Goal: Task Accomplishment & Management: Use online tool/utility

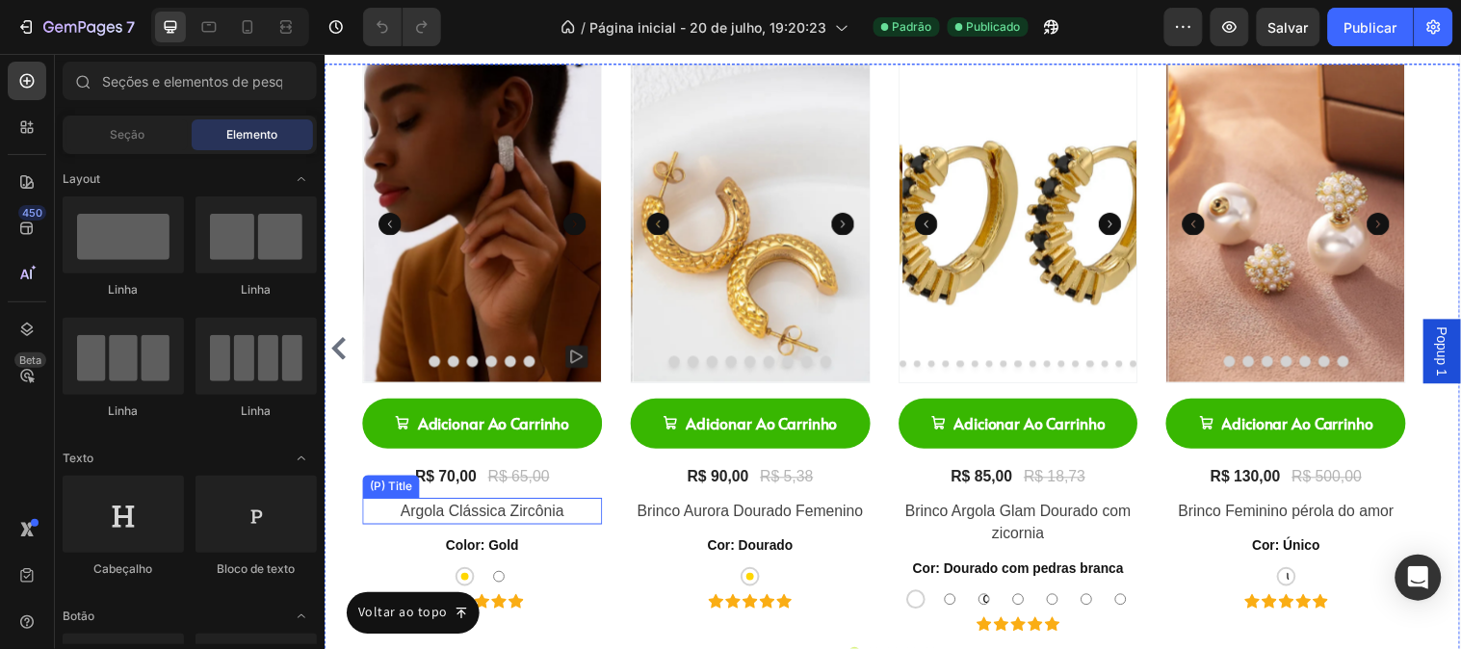
scroll to position [1391, 0]
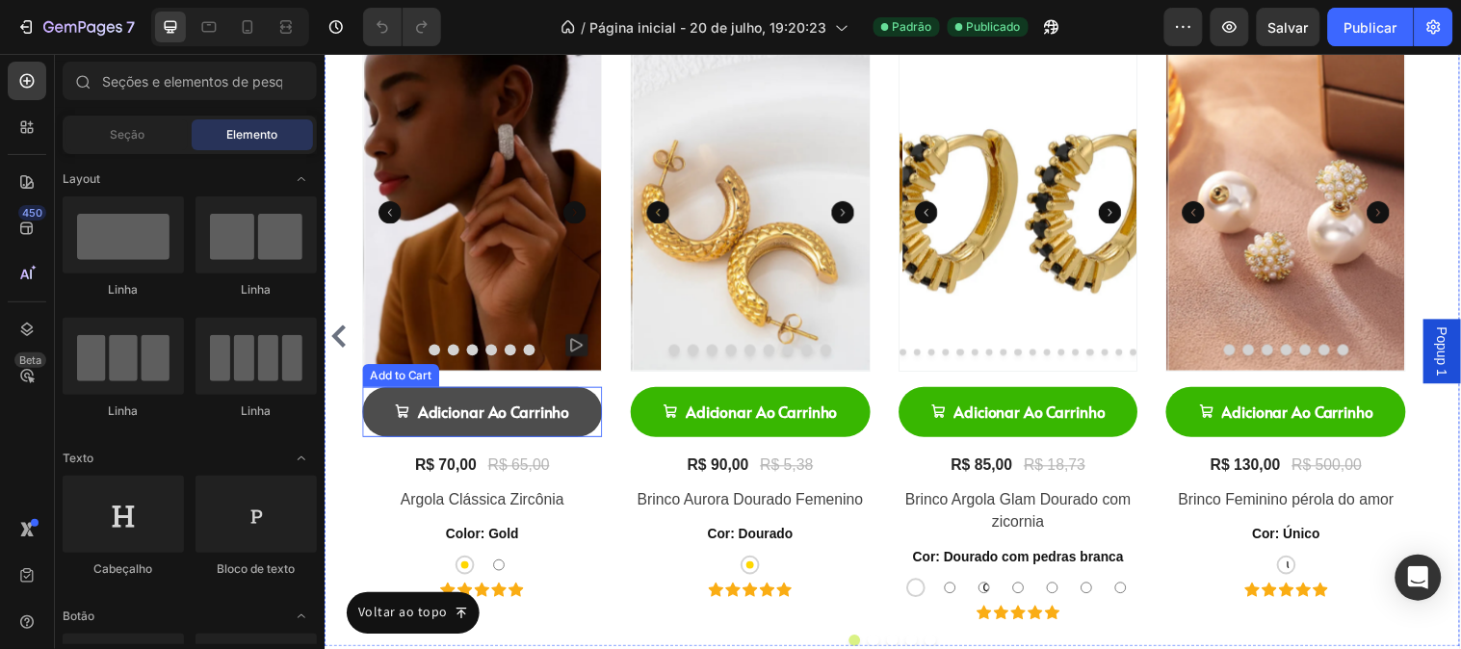
click at [596, 415] on button "Adicionar Ao Carrinho" at bounding box center [485, 416] width 244 height 51
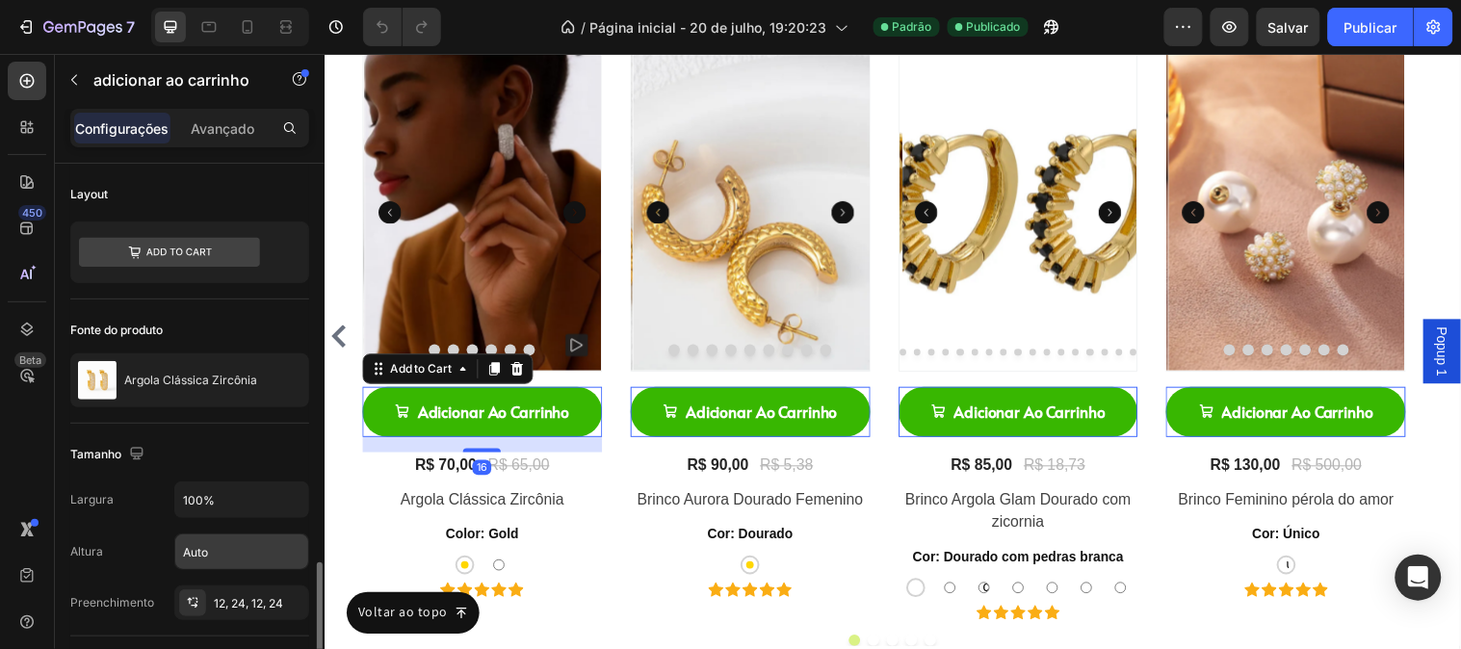
scroll to position [321, 0]
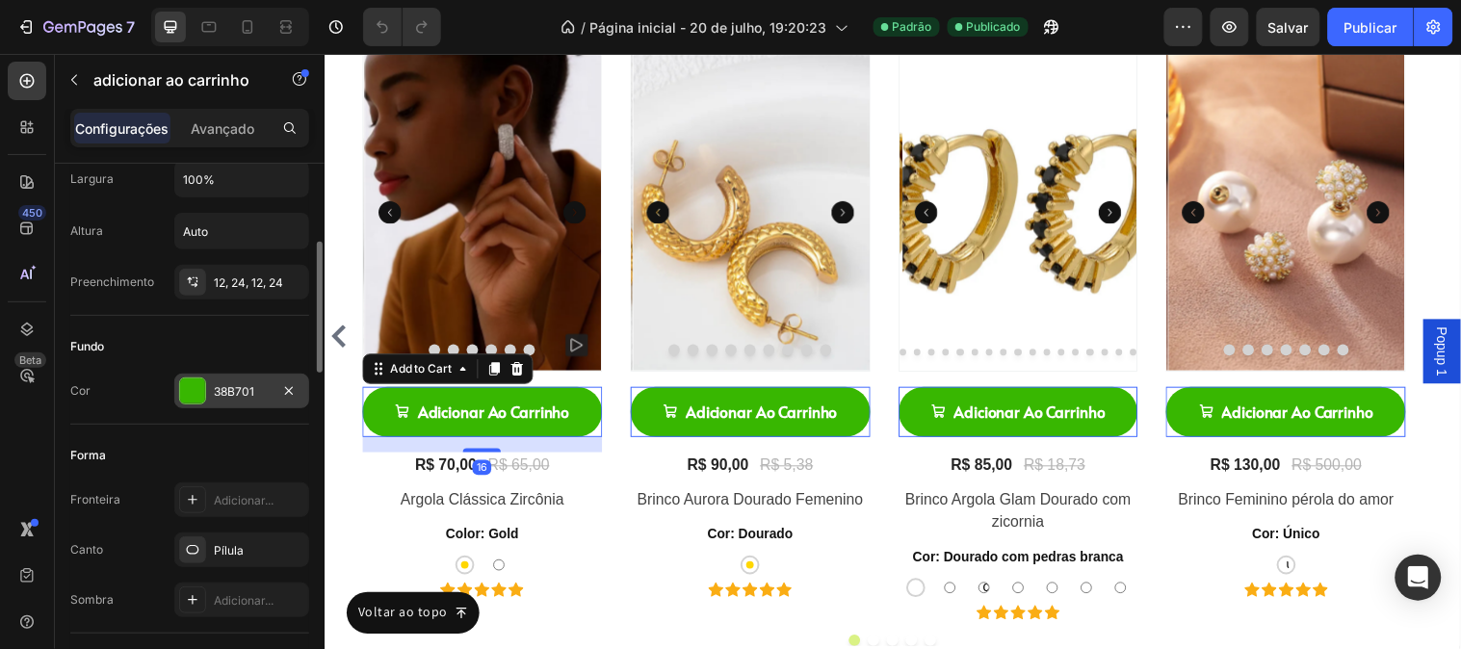
click at [228, 381] on div "38B701" at bounding box center [241, 391] width 135 height 35
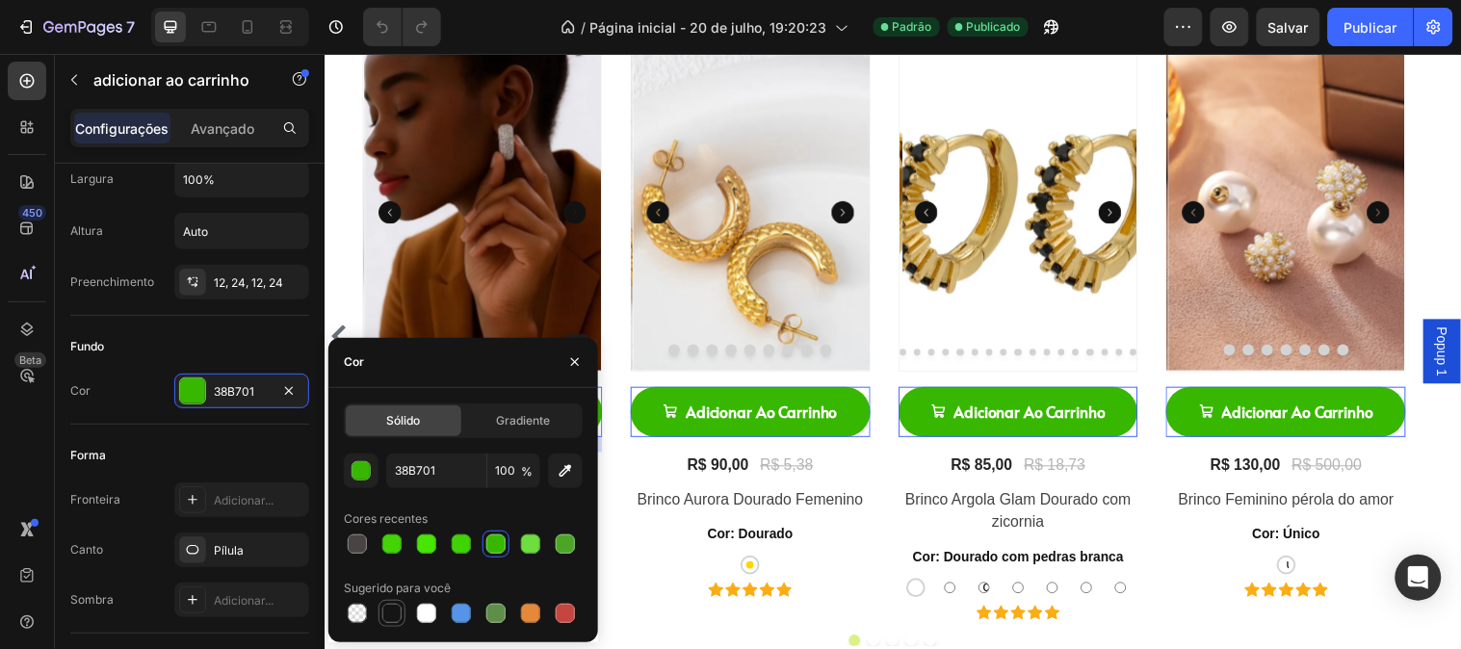
click at [395, 623] on div at bounding box center [391, 613] width 23 height 23
type input "151515"
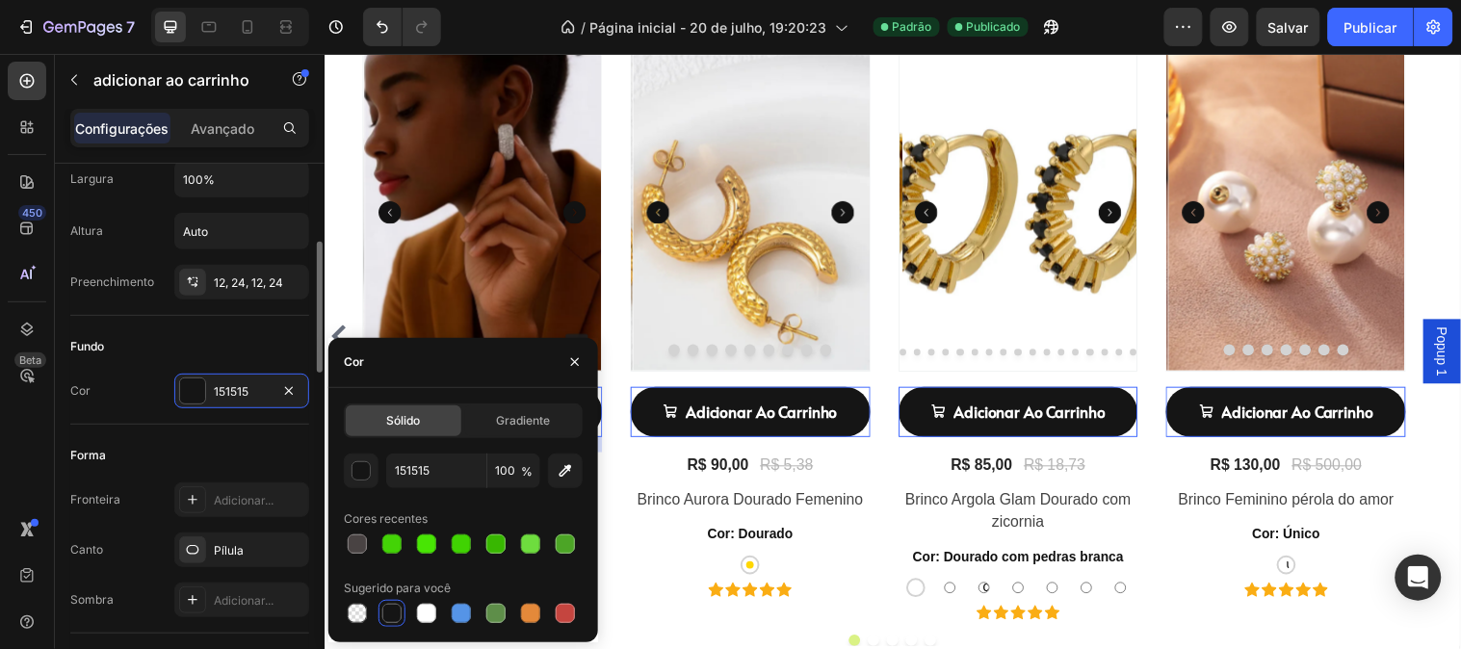
click at [179, 444] on div "Forma" at bounding box center [189, 455] width 239 height 31
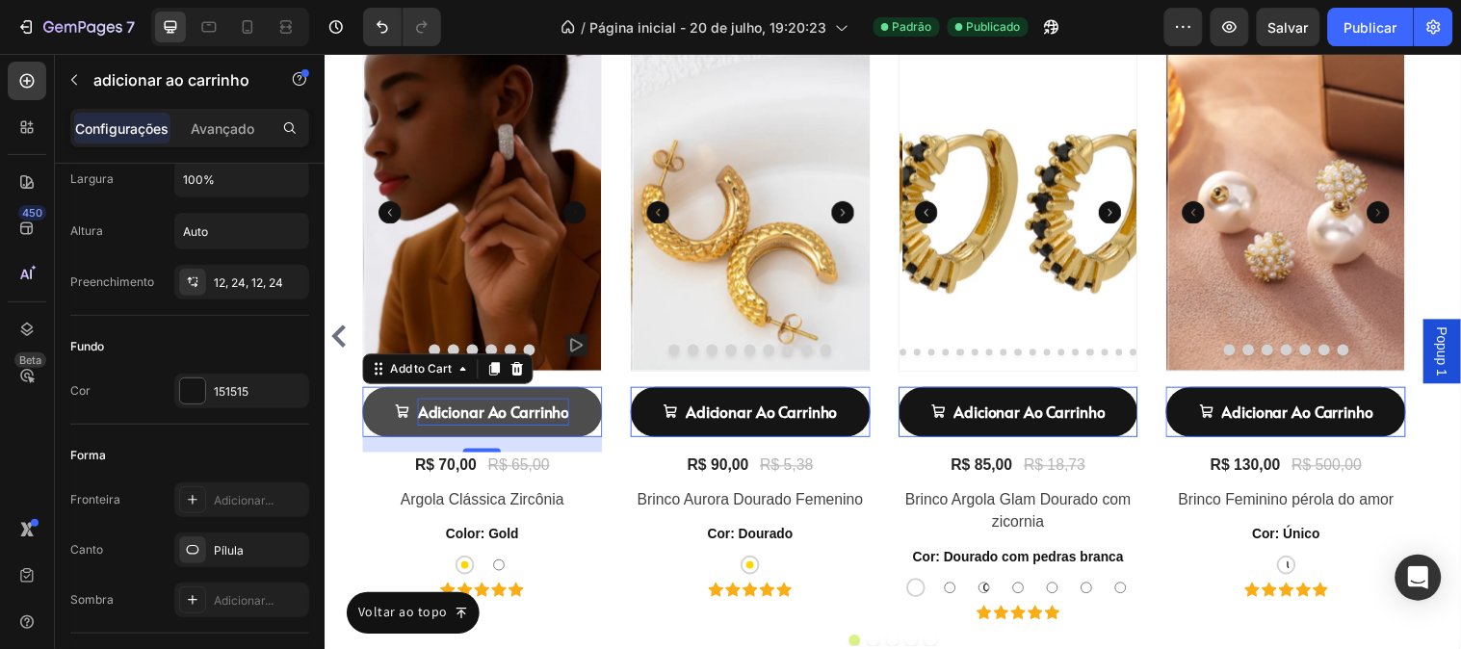
click at [538, 411] on div "Adicionar Ao Carrinho" at bounding box center [496, 417] width 154 height 28
click at [537, 411] on p "Adicionar Ao Carrinho" at bounding box center [496, 417] width 154 height 28
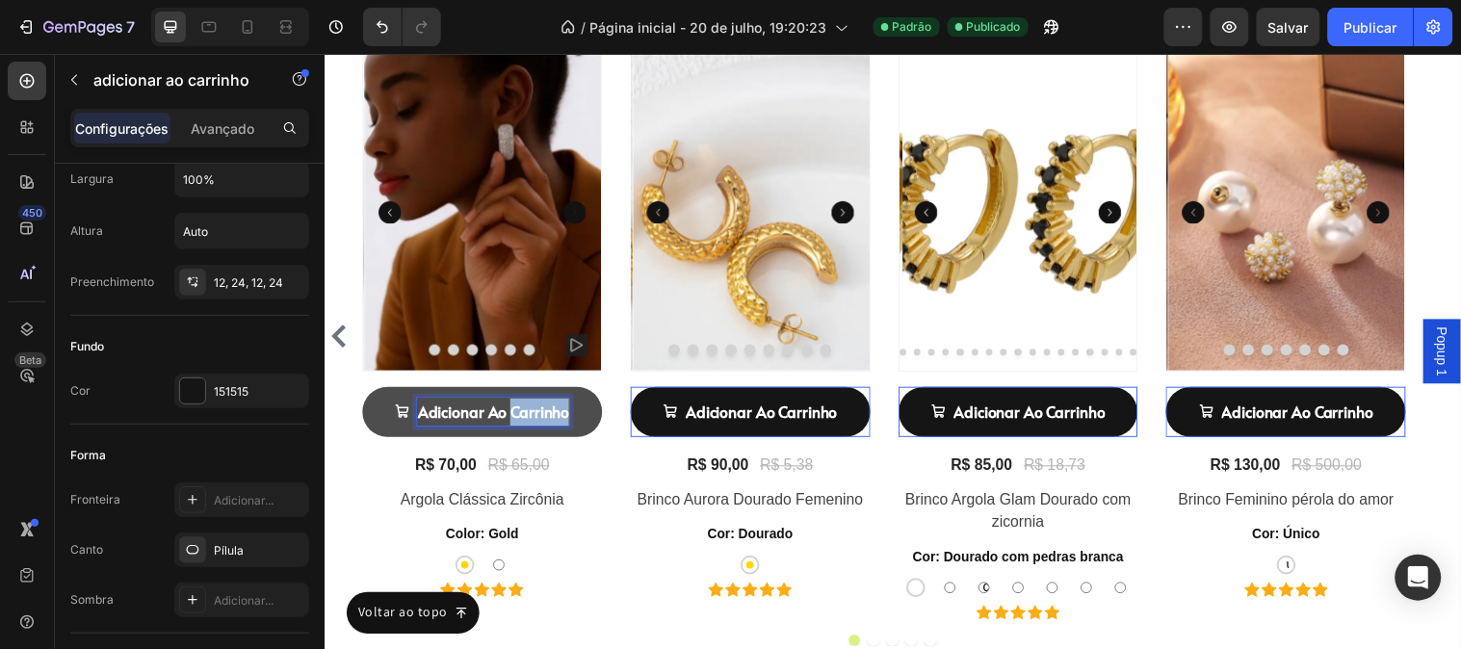
click at [536, 411] on p "Adicionar Ao Carrinho" at bounding box center [496, 417] width 154 height 28
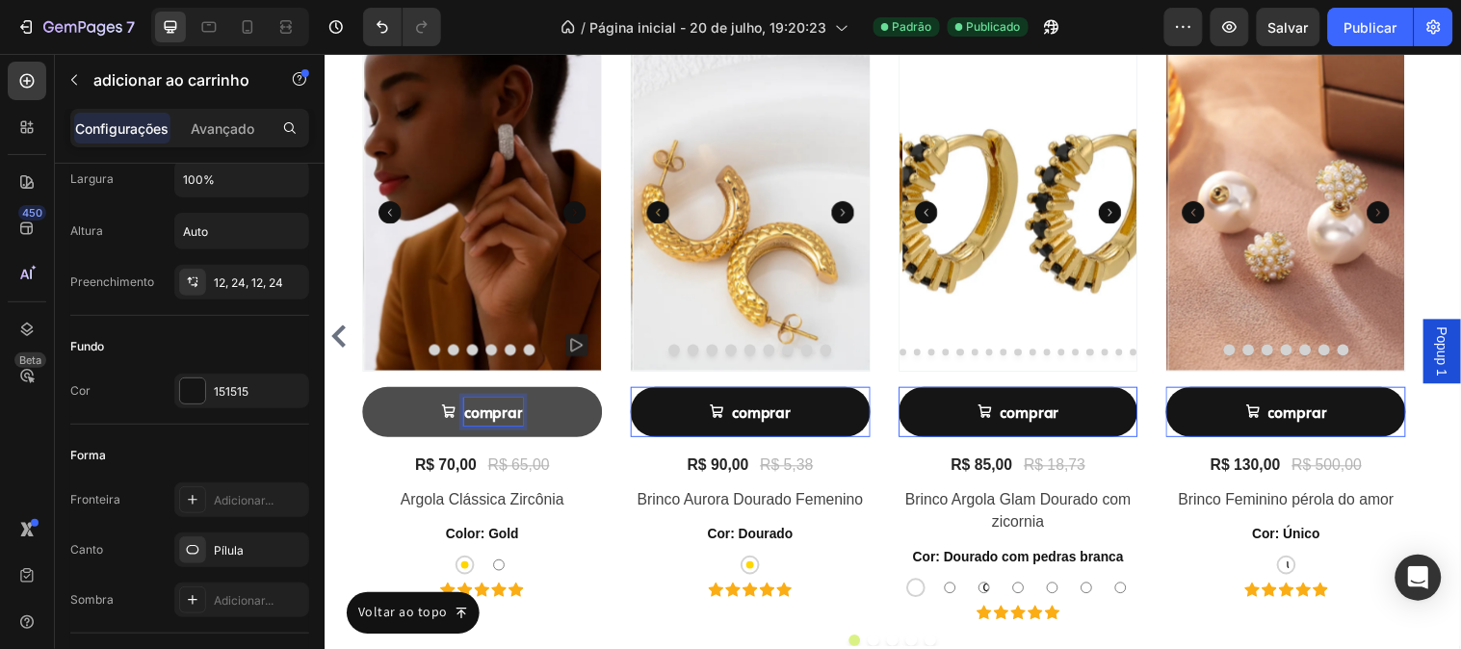
click at [363, 391] on button "comprar" at bounding box center [485, 416] width 244 height 51
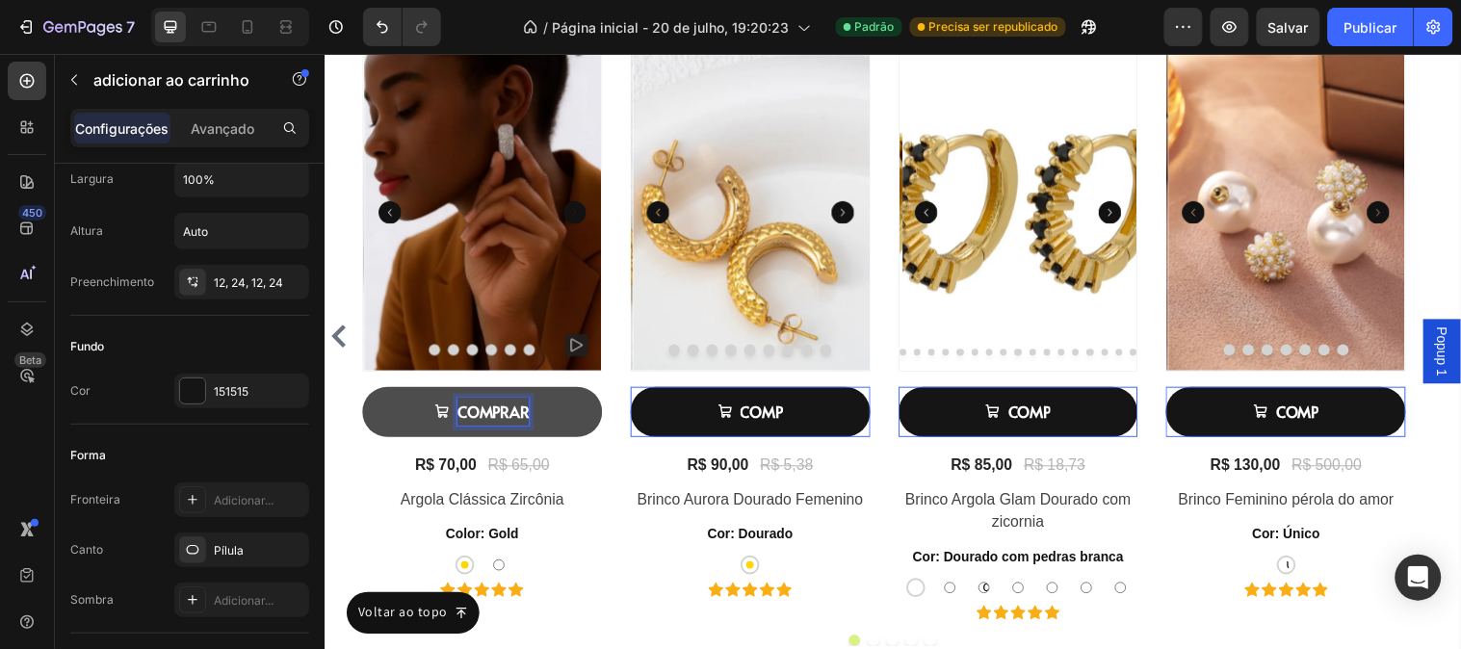
click at [363, 391] on button "COMPRAR" at bounding box center [485, 416] width 244 height 51
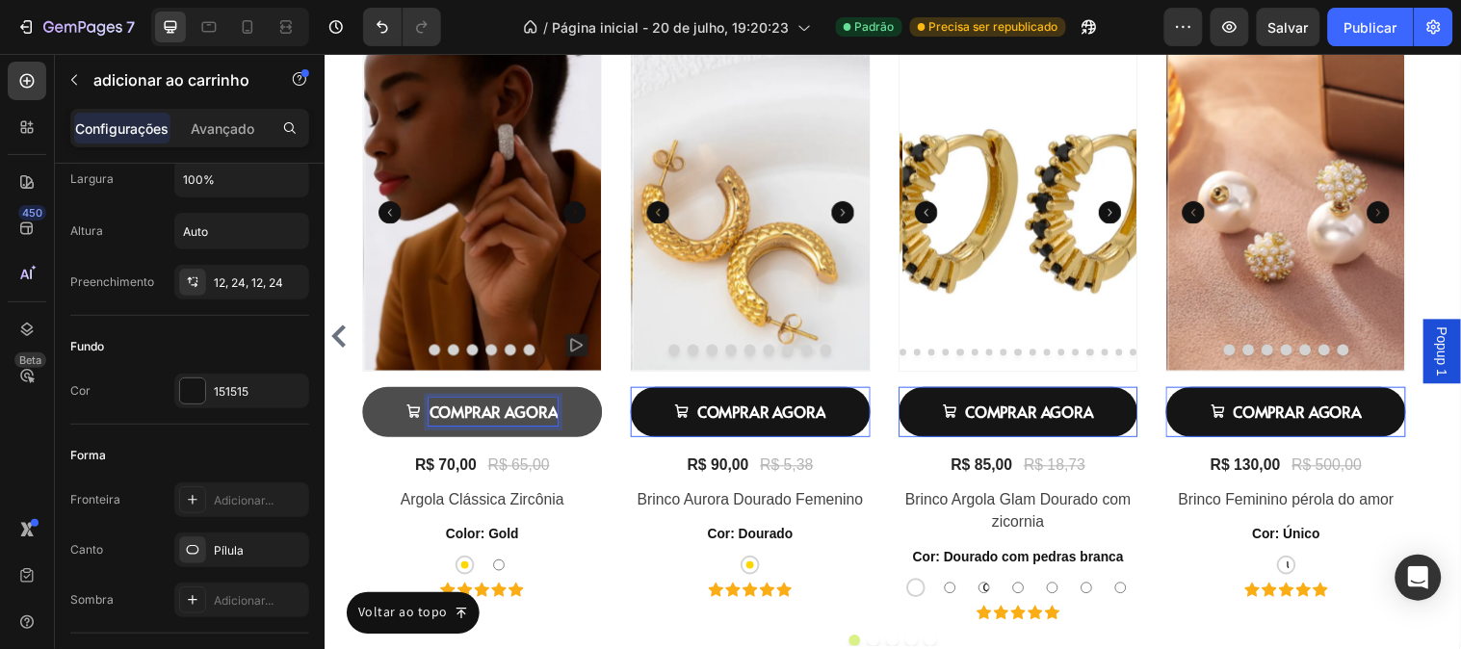
click at [363, 391] on button "COMPRAR AGORA" at bounding box center [485, 416] width 244 height 51
click at [195, 465] on div "Forma" at bounding box center [189, 455] width 239 height 31
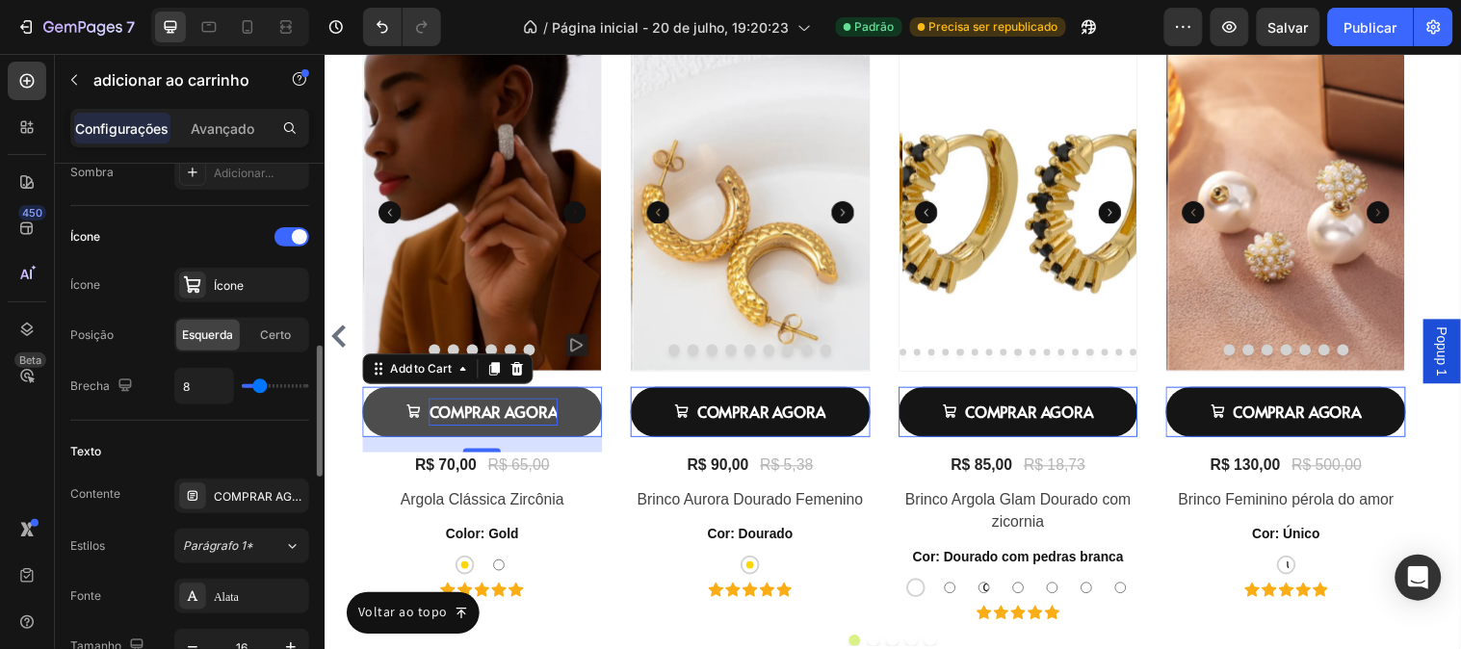
scroll to position [855, 0]
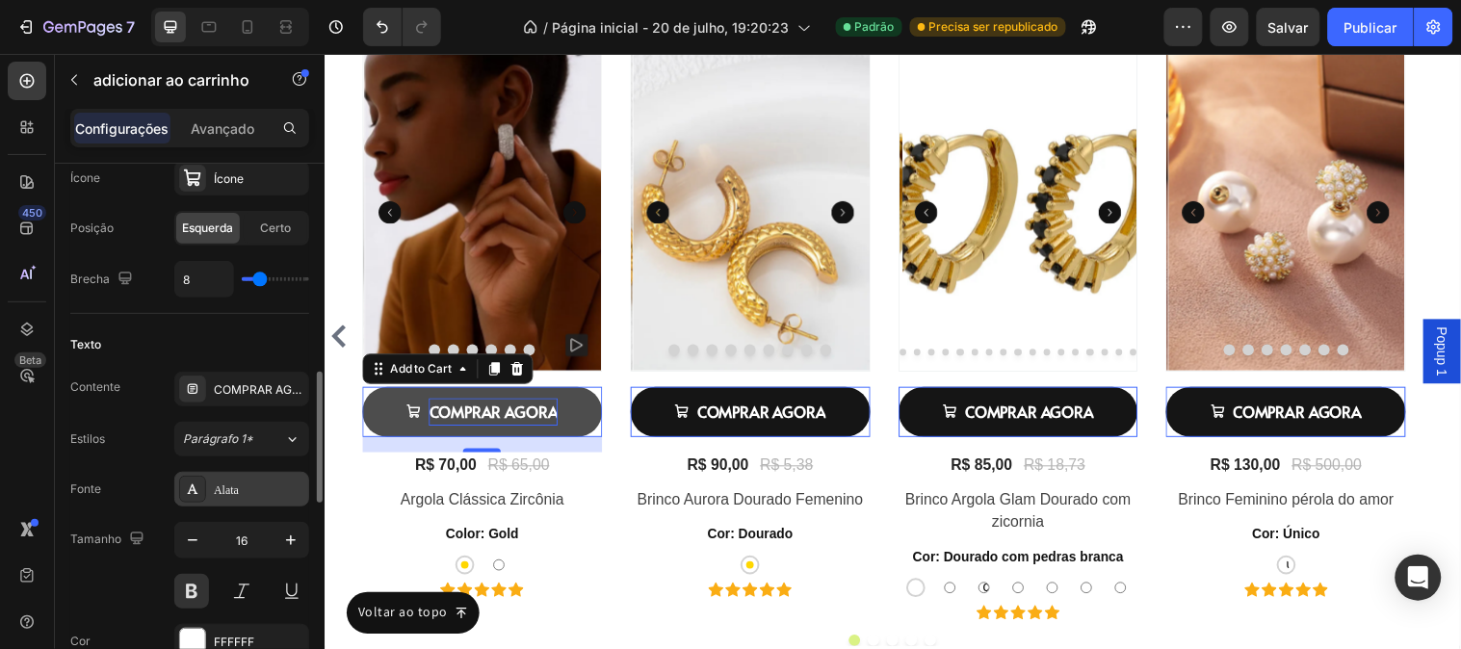
click at [252, 501] on div "Alata" at bounding box center [241, 489] width 135 height 35
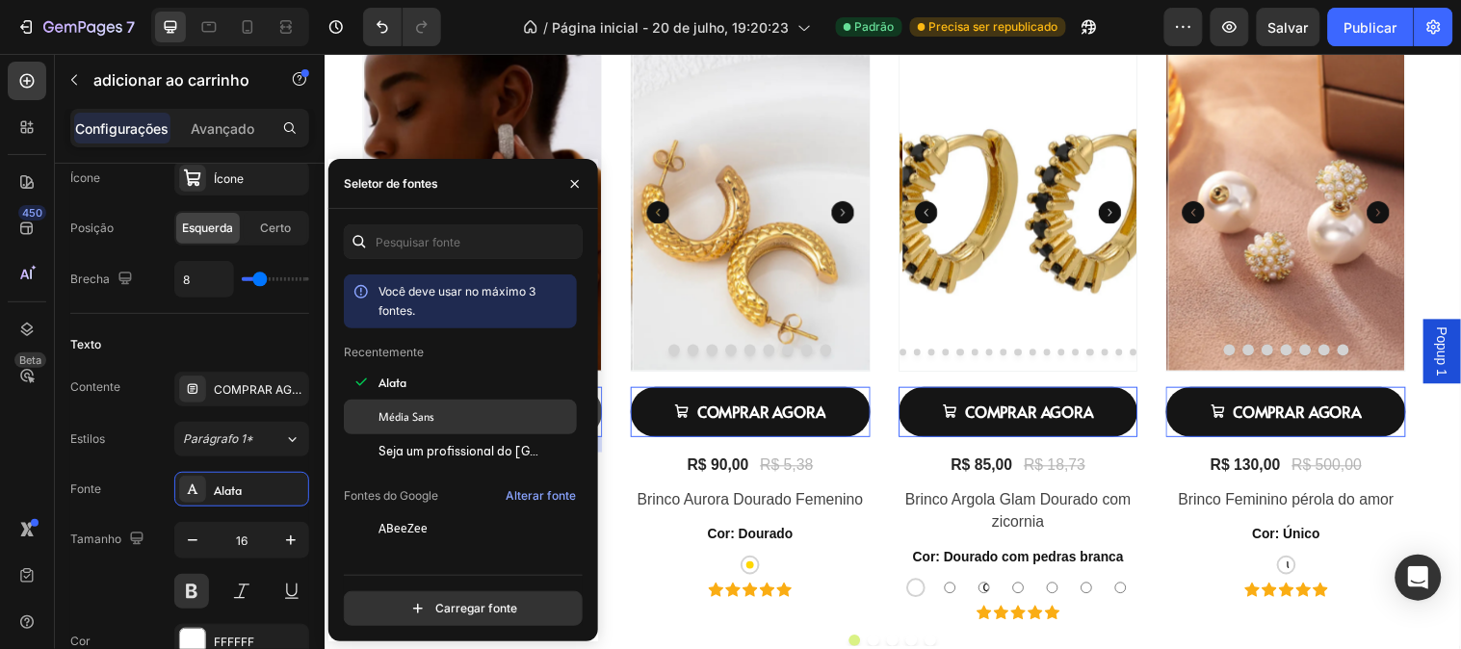
click at [496, 421] on div "Média Sans" at bounding box center [475, 416] width 195 height 17
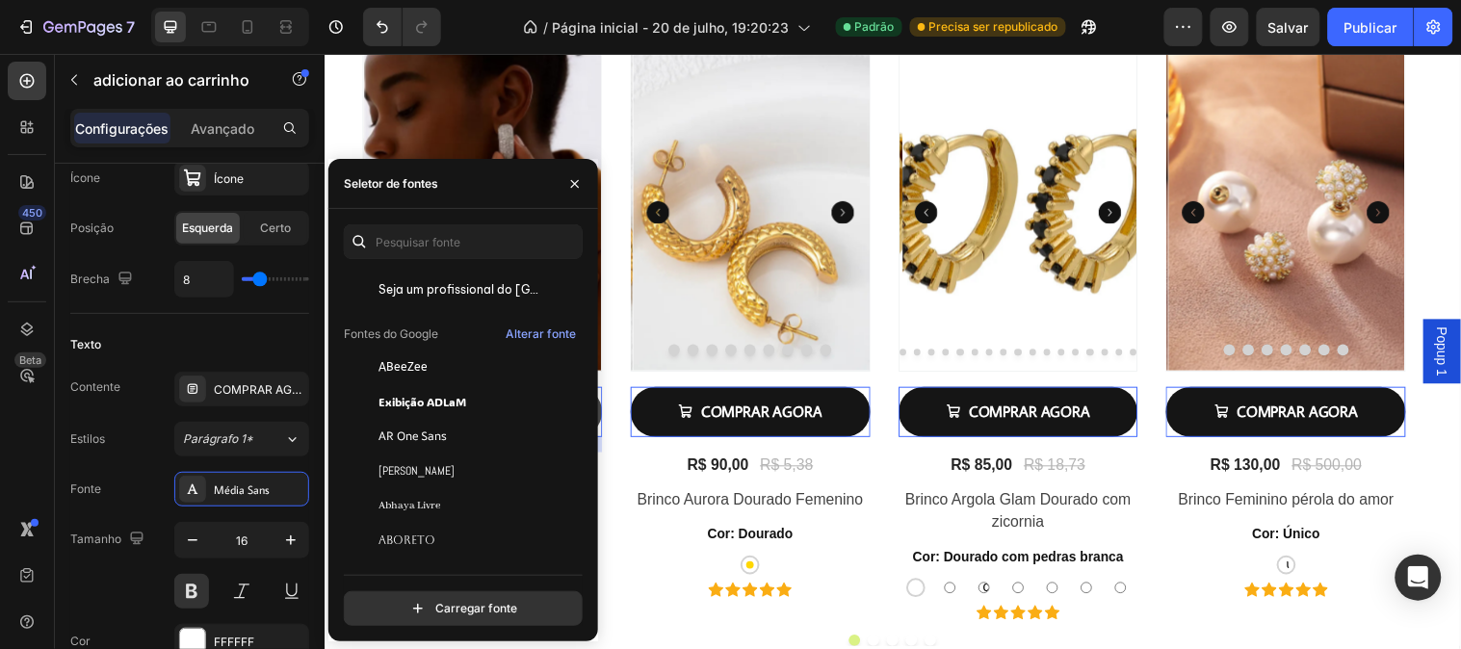
scroll to position [214, 0]
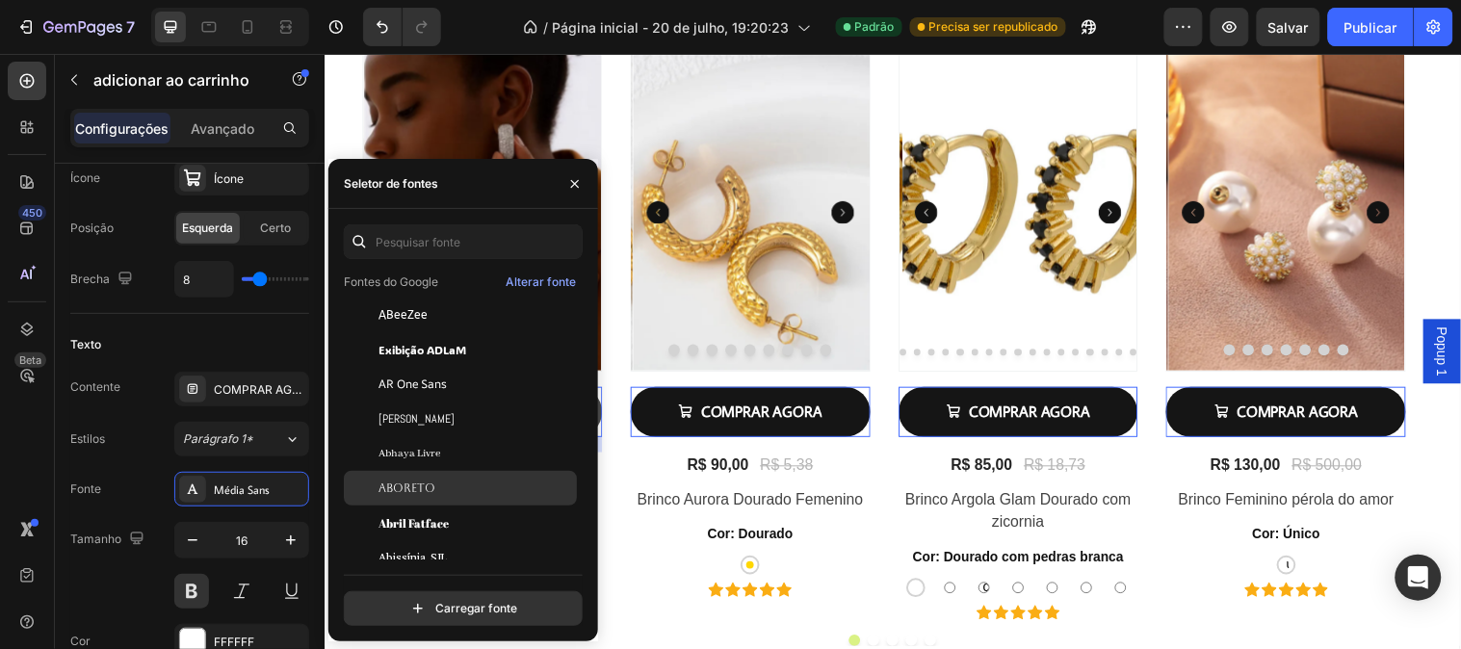
click at [393, 487] on font "Aboreto" at bounding box center [406, 487] width 57 height 13
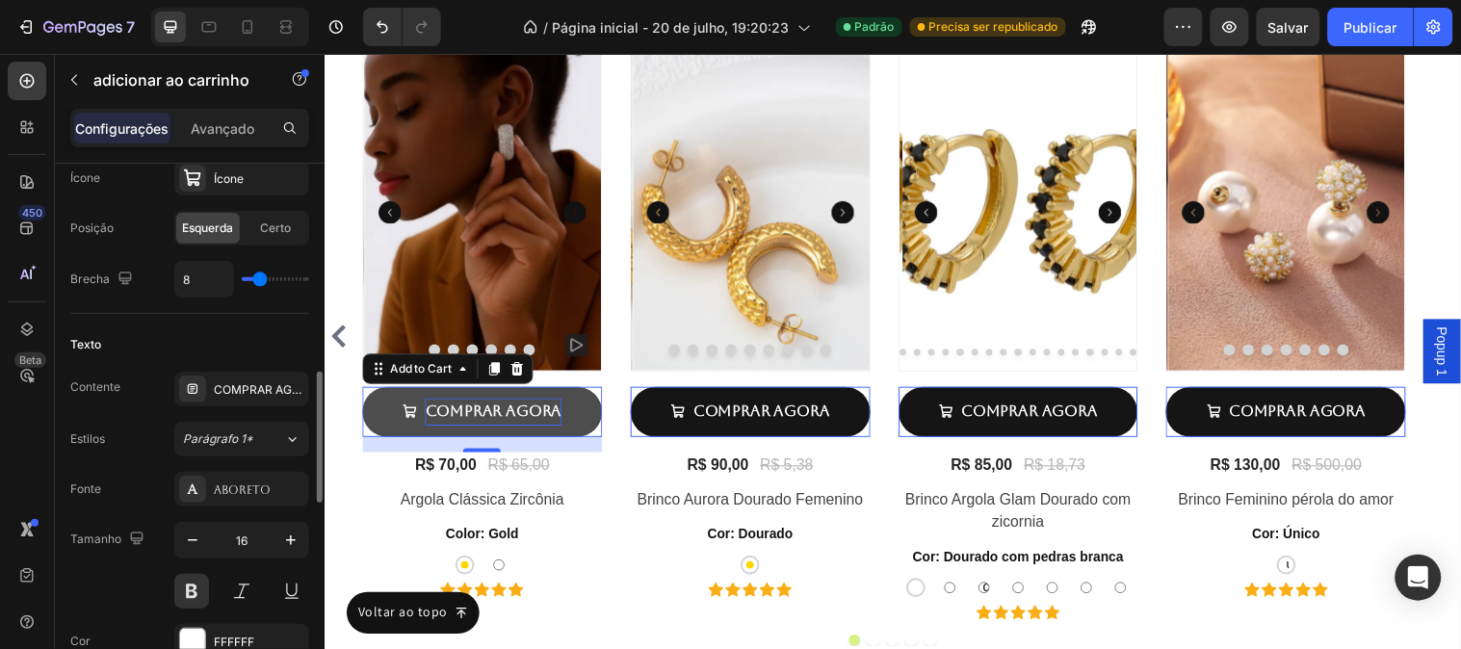
click at [151, 493] on div "Fonte Aboreto" at bounding box center [189, 489] width 239 height 35
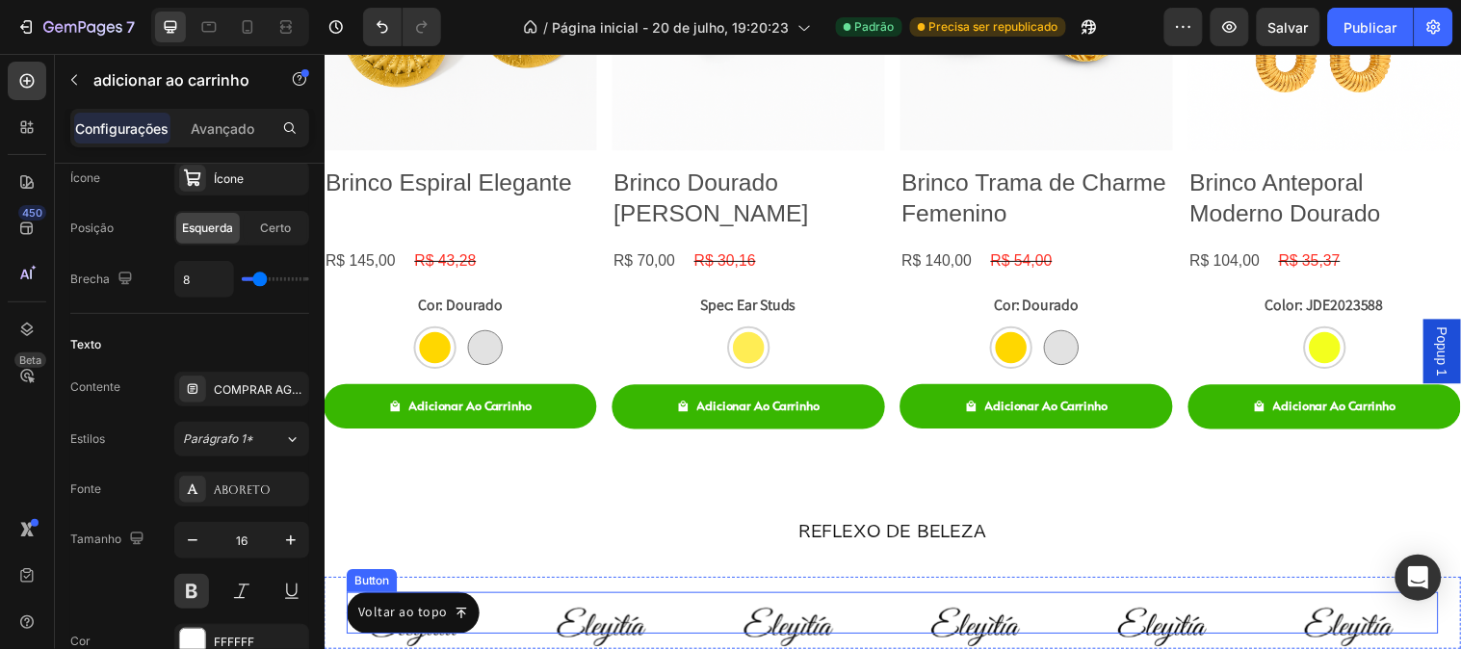
scroll to position [3103, 0]
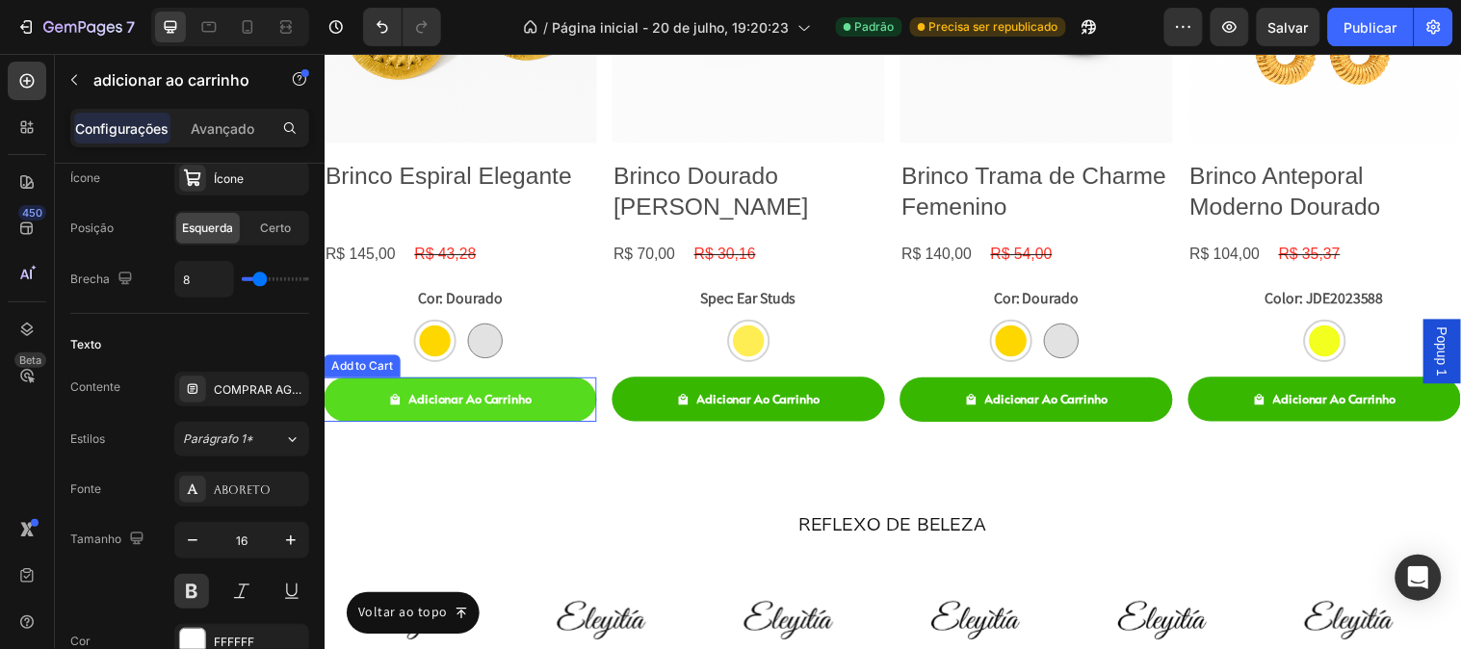
click at [559, 412] on button "Adicionar Ao Carrinho" at bounding box center [462, 403] width 277 height 45
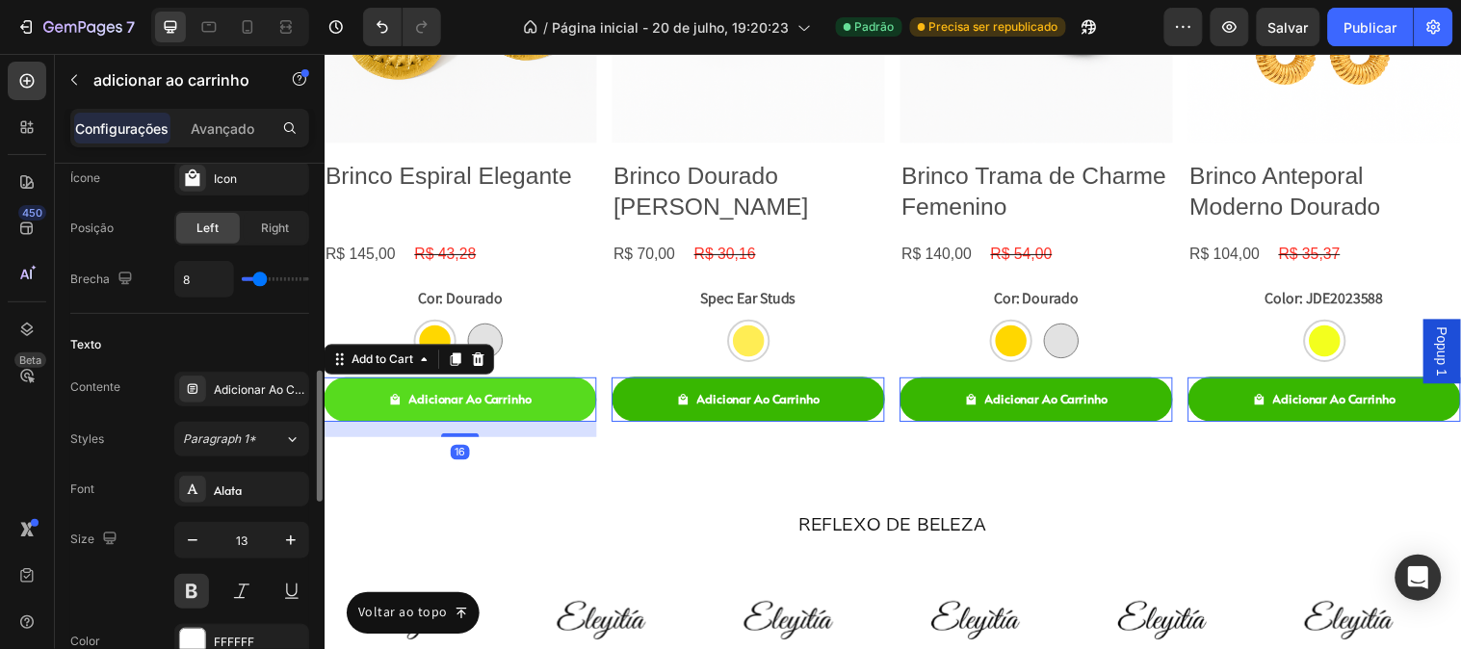
scroll to position [854, 0]
click at [503, 404] on div "Adicionar Ao Carrinho" at bounding box center [472, 404] width 125 height 22
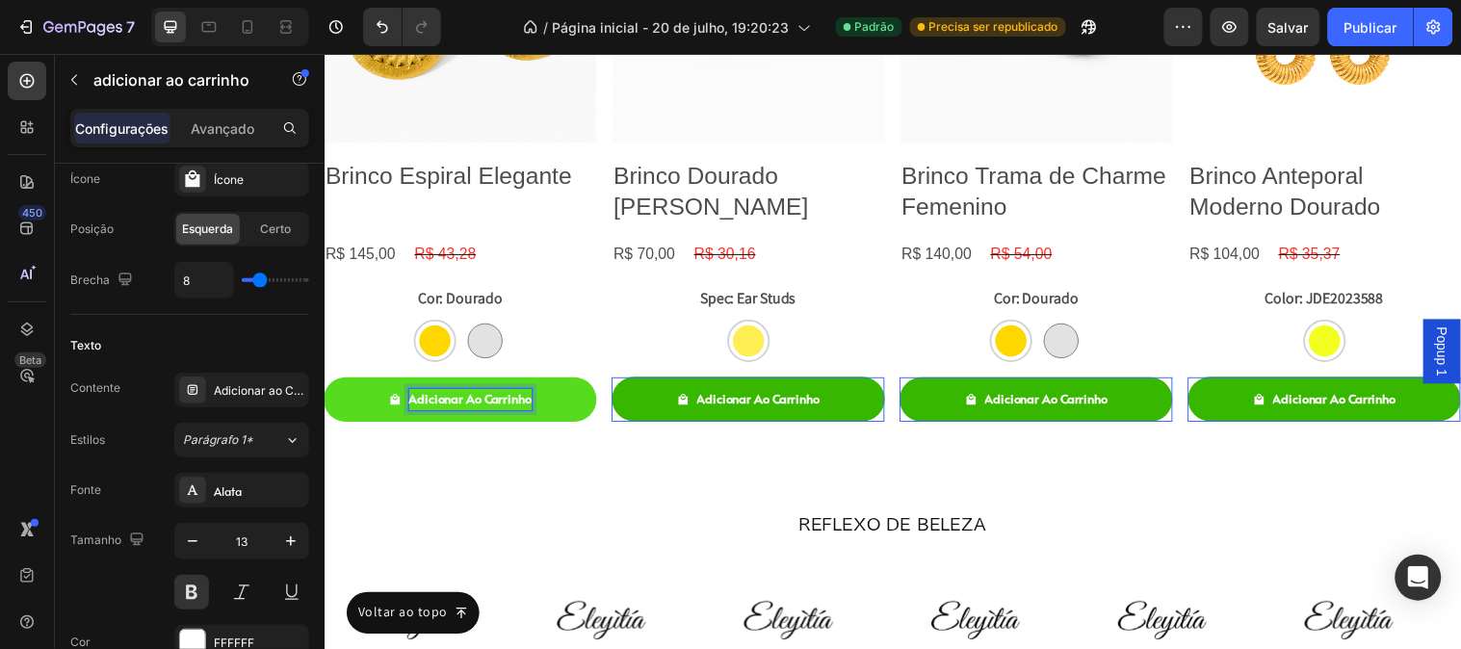
click at [503, 404] on p "Adicionar Ao Carrinho" at bounding box center [472, 404] width 125 height 22
click at [324, 381] on button "COMPRAR" at bounding box center [462, 403] width 277 height 45
click at [324, 381] on button "COMPRAR AGORA" at bounding box center [462, 403] width 277 height 45
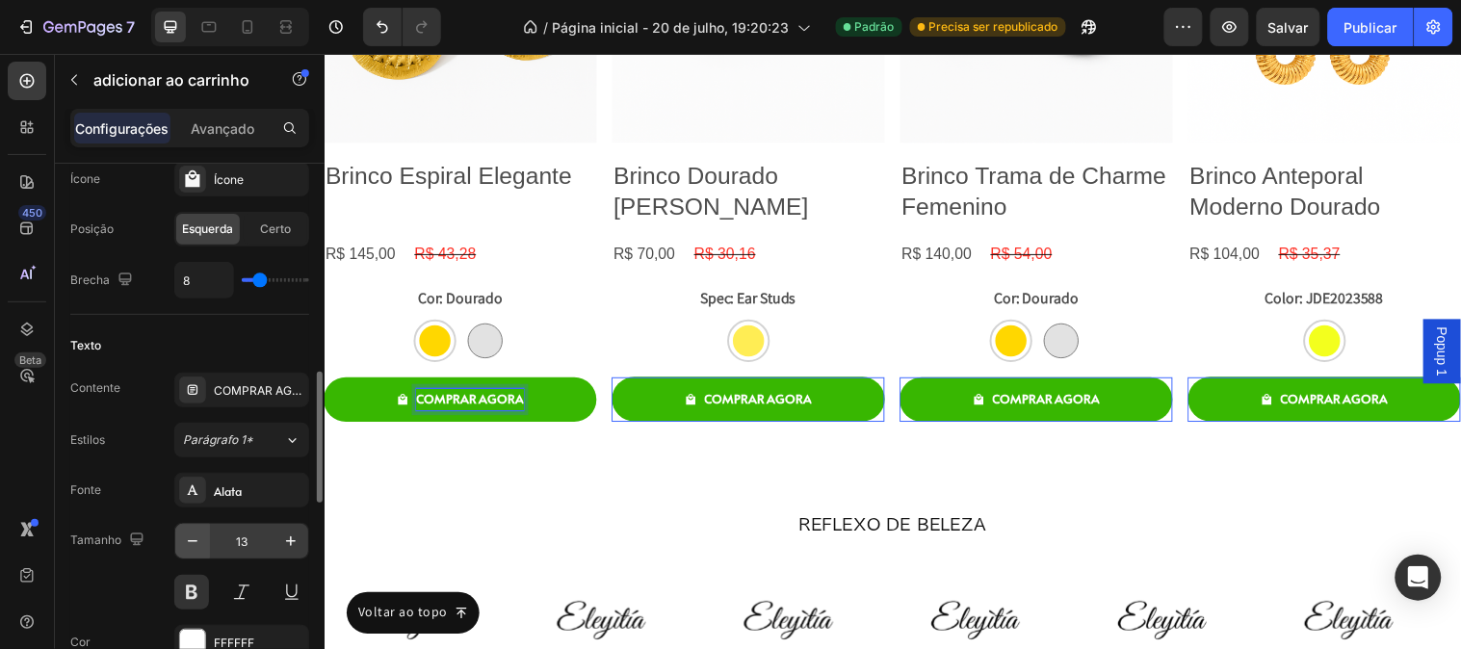
scroll to position [961, 0]
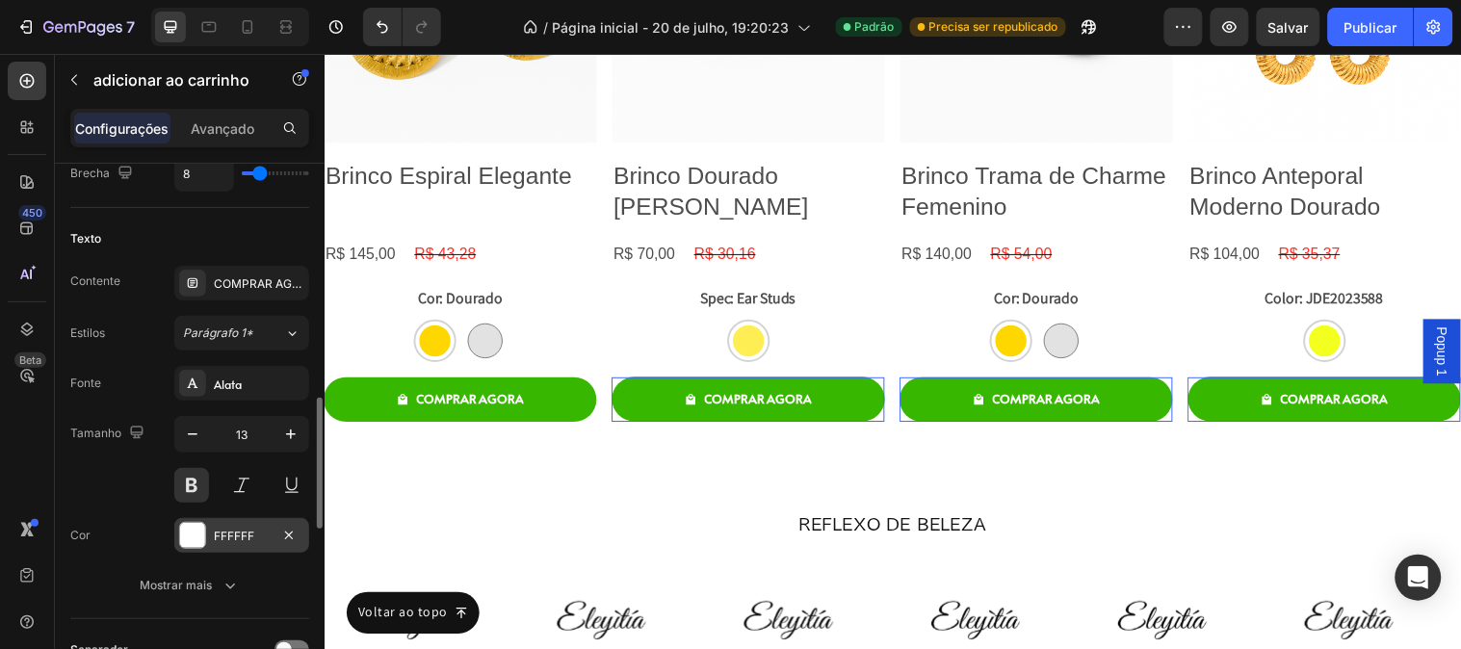
click at [202, 547] on div at bounding box center [192, 535] width 27 height 27
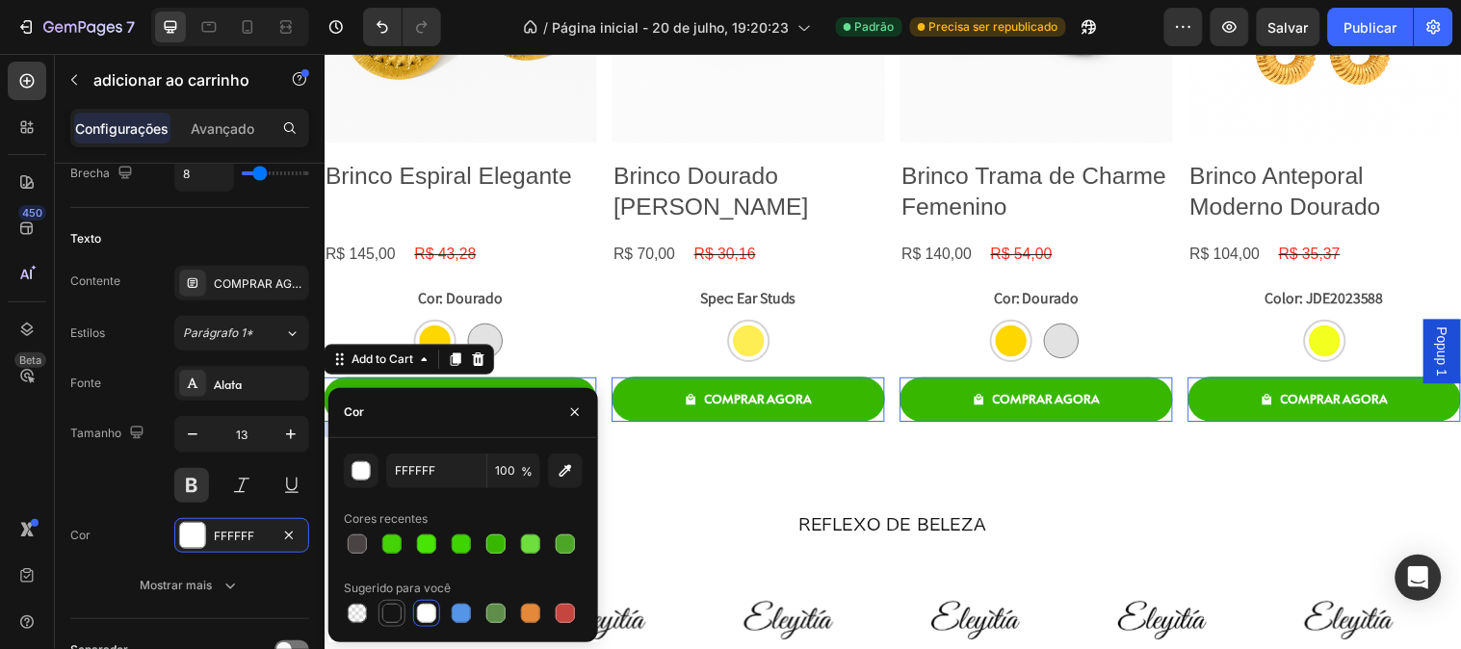
click at [398, 614] on div at bounding box center [391, 613] width 19 height 19
click at [363, 474] on div "button" at bounding box center [361, 471] width 19 height 19
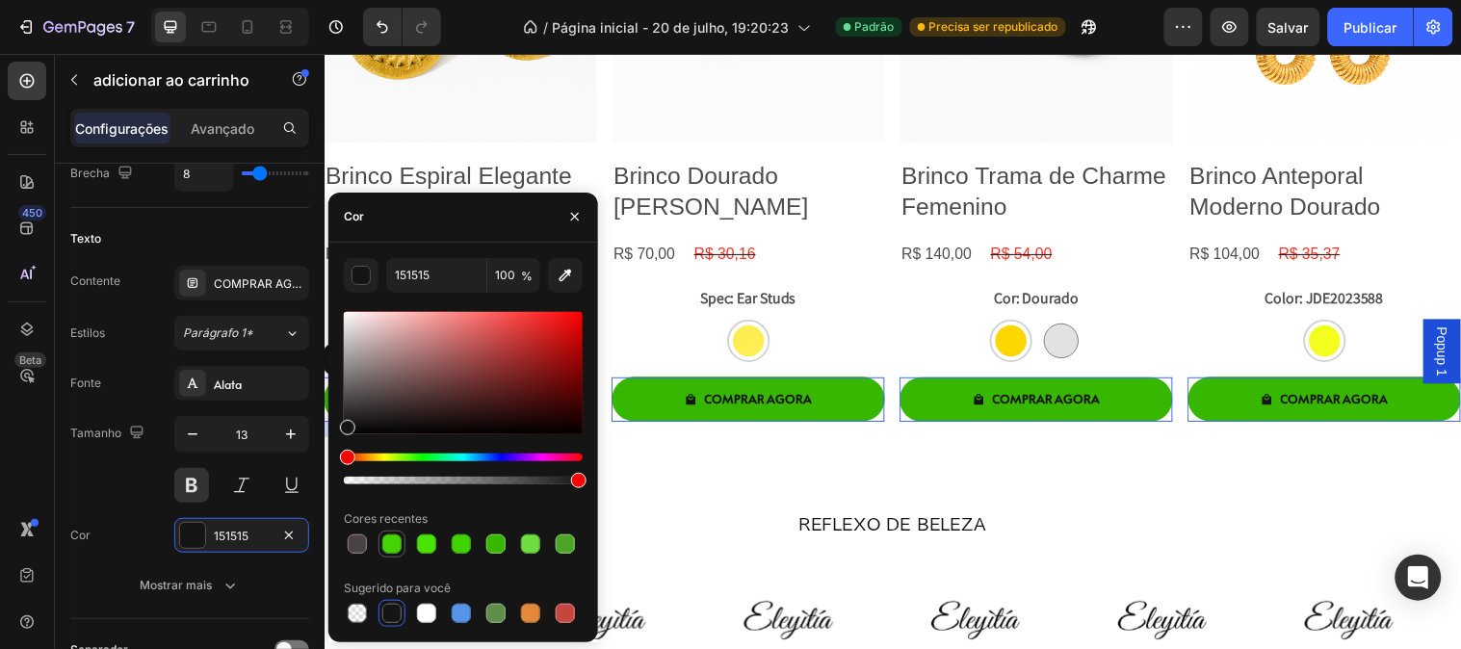
click at [398, 540] on div at bounding box center [391, 543] width 19 height 19
click at [377, 430] on div at bounding box center [463, 373] width 239 height 122
type input "050404"
click at [149, 479] on div "Tamanho 13" at bounding box center [189, 459] width 239 height 87
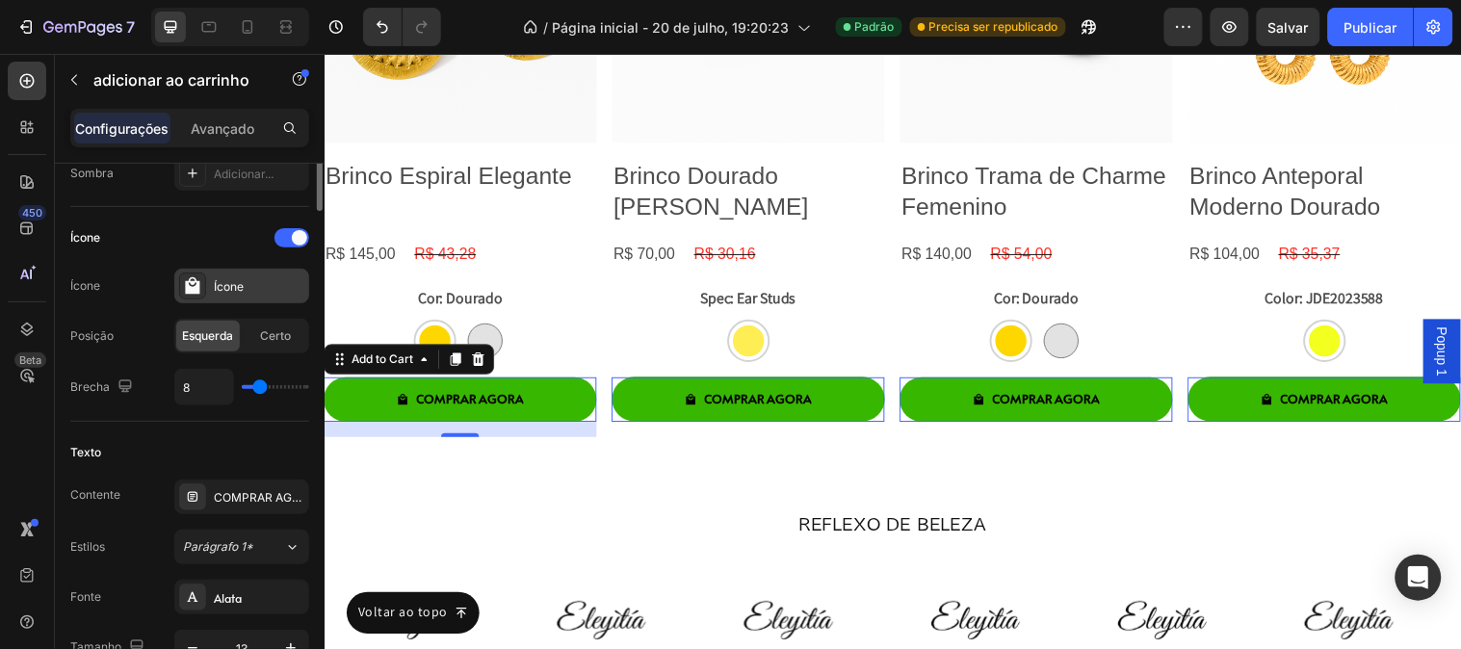
scroll to position [533, 0]
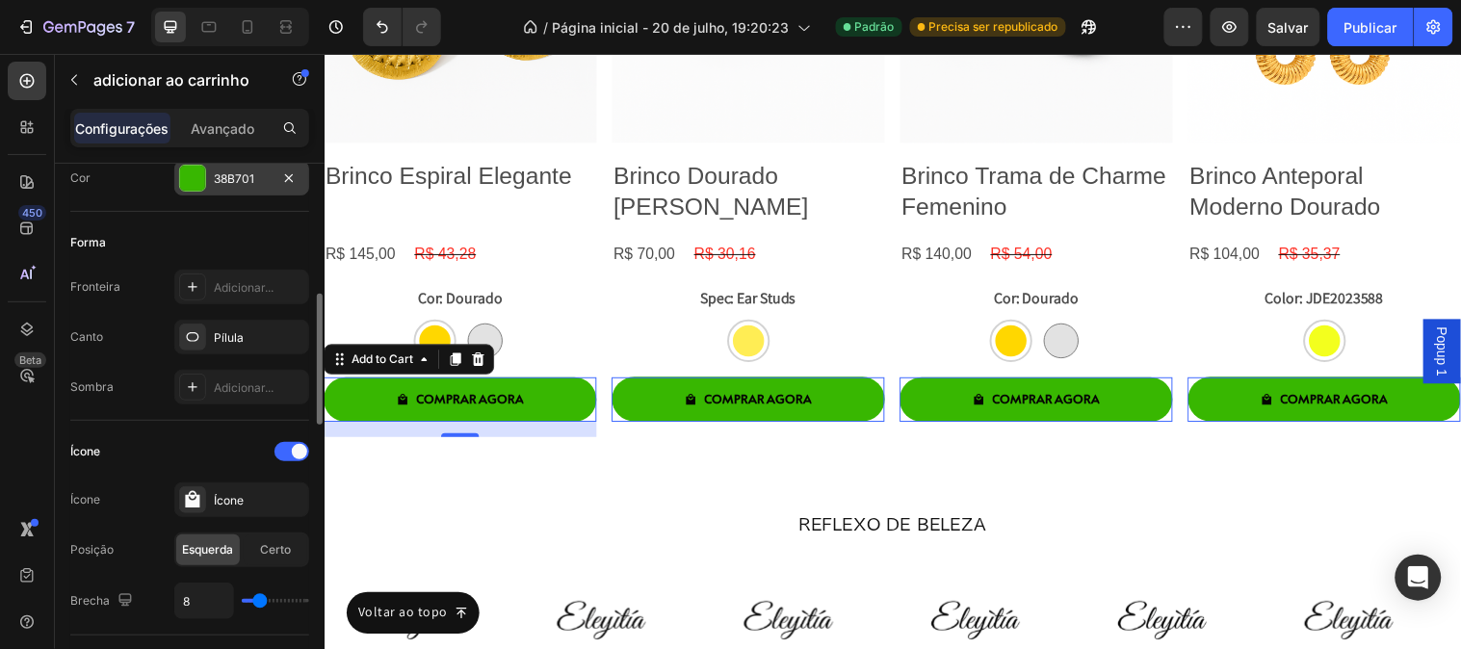
click at [180, 188] on div at bounding box center [192, 178] width 25 height 25
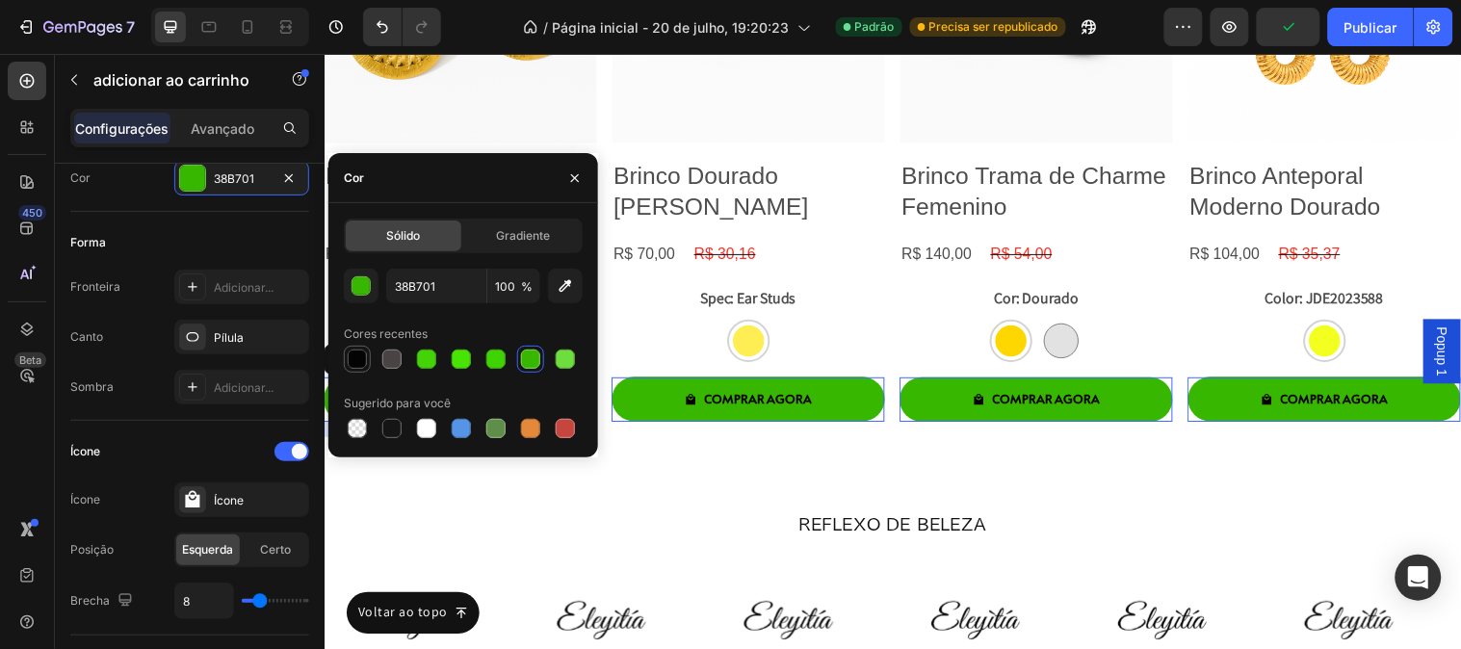
click at [348, 351] on div at bounding box center [357, 359] width 23 height 23
type input "050404"
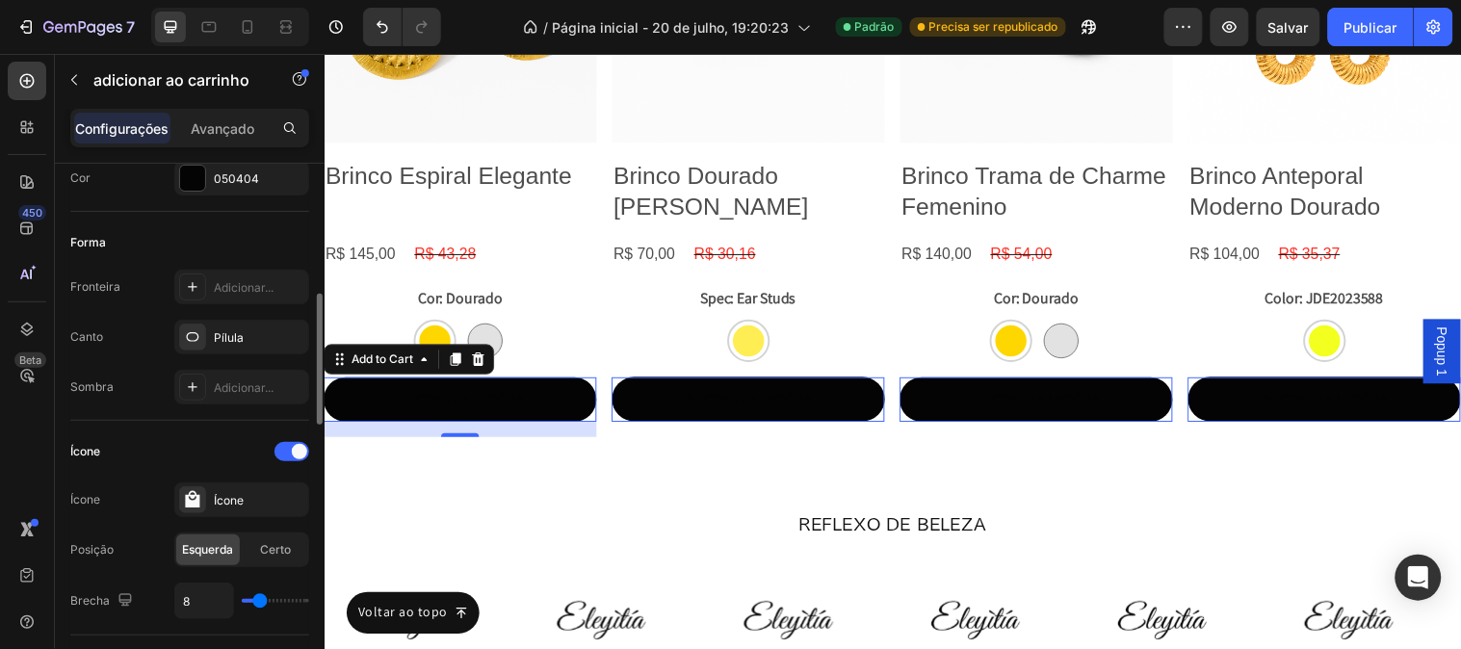
click at [209, 467] on div "Ícone Ícone Ícone Posição Esquerda Certo Brecha 8" at bounding box center [189, 527] width 239 height 183
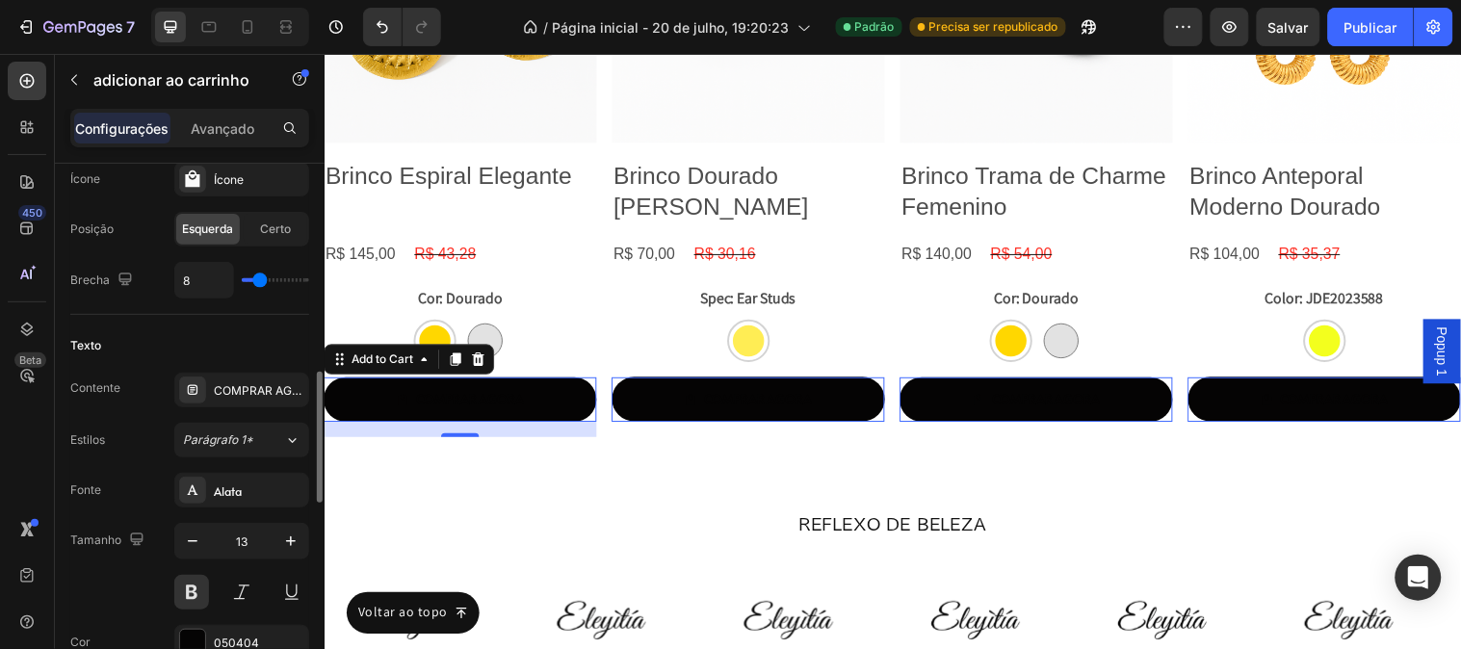
scroll to position [961, 0]
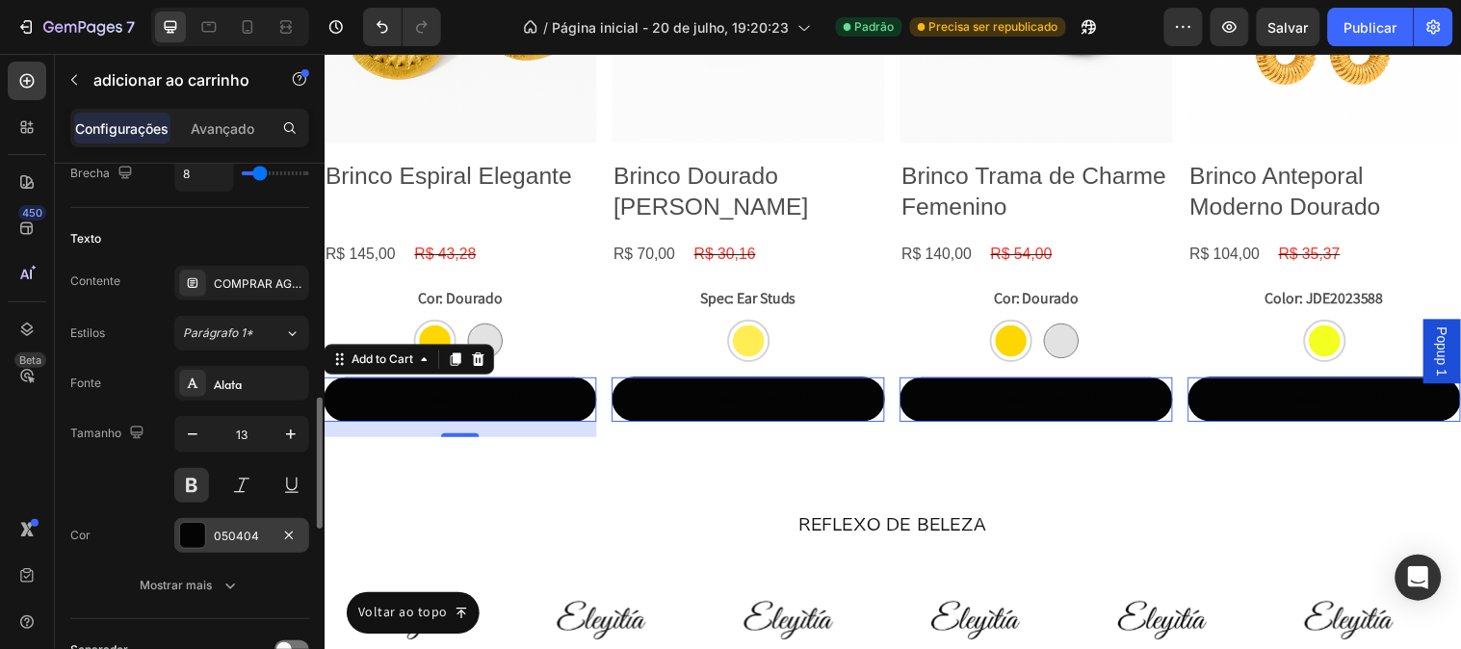
drag, startPoint x: 228, startPoint y: 539, endPoint x: 273, endPoint y: 524, distance: 46.9
click at [227, 539] on font "050404" at bounding box center [236, 536] width 45 height 14
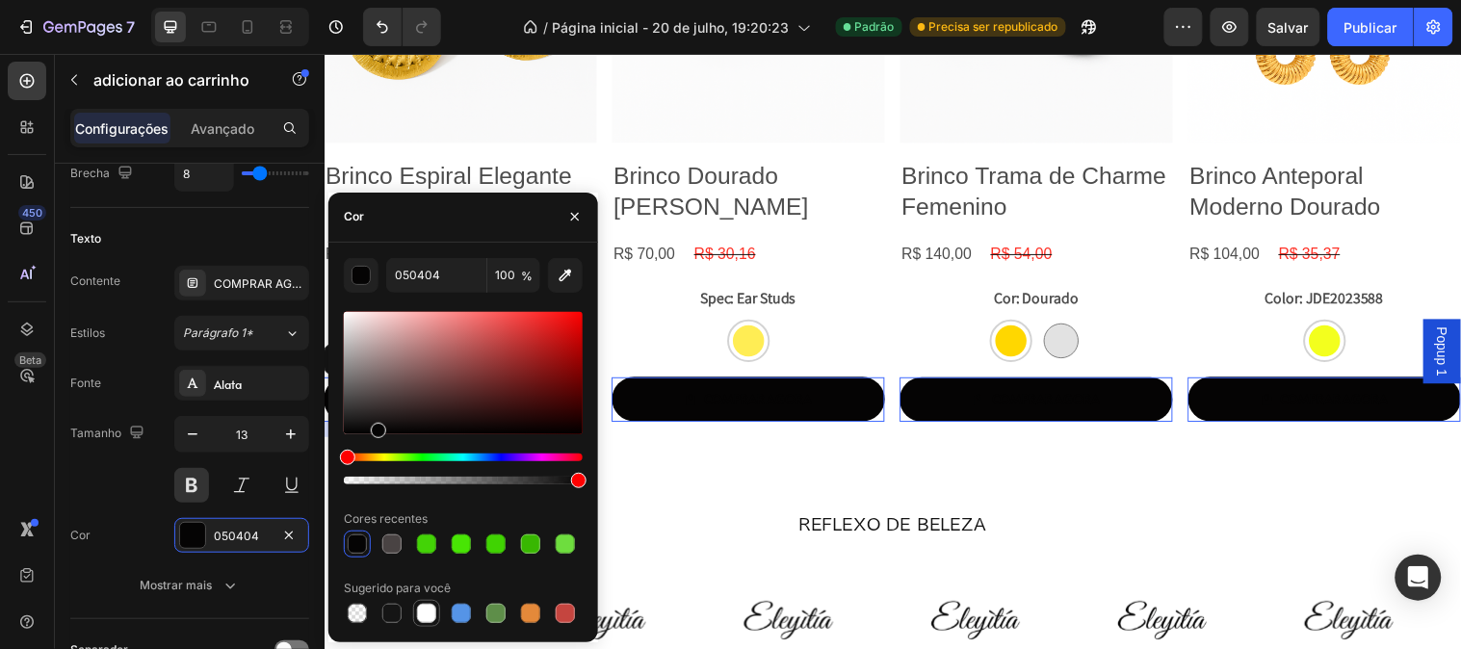
click at [424, 619] on div at bounding box center [426, 613] width 19 height 19
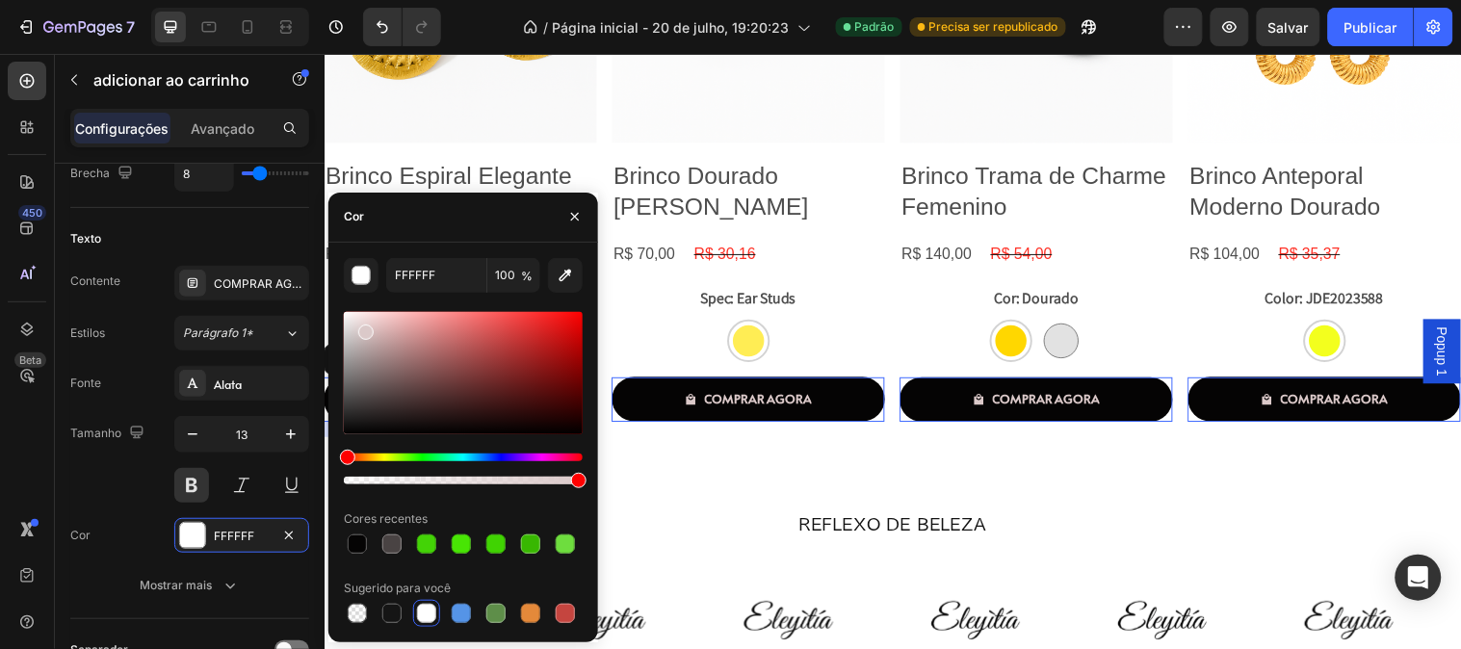
click at [363, 328] on div at bounding box center [463, 373] width 239 height 122
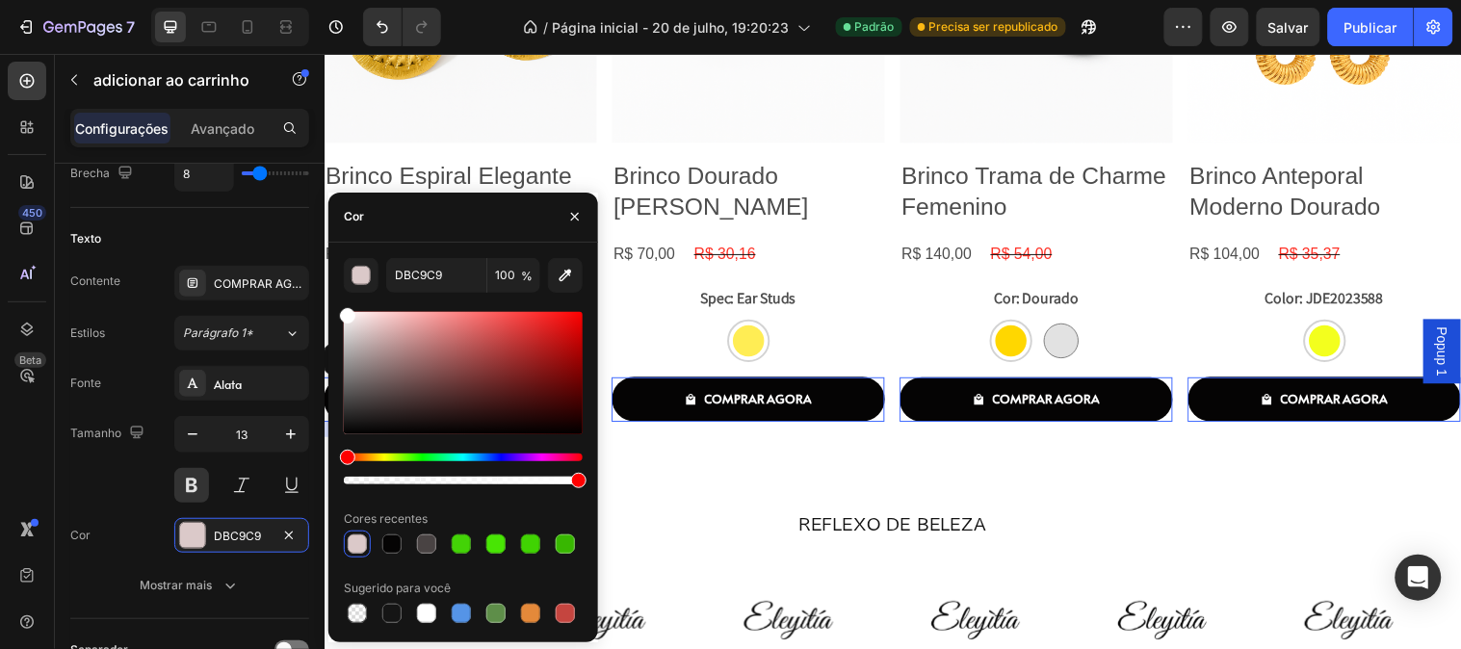
drag, startPoint x: 363, startPoint y: 328, endPoint x: 337, endPoint y: 284, distance: 51.4
click at [337, 284] on div "DBC9C9 100 % Cores recentes Sugerido para você" at bounding box center [463, 442] width 270 height 369
click at [348, 309] on div at bounding box center [349, 315] width 15 height 15
type input "FFFCFC"
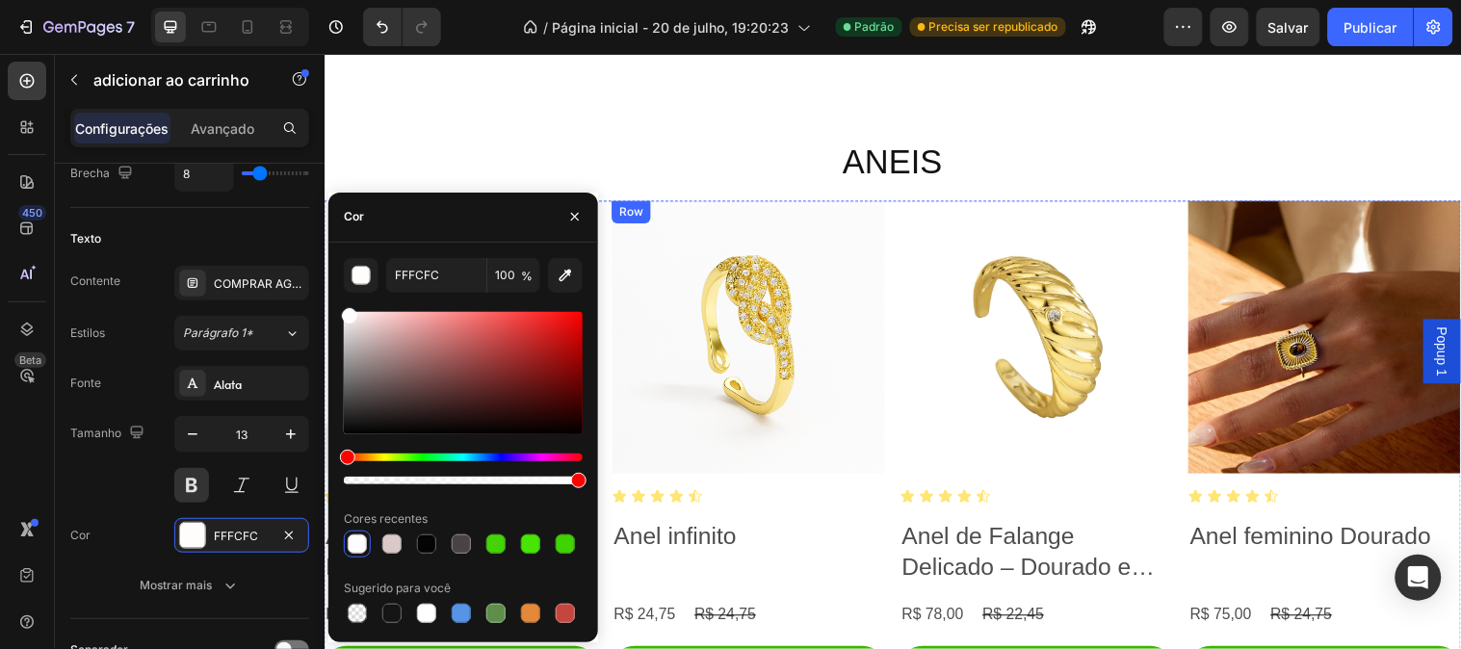
scroll to position [3959, 0]
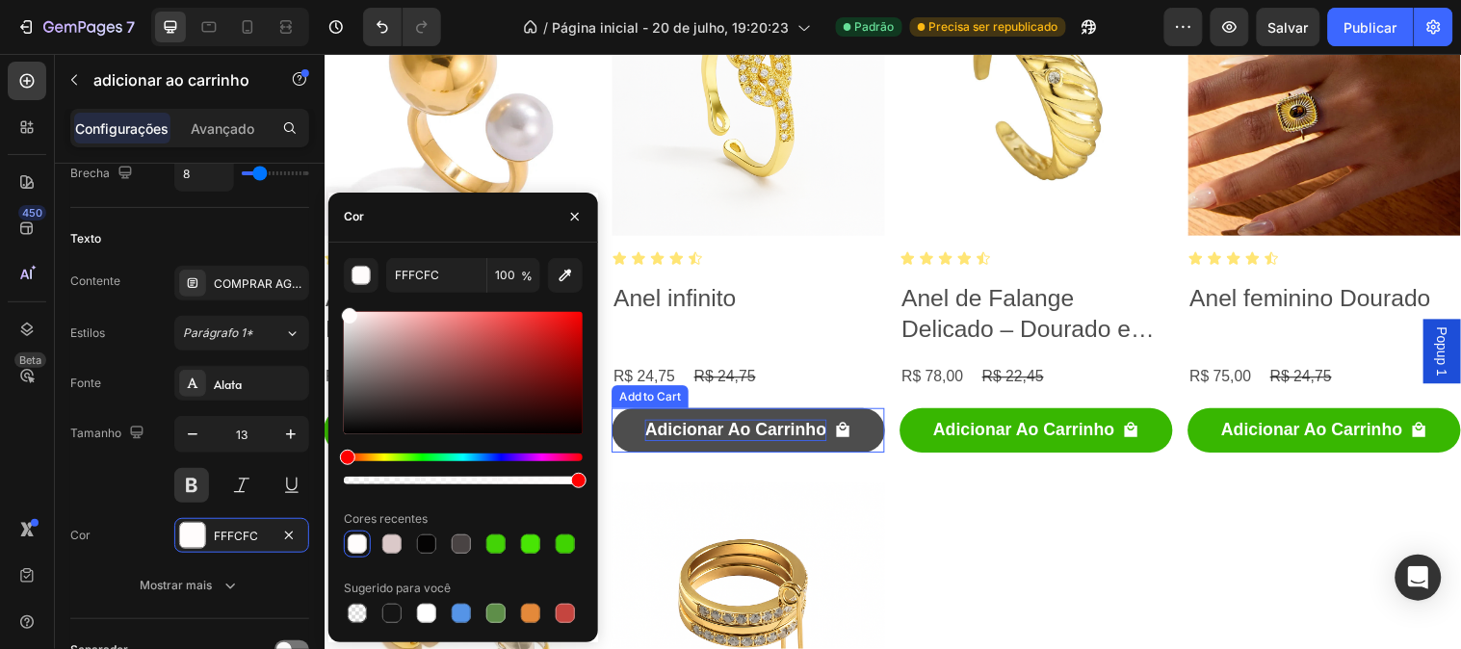
click at [723, 438] on div "Adicionar Ao Carrinho" at bounding box center [742, 436] width 184 height 22
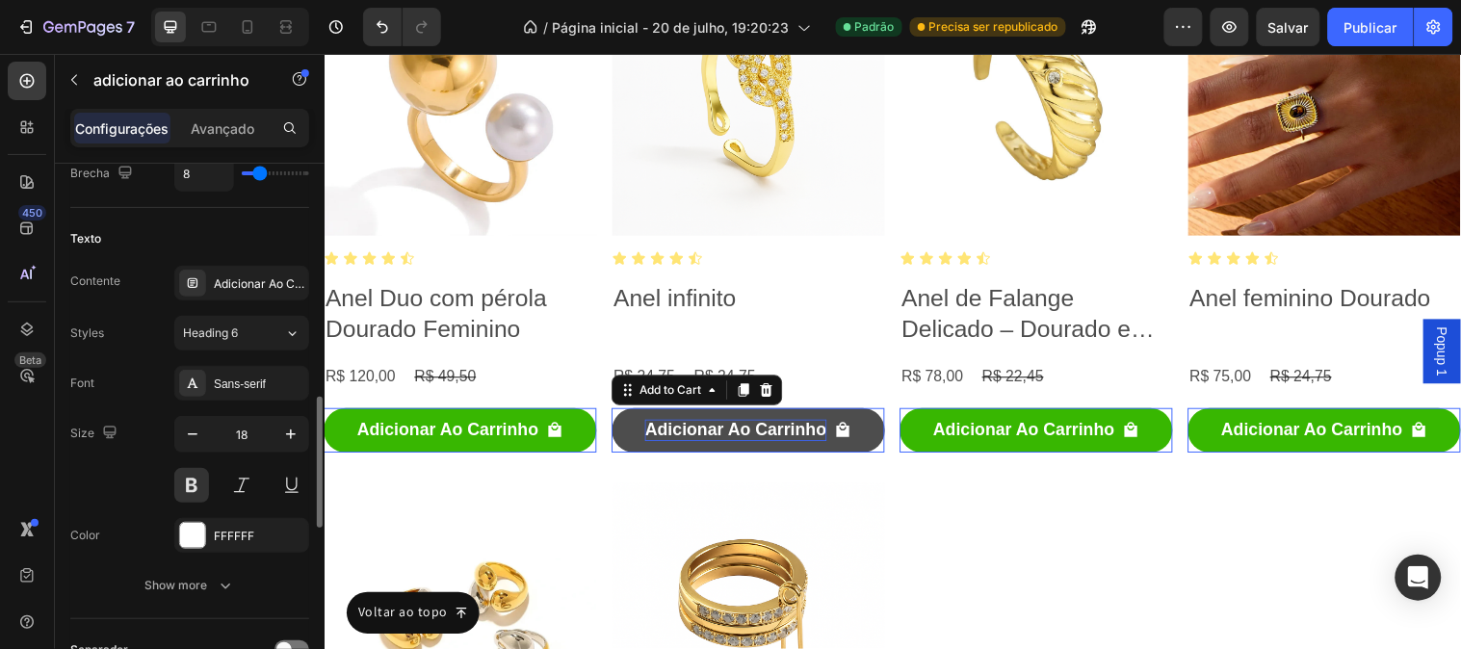
scroll to position [960, 0]
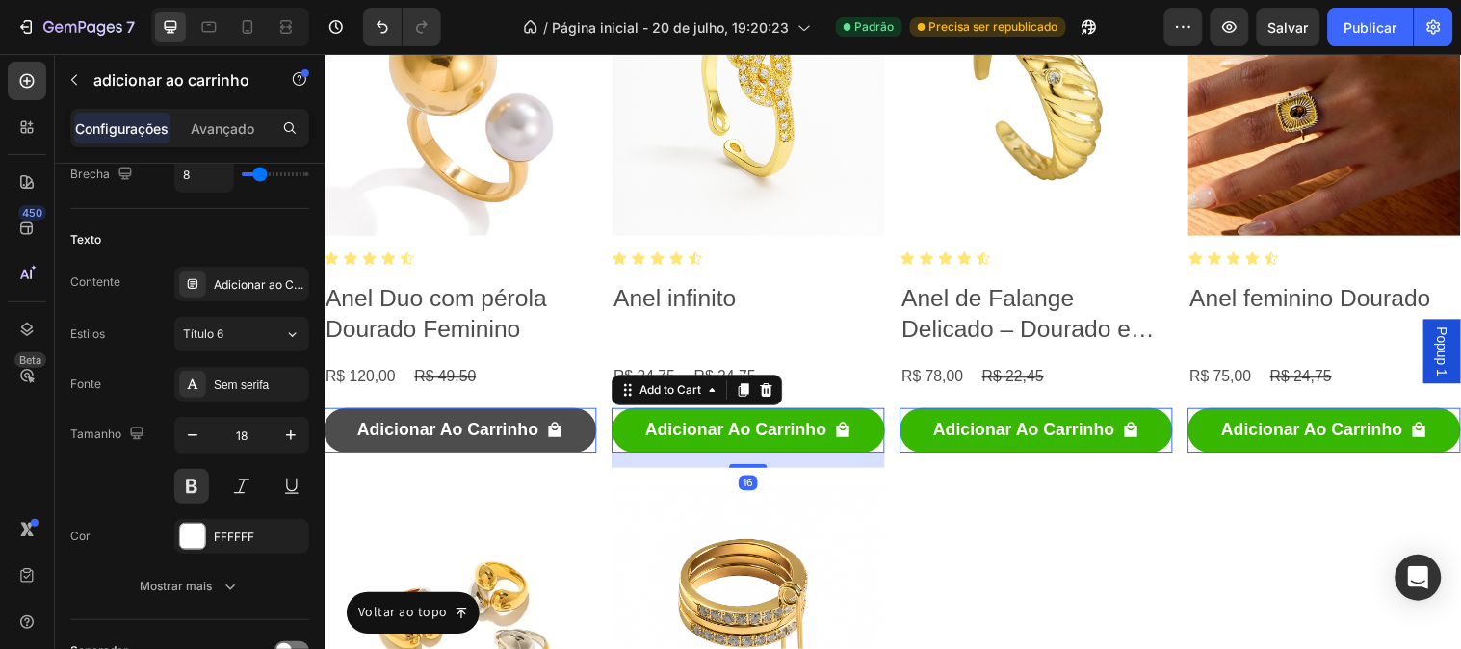
click at [500, 419] on button "Adicionar Ao Carrinho" at bounding box center [462, 435] width 277 height 45
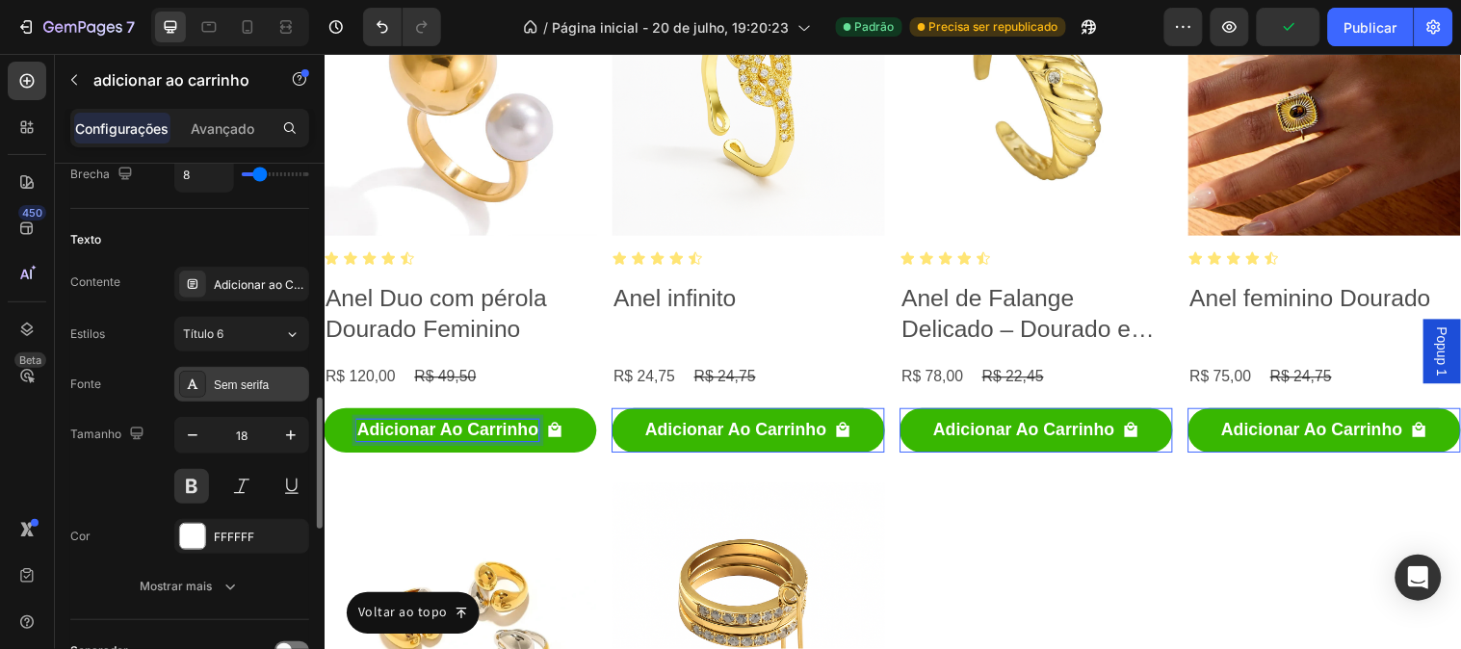
click at [229, 392] on div "Sem serifa" at bounding box center [259, 385] width 91 height 17
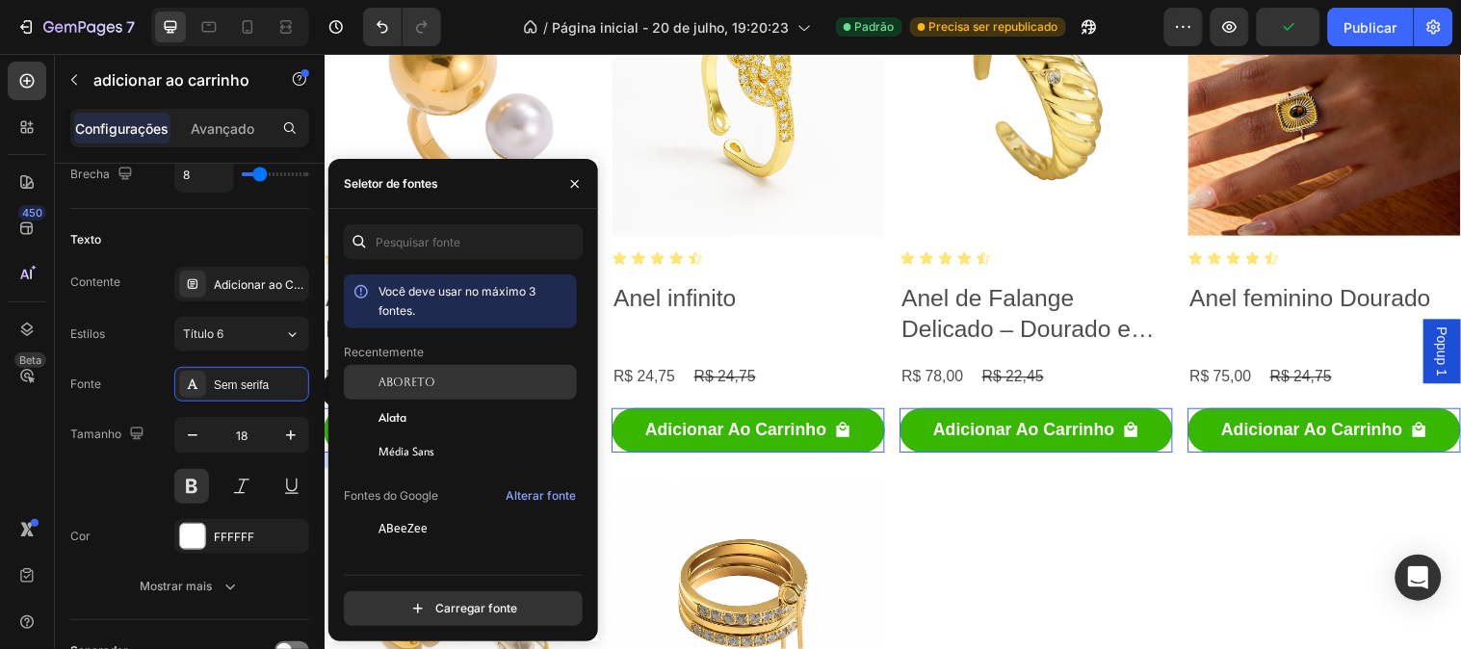
click at [456, 387] on div "Aboreto" at bounding box center [475, 382] width 195 height 17
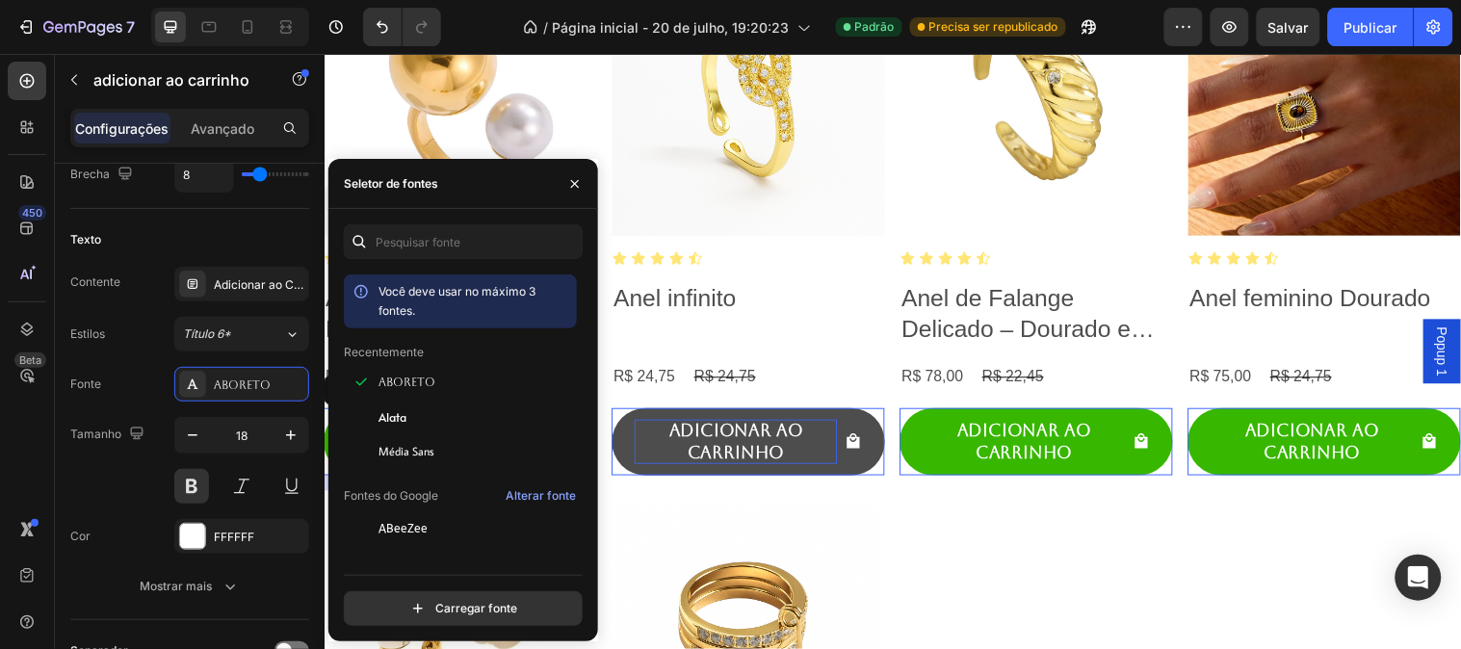
click at [706, 447] on div "Adicionar Ao Carrinho" at bounding box center [742, 447] width 206 height 45
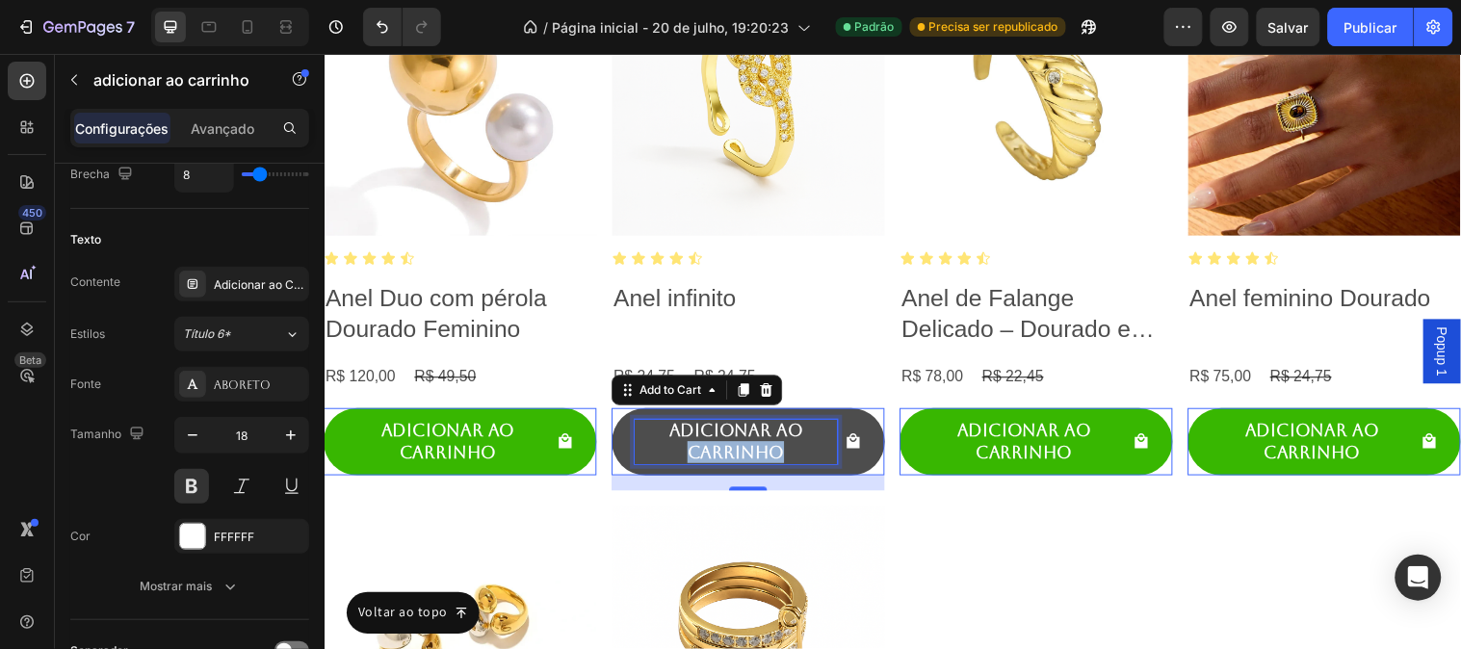
click at [706, 447] on p "Adicionar Ao Carrinho" at bounding box center [742, 447] width 206 height 45
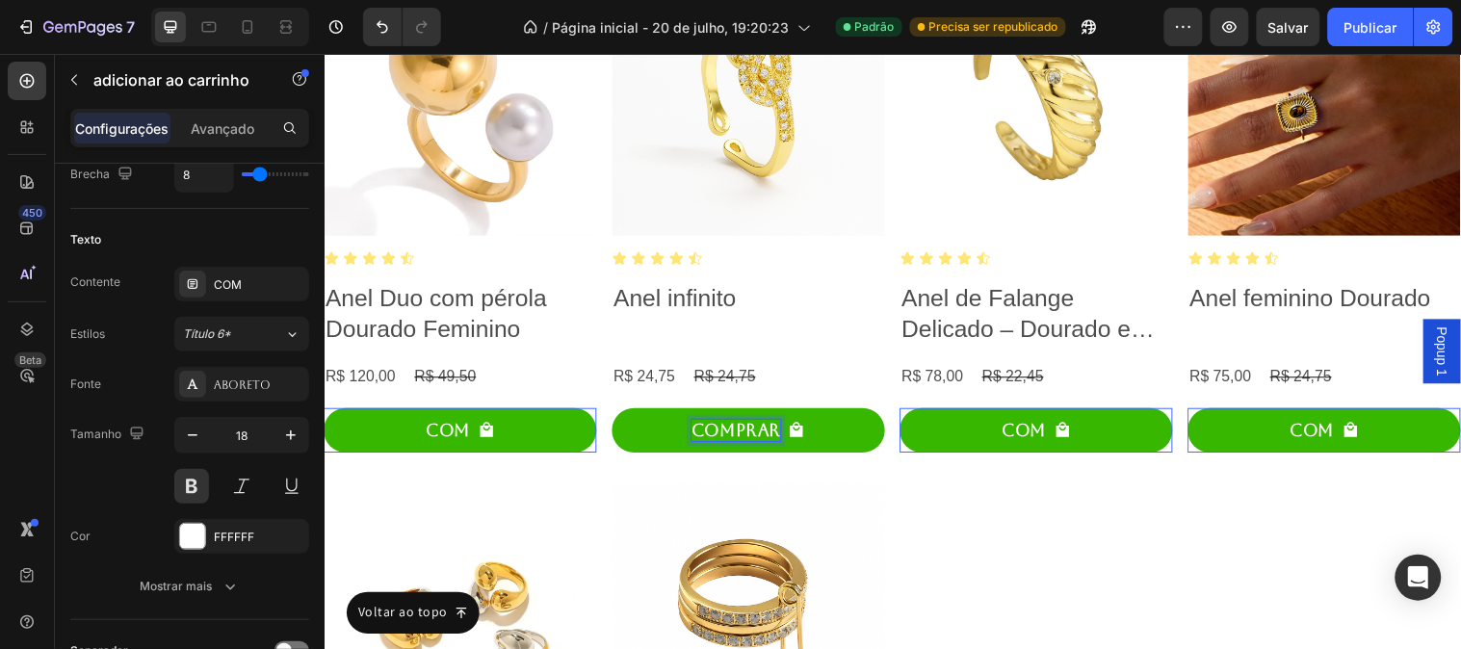
click at [616, 413] on button "COMPRAR" at bounding box center [754, 435] width 277 height 45
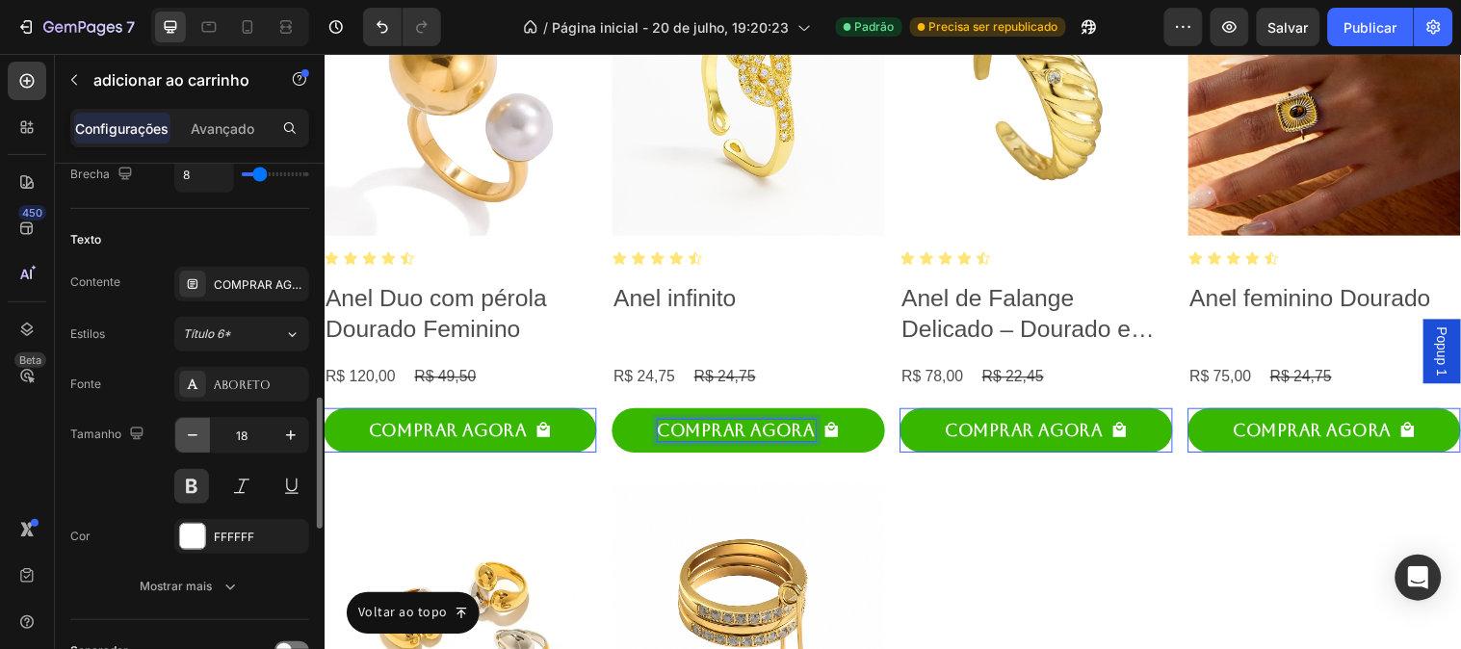
click at [194, 444] on icon "button" at bounding box center [192, 435] width 19 height 19
click at [194, 445] on icon "button" at bounding box center [192, 435] width 19 height 19
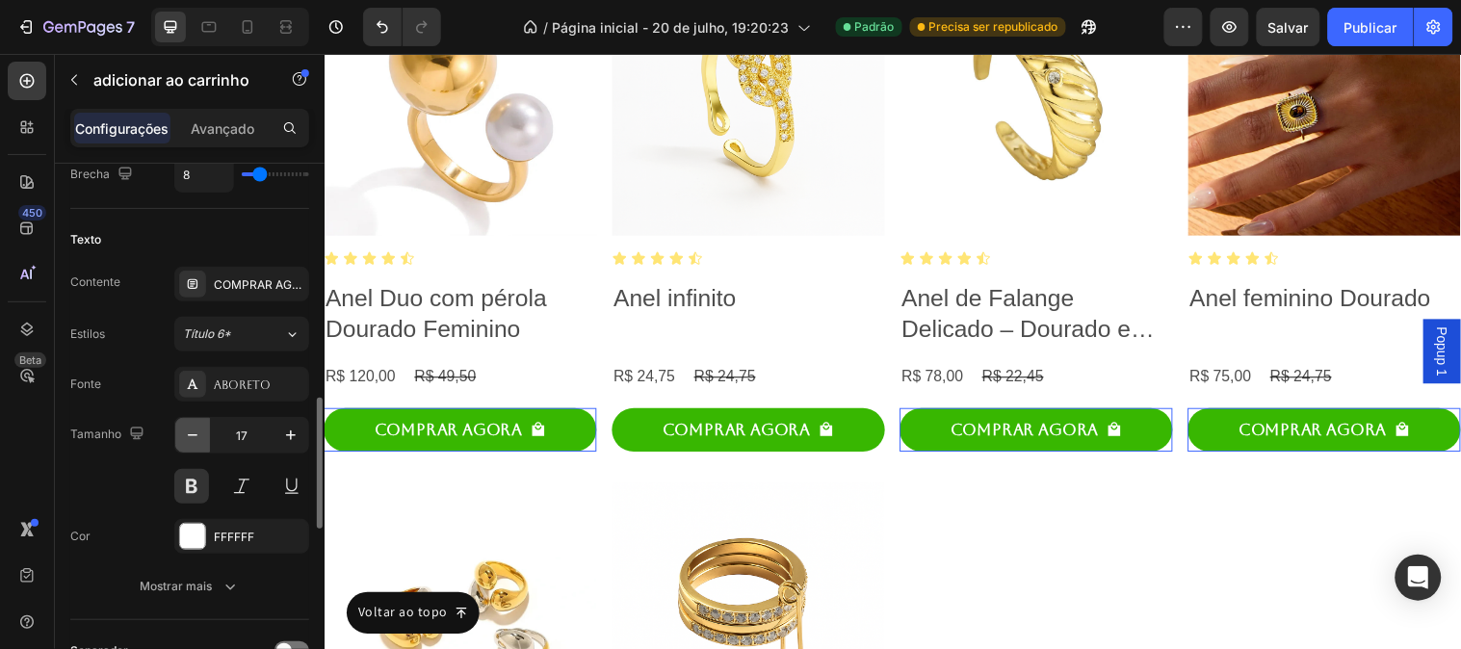
click at [194, 445] on icon "button" at bounding box center [192, 435] width 19 height 19
click at [194, 446] on button "button" at bounding box center [192, 435] width 35 height 35
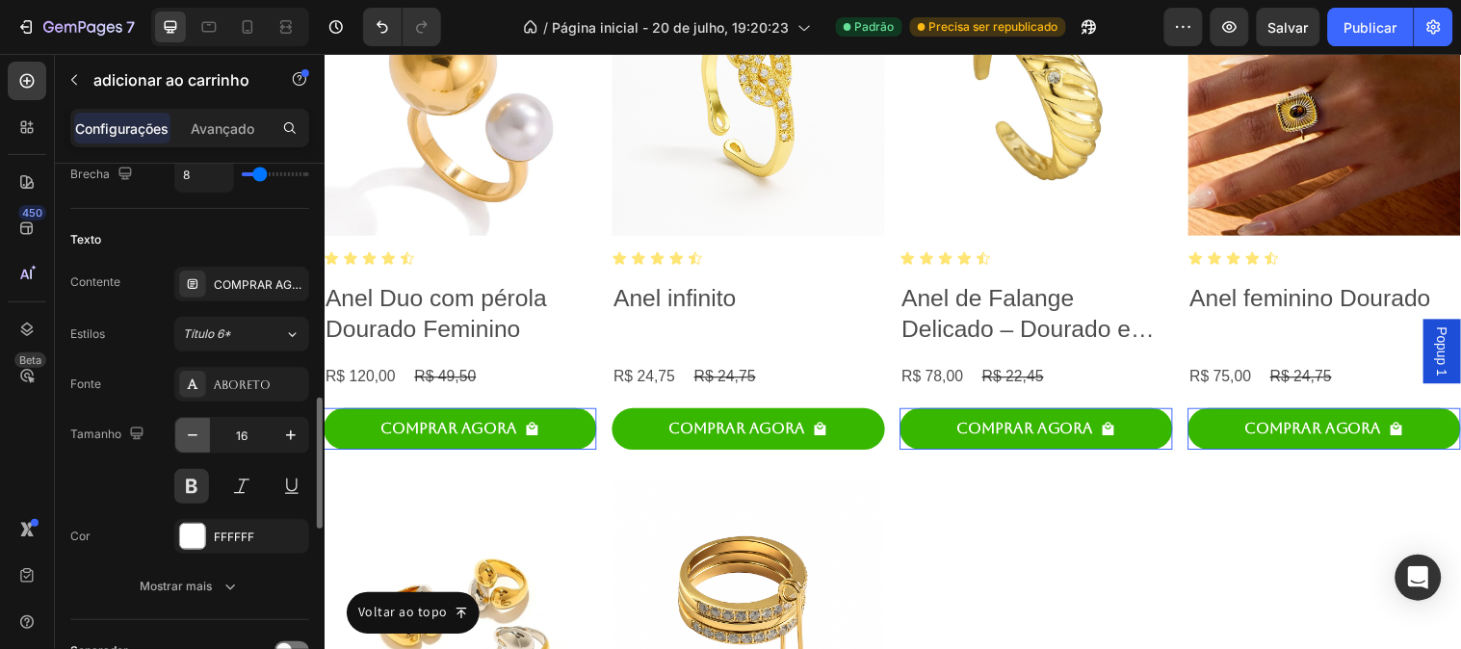
click at [194, 446] on button "button" at bounding box center [192, 435] width 35 height 35
click at [193, 446] on button "button" at bounding box center [192, 435] width 35 height 35
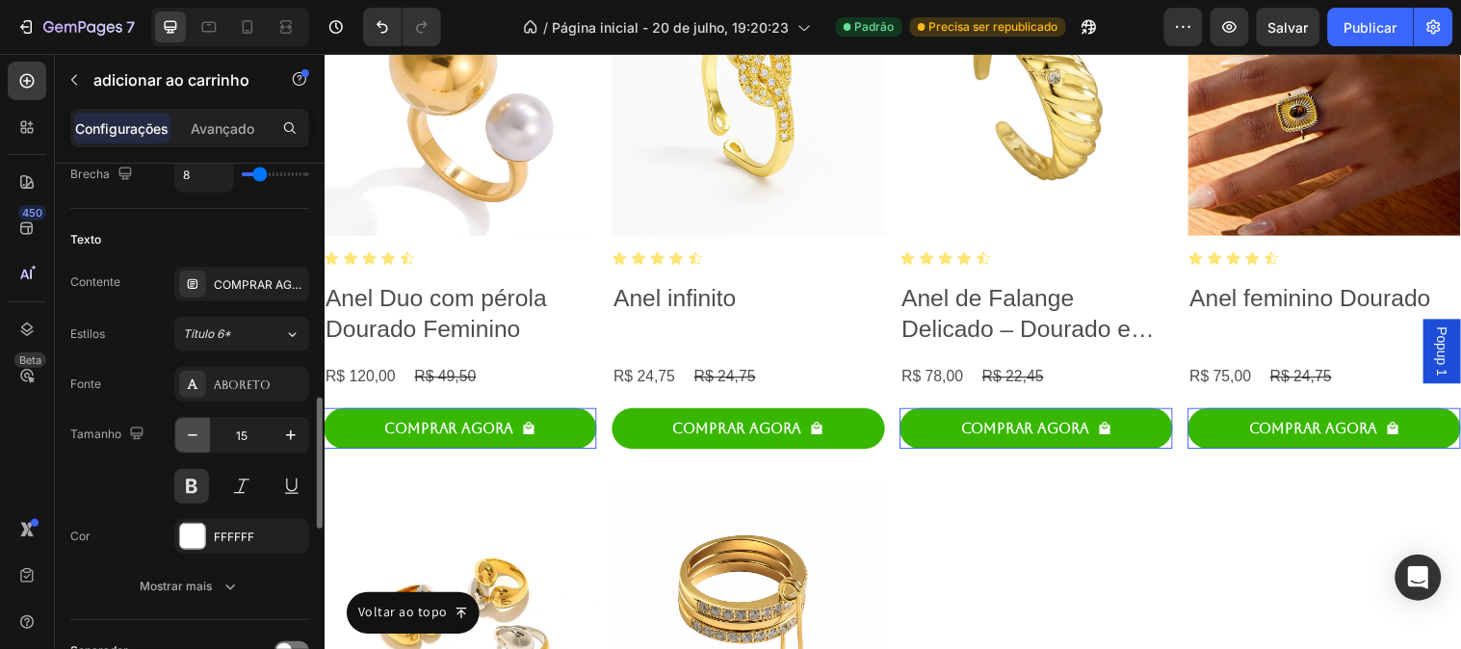
click at [193, 446] on button "button" at bounding box center [192, 435] width 35 height 35
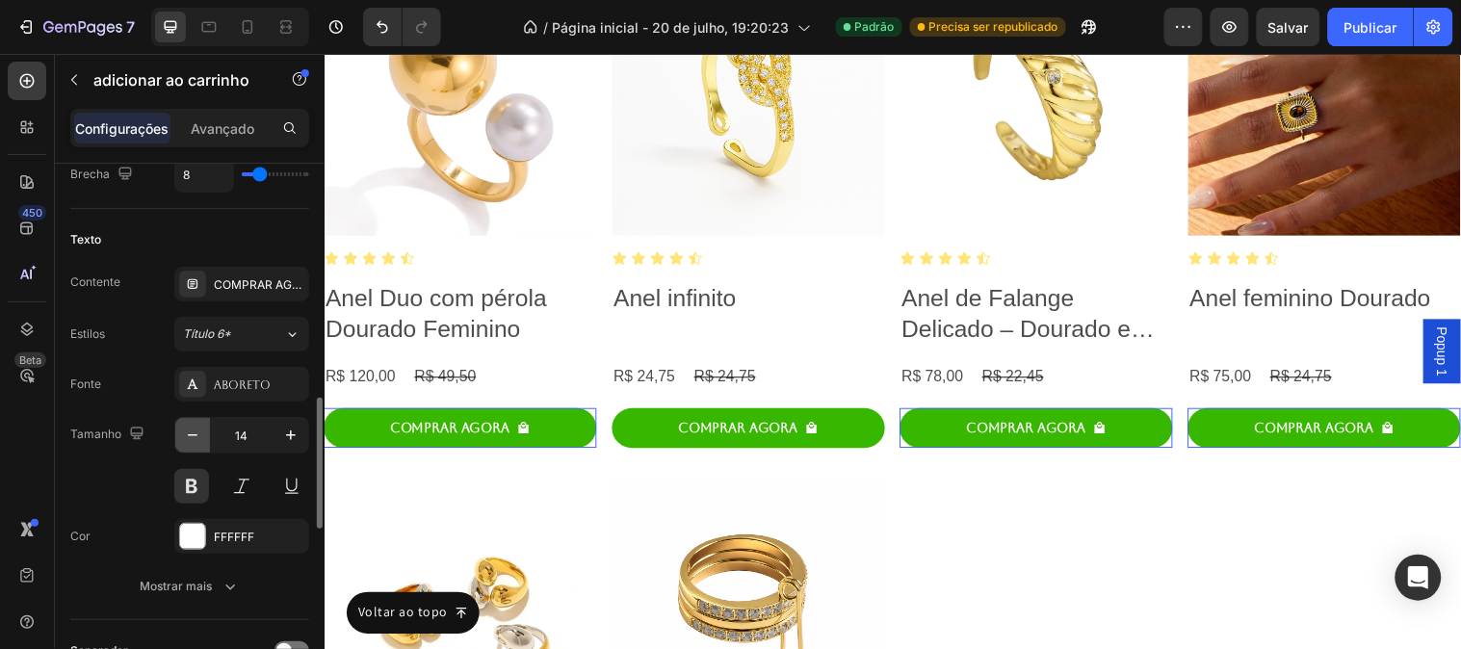
click at [191, 447] on button "button" at bounding box center [192, 435] width 35 height 35
type input "13"
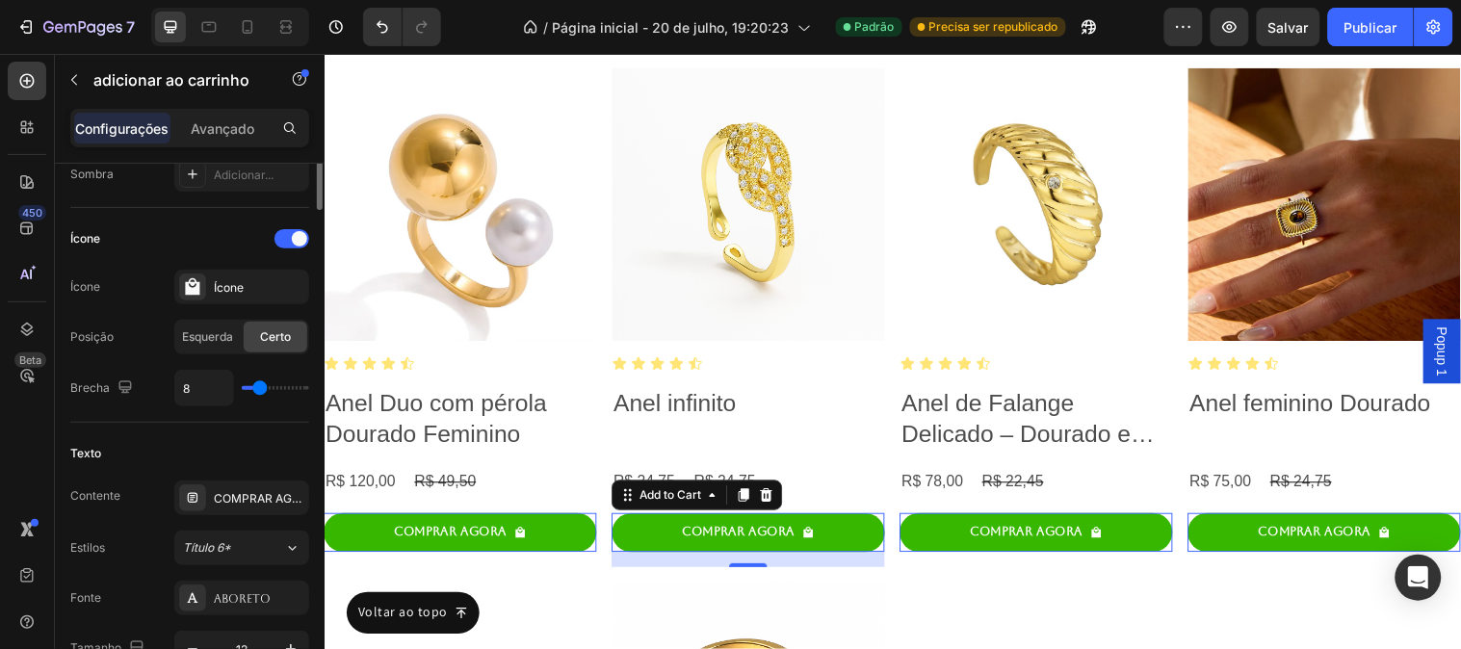
scroll to position [533, 0]
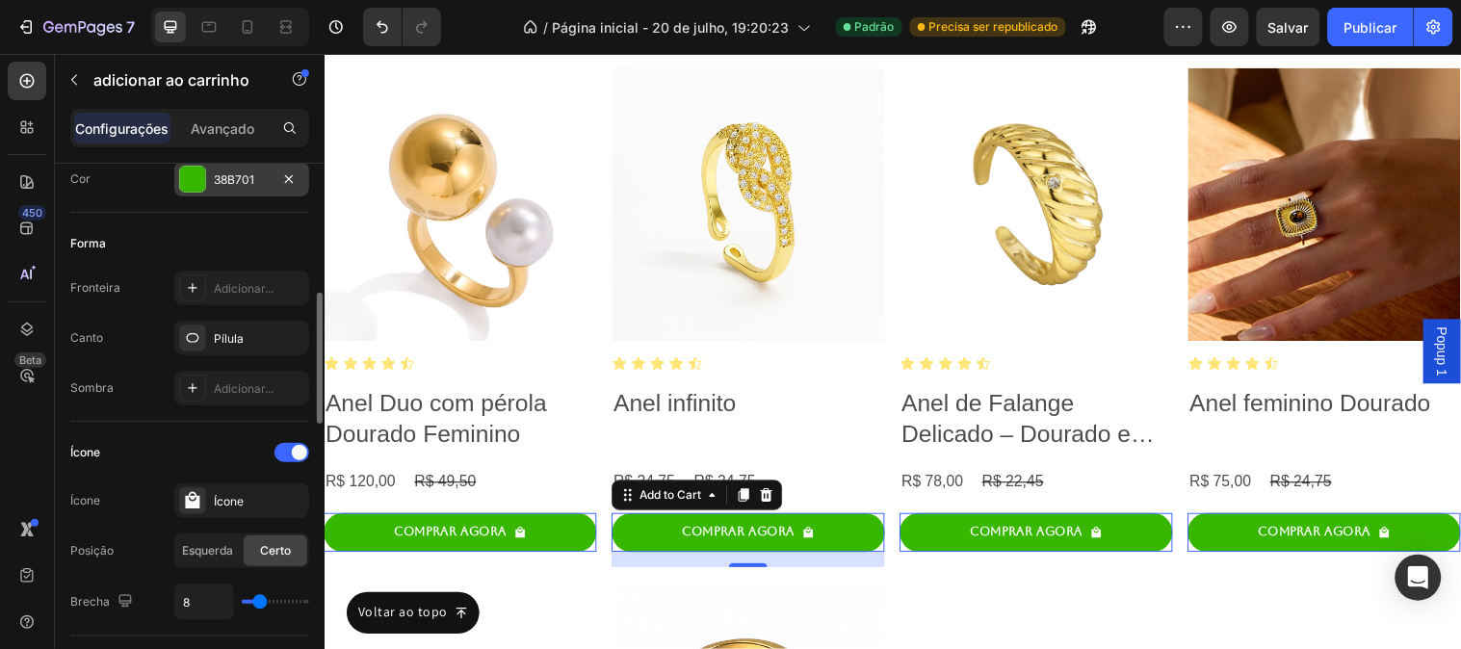
click at [195, 185] on div at bounding box center [192, 179] width 25 height 25
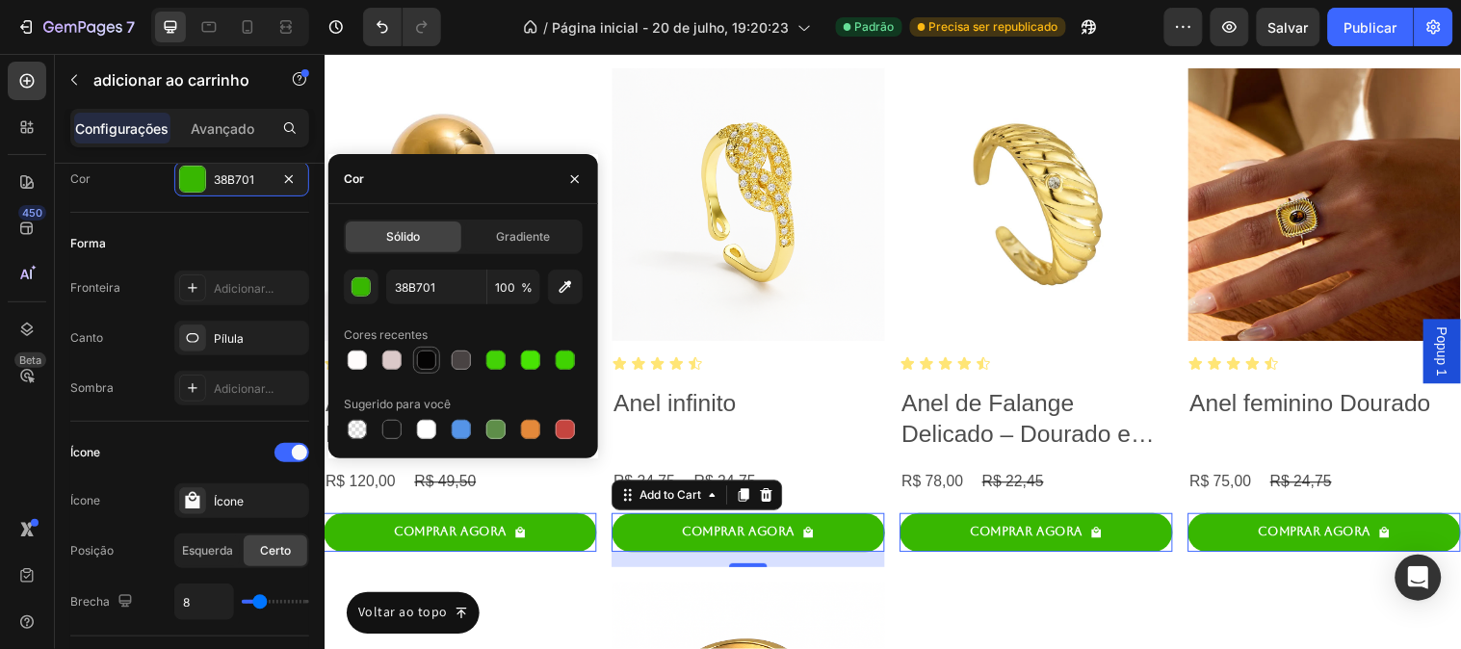
click at [429, 351] on div at bounding box center [426, 360] width 19 height 19
type input "050404"
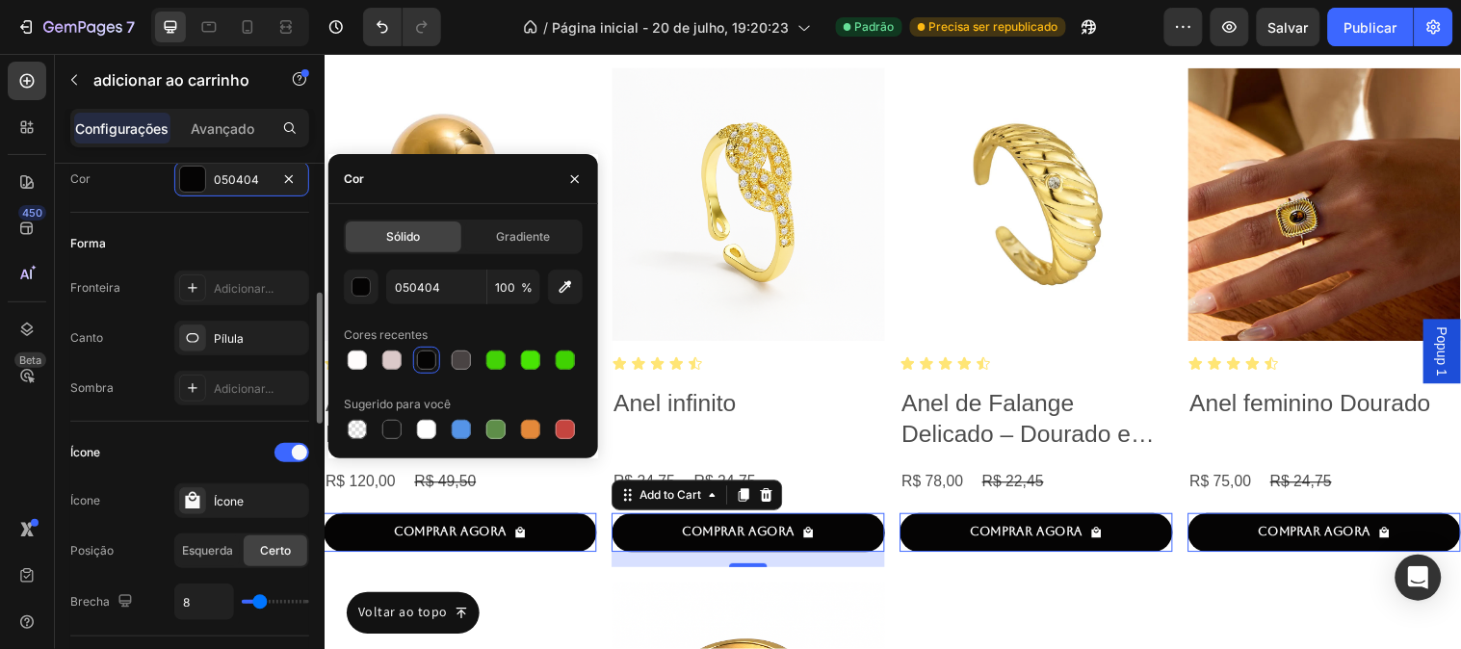
click at [176, 433] on div "Ícone Ícone Ícone Posição Esquerda Certo Brecha 8" at bounding box center [189, 529] width 239 height 215
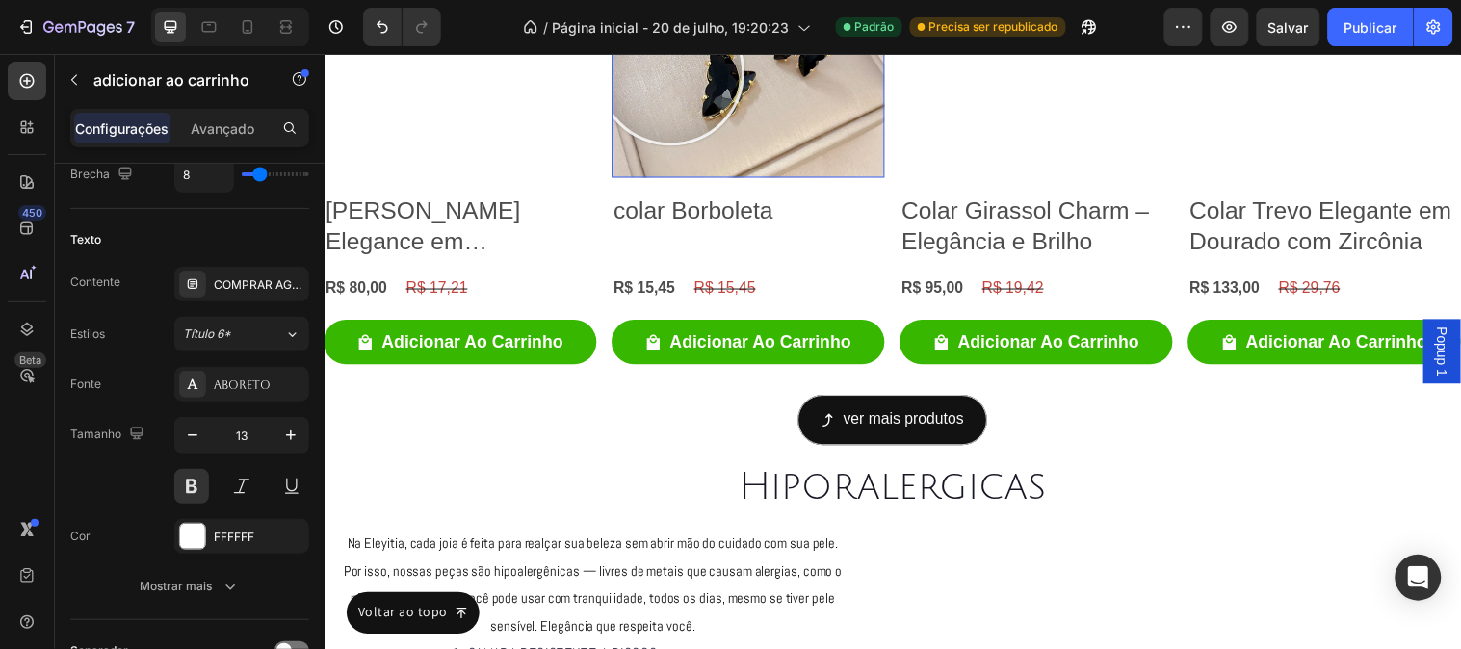
scroll to position [5217, 0]
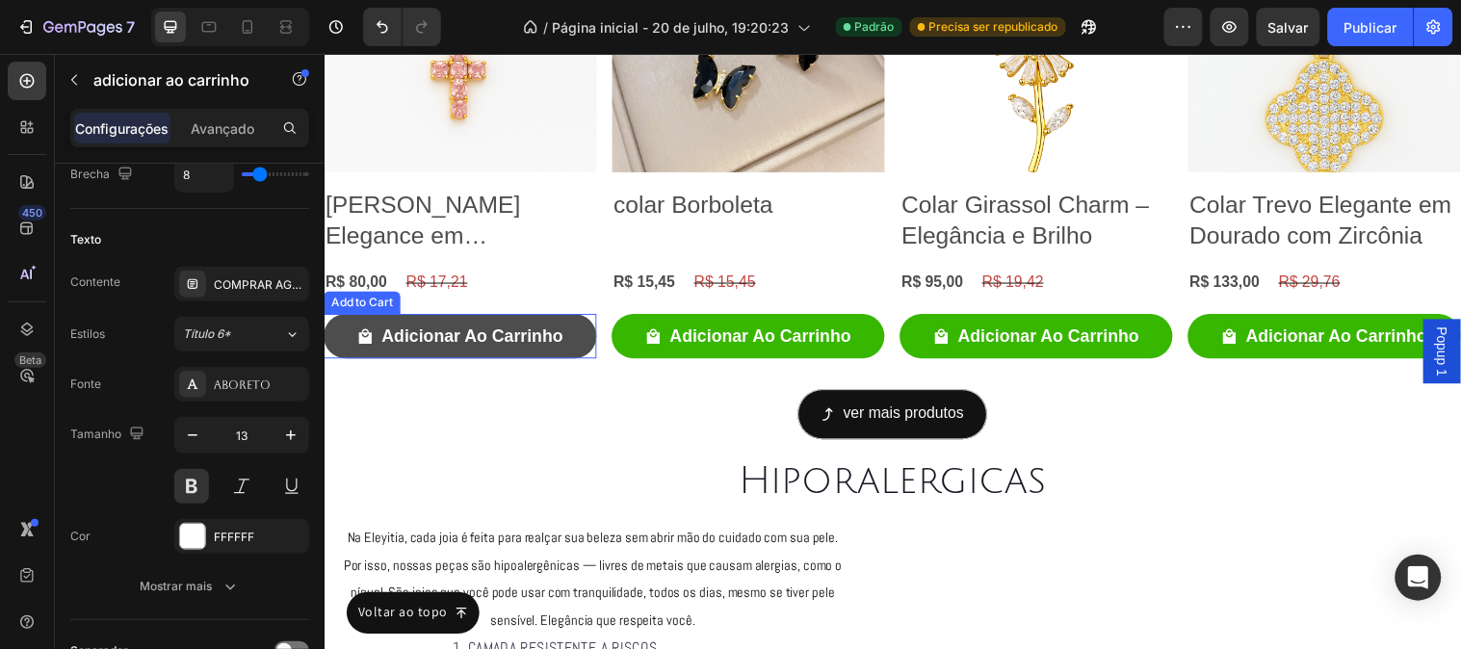
click at [564, 341] on button "Adicionar Ao Carrinho" at bounding box center [462, 340] width 277 height 45
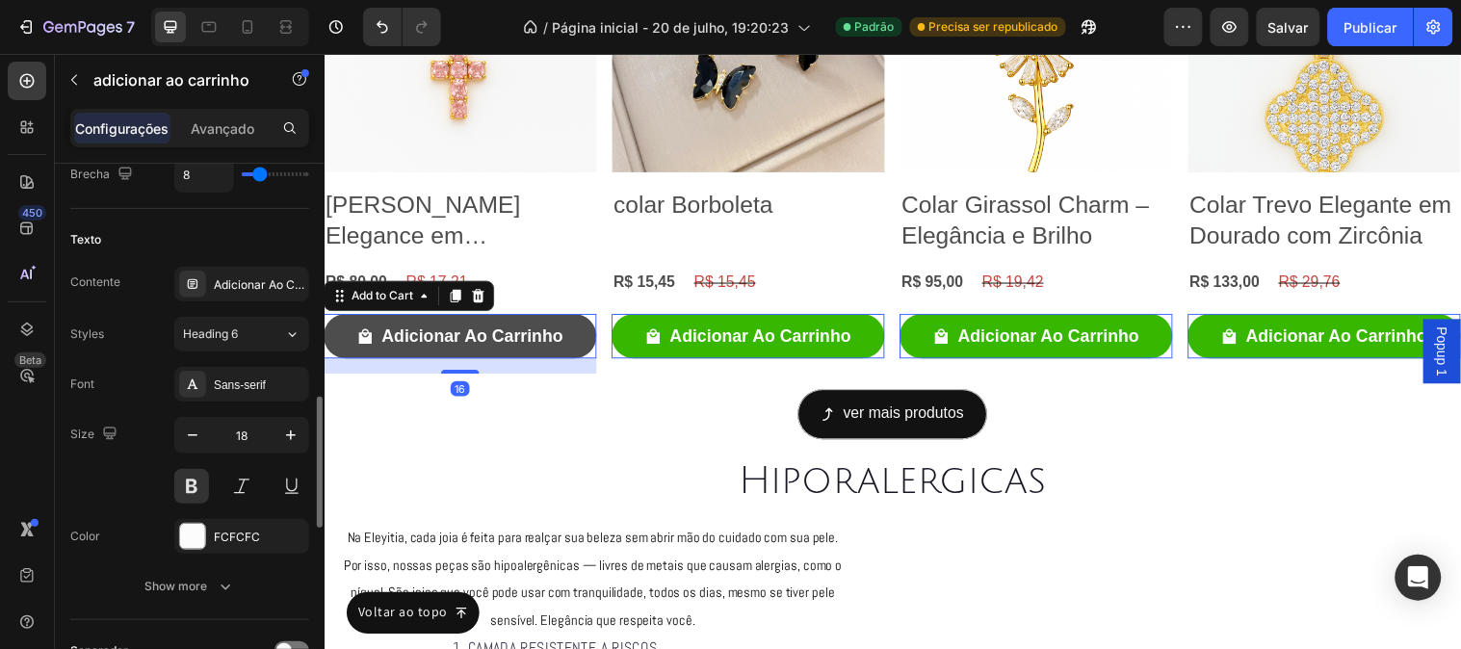
scroll to position [959, 0]
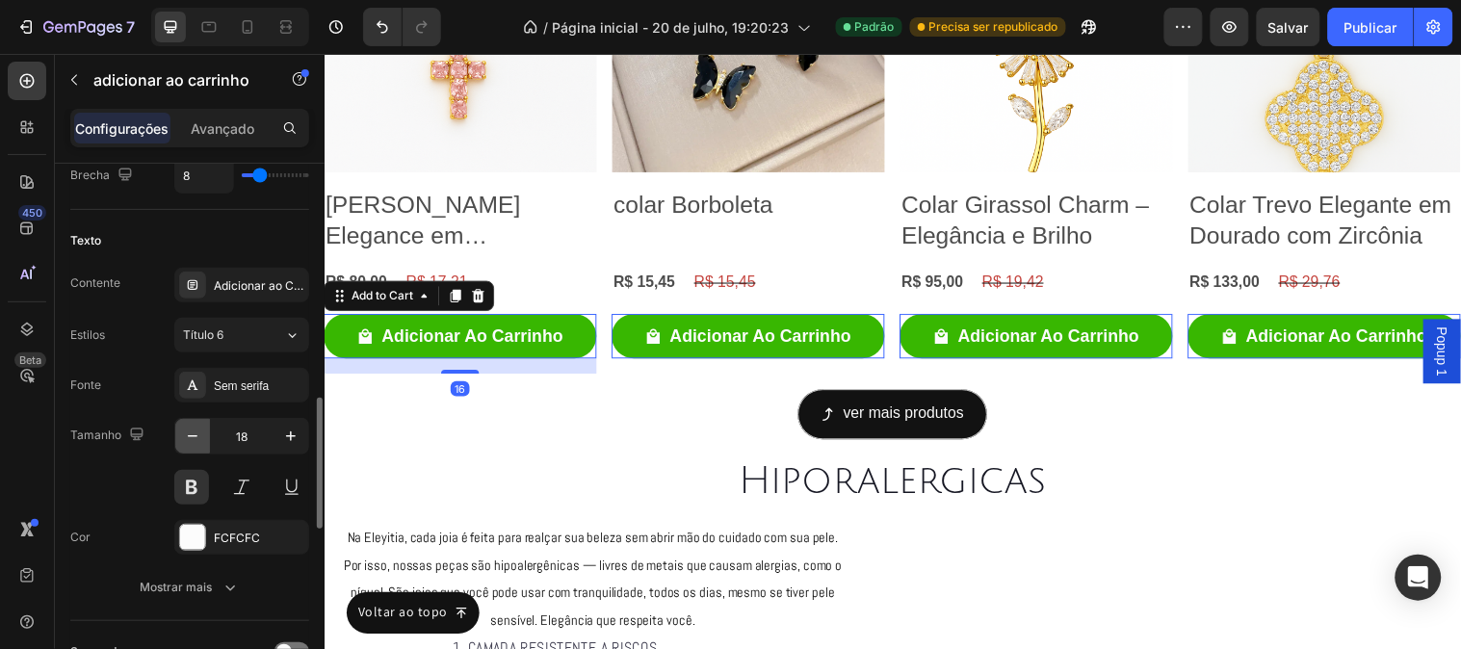
click at [205, 440] on button "button" at bounding box center [192, 436] width 35 height 35
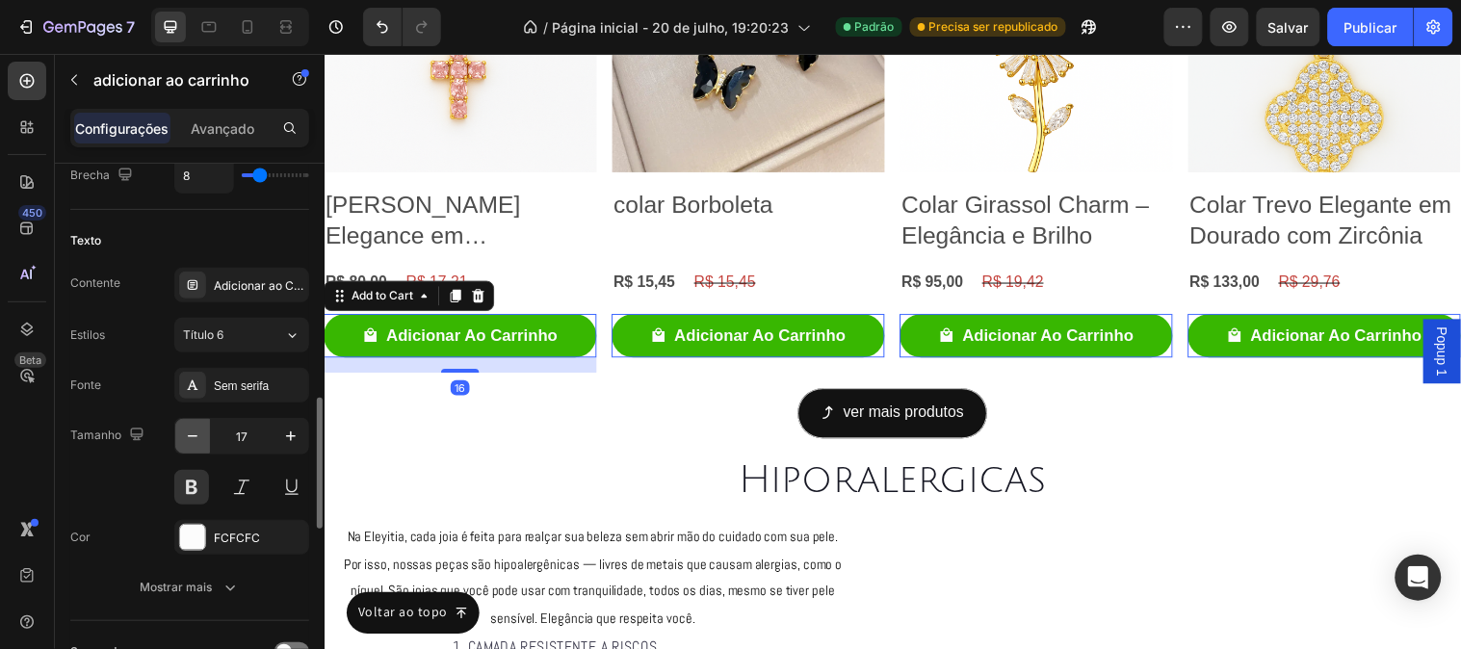
click at [205, 440] on button "button" at bounding box center [192, 436] width 35 height 35
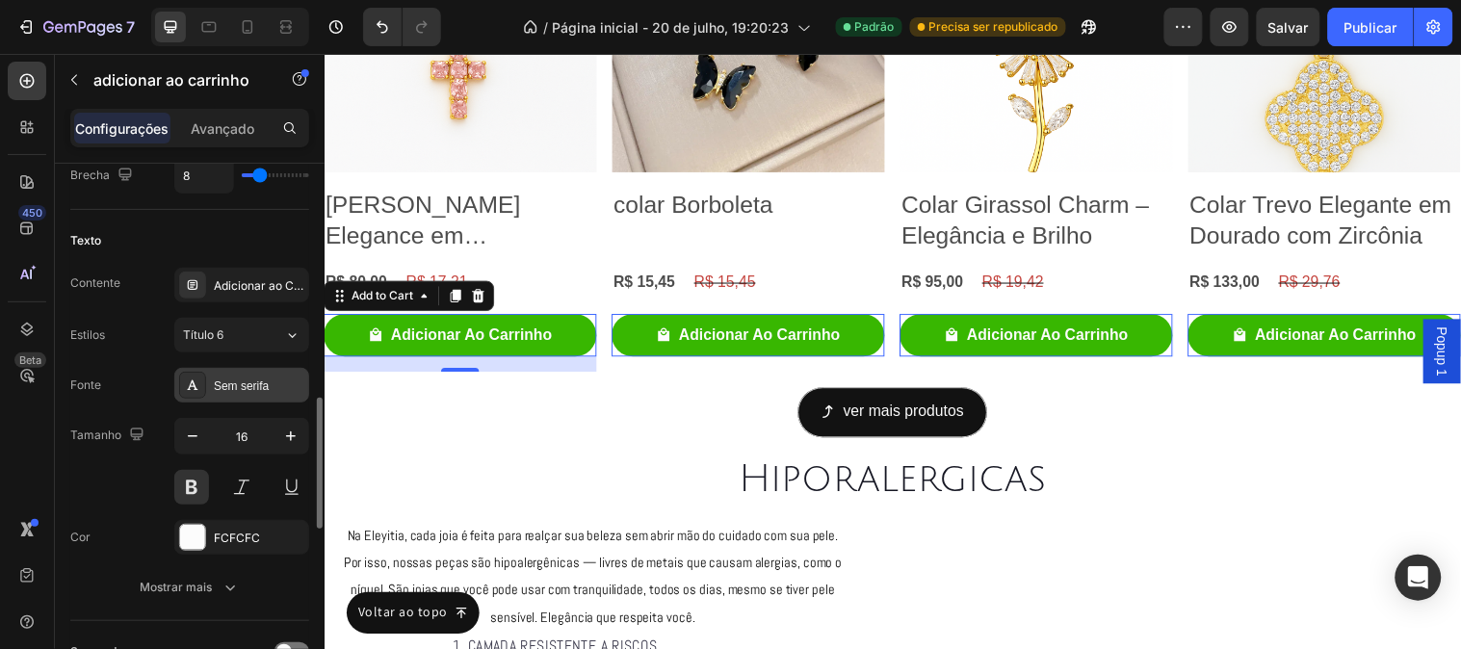
type input "15"
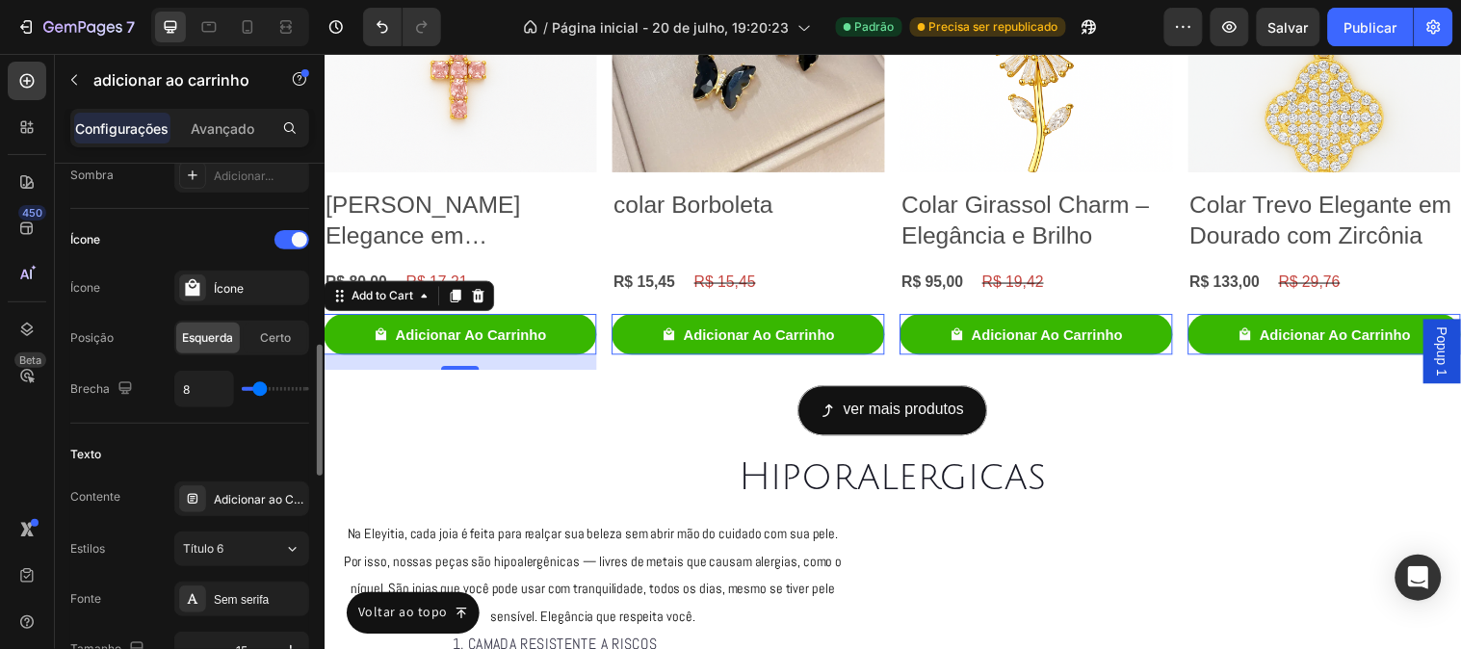
scroll to position [425, 0]
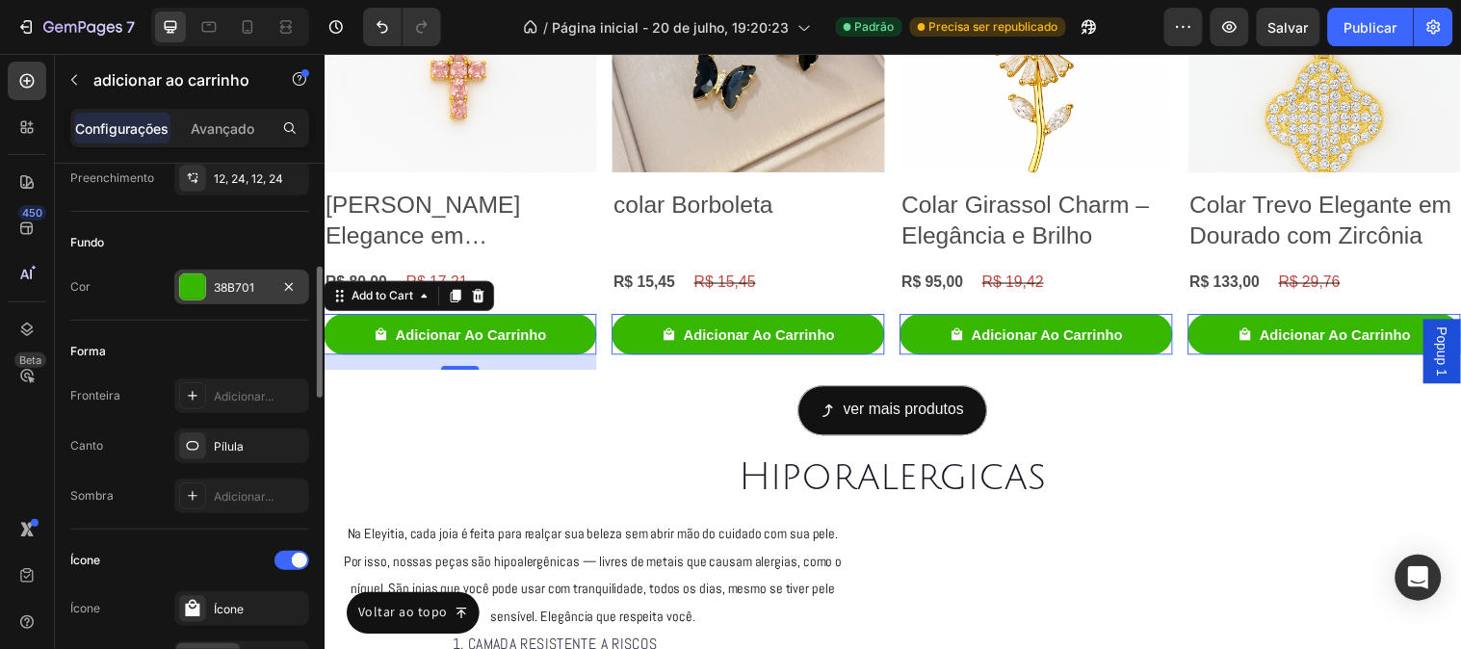
click at [212, 290] on div "38B701" at bounding box center [241, 287] width 135 height 35
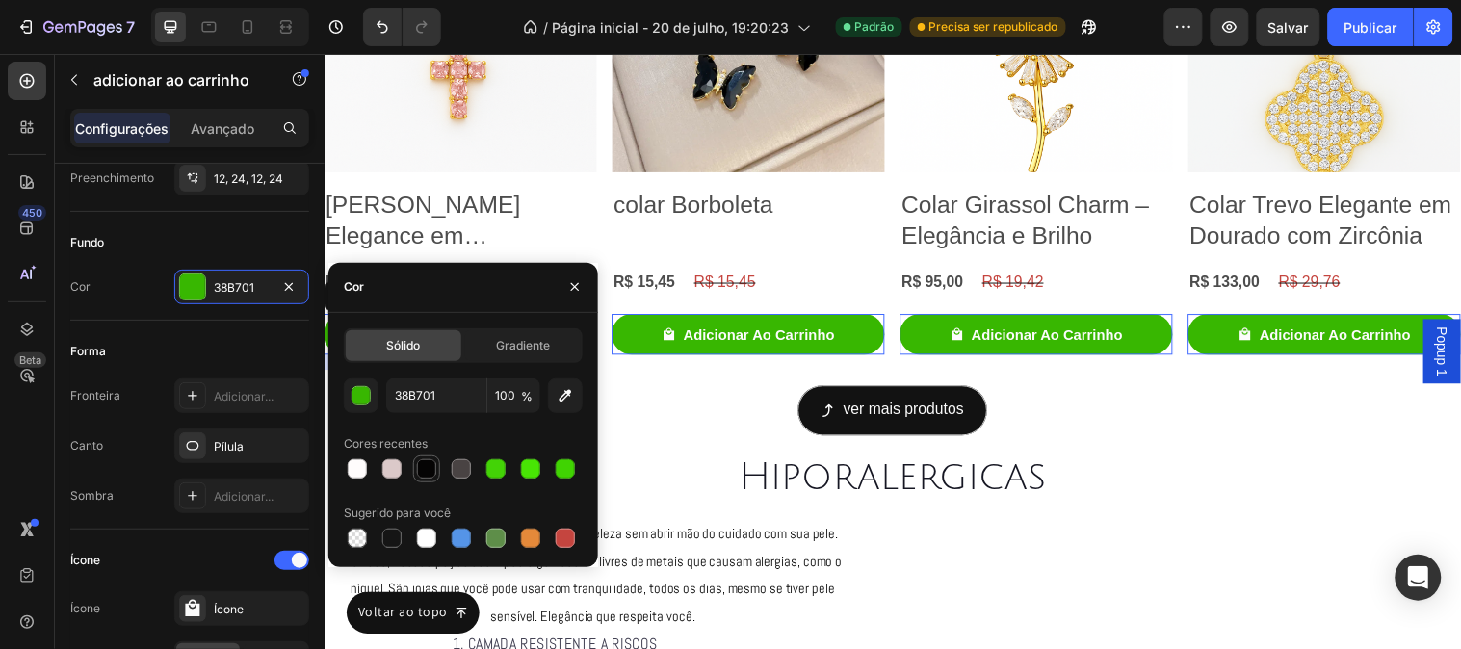
click at [418, 465] on div at bounding box center [426, 468] width 19 height 19
type input "050404"
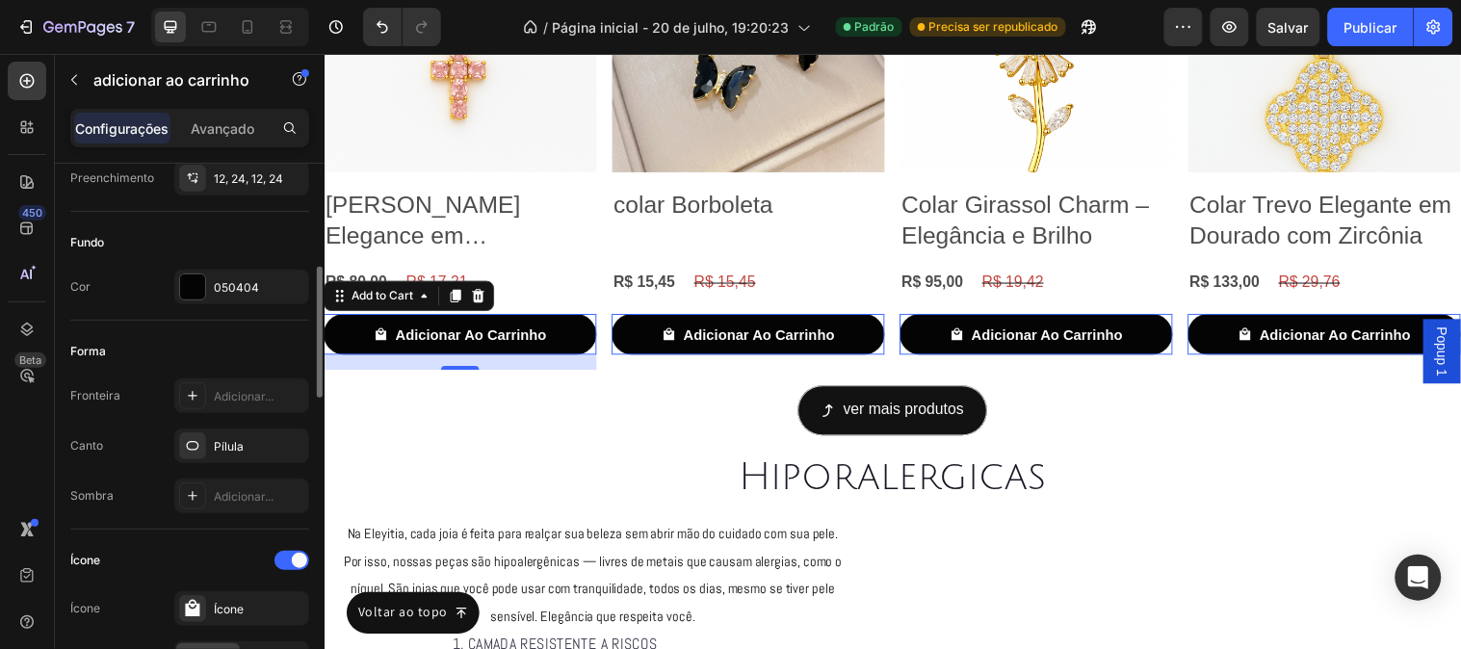
click at [116, 424] on div "Fronteira Adicionar... Canto Pílula Sombra Adicionar..." at bounding box center [189, 445] width 239 height 135
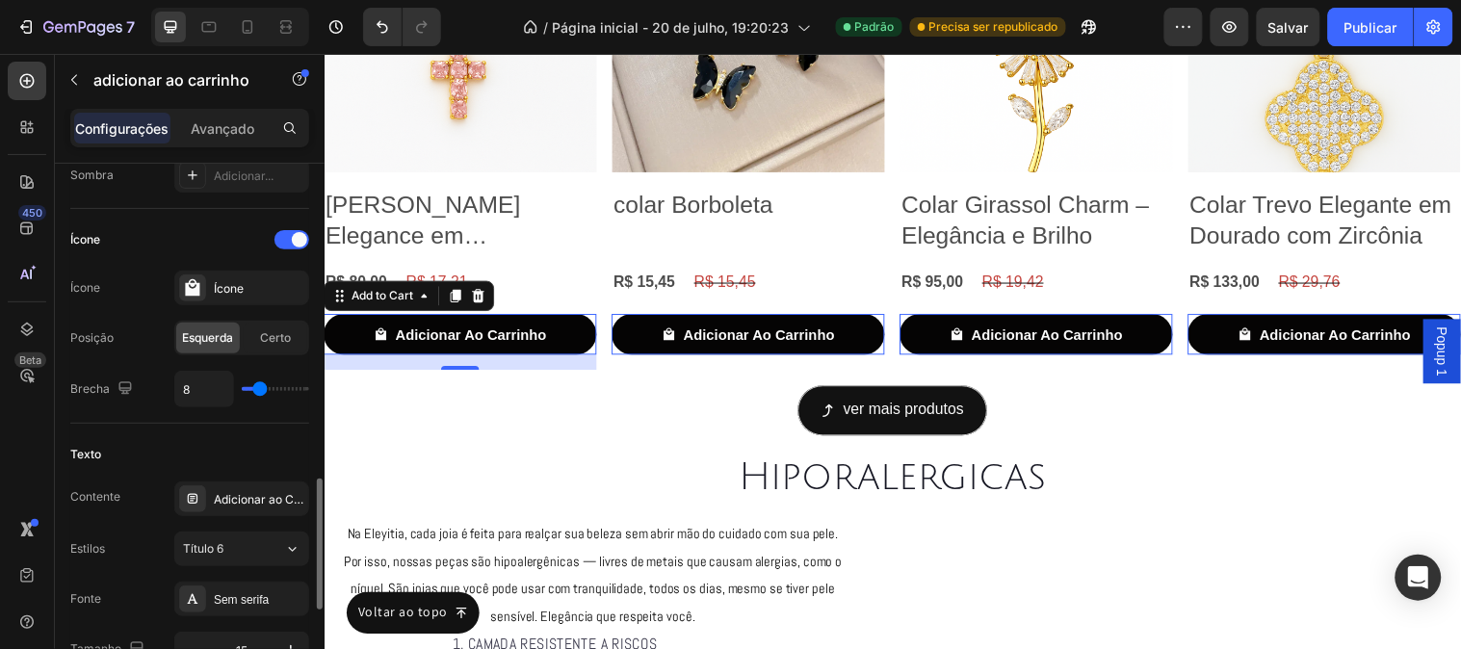
scroll to position [852, 0]
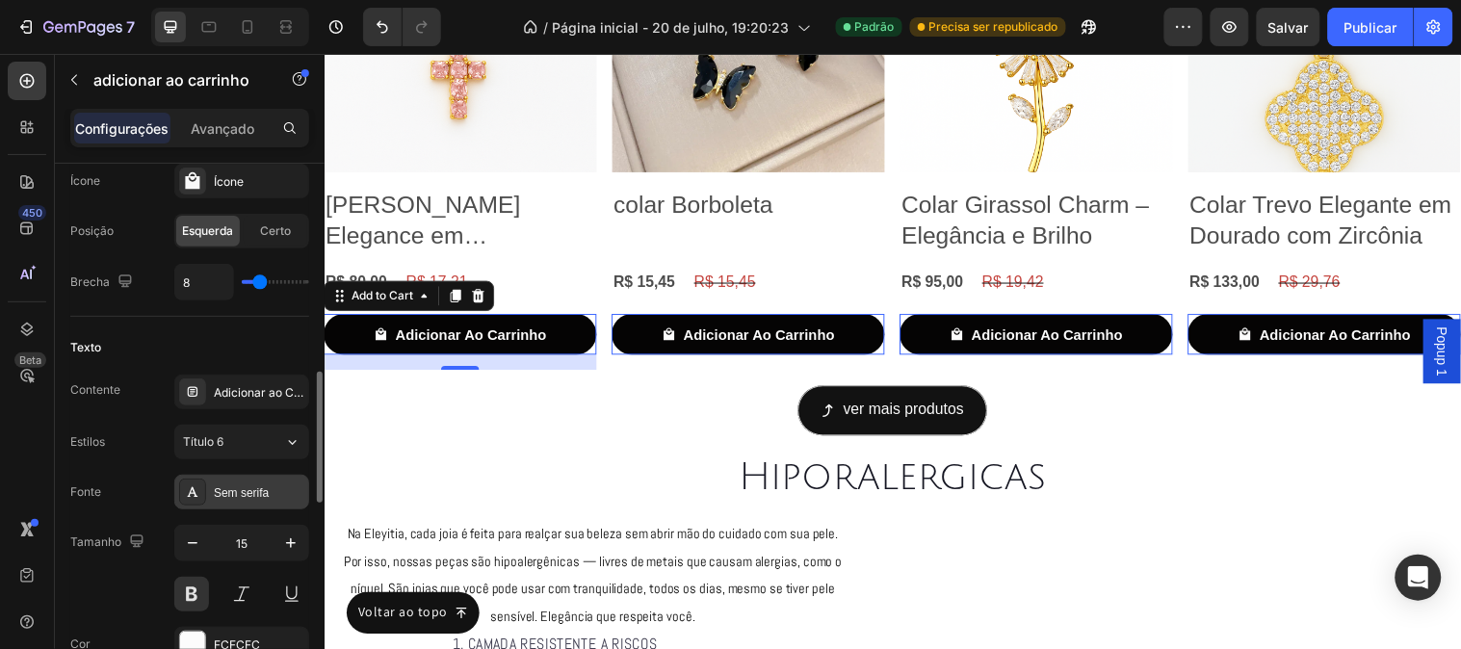
click at [202, 492] on div at bounding box center [192, 492] width 27 height 27
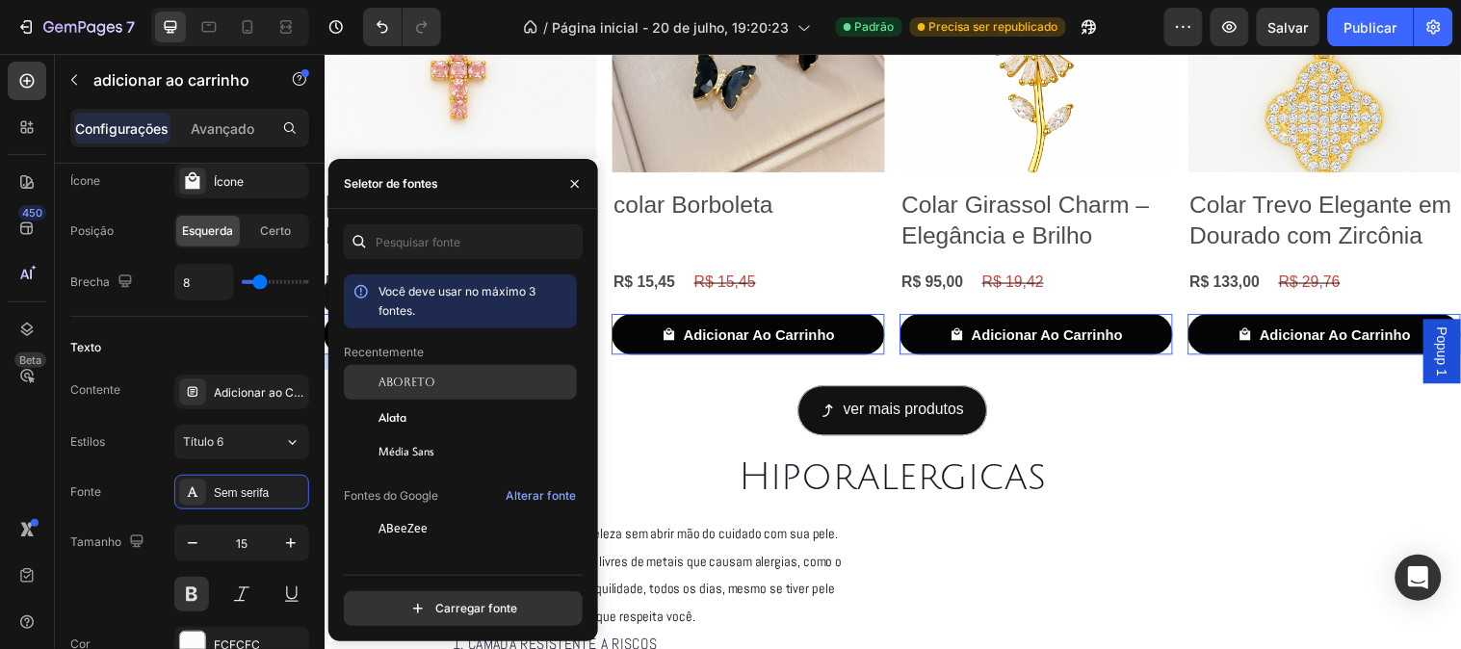
click at [455, 389] on div "Aboreto" at bounding box center [475, 382] width 195 height 17
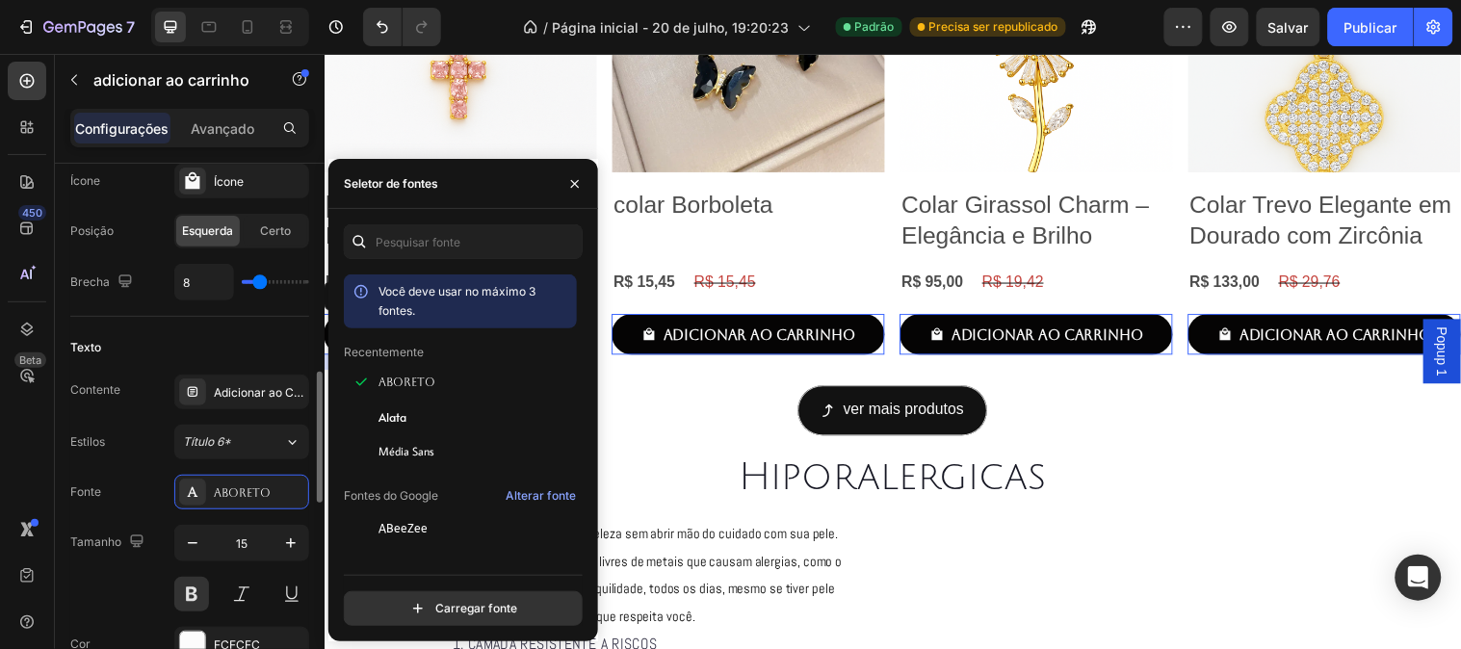
click at [127, 444] on div "Estilos Título 6*" at bounding box center [189, 442] width 239 height 35
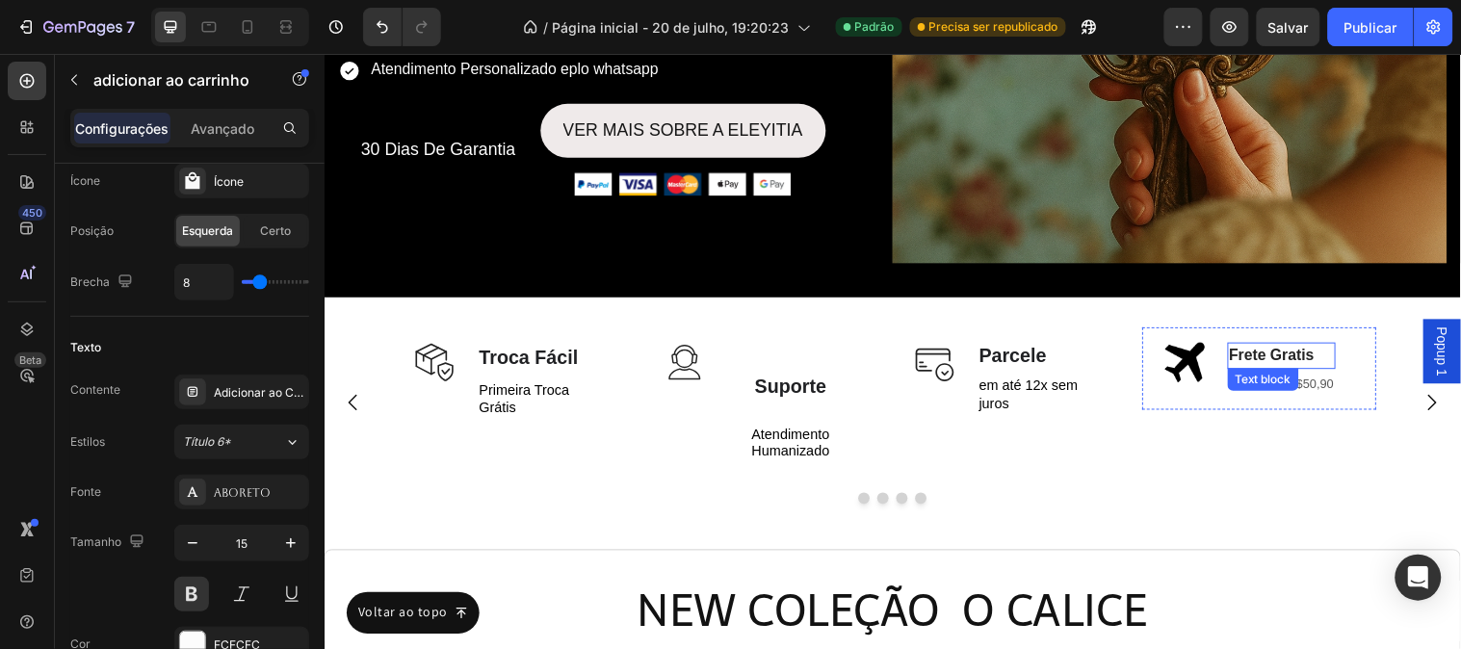
scroll to position [710, 0]
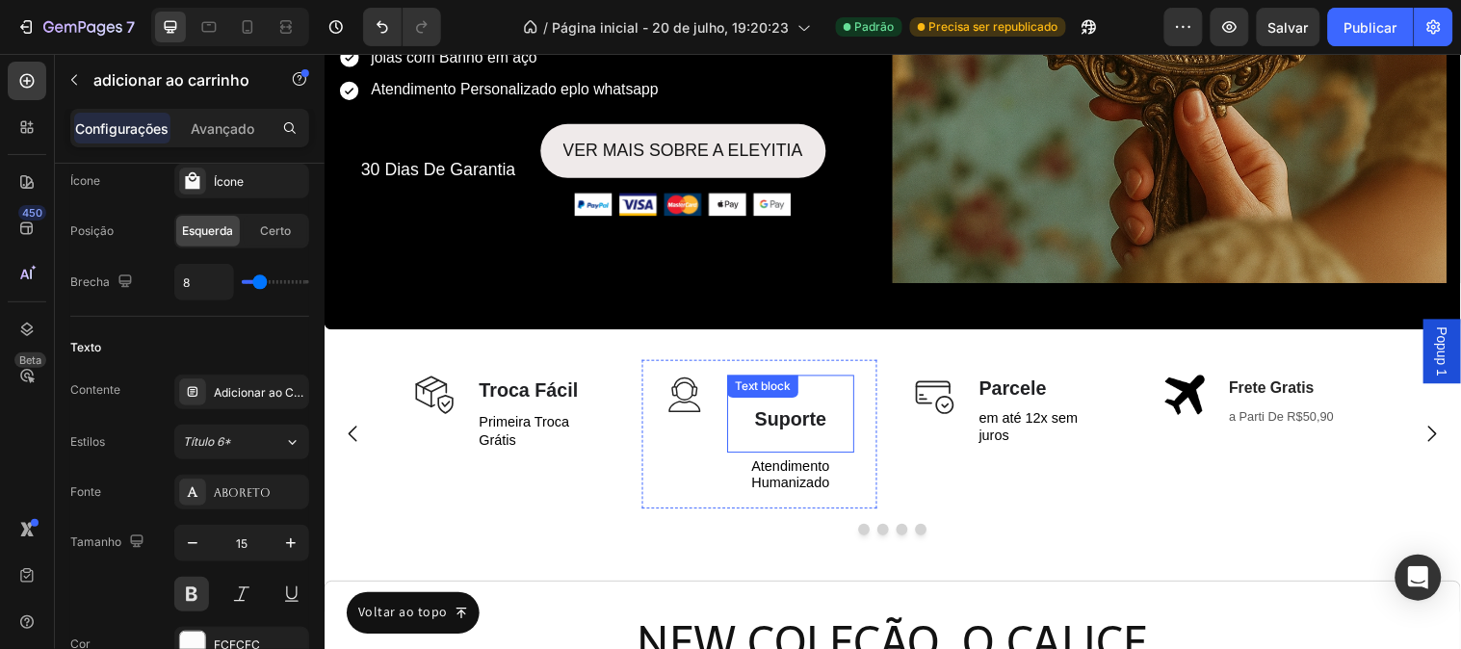
click at [795, 413] on span "Suporte" at bounding box center [798, 423] width 73 height 21
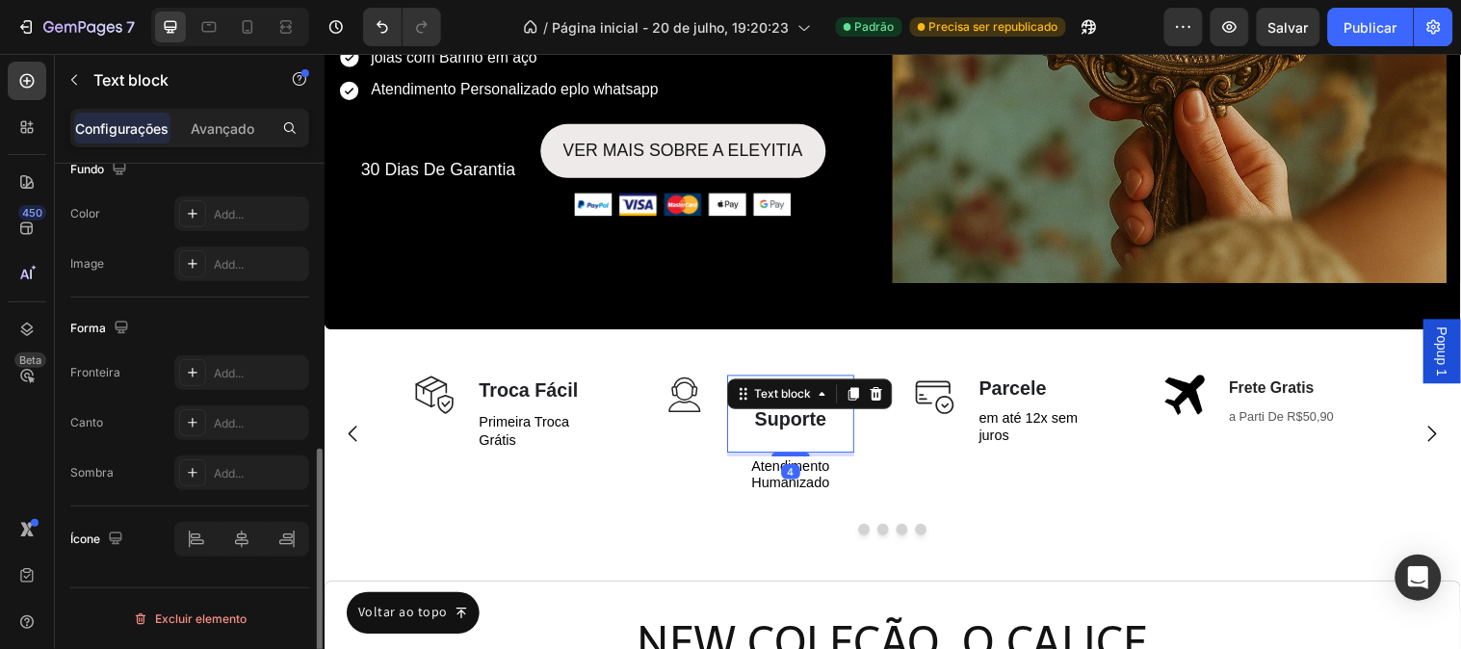
scroll to position [0, 0]
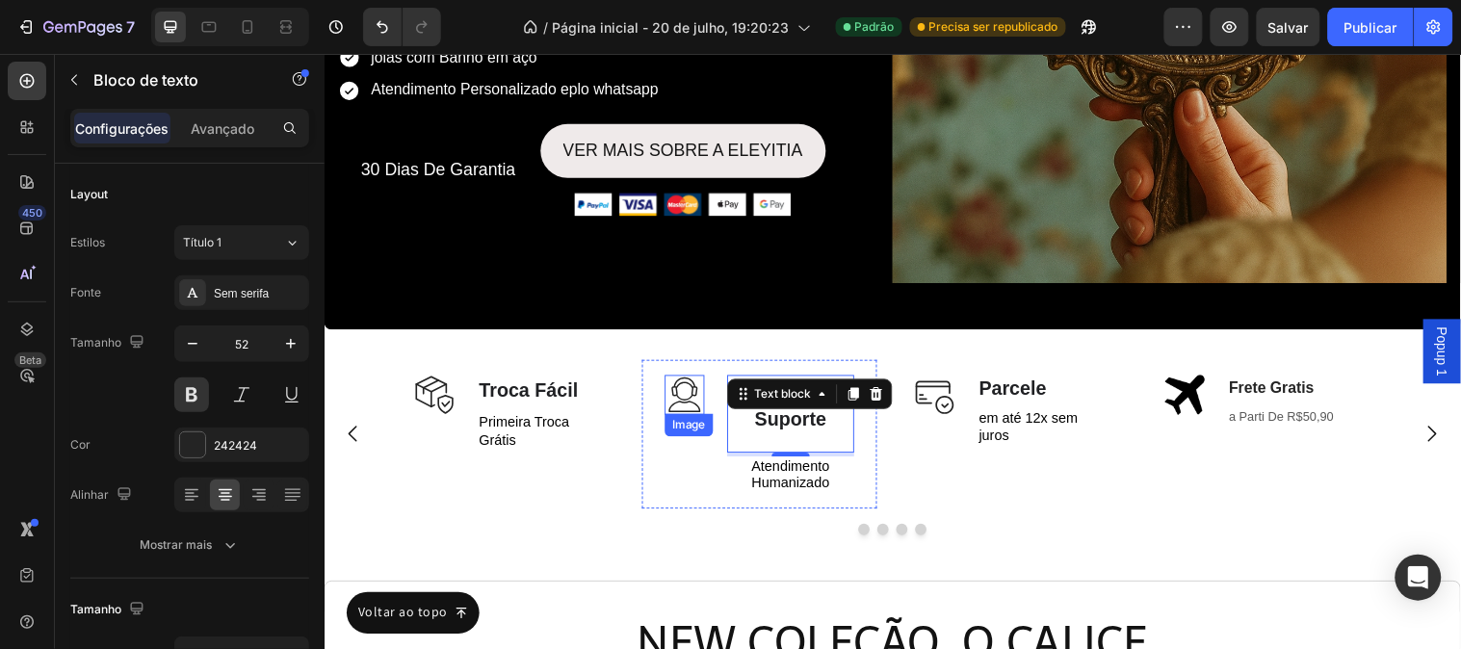
click at [692, 397] on img at bounding box center [690, 399] width 40 height 40
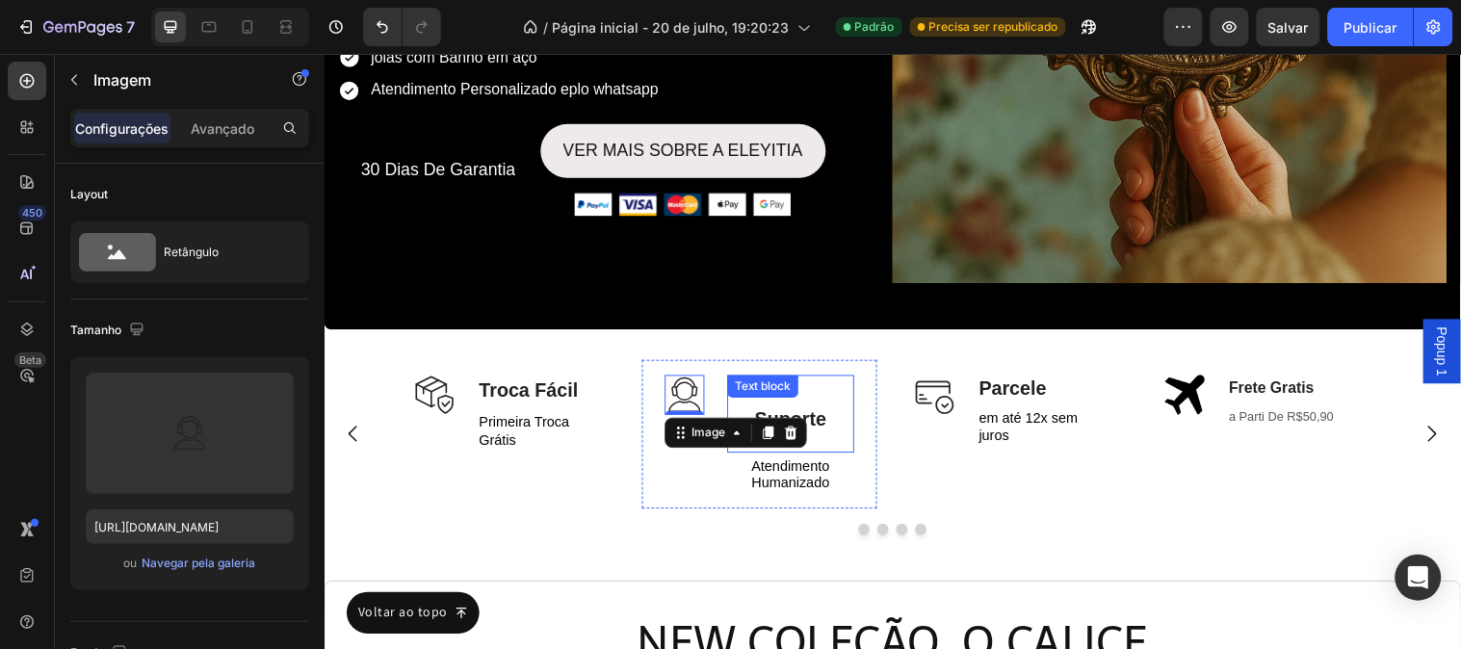
click at [846, 412] on p "Suporte" at bounding box center [798, 419] width 125 height 76
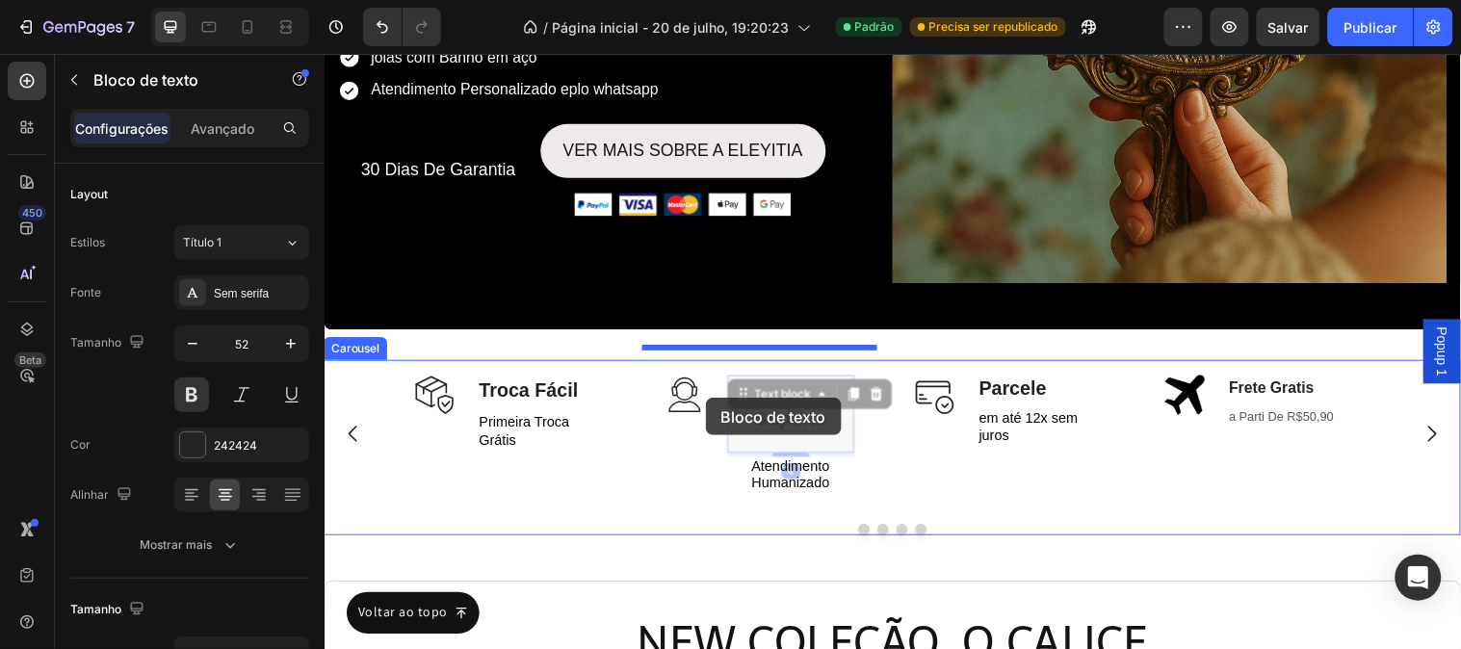
drag, startPoint x: 758, startPoint y: 390, endPoint x: 711, endPoint y: 403, distance: 48.8
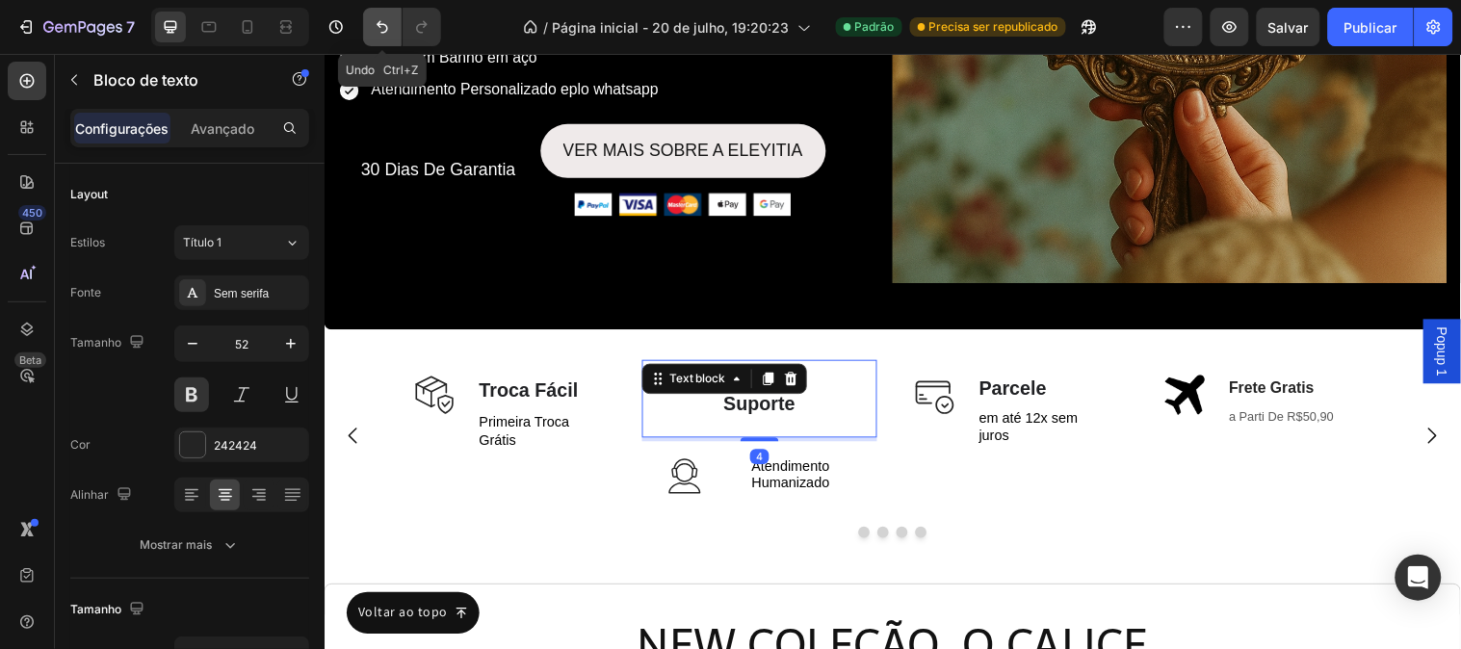
click at [385, 36] on icon "Desfazer/Refazer" at bounding box center [382, 26] width 19 height 19
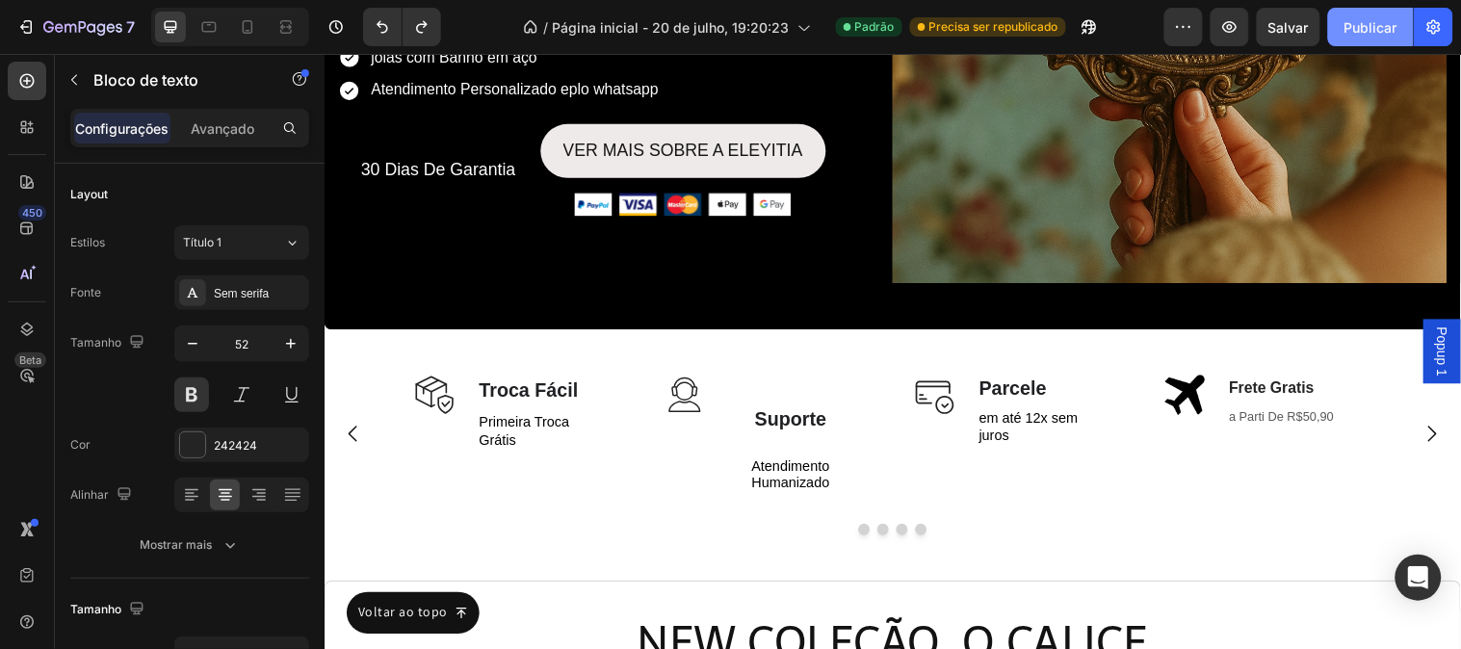
click at [1356, 26] on font "Publicar" at bounding box center [1370, 27] width 53 height 16
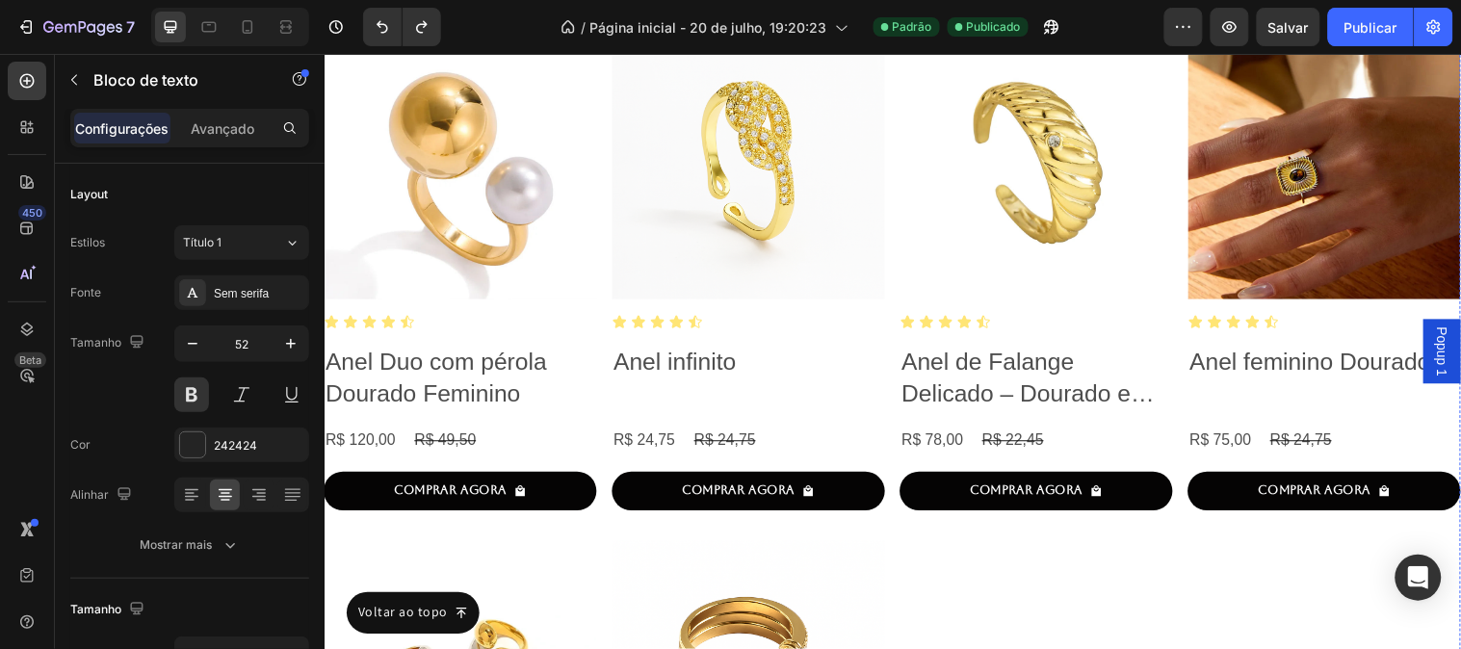
scroll to position [3977, 0]
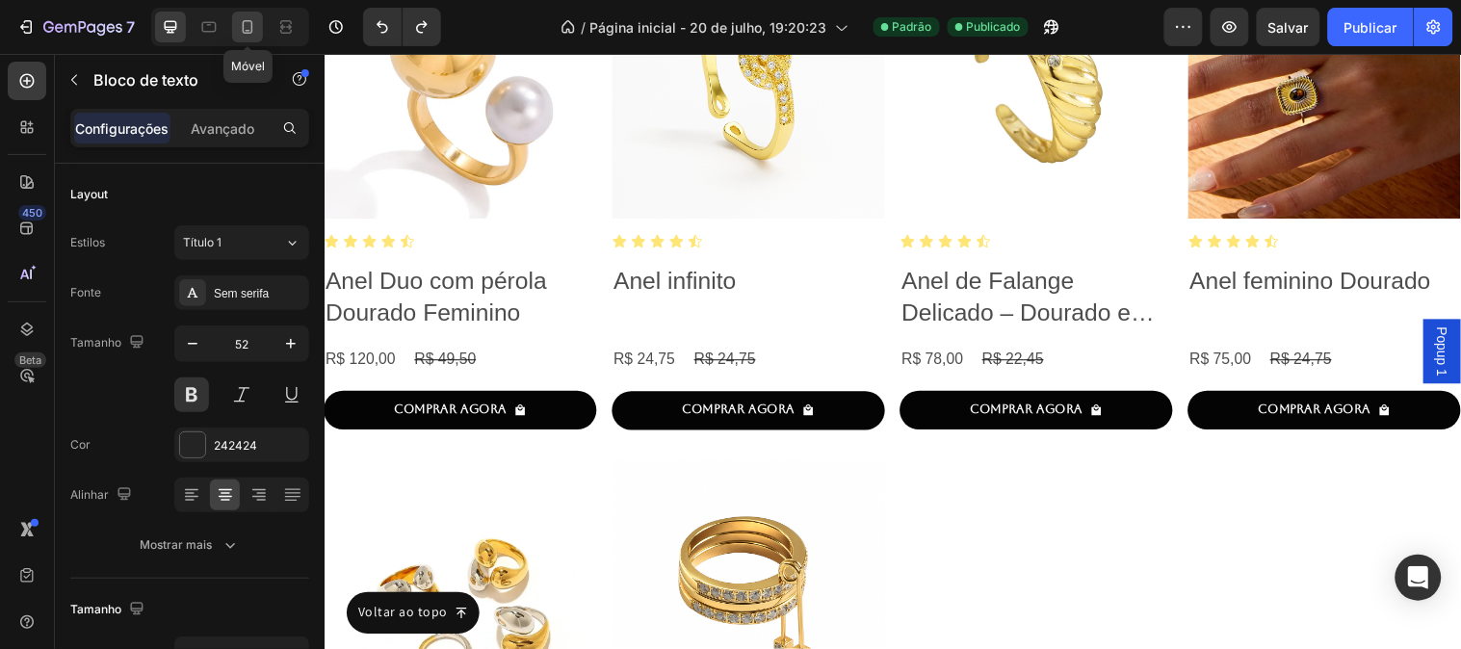
click at [251, 33] on icon at bounding box center [248, 26] width 11 height 13
type input "10"
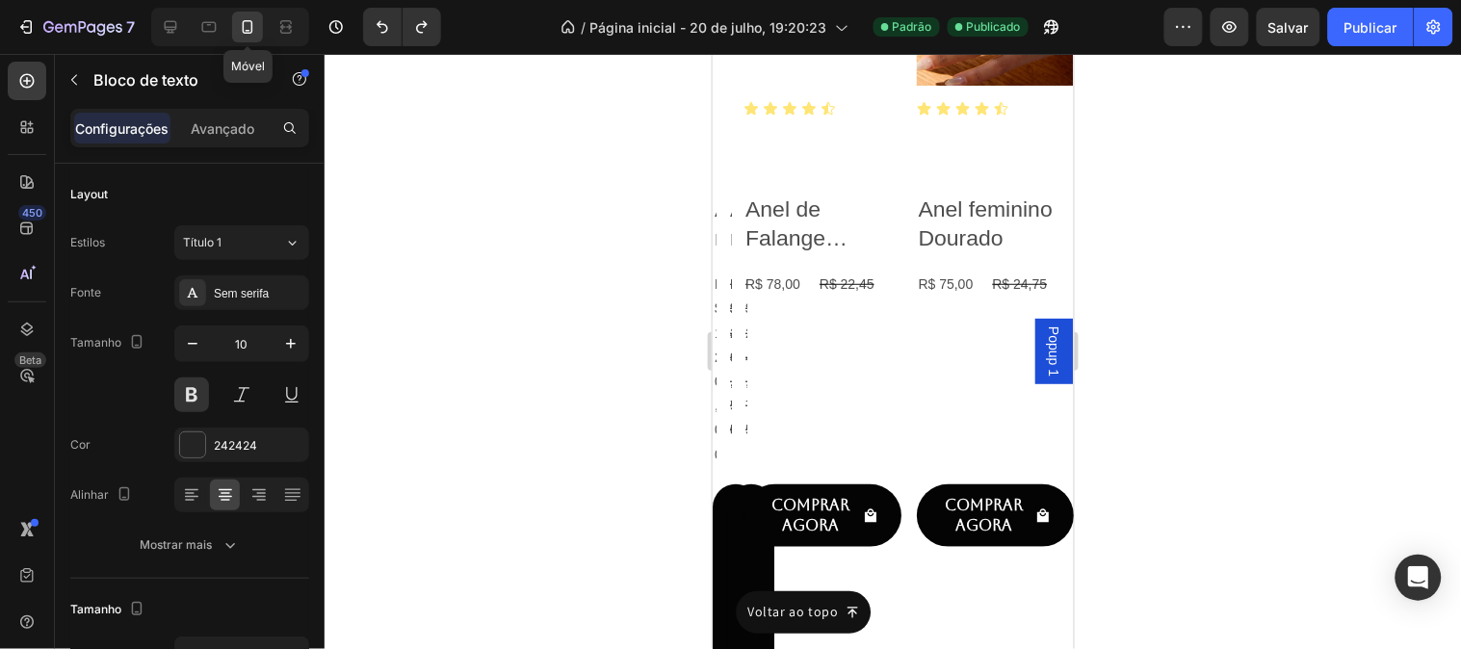
scroll to position [3970, 0]
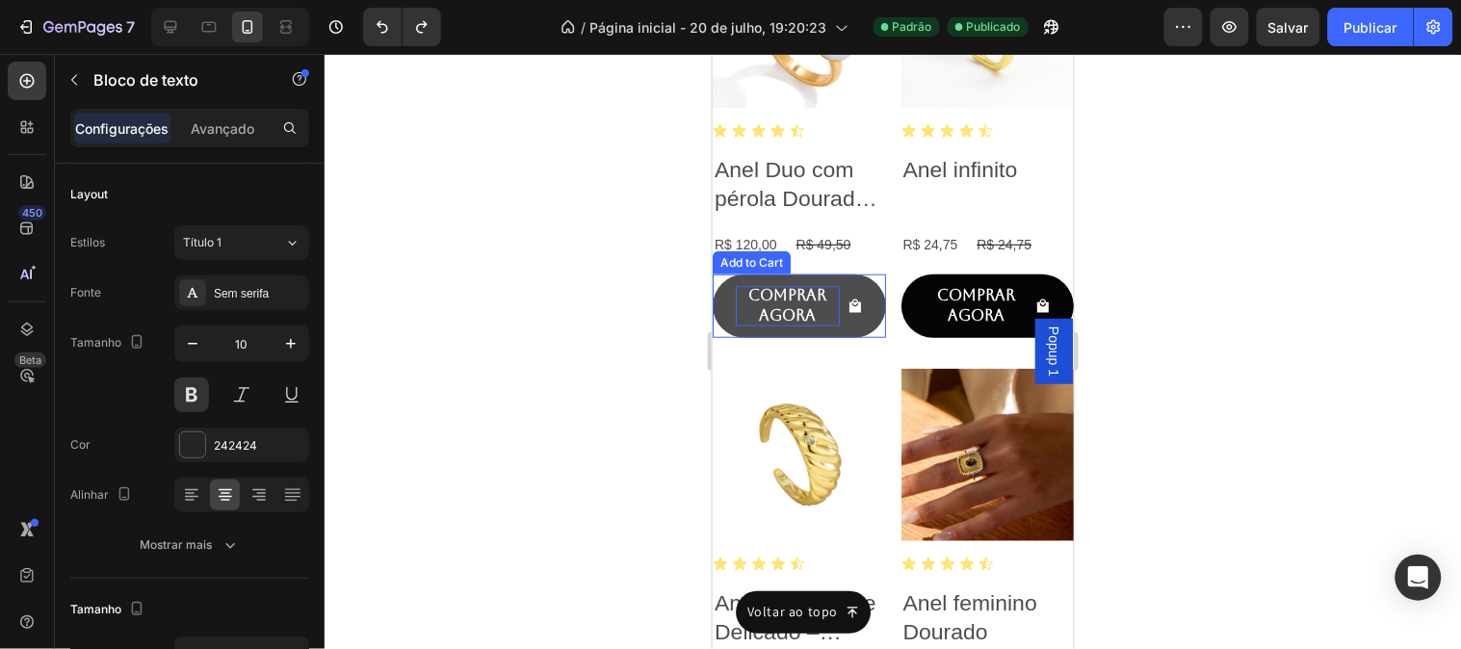
click at [808, 289] on div "COMPRAR AGORA" at bounding box center [787, 305] width 104 height 40
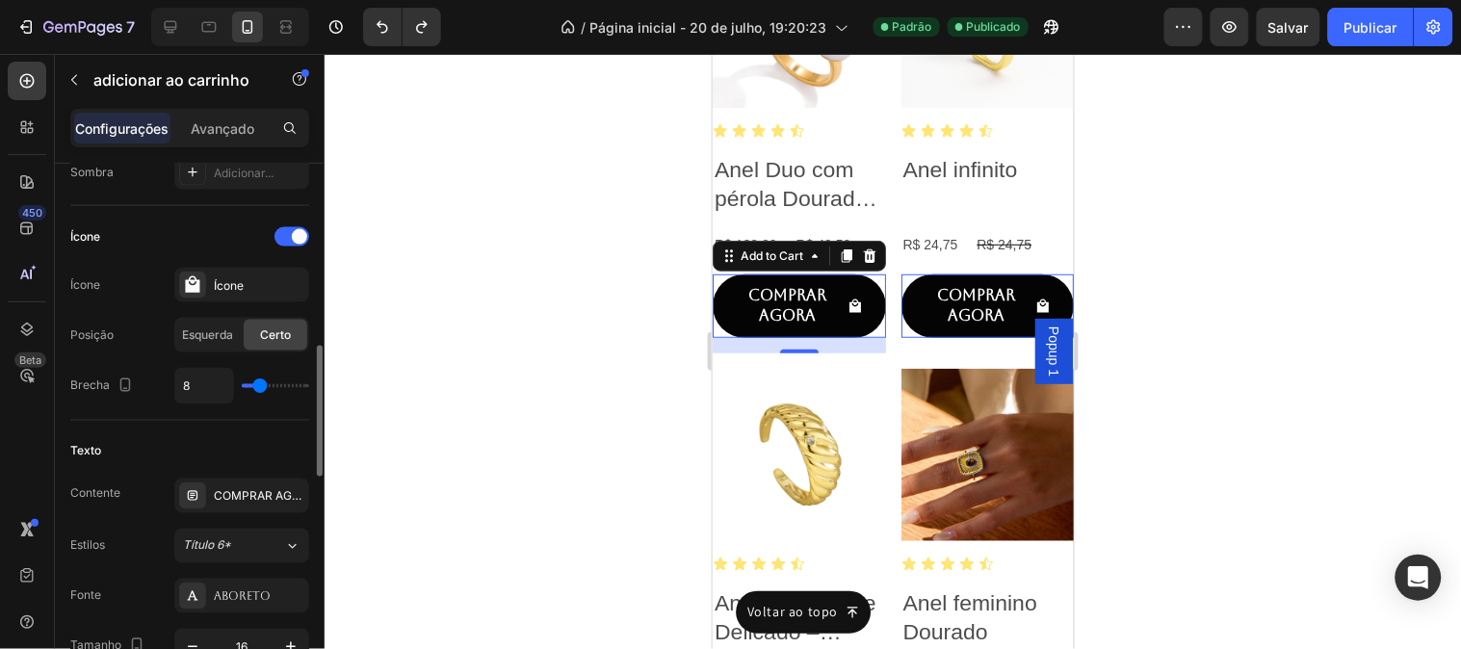
scroll to position [1070, 0]
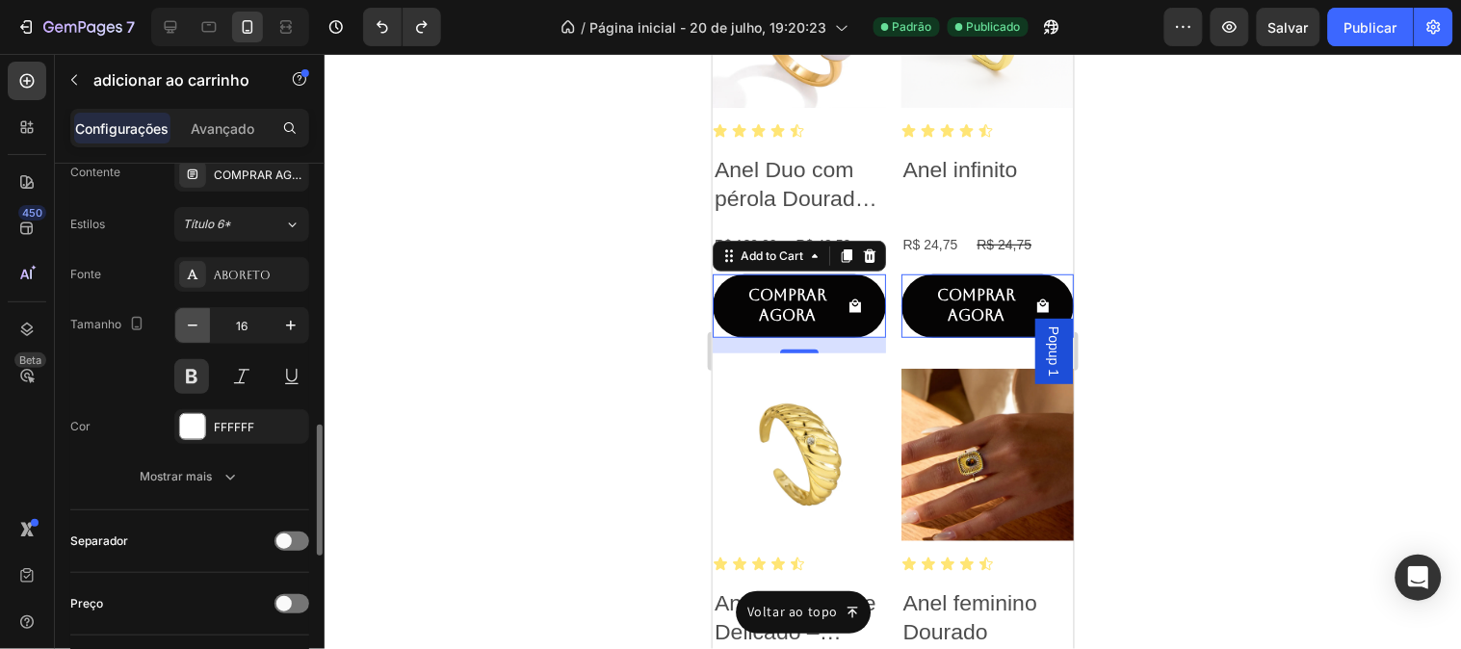
click at [195, 332] on icon "button" at bounding box center [192, 325] width 19 height 19
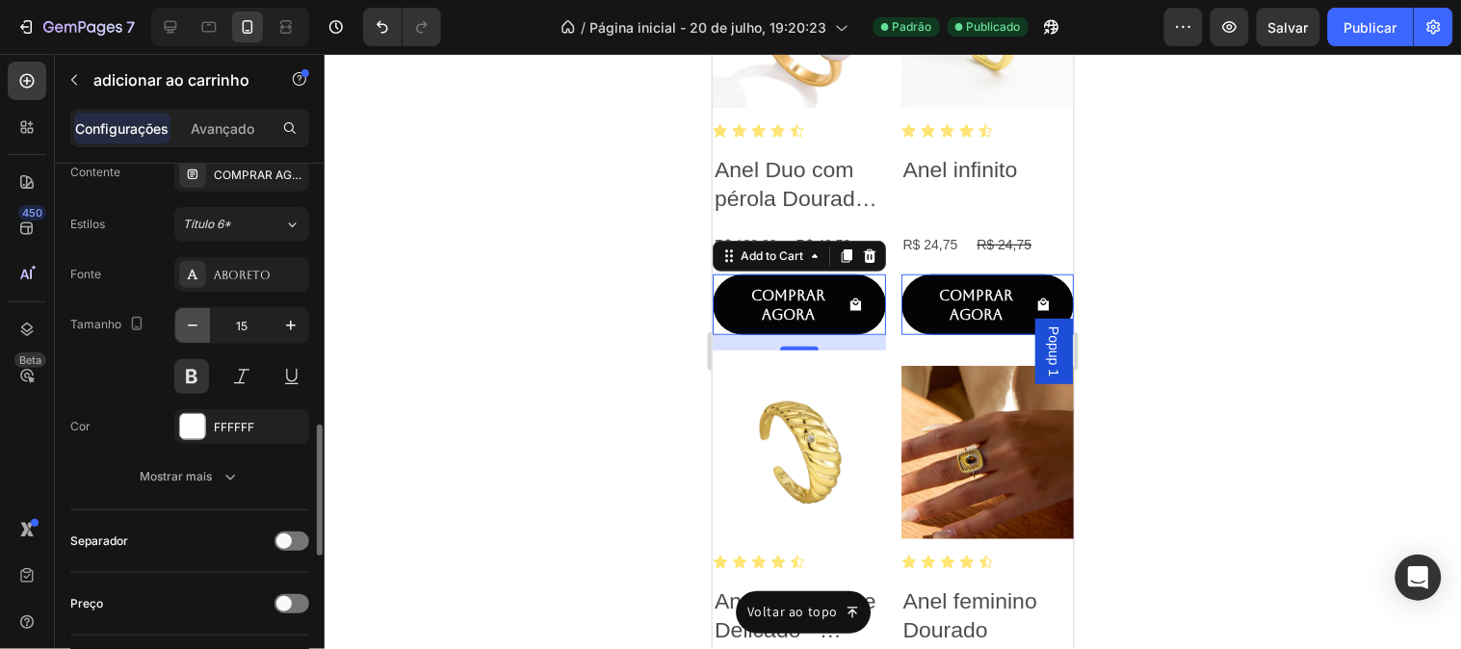
click at [195, 332] on icon "button" at bounding box center [192, 325] width 19 height 19
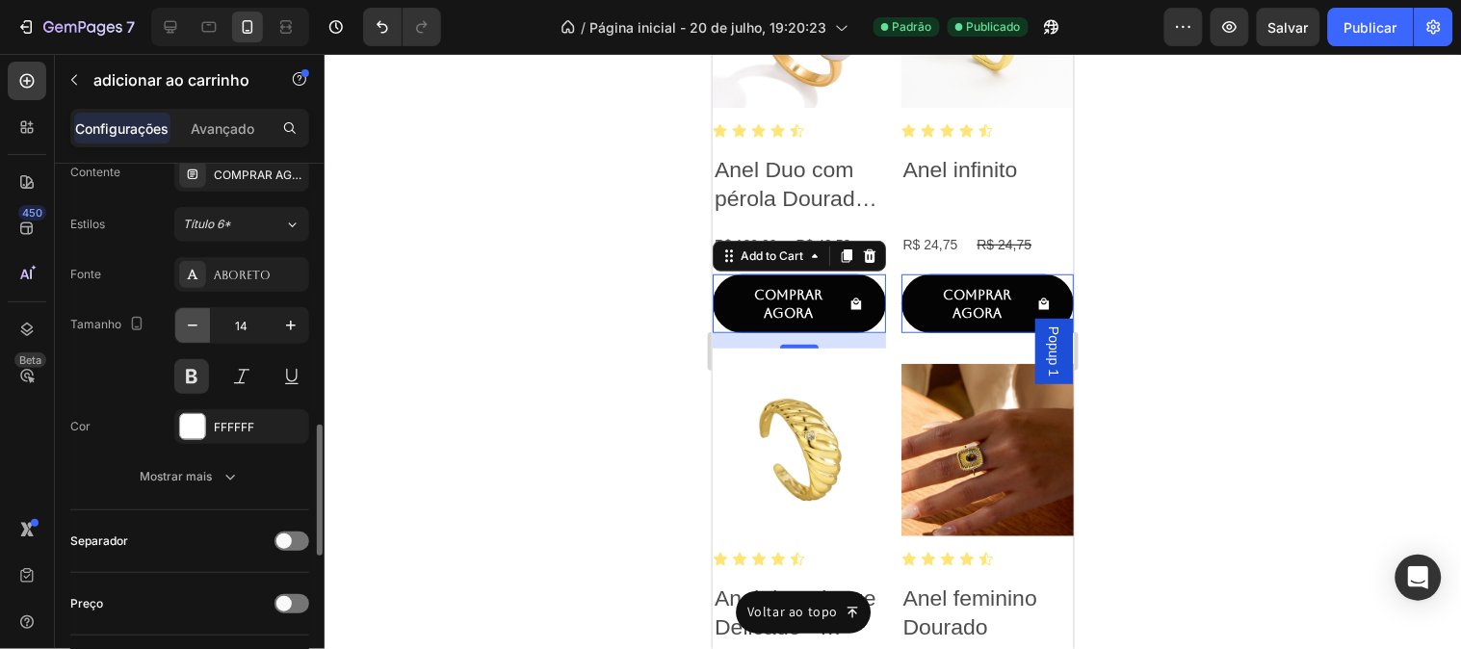
click at [195, 332] on icon "button" at bounding box center [192, 325] width 19 height 19
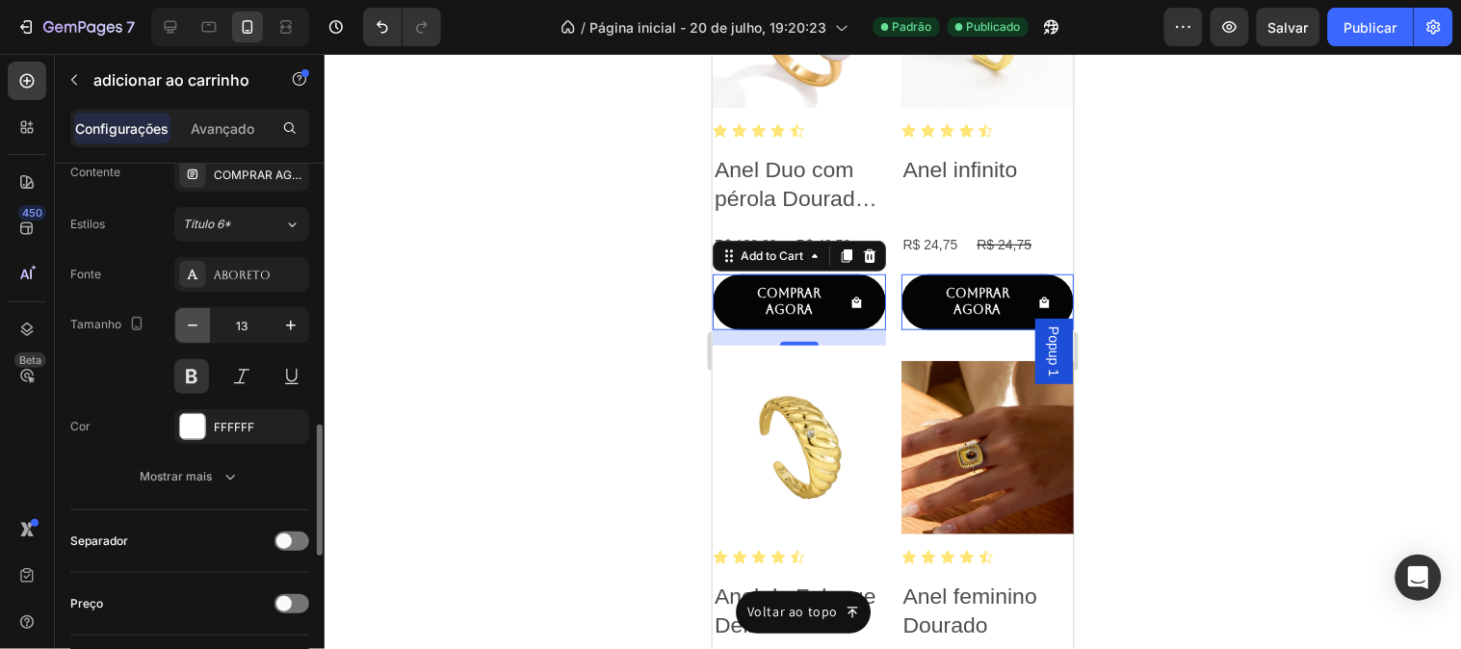
click at [194, 329] on icon "button" at bounding box center [192, 325] width 19 height 19
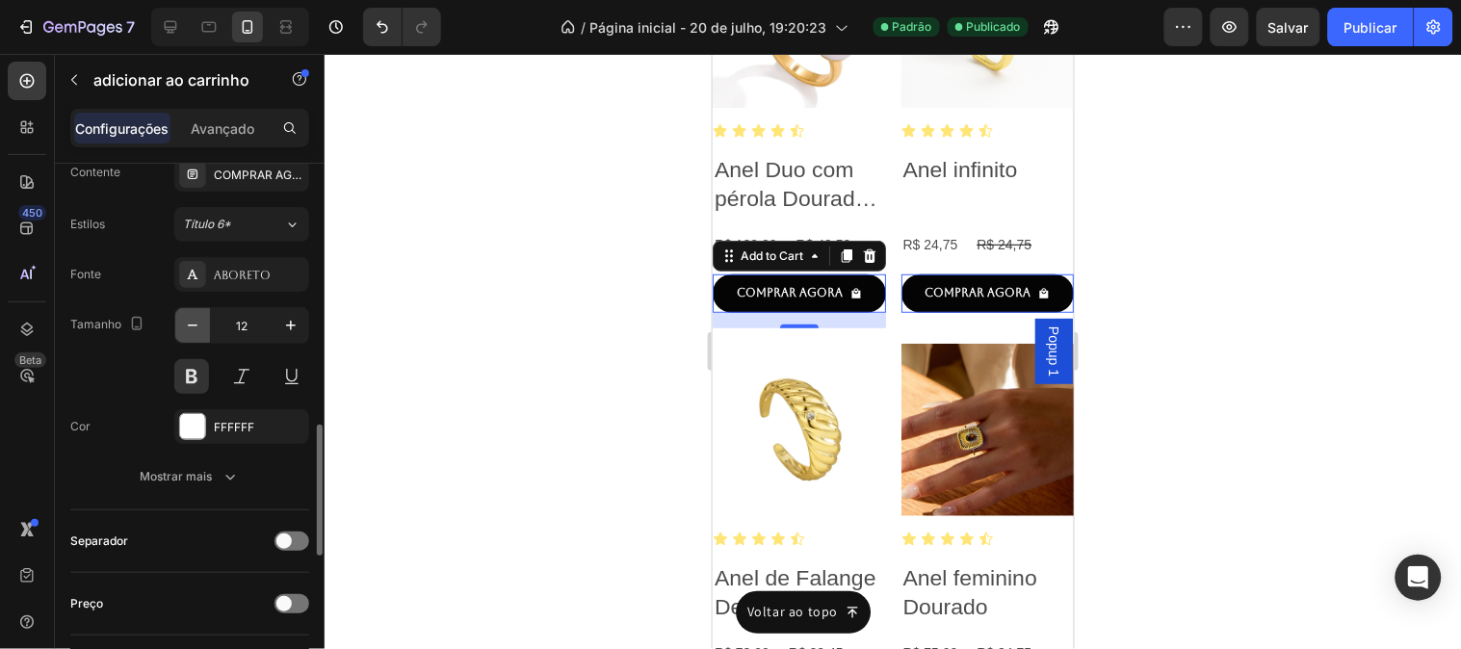
click at [193, 329] on icon "button" at bounding box center [192, 325] width 19 height 19
type input "11"
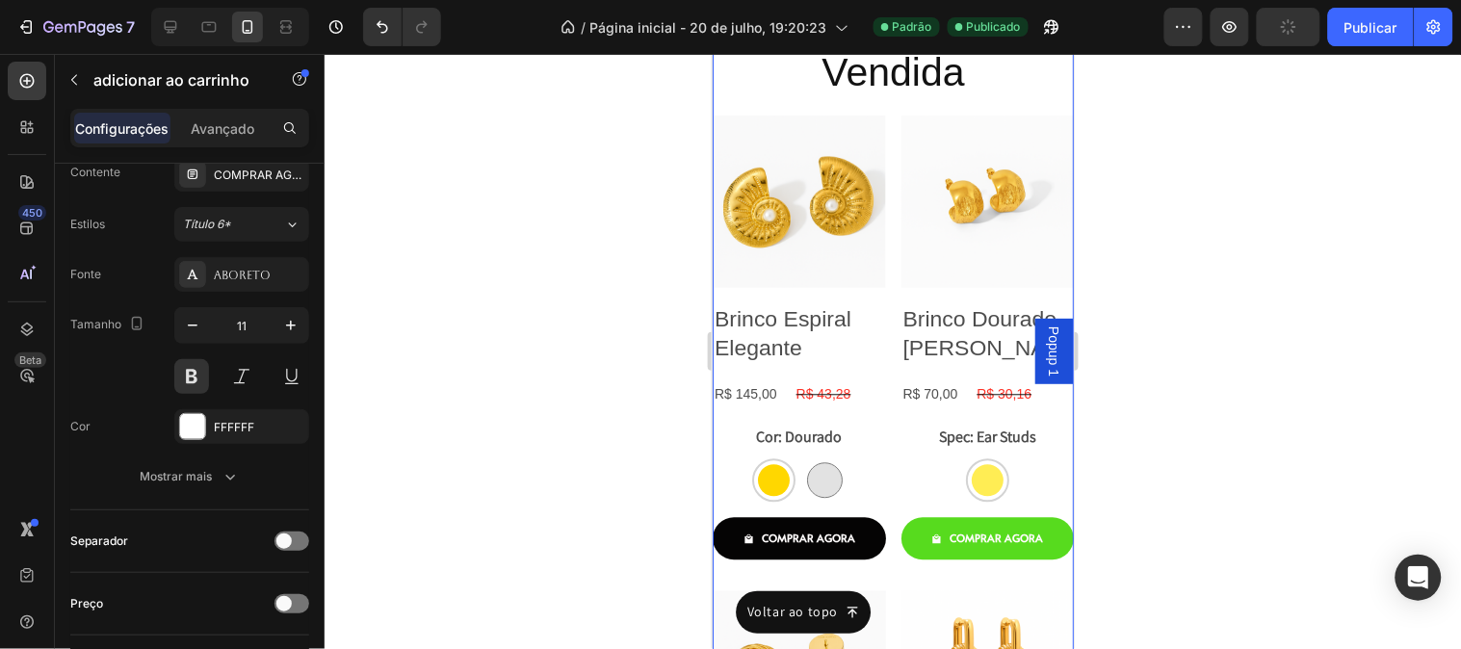
scroll to position [3007, 0]
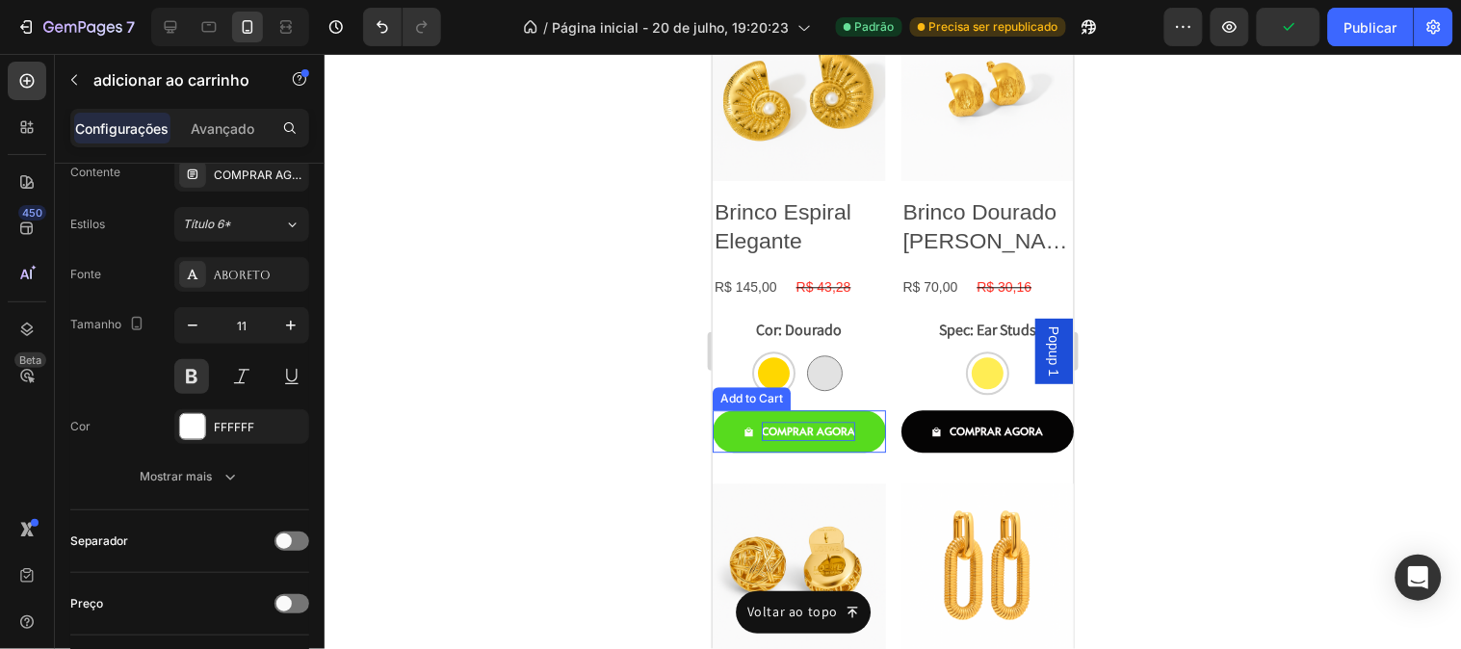
click at [805, 423] on div "COMPRAR AGORA" at bounding box center [807, 430] width 93 height 19
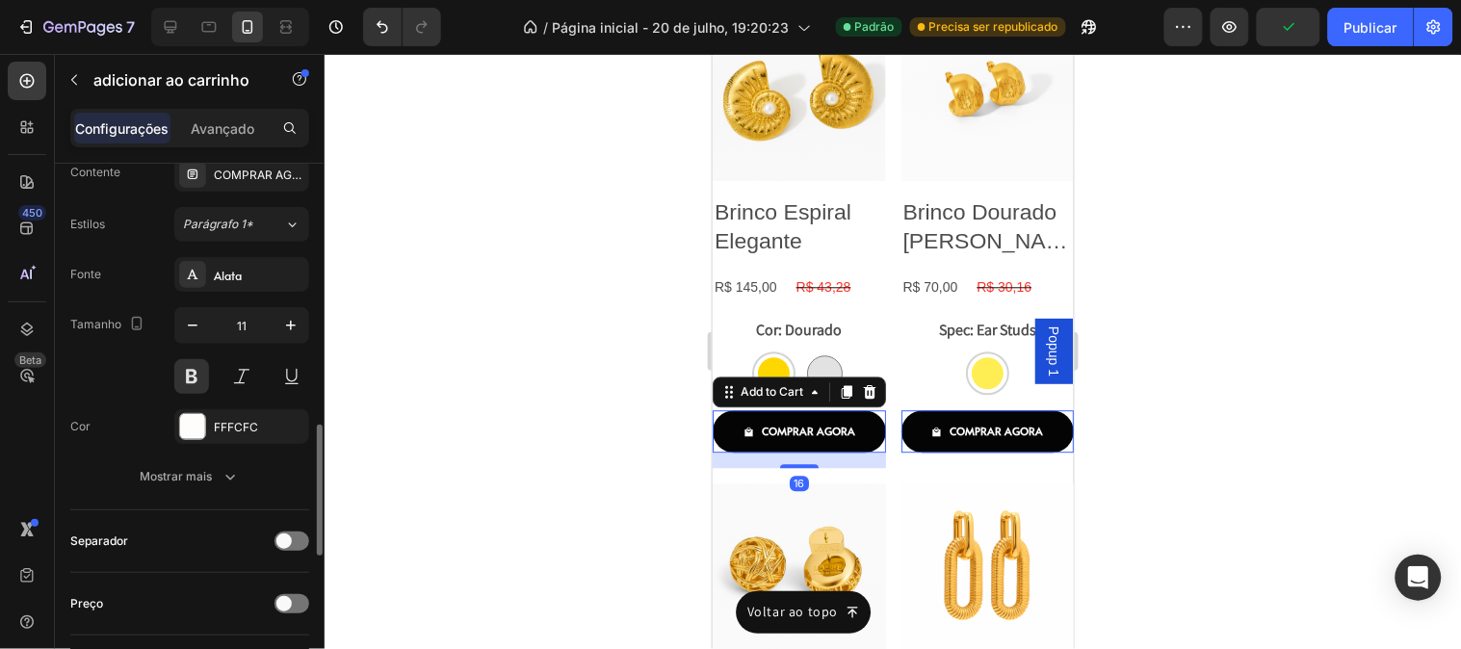
scroll to position [1391, 0]
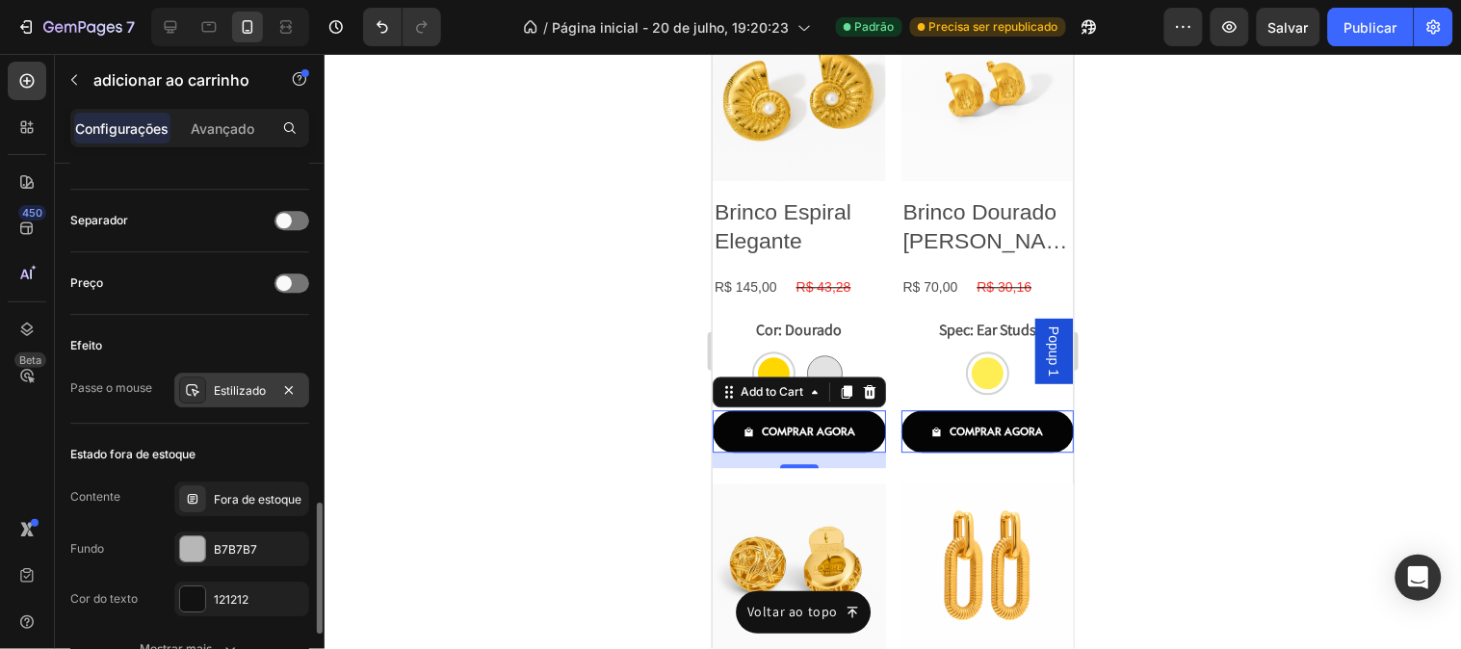
click at [233, 402] on div "Estilizado" at bounding box center [241, 390] width 135 height 35
click at [233, 403] on div "Estilizado" at bounding box center [241, 390] width 135 height 35
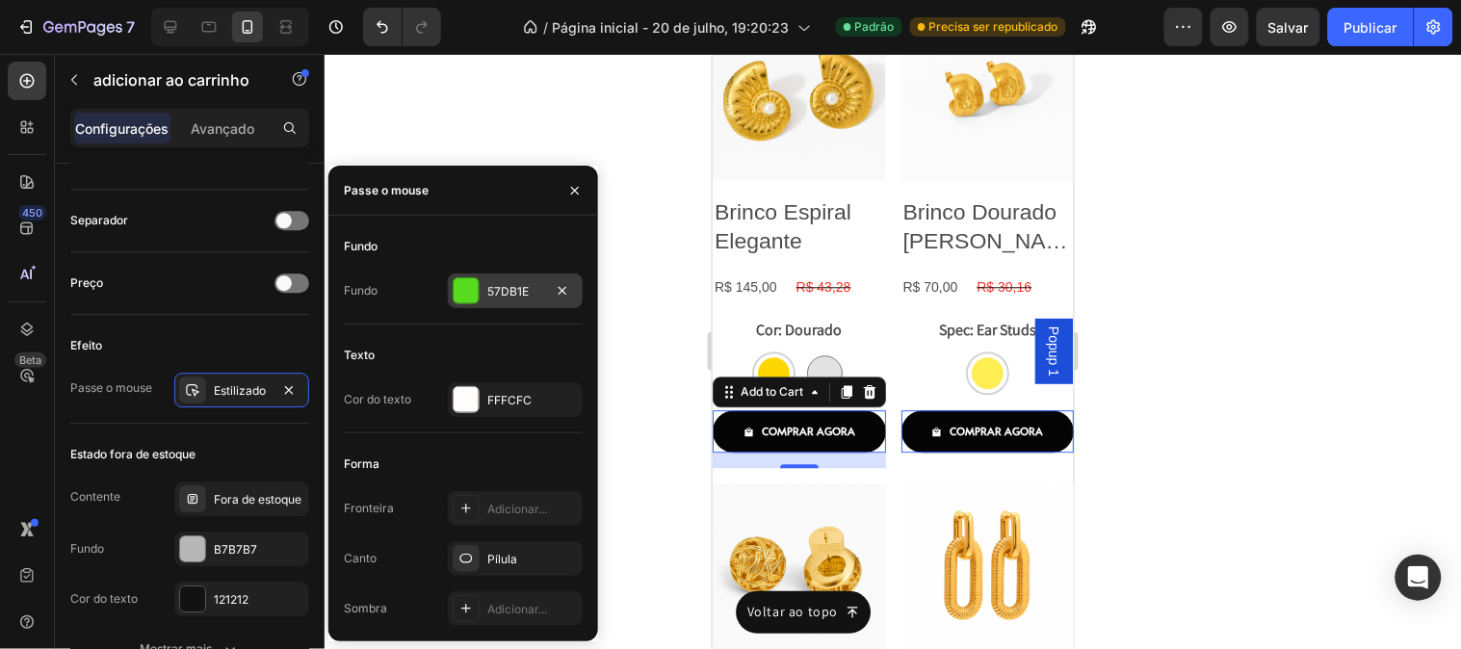
click at [474, 297] on div at bounding box center [466, 290] width 25 height 25
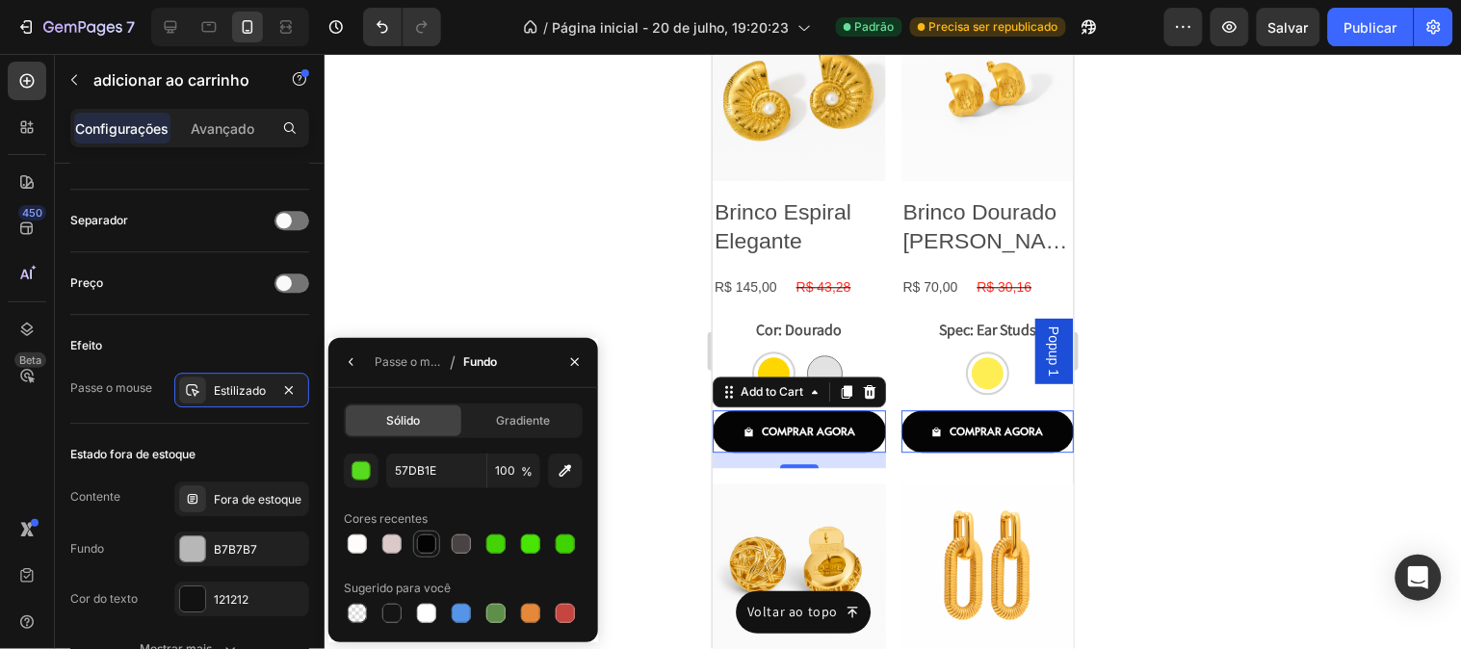
click at [418, 540] on div at bounding box center [426, 543] width 19 height 19
type input "050404"
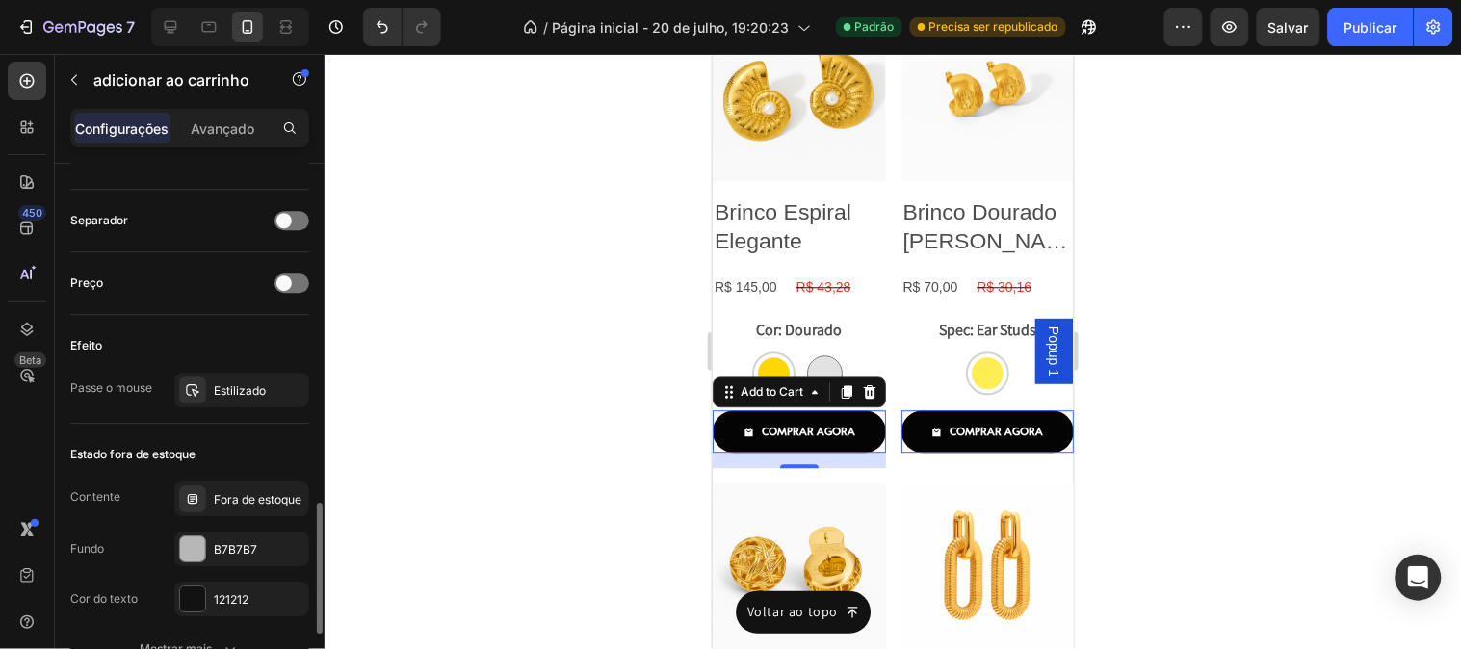
click at [238, 325] on div "Efeito Passe o mouse Estilizado" at bounding box center [189, 369] width 239 height 109
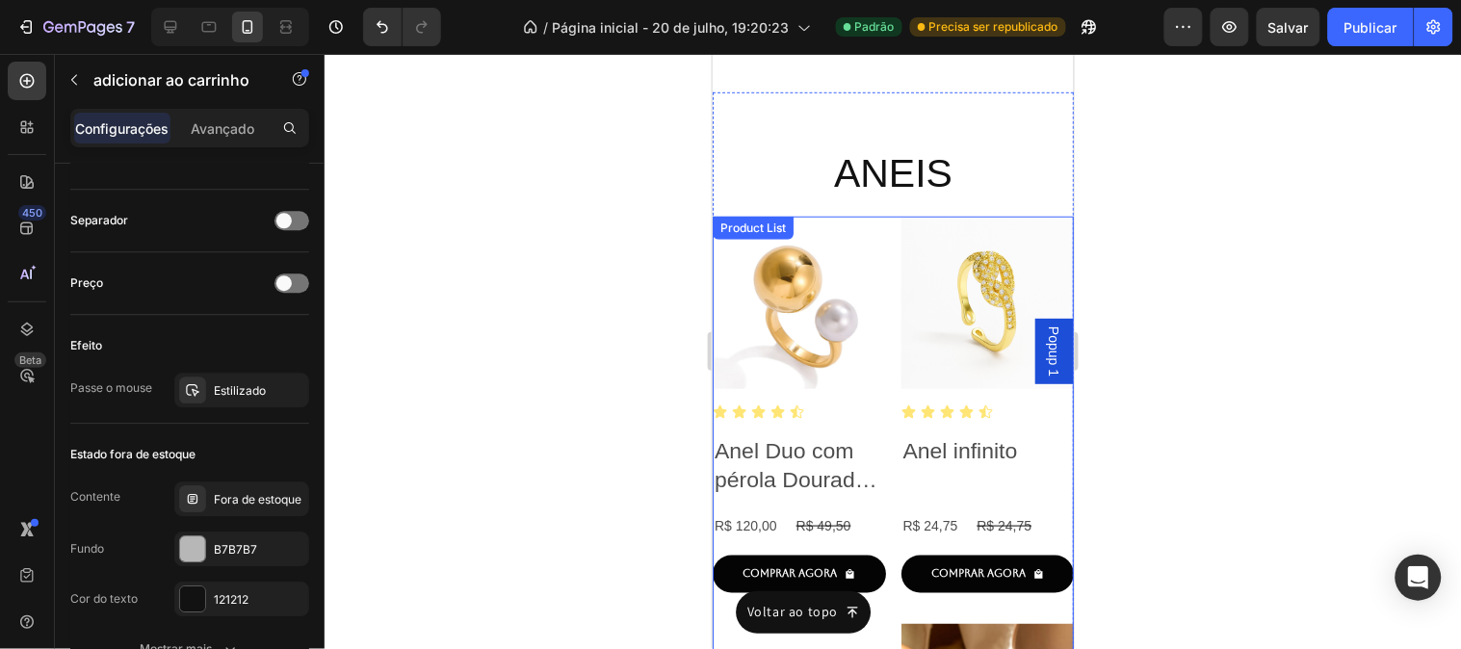
scroll to position [4398, 0]
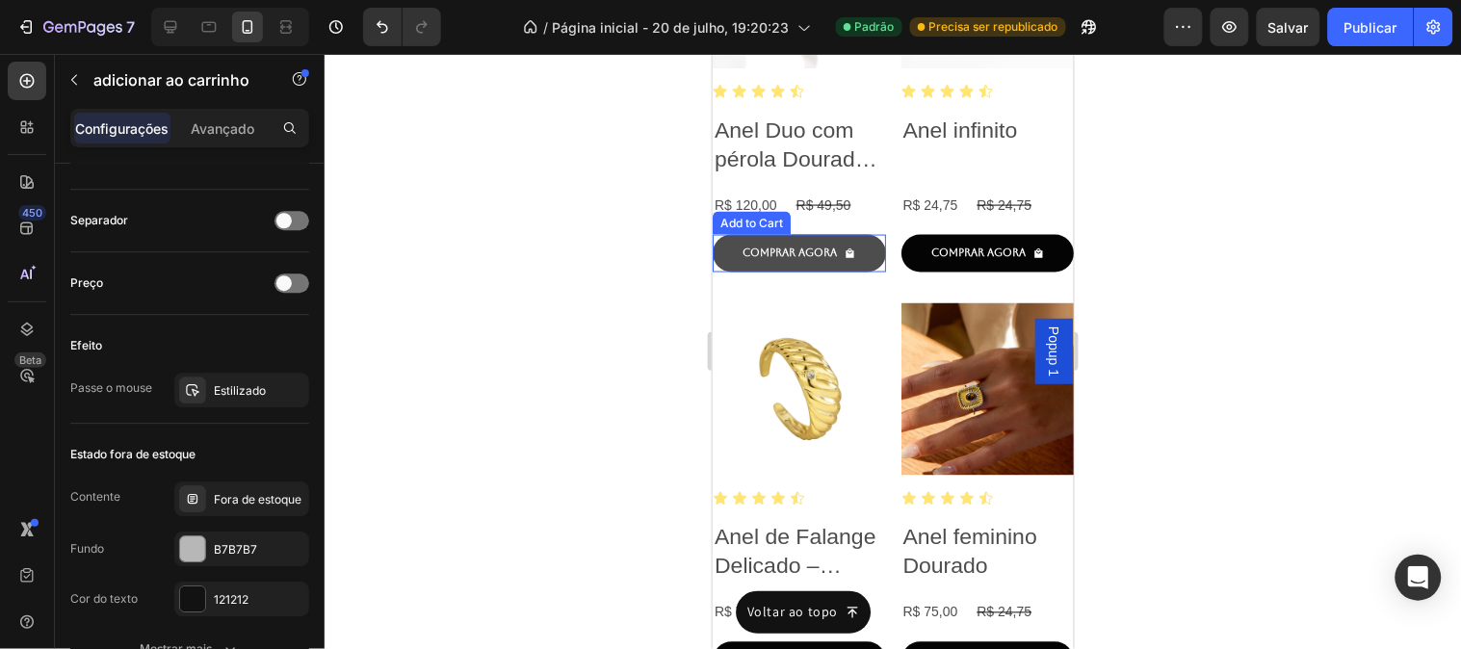
click at [837, 246] on div "COMPRAR AGORA" at bounding box center [798, 252] width 113 height 13
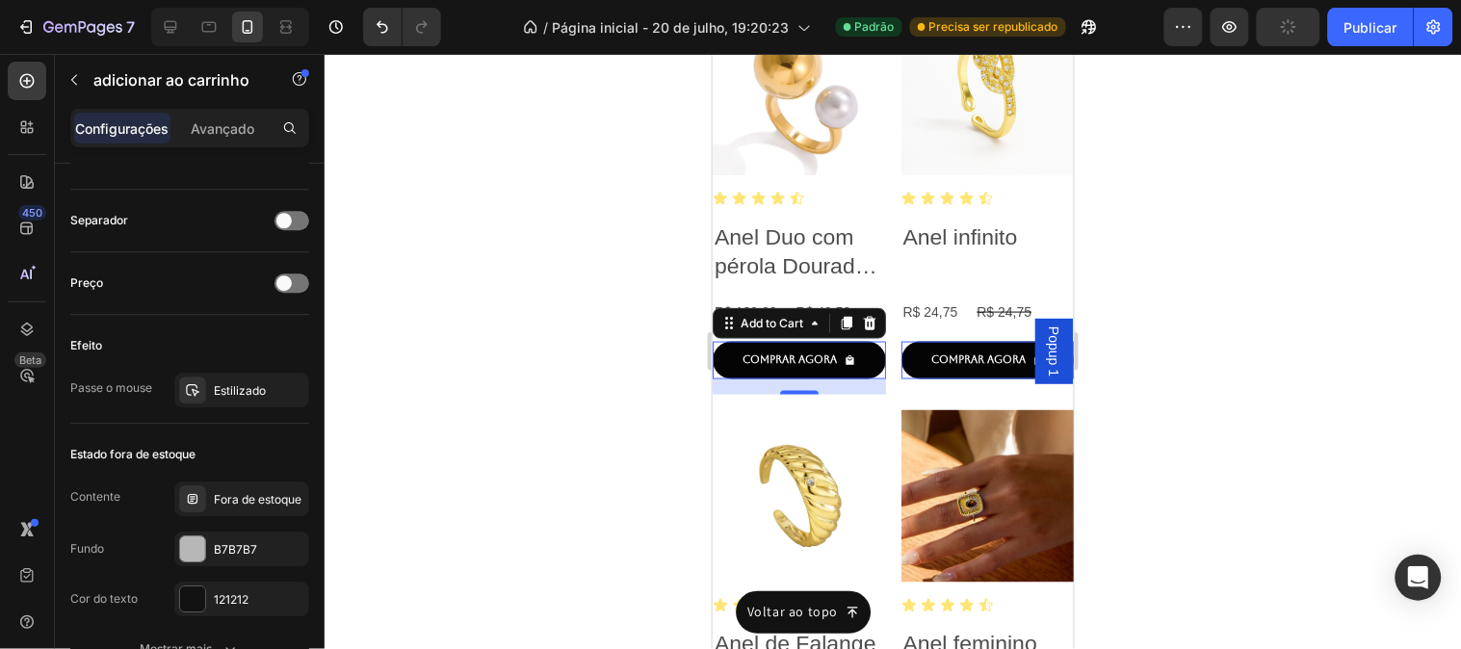
scroll to position [3007, 0]
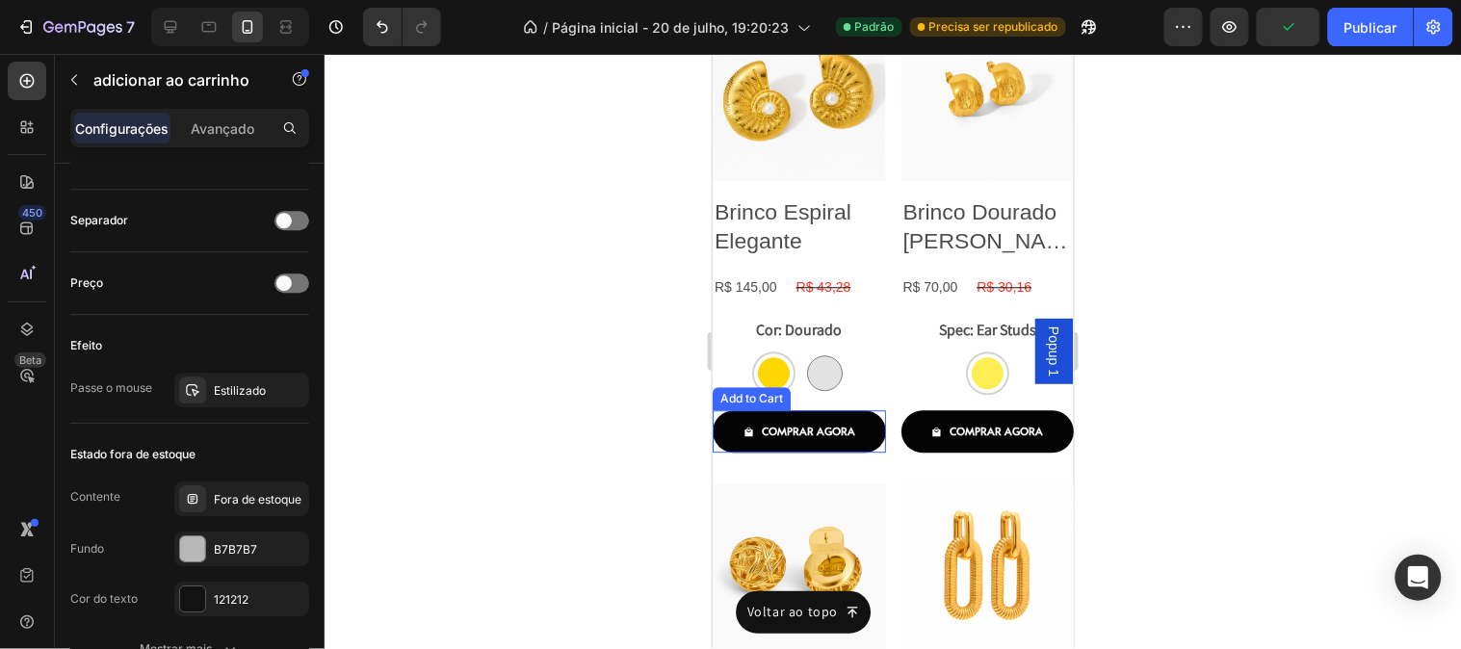
click at [844, 434] on button "COMPRAR AGORA" at bounding box center [798, 430] width 173 height 42
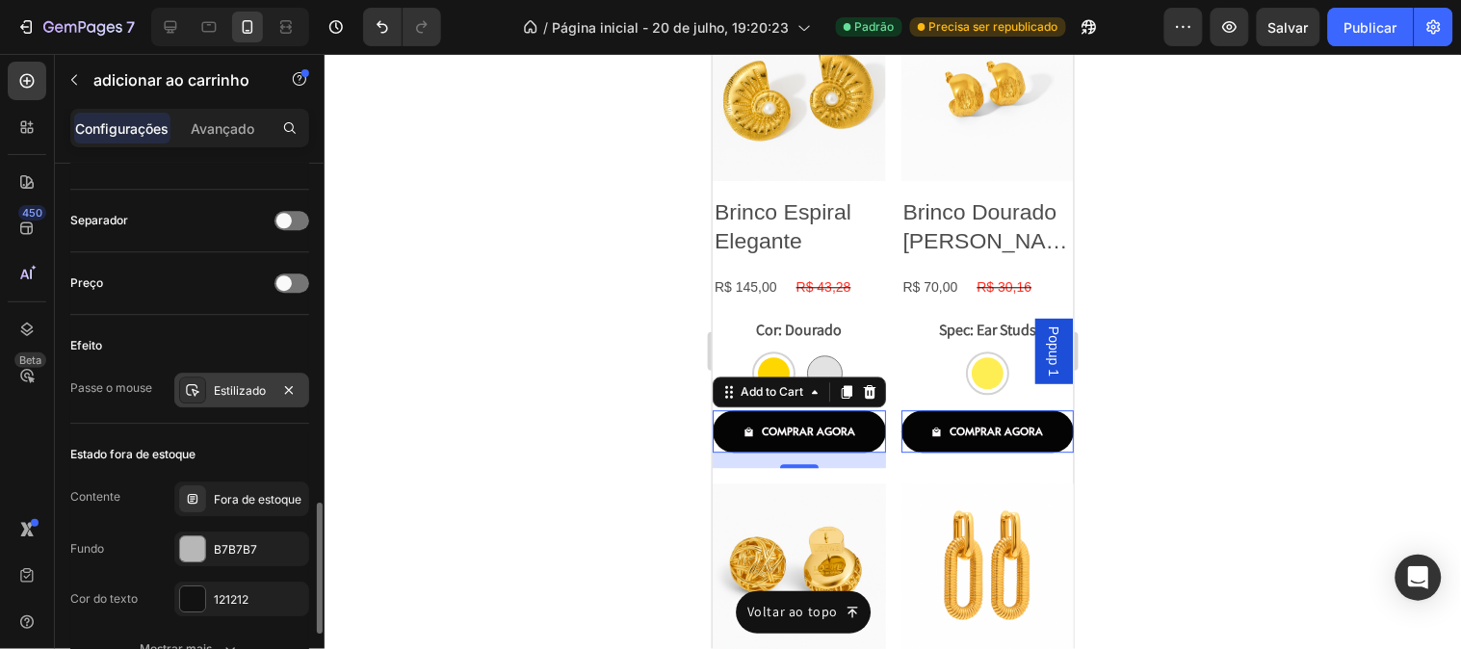
click at [223, 380] on div "Estilizado" at bounding box center [241, 390] width 135 height 35
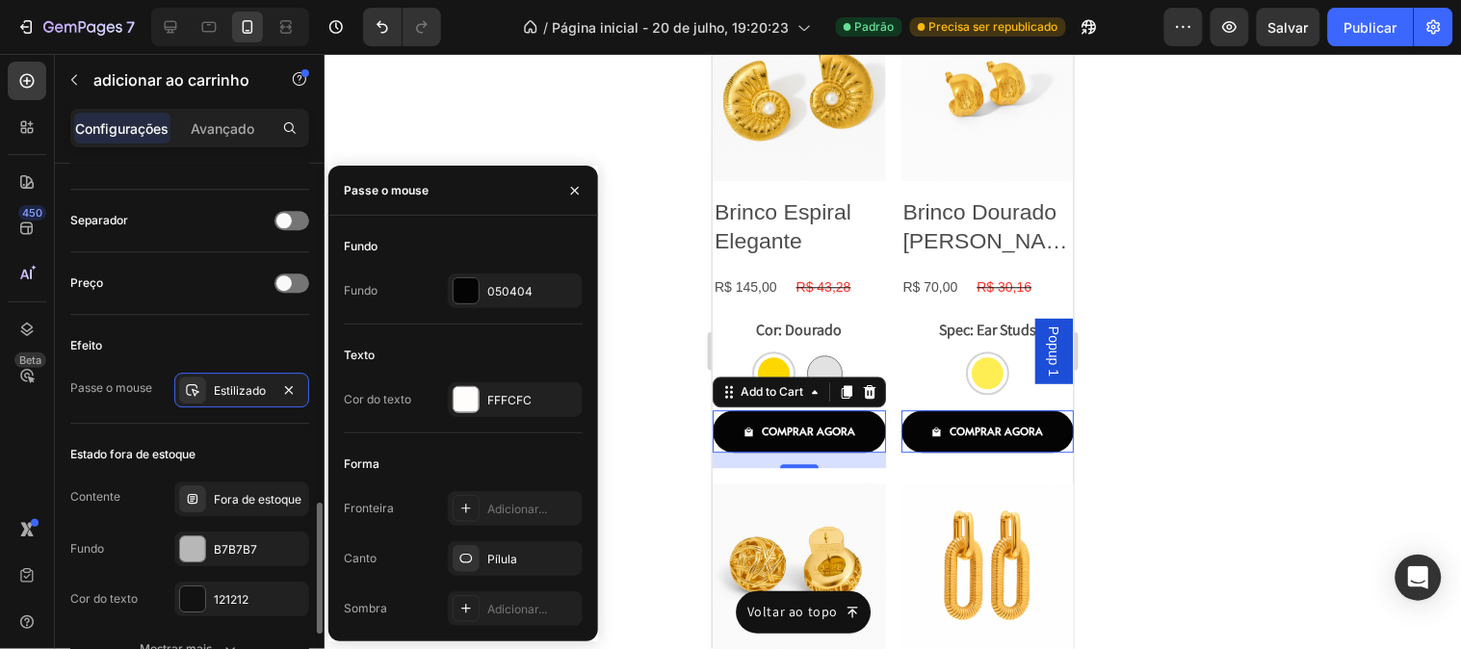
click at [222, 342] on div "Efeito" at bounding box center [189, 345] width 239 height 31
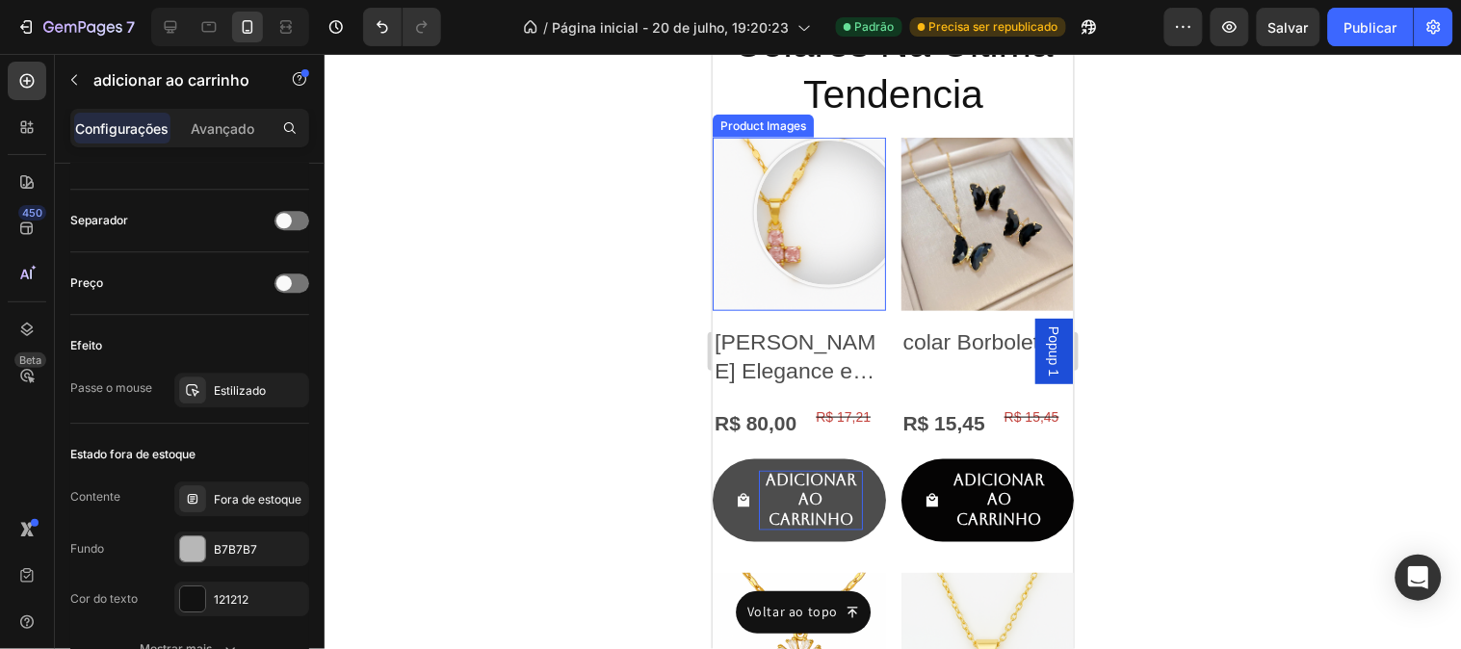
scroll to position [6003, 0]
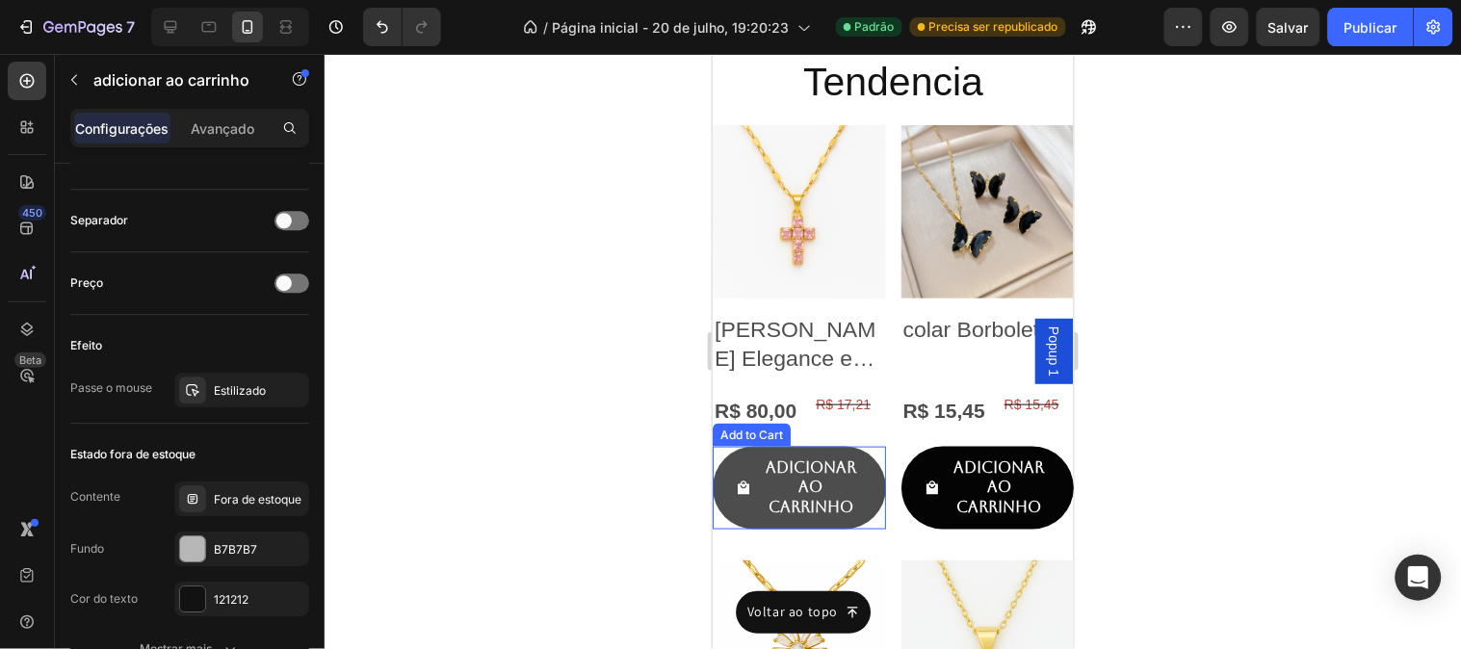
click at [858, 469] on button "Adicionar Ao Carrinho" at bounding box center [798, 487] width 173 height 83
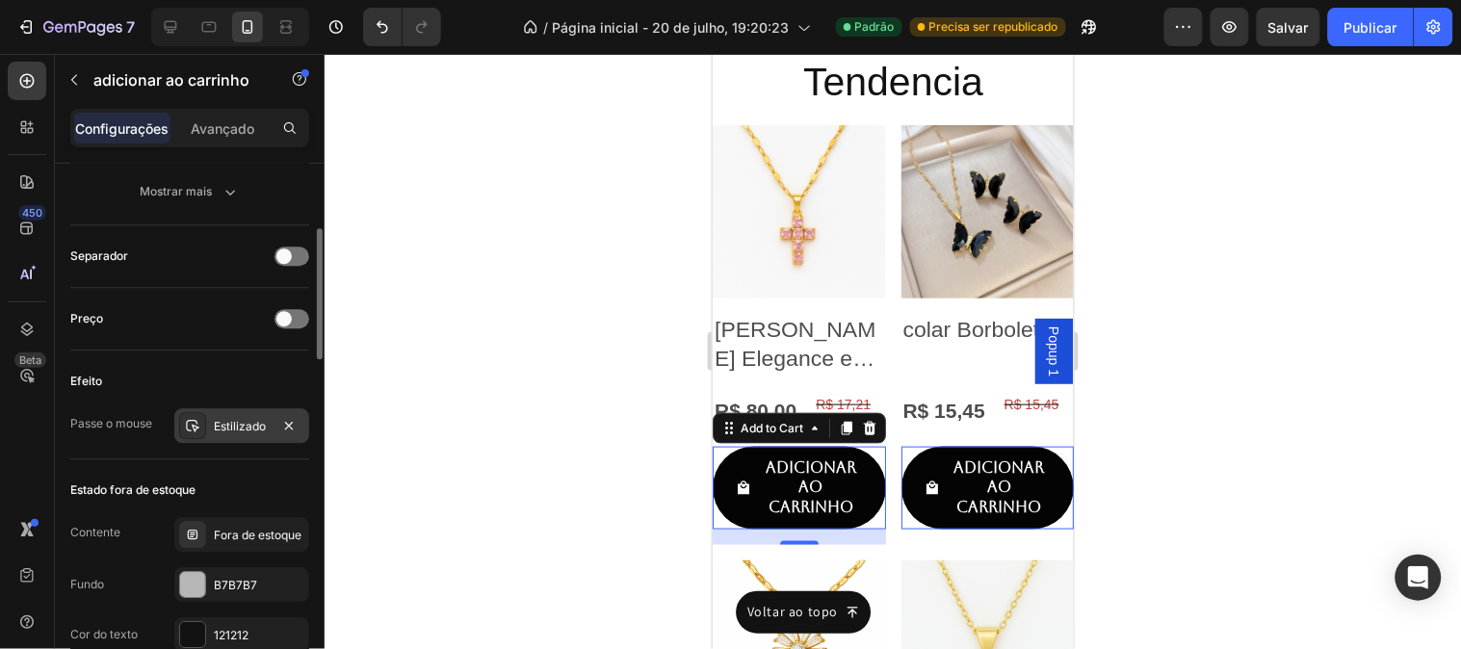
scroll to position [1141, 0]
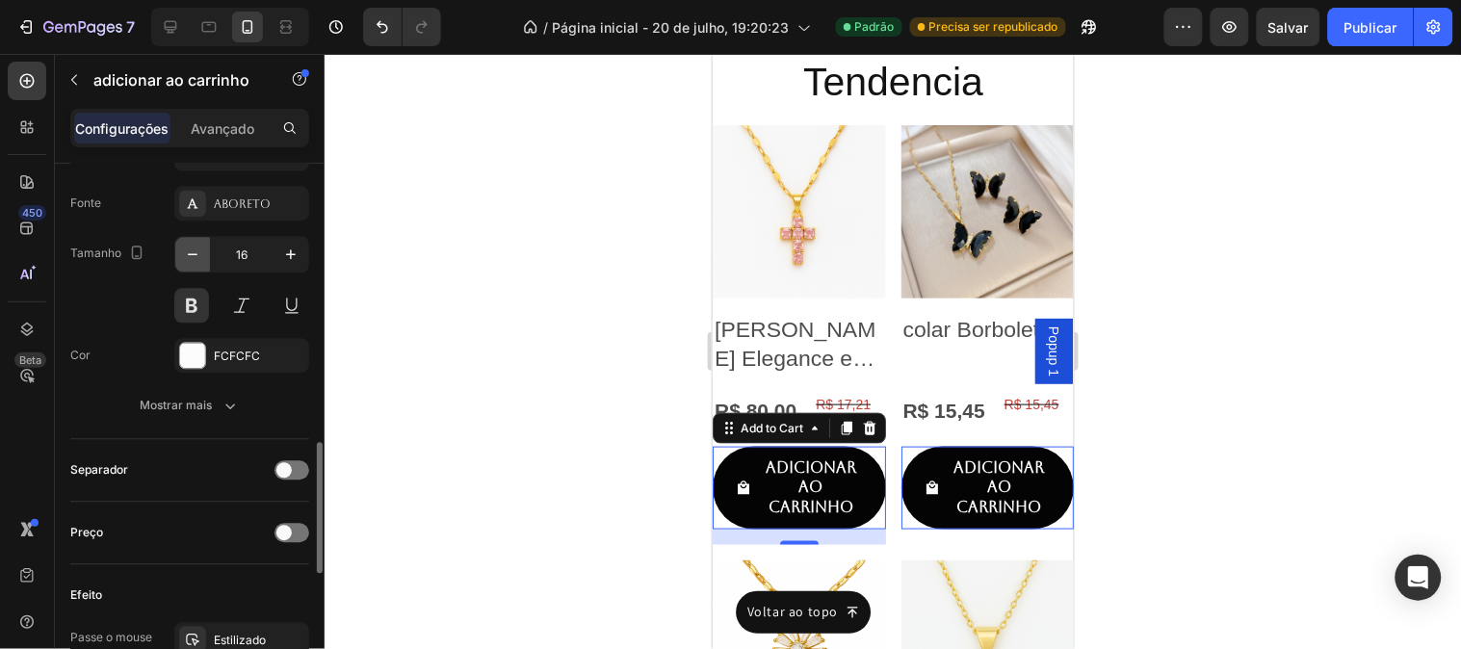
click at [188, 255] on icon "button" at bounding box center [192, 254] width 19 height 19
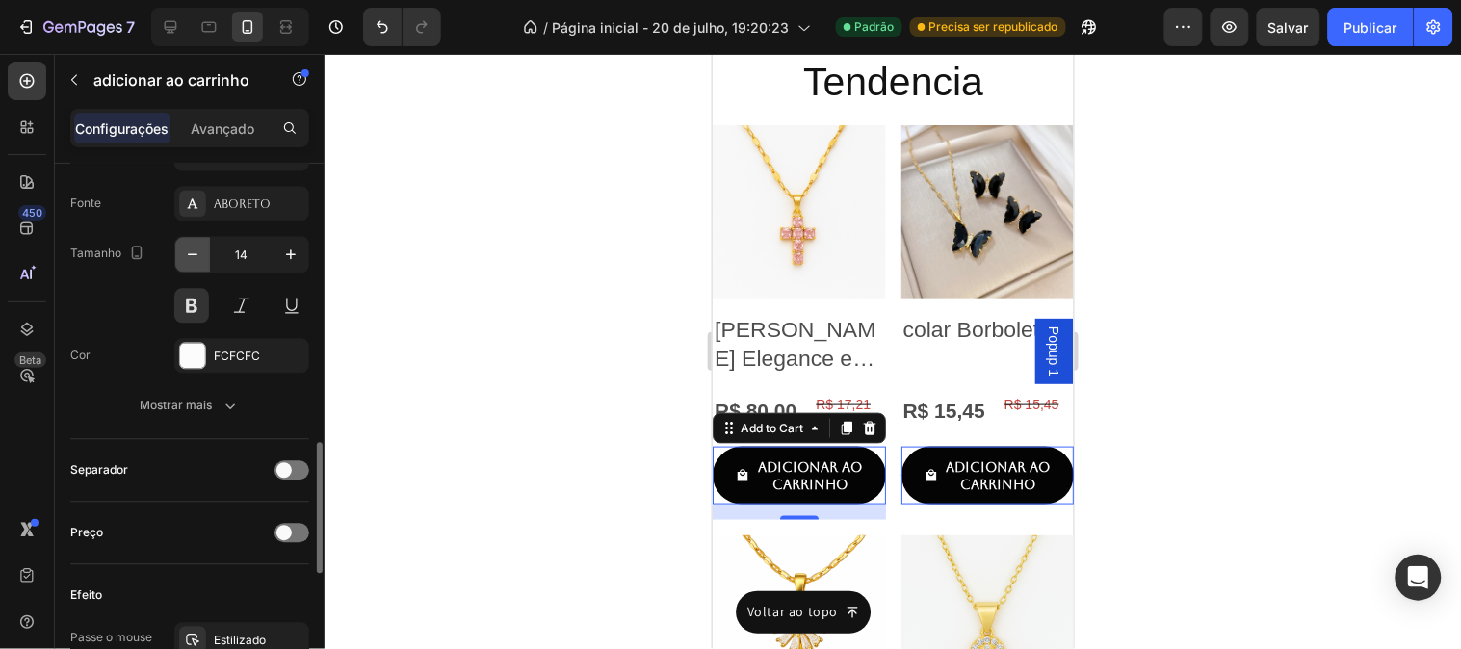
click at [187, 255] on icon "button" at bounding box center [192, 254] width 19 height 19
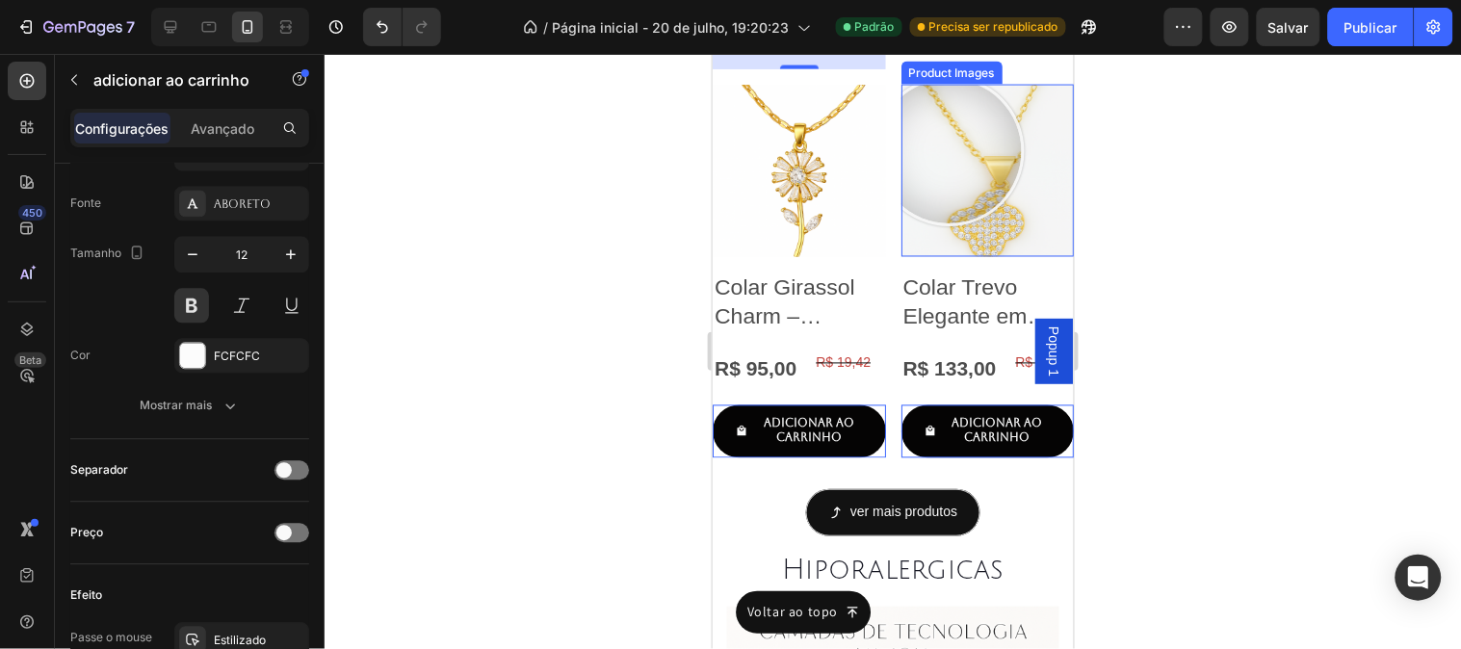
scroll to position [6539, 0]
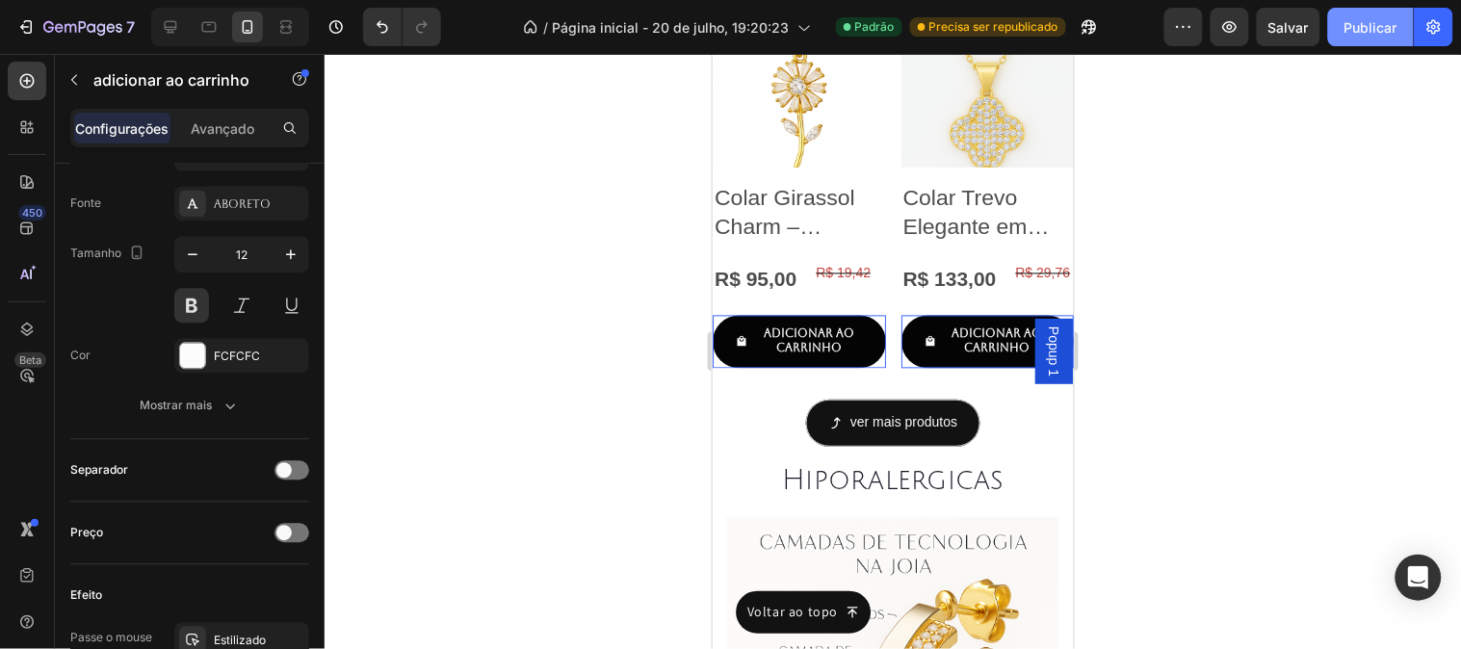
click at [1385, 32] on font "Publicar" at bounding box center [1370, 27] width 53 height 16
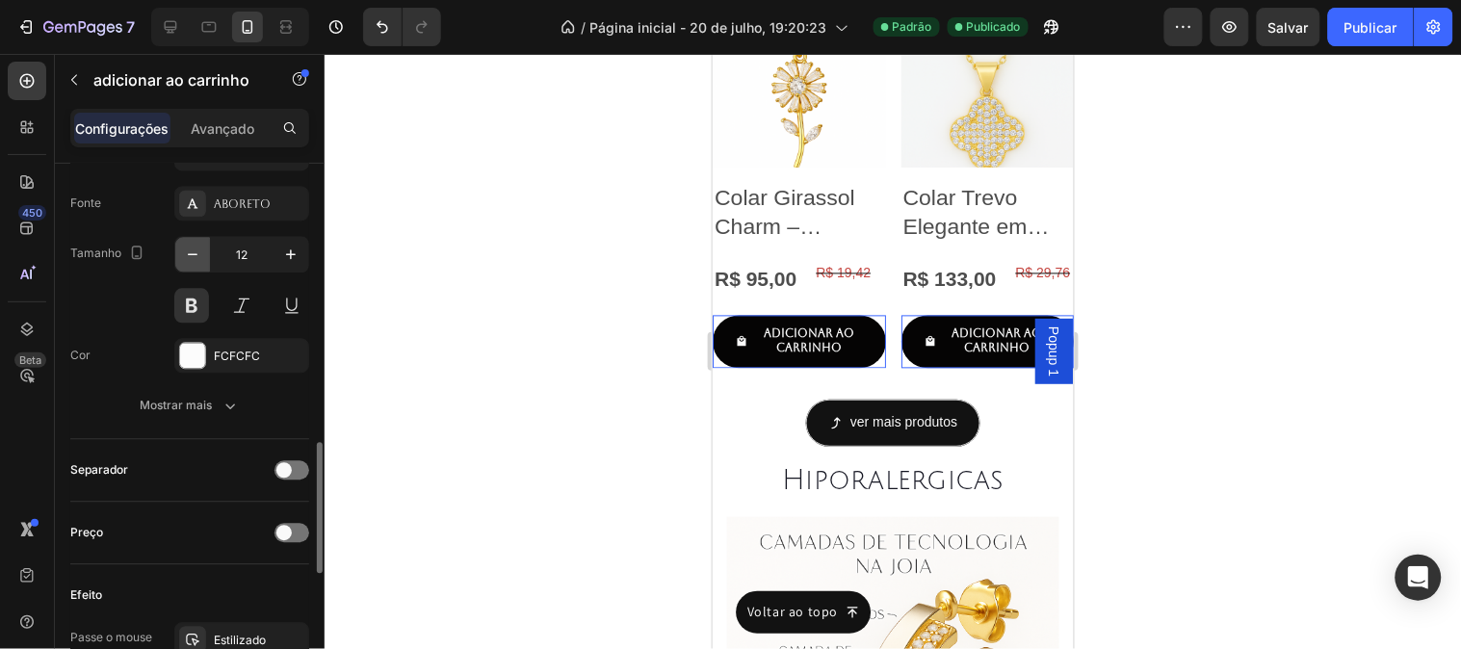
click at [205, 263] on button "button" at bounding box center [192, 254] width 35 height 35
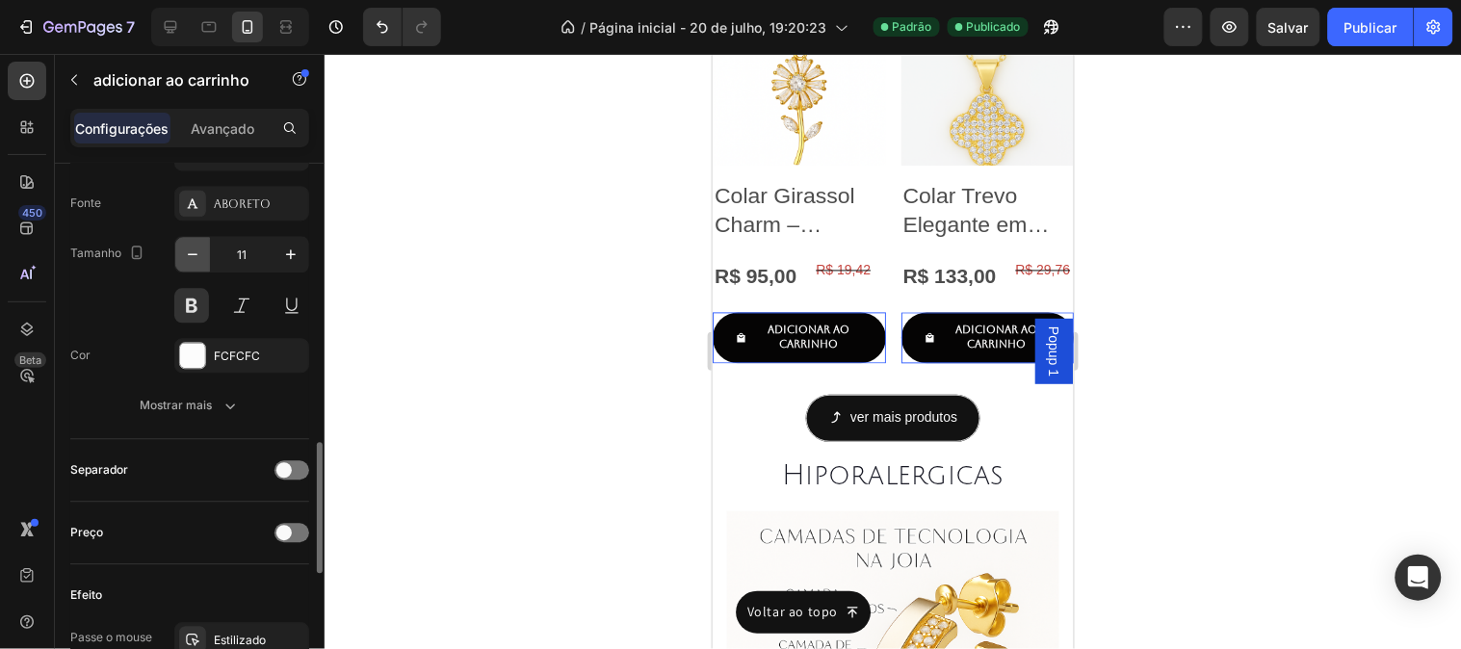
click at [205, 263] on button "button" at bounding box center [192, 254] width 35 height 35
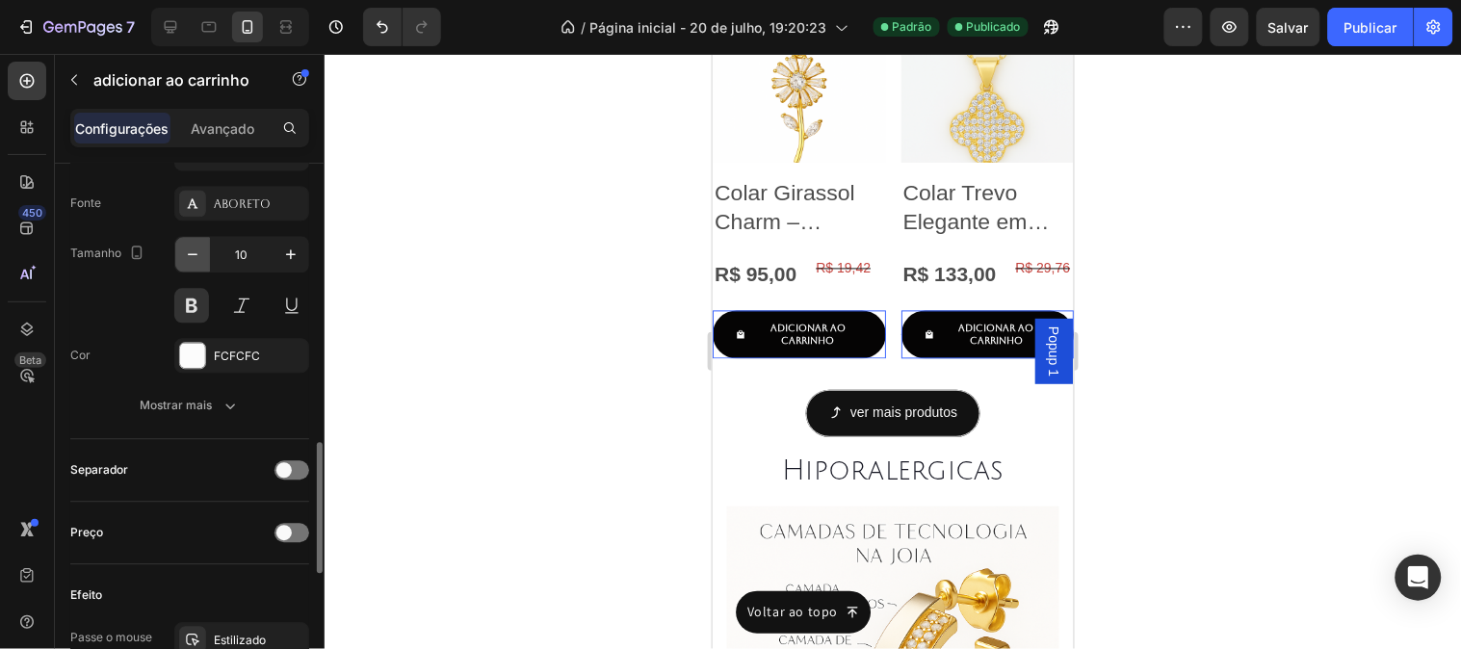
click at [205, 263] on button "button" at bounding box center [192, 254] width 35 height 35
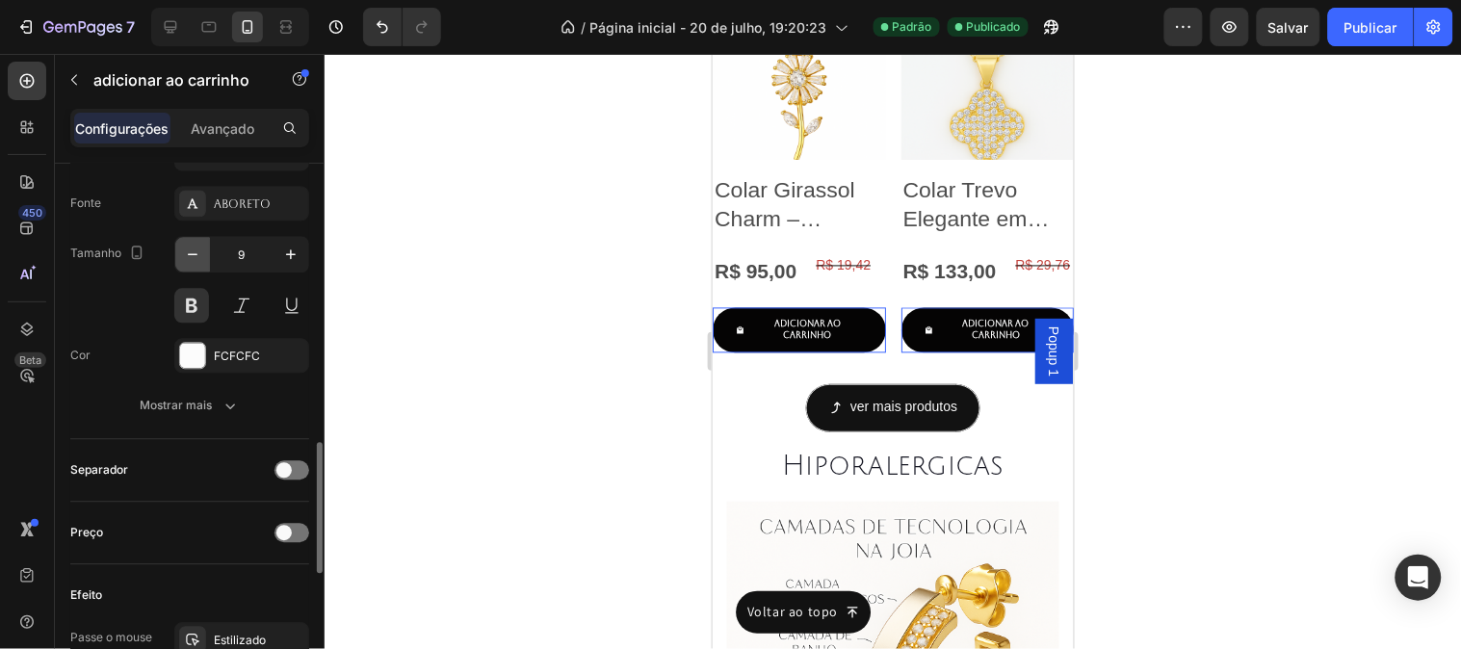
click at [205, 262] on button "button" at bounding box center [192, 254] width 35 height 35
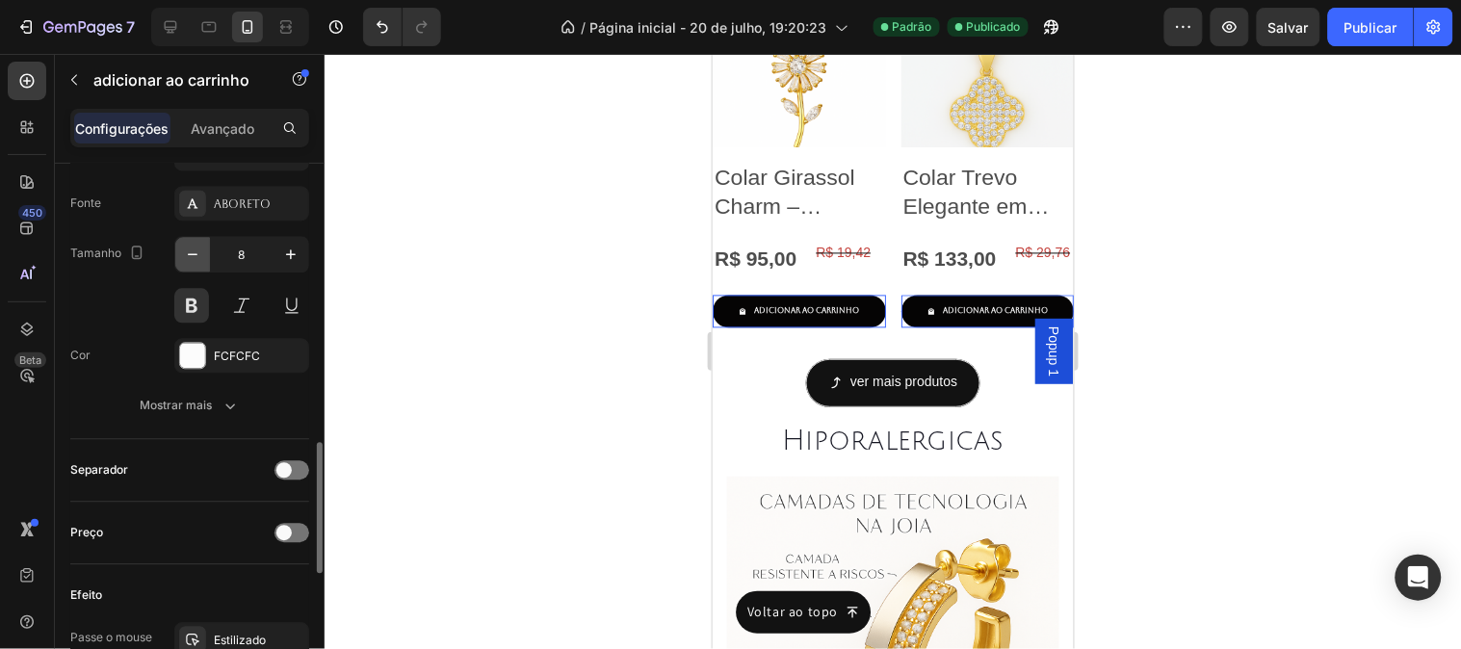
click at [205, 262] on button "button" at bounding box center [192, 254] width 35 height 35
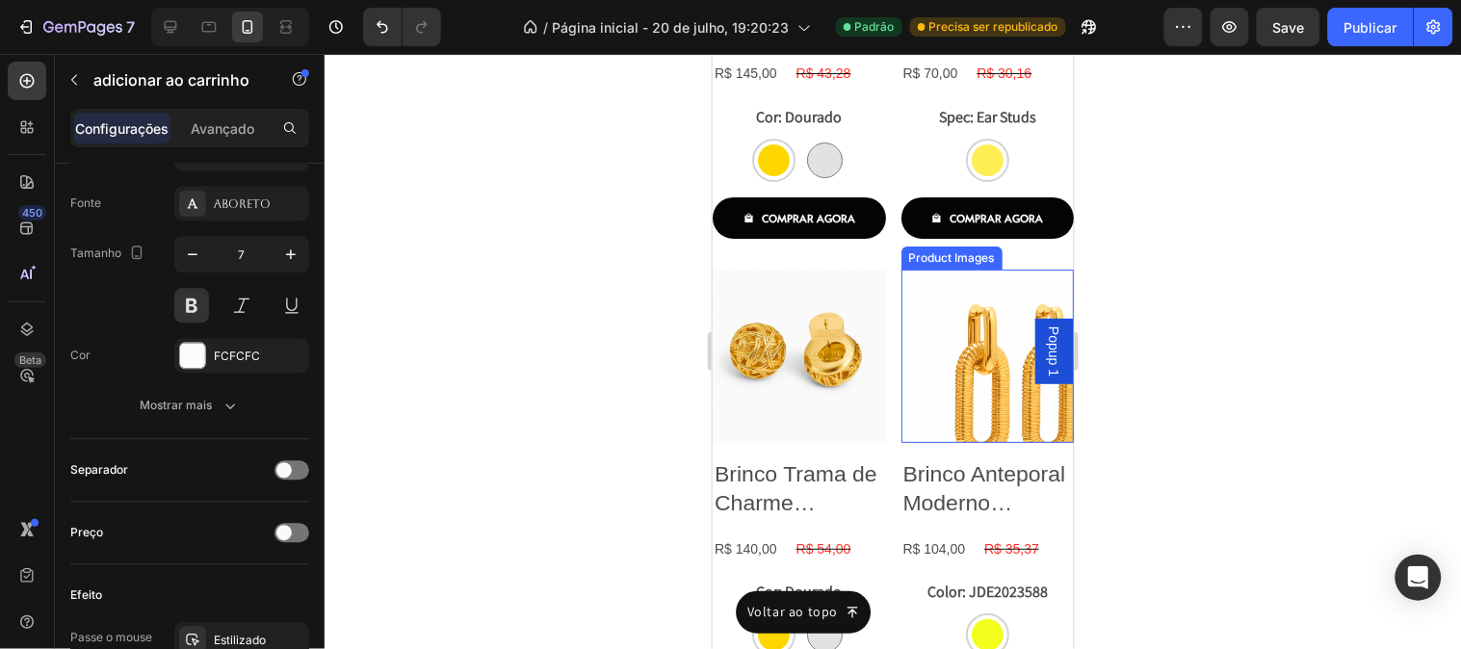
scroll to position [3114, 0]
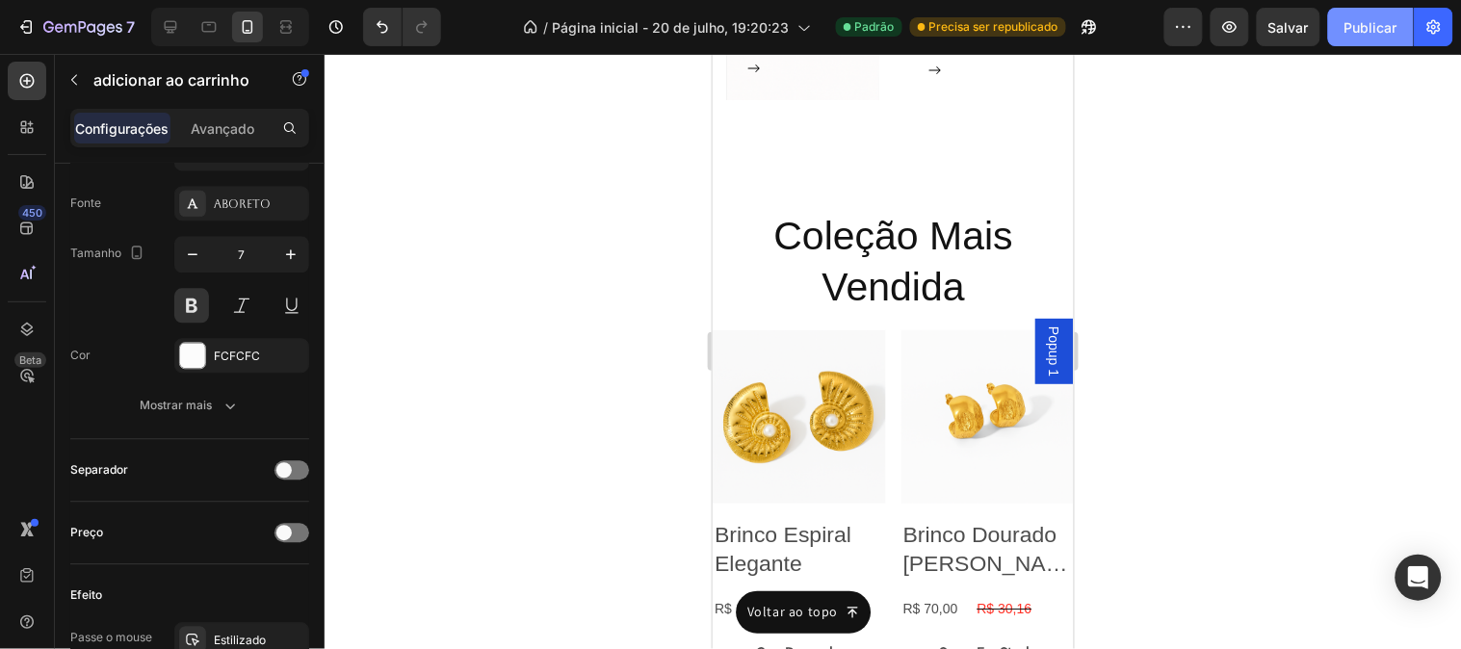
click at [1379, 31] on font "Publicar" at bounding box center [1370, 27] width 53 height 16
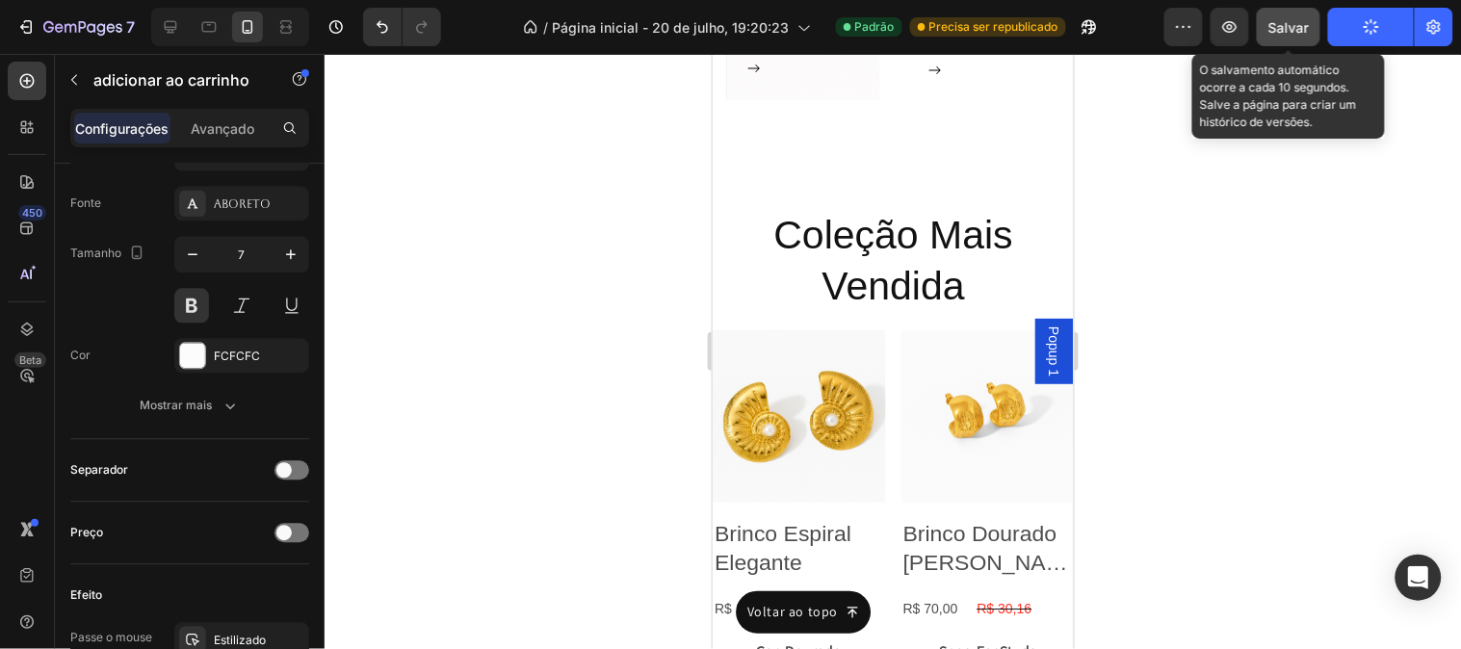
click at [1300, 27] on font "Salvar" at bounding box center [1288, 27] width 40 height 16
click at [1300, 30] on font "Salvar" at bounding box center [1288, 27] width 40 height 16
click at [1300, 30] on button "Salvar" at bounding box center [1289, 27] width 64 height 39
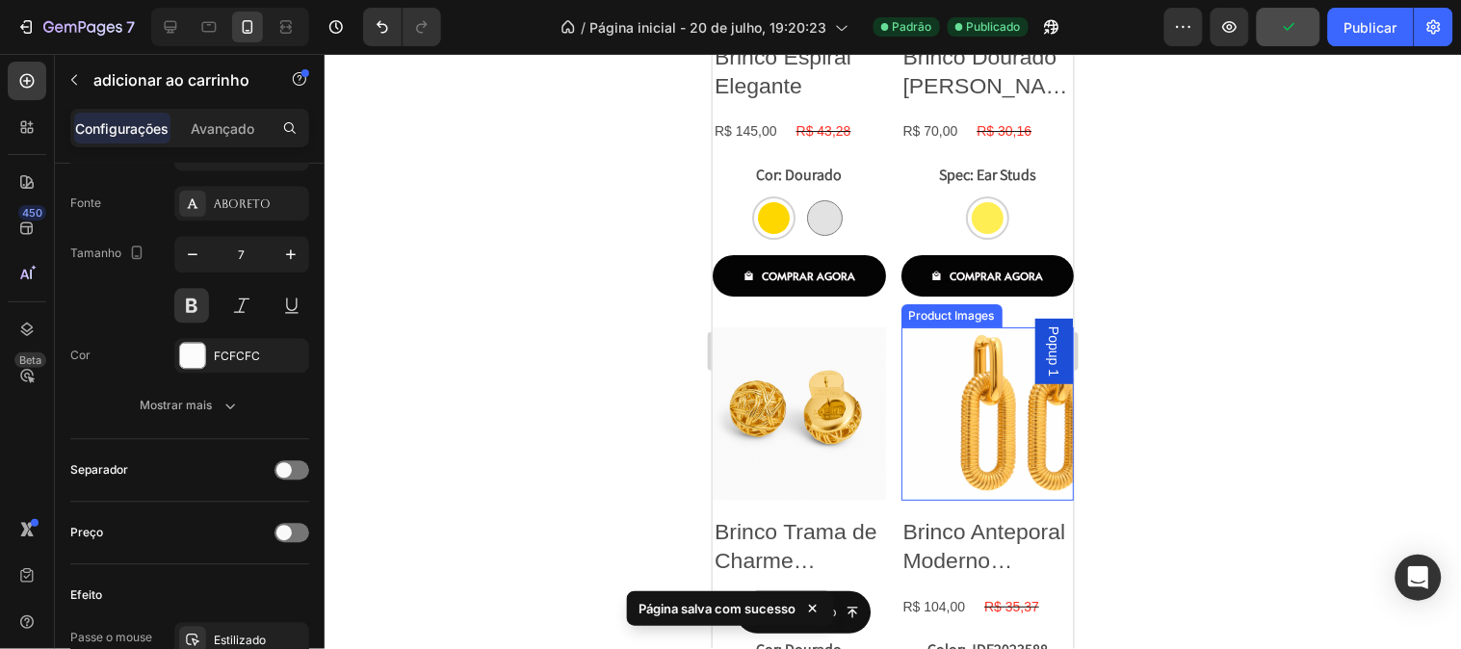
scroll to position [3650, 0]
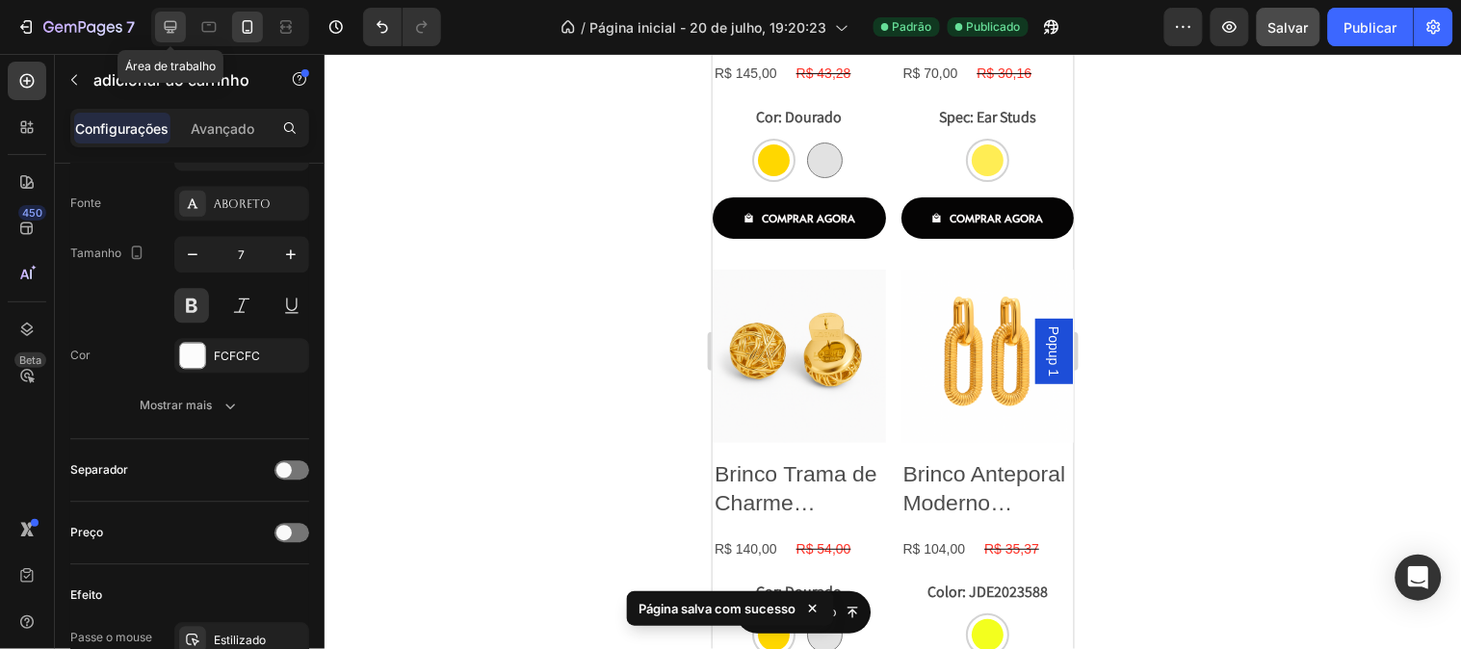
click at [175, 31] on icon at bounding box center [170, 26] width 19 height 19
type input "15"
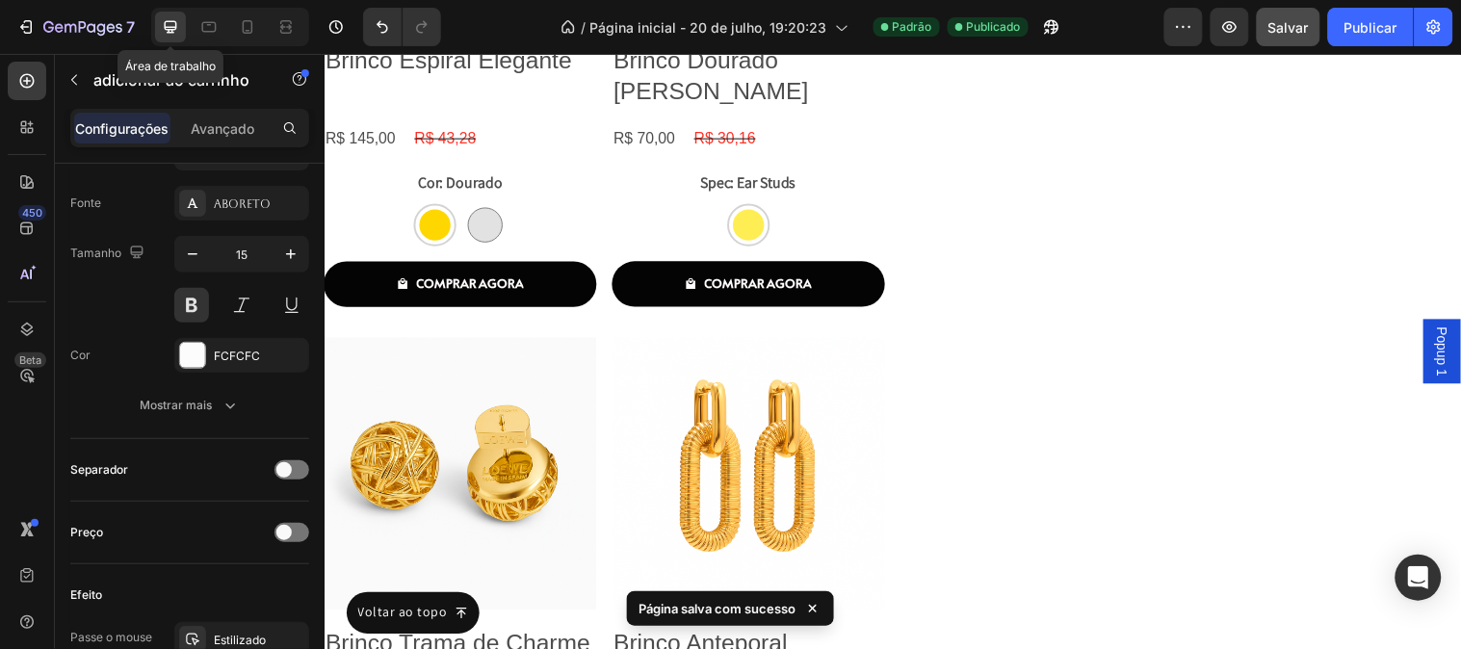
scroll to position [3692, 0]
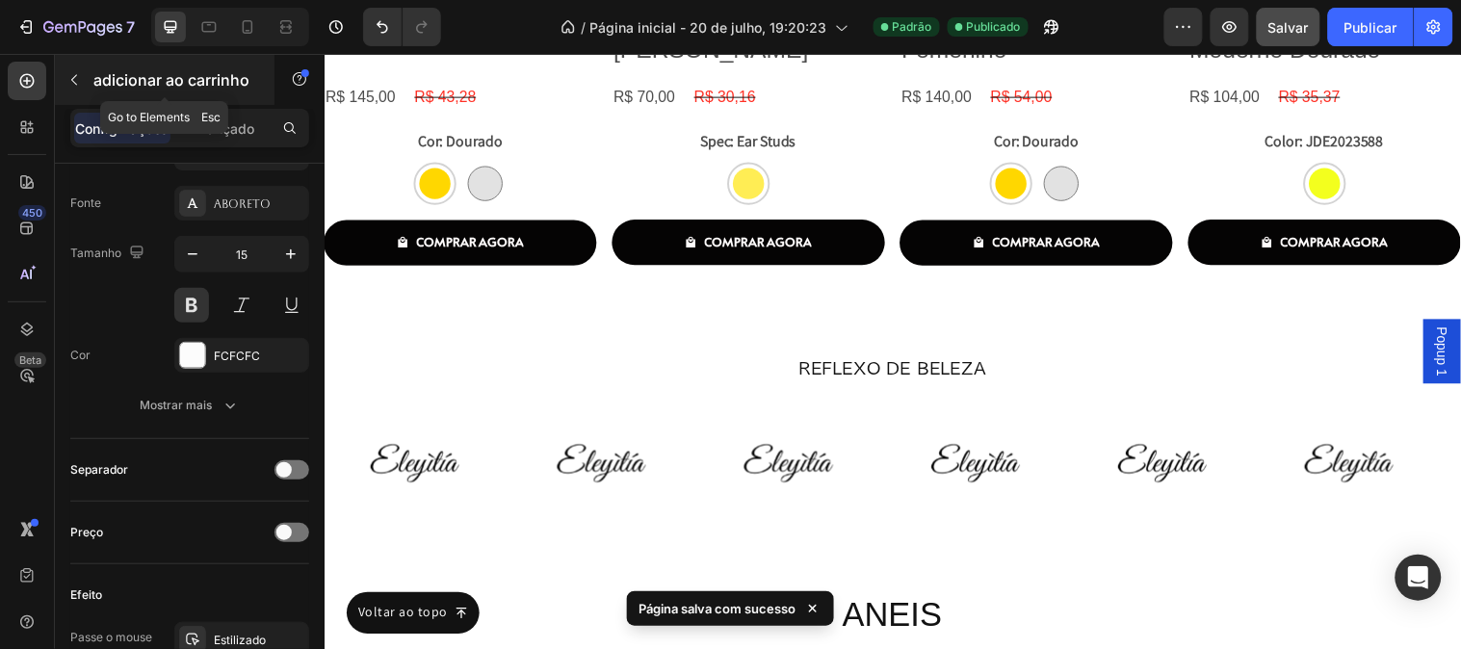
drag, startPoint x: 78, startPoint y: 80, endPoint x: 397, endPoint y: 201, distance: 341.1
click at [78, 80] on icon "button" at bounding box center [73, 79] width 15 height 15
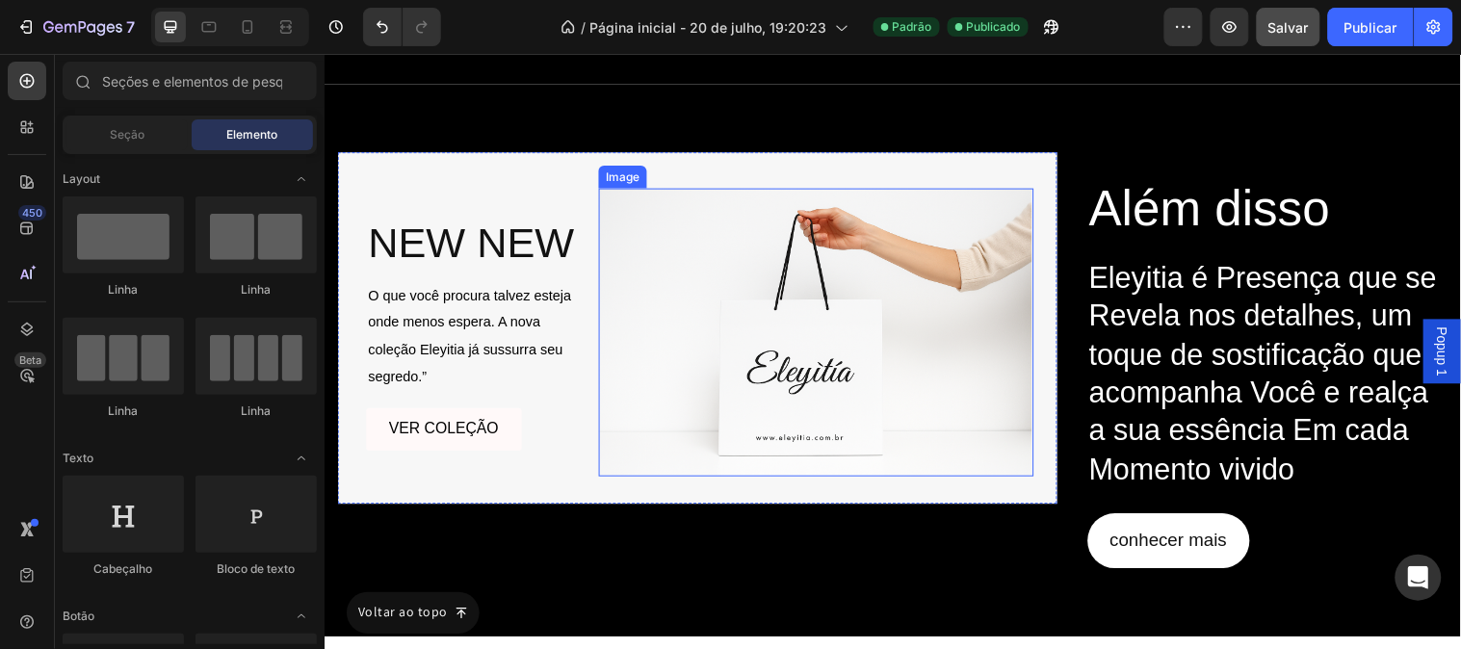
scroll to position [8935, 0]
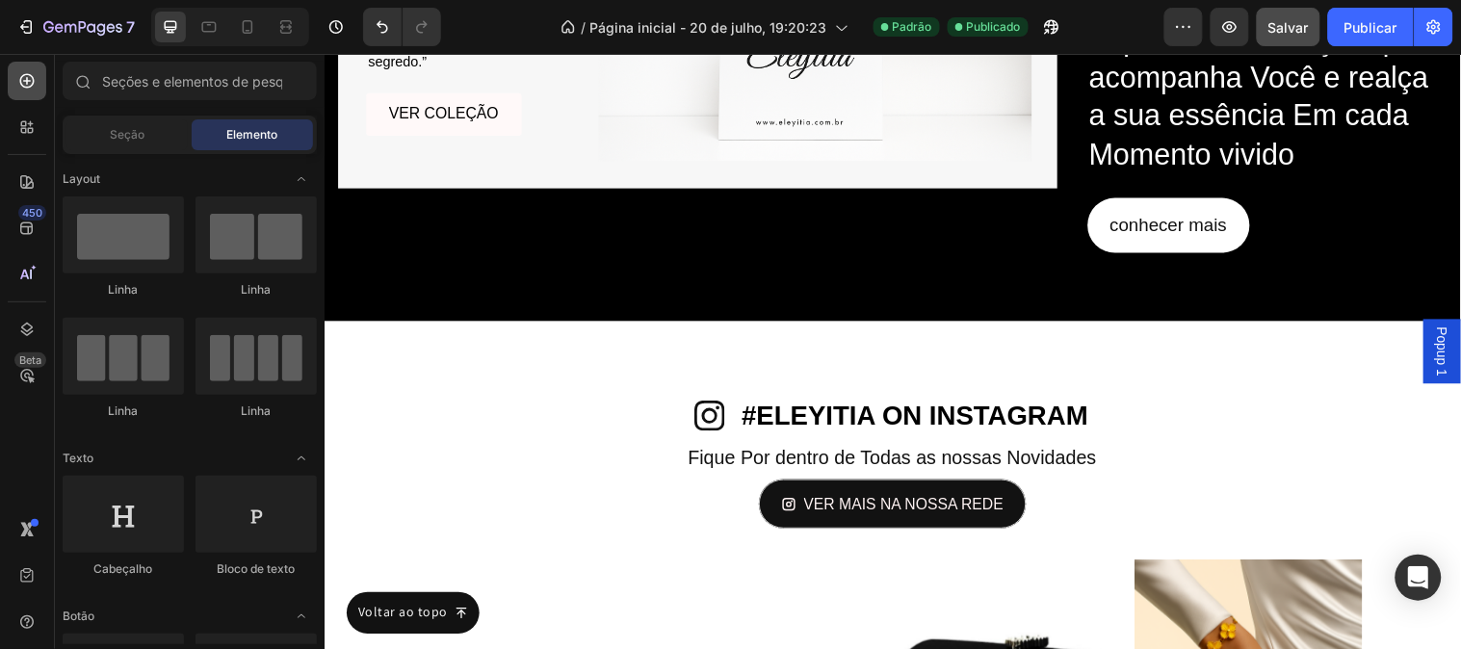
click at [14, 83] on div at bounding box center [27, 81] width 39 height 39
click at [27, 175] on icon at bounding box center [26, 181] width 19 height 19
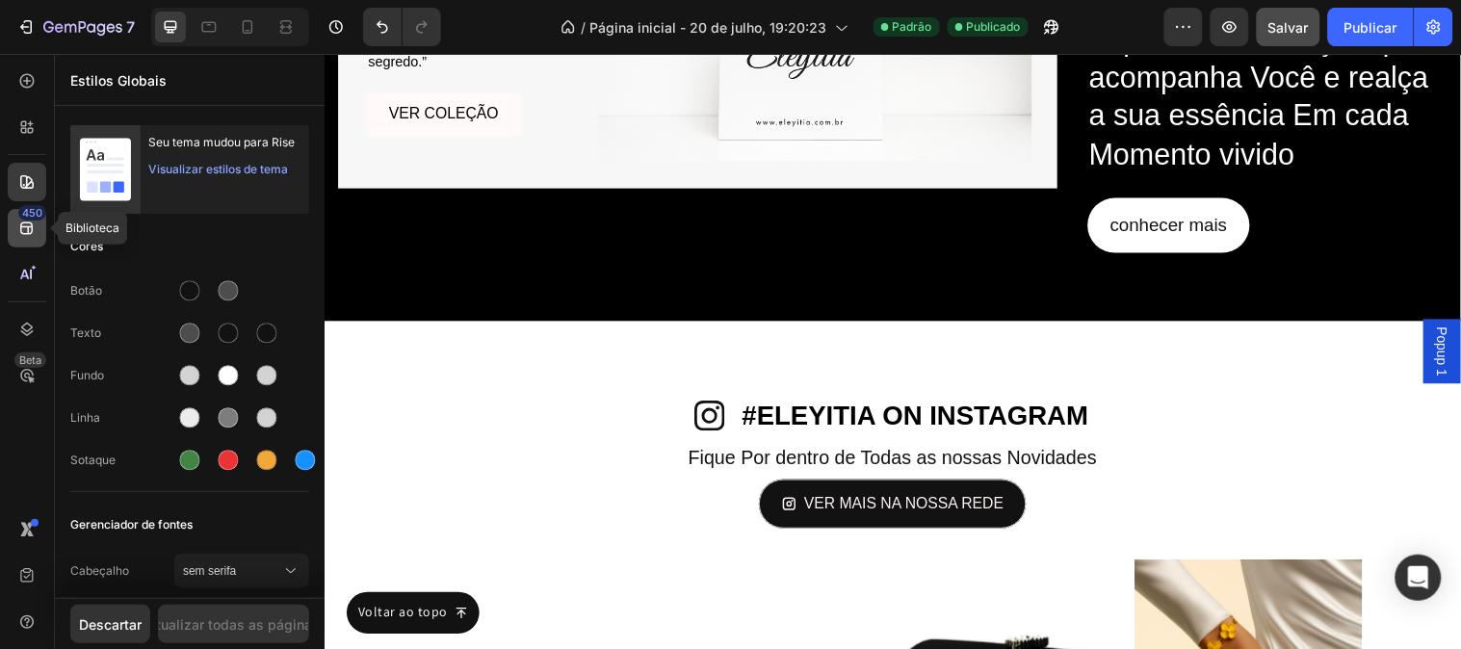
click at [39, 235] on div "450" at bounding box center [27, 228] width 39 height 39
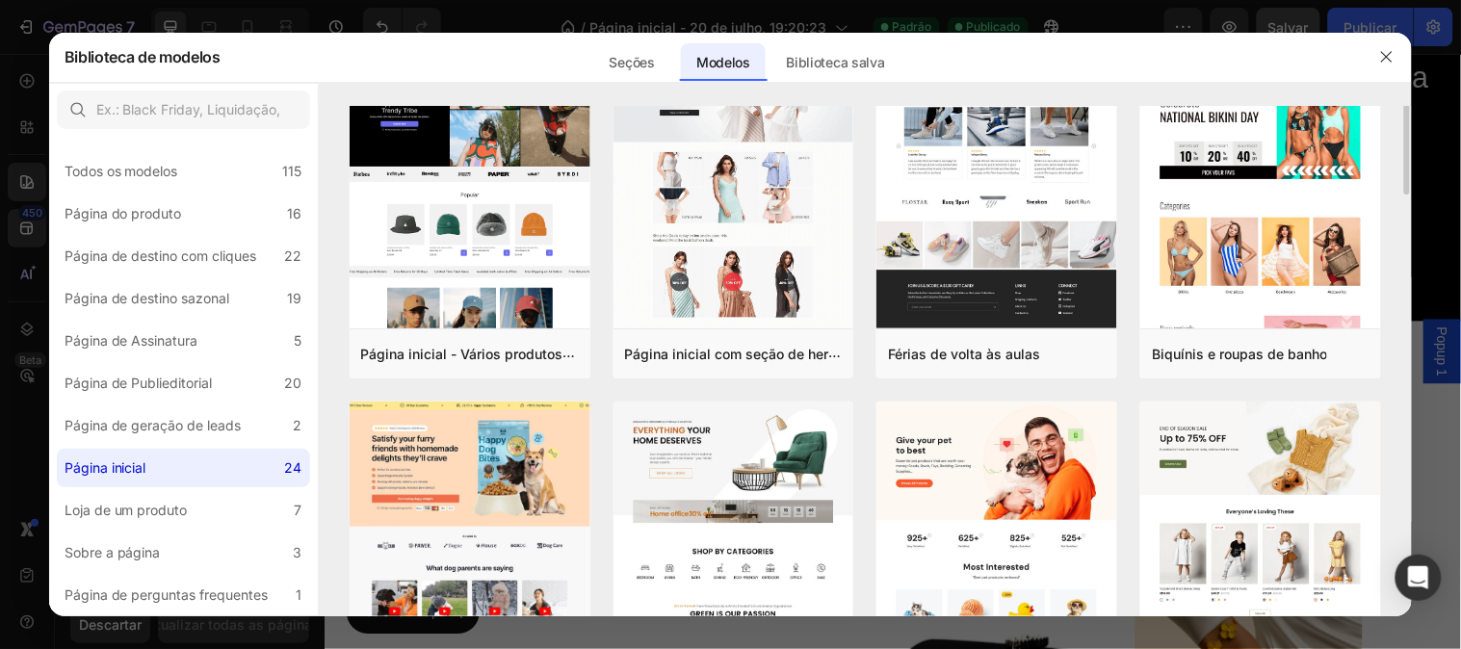
scroll to position [0, 0]
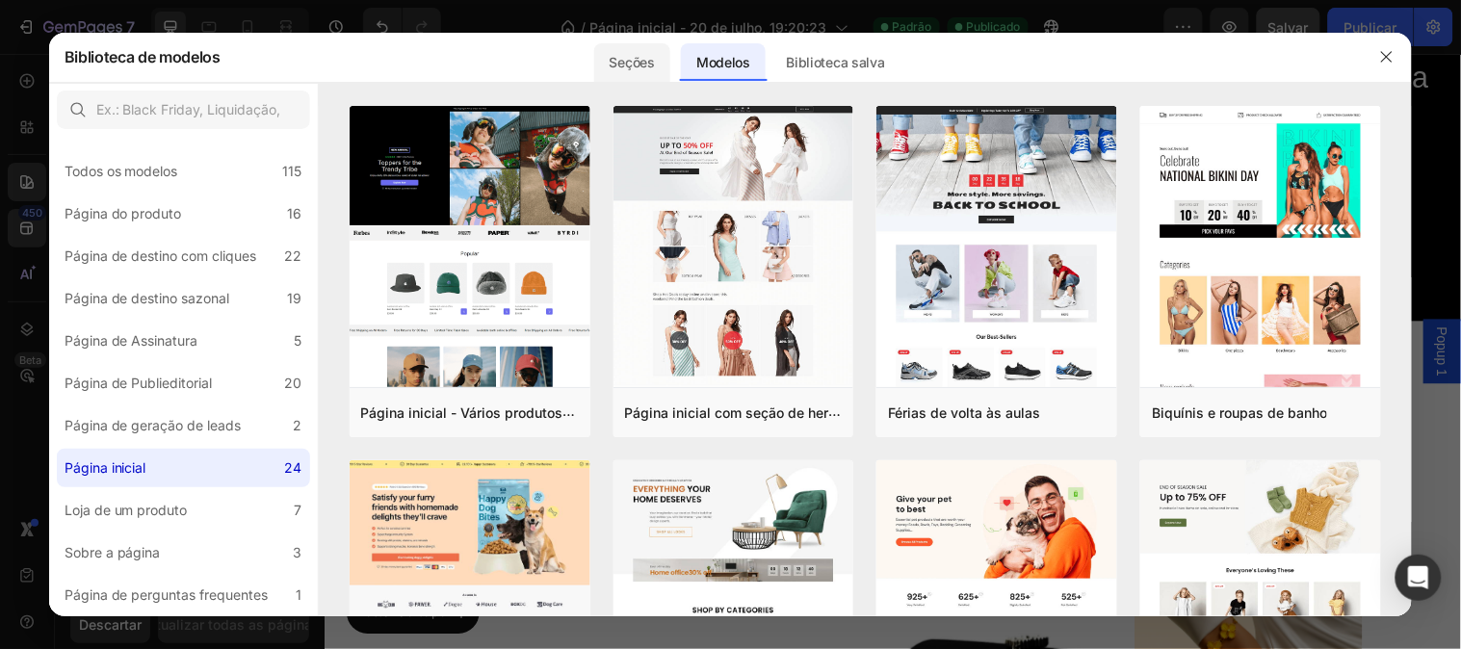
click at [638, 65] on font "Seções" at bounding box center [632, 62] width 45 height 16
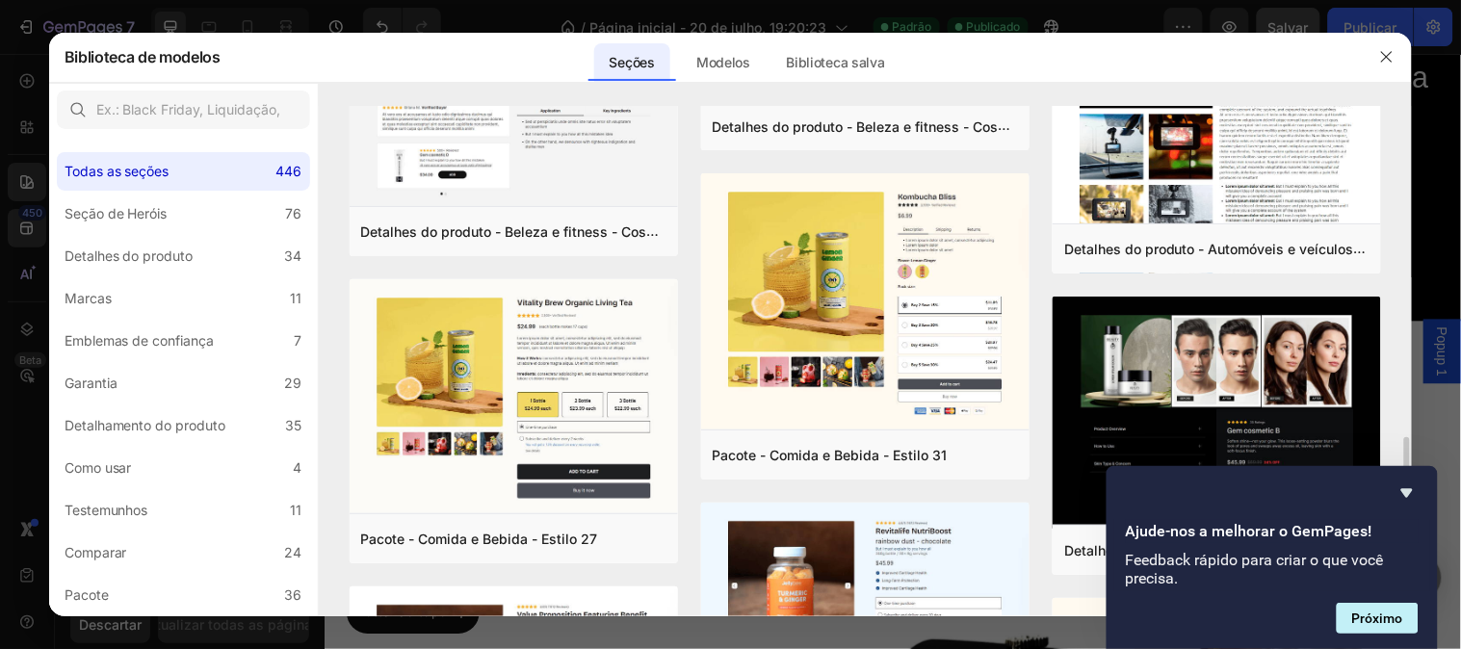
scroll to position [821, 0]
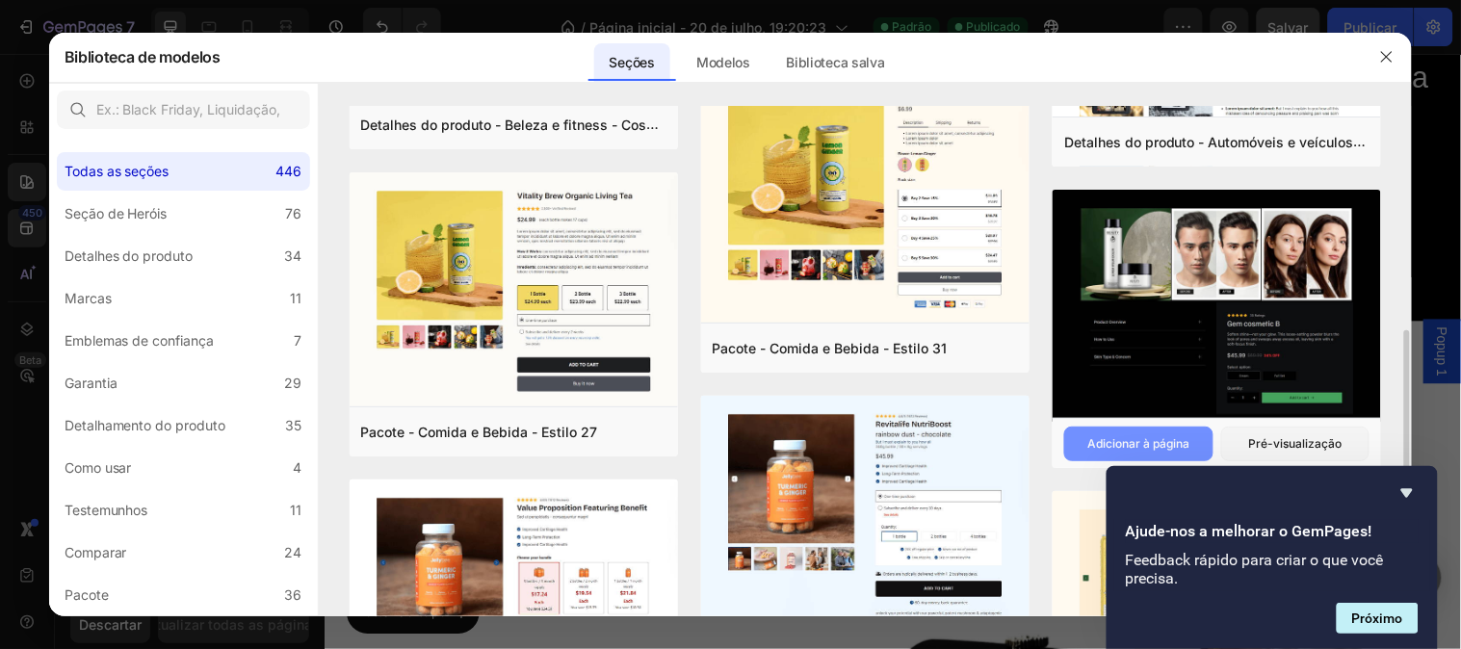
click at [1150, 436] on font "Adicionar à página" at bounding box center [1138, 443] width 102 height 14
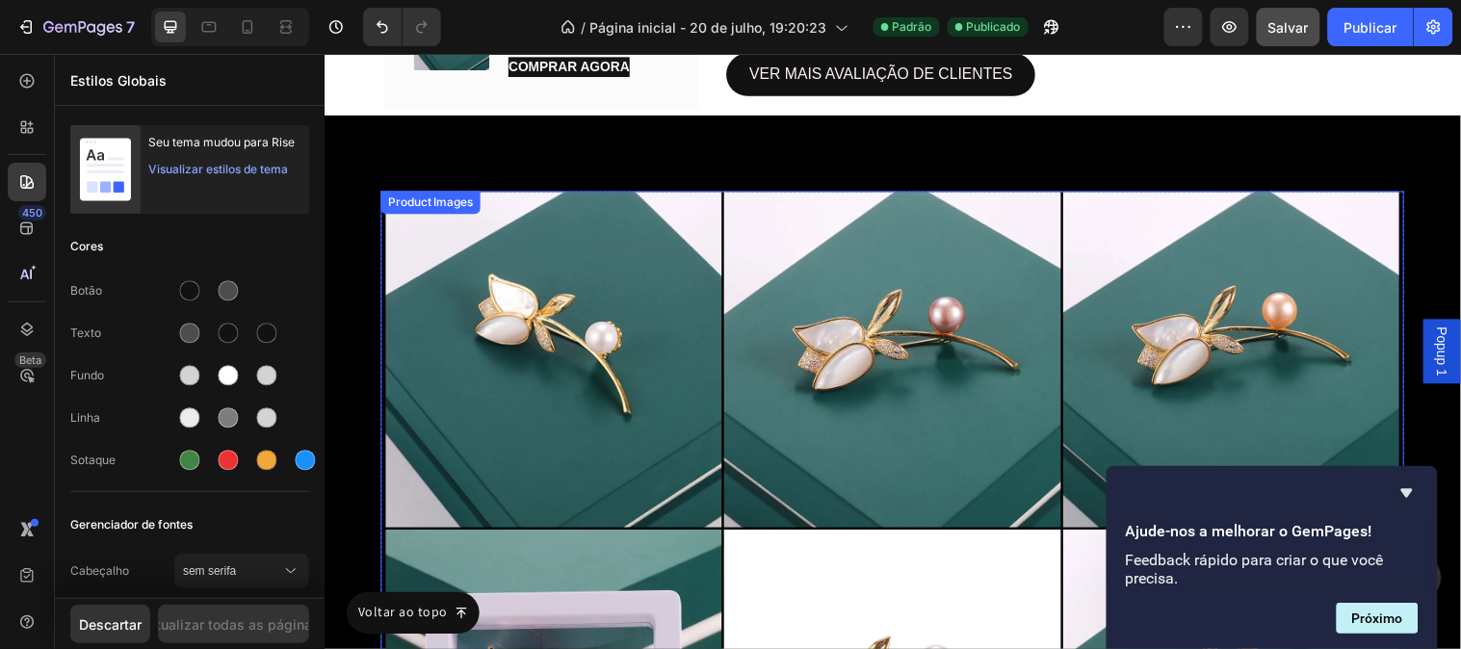
scroll to position [11201, 0]
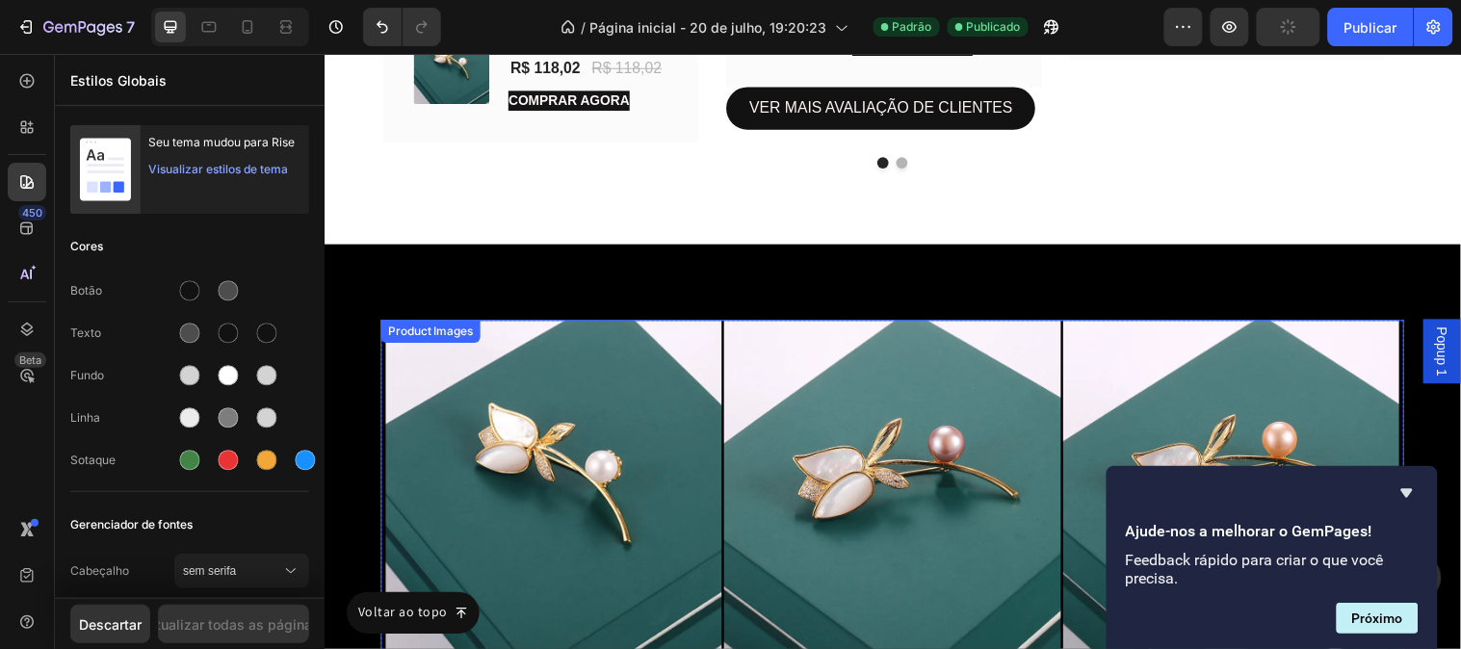
click at [609, 411] on img at bounding box center [557, 495] width 342 height 342
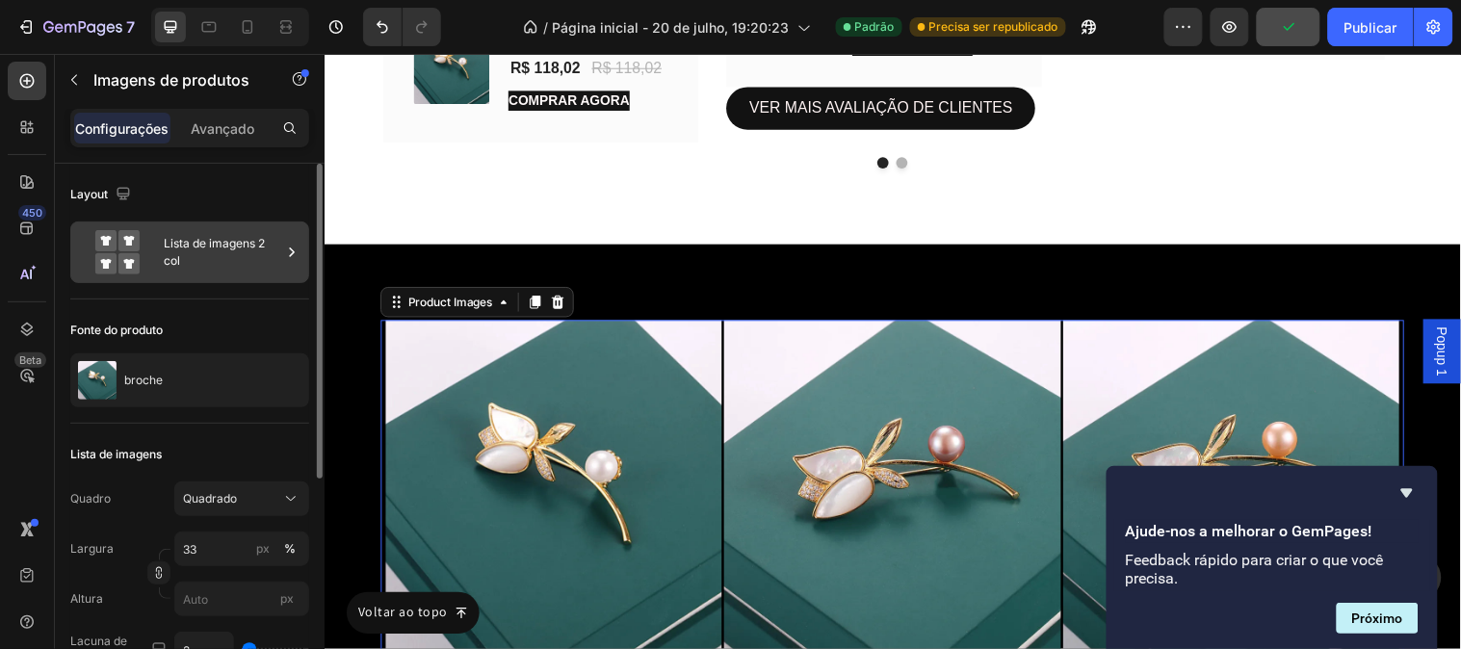
click at [136, 239] on rect at bounding box center [128, 240] width 21 height 21
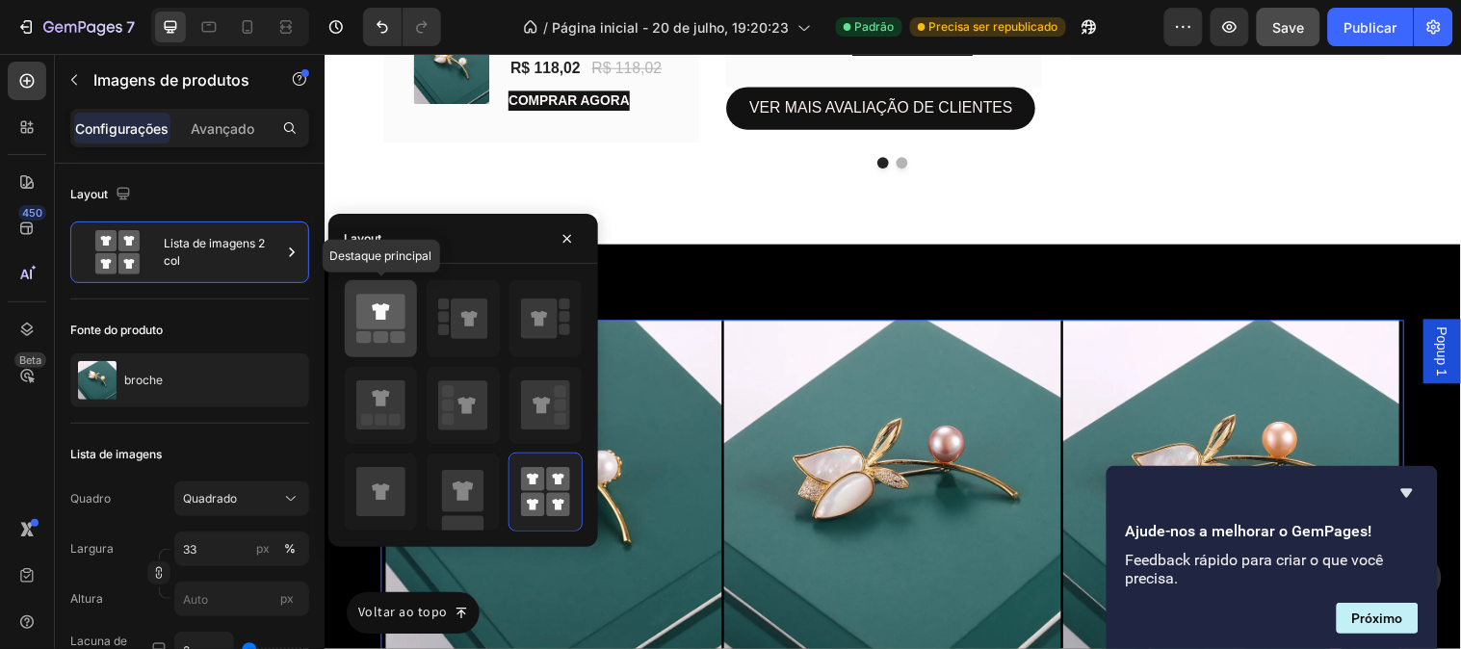
click at [399, 332] on rect at bounding box center [398, 337] width 15 height 12
type input "100"
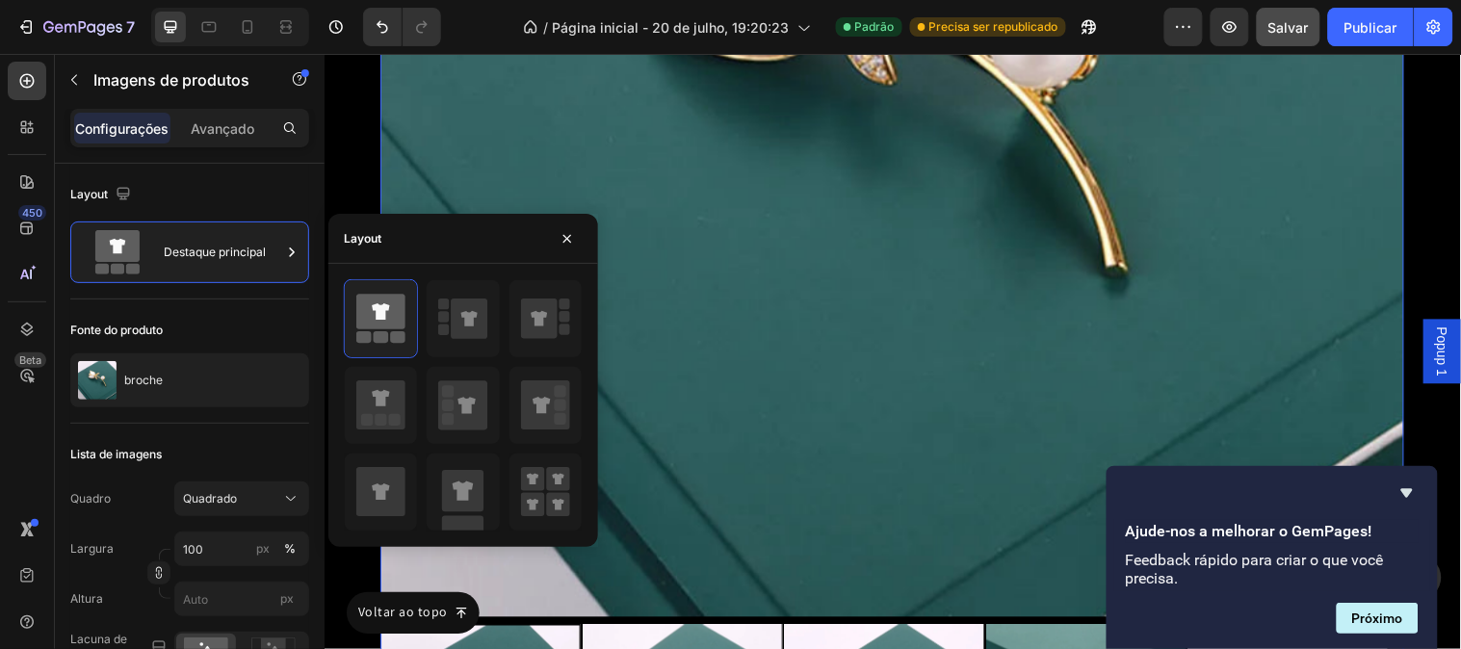
scroll to position [12377, 0]
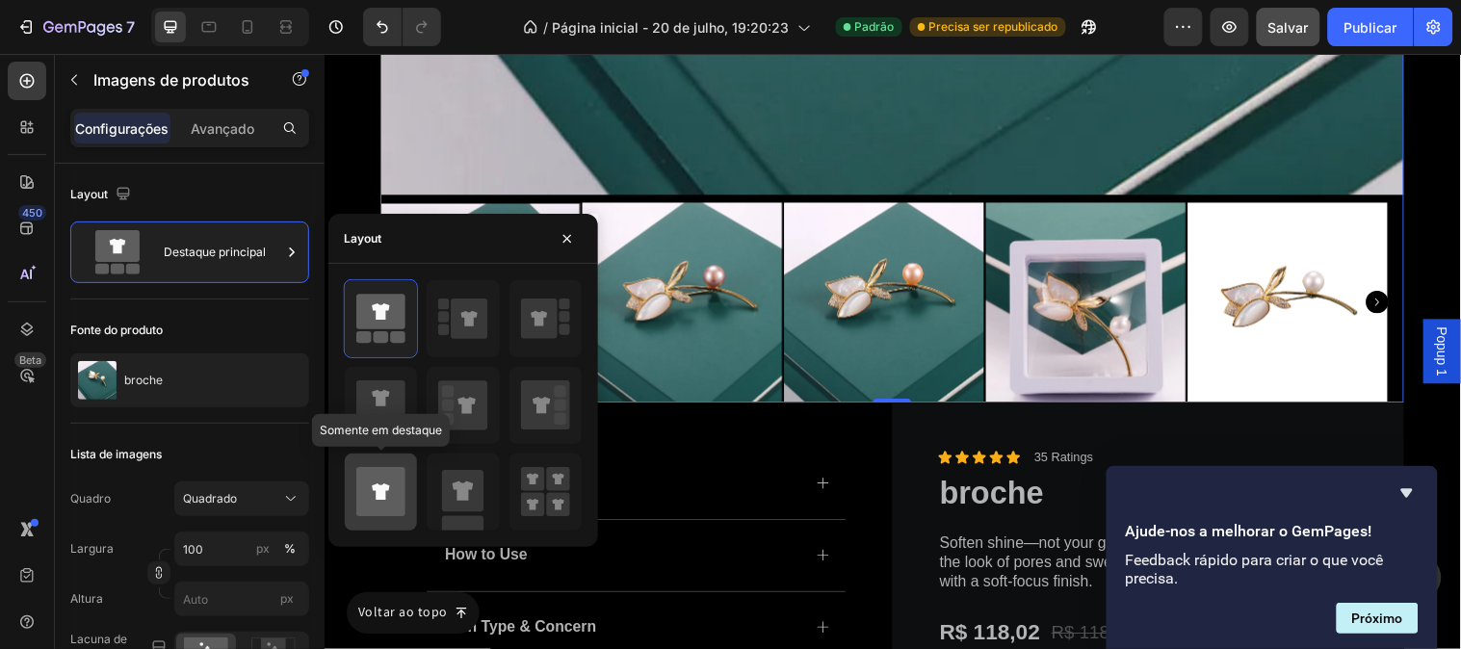
click at [407, 489] on div at bounding box center [381, 492] width 72 height 77
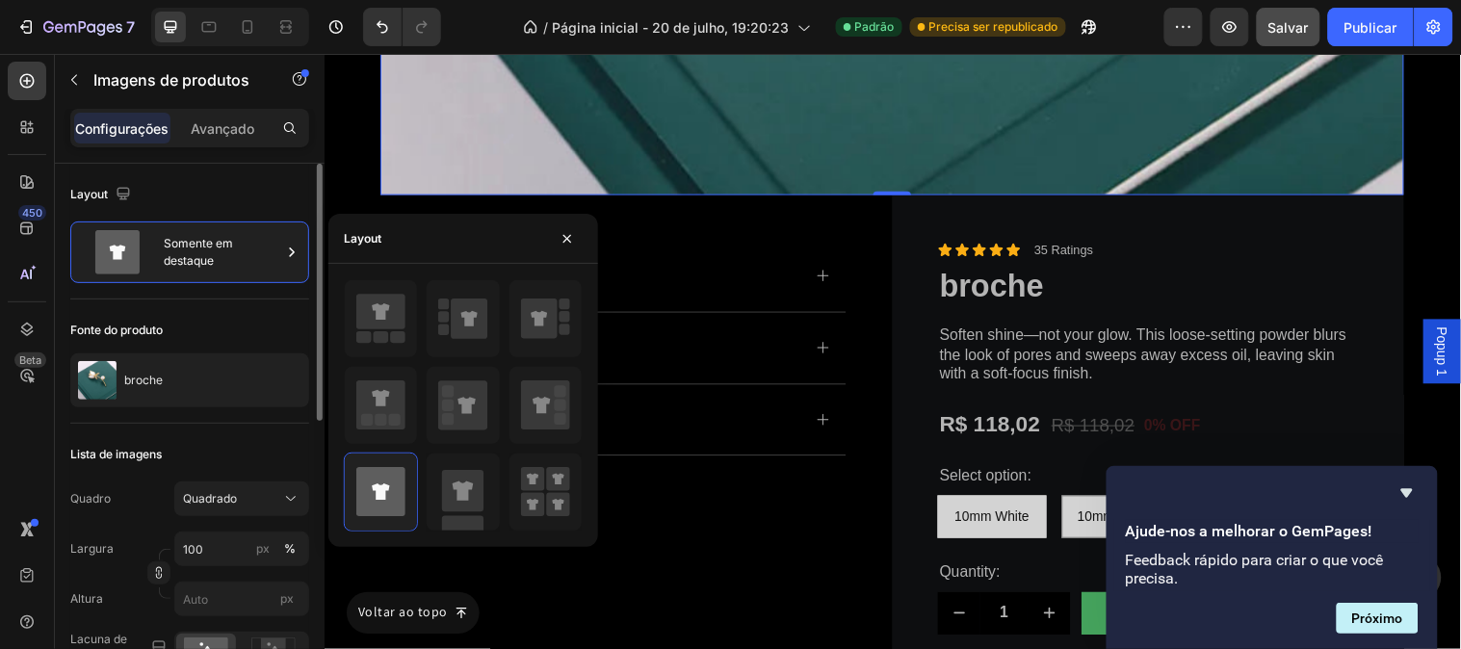
click at [220, 430] on div "Lista de imagens Quadro Quadrado Largura 100 px % Altura px Lacuna de imagem Na…" at bounding box center [189, 627] width 239 height 407
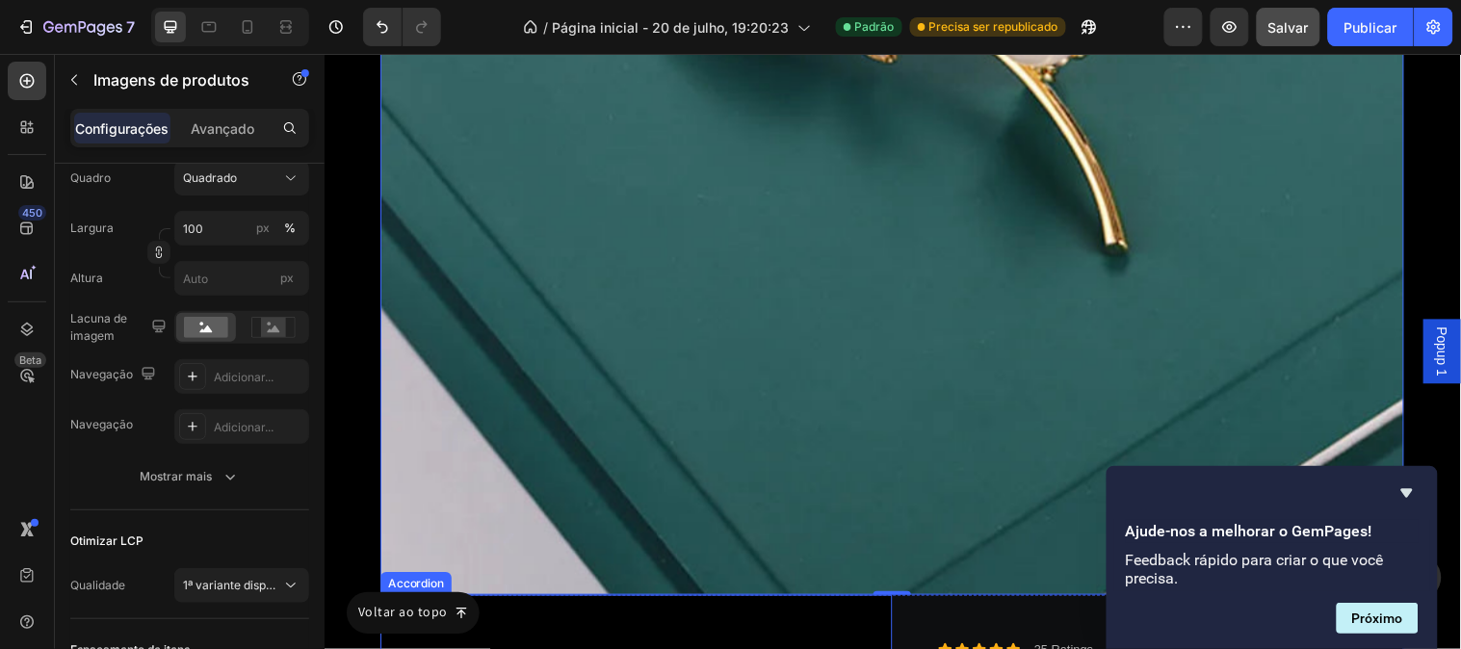
scroll to position [11846, 0]
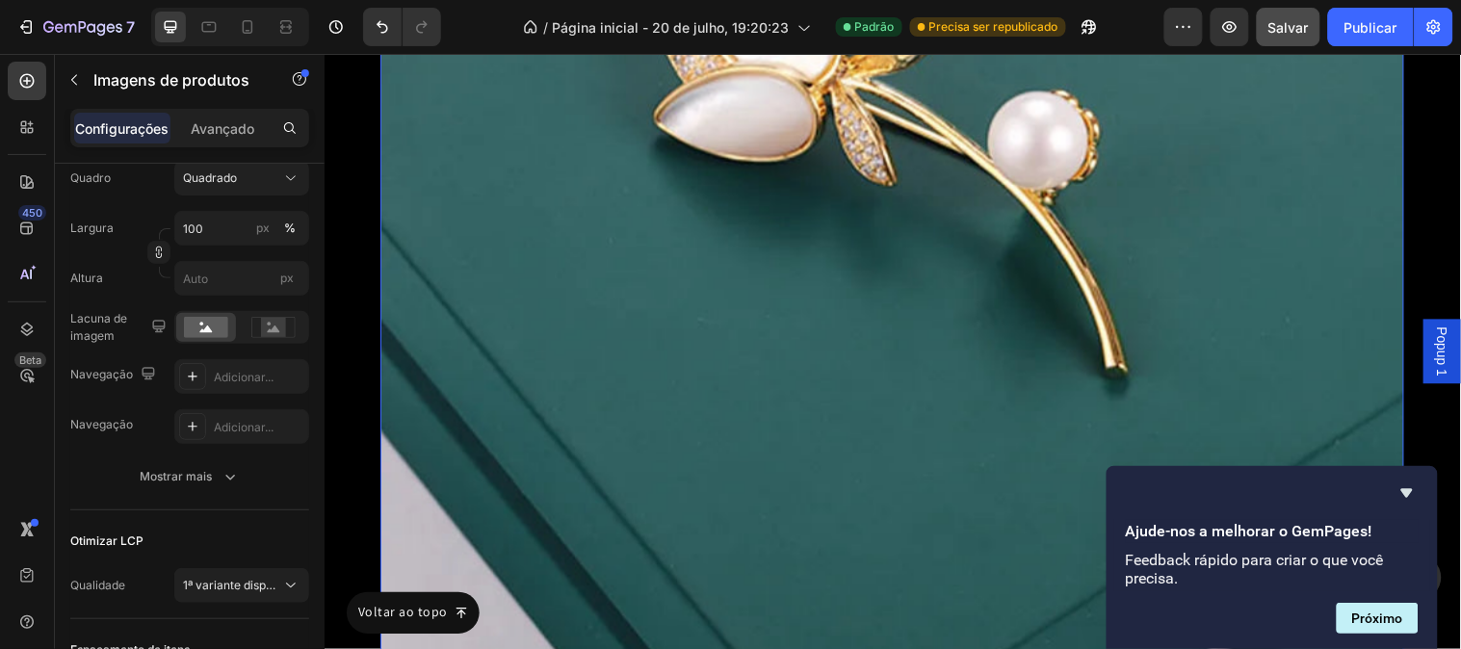
click at [626, 472] on img at bounding box center [901, 208] width 1040 height 1040
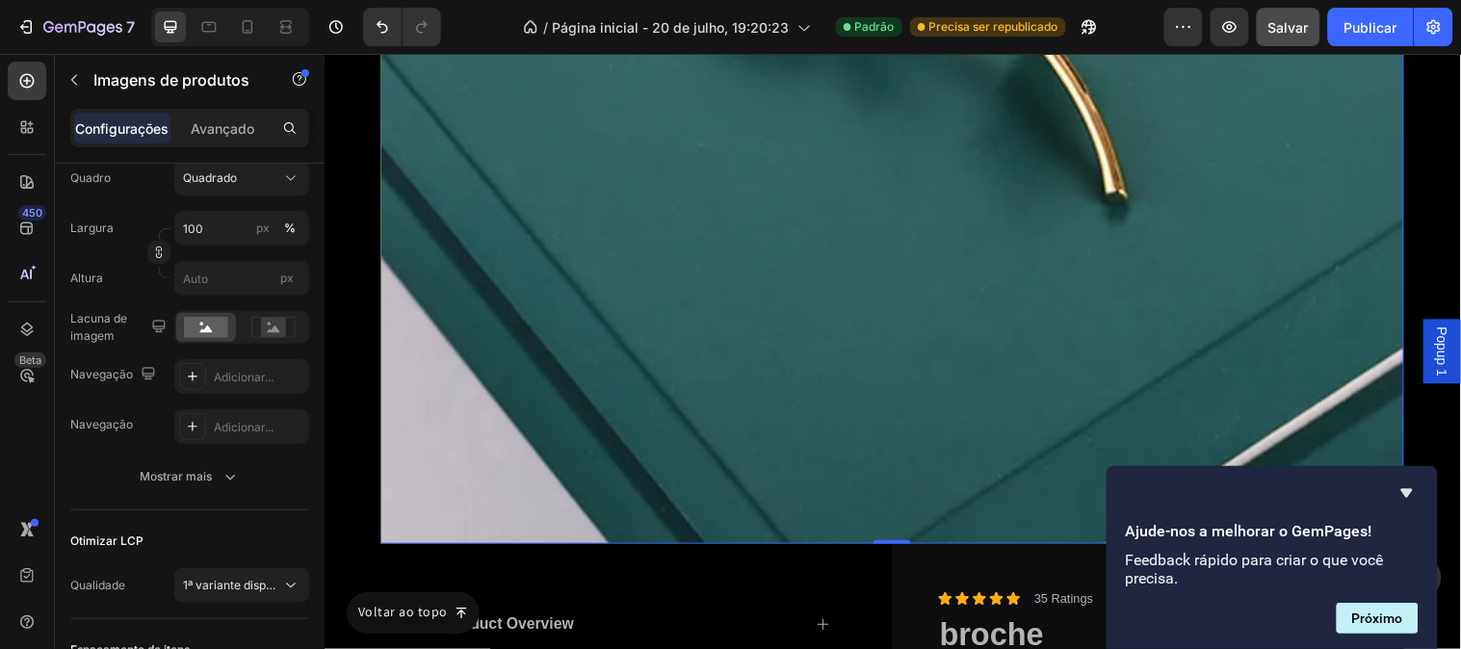
scroll to position [12166, 0]
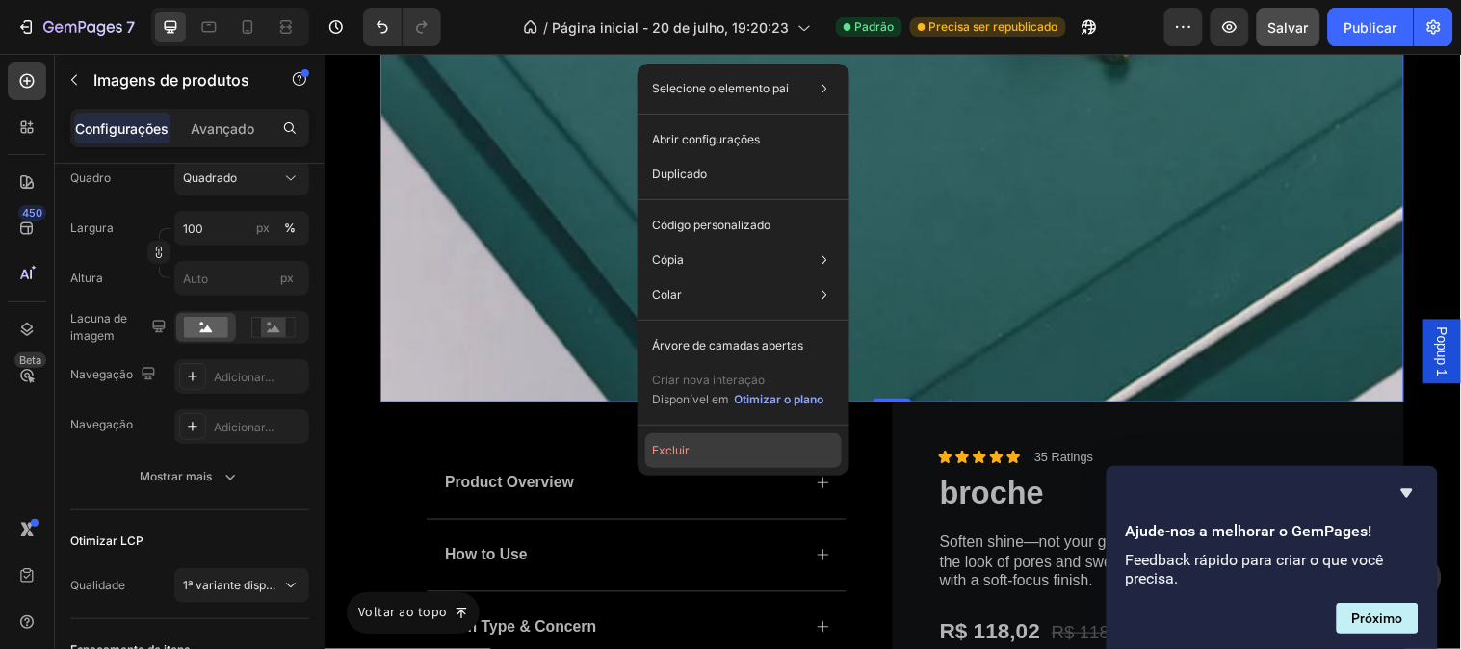
click at [688, 443] on font "Excluir" at bounding box center [672, 450] width 38 height 14
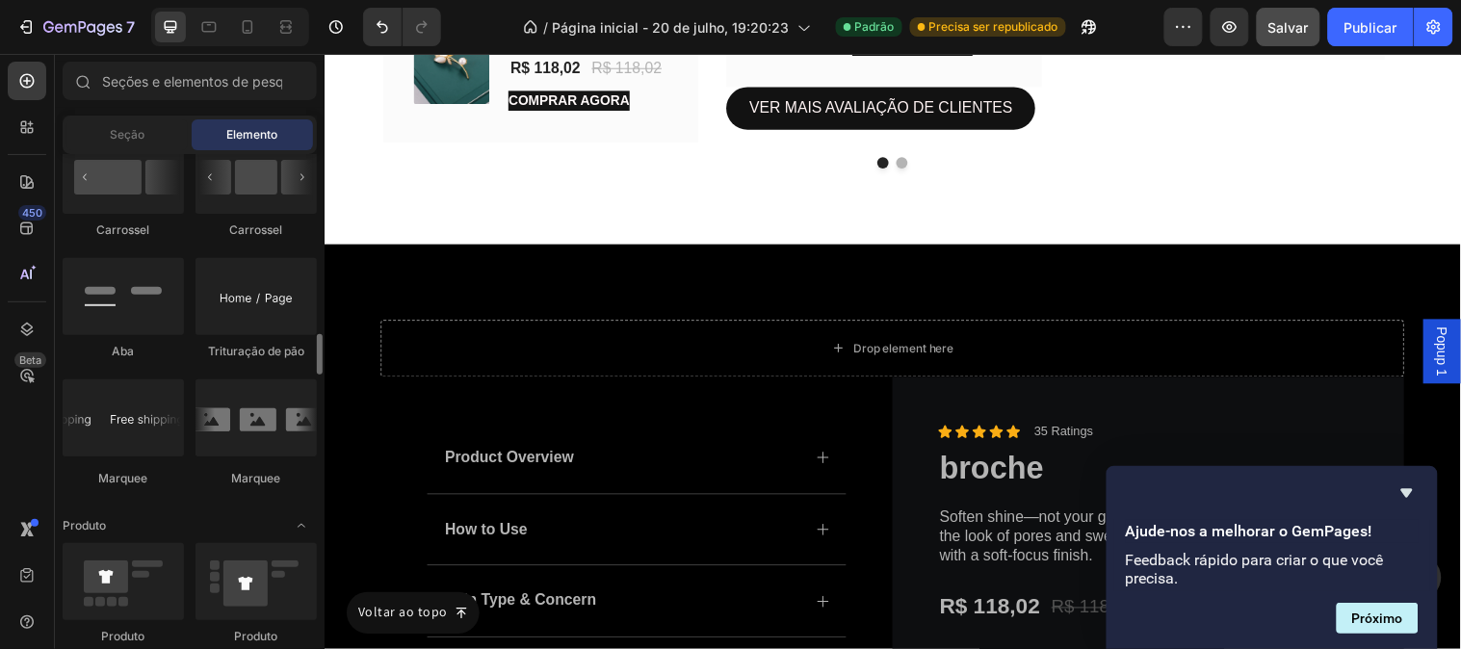
scroll to position [2354, 0]
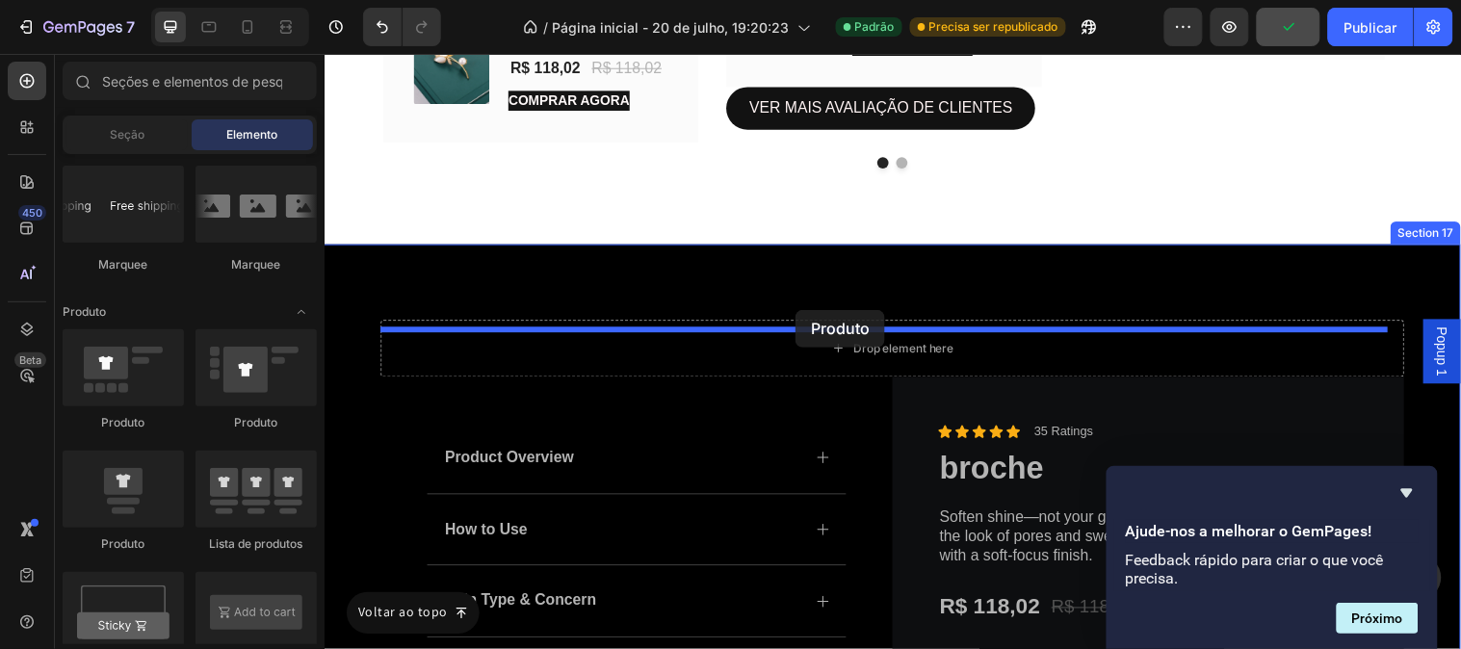
drag, startPoint x: 604, startPoint y: 484, endPoint x: 802, endPoint y: 313, distance: 262.2
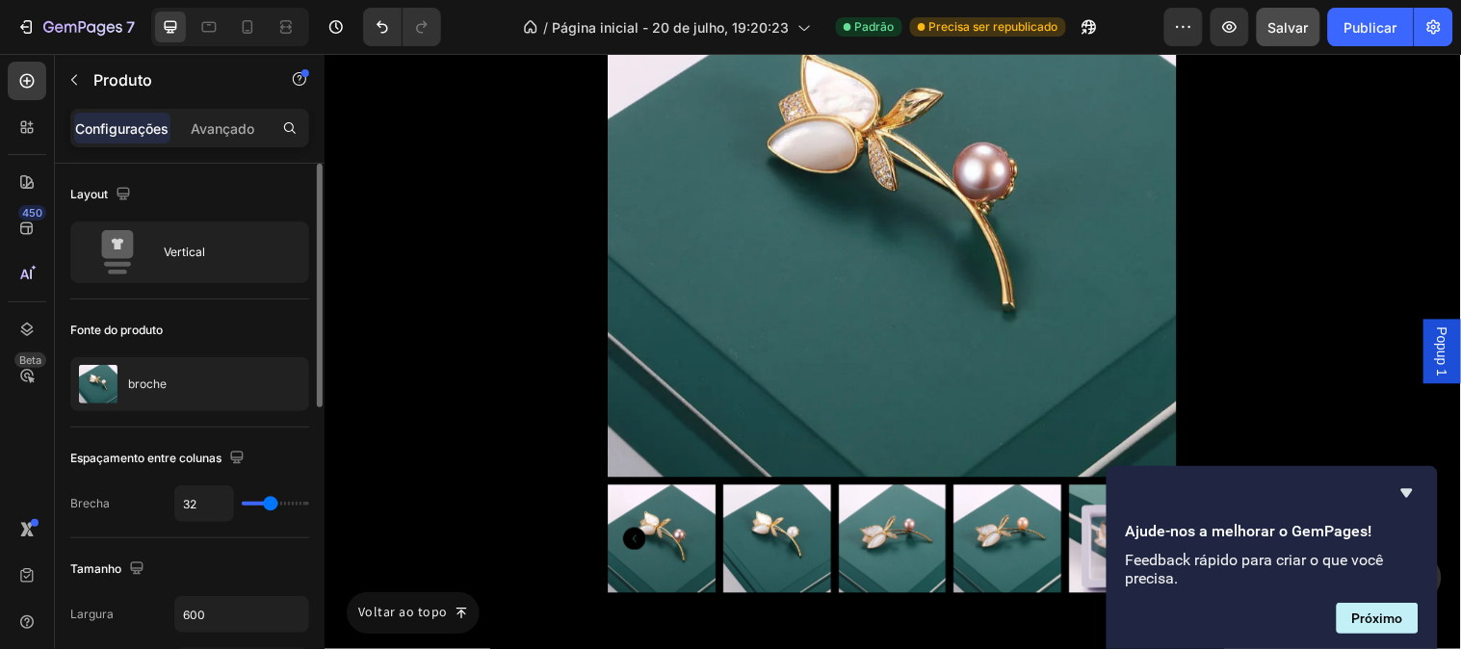
scroll to position [214, 0]
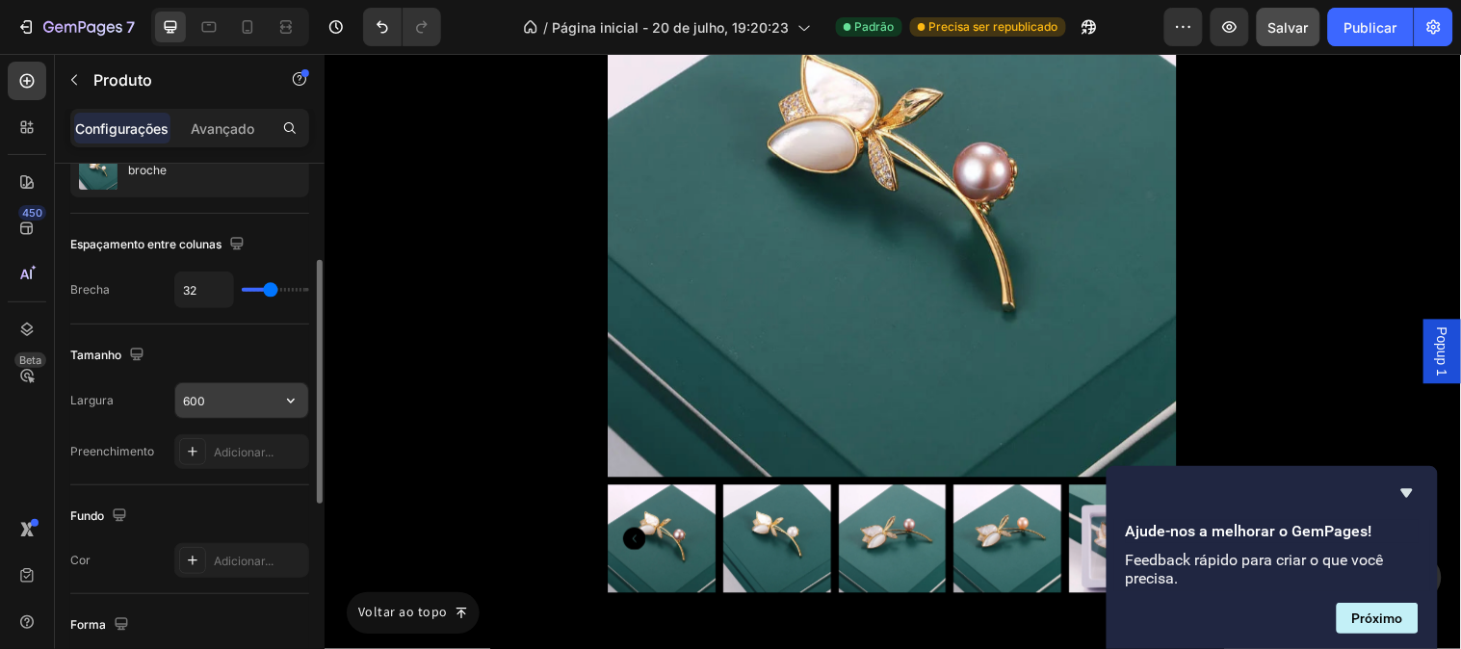
click at [234, 402] on input "600" at bounding box center [241, 400] width 133 height 35
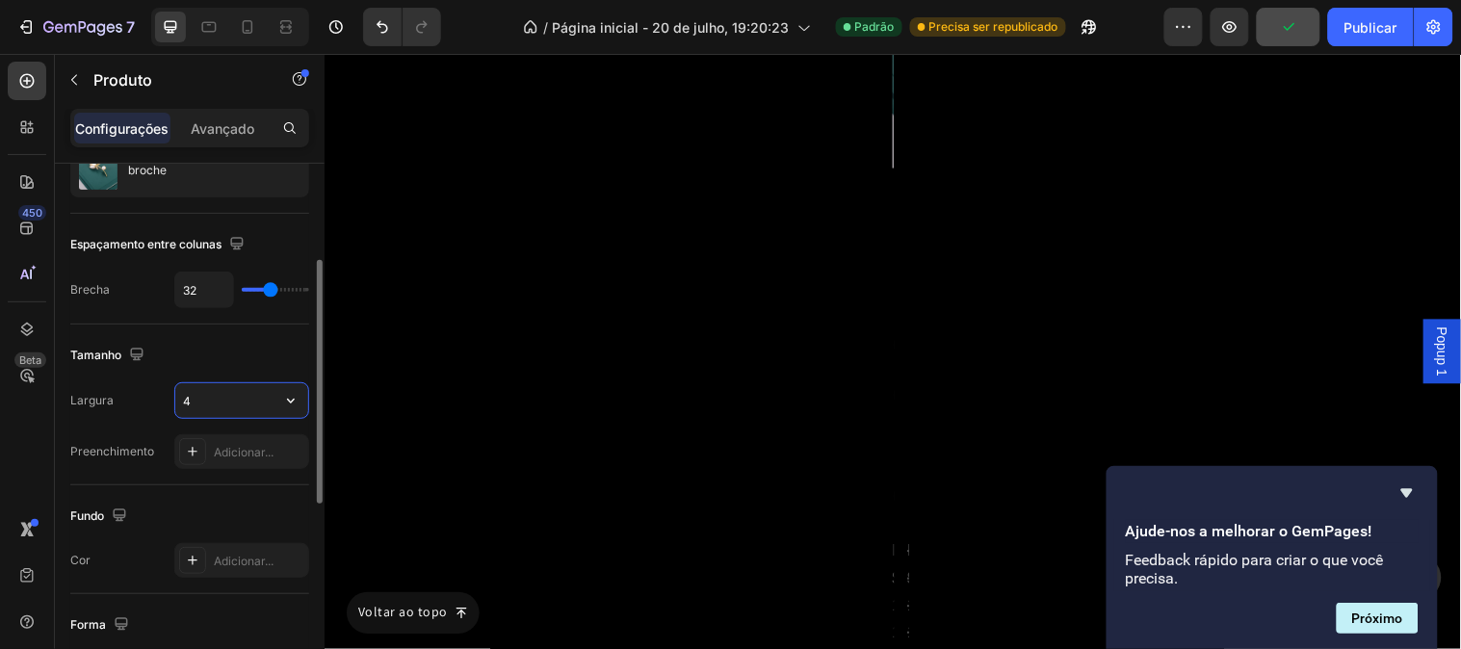
scroll to position [11529, 0]
type input "400"
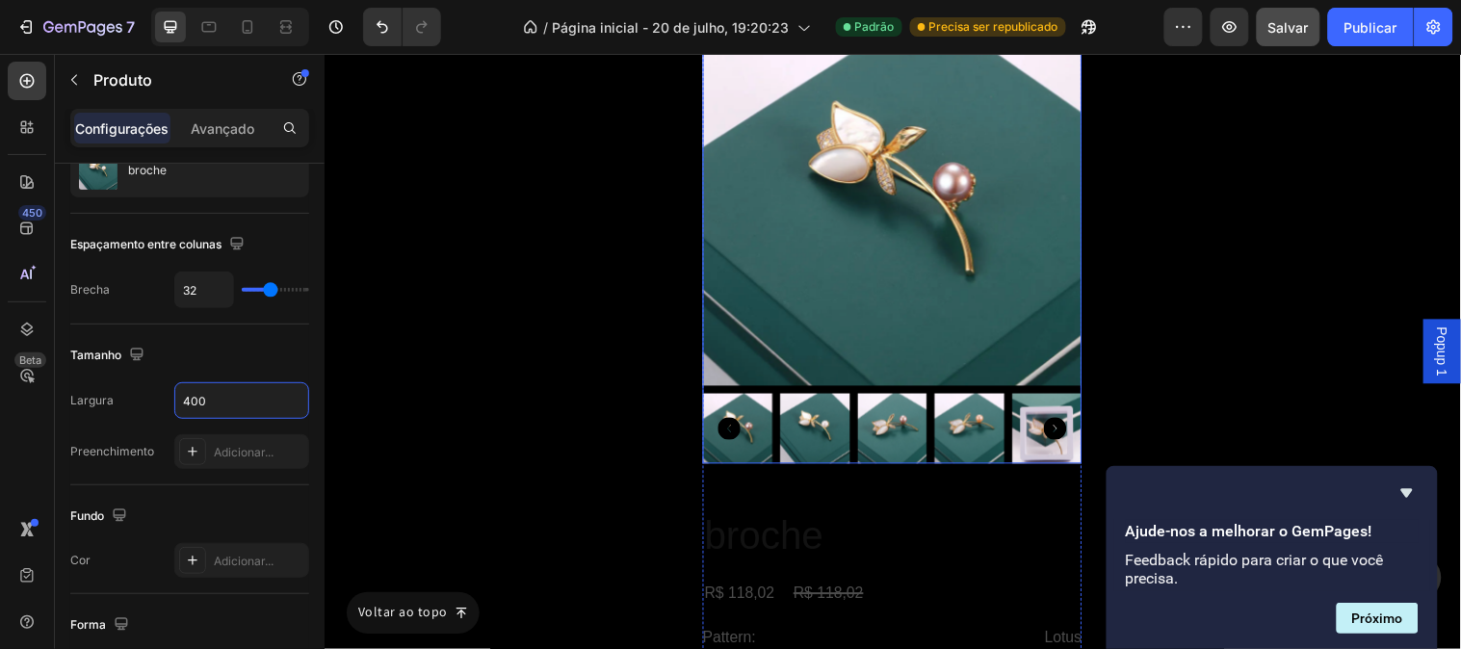
click at [911, 235] on img at bounding box center [901, 197] width 385 height 385
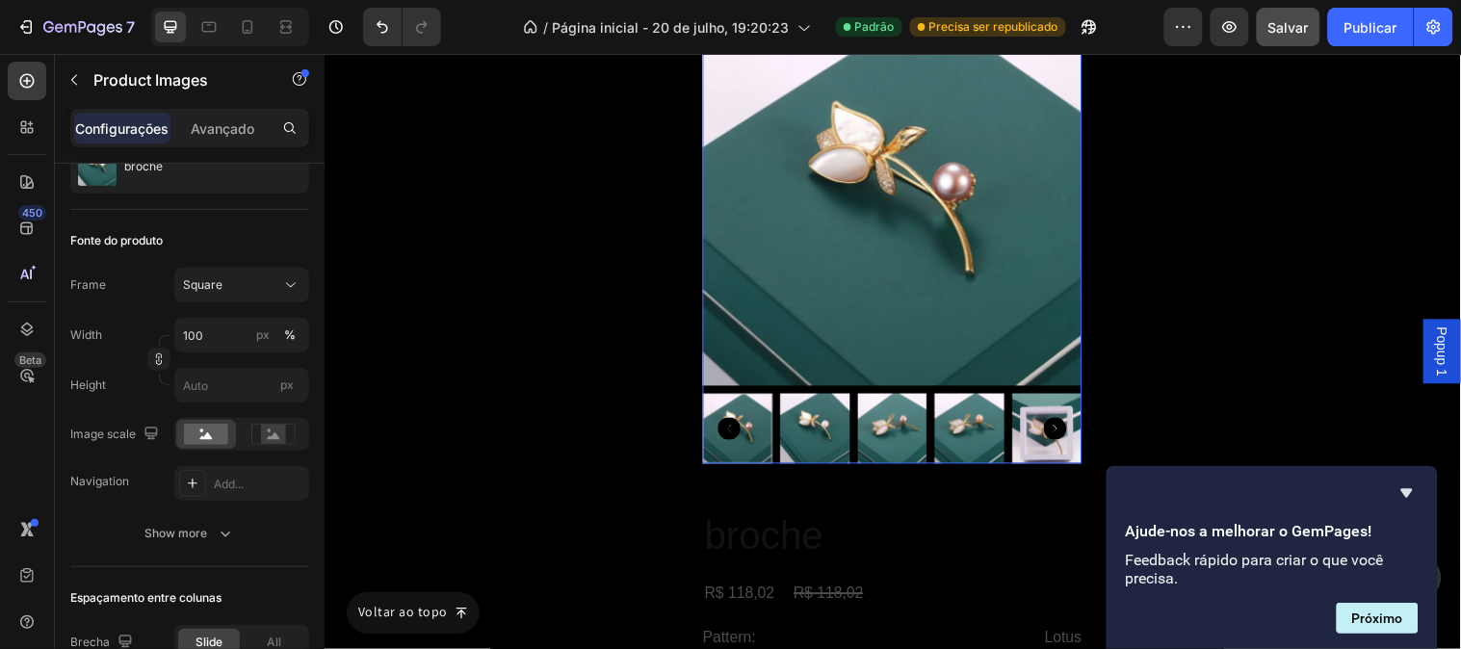
scroll to position [0, 0]
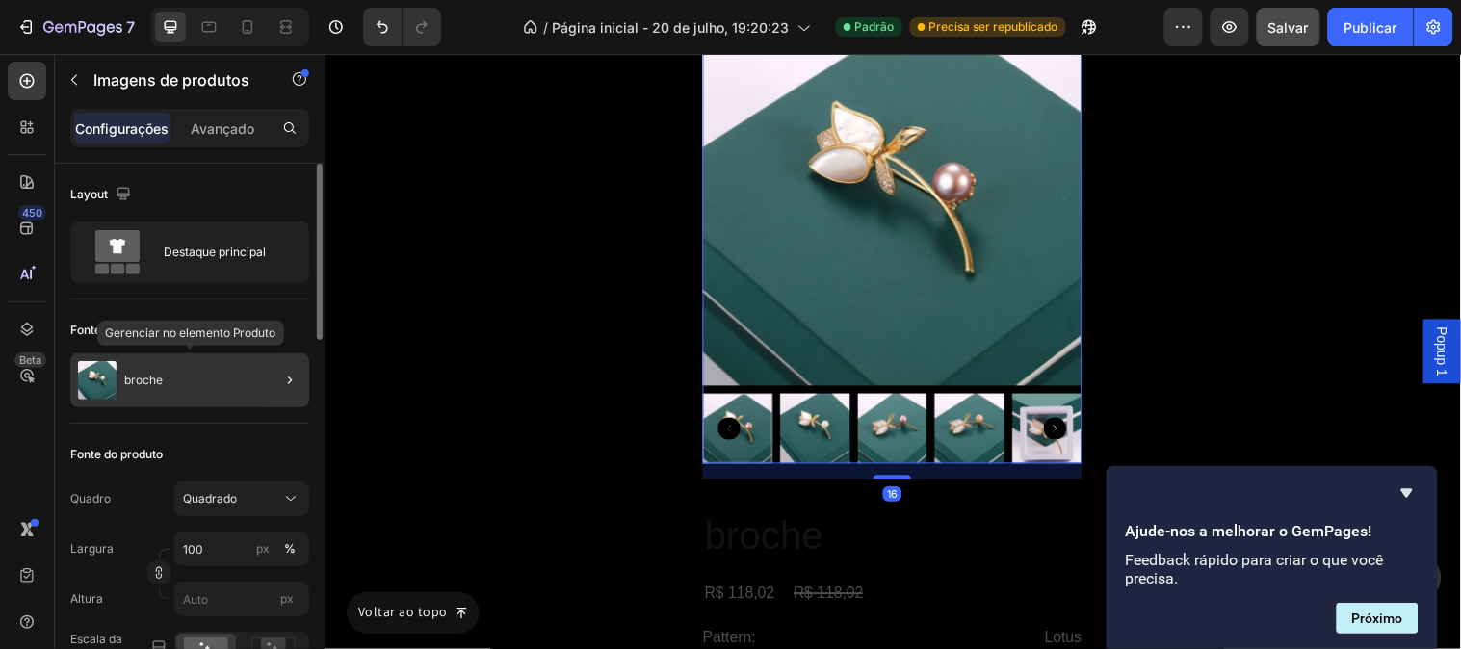
click at [214, 372] on div "broche" at bounding box center [189, 380] width 239 height 54
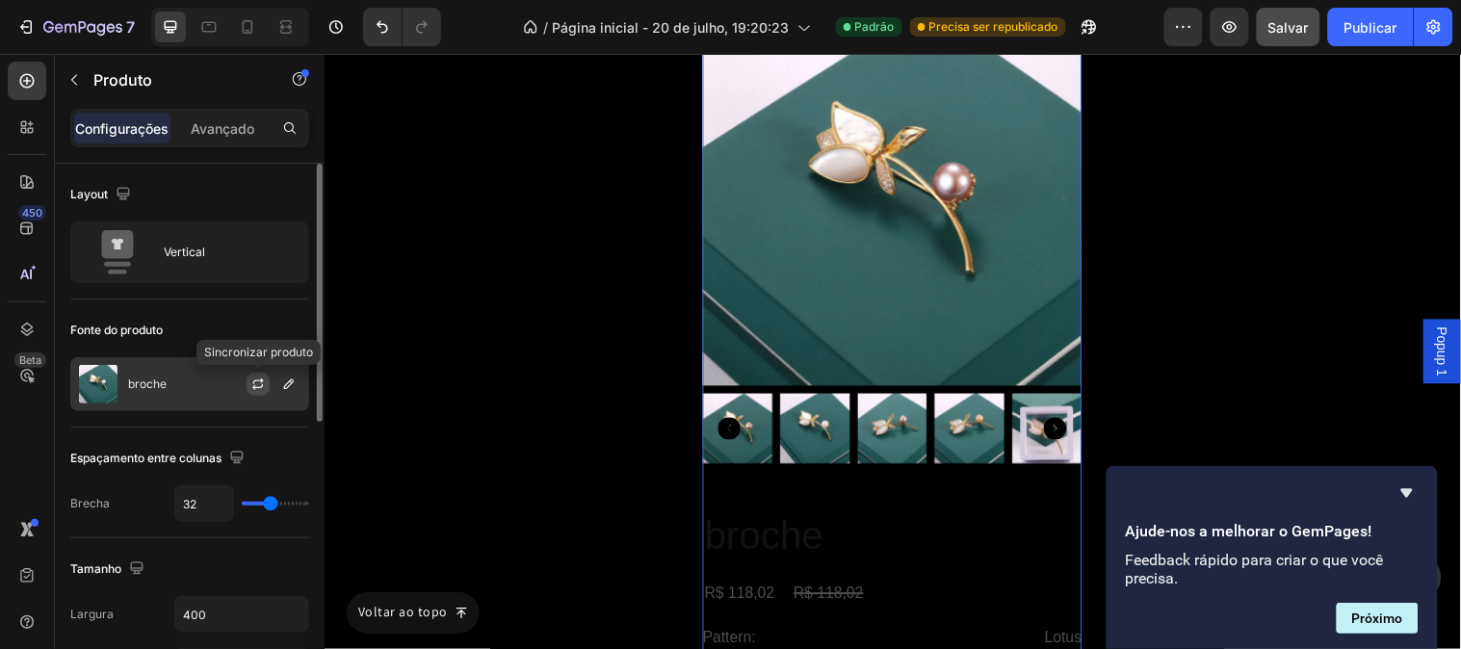
click at [256, 383] on icon "button" at bounding box center [257, 384] width 15 height 15
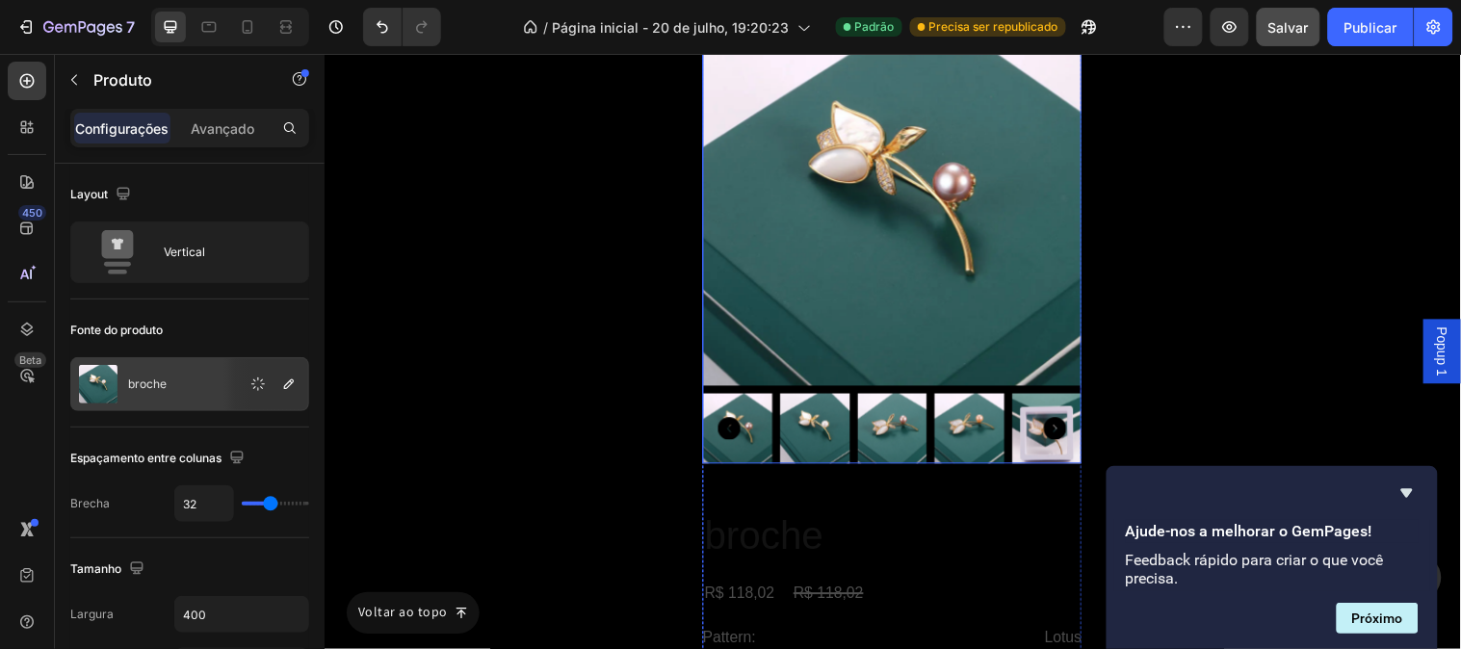
scroll to position [12063, 0]
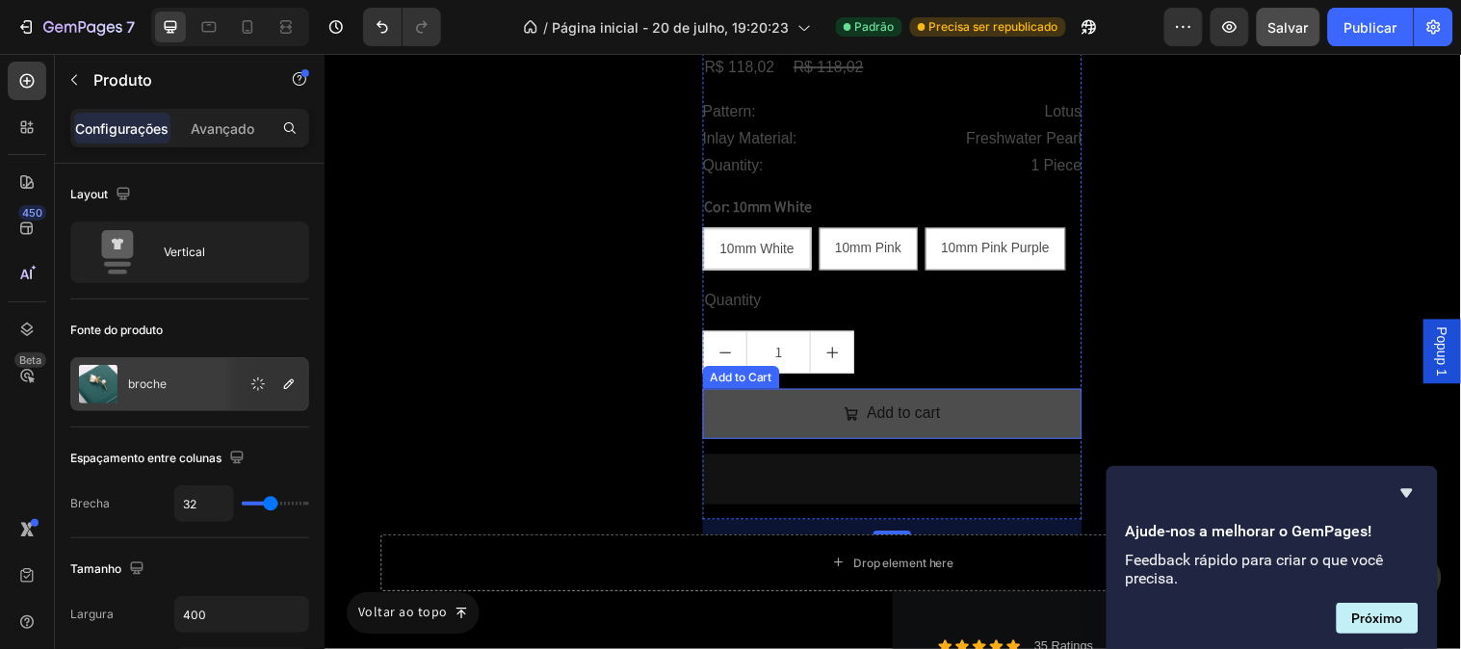
click at [785, 425] on button "Add to cart" at bounding box center [901, 418] width 385 height 51
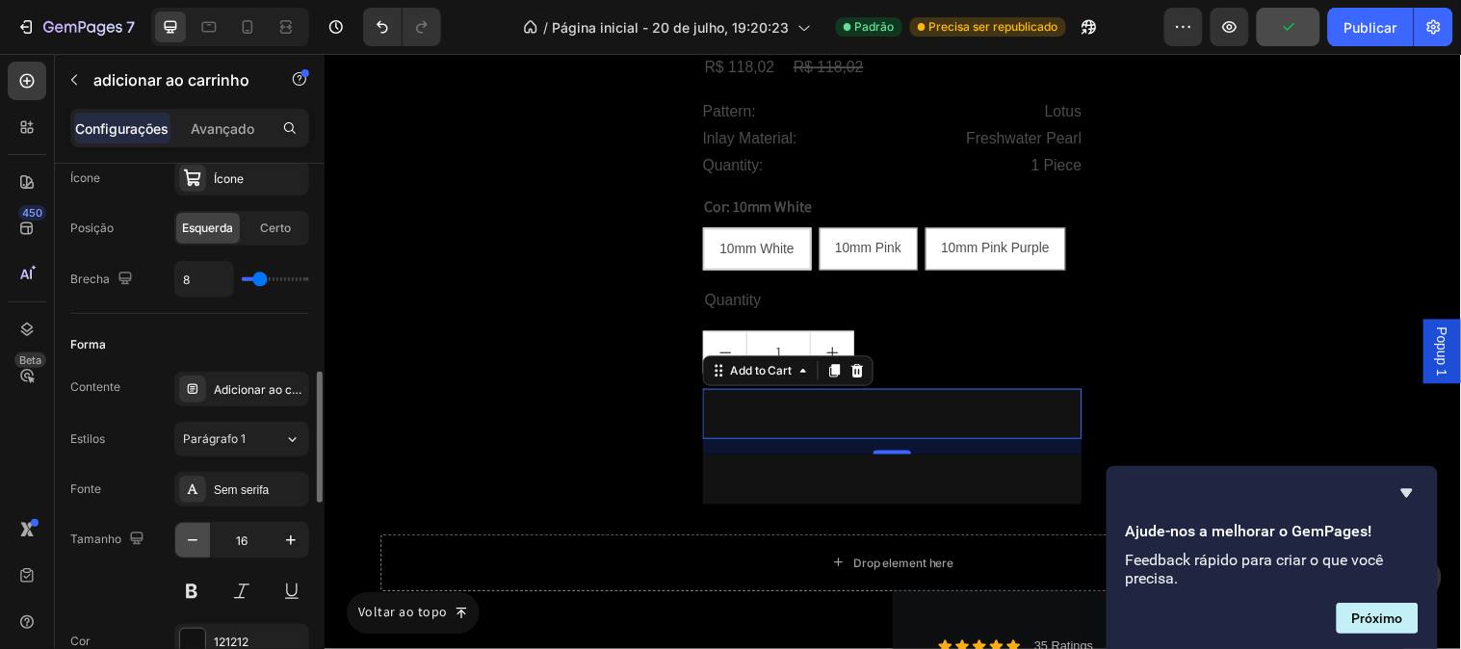
scroll to position [1070, 0]
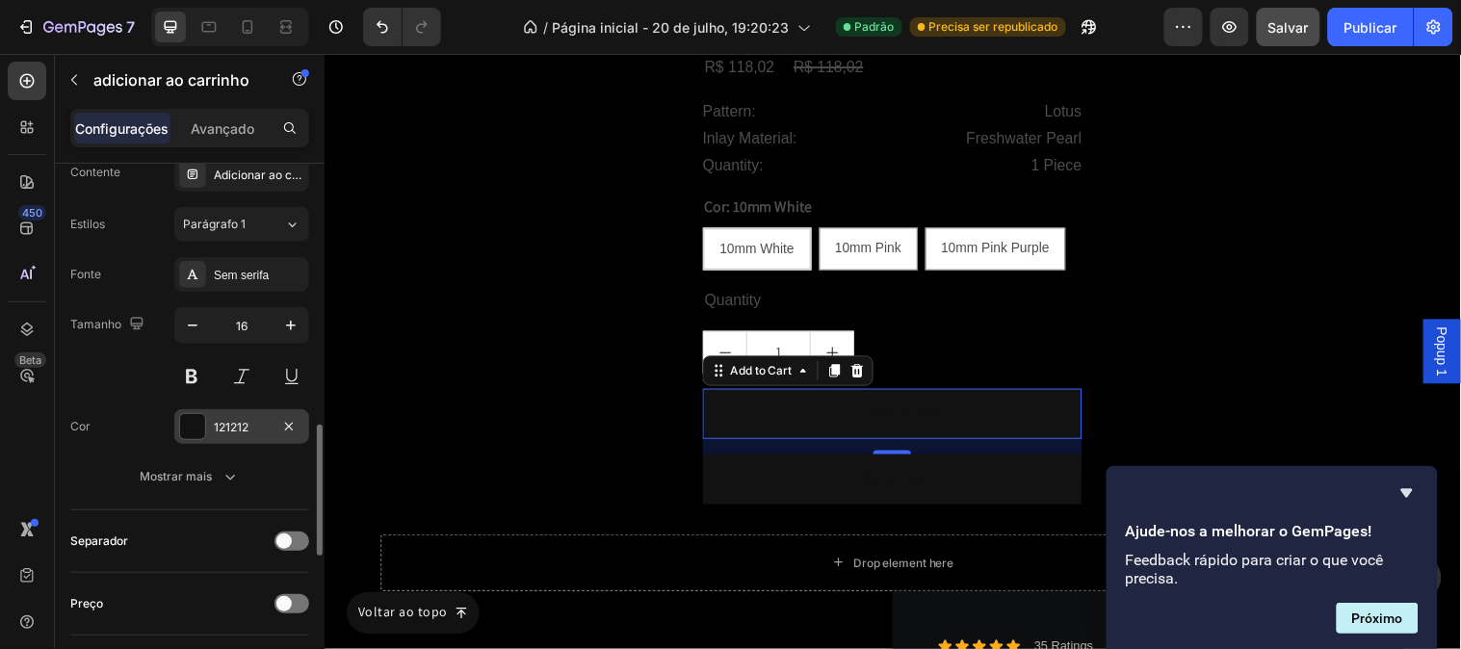
click at [227, 430] on font "121212" at bounding box center [231, 427] width 35 height 14
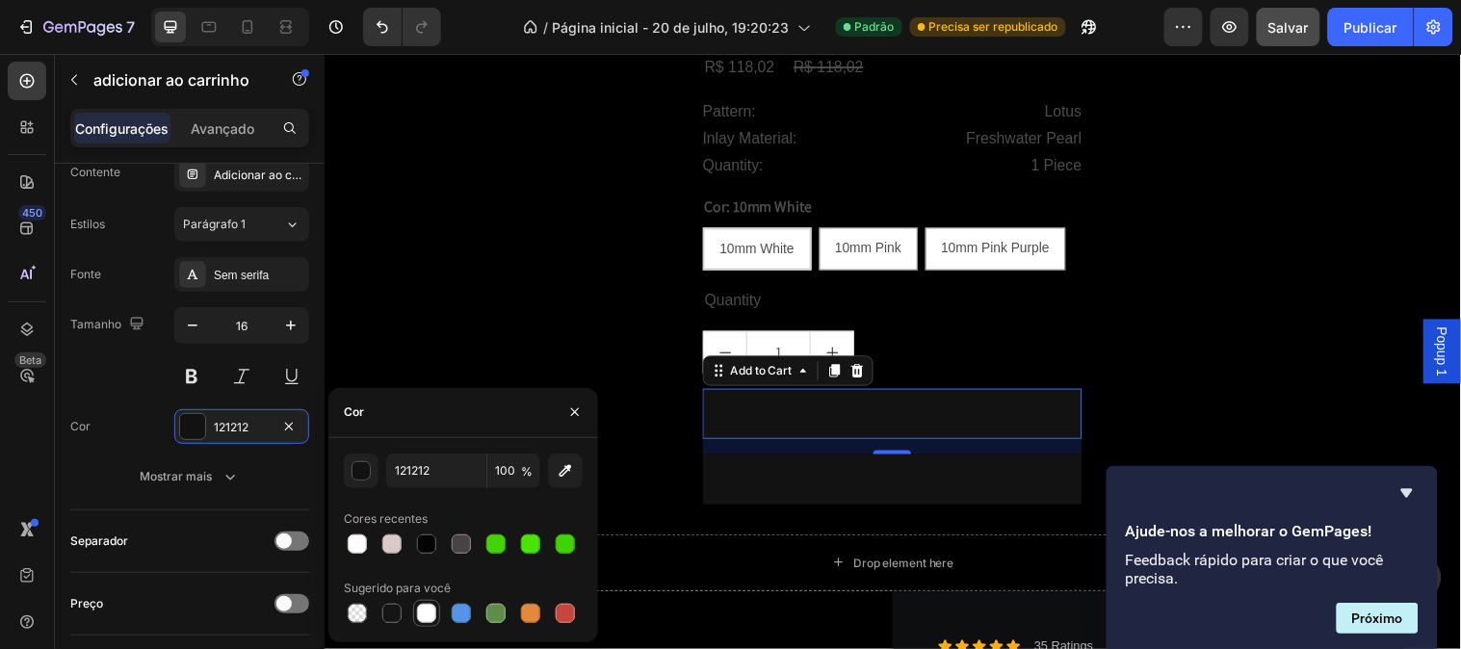
click at [420, 617] on div at bounding box center [426, 613] width 19 height 19
type input "FFFFFF"
click at [136, 446] on div "Fonte Sem serifa Tamanho 16 Cor FFFFFF Mostrar mais" at bounding box center [189, 375] width 239 height 237
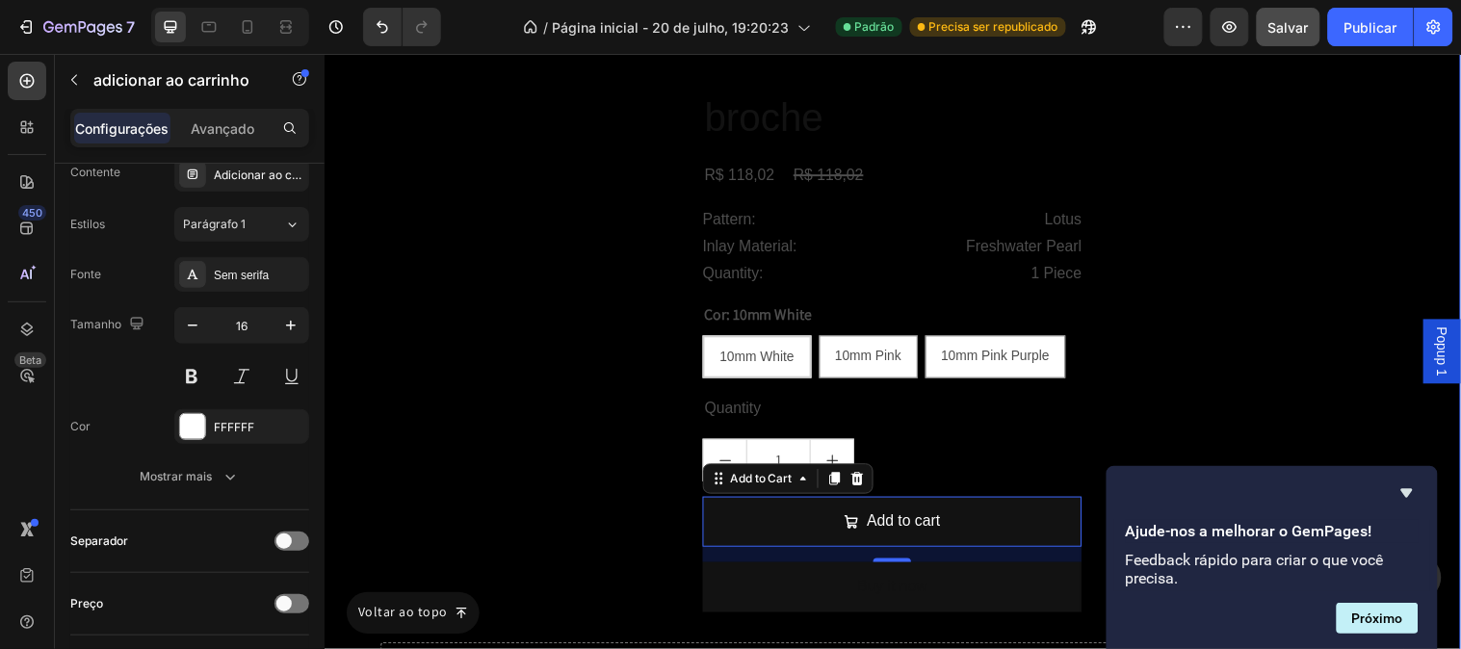
scroll to position [12057, 0]
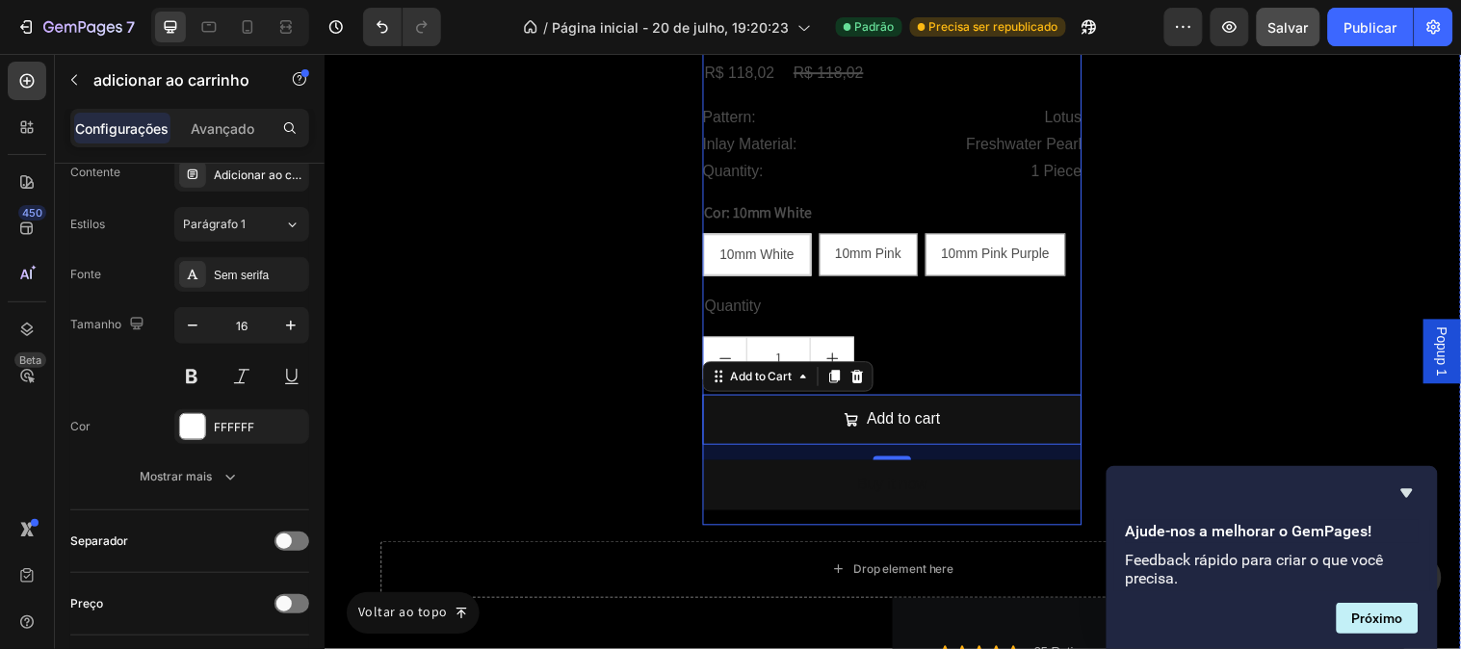
click at [730, 527] on div "broche Product Title R$ 118,02 Product Price Product Price R$ 118,02 Product Pr…" at bounding box center [901, 259] width 385 height 545
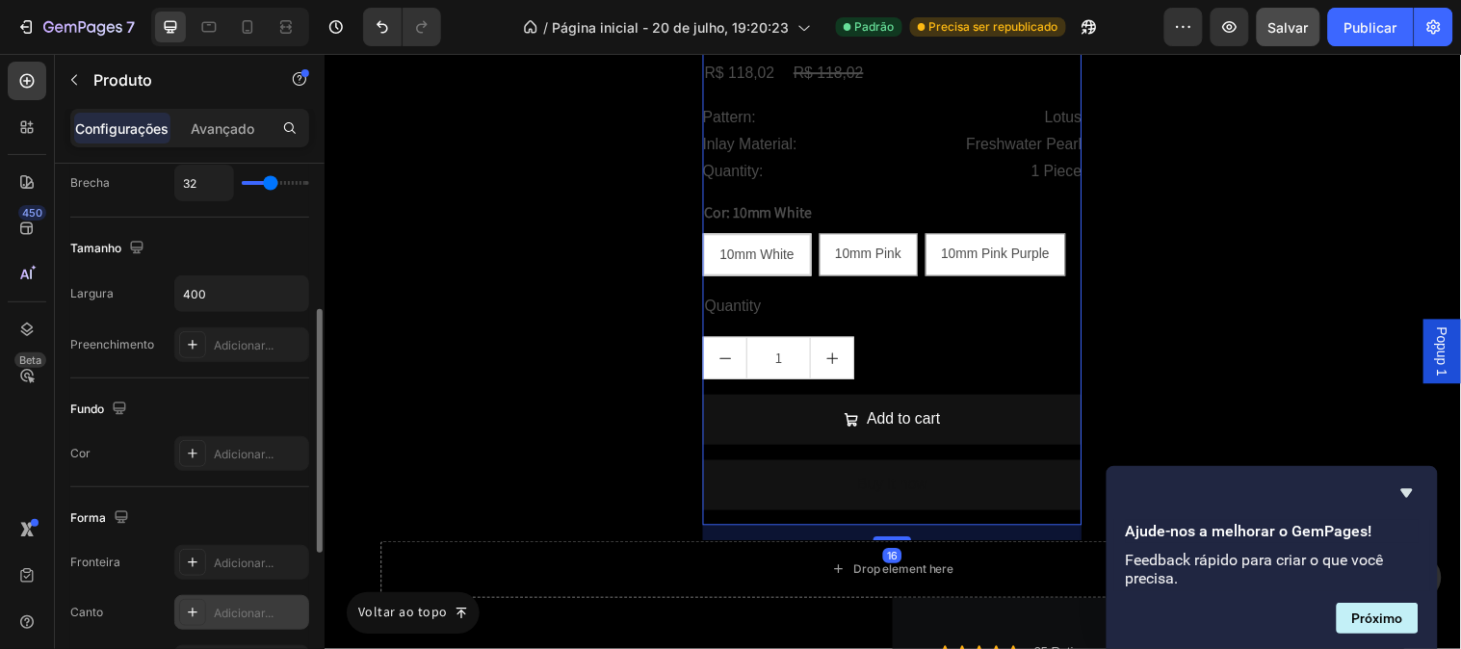
scroll to position [428, 0]
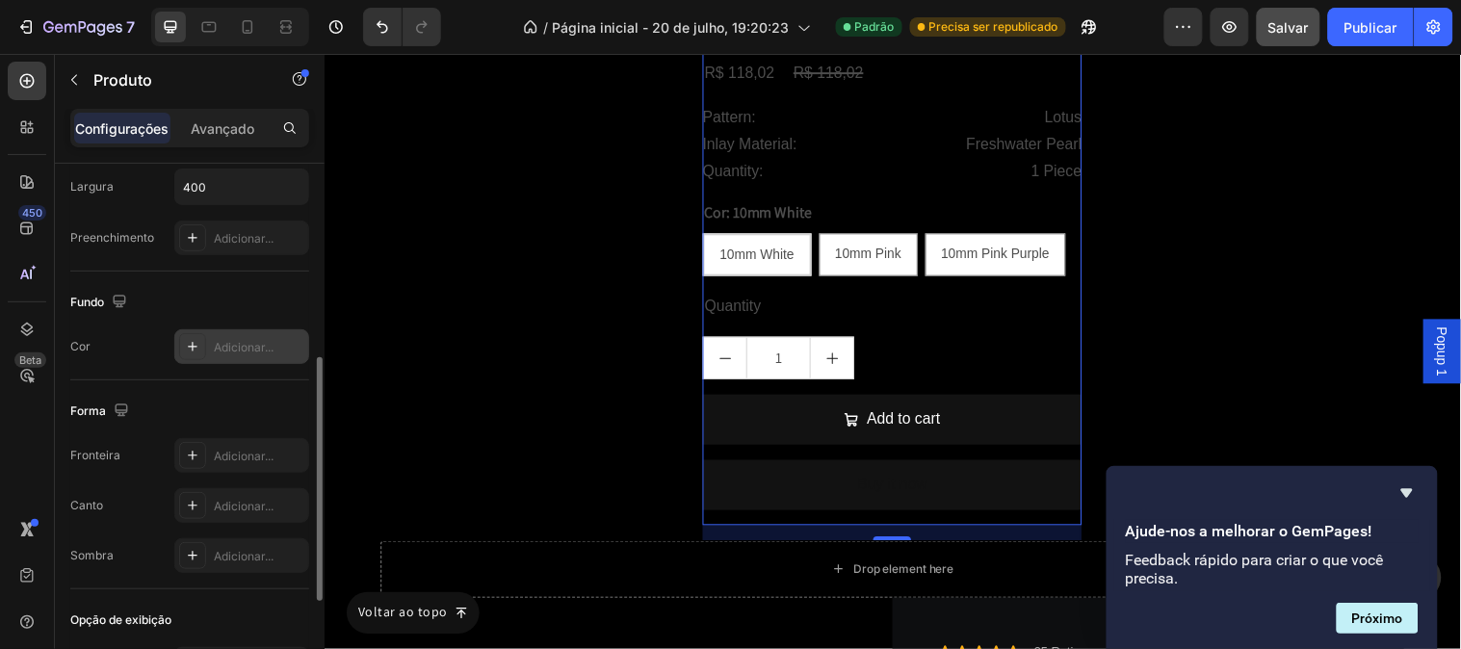
click at [220, 345] on font "Adicionar..." at bounding box center [244, 347] width 60 height 14
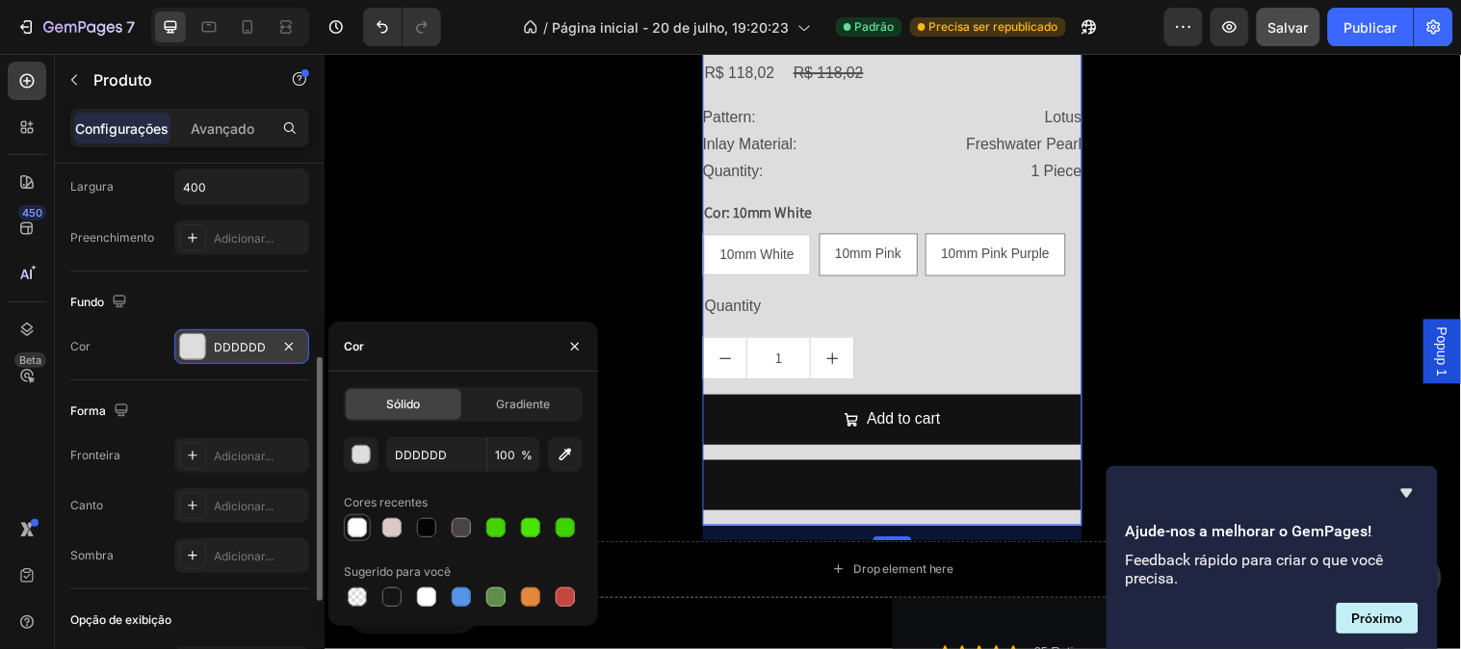
click at [346, 530] on div at bounding box center [357, 527] width 23 height 23
type input "FFFCFC"
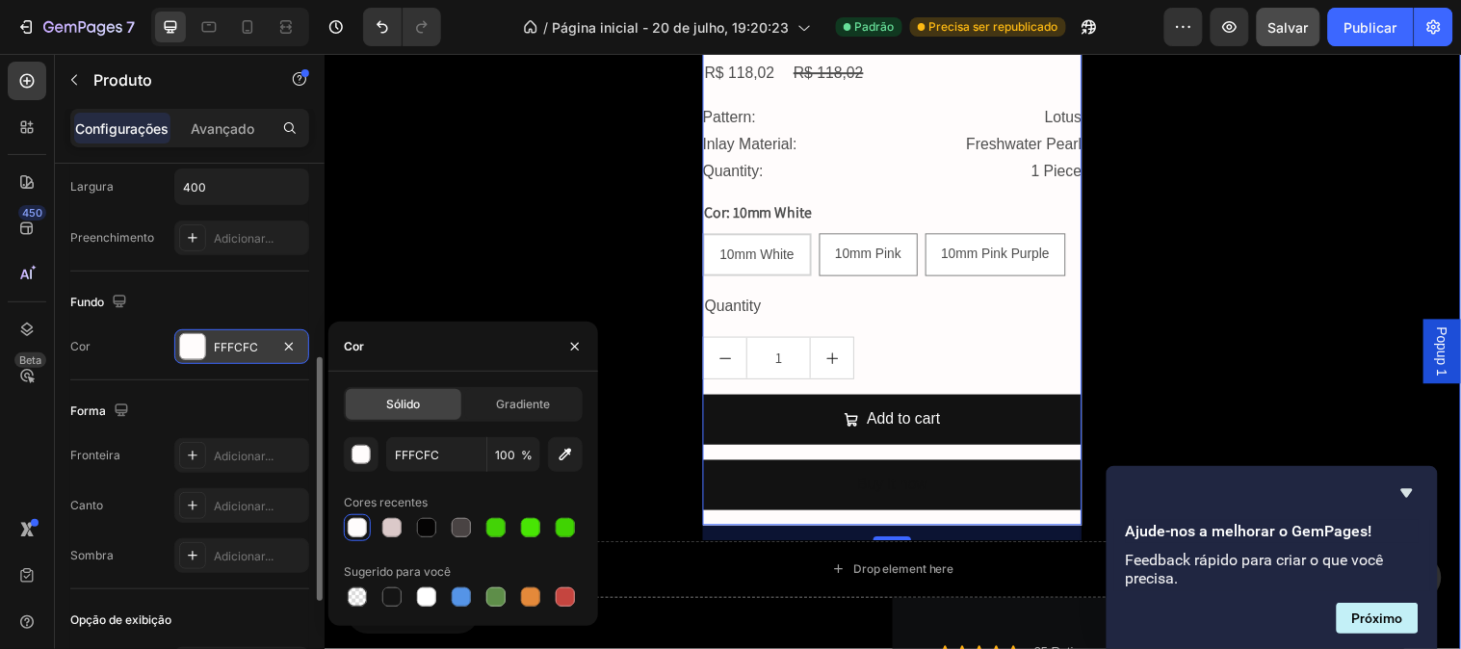
click at [649, 299] on div "Product Images broche Product Title R$ 118,02 Product Price Product Price R$ 11…" at bounding box center [901, 288] width 1040 height 1622
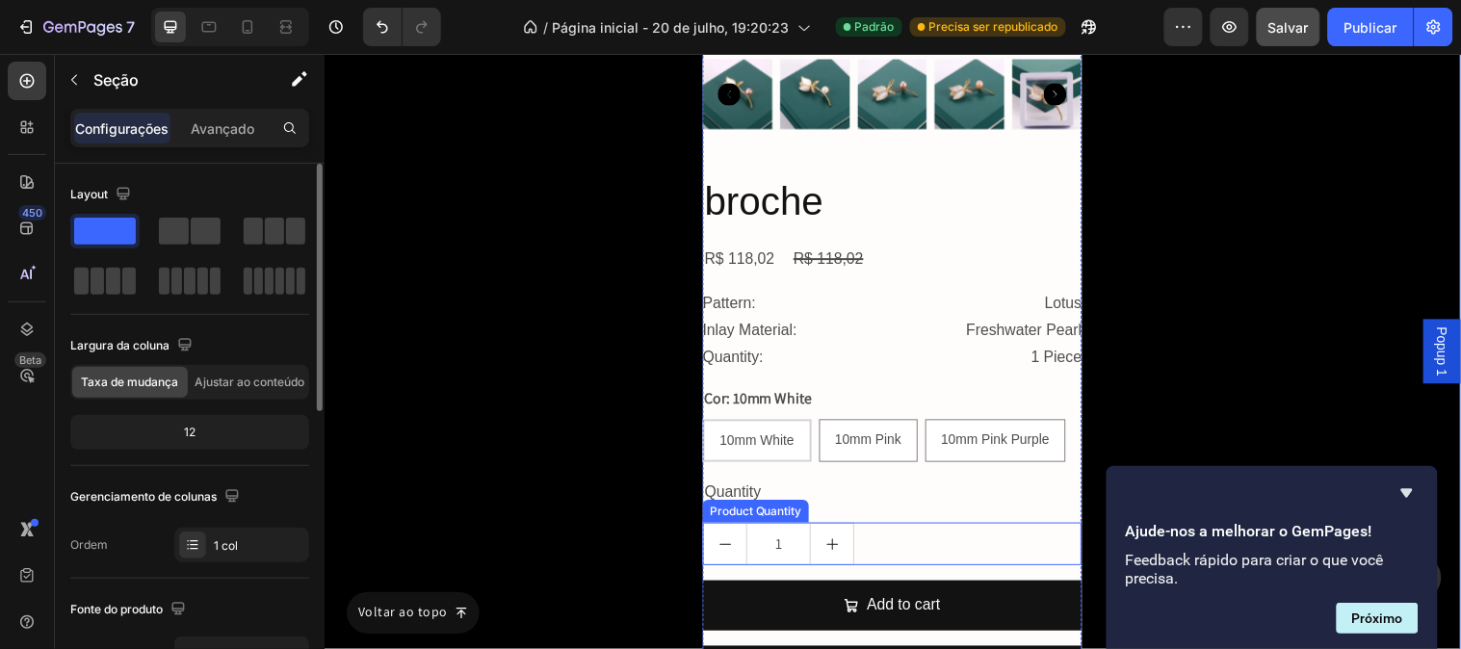
scroll to position [11842, 0]
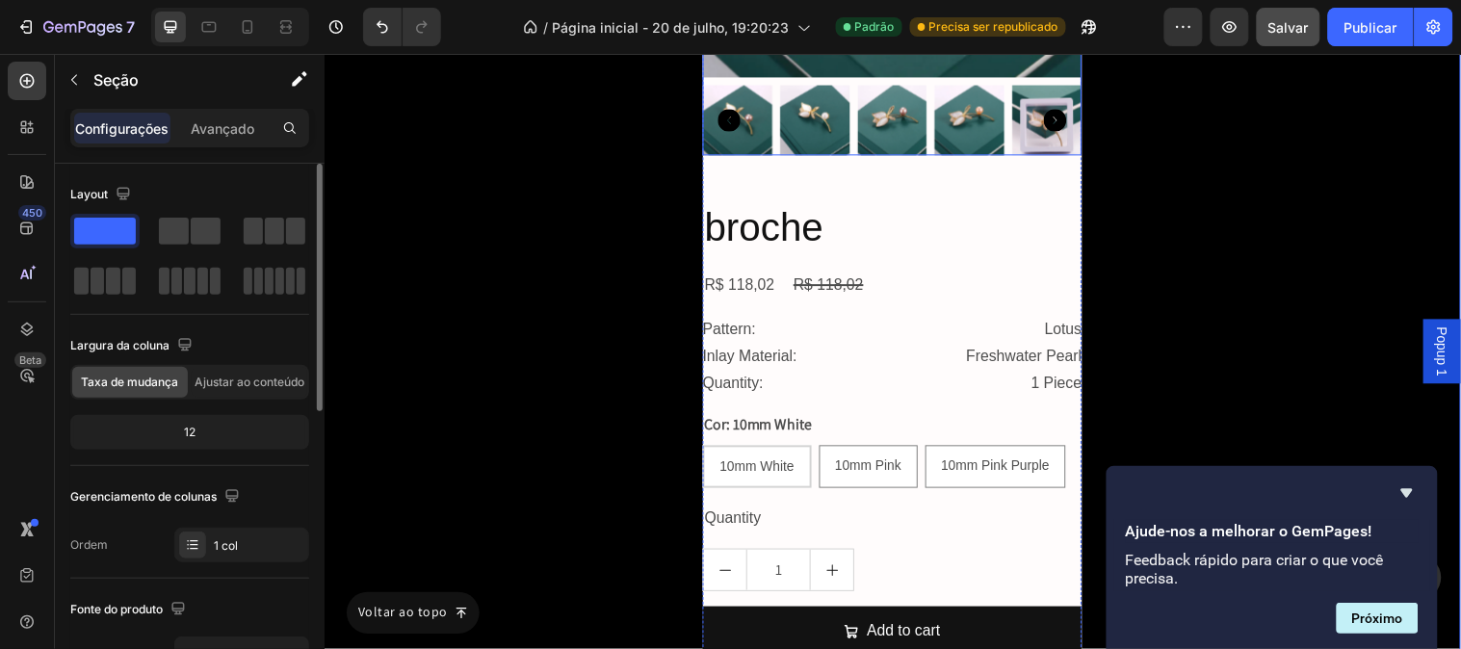
click at [747, 138] on img at bounding box center [744, 120] width 71 height 71
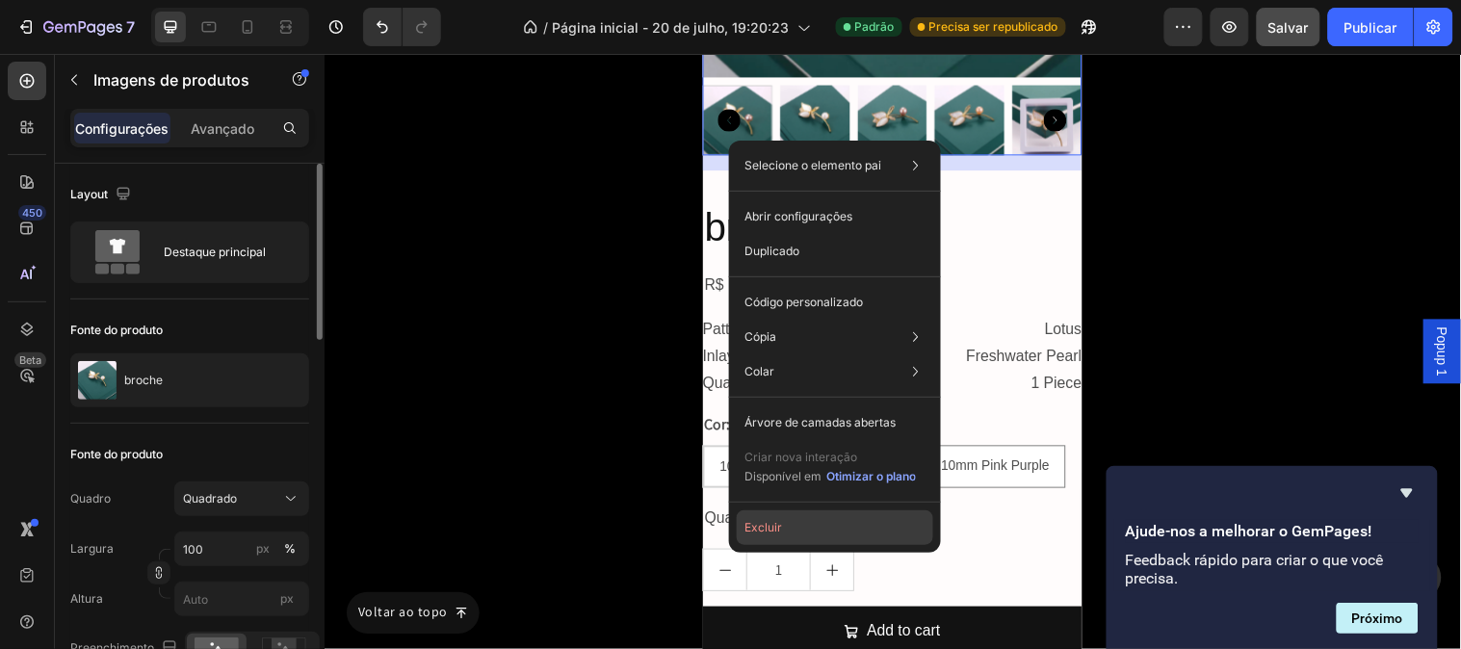
drag, startPoint x: 770, startPoint y: 537, endPoint x: 548, endPoint y: 406, distance: 258.1
click at [770, 537] on button "Excluir" at bounding box center [835, 527] width 196 height 35
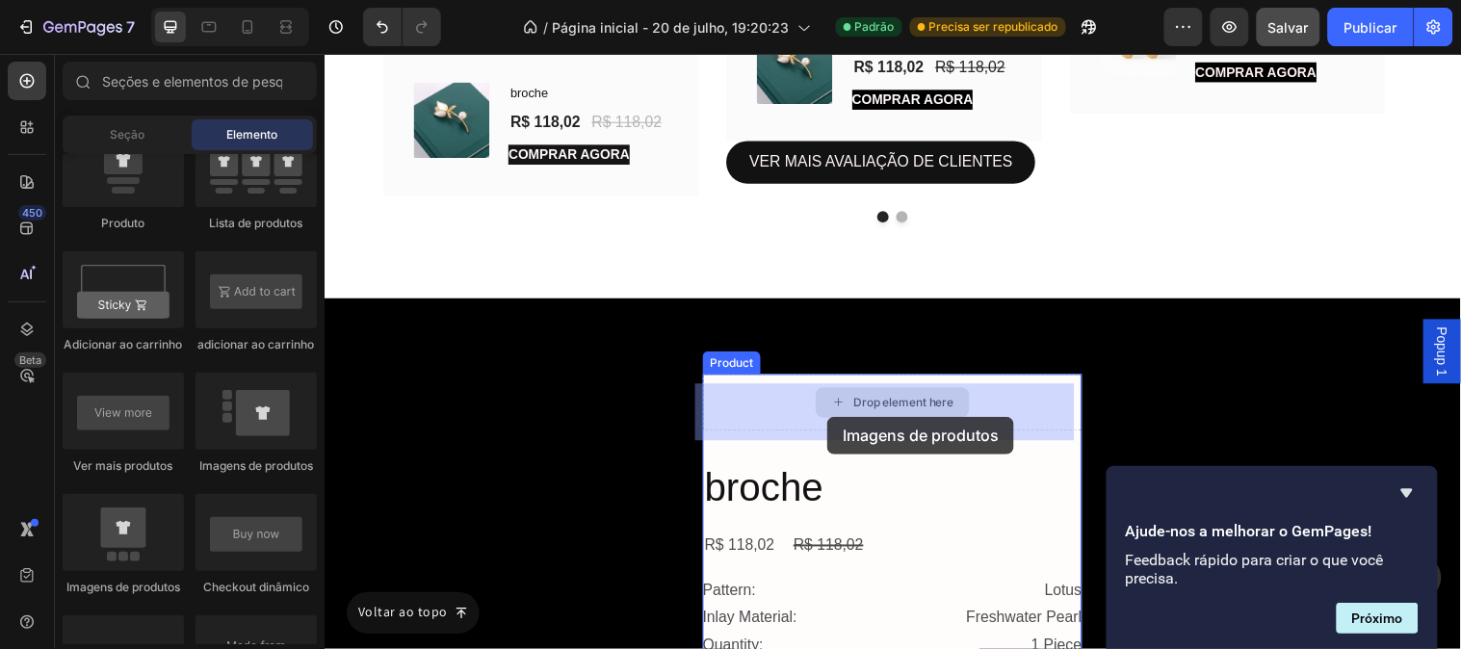
scroll to position [11150, 0]
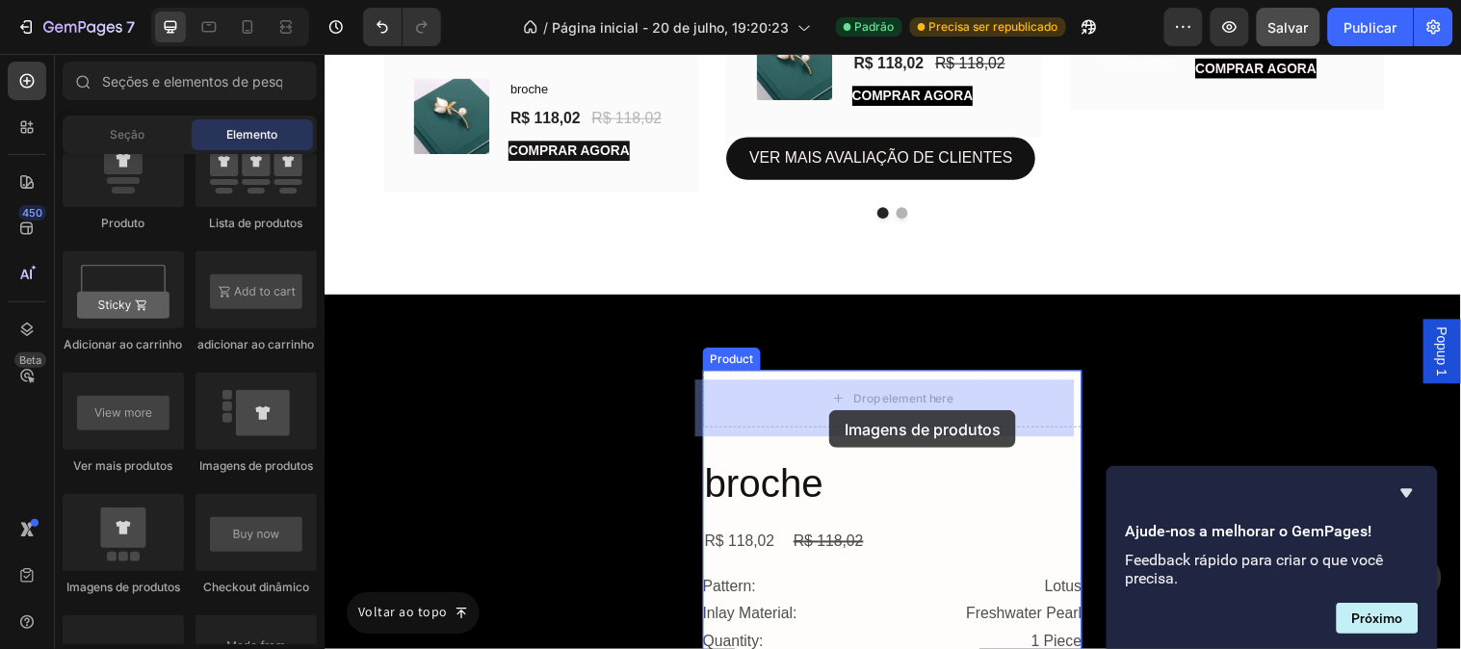
drag, startPoint x: 596, startPoint y: 533, endPoint x: 842, endPoint y: 406, distance: 276.1
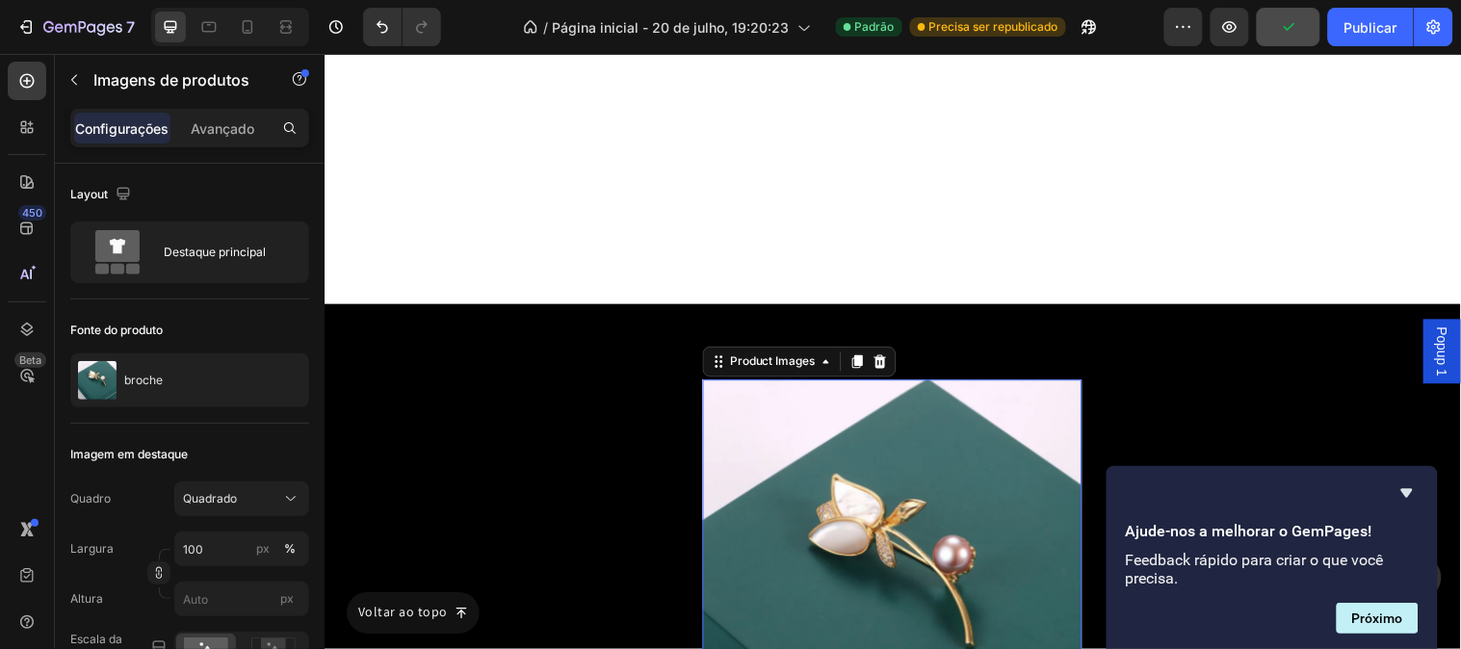
scroll to position [11685, 0]
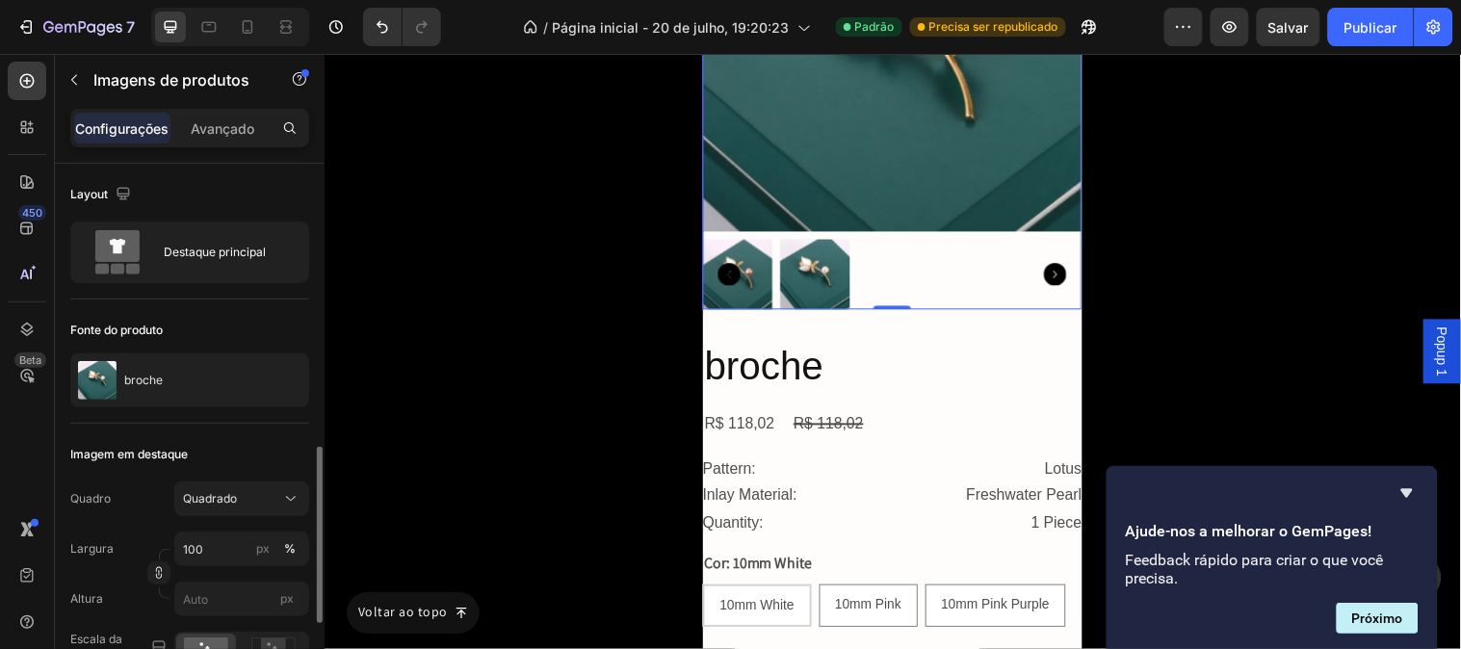
scroll to position [321, 0]
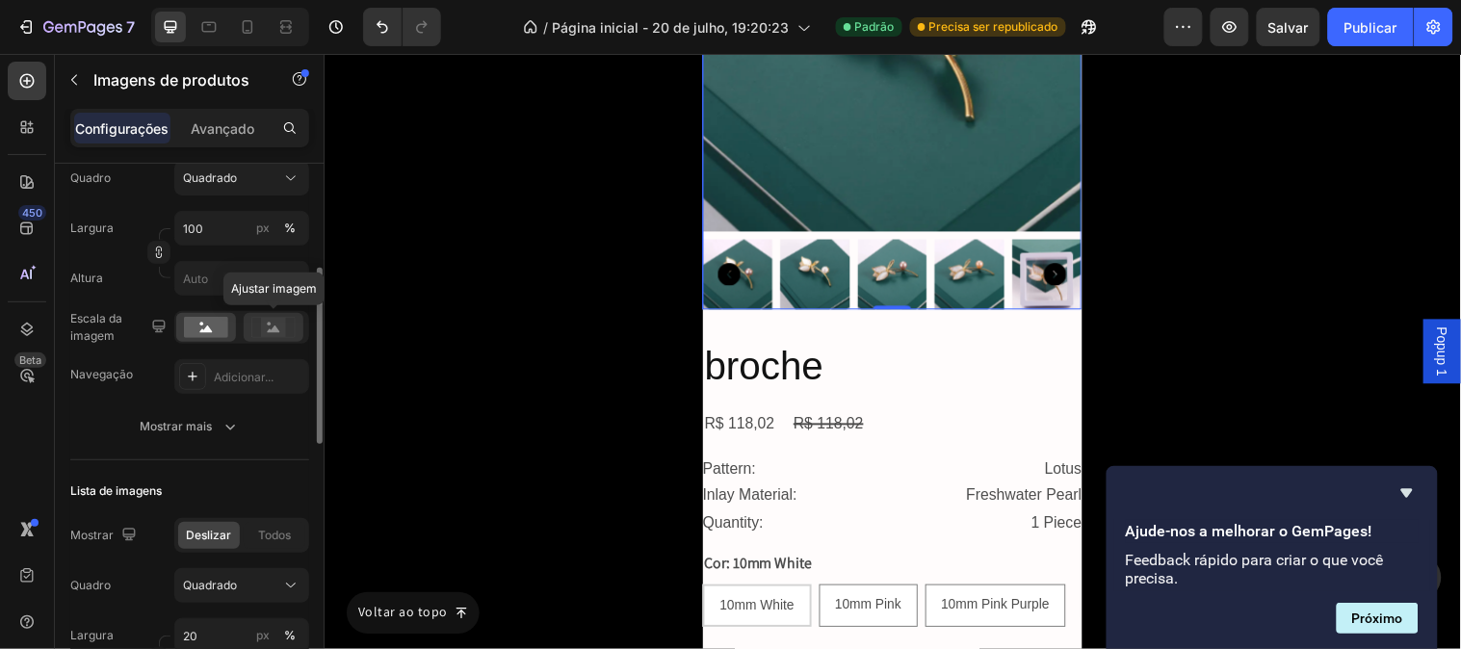
click at [266, 334] on rect at bounding box center [273, 327] width 25 height 19
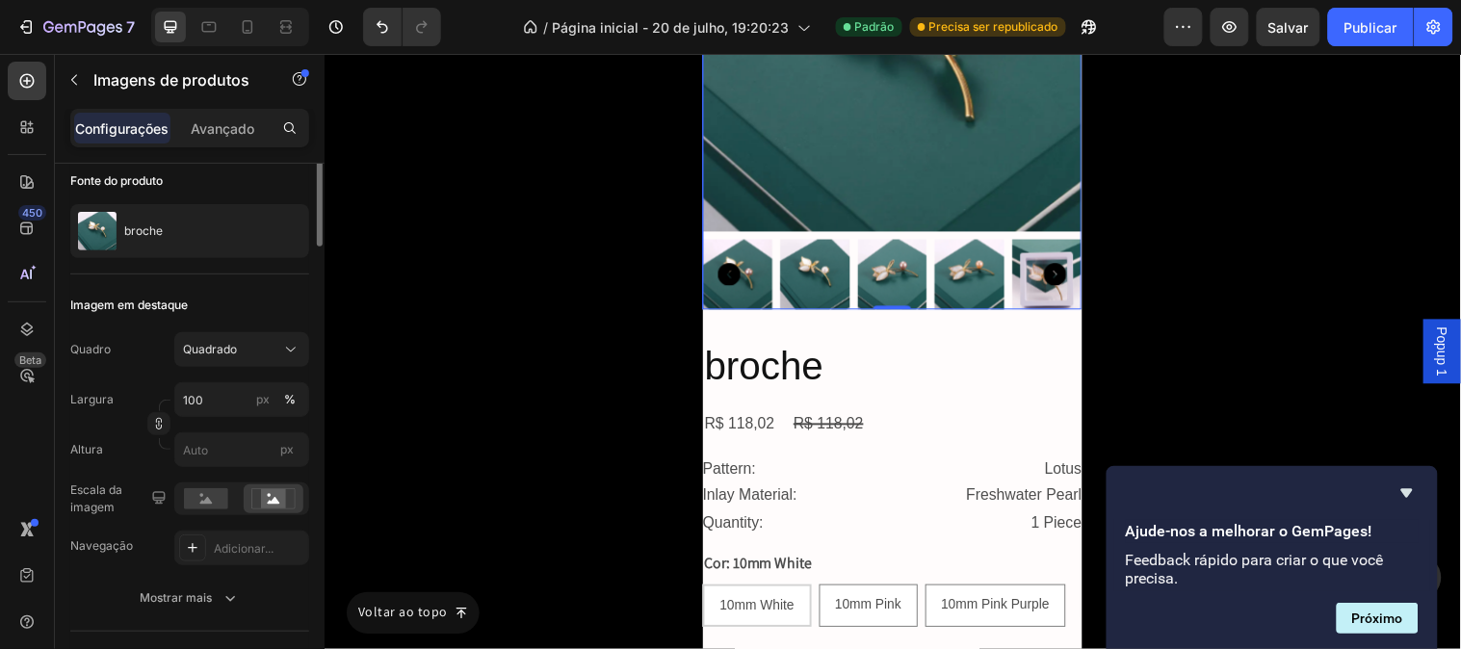
scroll to position [0, 0]
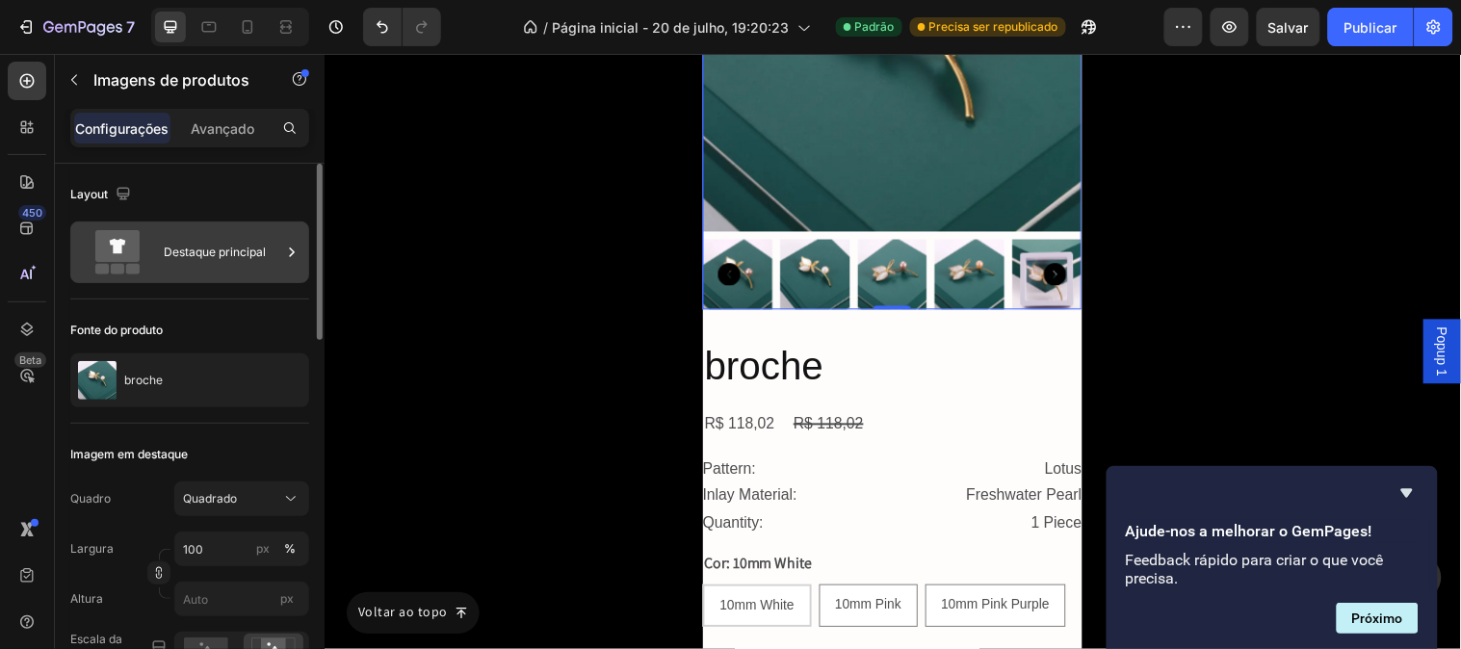
click at [190, 266] on div "Destaque principal" at bounding box center [222, 252] width 117 height 44
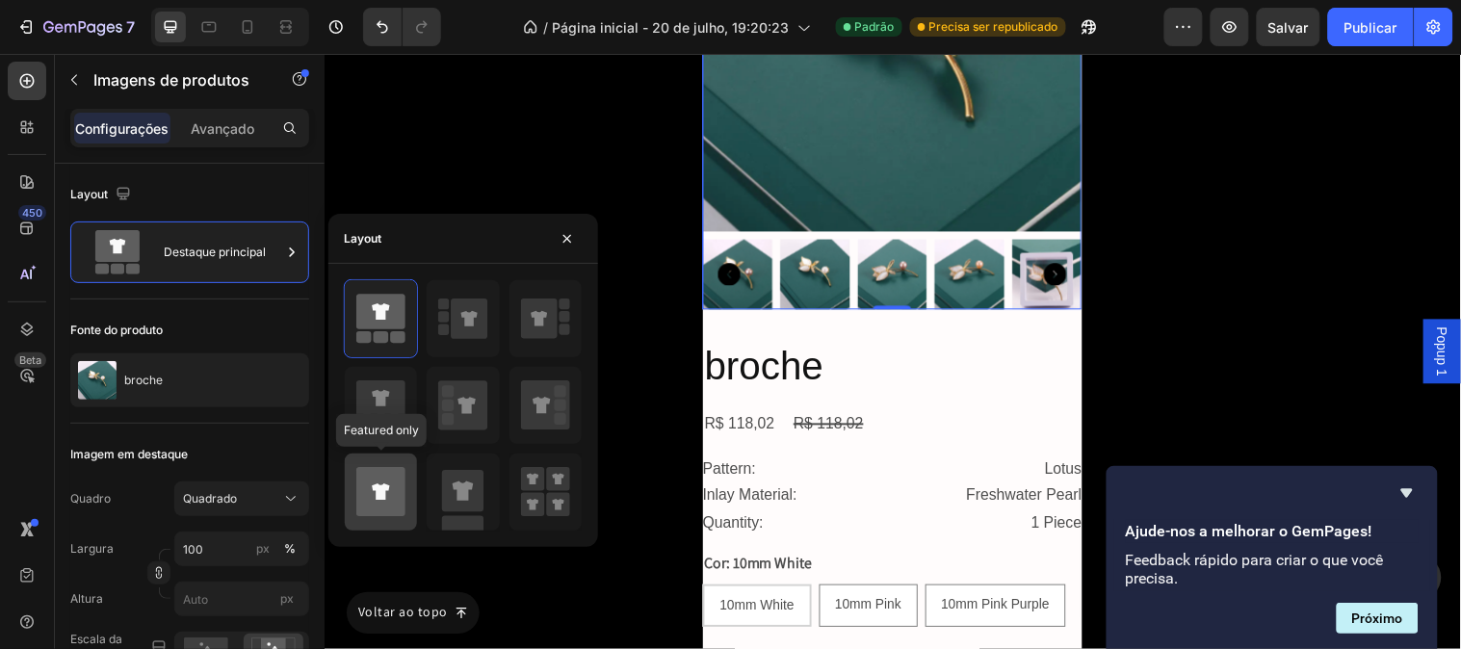
click at [374, 464] on div at bounding box center [381, 492] width 72 height 77
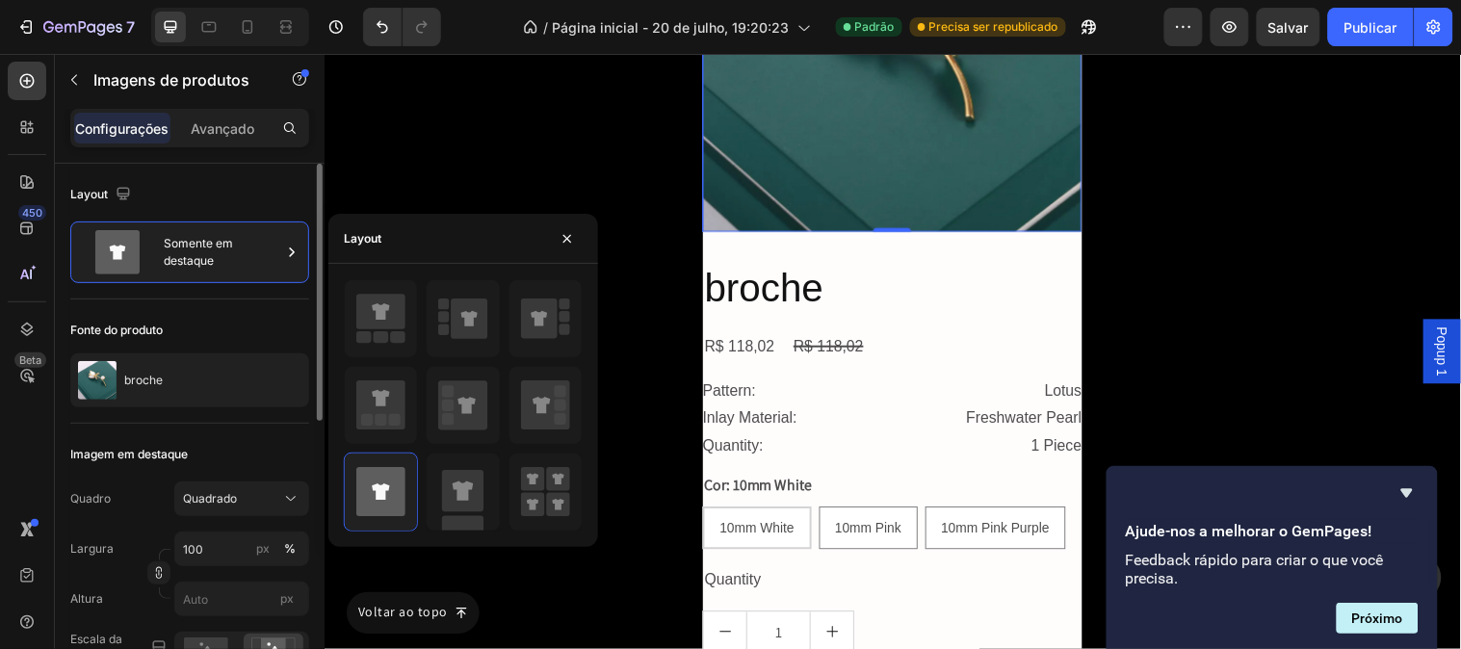
click at [257, 321] on div "Fonte do produto" at bounding box center [189, 330] width 239 height 31
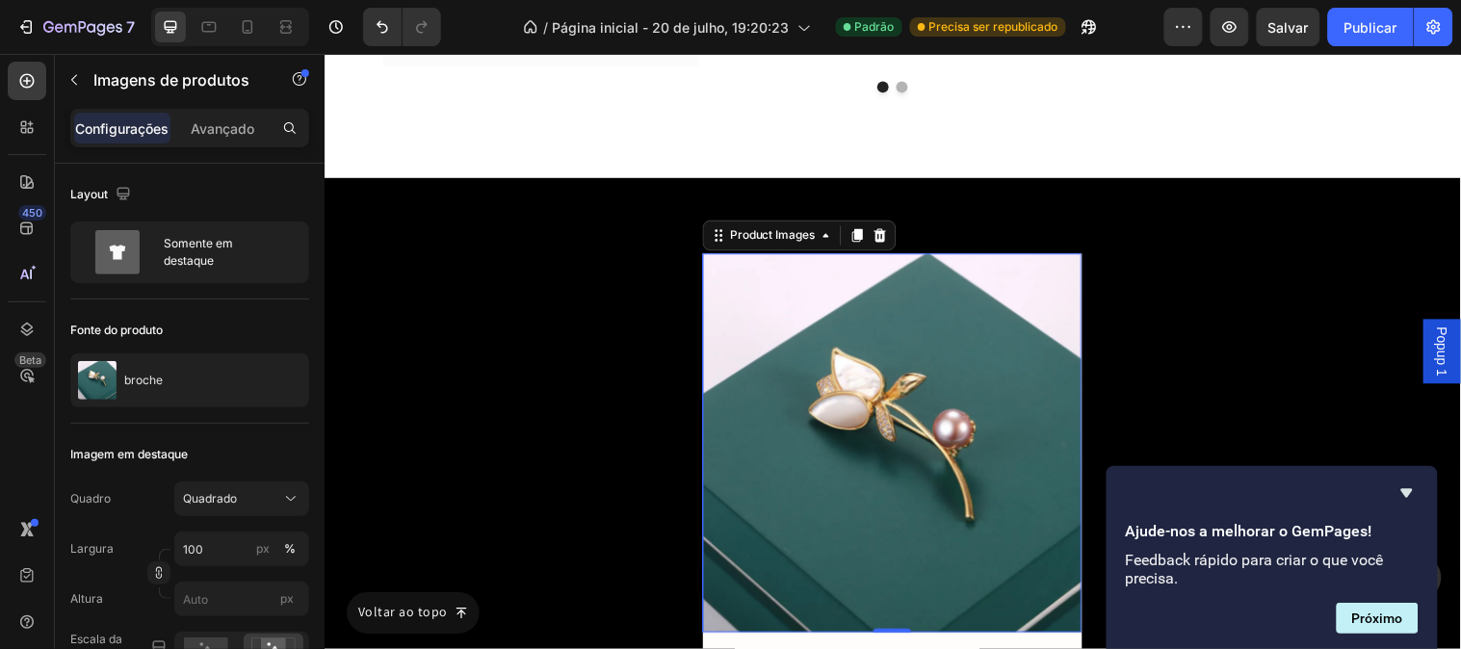
scroll to position [11257, 0]
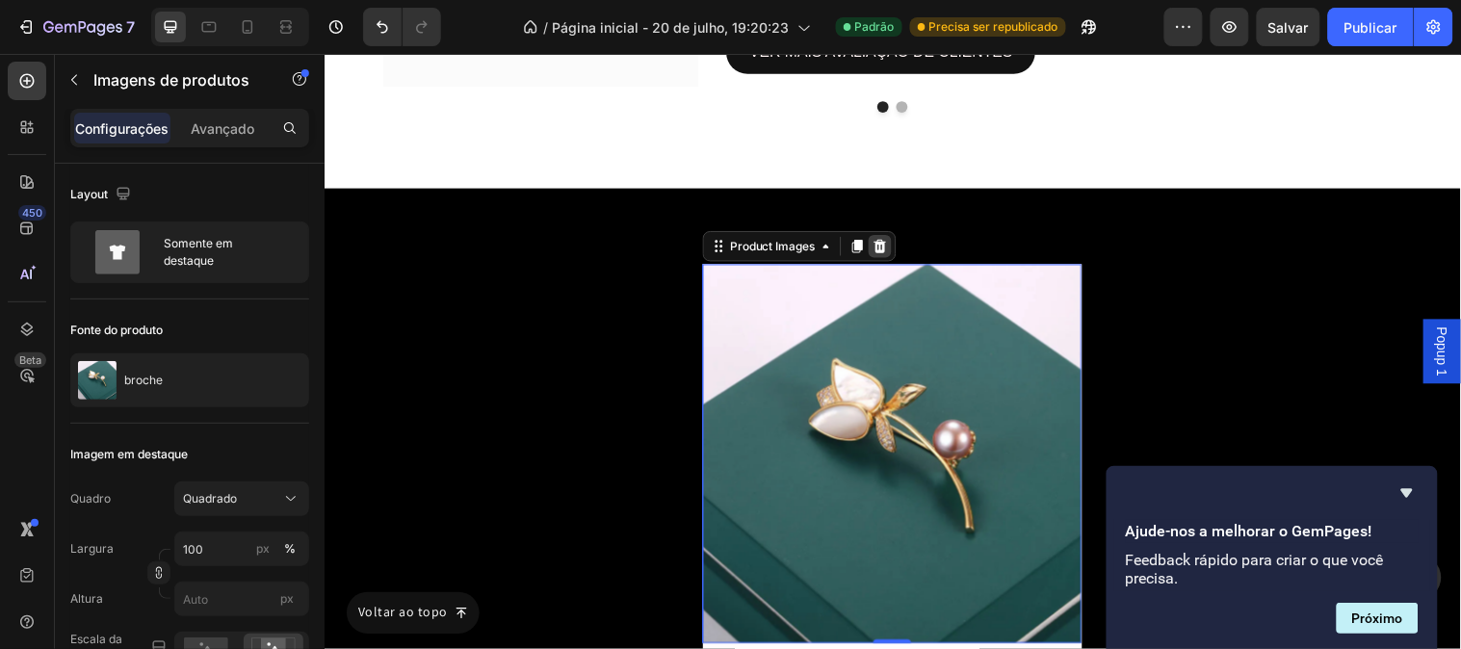
click at [884, 255] on icon at bounding box center [889, 248] width 13 height 13
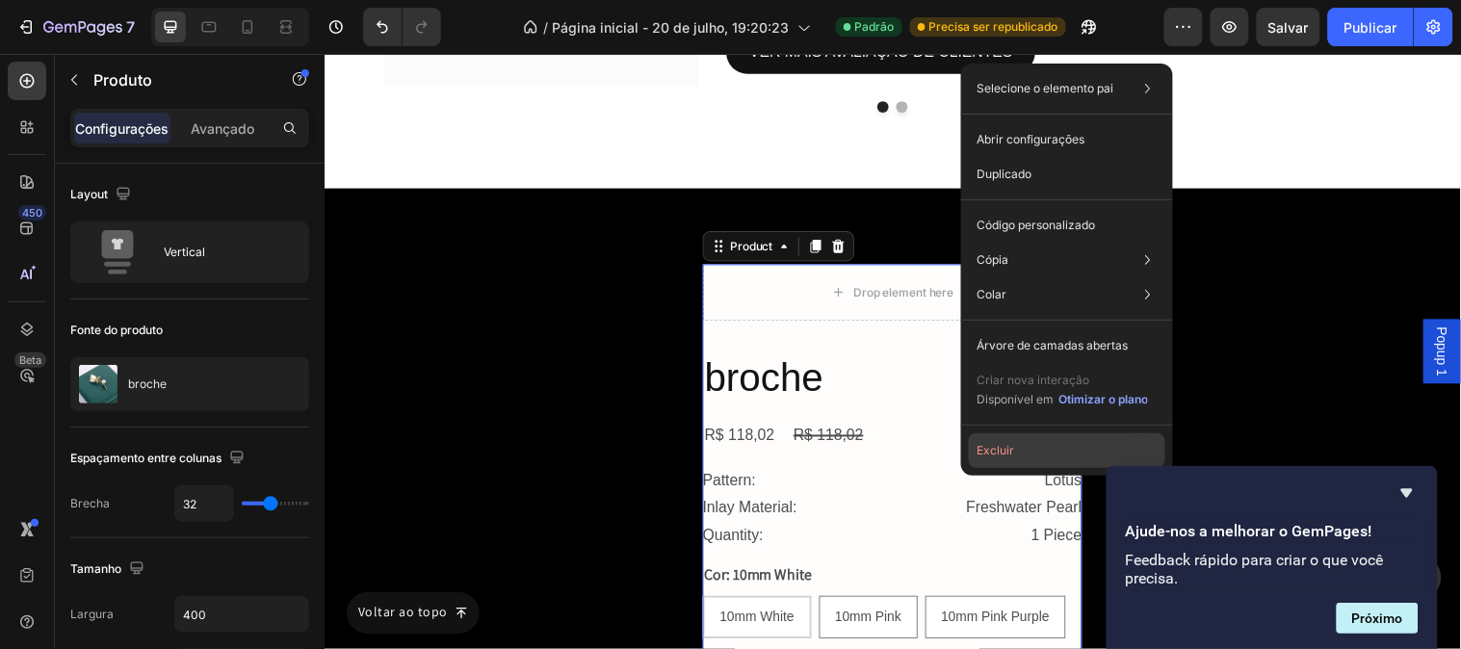
click at [1023, 453] on button "Excluir" at bounding box center [1067, 450] width 196 height 35
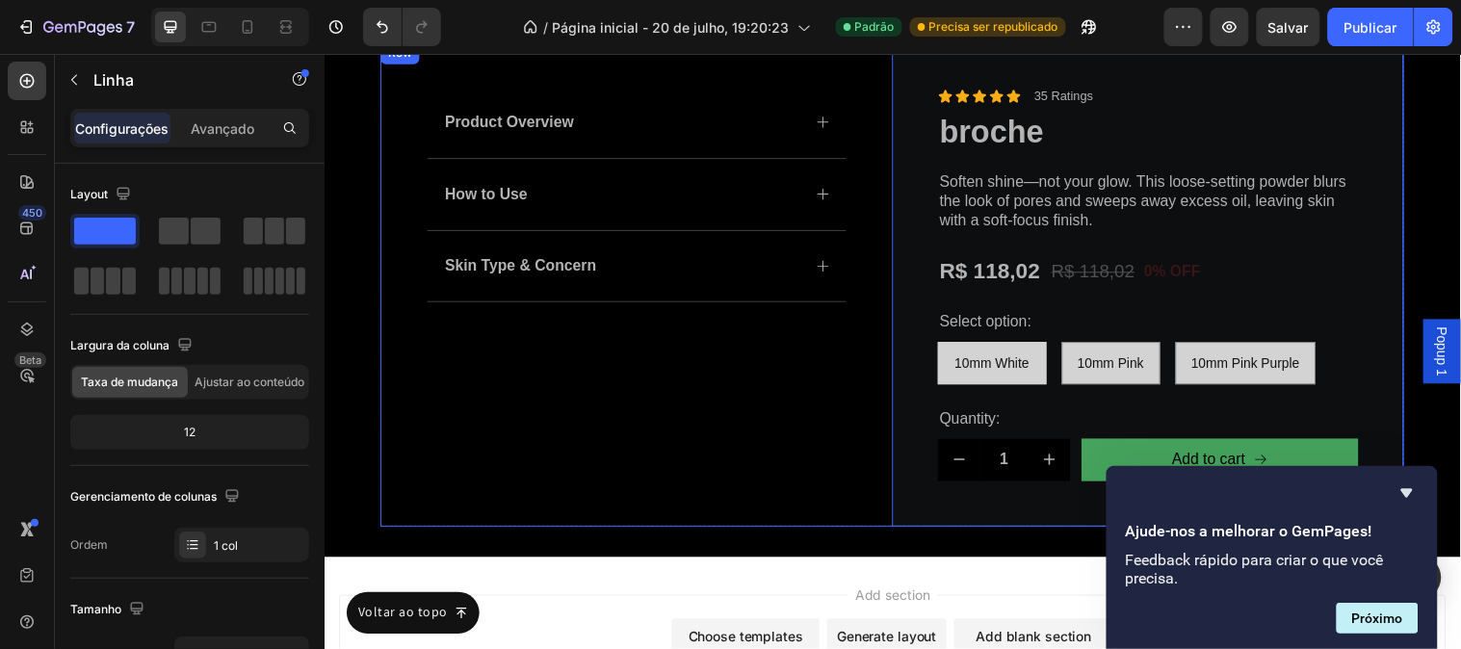
scroll to position [11471, 0]
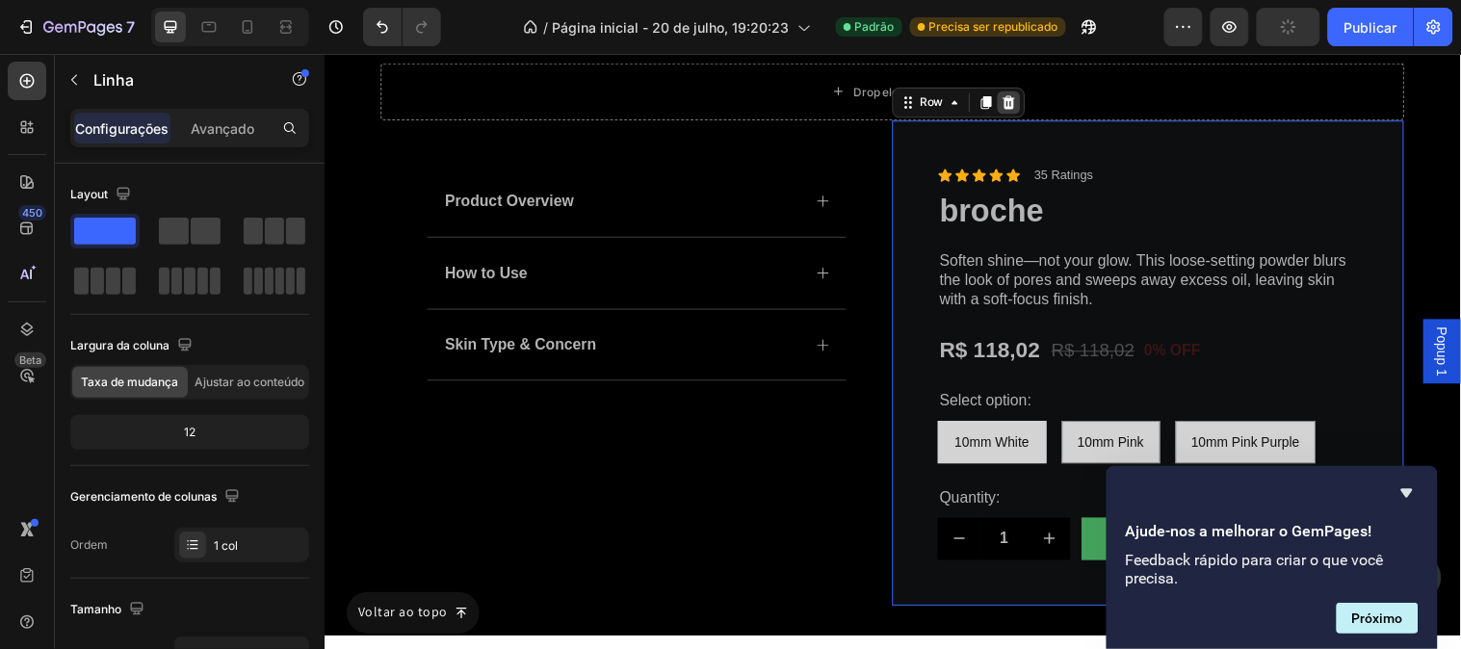
click at [1014, 105] on icon at bounding box center [1020, 101] width 13 height 13
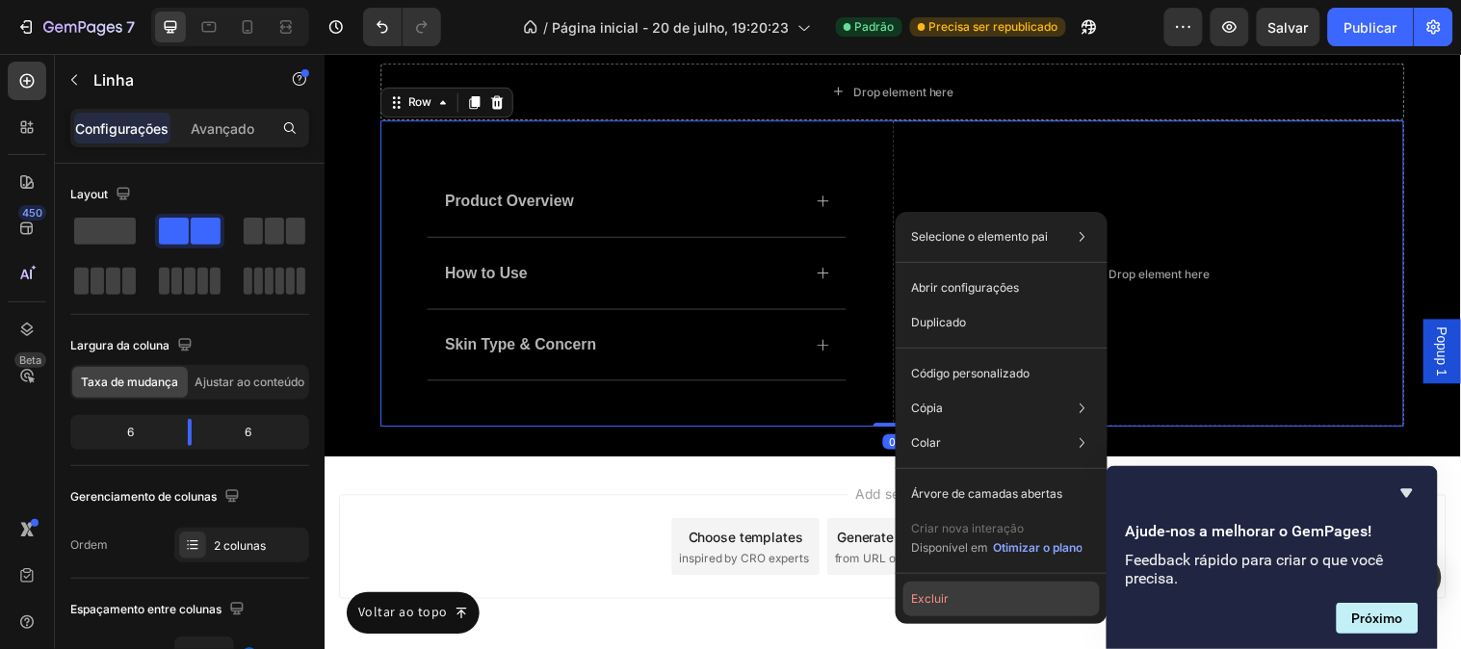
drag, startPoint x: 941, startPoint y: 604, endPoint x: 545, endPoint y: 337, distance: 477.3
click at [941, 604] on font "Excluir" at bounding box center [930, 598] width 38 height 14
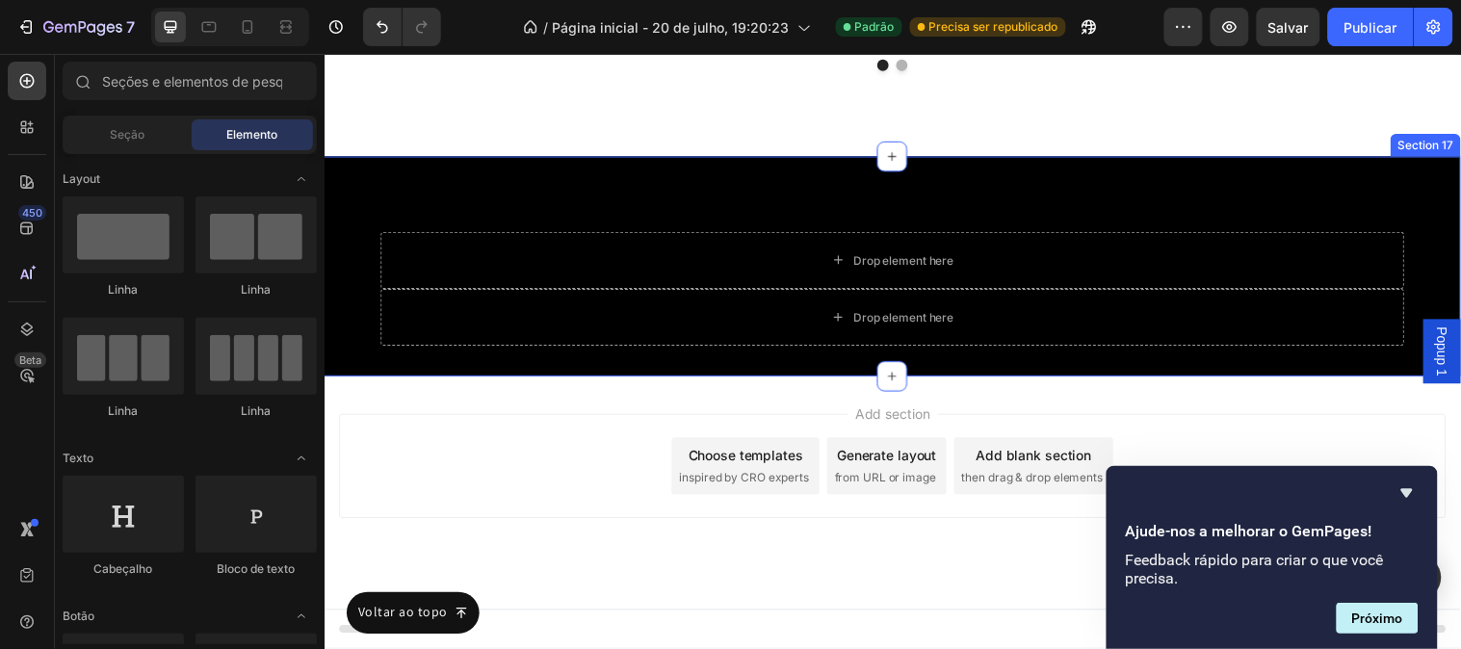
scroll to position [11193, 0]
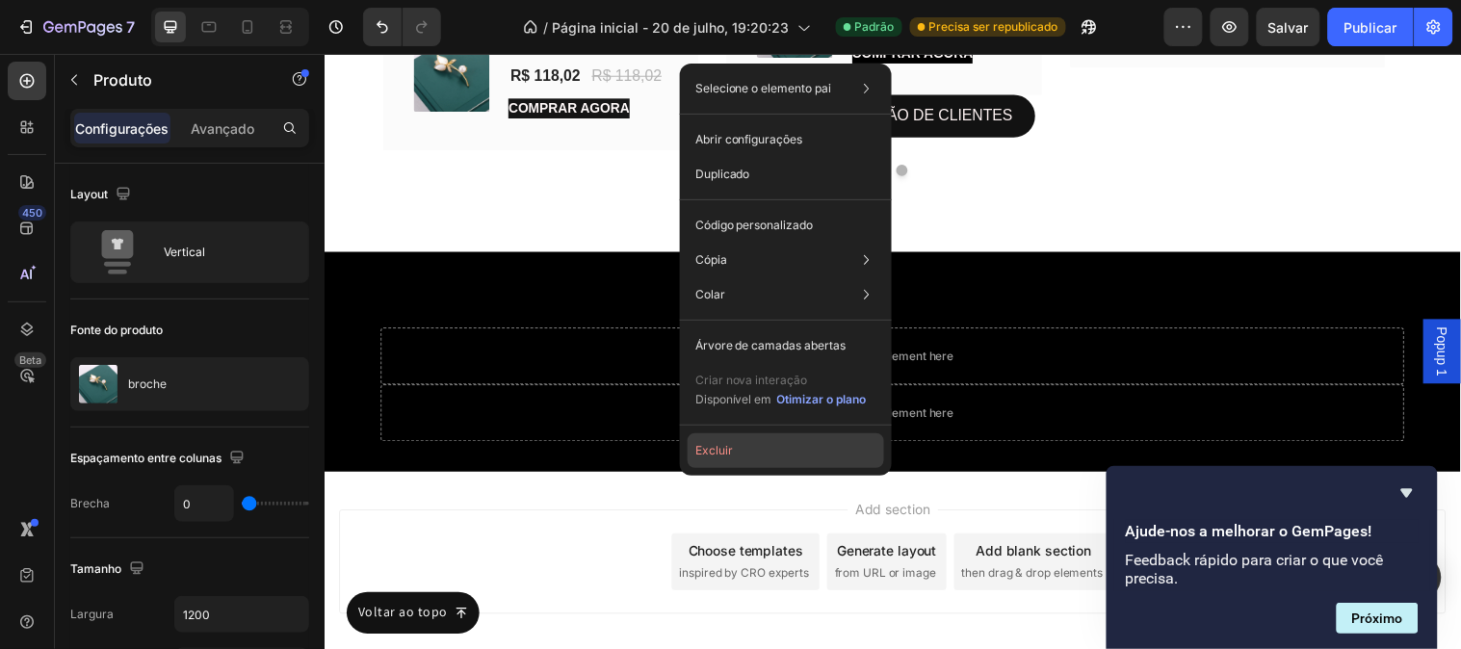
click at [761, 445] on button "Excluir" at bounding box center [786, 450] width 196 height 35
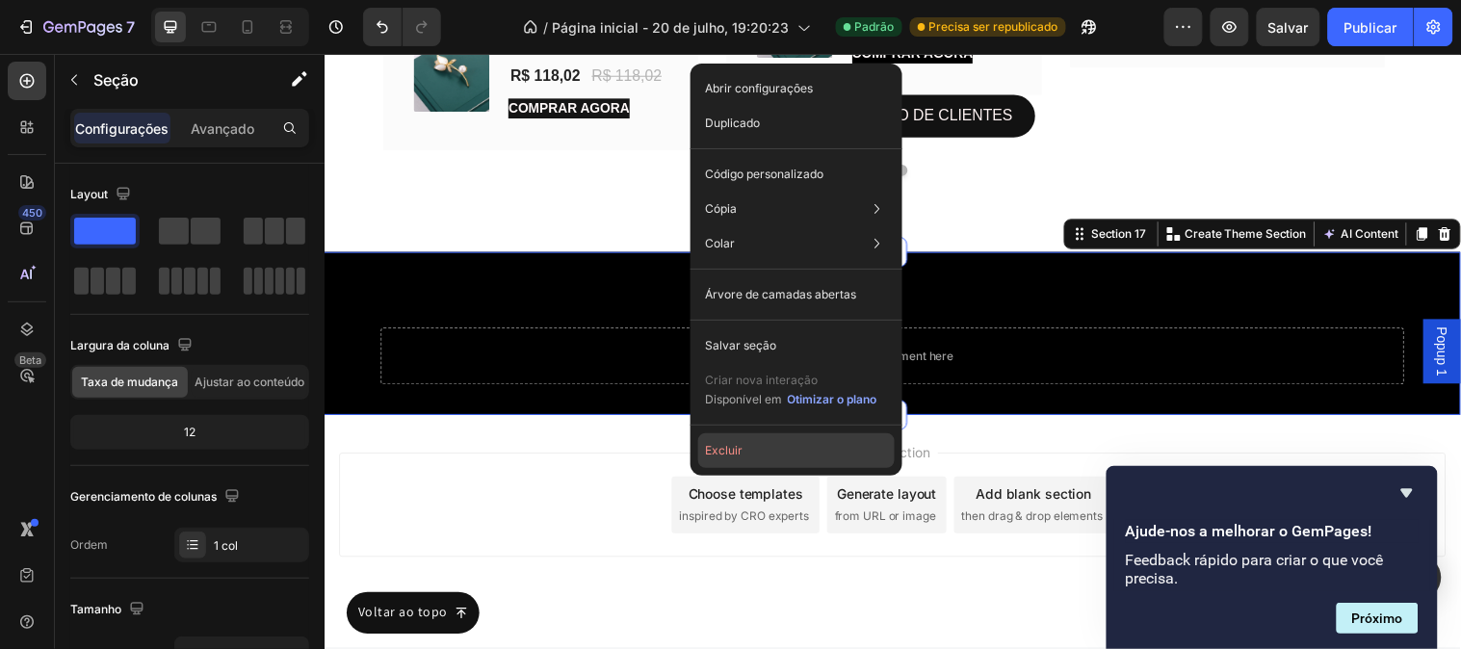
drag, startPoint x: 748, startPoint y: 449, endPoint x: 422, endPoint y: 394, distance: 331.0
click at [748, 449] on button "Excluir" at bounding box center [796, 450] width 196 height 35
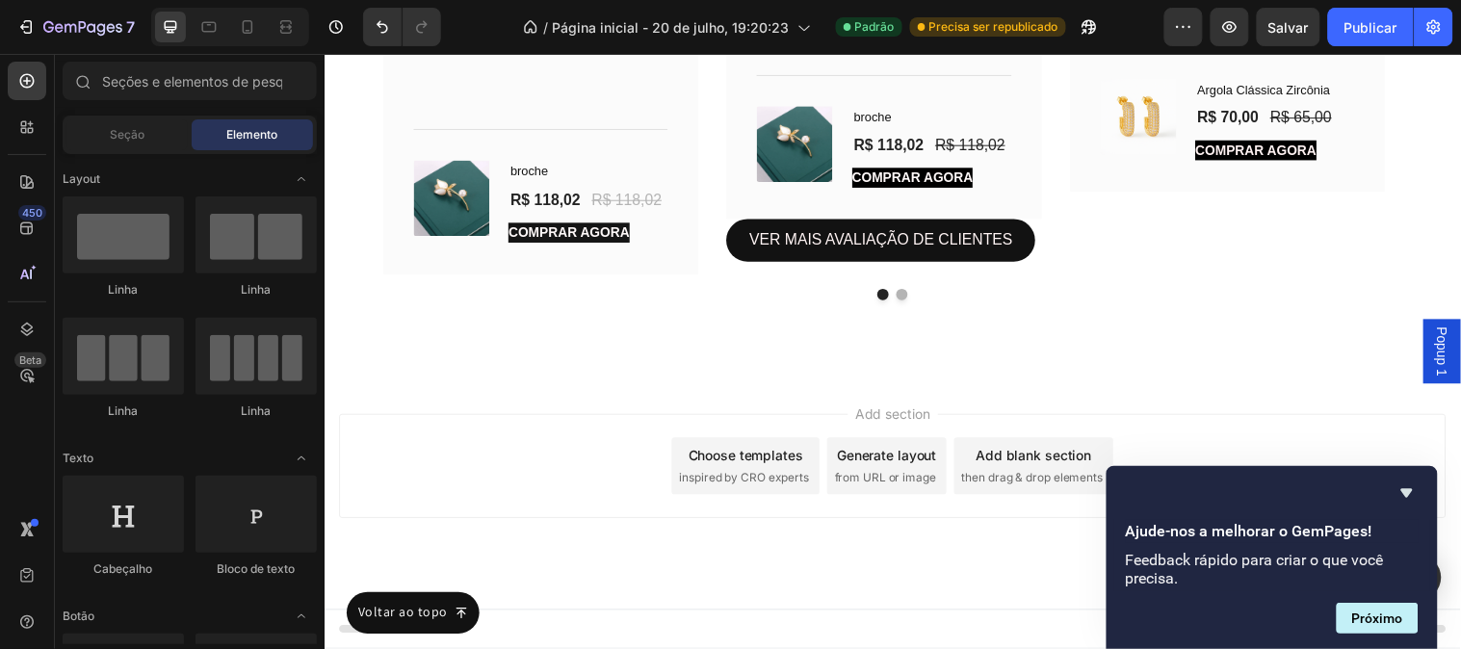
scroll to position [11076, 0]
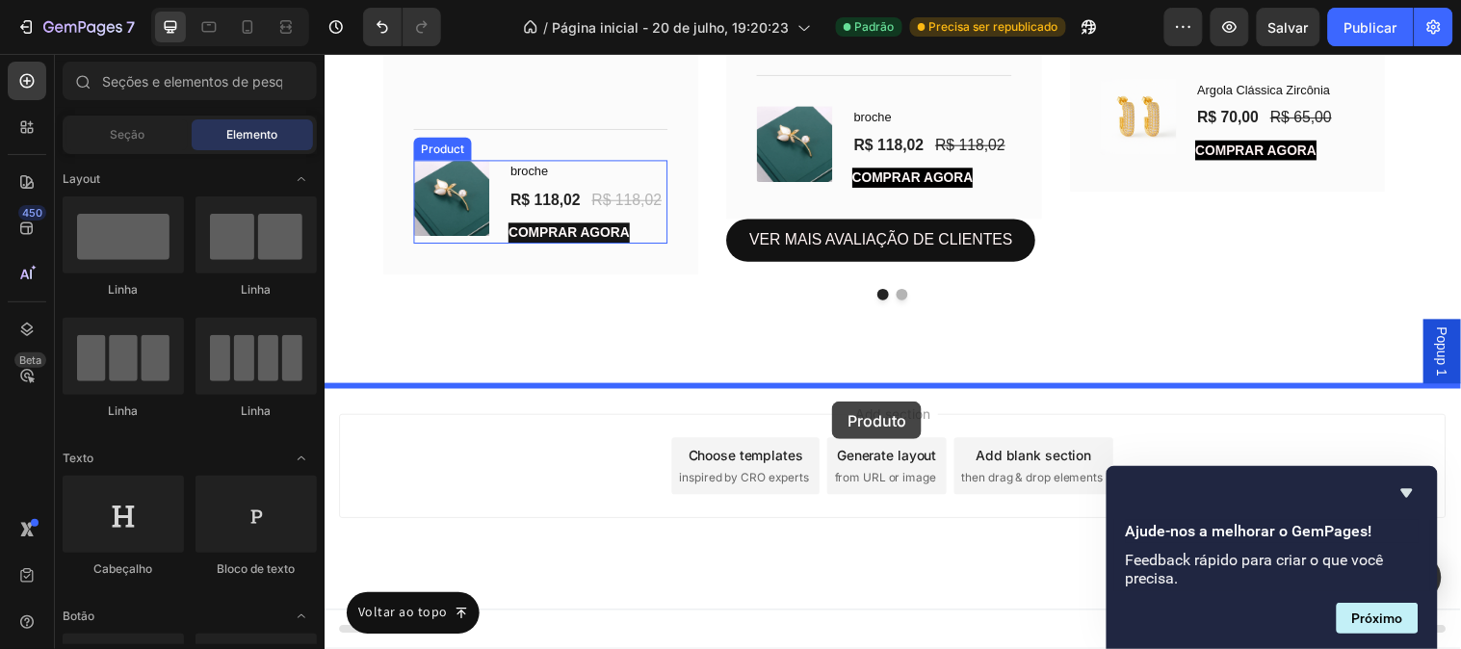
drag, startPoint x: 489, startPoint y: 219, endPoint x: 840, endPoint y: 406, distance: 397.7
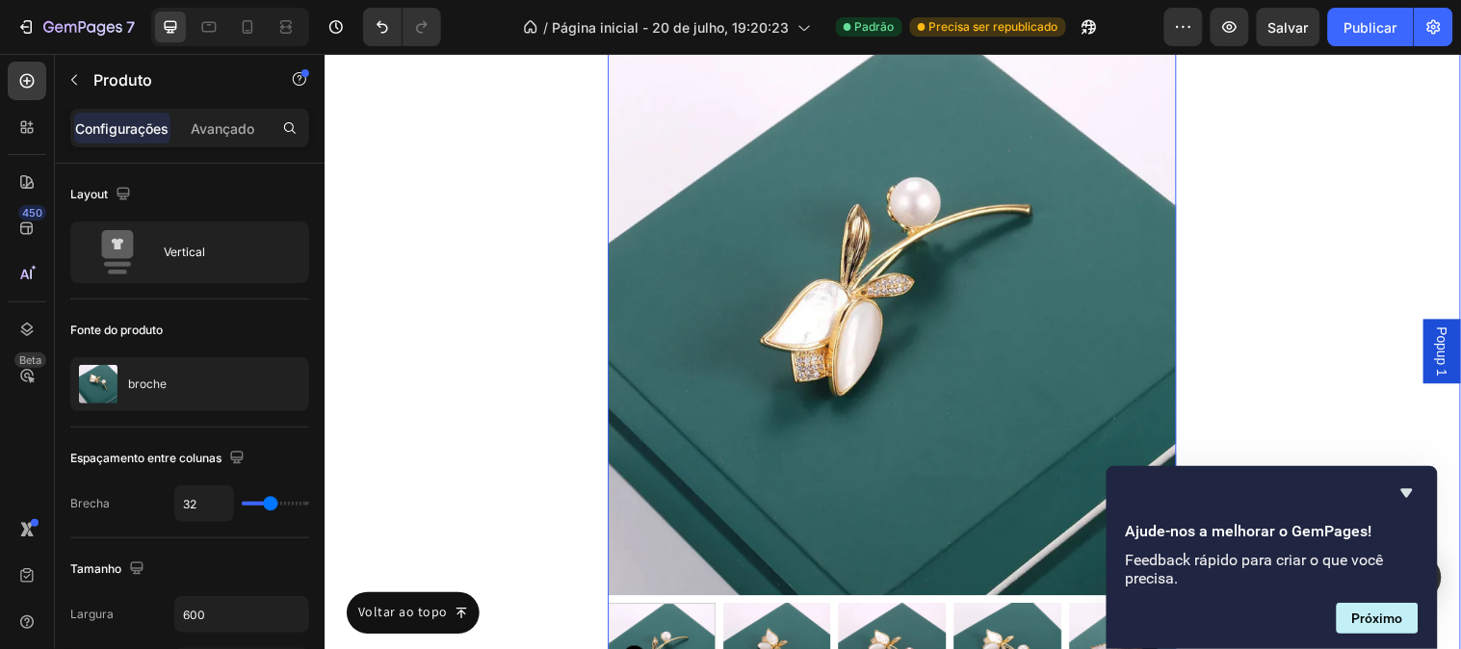
scroll to position [11140, 0]
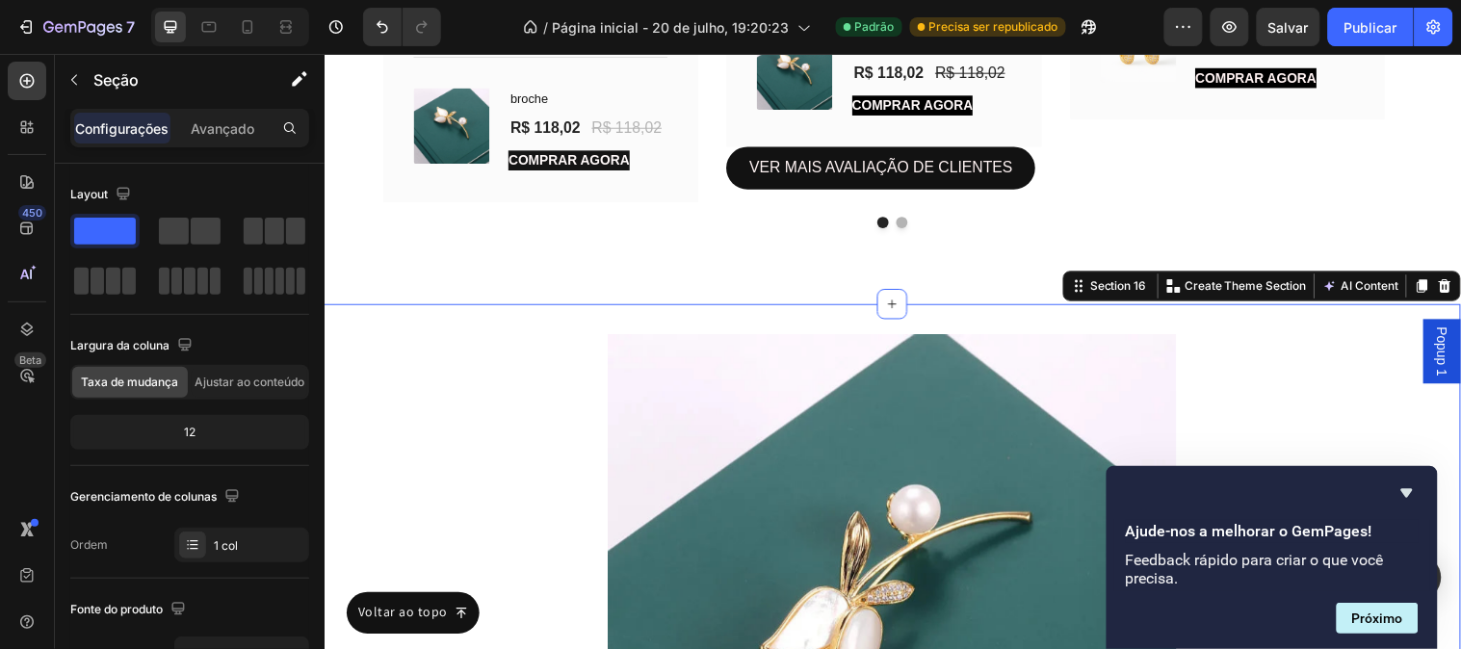
scroll to position [11355, 0]
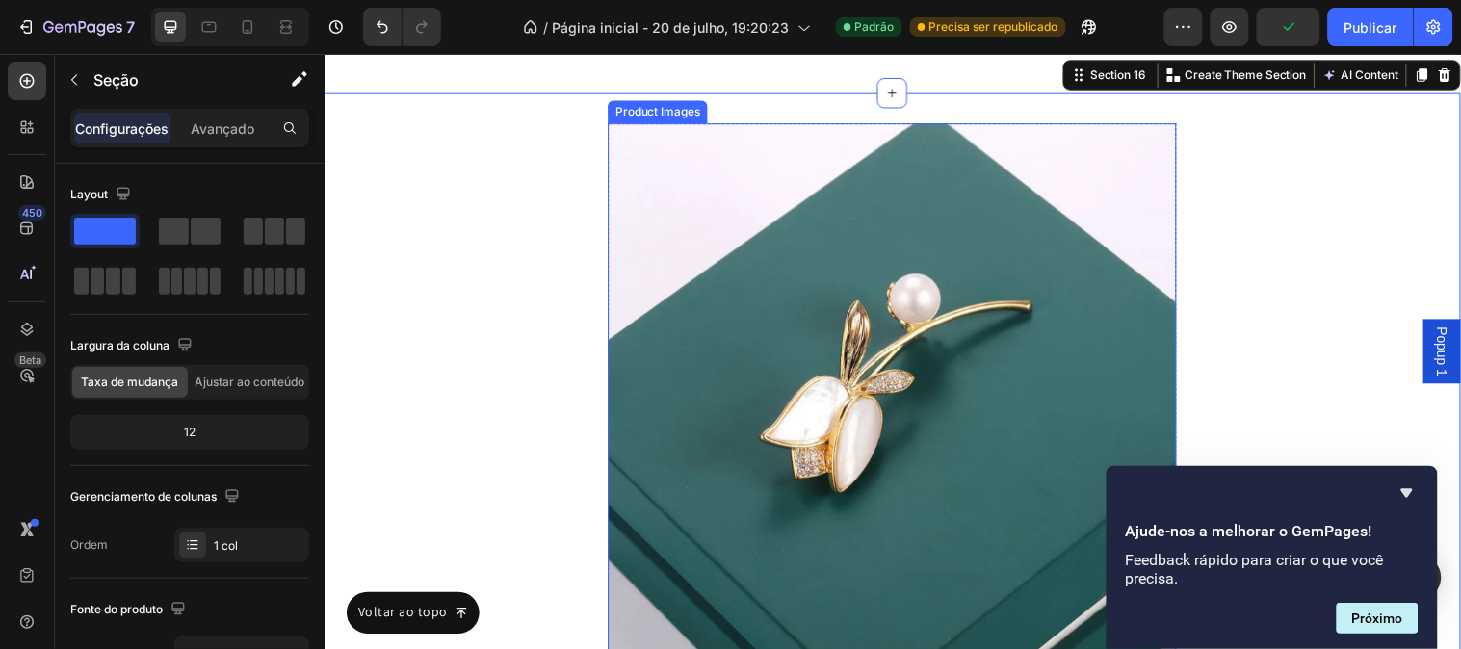
click at [700, 341] on img at bounding box center [901, 412] width 578 height 578
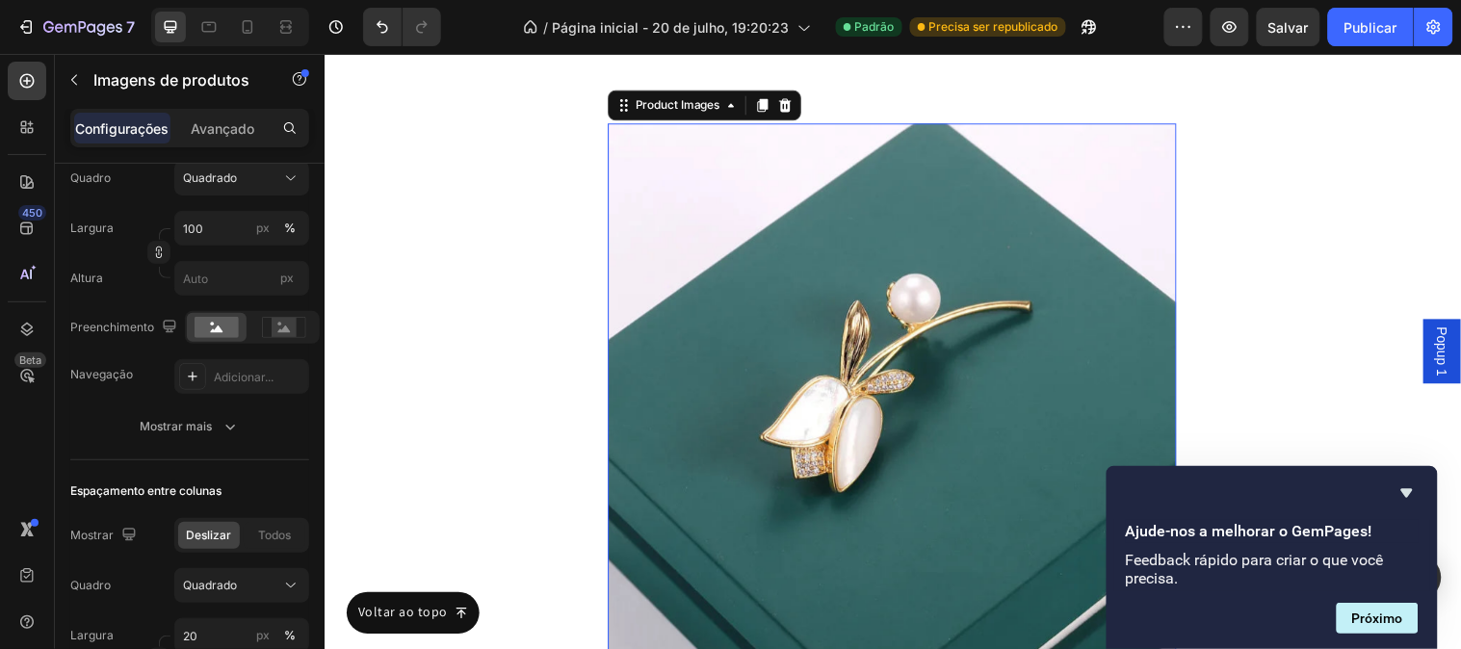
scroll to position [107, 0]
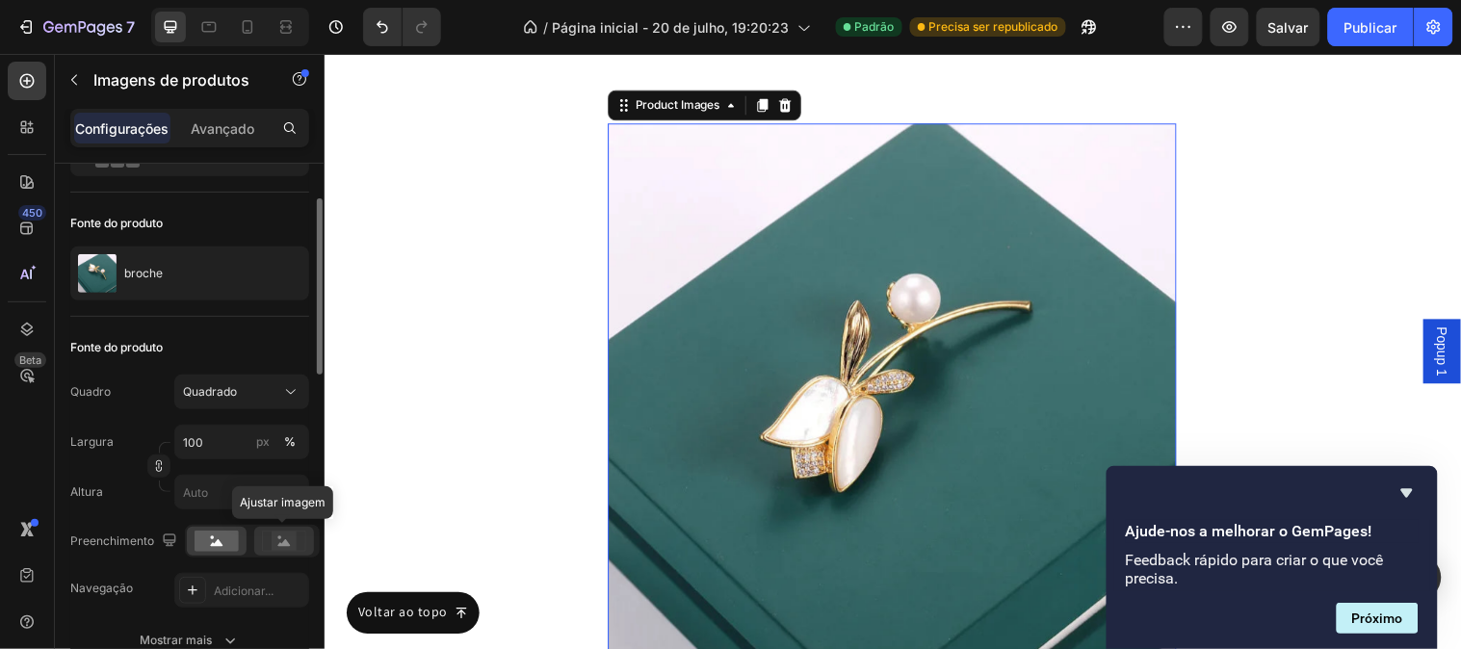
click at [268, 533] on icon at bounding box center [284, 541] width 44 height 21
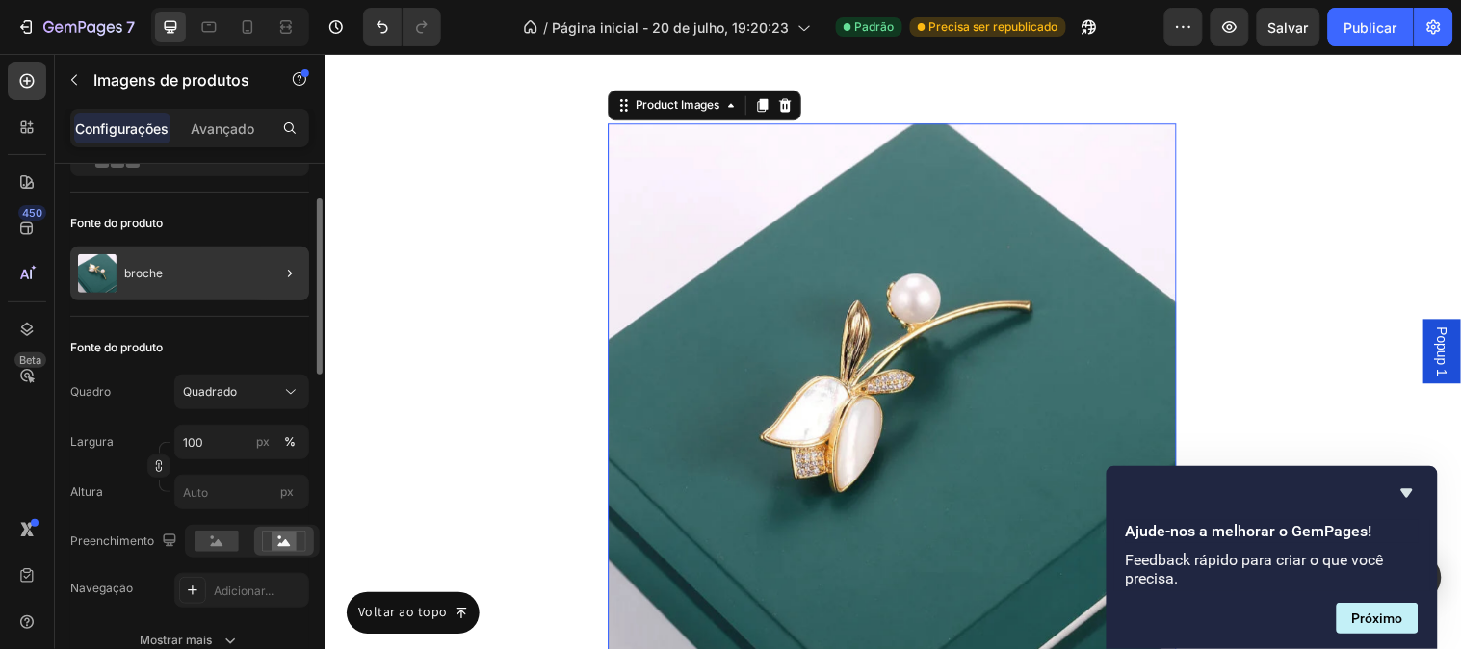
click at [258, 293] on div at bounding box center [282, 274] width 54 height 54
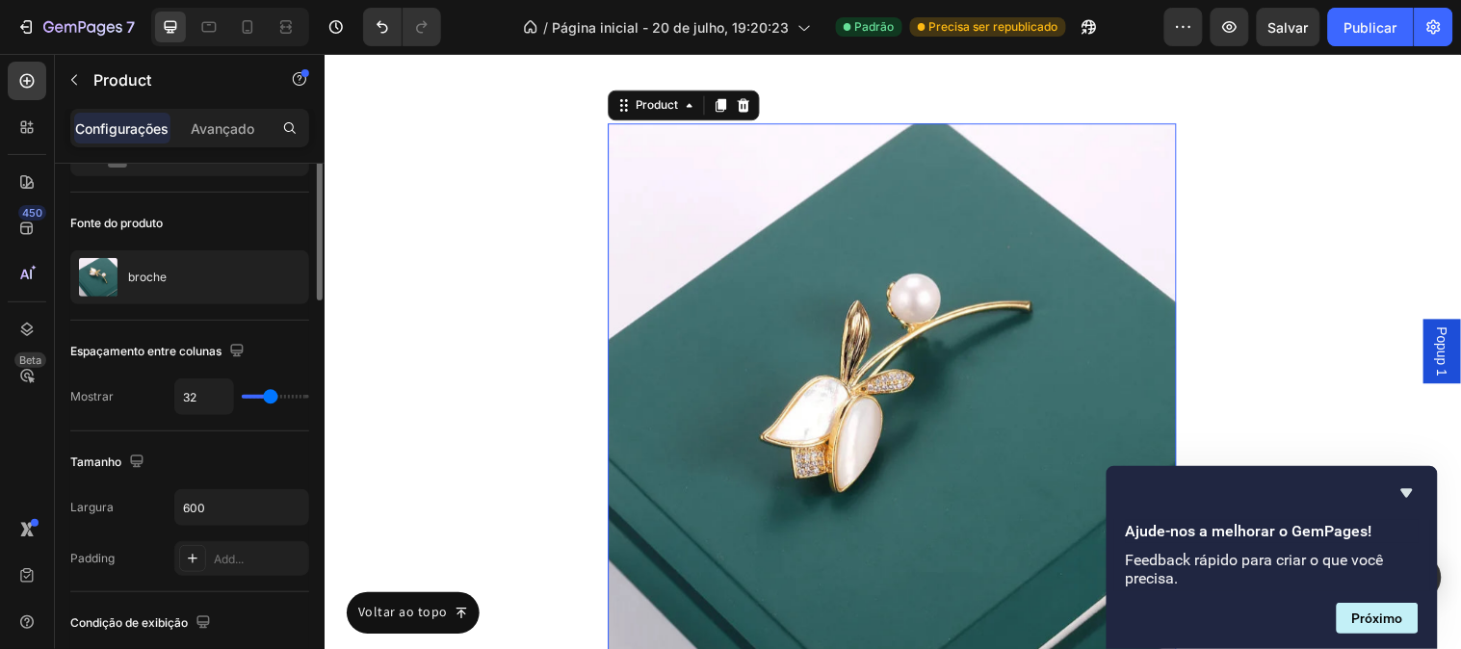
scroll to position [0, 0]
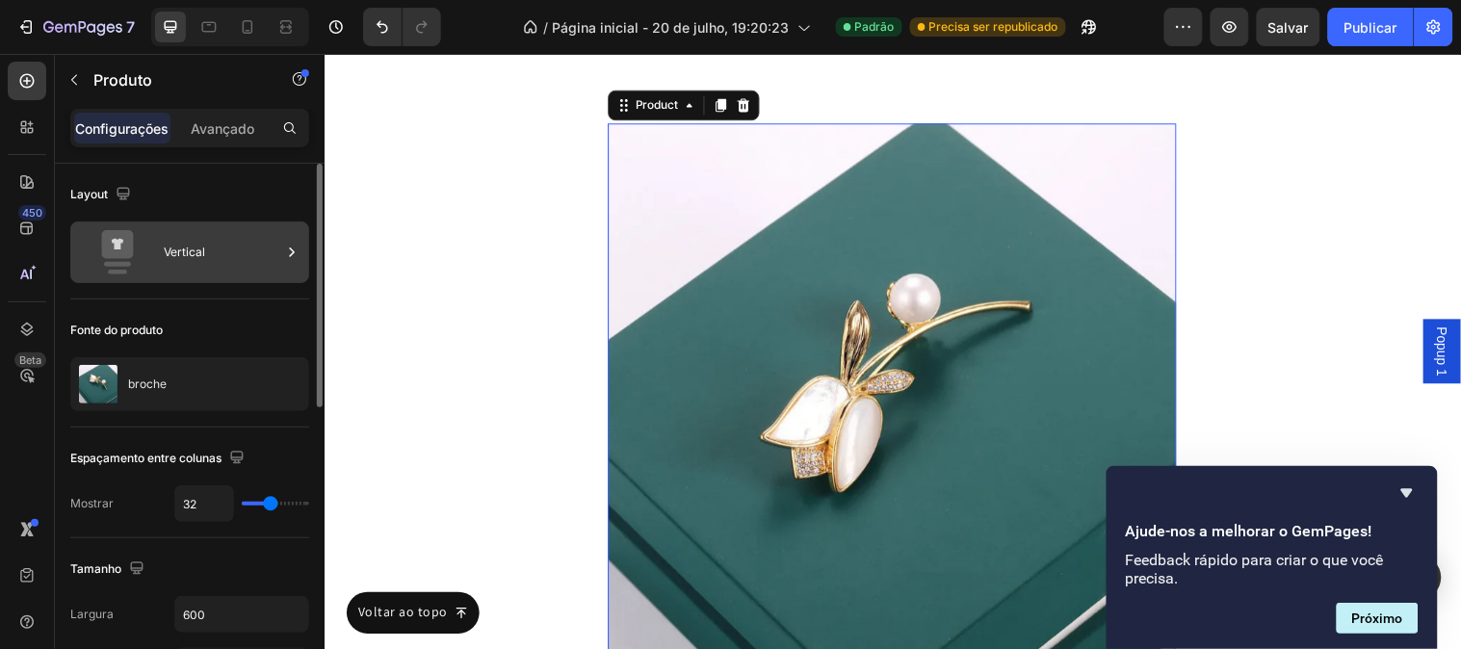
click at [215, 252] on div "Vertical" at bounding box center [222, 252] width 117 height 44
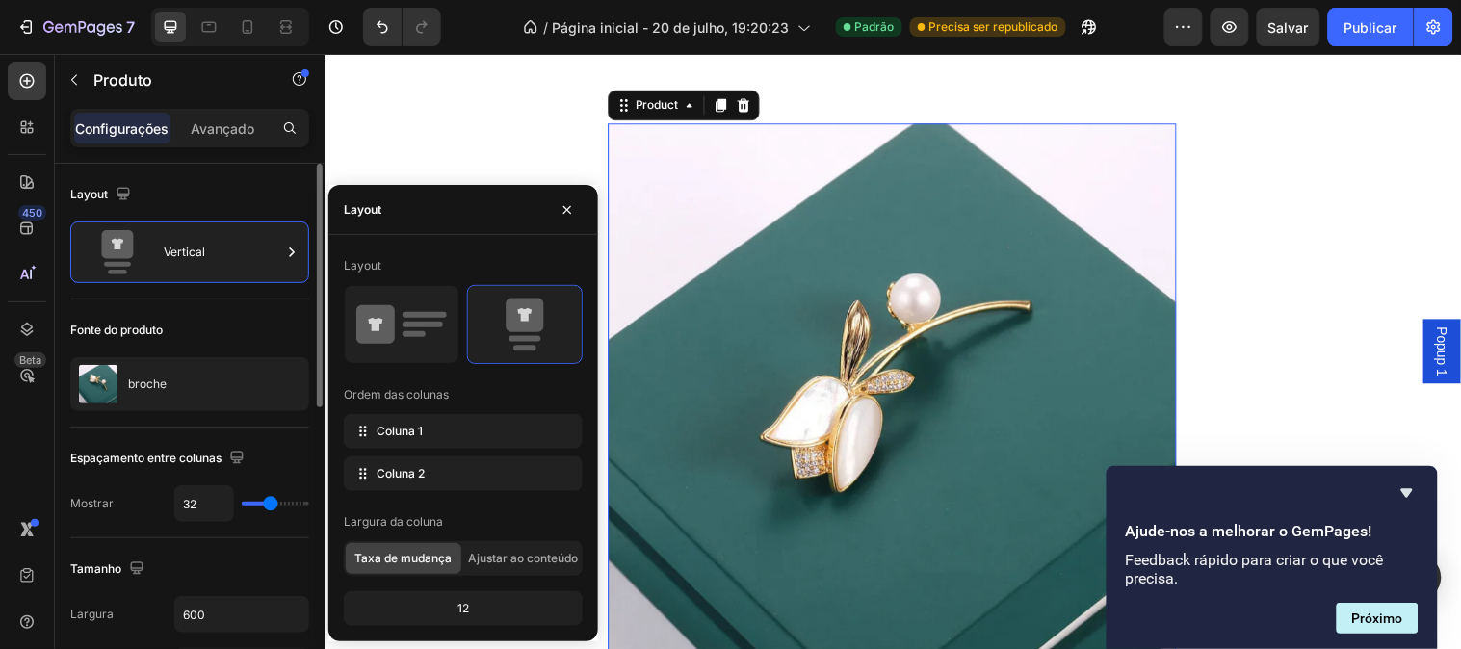
click at [242, 340] on div "Fonte do produto" at bounding box center [189, 330] width 239 height 31
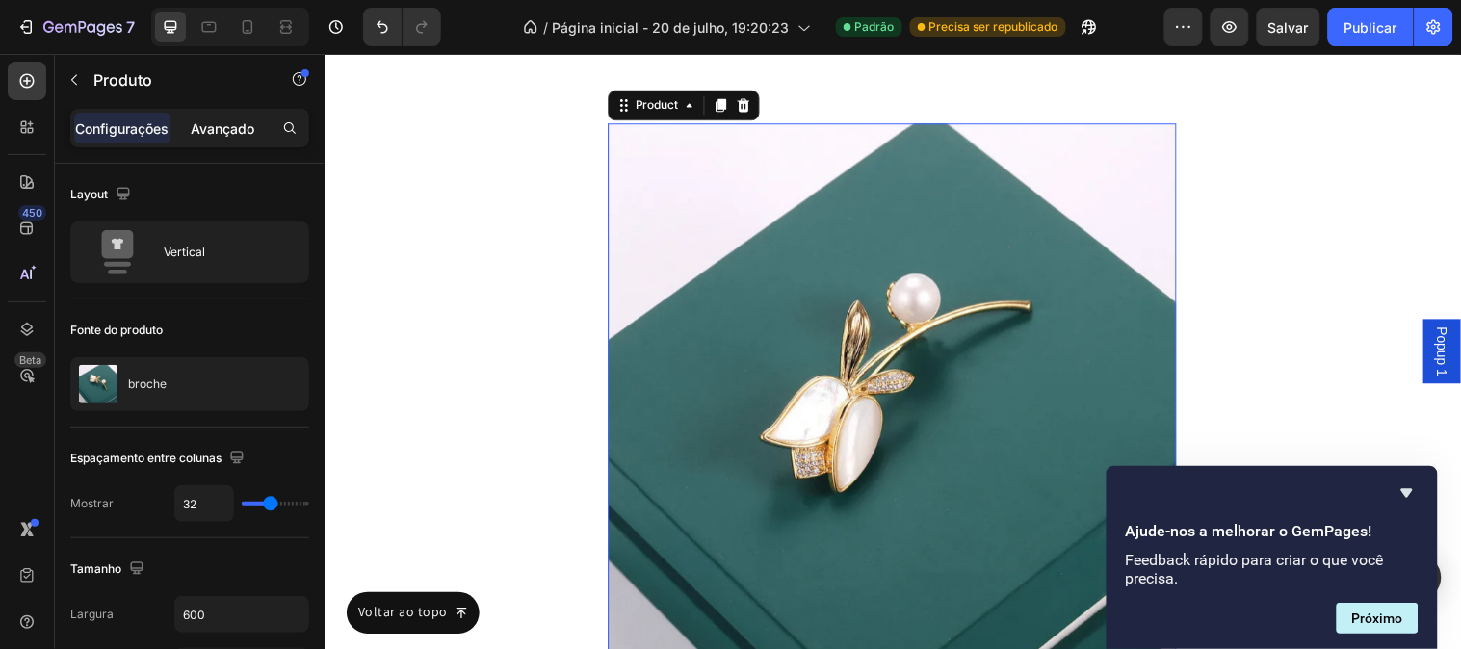
click at [221, 132] on font "Avançado" at bounding box center [223, 128] width 64 height 16
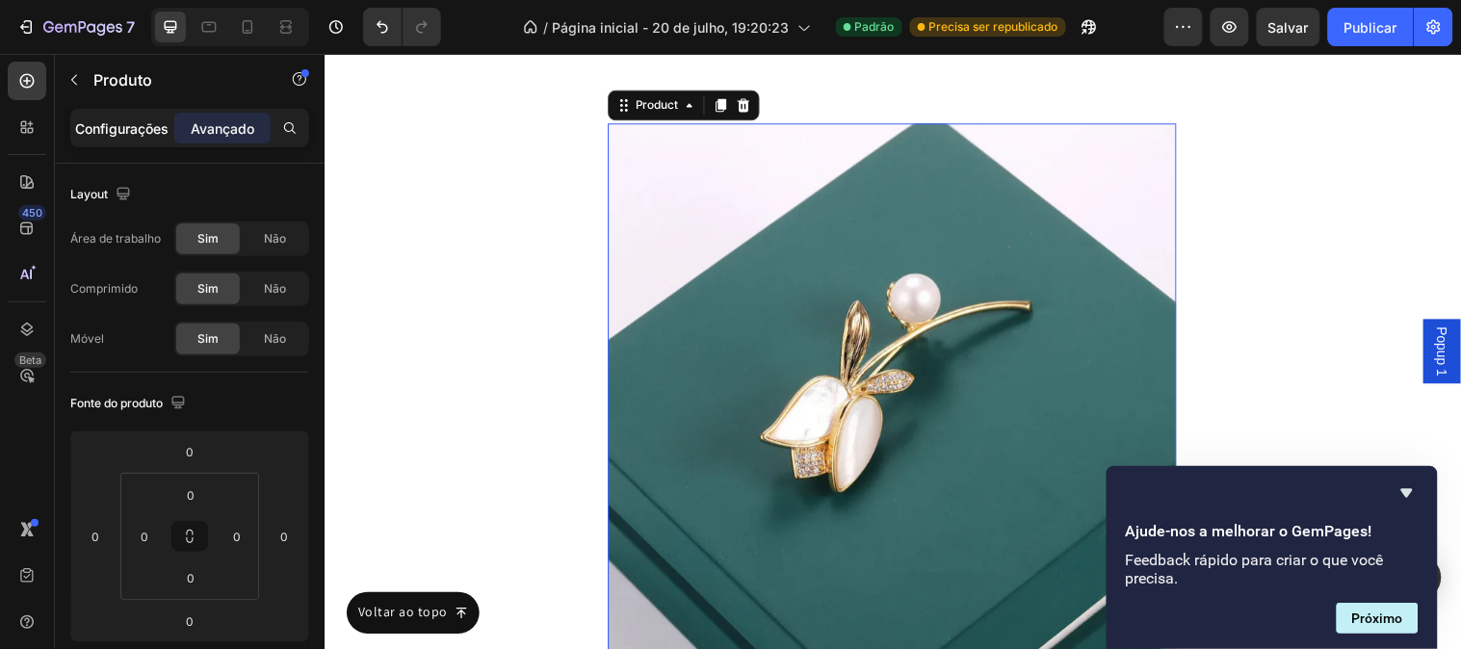
click at [149, 139] on div "Configurações" at bounding box center [122, 128] width 96 height 31
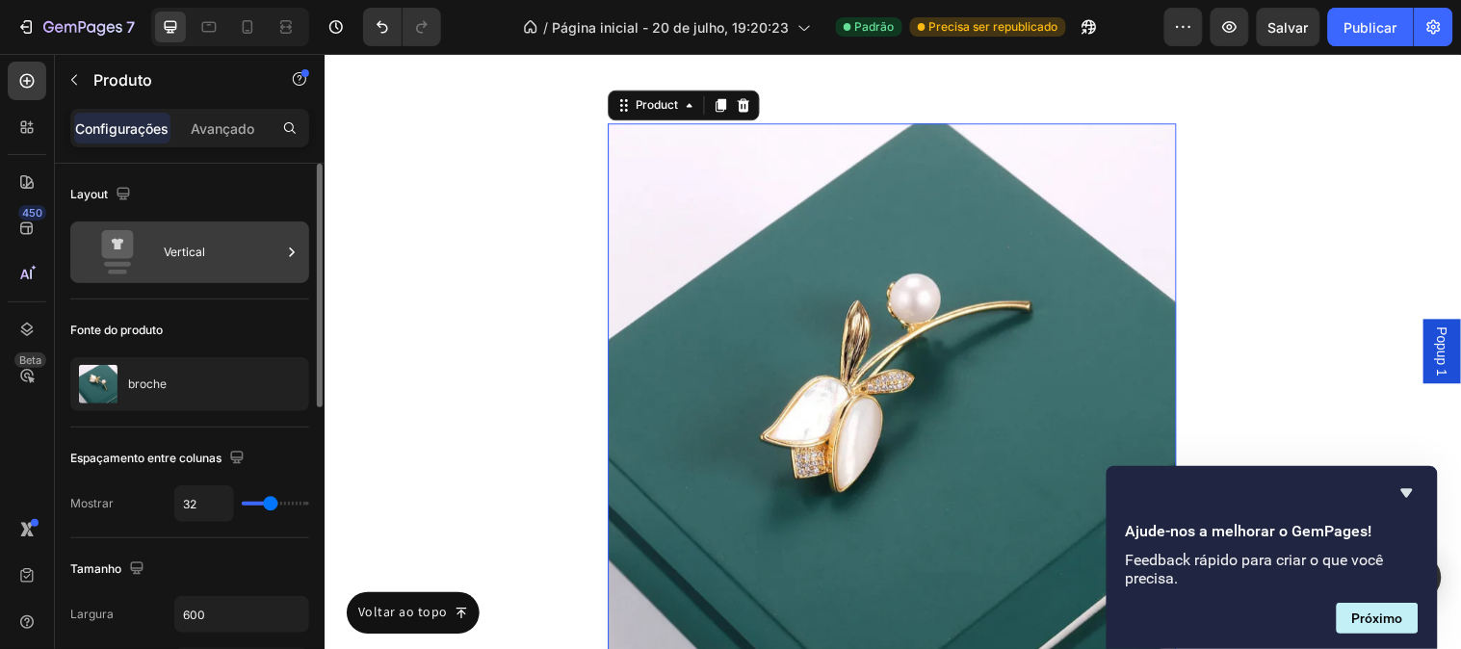
click at [283, 257] on icon at bounding box center [291, 252] width 19 height 19
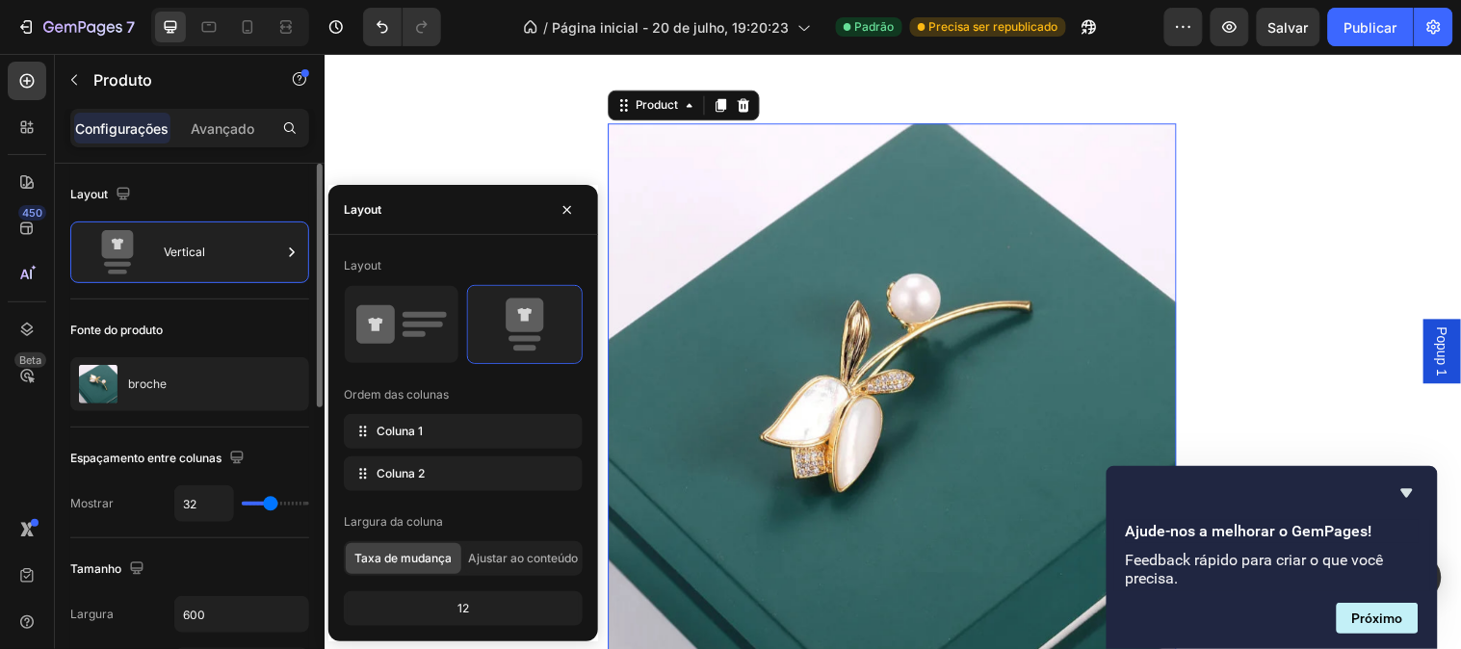
click at [218, 318] on div "Fonte do produto" at bounding box center [189, 330] width 239 height 31
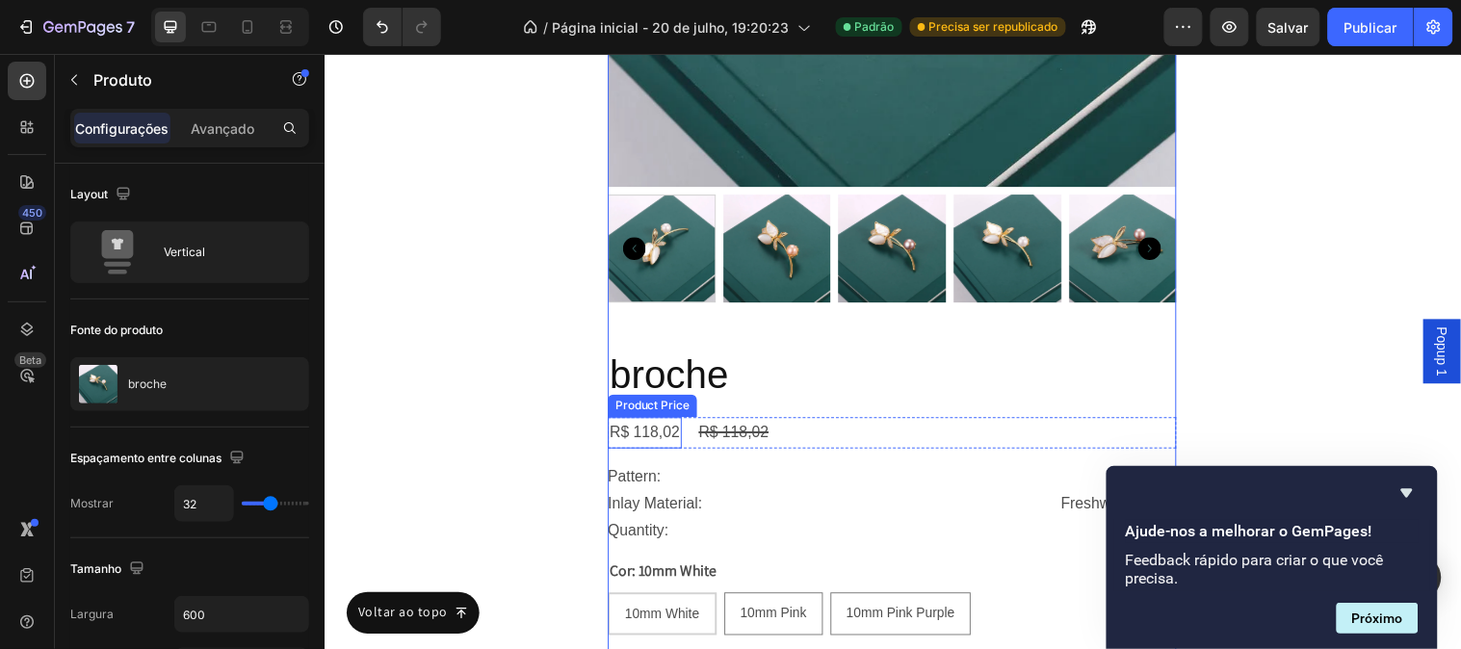
scroll to position [11782, 0]
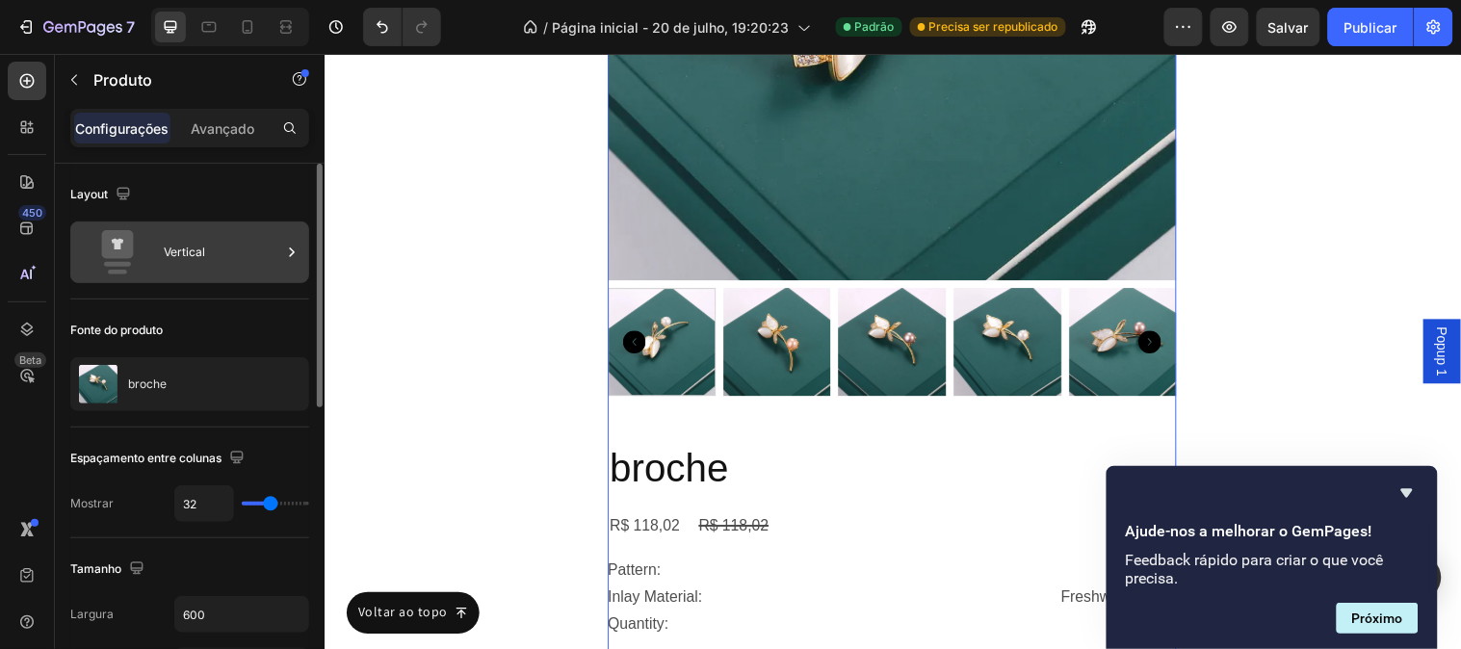
click at [290, 264] on div at bounding box center [291, 252] width 19 height 62
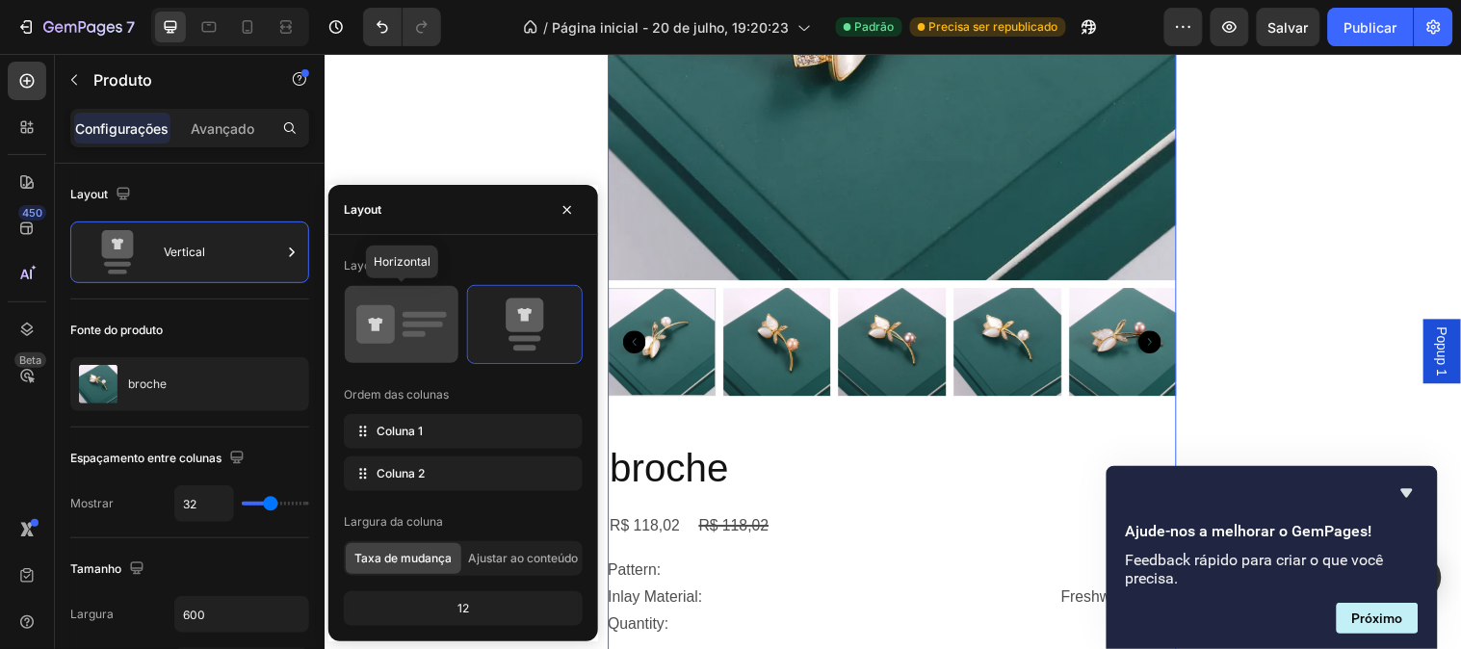
click at [396, 315] on icon at bounding box center [401, 325] width 91 height 54
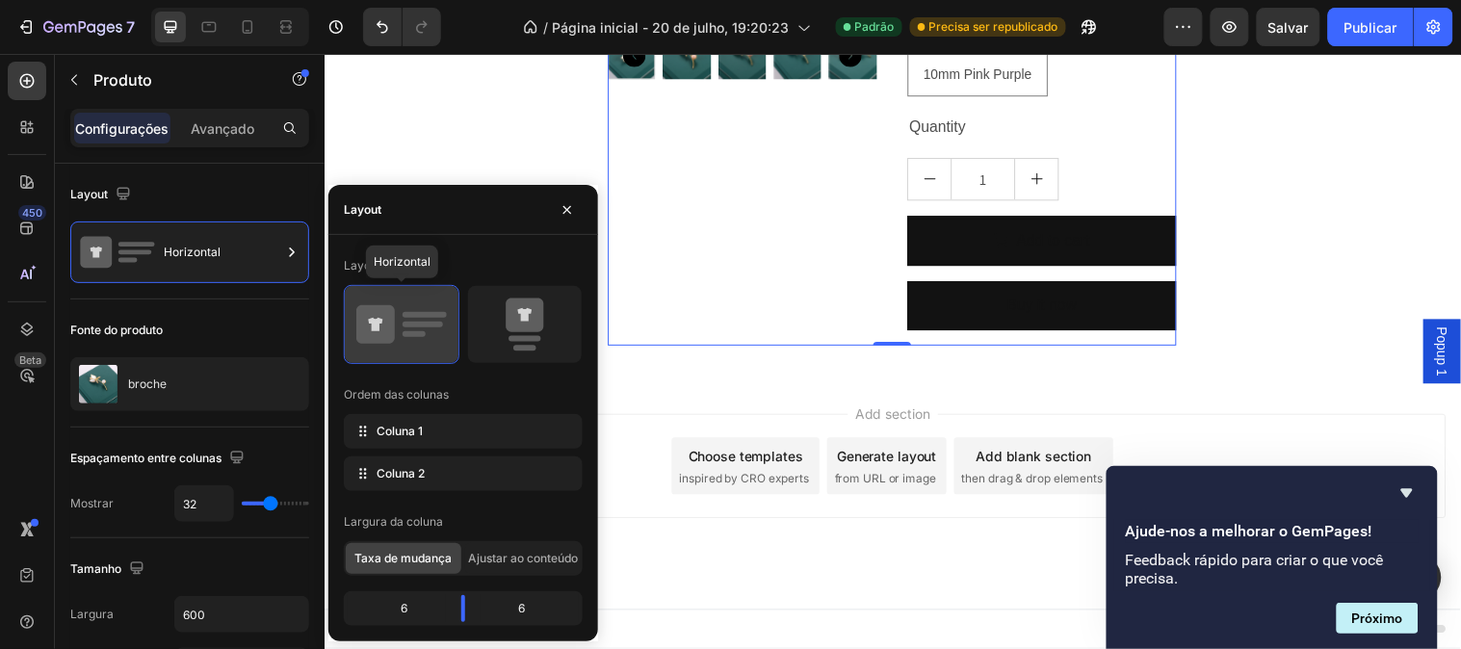
scroll to position [11707, 0]
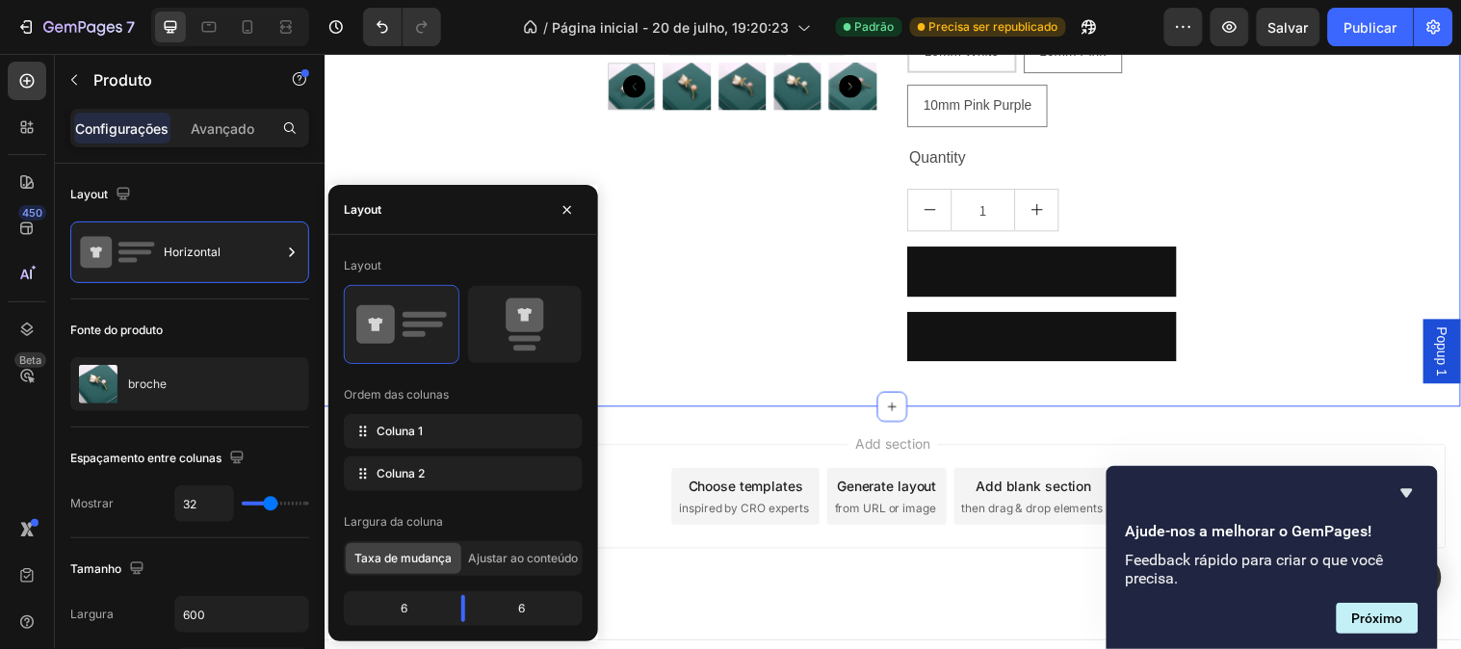
click at [467, 177] on div "Product Images broche Product Title R$ 118,02 Product Price Product Price R$ 11…" at bounding box center [902, 80] width 1156 height 600
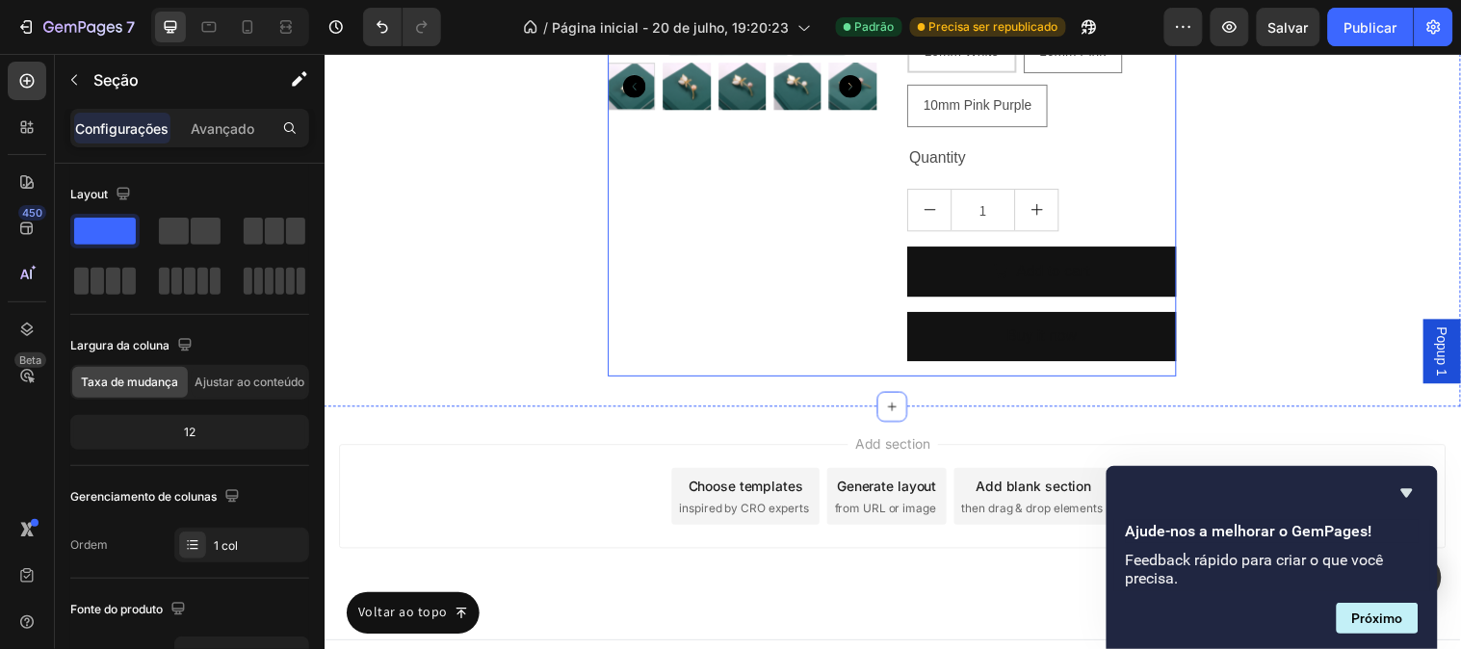
click at [649, 329] on div "Product Images" at bounding box center [748, 80] width 273 height 600
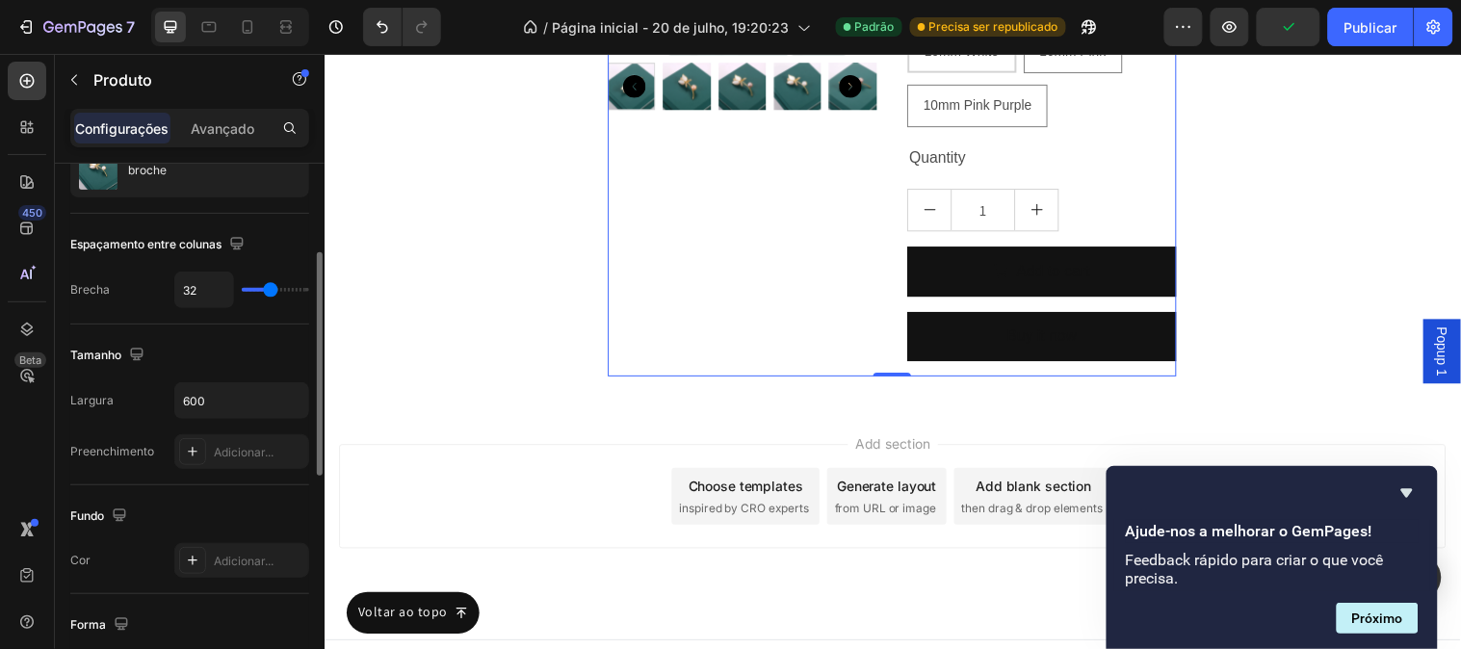
scroll to position [0, 0]
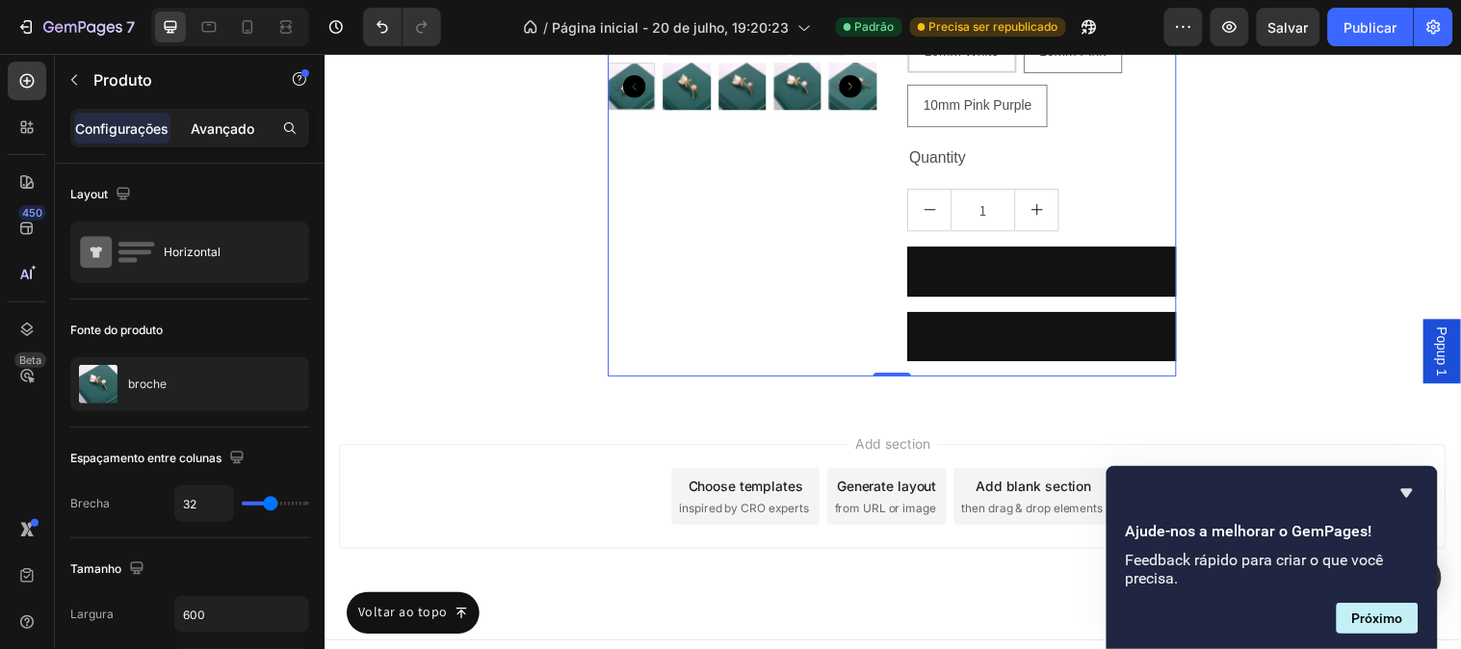
click at [238, 132] on font "Avançado" at bounding box center [223, 128] width 64 height 16
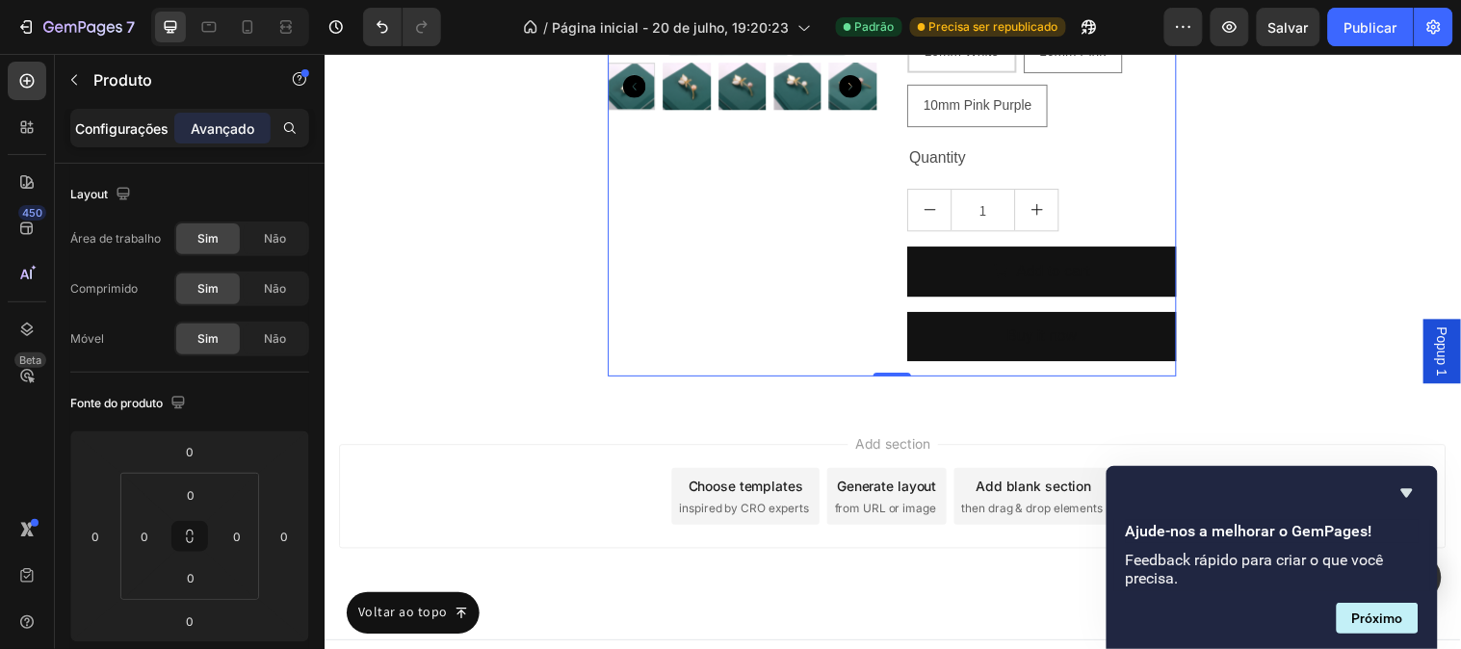
click at [147, 130] on font "Configurações" at bounding box center [122, 128] width 93 height 16
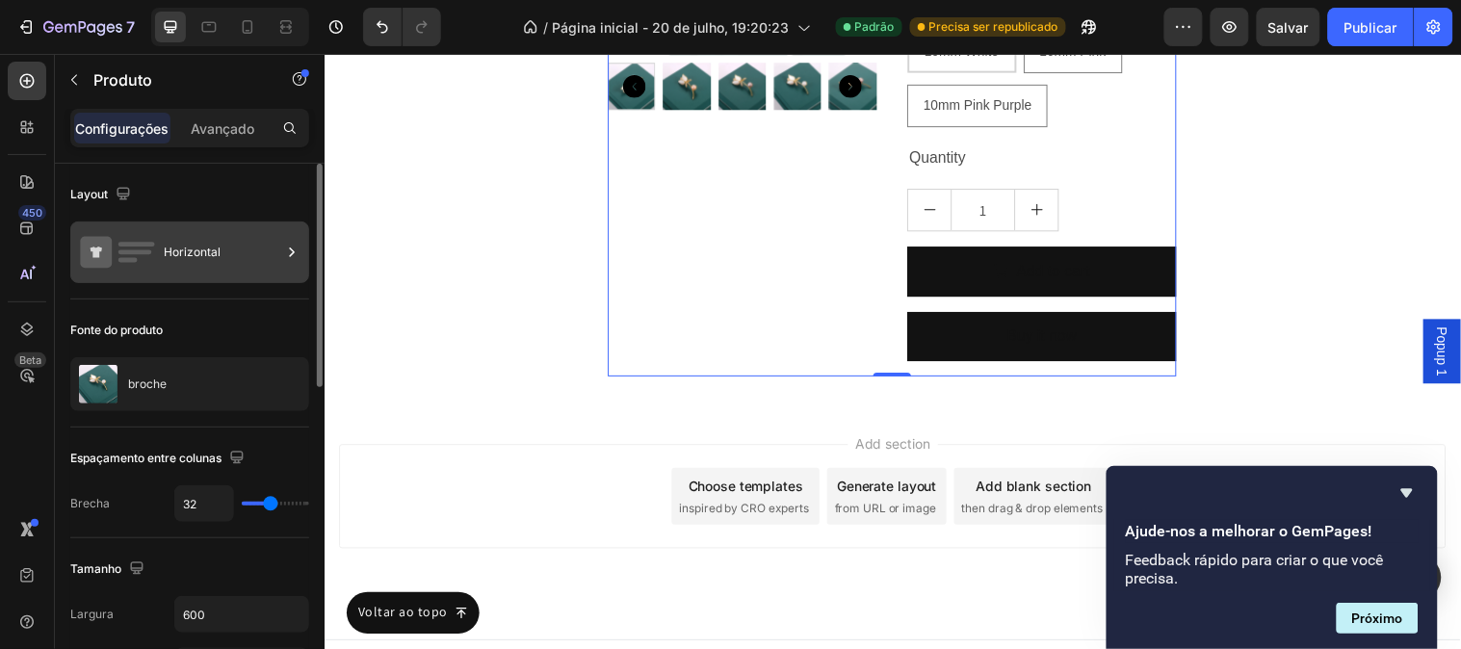
click at [301, 248] on div "Horizontal" at bounding box center [189, 252] width 239 height 62
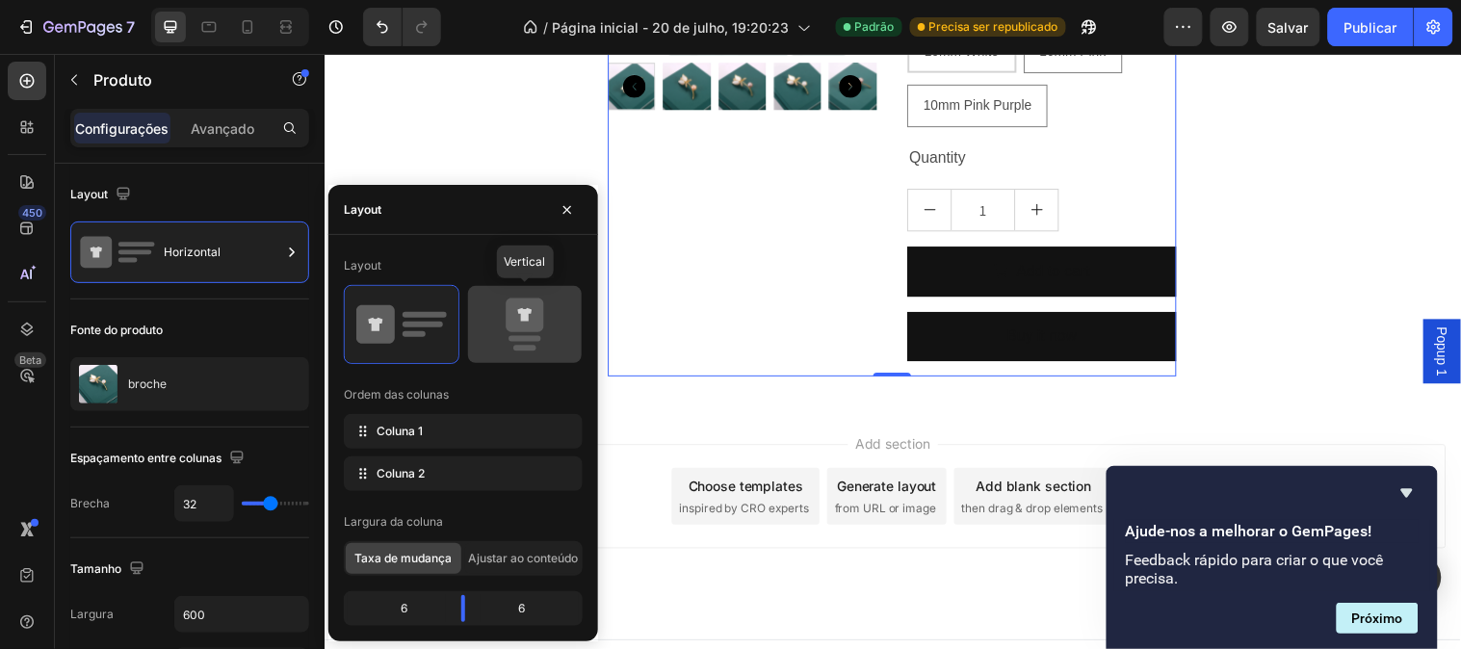
click at [488, 344] on icon at bounding box center [525, 325] width 91 height 54
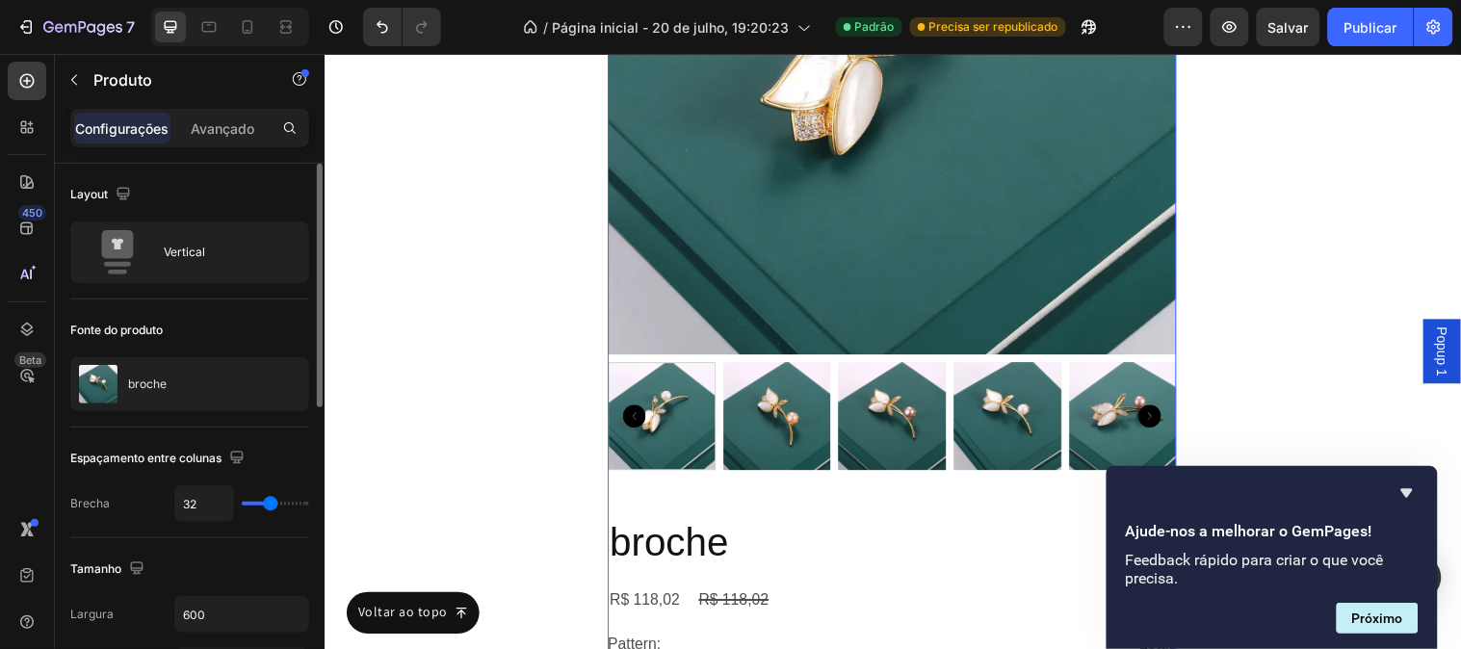
drag, startPoint x: 297, startPoint y: 345, endPoint x: 126, endPoint y: 316, distance: 172.9
click at [297, 345] on div "Fonte do produto" at bounding box center [189, 330] width 239 height 31
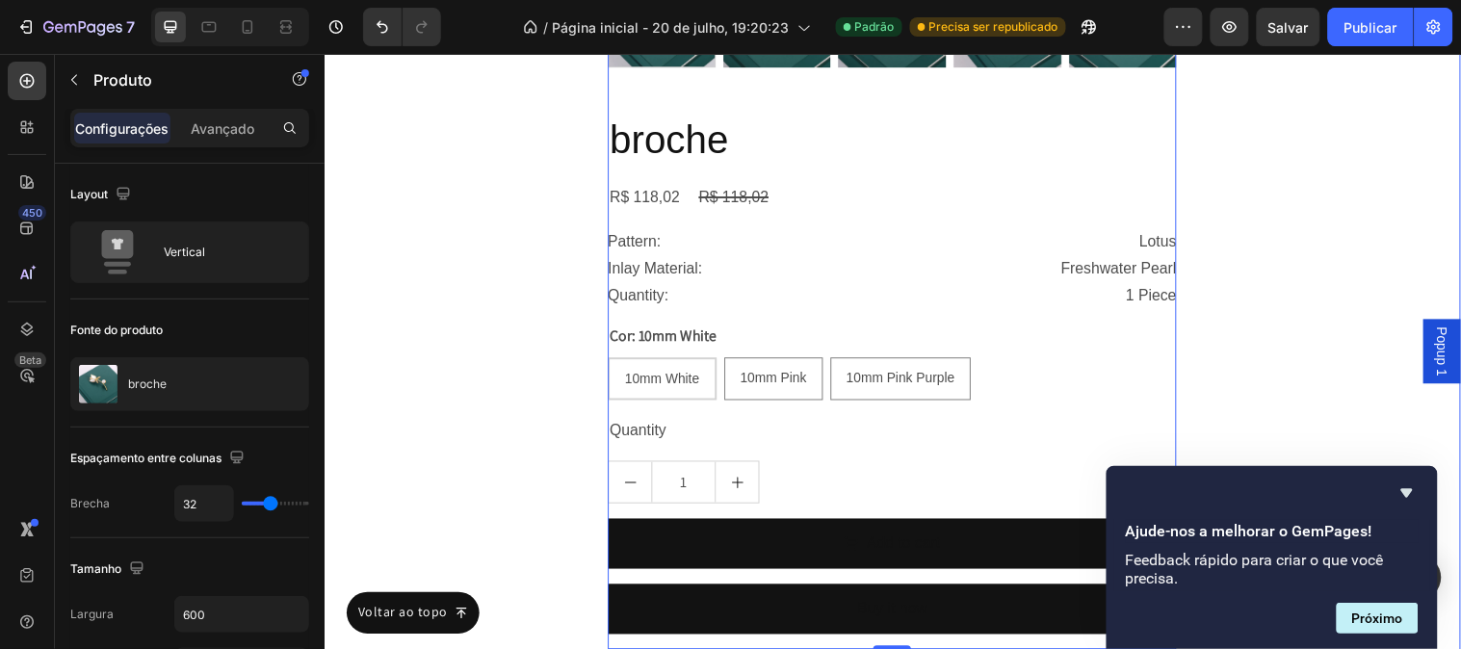
scroll to position [12359, 0]
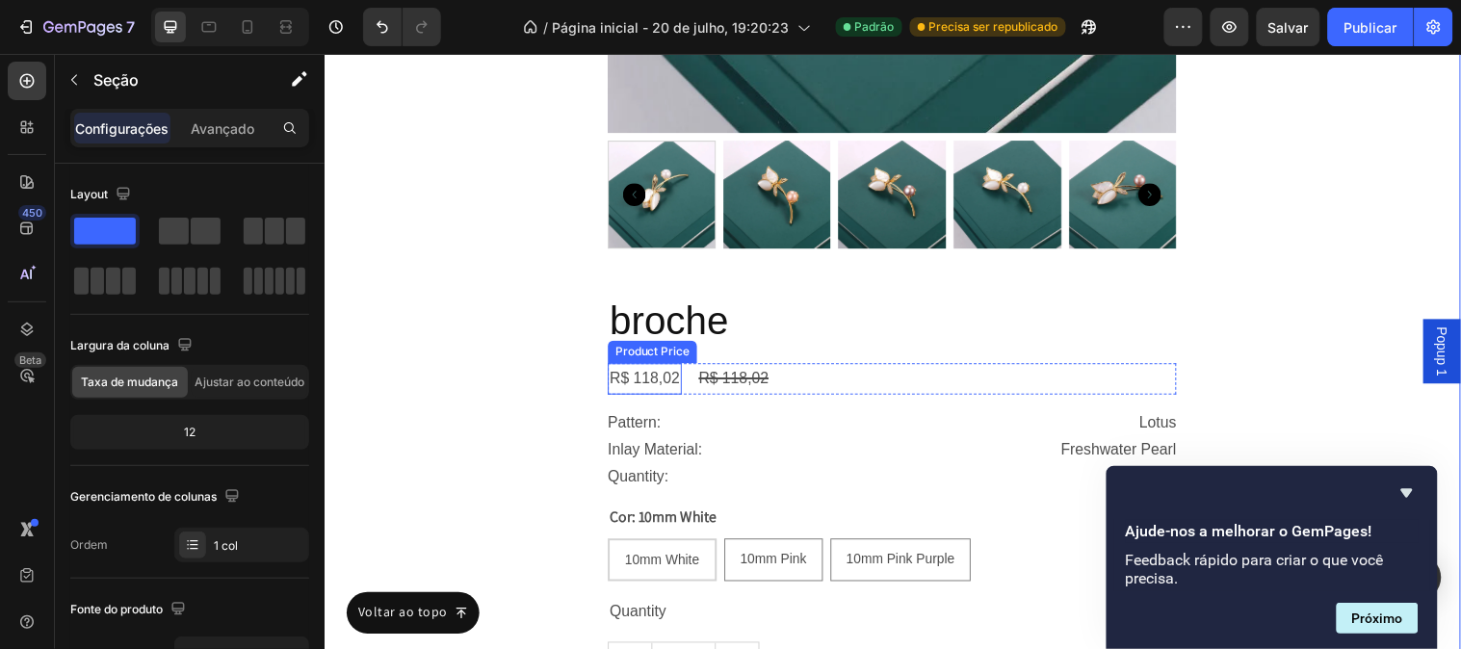
scroll to position [11610, 0]
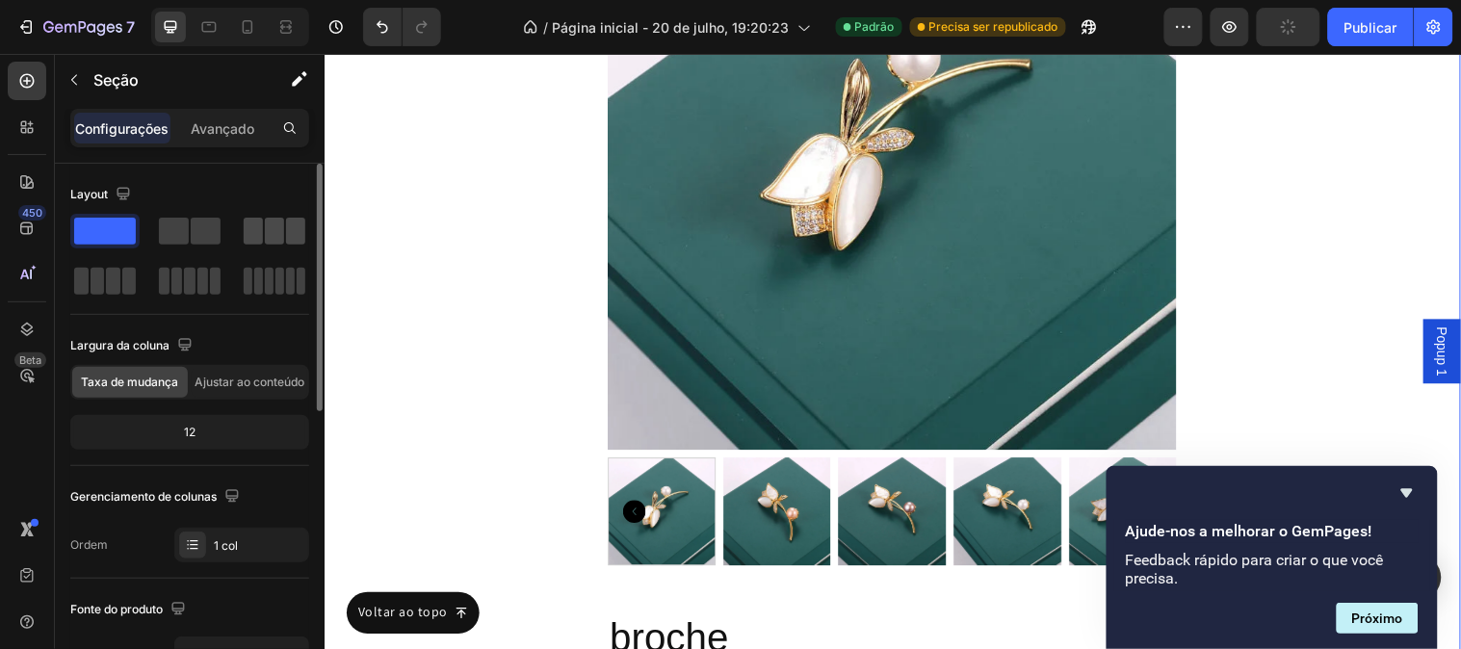
click at [250, 239] on span at bounding box center [253, 231] width 19 height 27
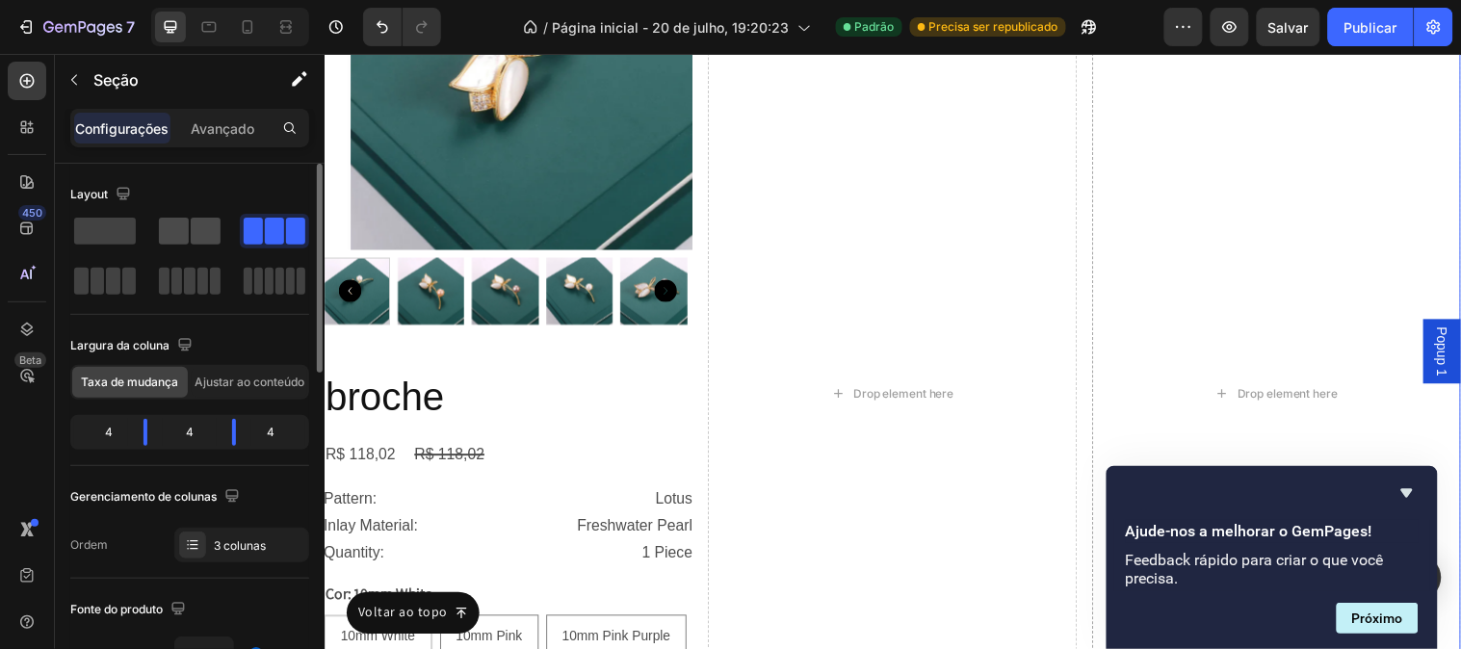
click at [202, 219] on span at bounding box center [206, 231] width 30 height 27
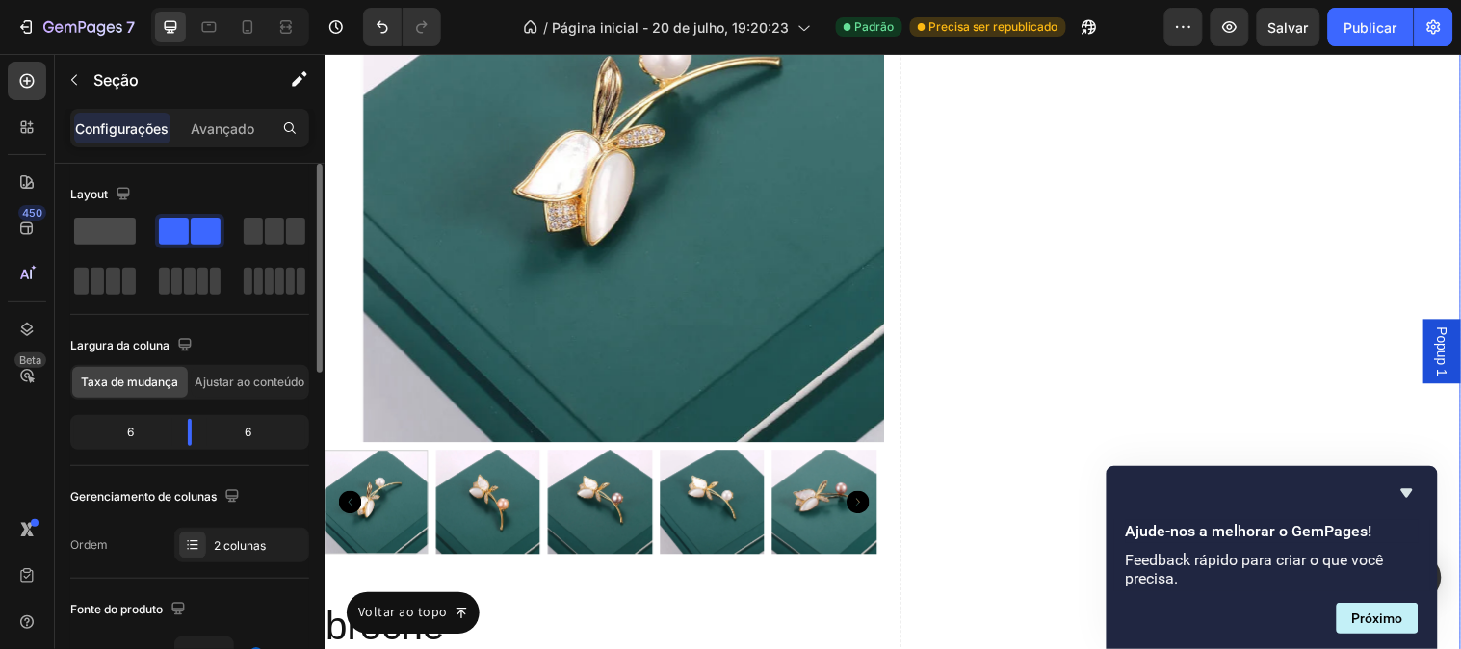
click at [93, 228] on span at bounding box center [105, 231] width 62 height 27
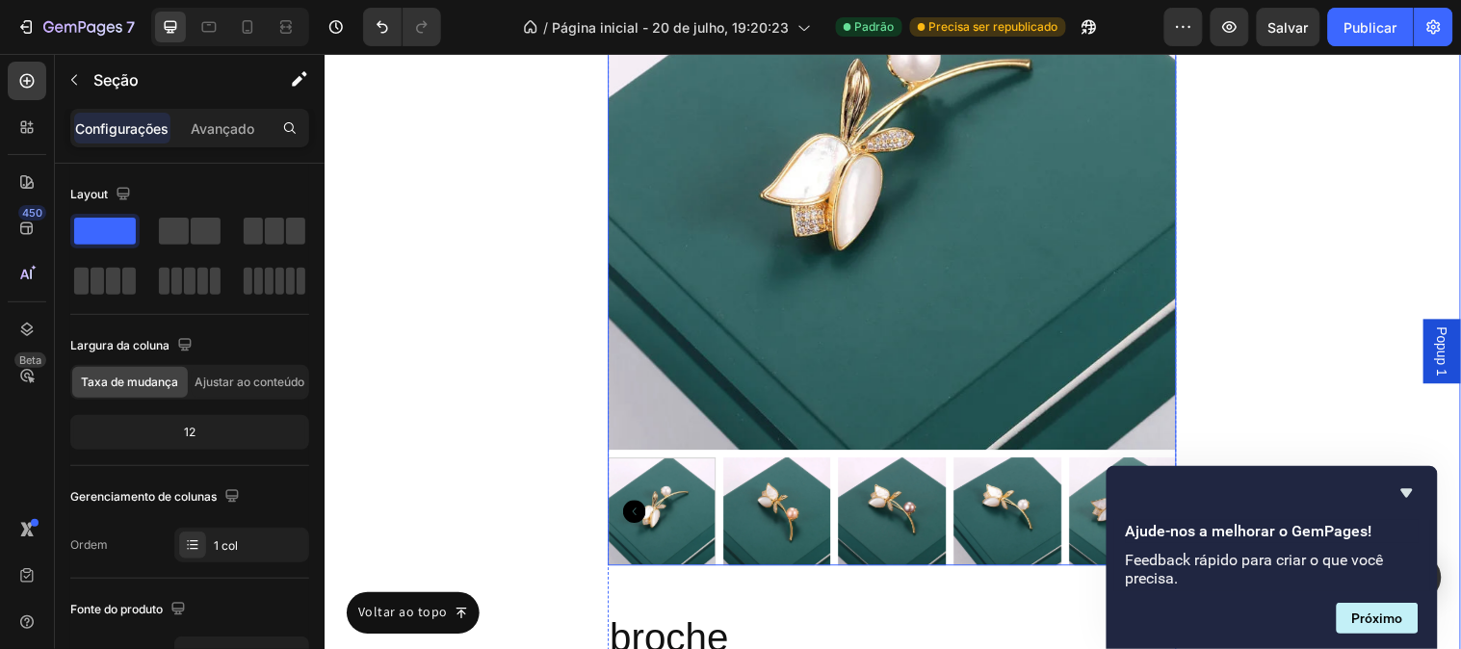
scroll to position [11192, 0]
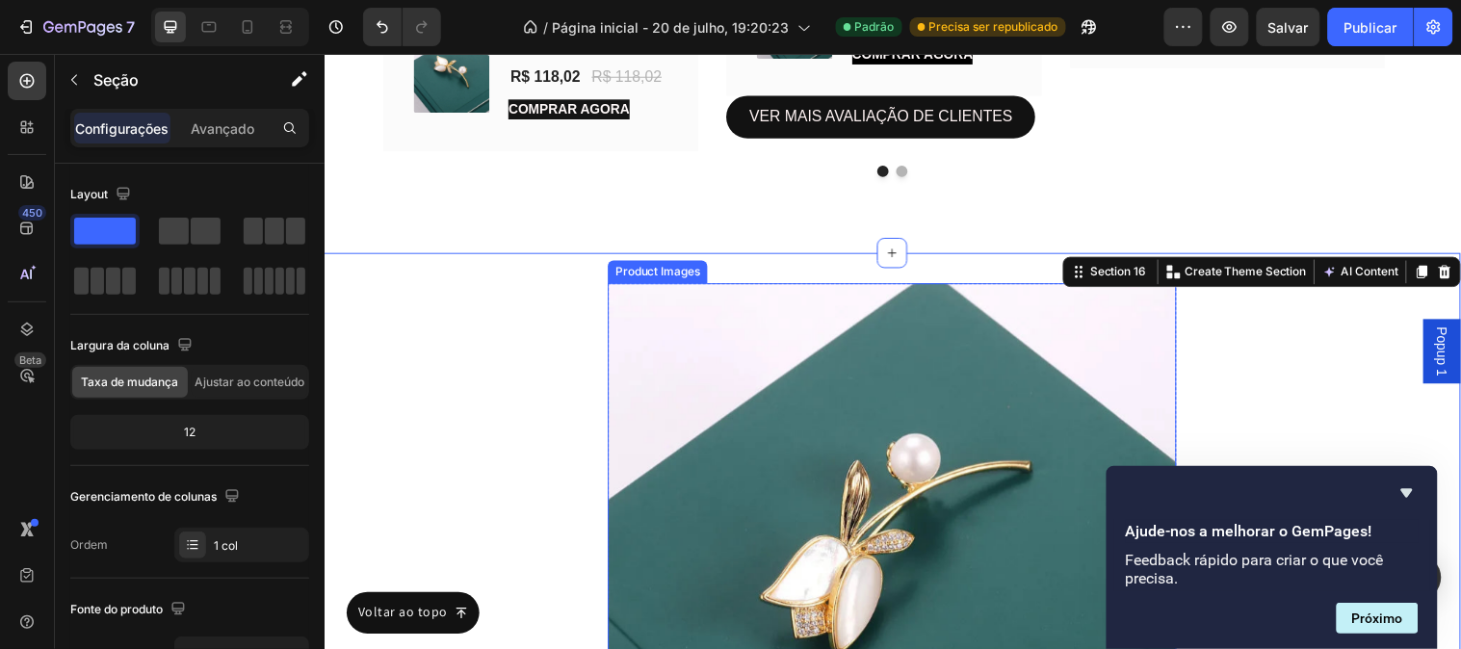
click at [668, 346] on img at bounding box center [901, 575] width 578 height 578
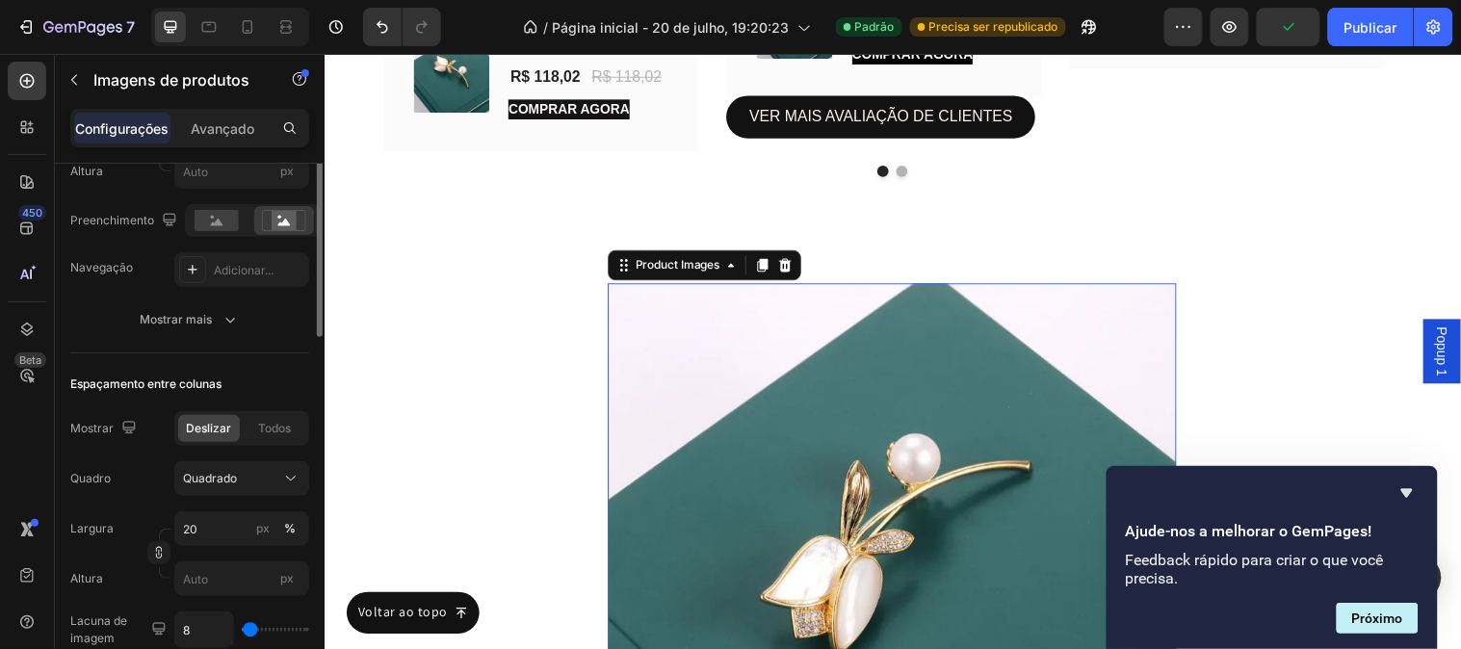
scroll to position [214, 0]
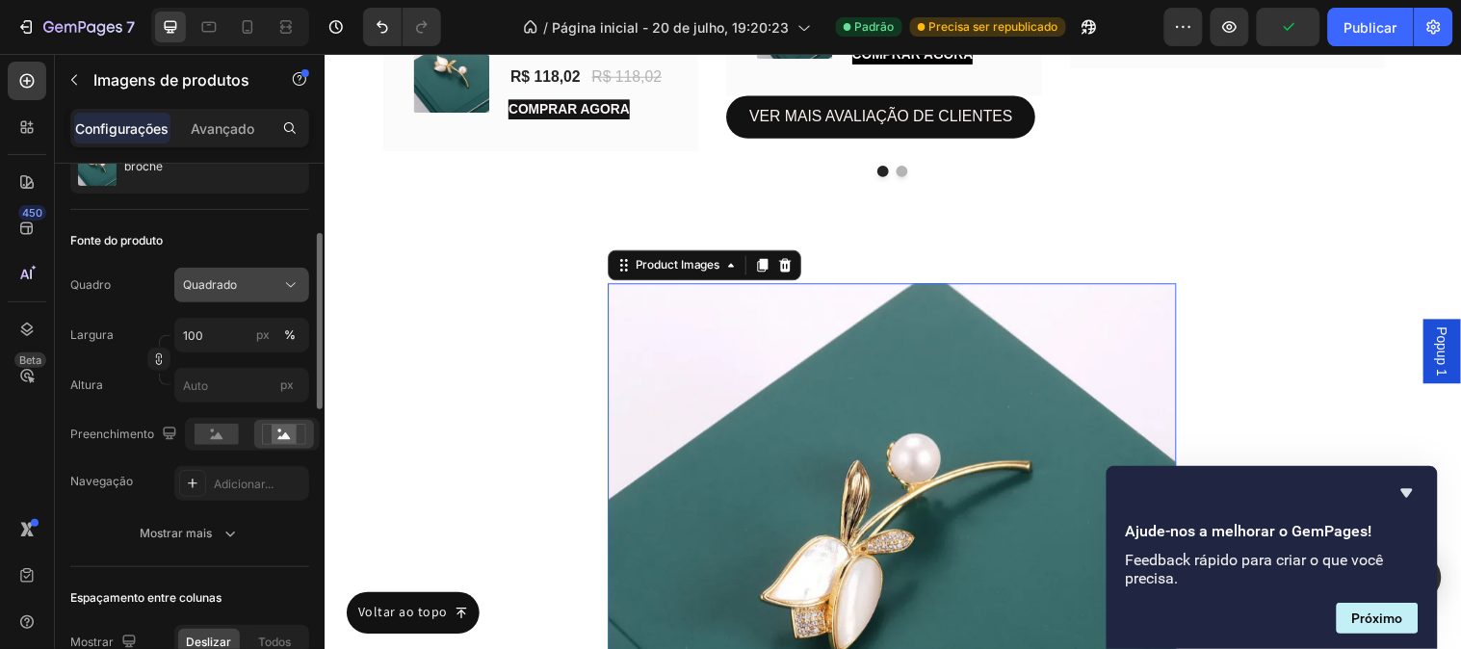
click at [273, 294] on div "Quadrado" at bounding box center [241, 284] width 117 height 19
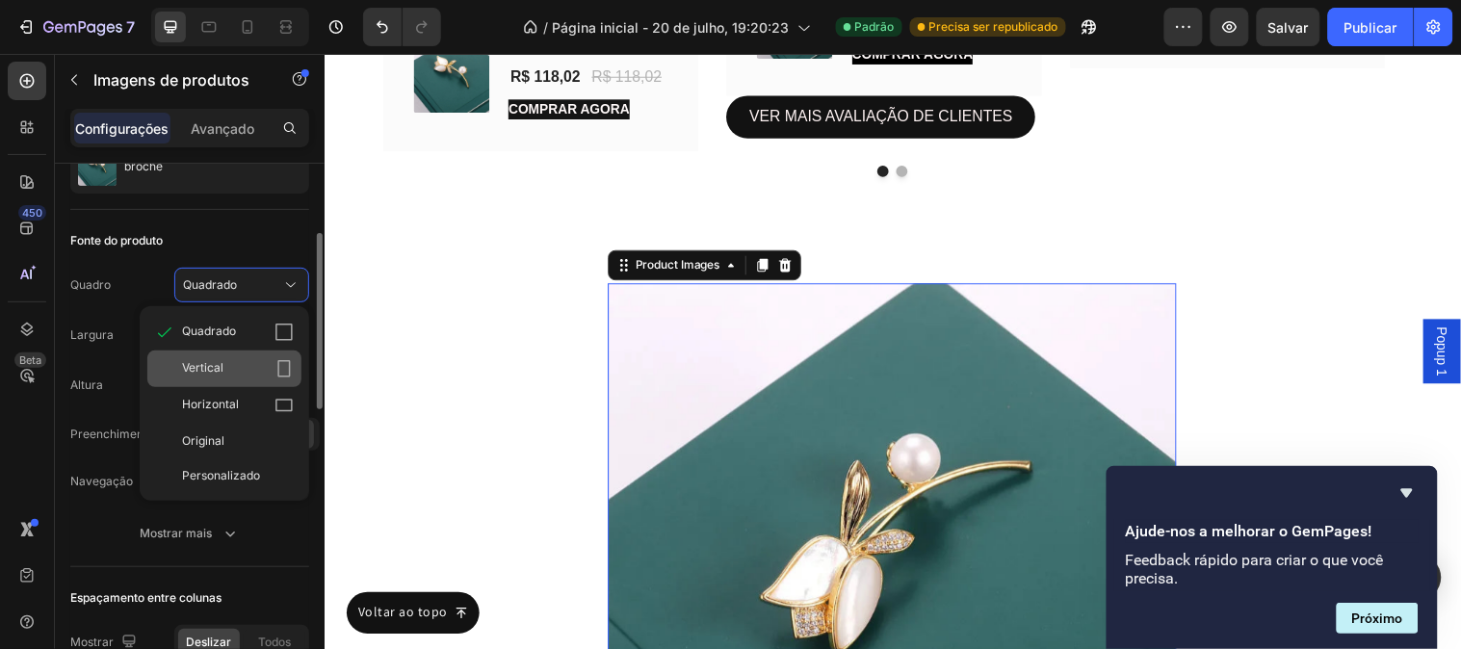
click at [243, 357] on div "Vertical" at bounding box center [224, 369] width 154 height 37
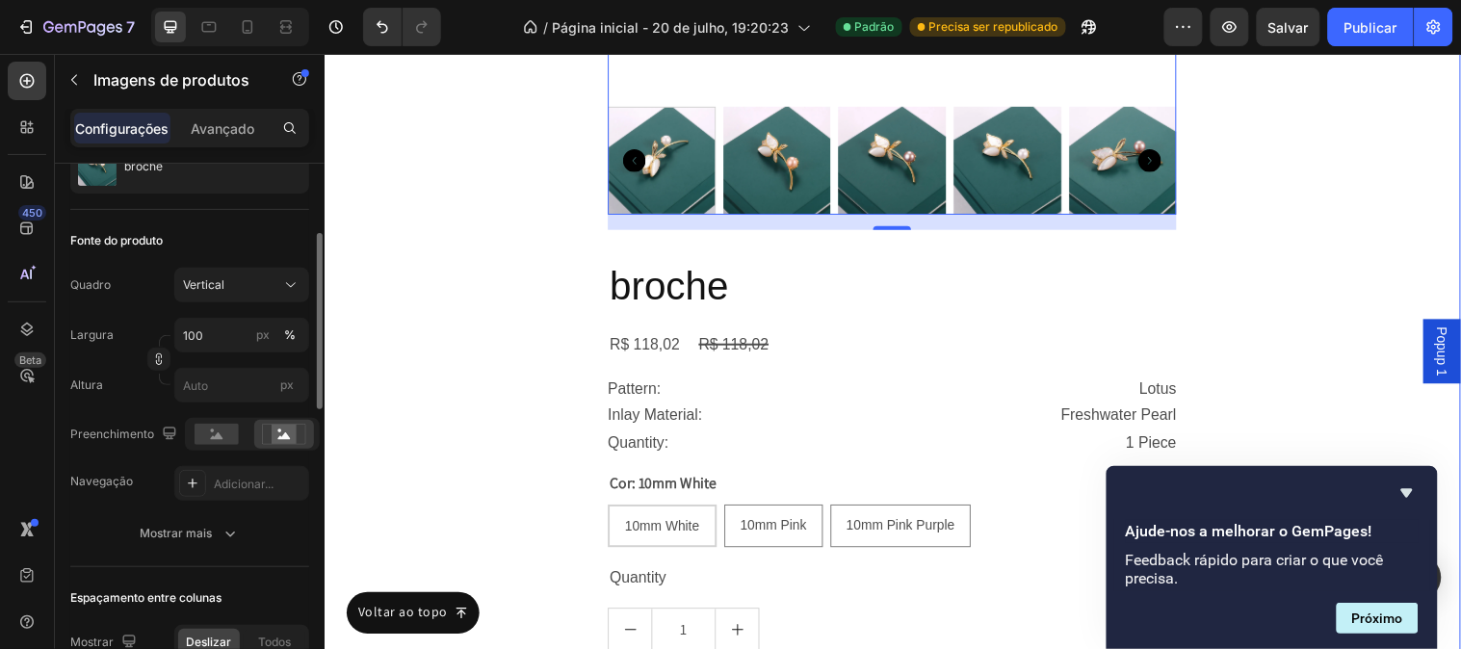
scroll to position [11761, 0]
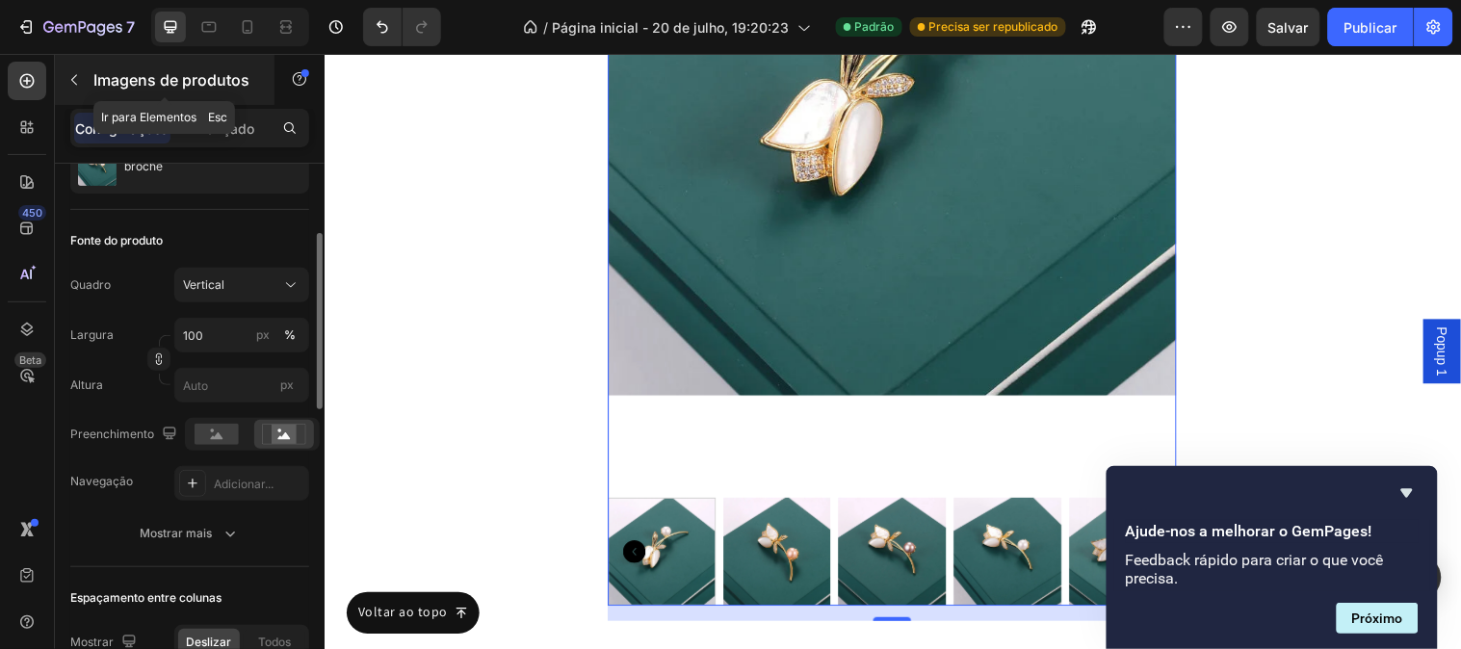
click at [77, 84] on icon "button" at bounding box center [73, 79] width 15 height 15
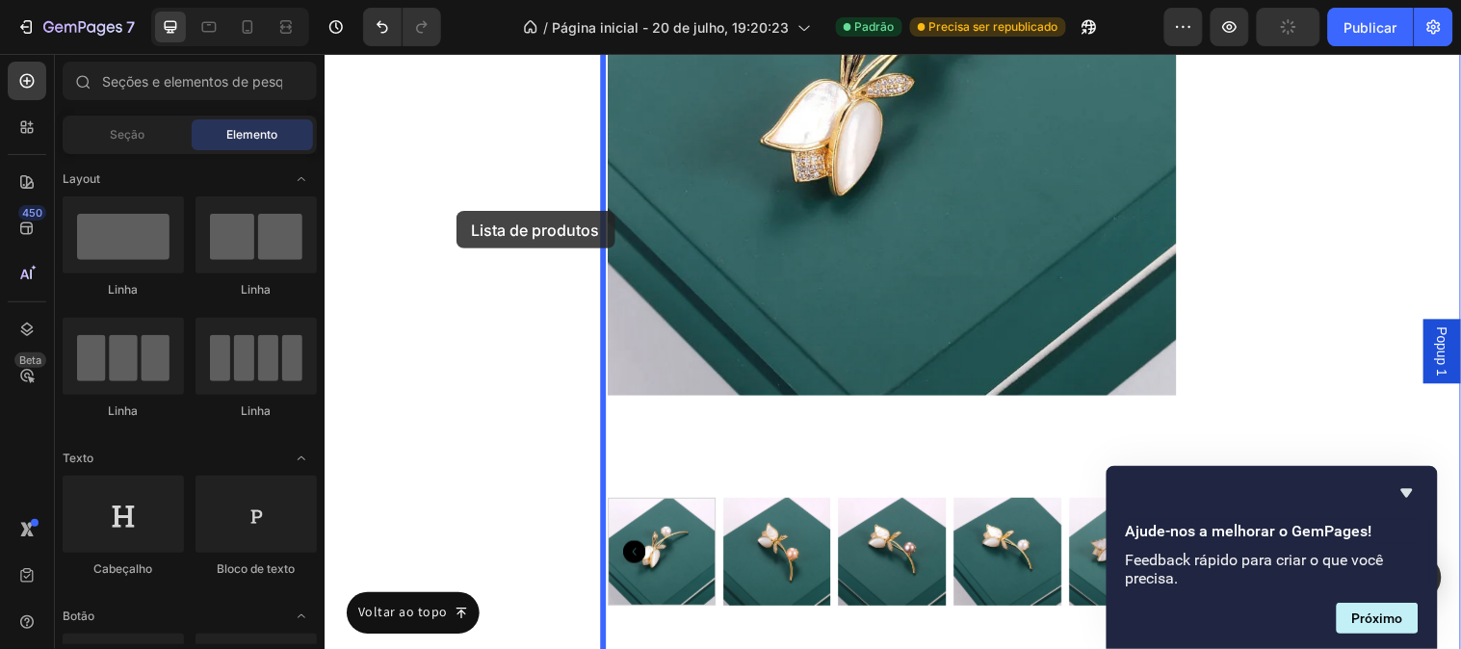
drag, startPoint x: 577, startPoint y: 251, endPoint x: 457, endPoint y: 213, distance: 125.5
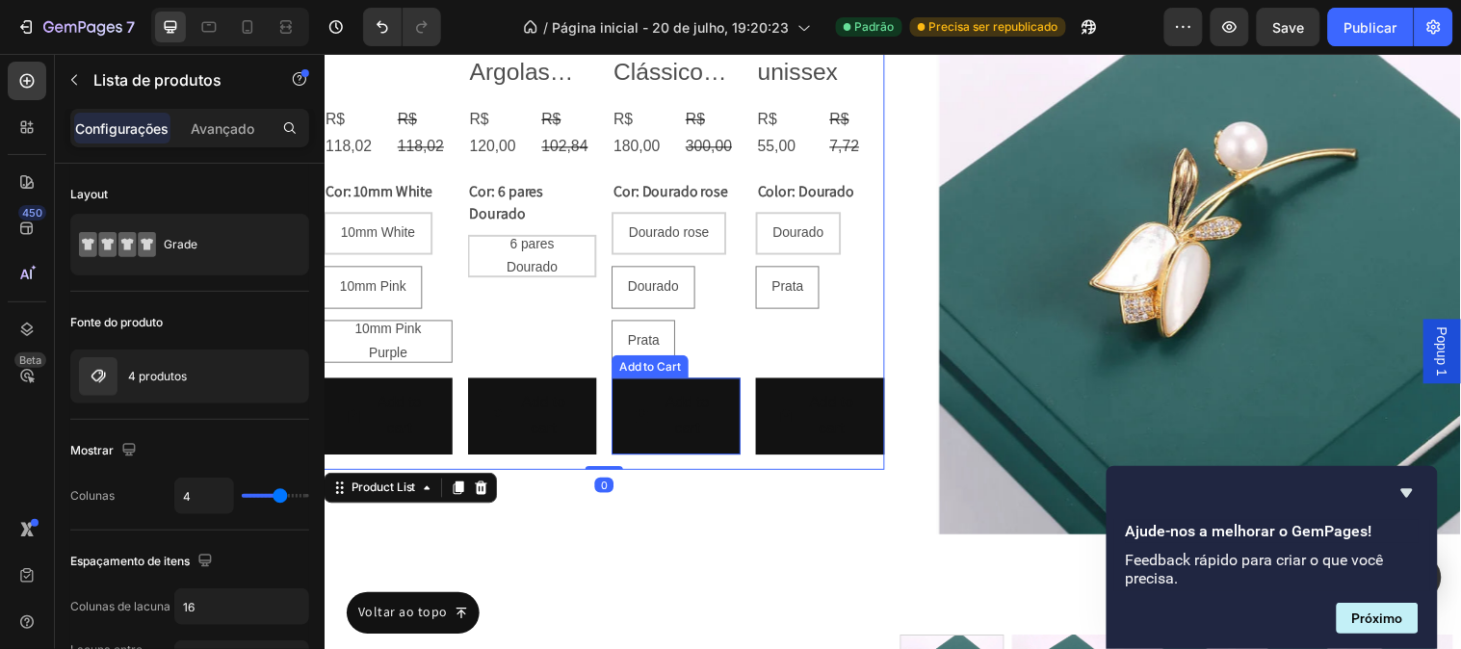
scroll to position [11333, 0]
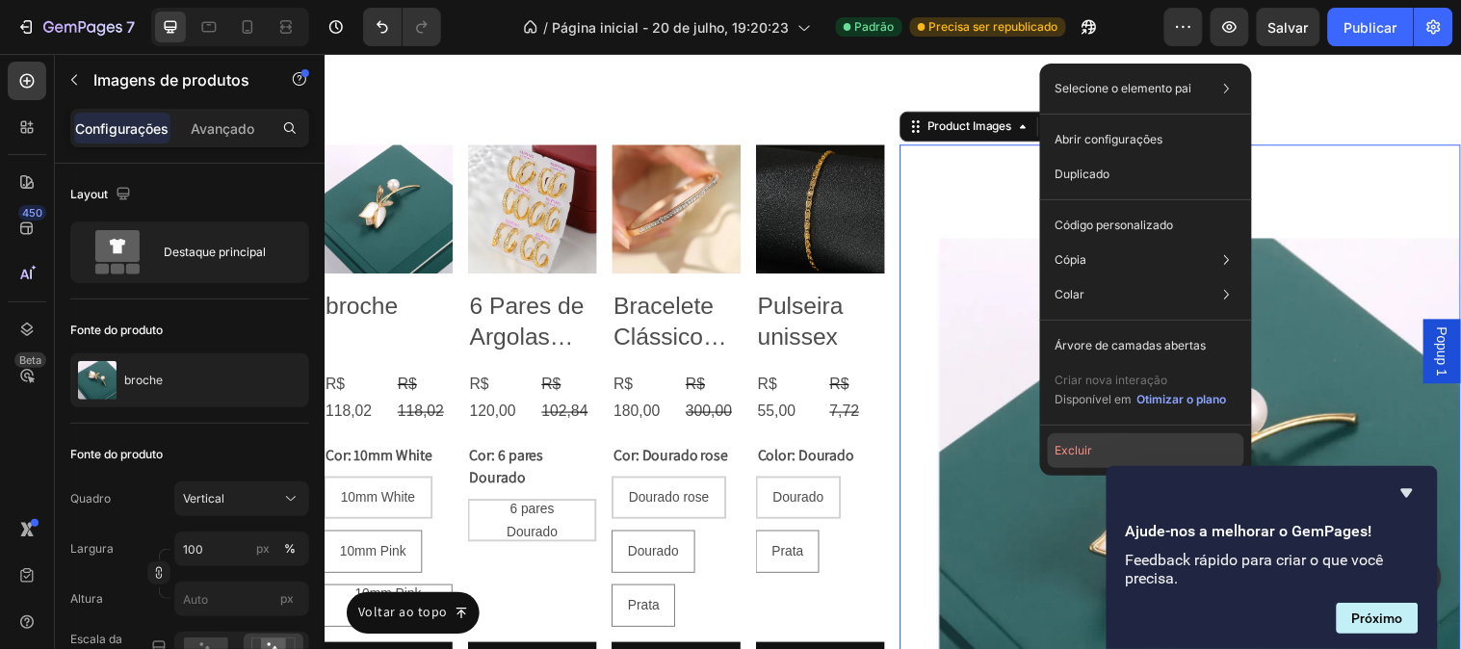
click at [1098, 453] on button "Excluir" at bounding box center [1146, 450] width 196 height 35
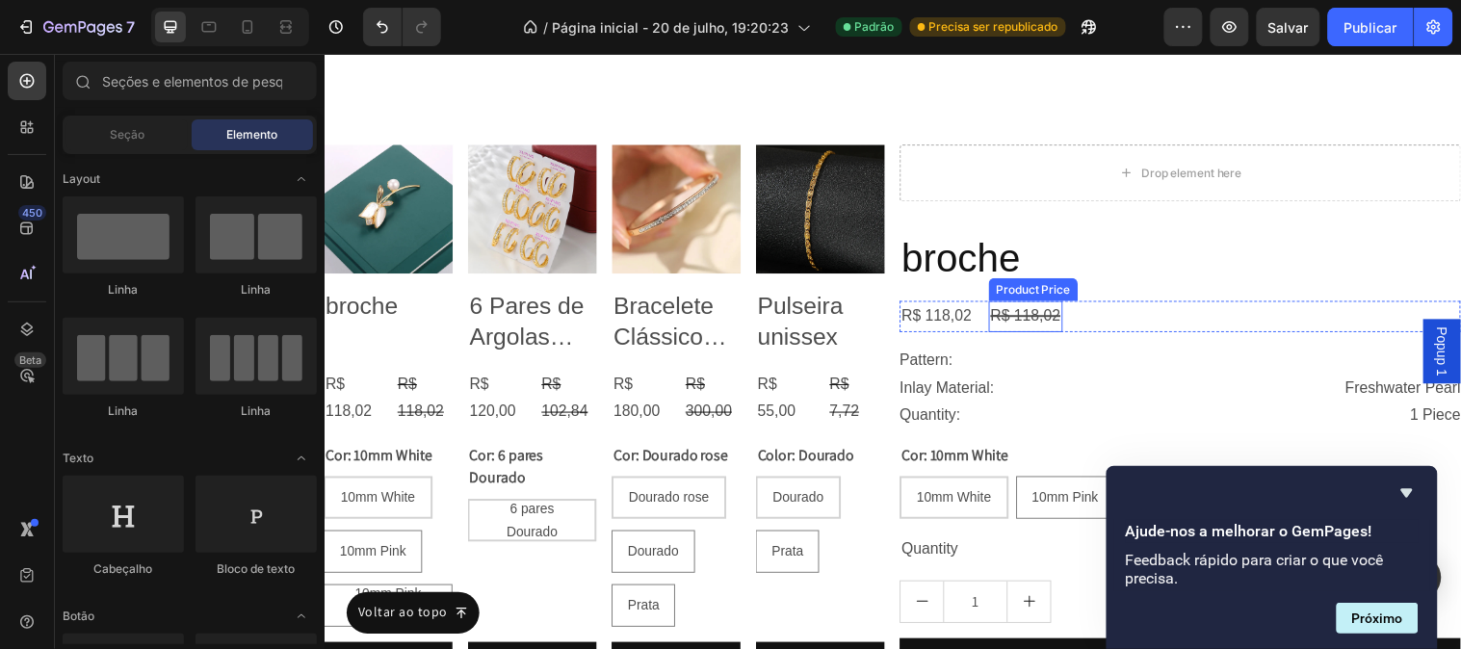
scroll to position [11761, 0]
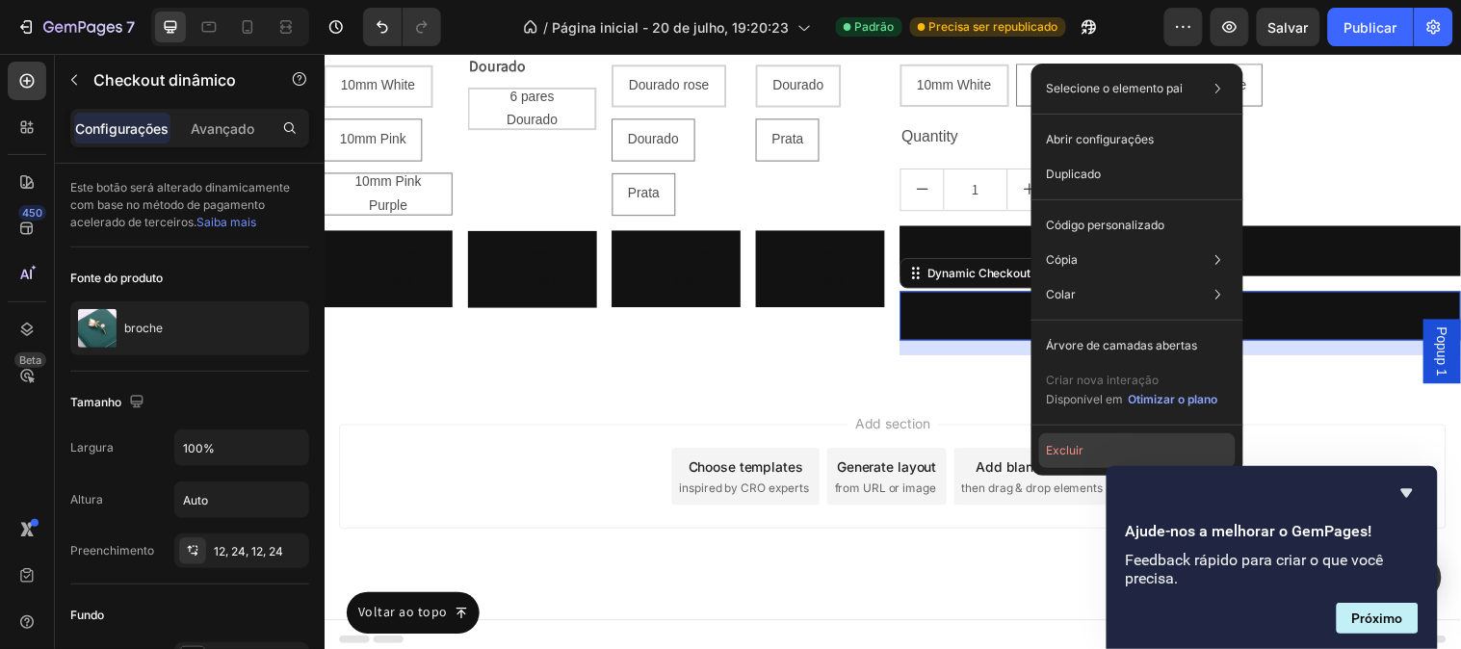
drag, startPoint x: 1081, startPoint y: 435, endPoint x: 767, endPoint y: 387, distance: 318.6
click at [1080, 435] on button "Excluir" at bounding box center [1137, 450] width 196 height 35
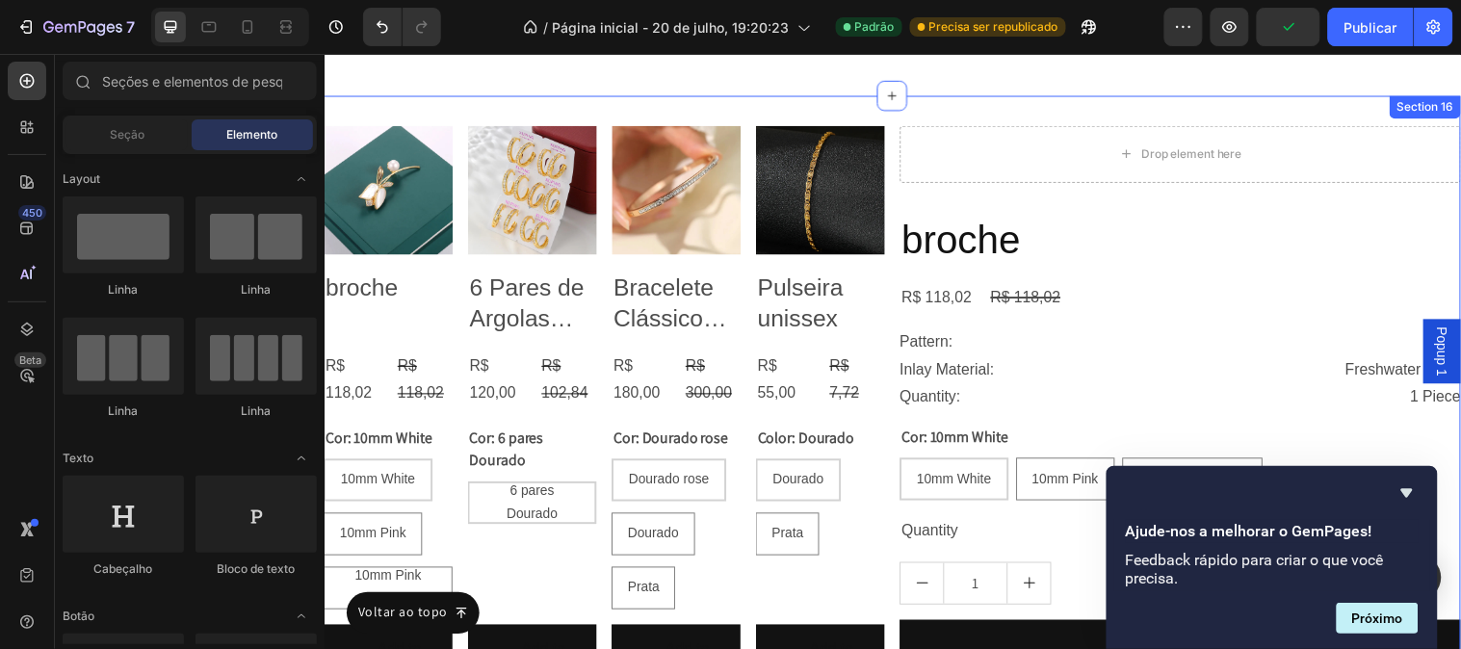
scroll to position [11211, 0]
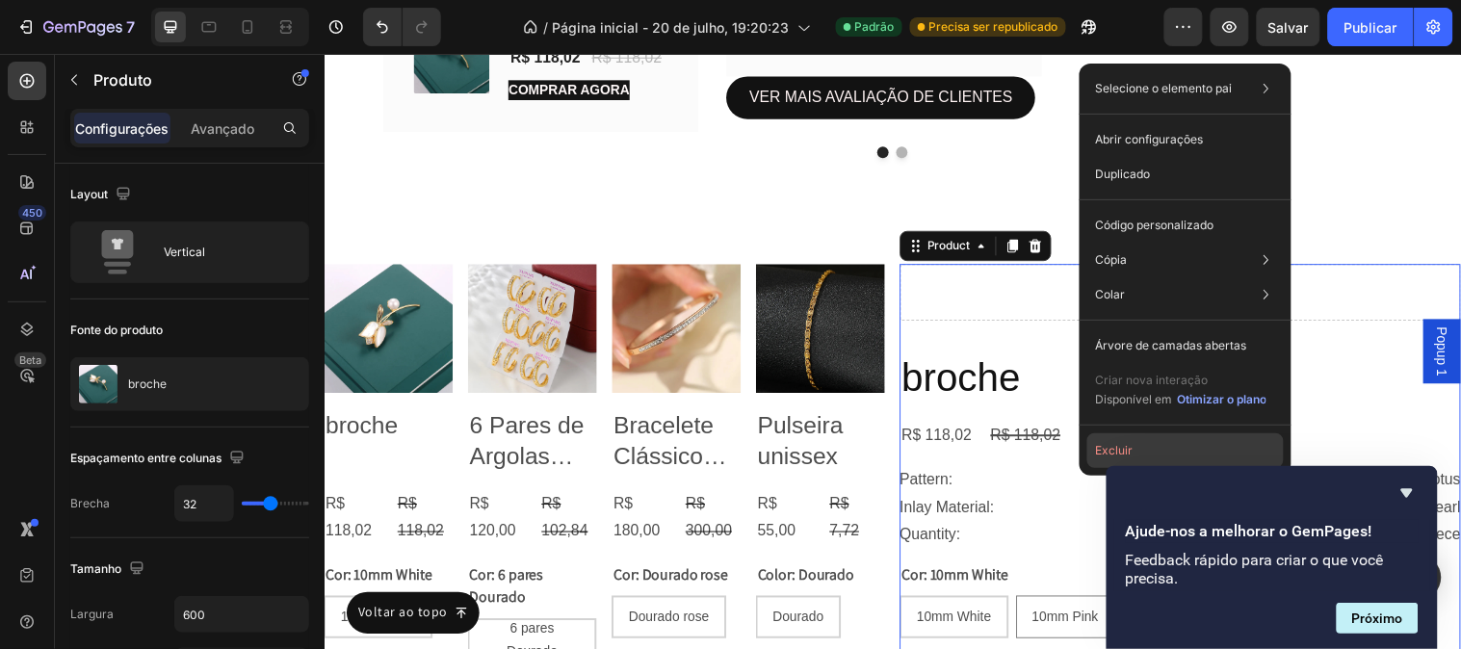
click at [1148, 433] on button "Excluir" at bounding box center [1185, 450] width 196 height 35
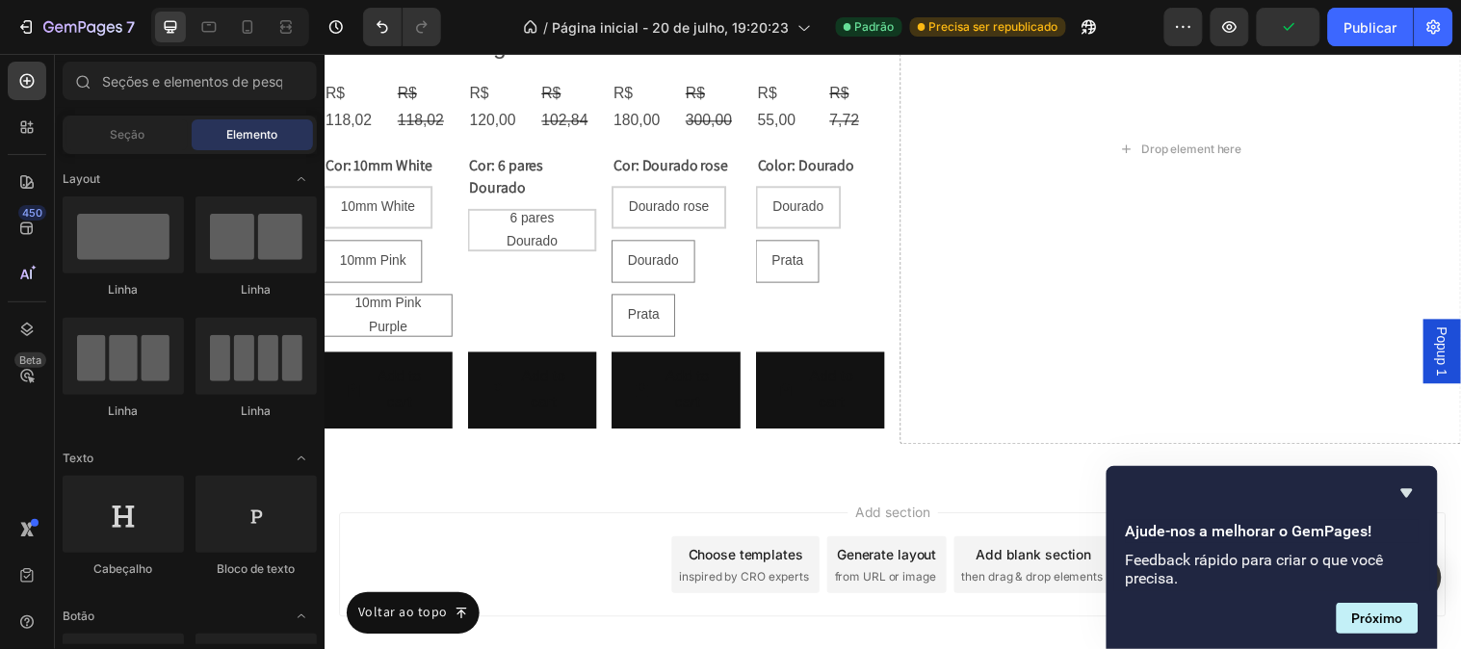
scroll to position [11308, 0]
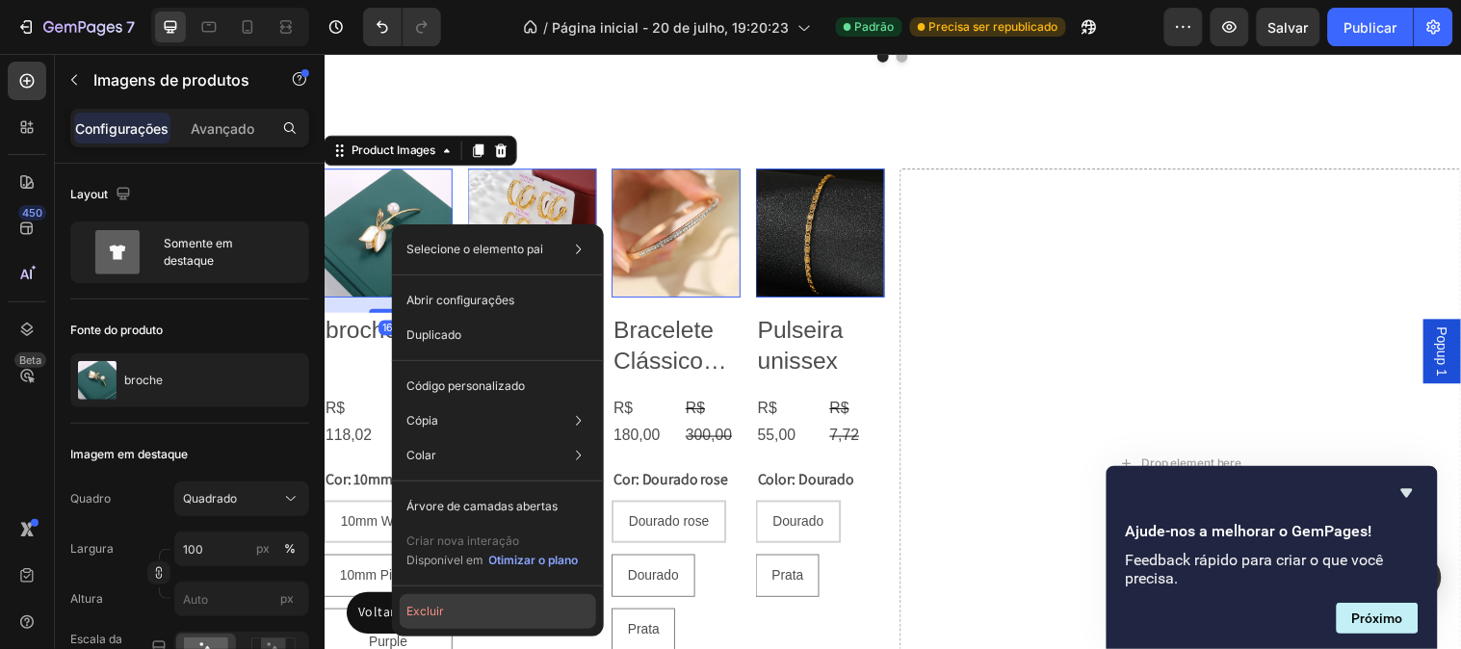
click at [441, 598] on button "Excluir" at bounding box center [498, 611] width 196 height 35
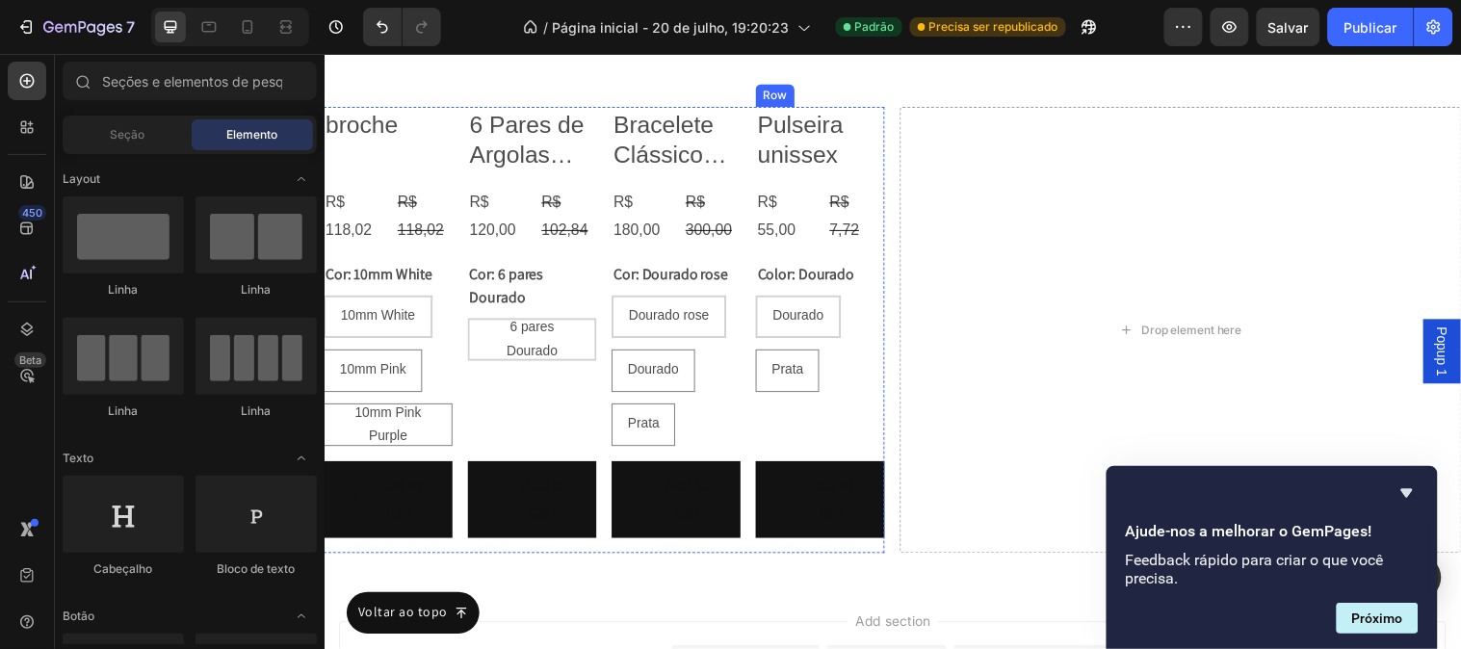
scroll to position [11415, 0]
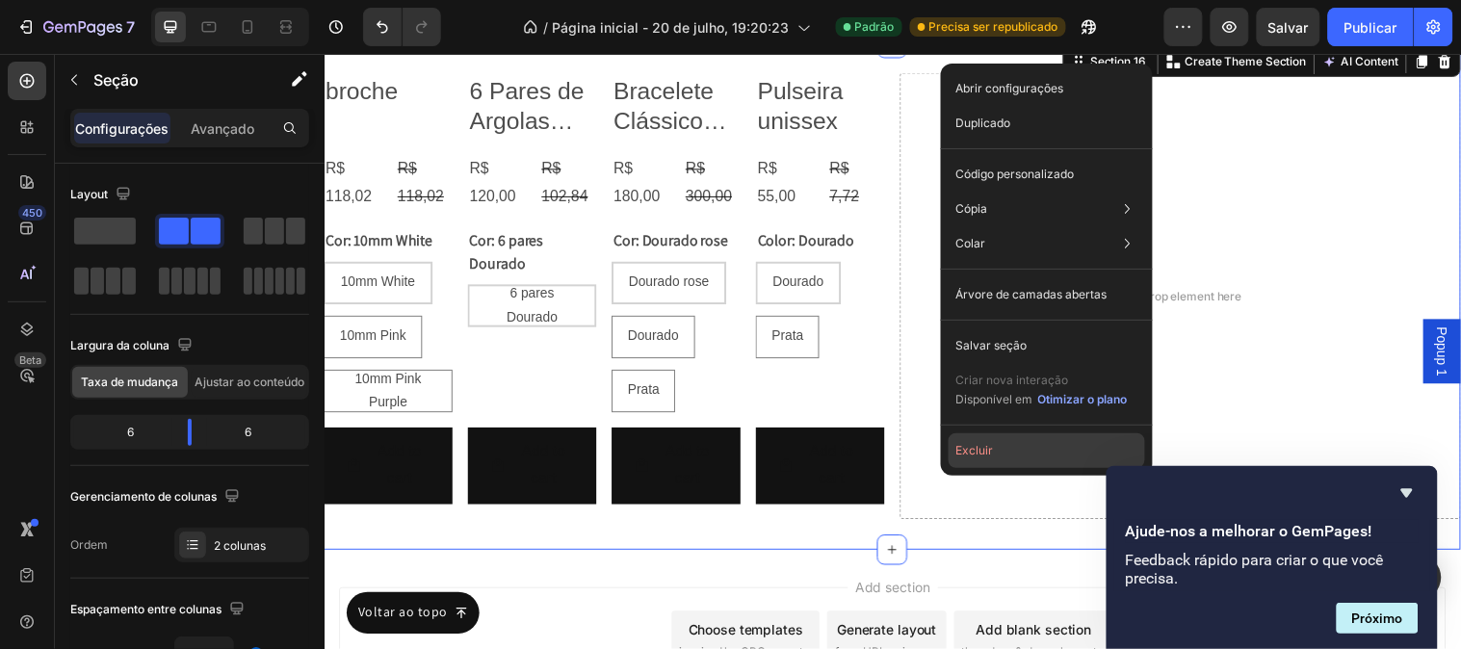
click at [995, 448] on button "Excluir" at bounding box center [1047, 450] width 196 height 35
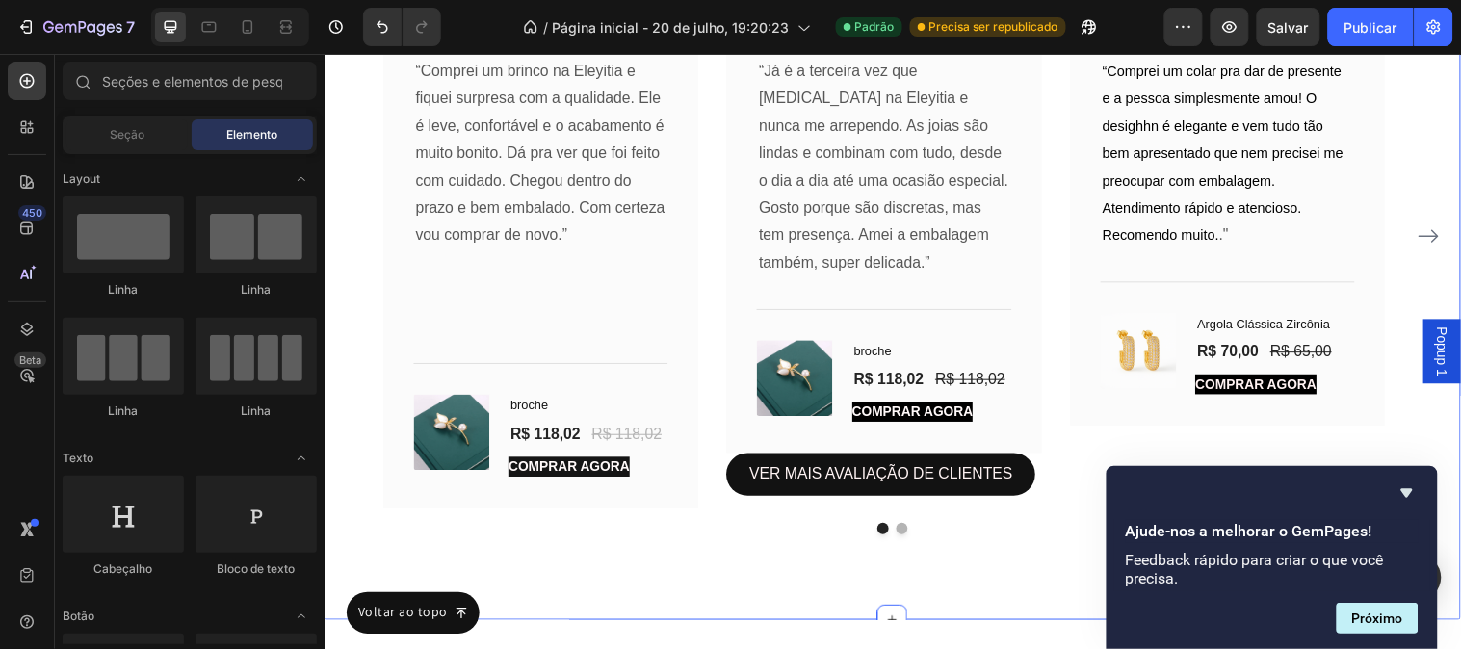
scroll to position [10755, 0]
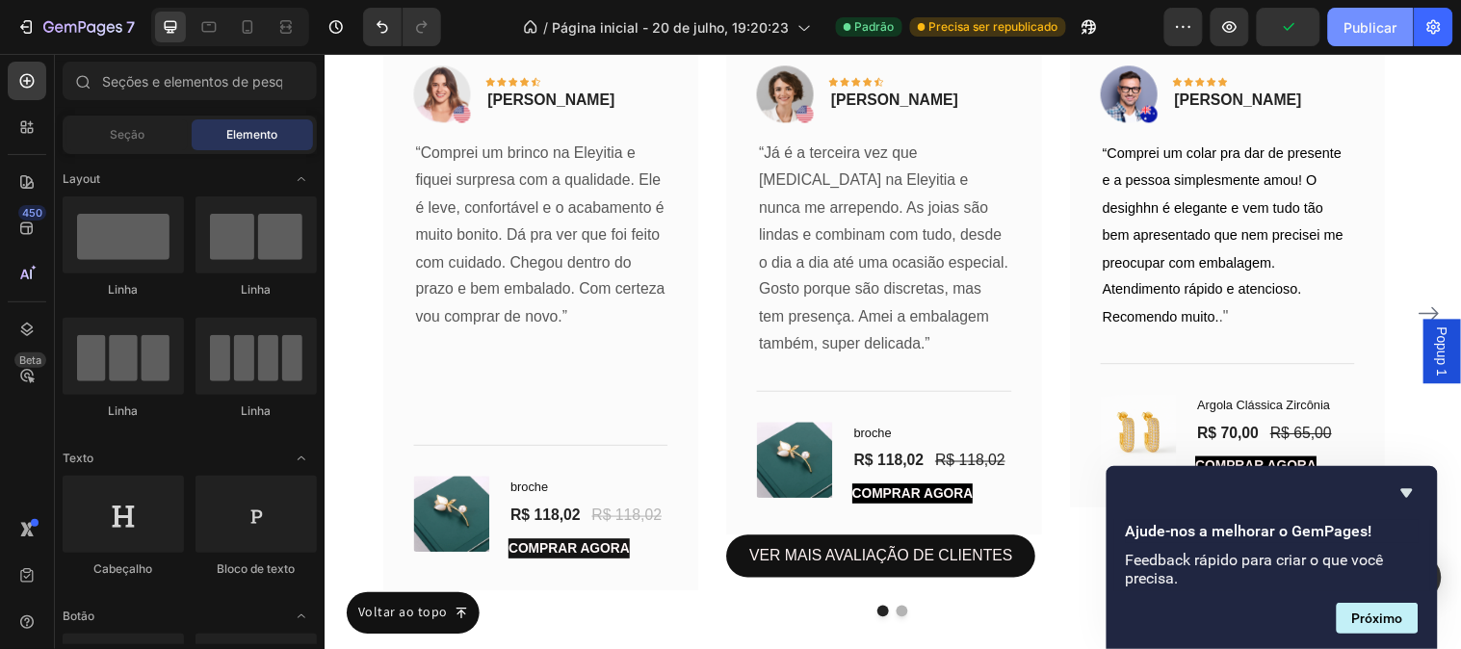
click at [1383, 25] on font "Publicar" at bounding box center [1370, 27] width 53 height 16
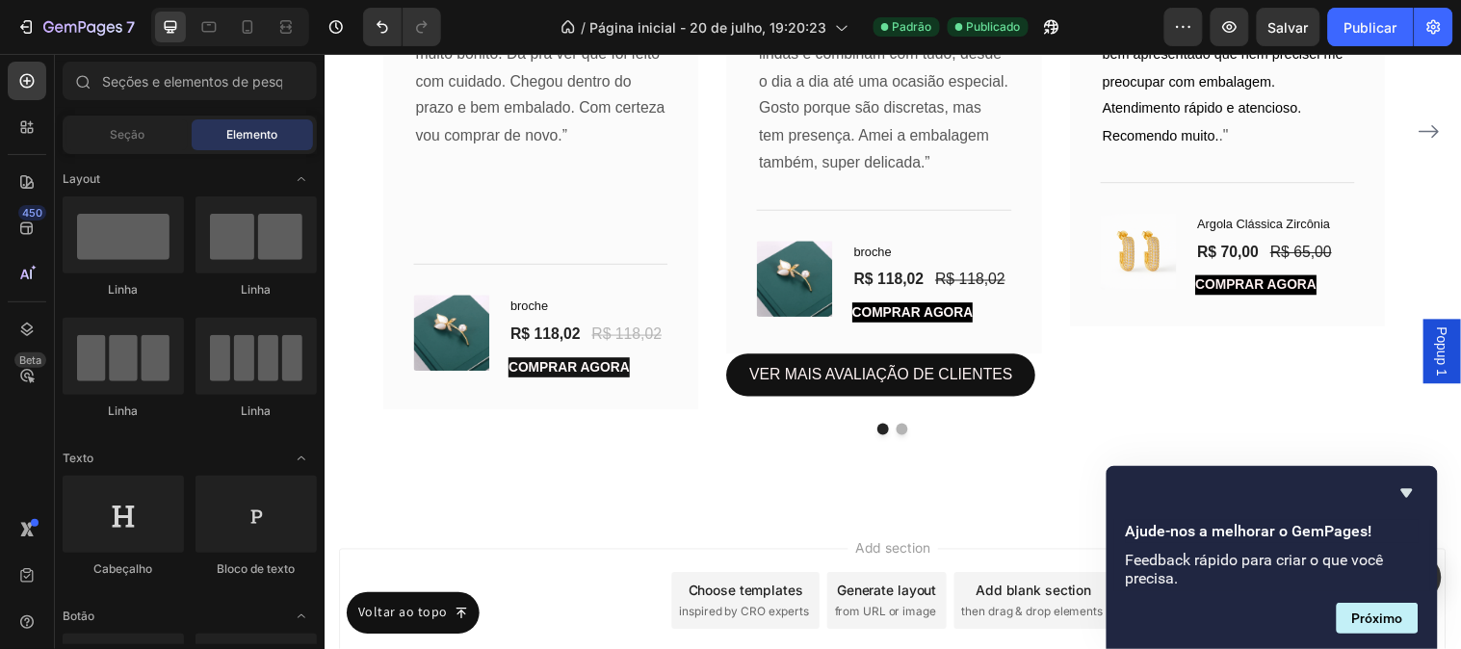
scroll to position [10945, 0]
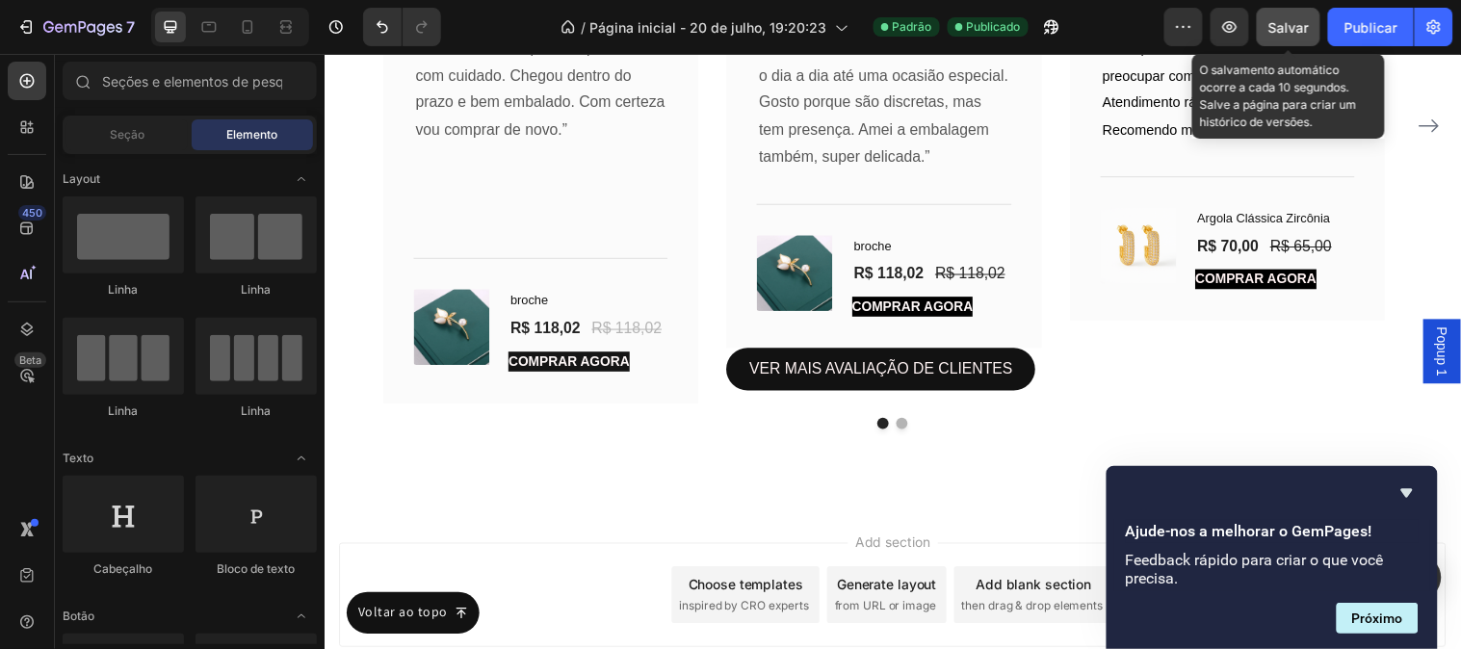
click at [1266, 36] on button "Salvar" at bounding box center [1289, 27] width 64 height 39
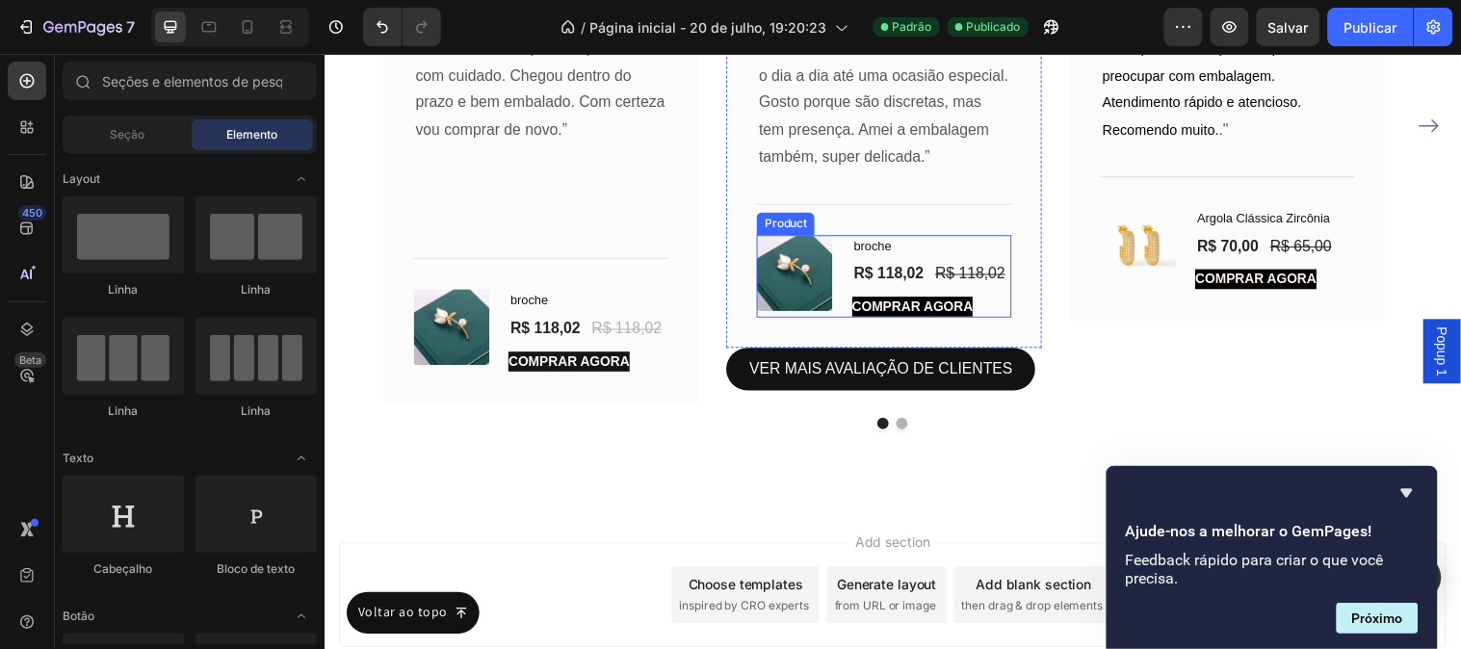
scroll to position [11076, 0]
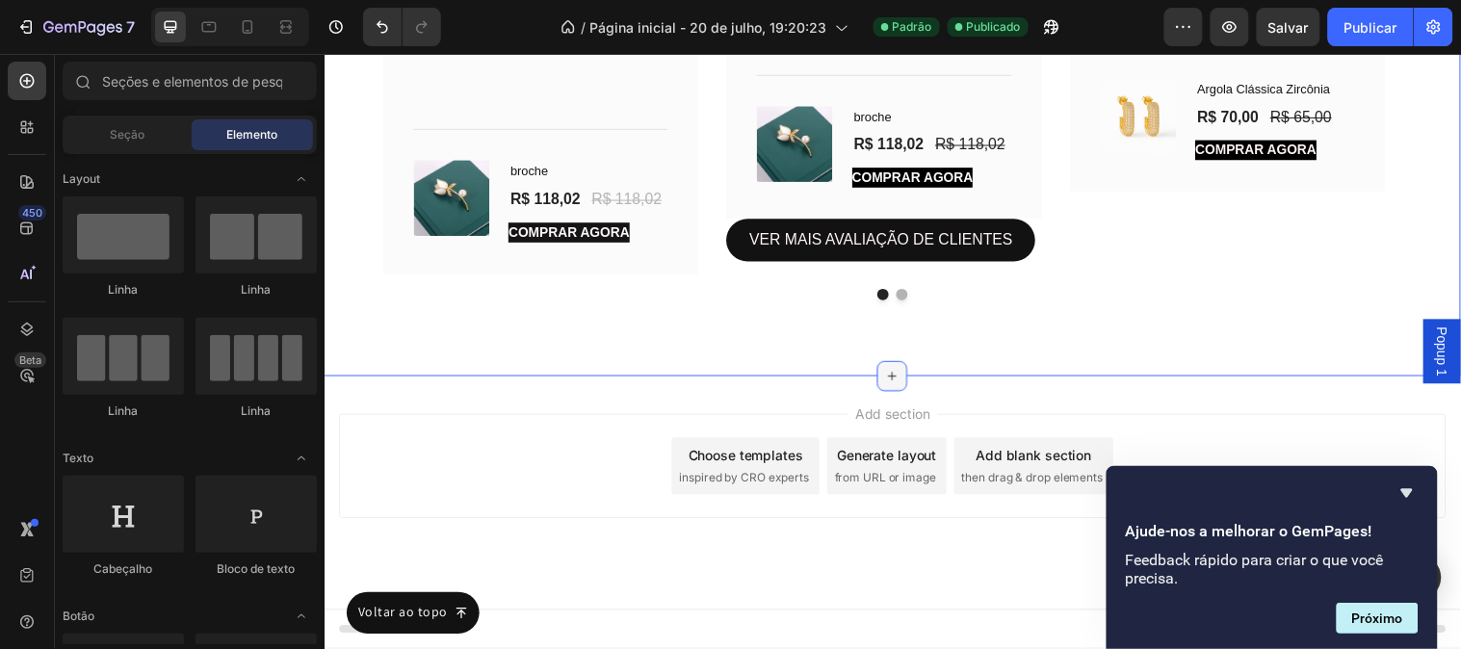
click at [896, 379] on icon at bounding box center [901, 380] width 15 height 15
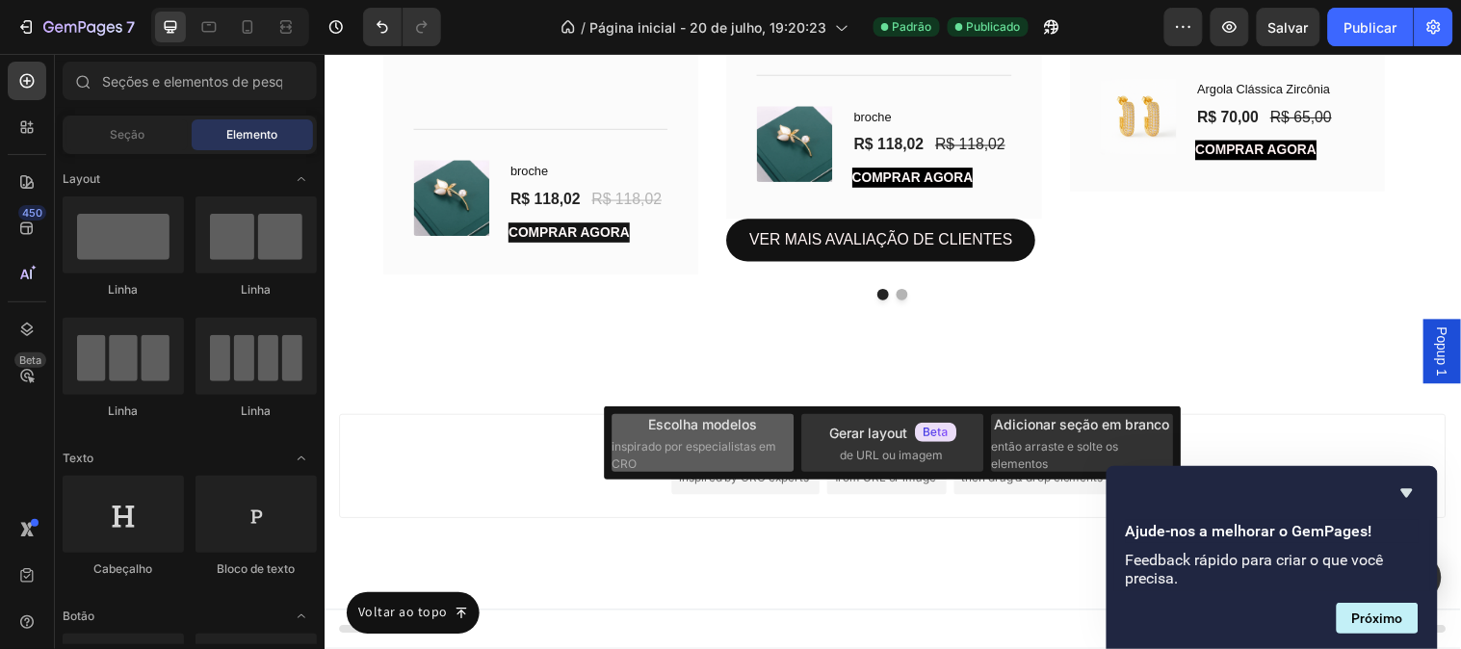
click at [749, 446] on font "inspirado por especialistas em CRO" at bounding box center [694, 455] width 165 height 32
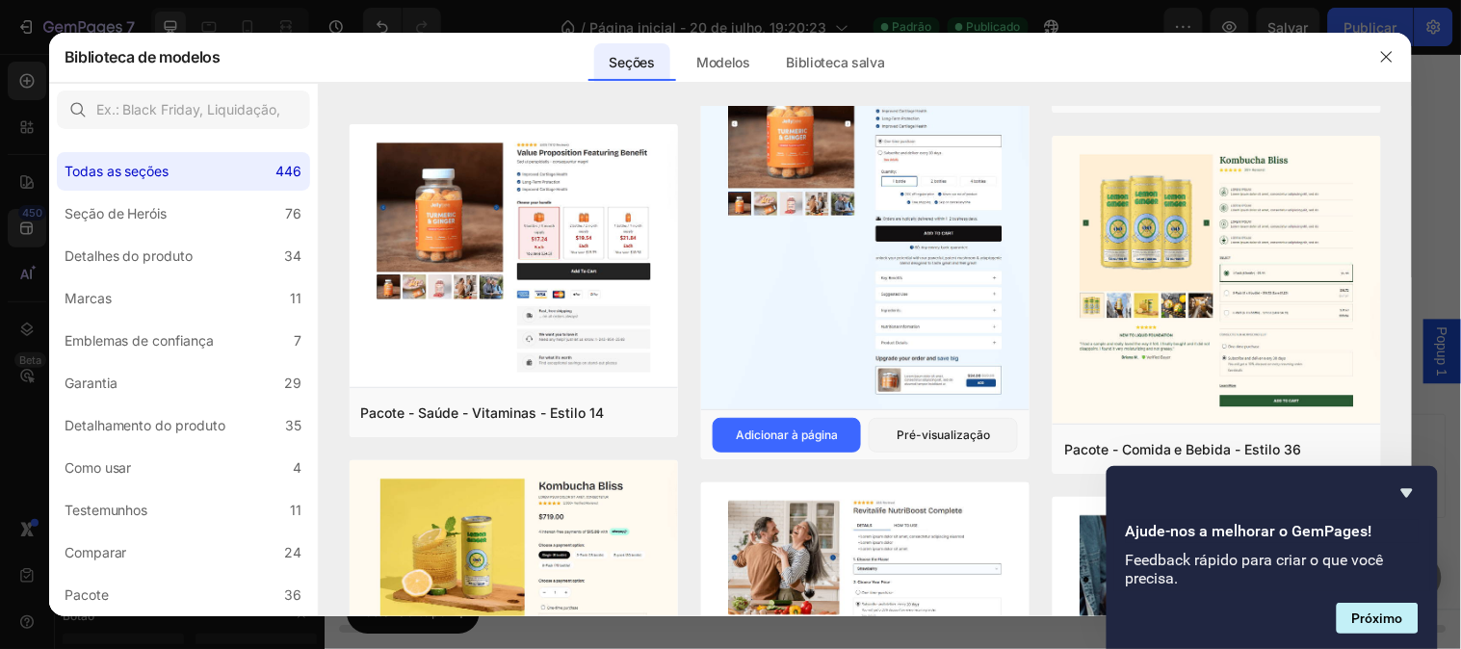
scroll to position [1356, 0]
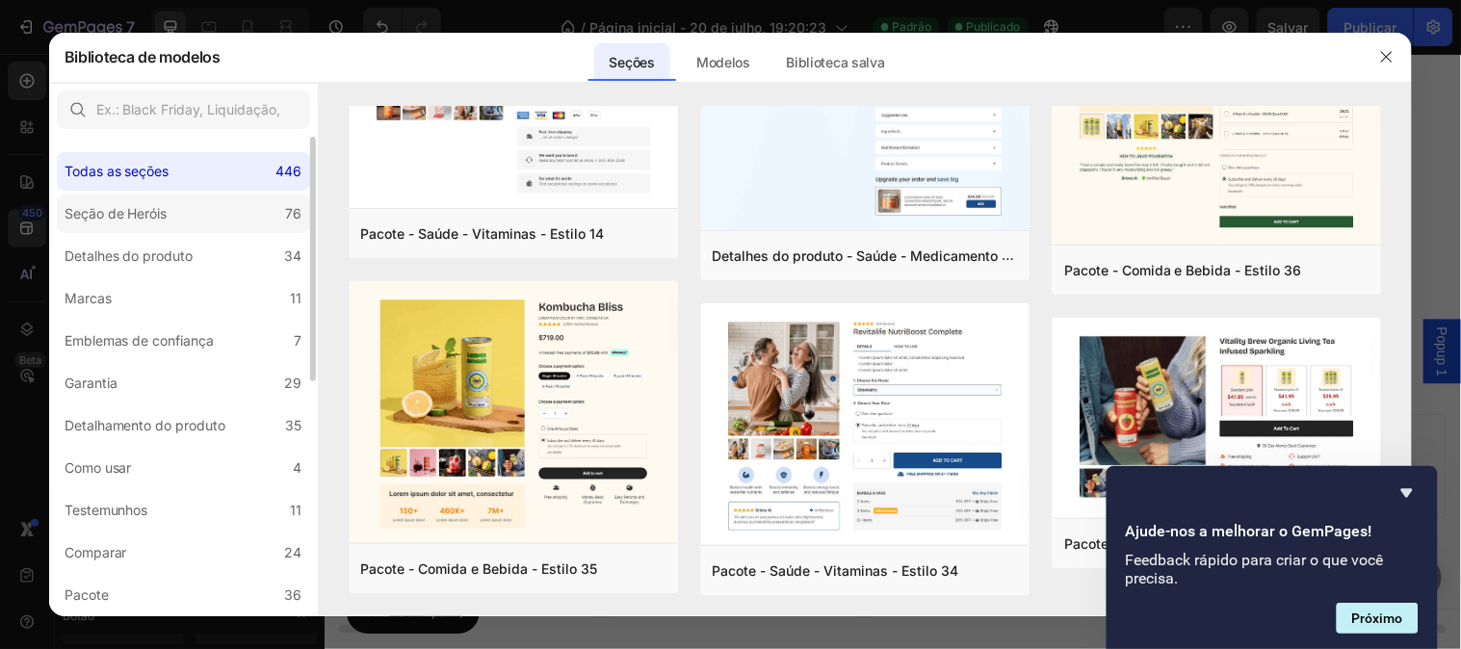
click at [196, 223] on label "Seção de Heróis 76" at bounding box center [183, 214] width 253 height 39
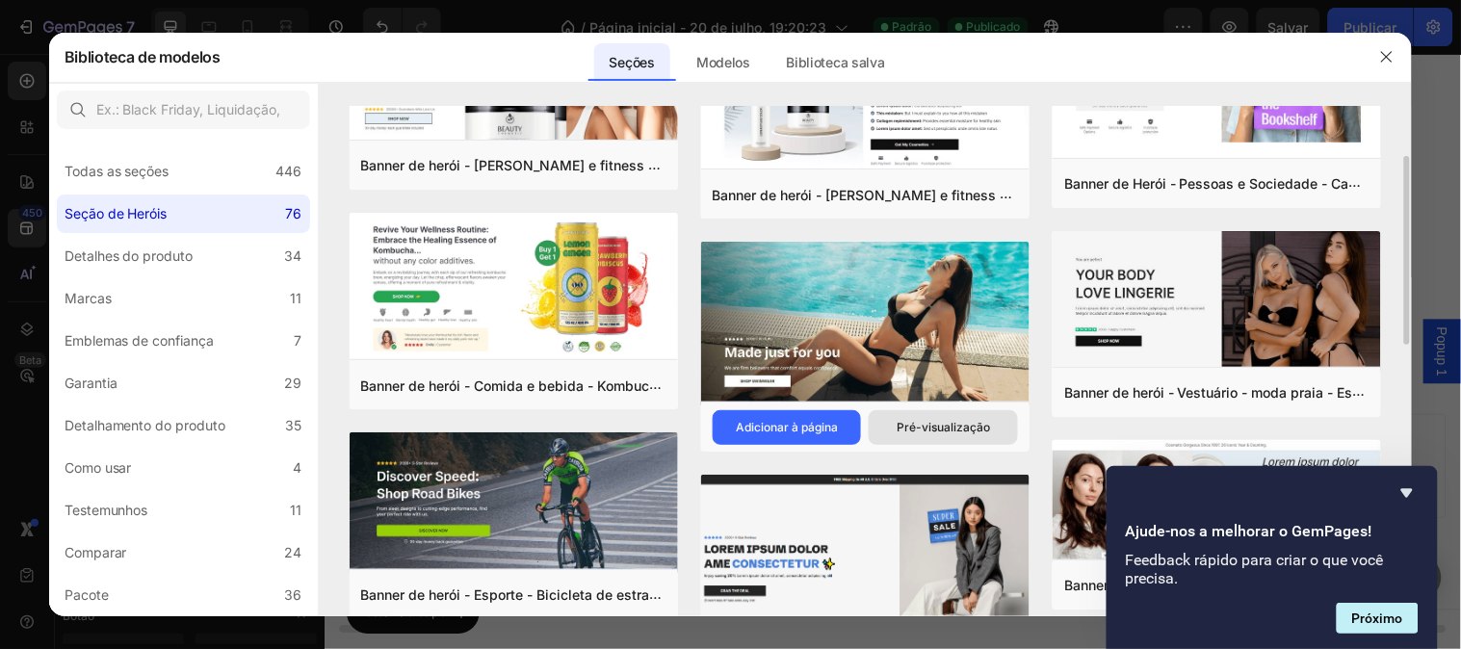
scroll to position [428, 0]
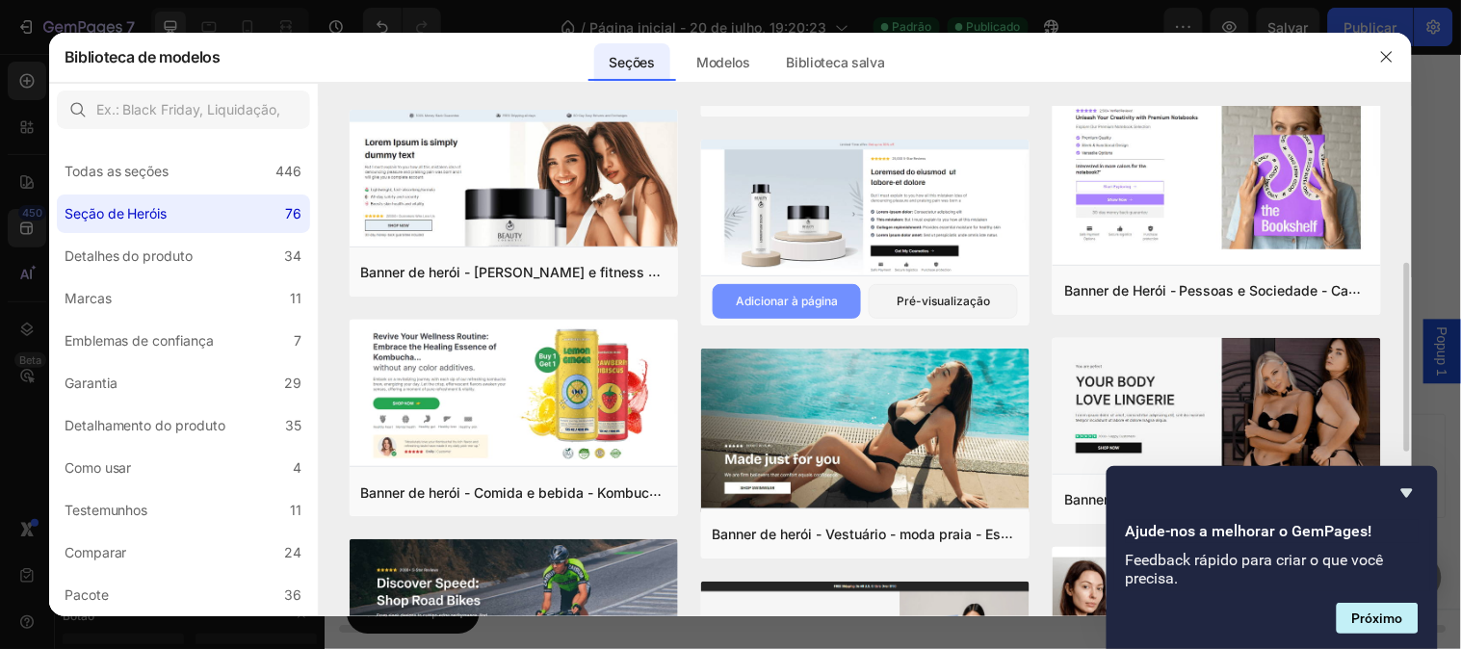
click at [813, 299] on font "Adicionar à página" at bounding box center [787, 301] width 102 height 14
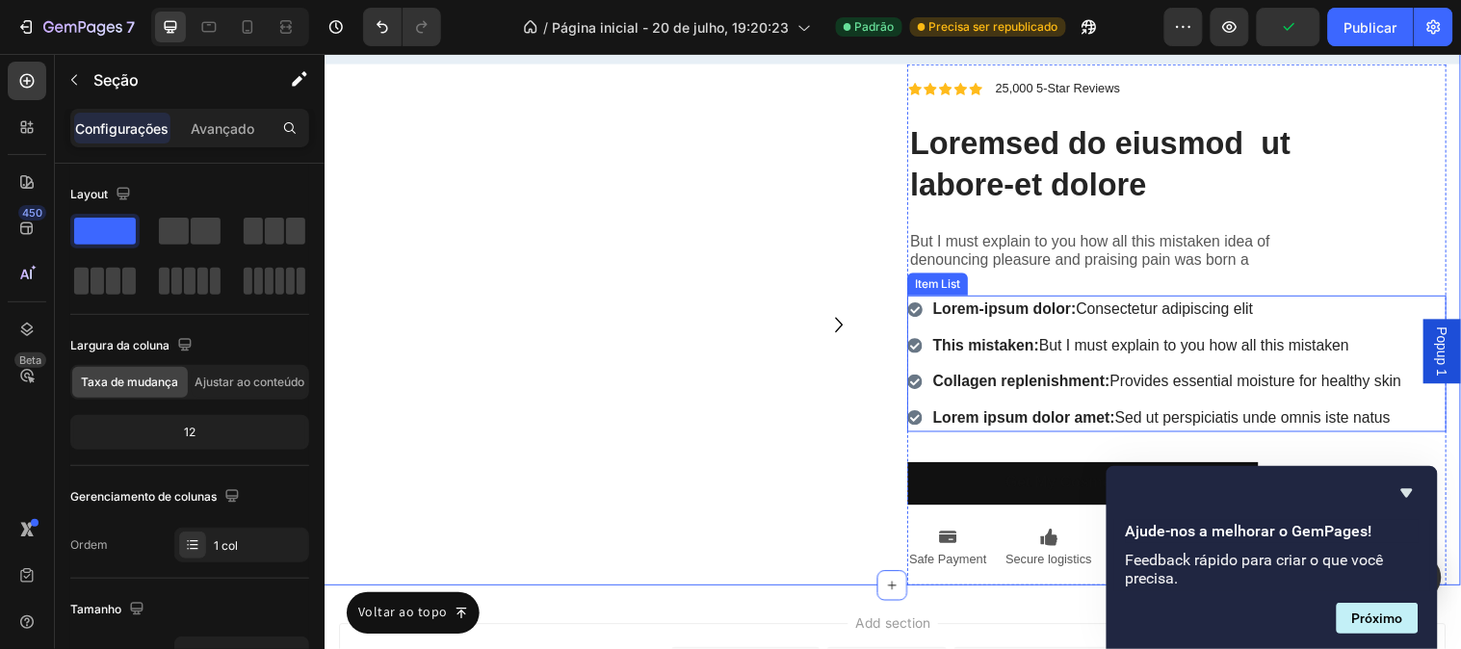
scroll to position [11223, 0]
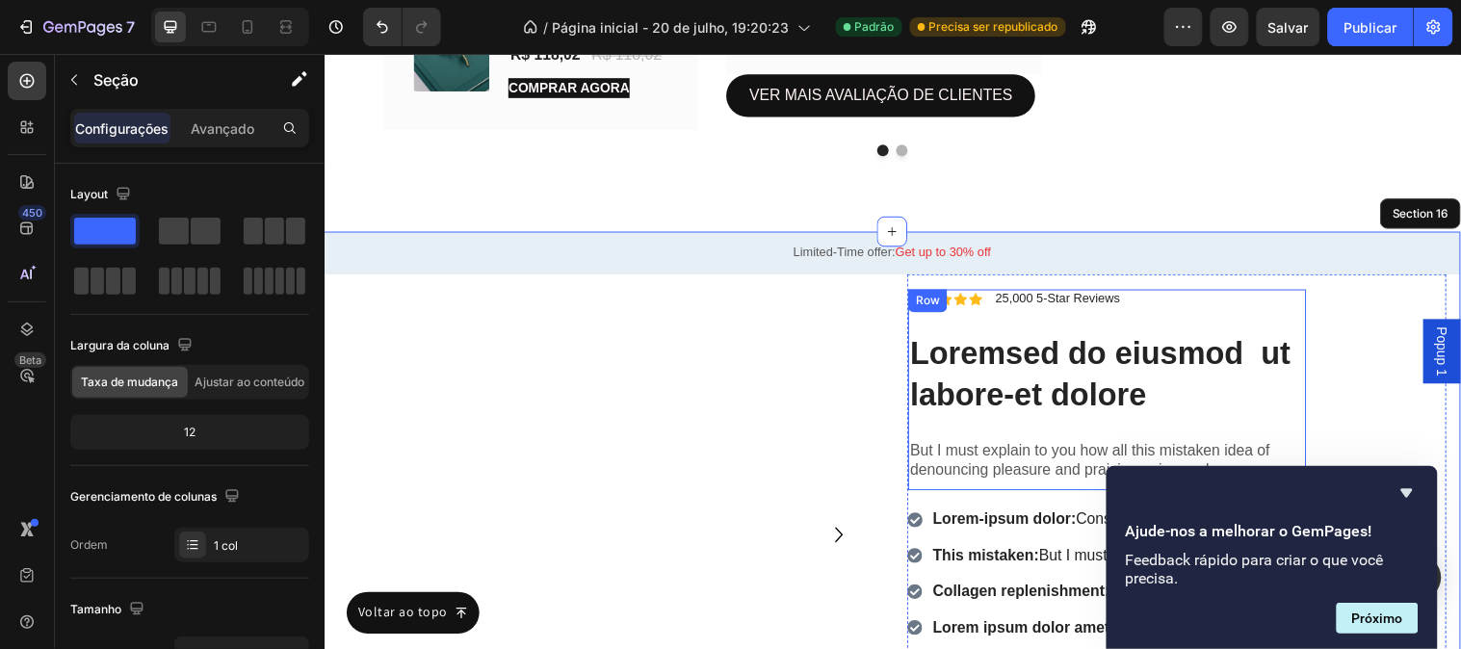
click at [1135, 318] on div "Icon Icon Icon Icon Icon Icon List 25,000 5-Star Reviews Text Block Row Loremse…" at bounding box center [1120, 395] width 404 height 204
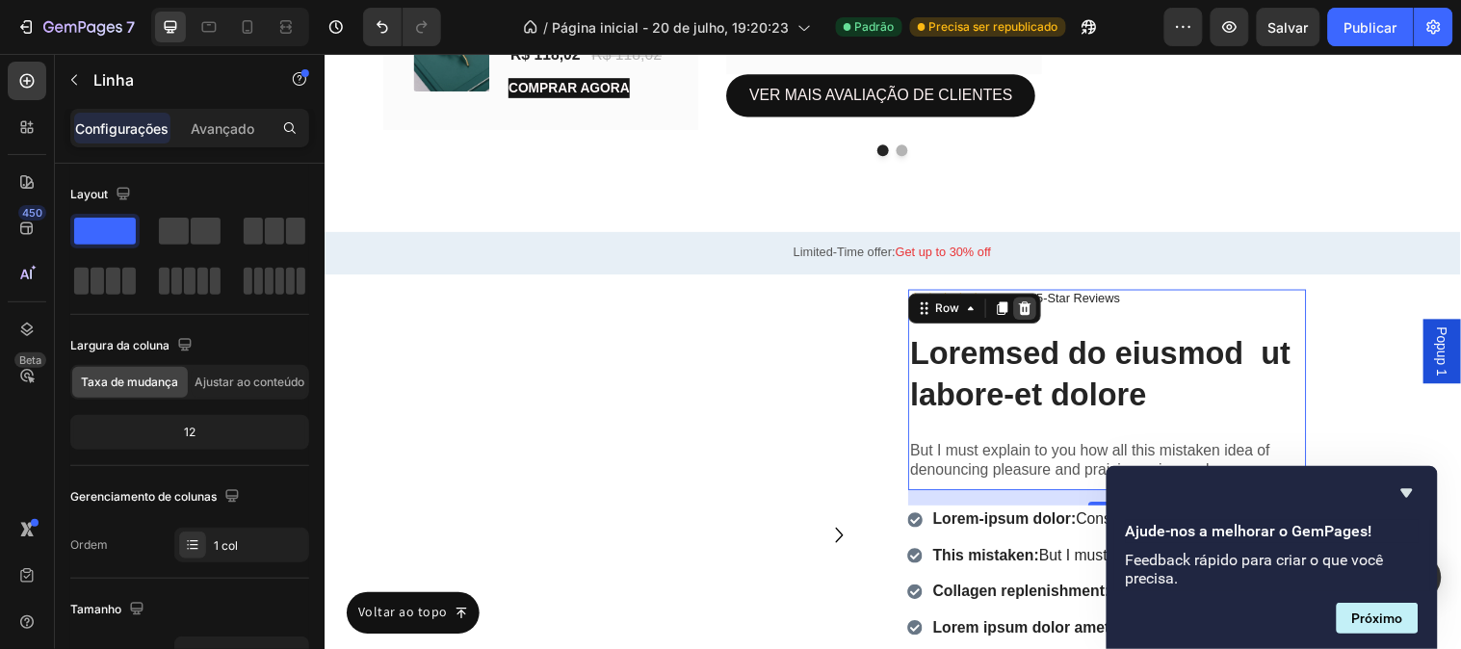
click at [1030, 306] on icon at bounding box center [1036, 311] width 13 height 13
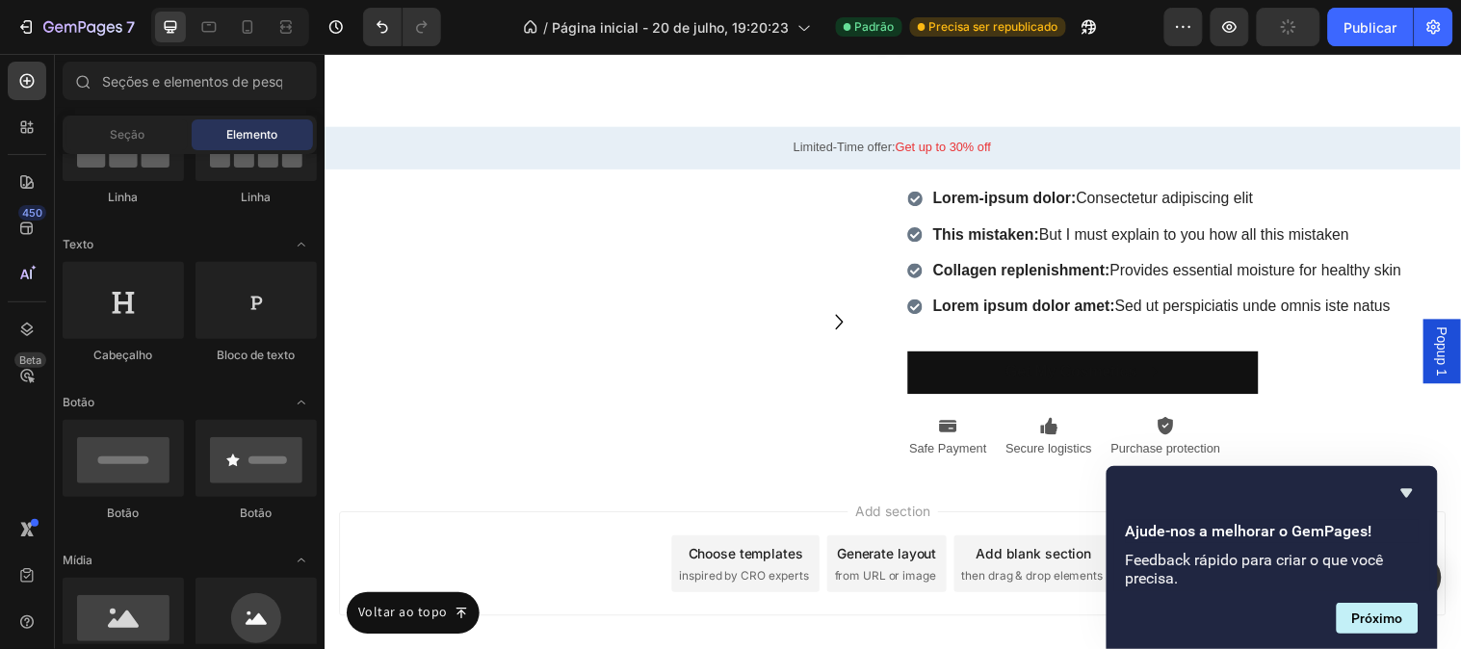
scroll to position [0, 0]
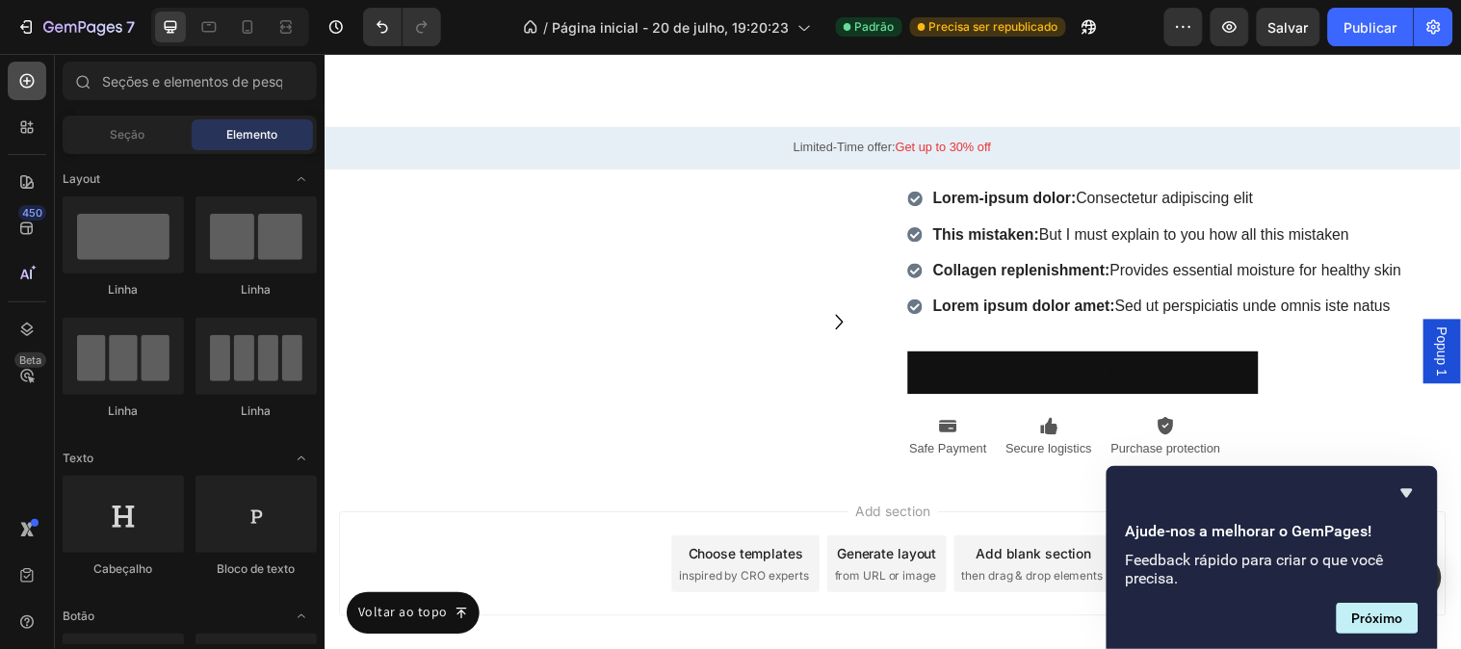
click at [25, 90] on icon at bounding box center [26, 80] width 19 height 19
click at [24, 132] on icon at bounding box center [24, 131] width 6 height 6
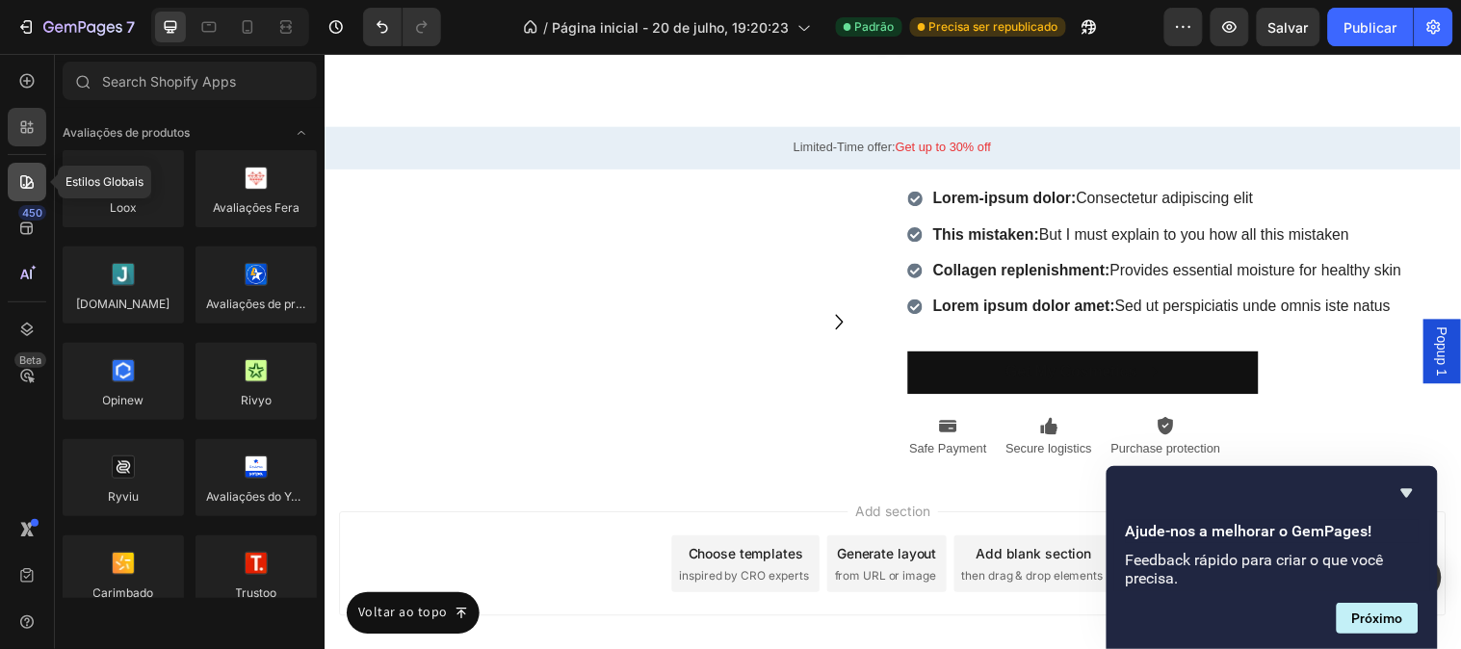
click at [23, 184] on icon at bounding box center [24, 185] width 2 height 2
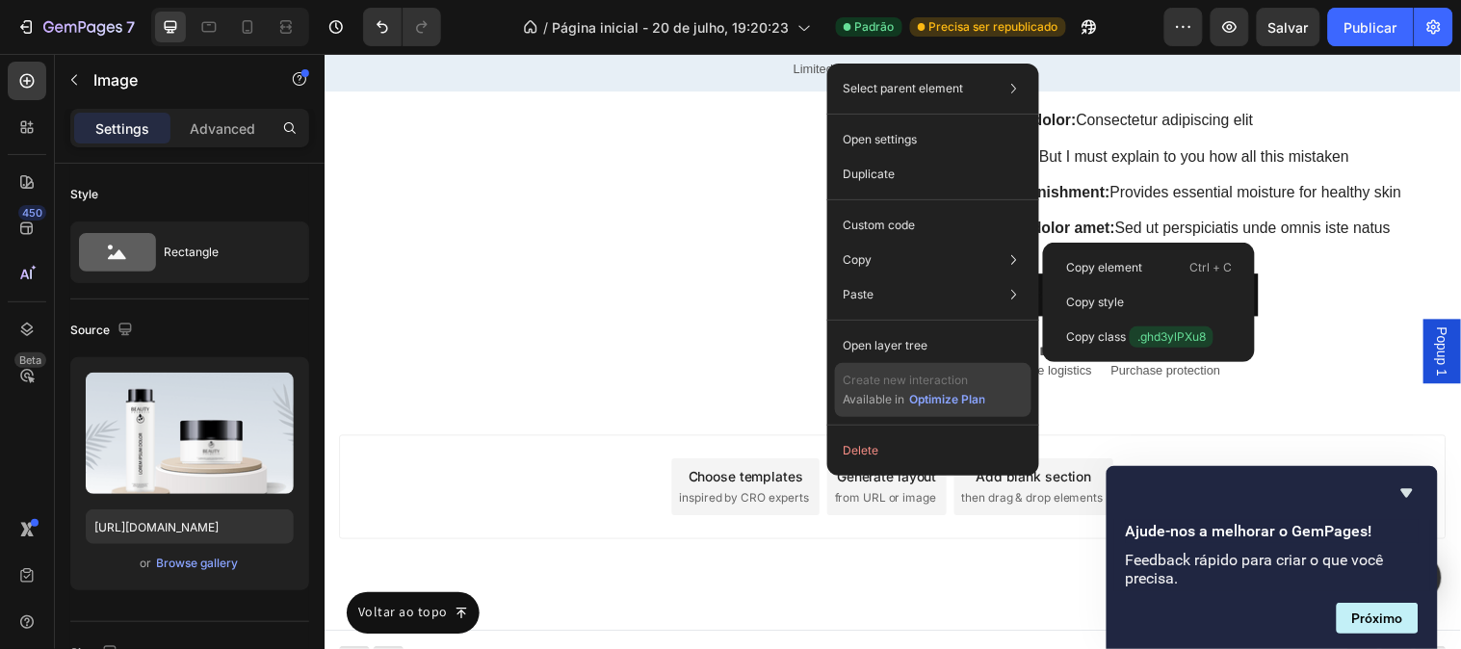
scroll to position [11403, 0]
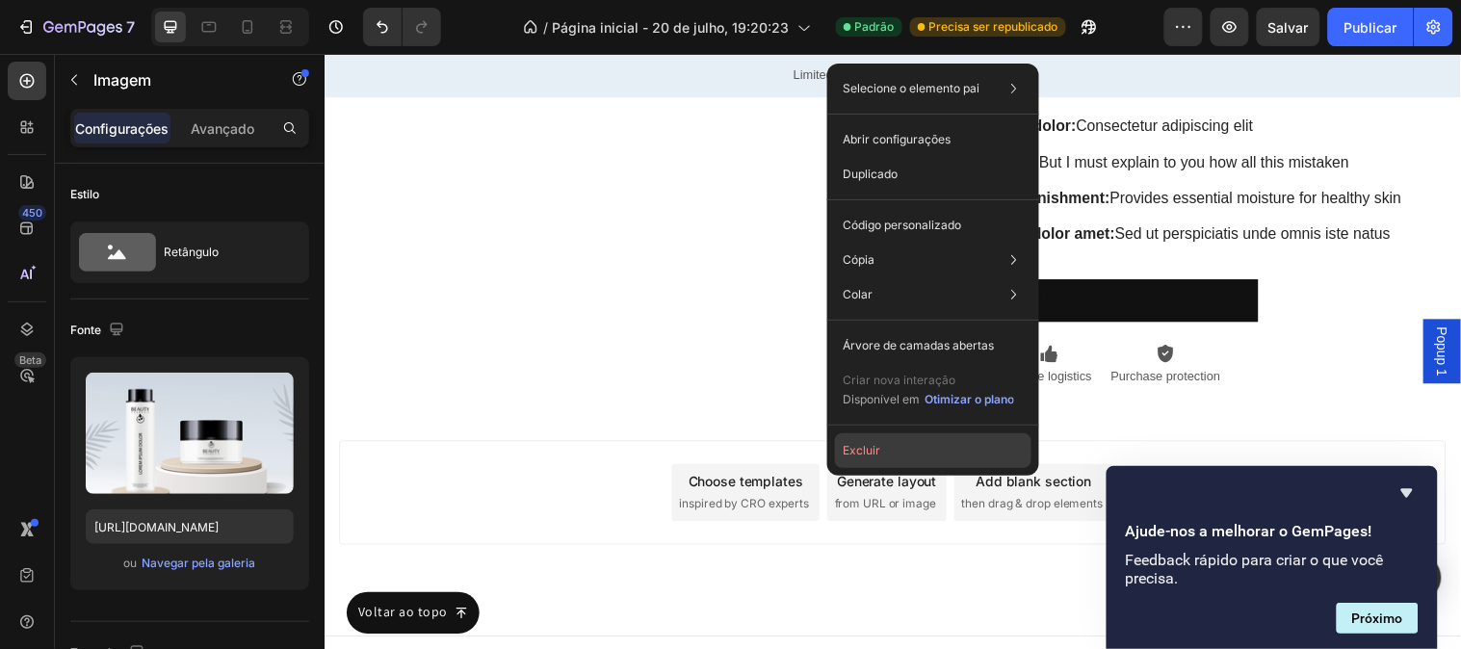
drag, startPoint x: 899, startPoint y: 447, endPoint x: 586, endPoint y: 393, distance: 317.6
click at [899, 447] on button "Excluir" at bounding box center [933, 450] width 196 height 35
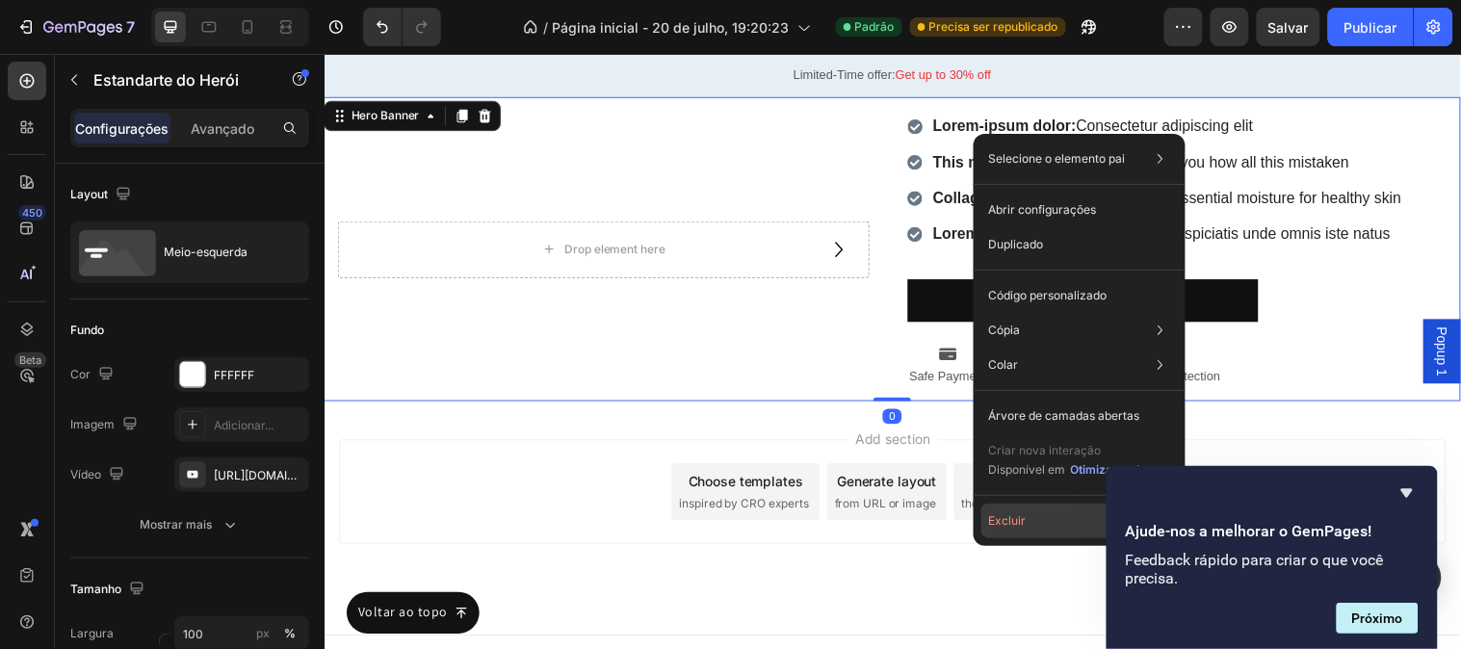
click at [1057, 515] on button "Excluir" at bounding box center [1079, 521] width 196 height 35
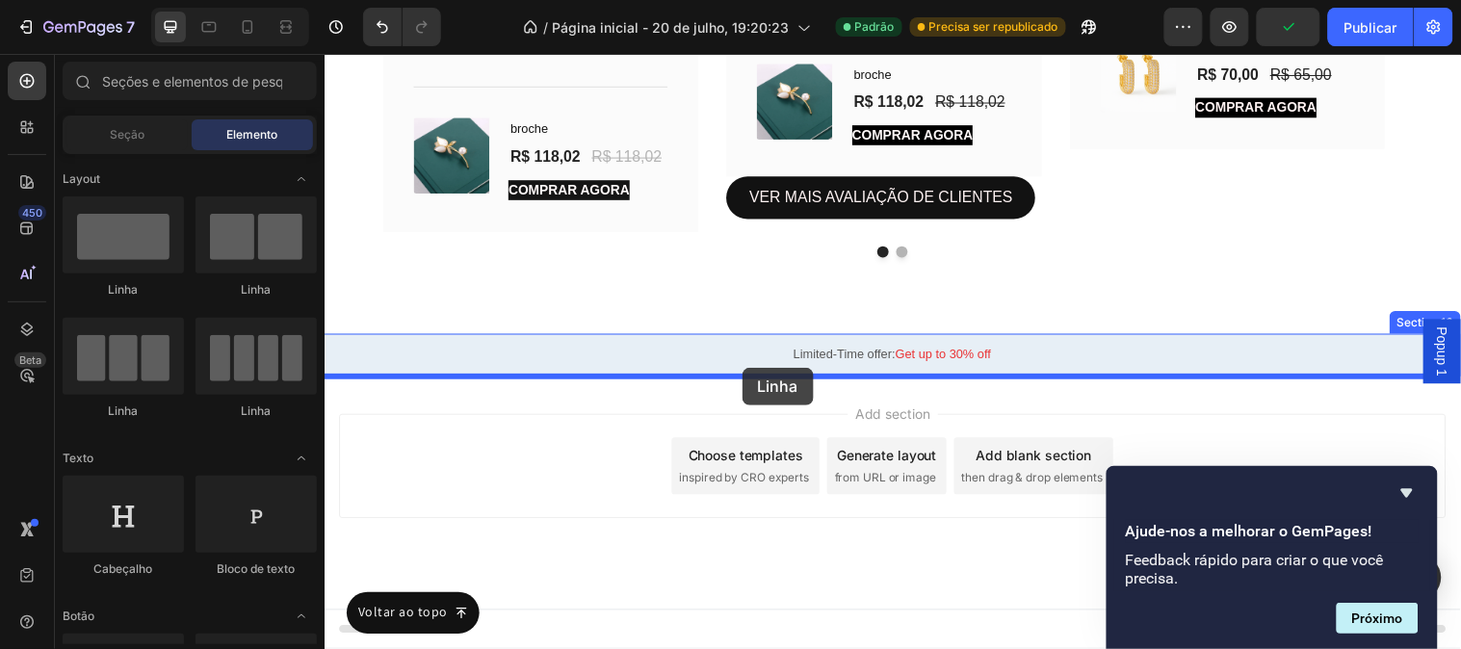
drag, startPoint x: 461, startPoint y: 314, endPoint x: 748, endPoint y: 372, distance: 292.7
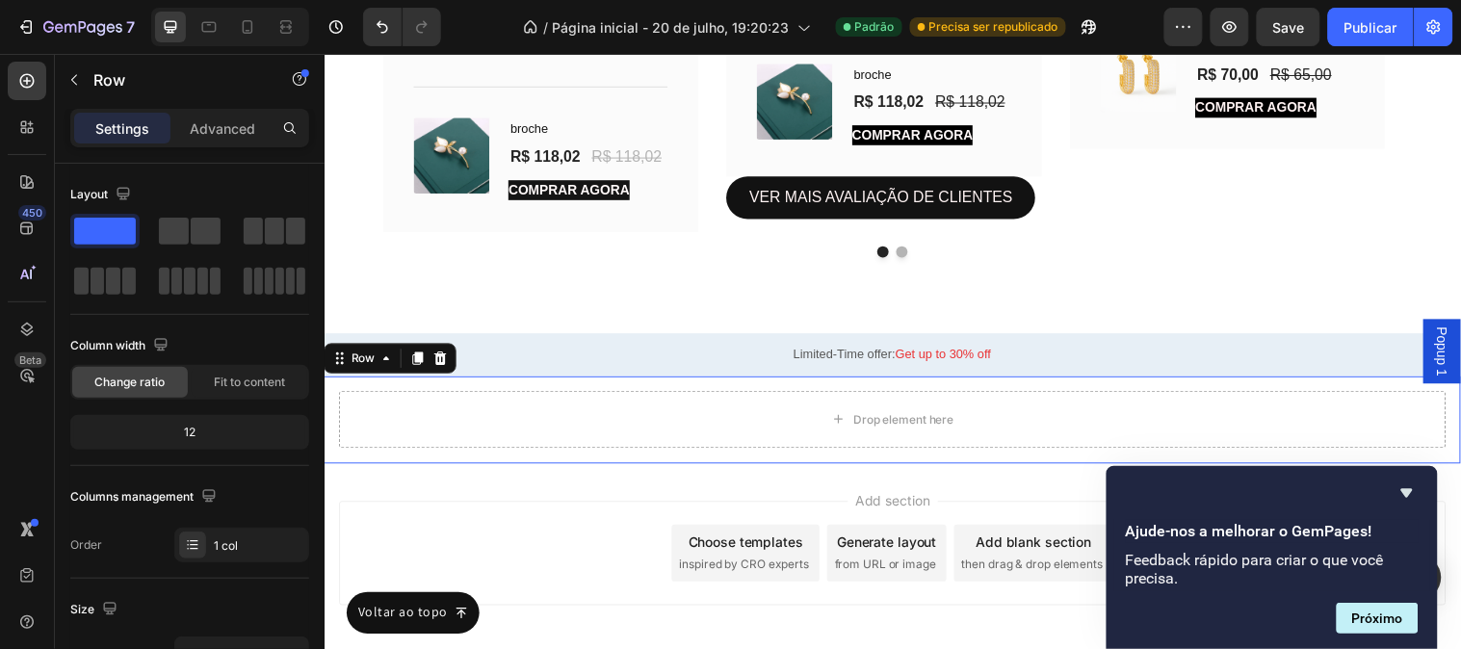
scroll to position [11209, 0]
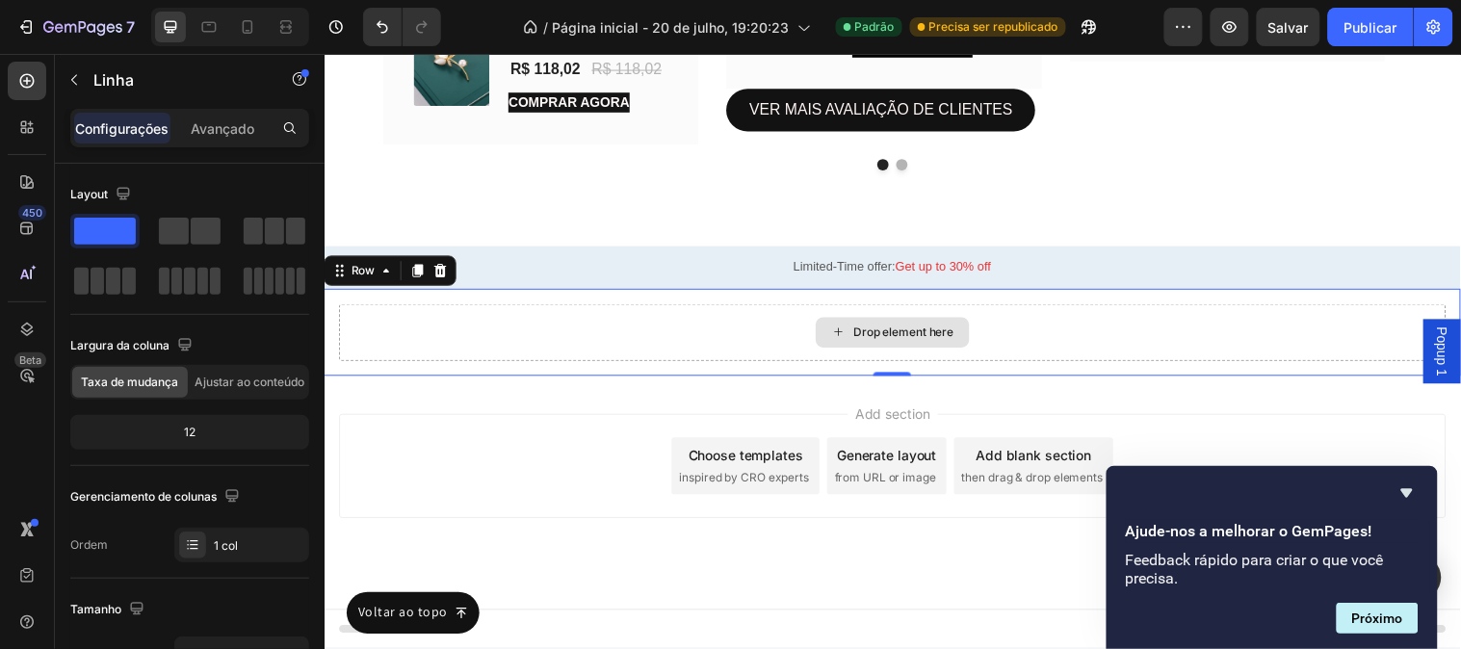
click at [606, 361] on div "Drop element here" at bounding box center [901, 336] width 1125 height 58
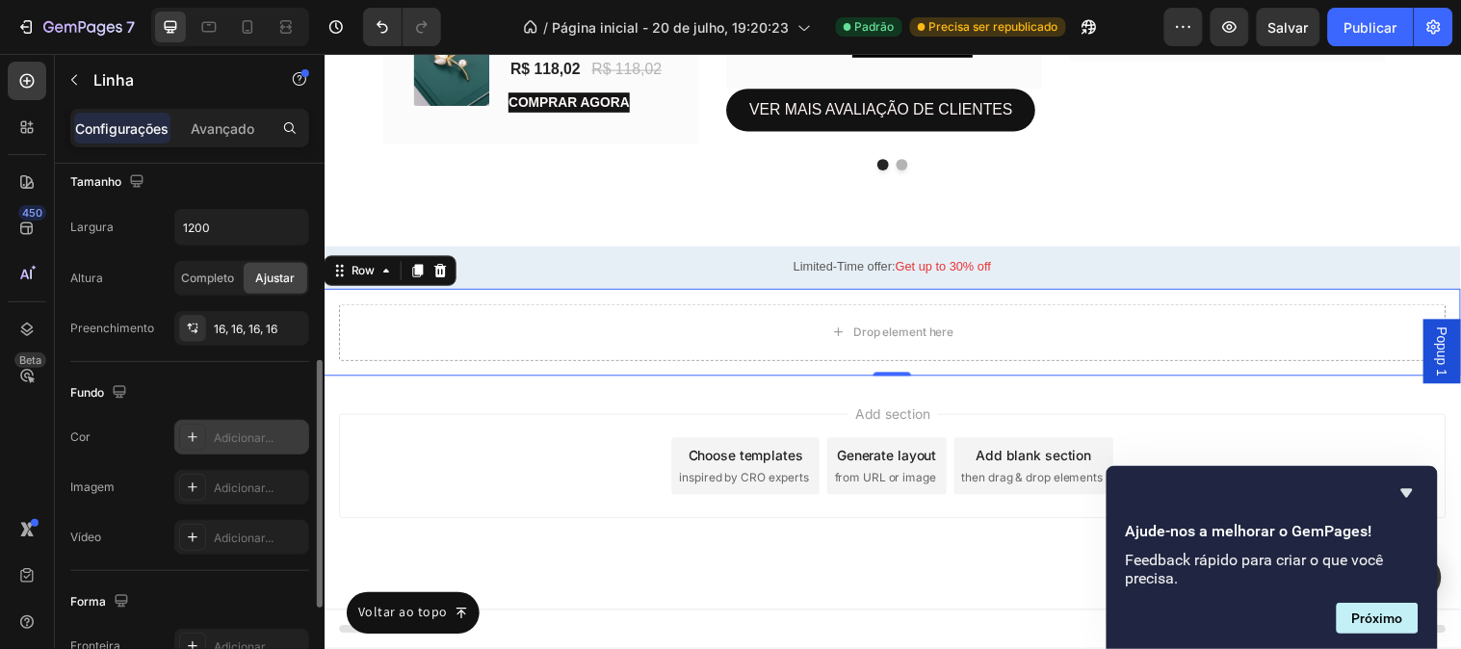
click at [270, 436] on font "Adicionar..." at bounding box center [244, 437] width 60 height 14
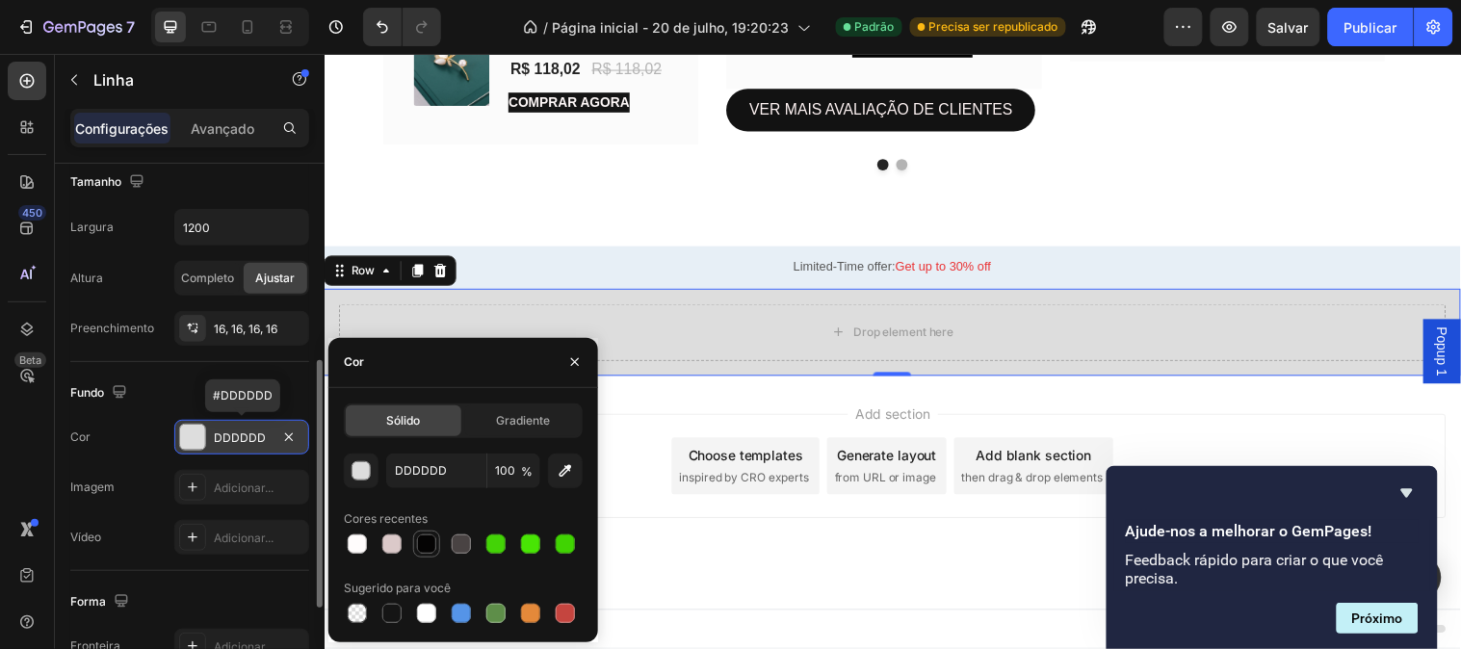
click at [425, 549] on div at bounding box center [426, 543] width 19 height 19
type input "050404"
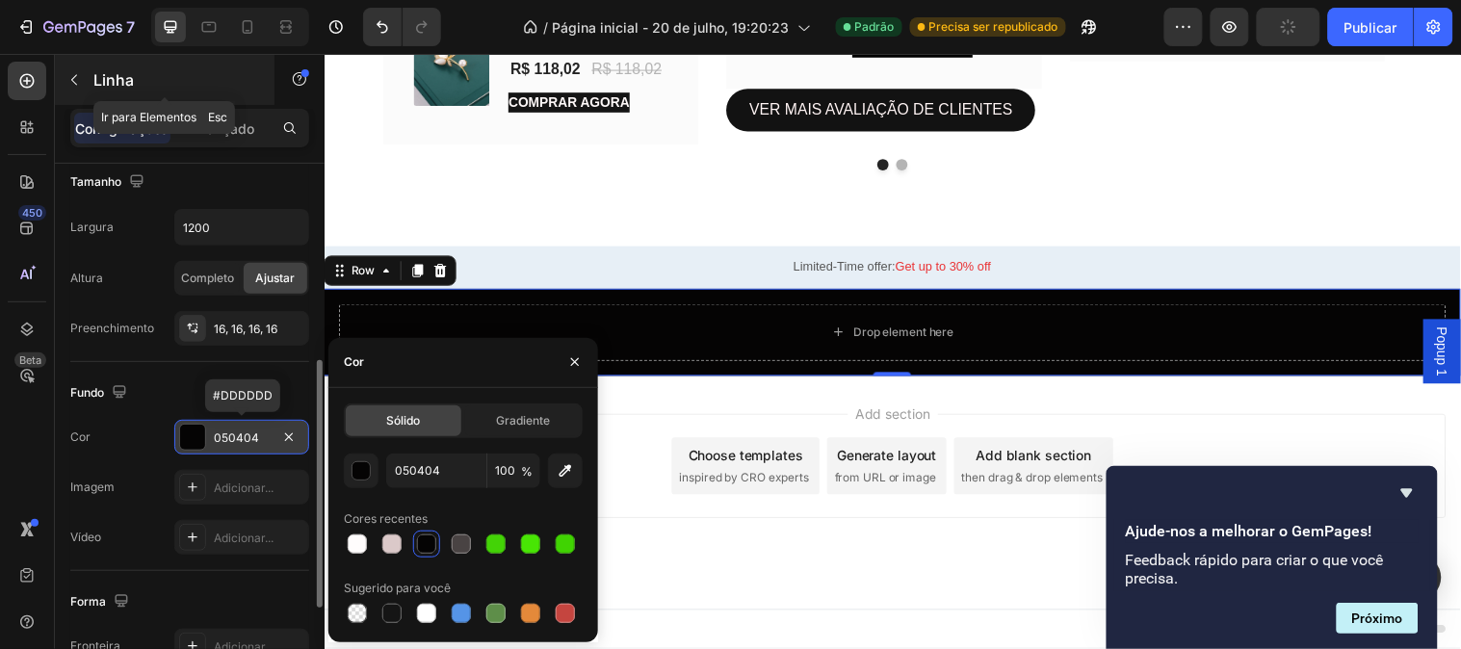
click at [80, 89] on button "button" at bounding box center [74, 80] width 31 height 31
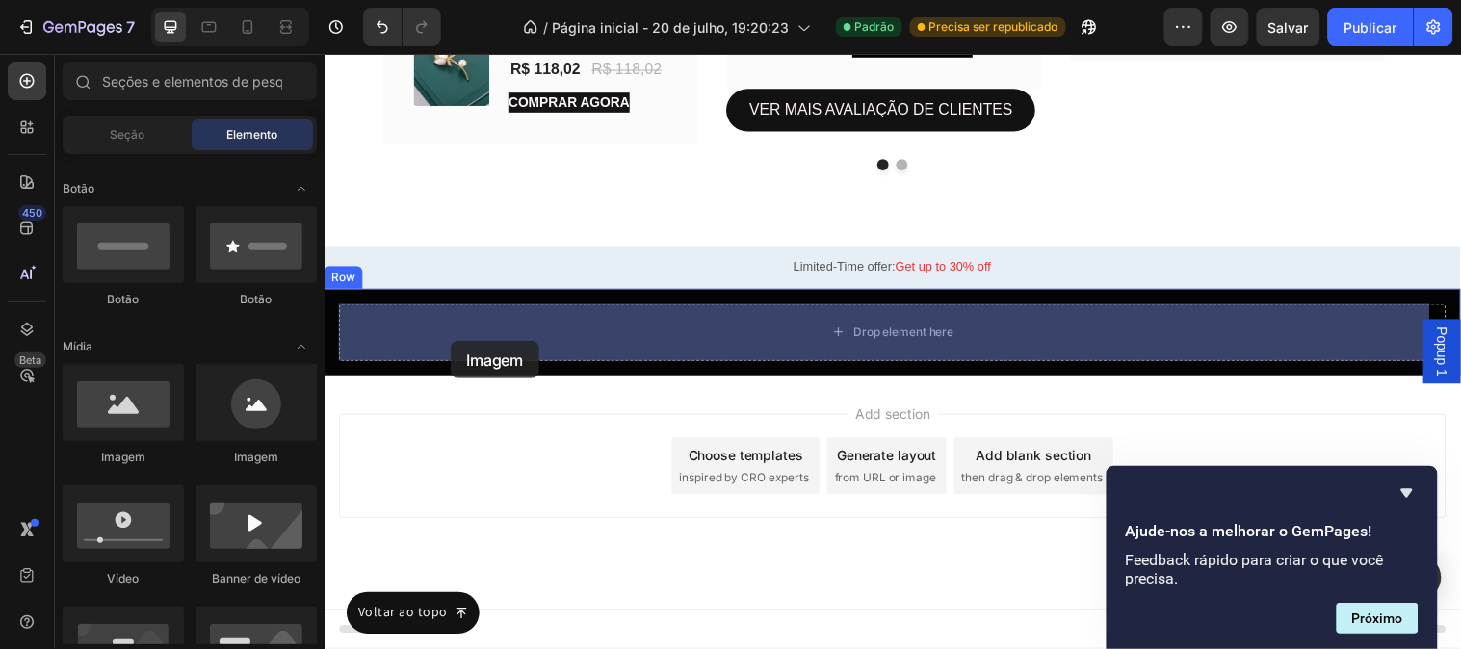
drag, startPoint x: 499, startPoint y: 478, endPoint x: 452, endPoint y: 345, distance: 141.0
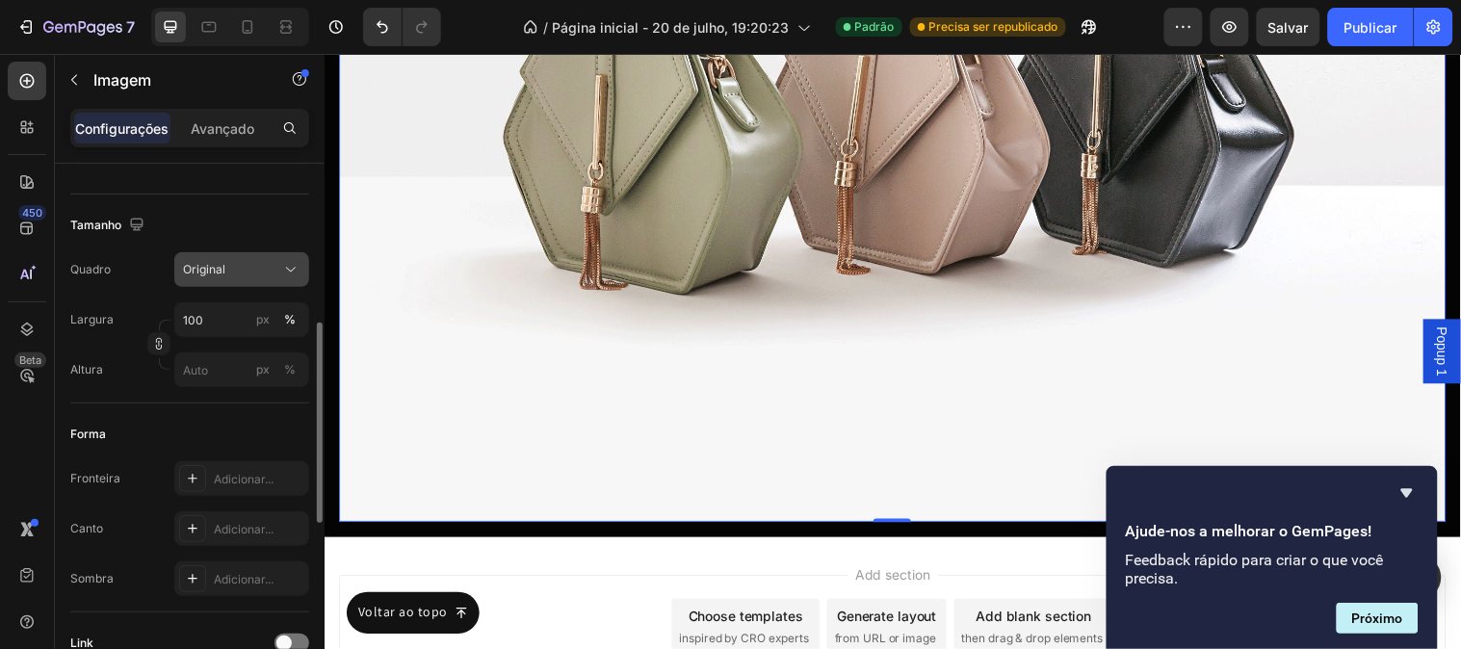
click at [245, 261] on div "Original" at bounding box center [230, 269] width 94 height 17
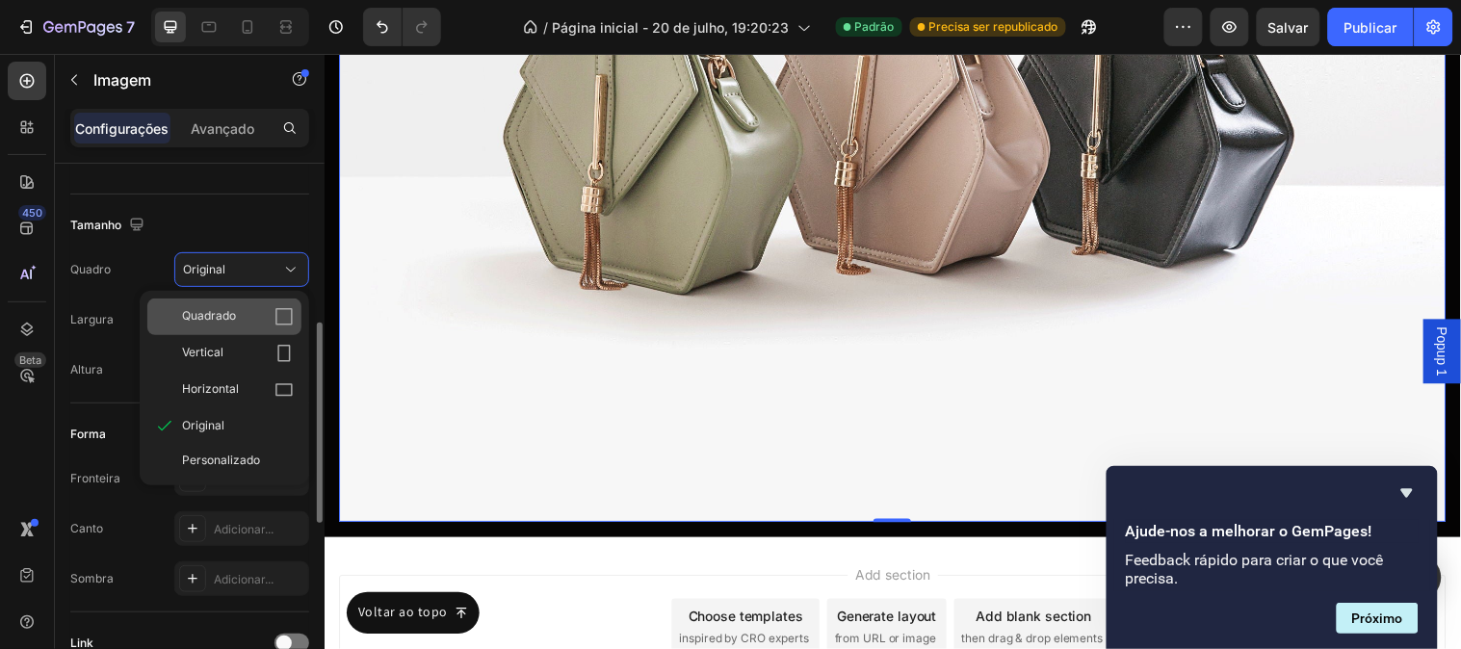
click at [251, 314] on div "Quadrado" at bounding box center [238, 316] width 112 height 19
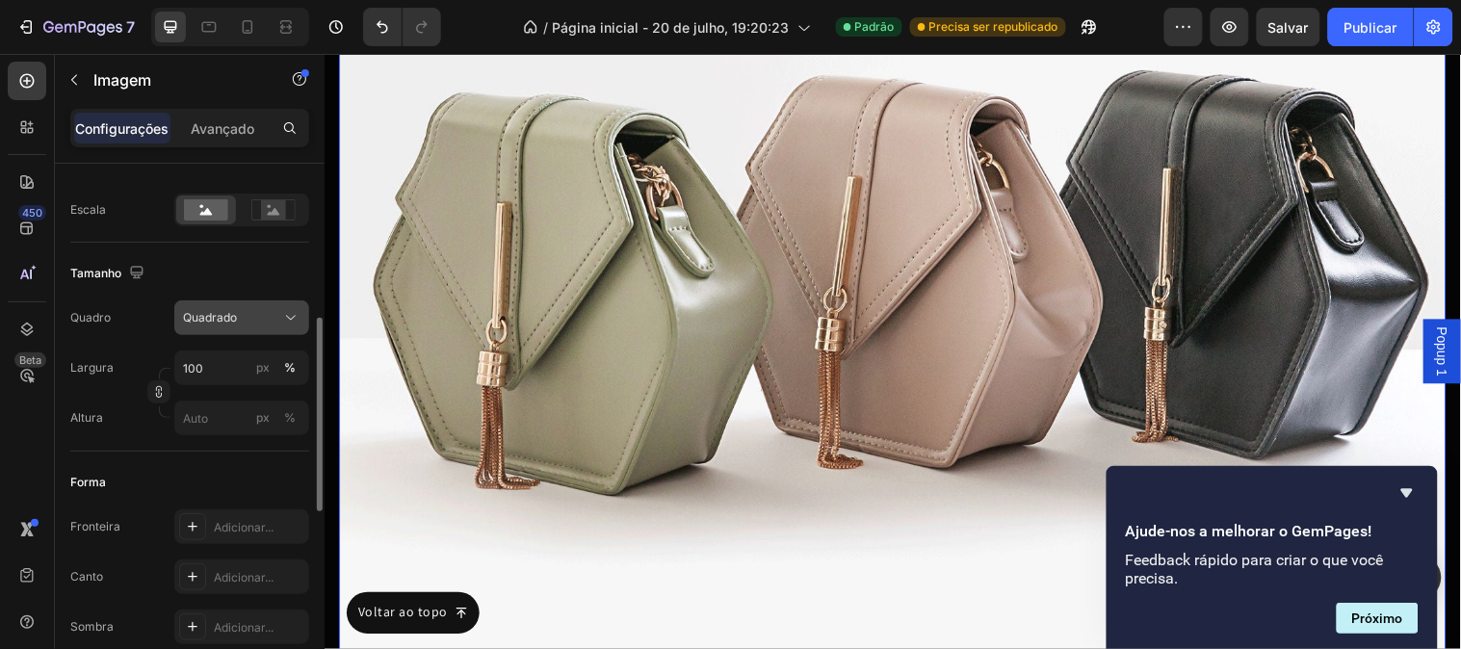
click at [252, 313] on div "Quadrado" at bounding box center [230, 317] width 94 height 17
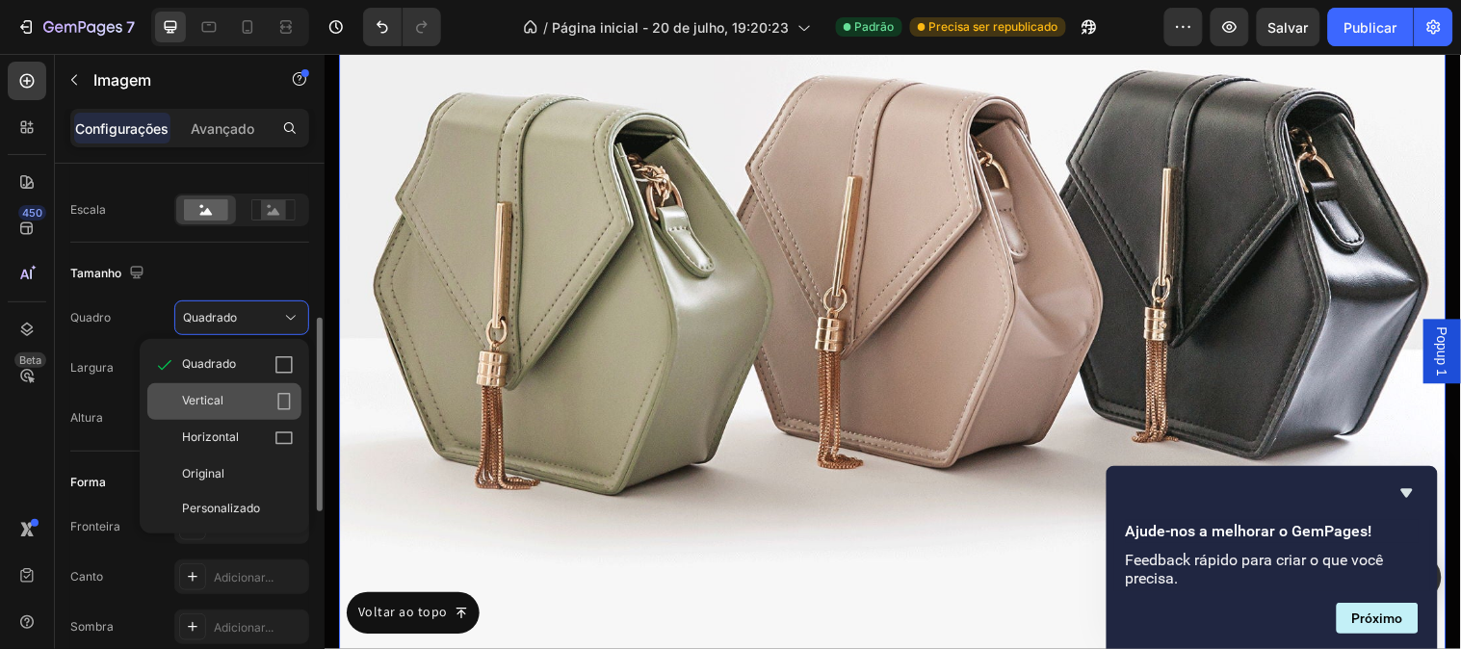
click at [252, 406] on div "Vertical" at bounding box center [238, 401] width 112 height 19
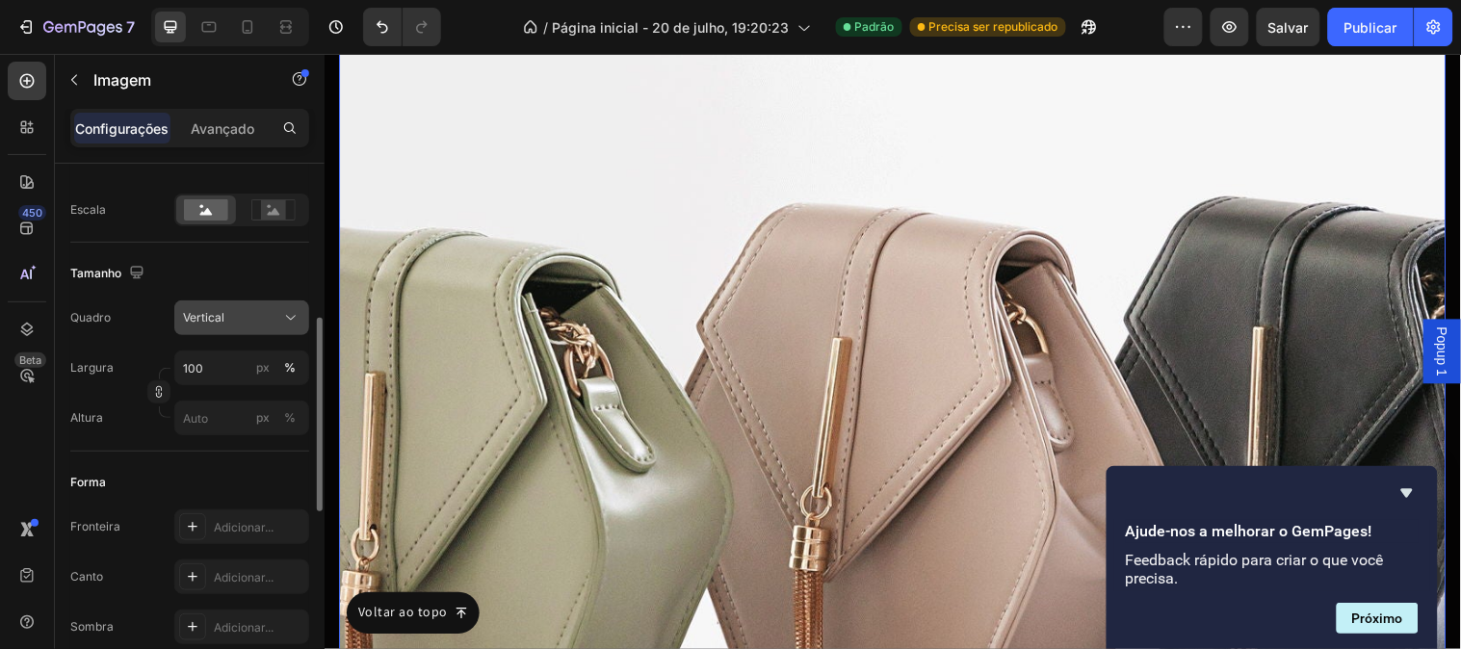
click at [238, 325] on div "Vertical" at bounding box center [230, 317] width 94 height 17
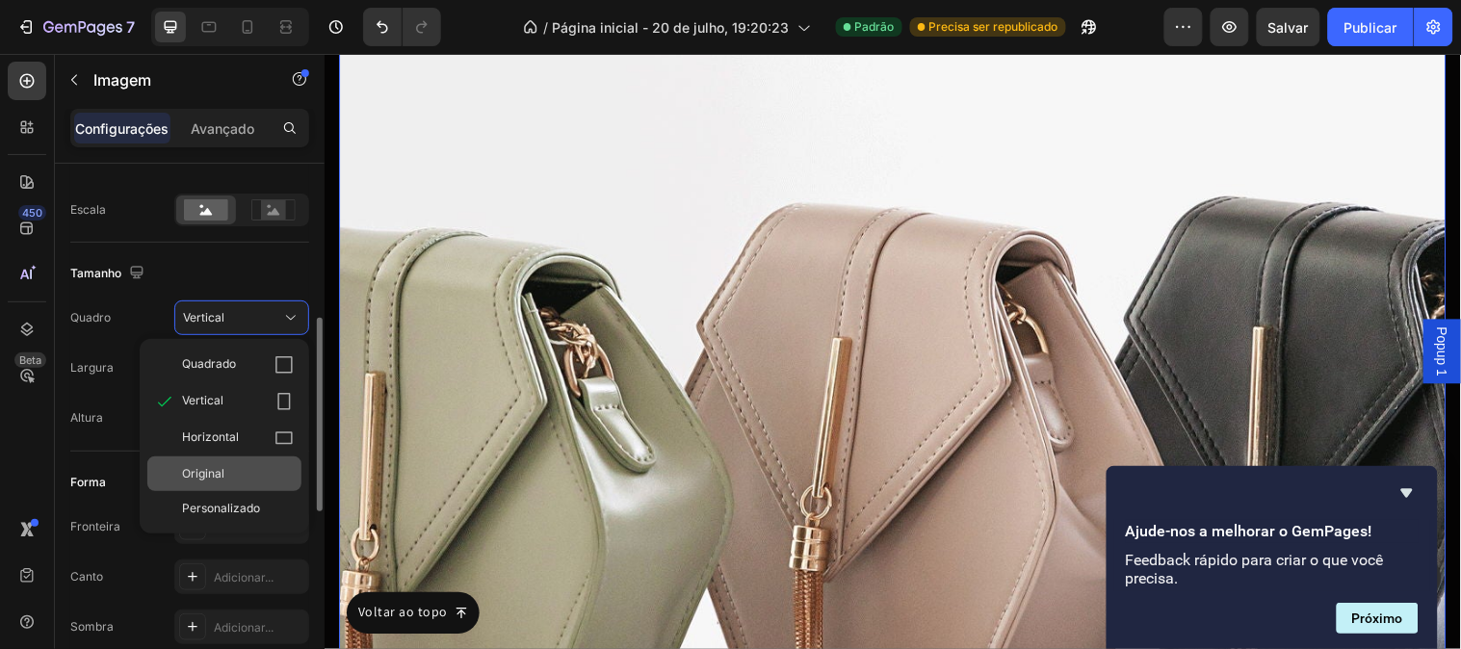
click at [252, 468] on div "Original" at bounding box center [238, 473] width 112 height 17
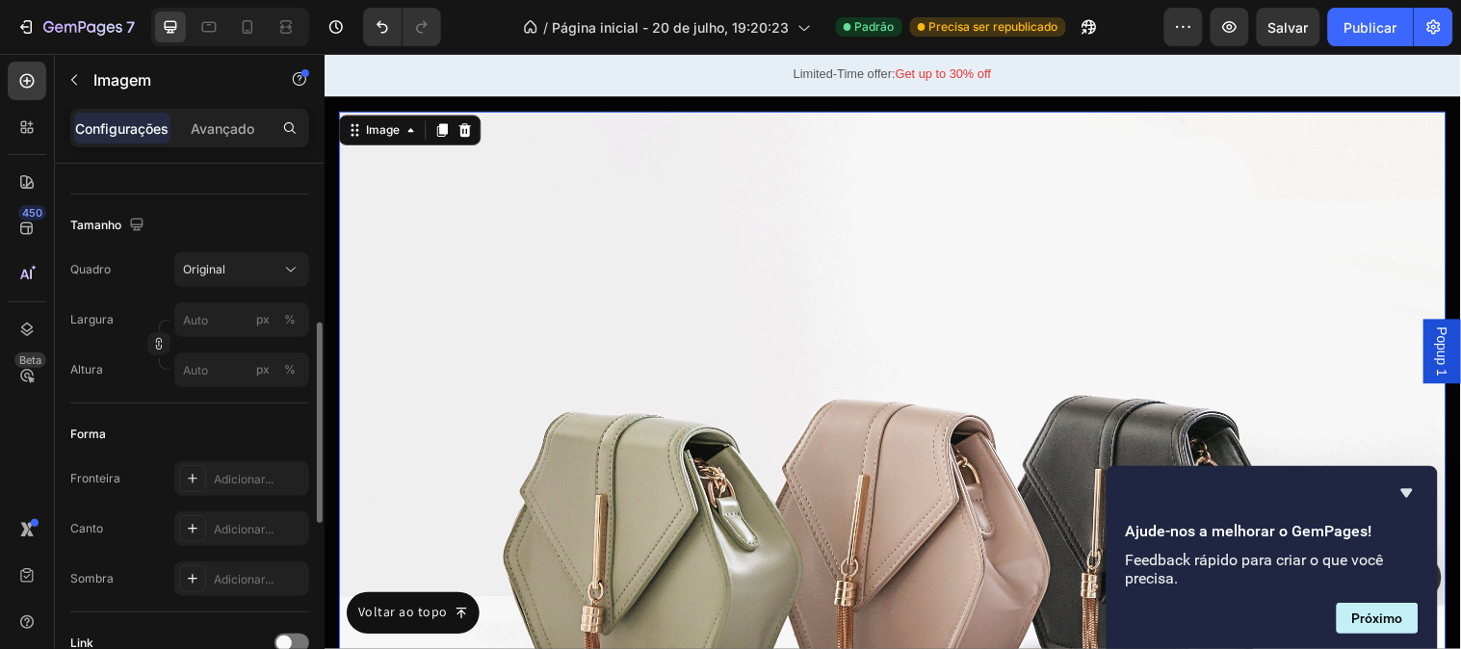
scroll to position [11403, 0]
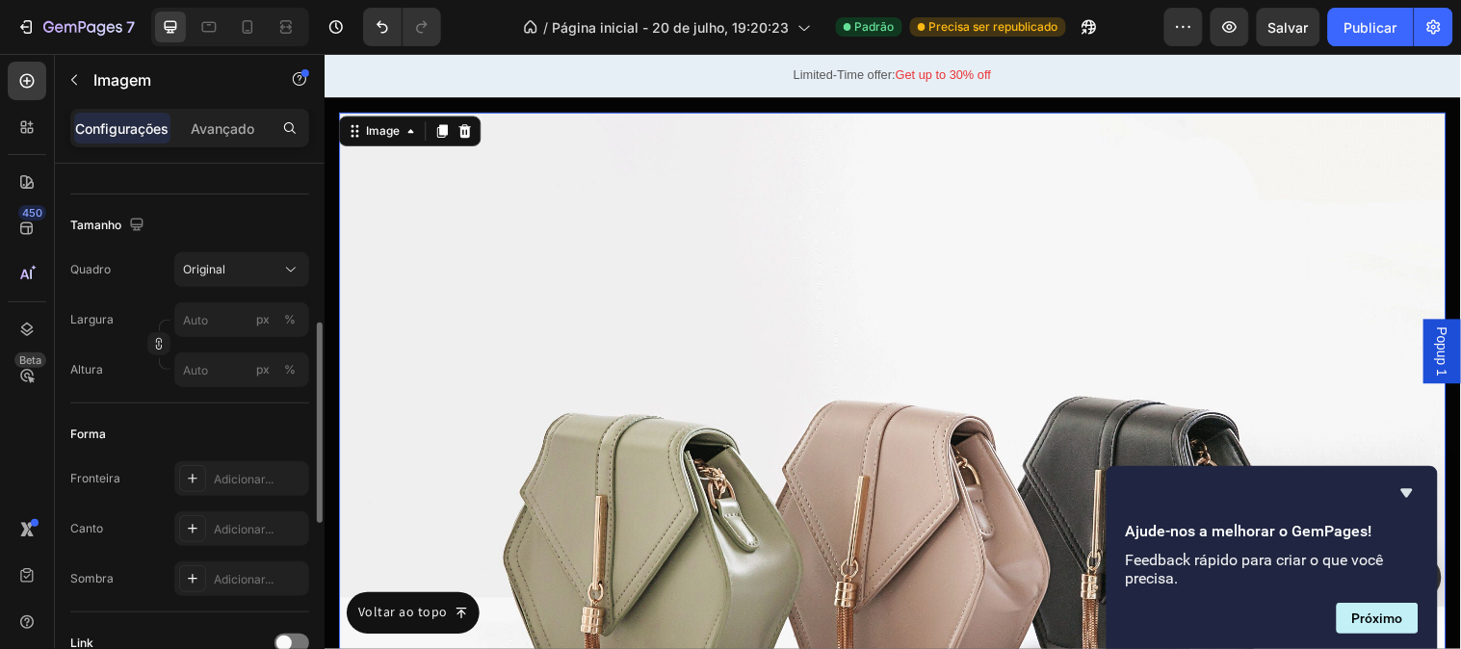
click at [497, 392] on img at bounding box center [901, 535] width 1125 height 844
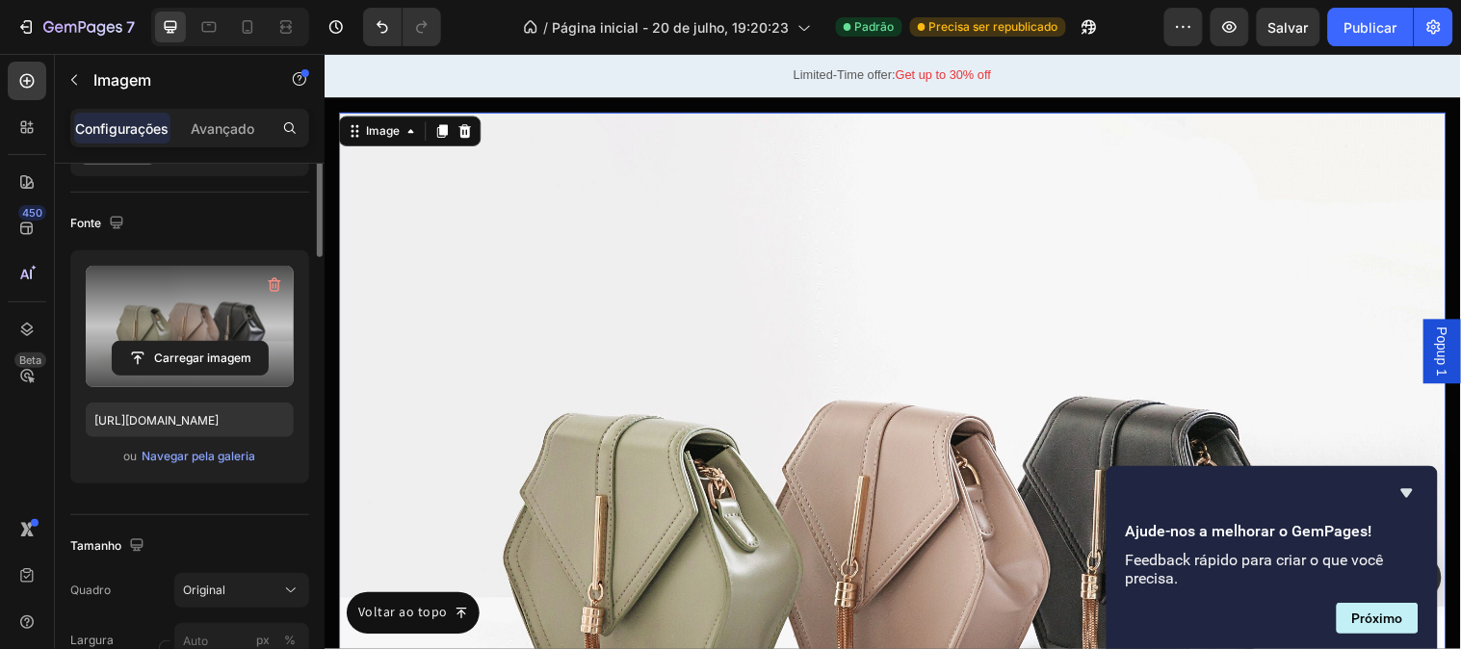
scroll to position [0, 0]
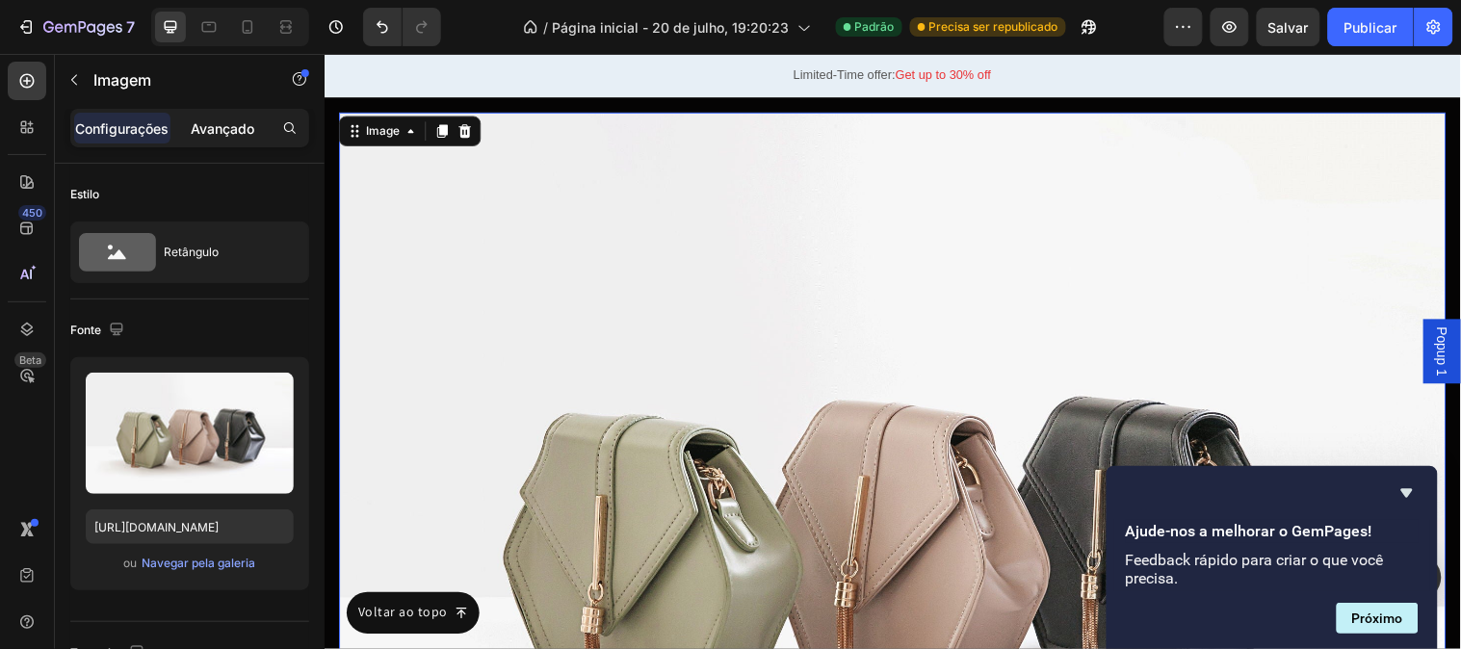
click at [218, 141] on div "Avançado" at bounding box center [222, 128] width 96 height 31
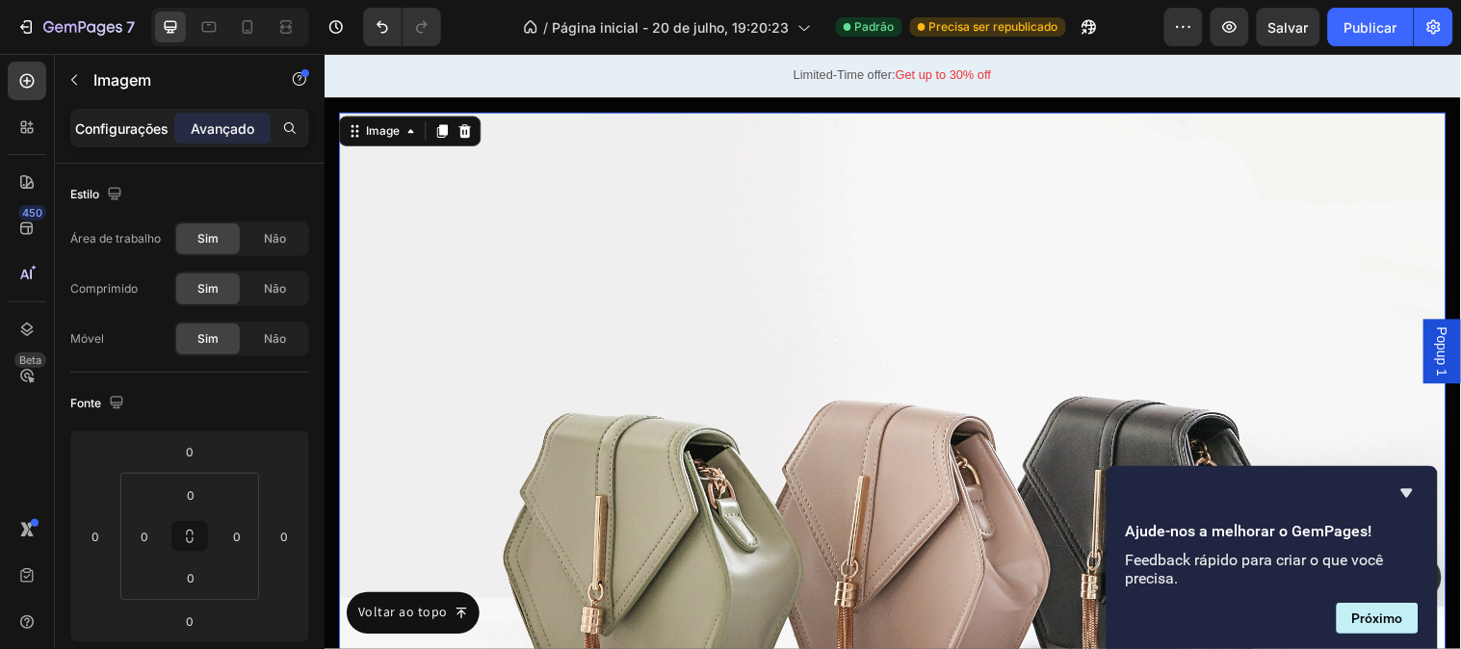
click at [157, 143] on div "Configurações" at bounding box center [122, 128] width 96 height 31
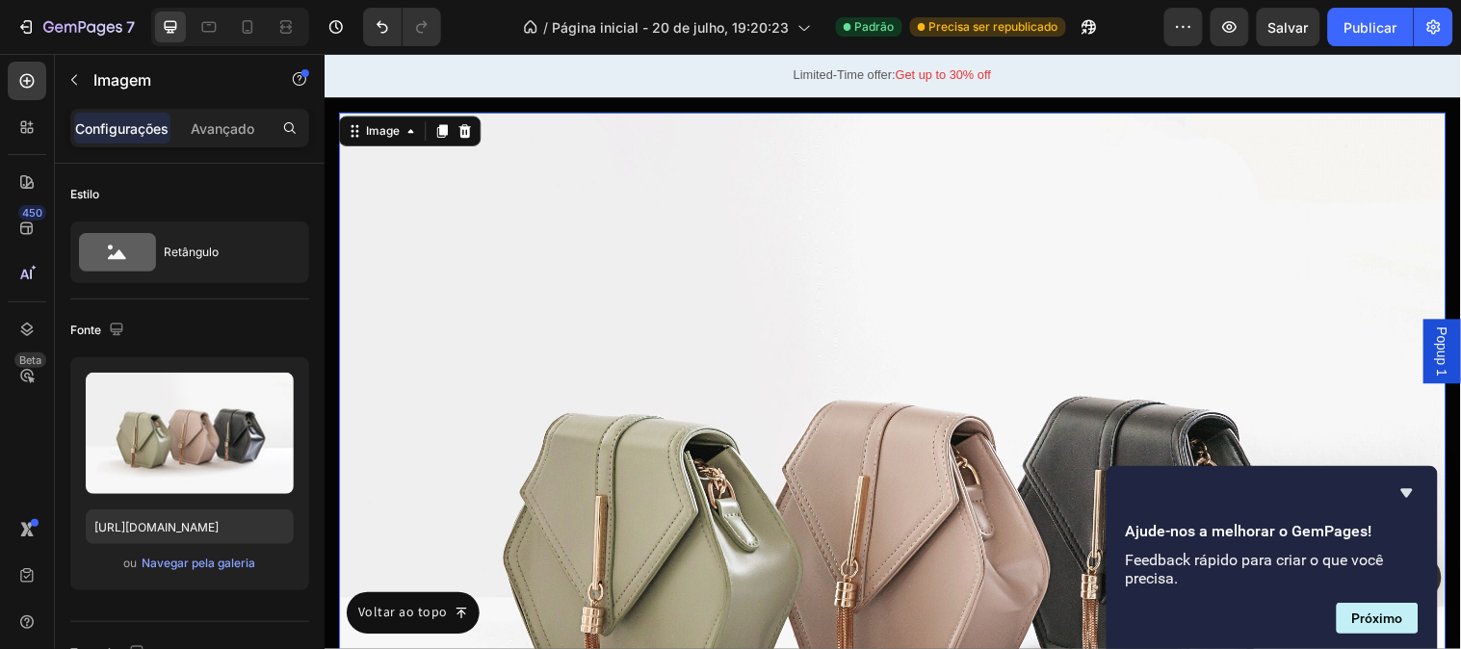
scroll to position [11724, 0]
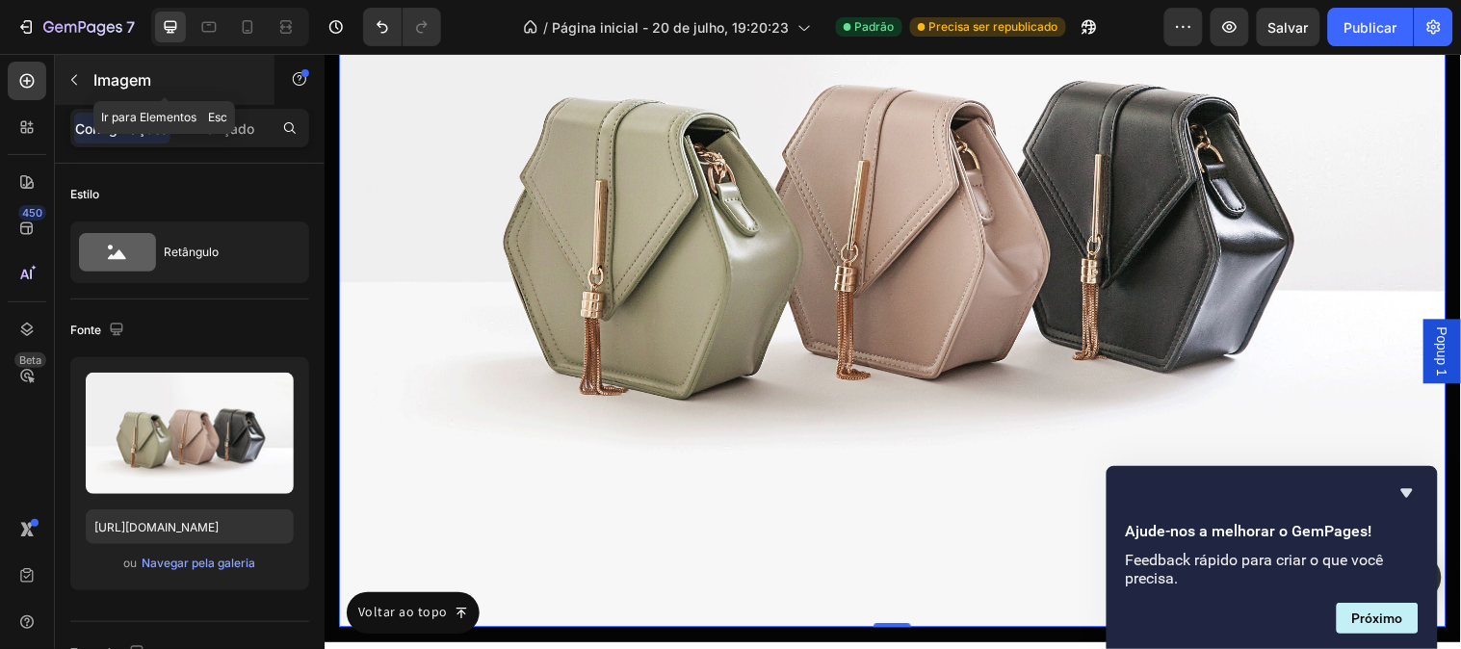
click at [84, 73] on button "button" at bounding box center [74, 80] width 31 height 31
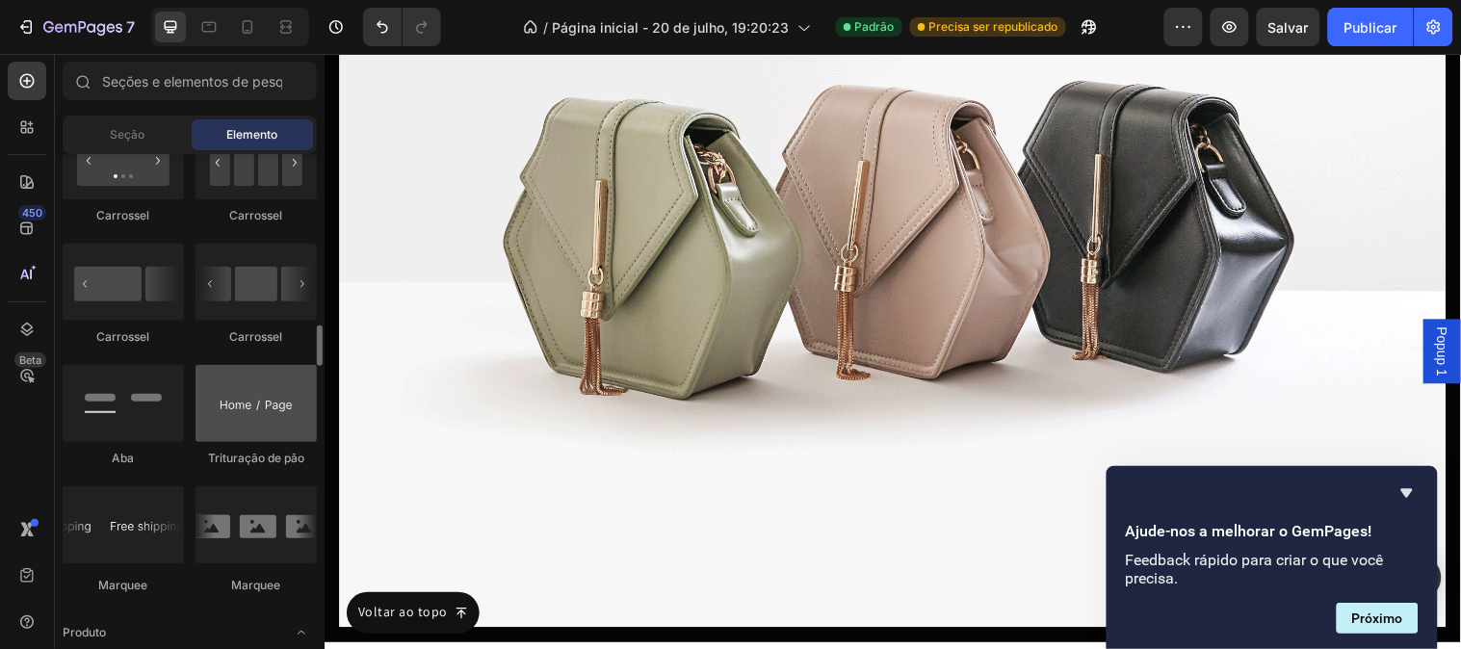
scroll to position [2354, 0]
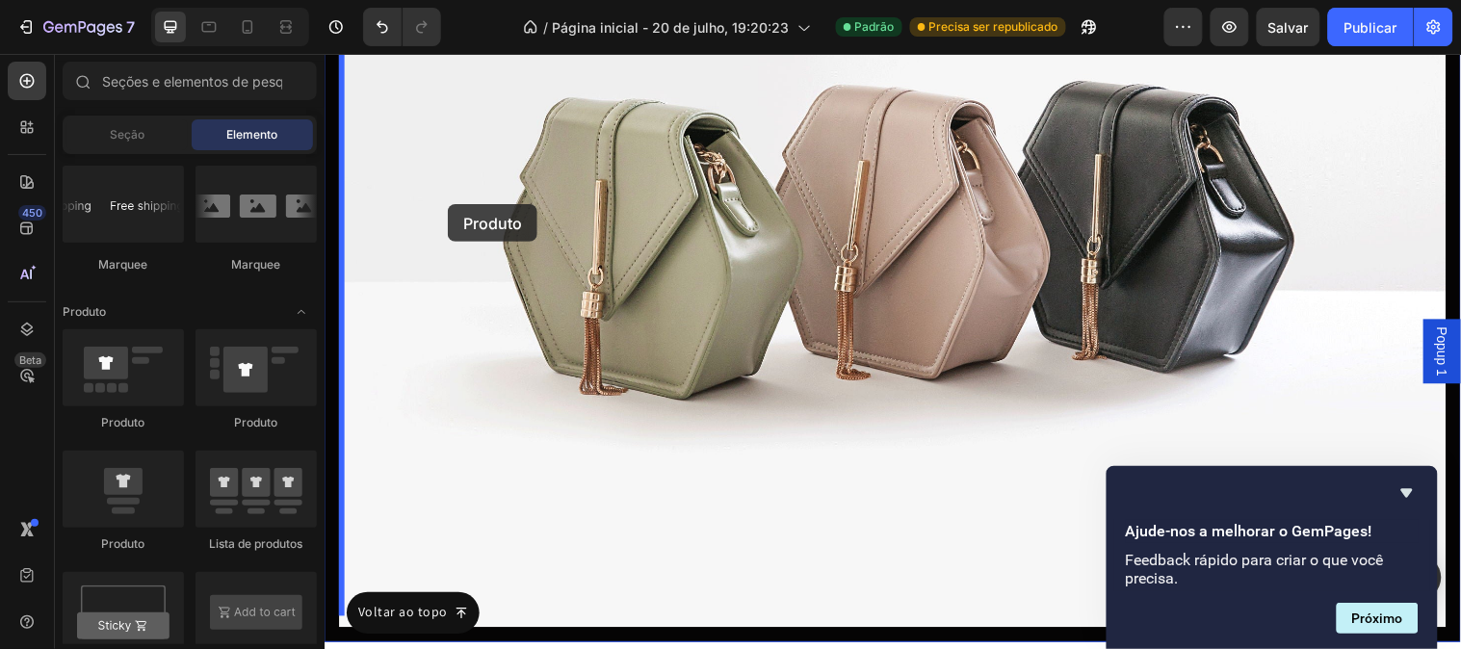
drag, startPoint x: 463, startPoint y: 542, endPoint x: 449, endPoint y: 206, distance: 336.4
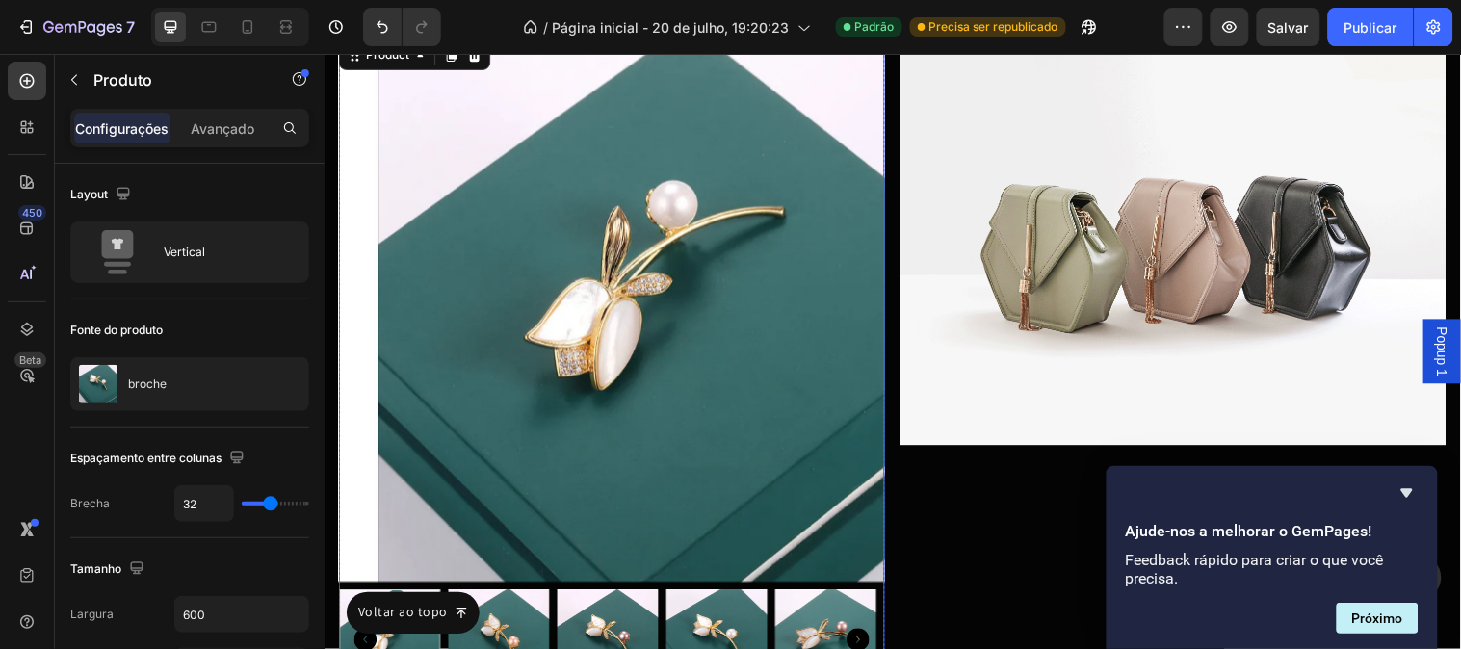
scroll to position [11198, 0]
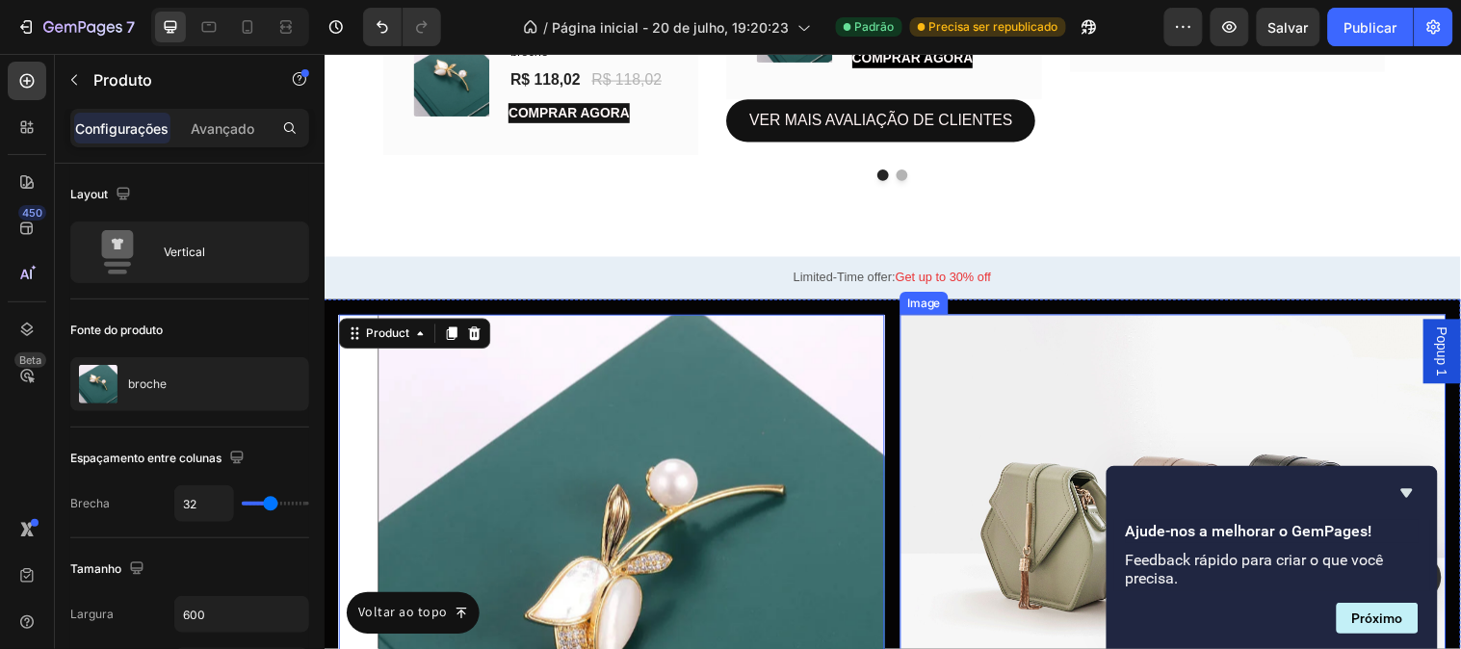
click at [934, 425] on img at bounding box center [1186, 526] width 555 height 416
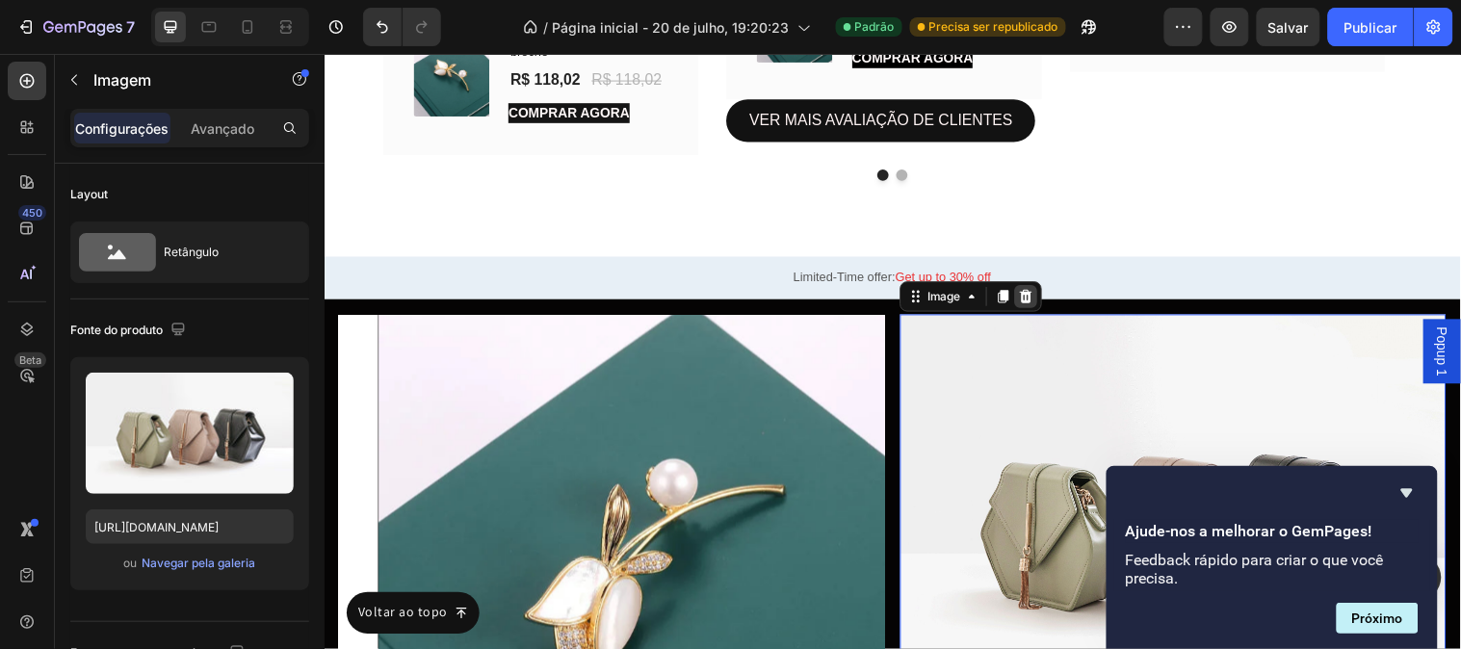
click at [1031, 288] on div at bounding box center [1037, 299] width 23 height 23
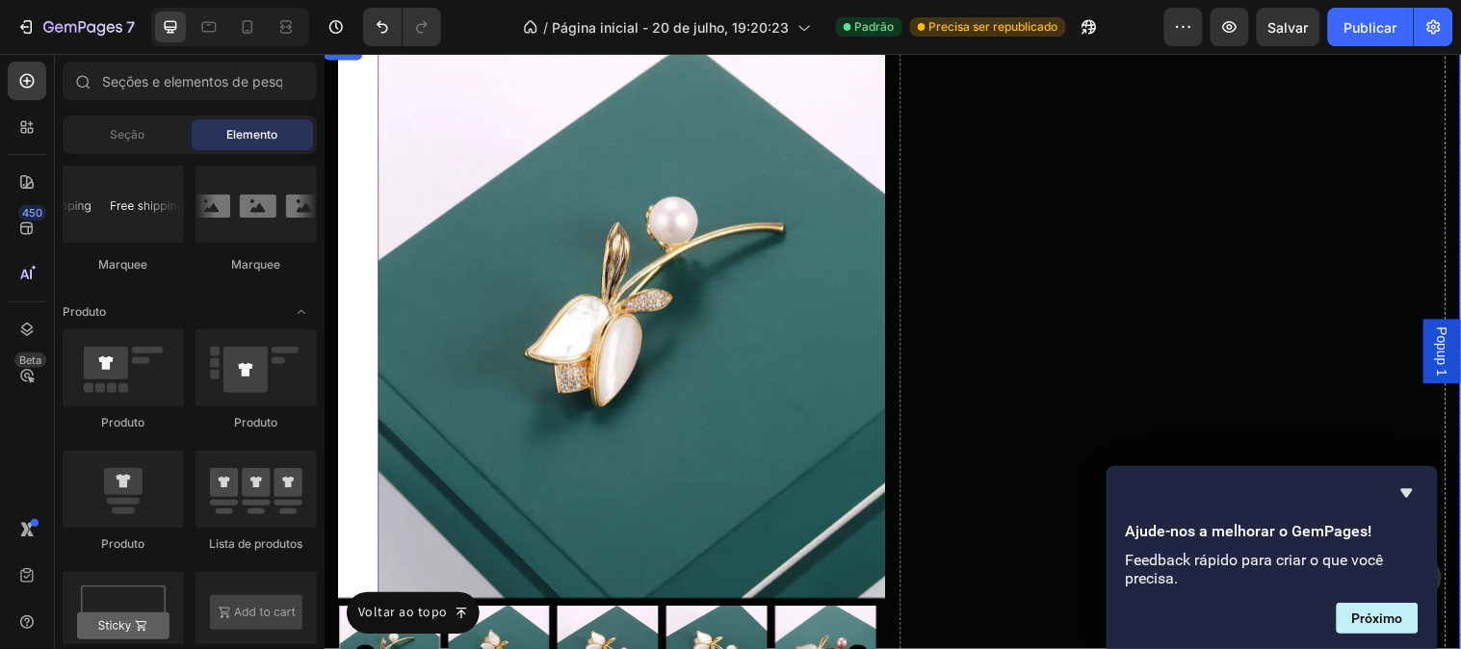
scroll to position [11223, 0]
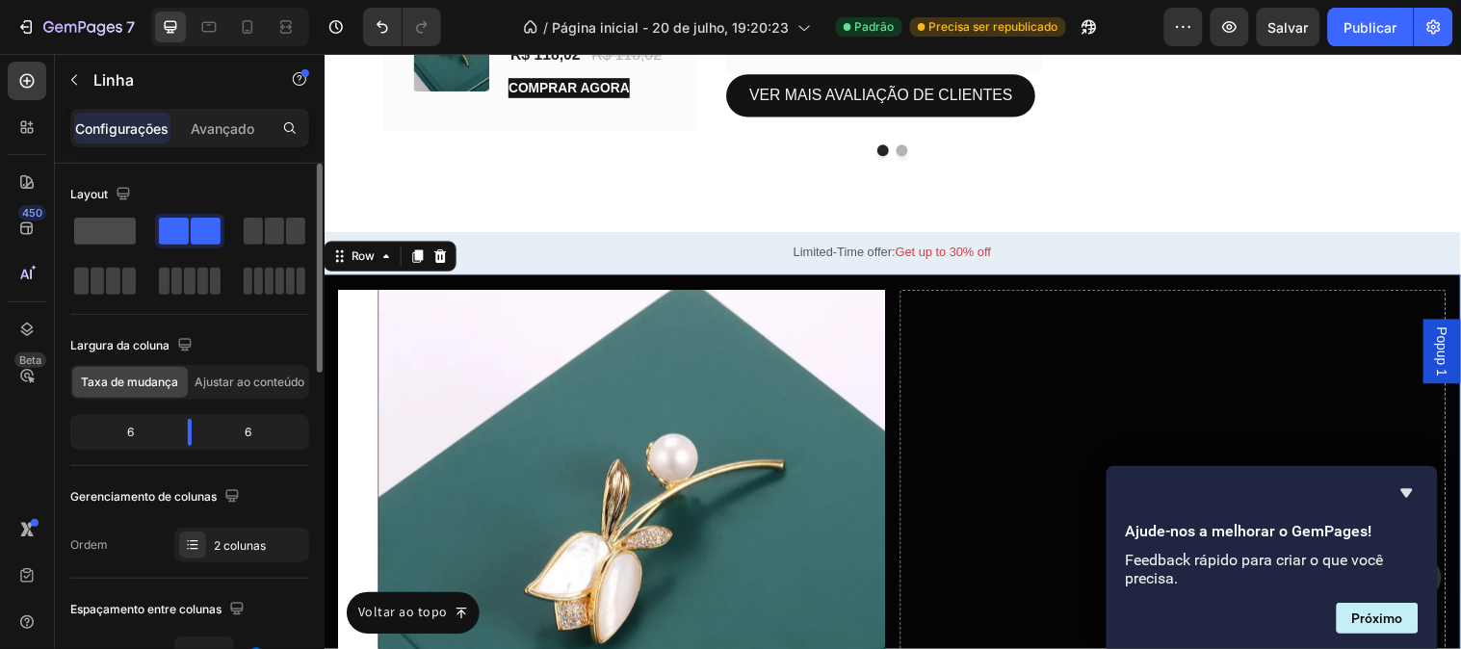
click at [104, 223] on span at bounding box center [105, 231] width 62 height 27
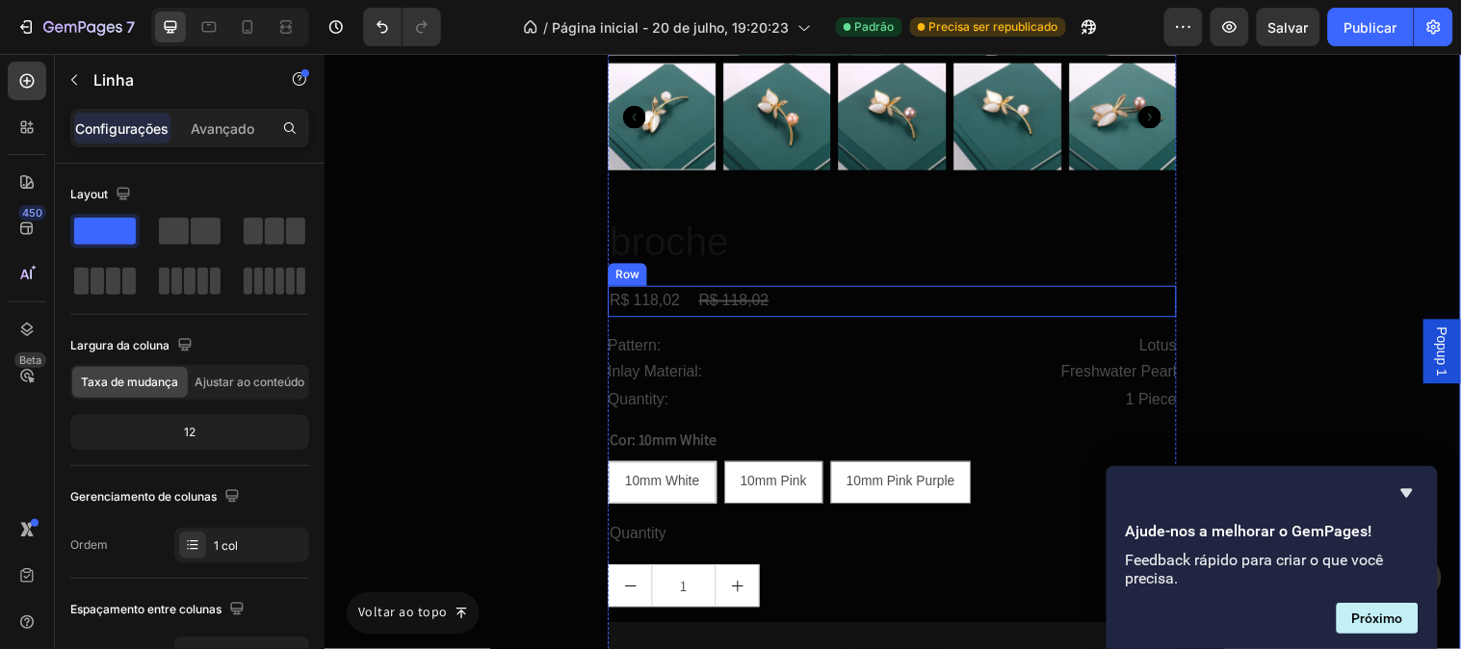
scroll to position [12010, 0]
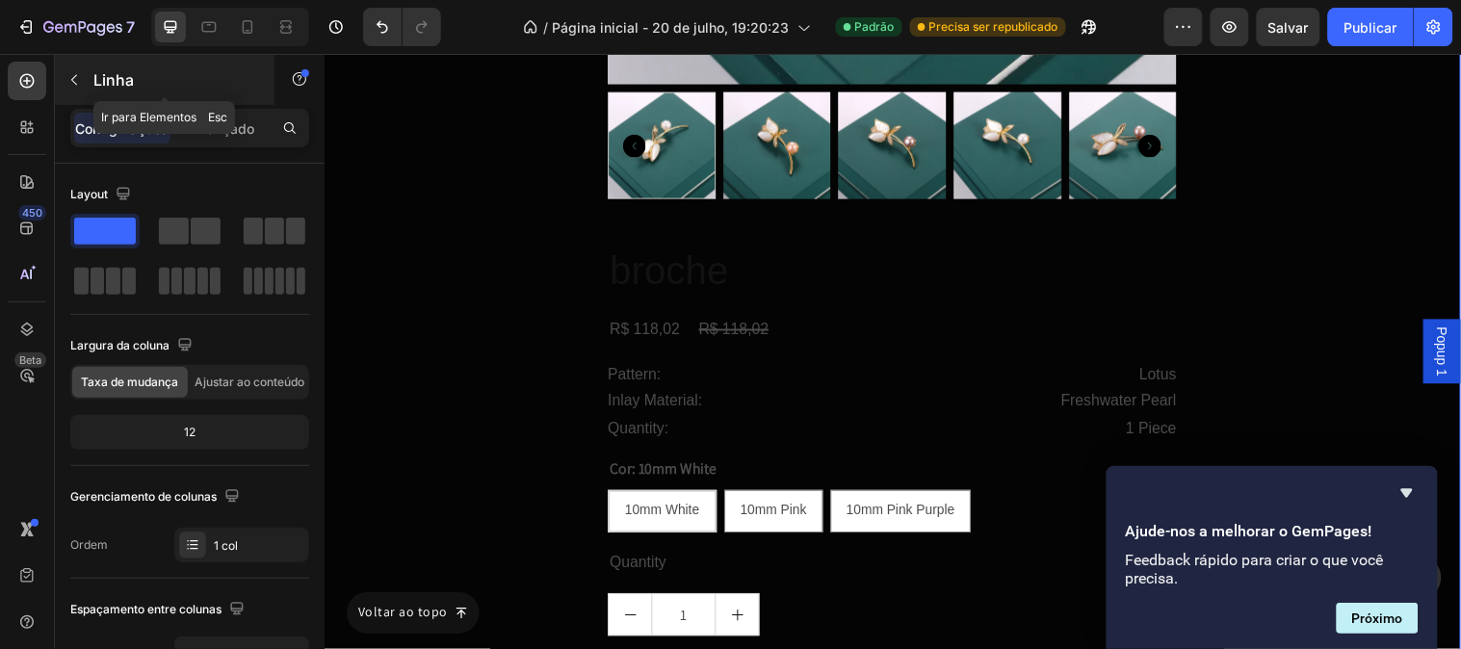
click at [68, 84] on icon "button" at bounding box center [73, 79] width 15 height 15
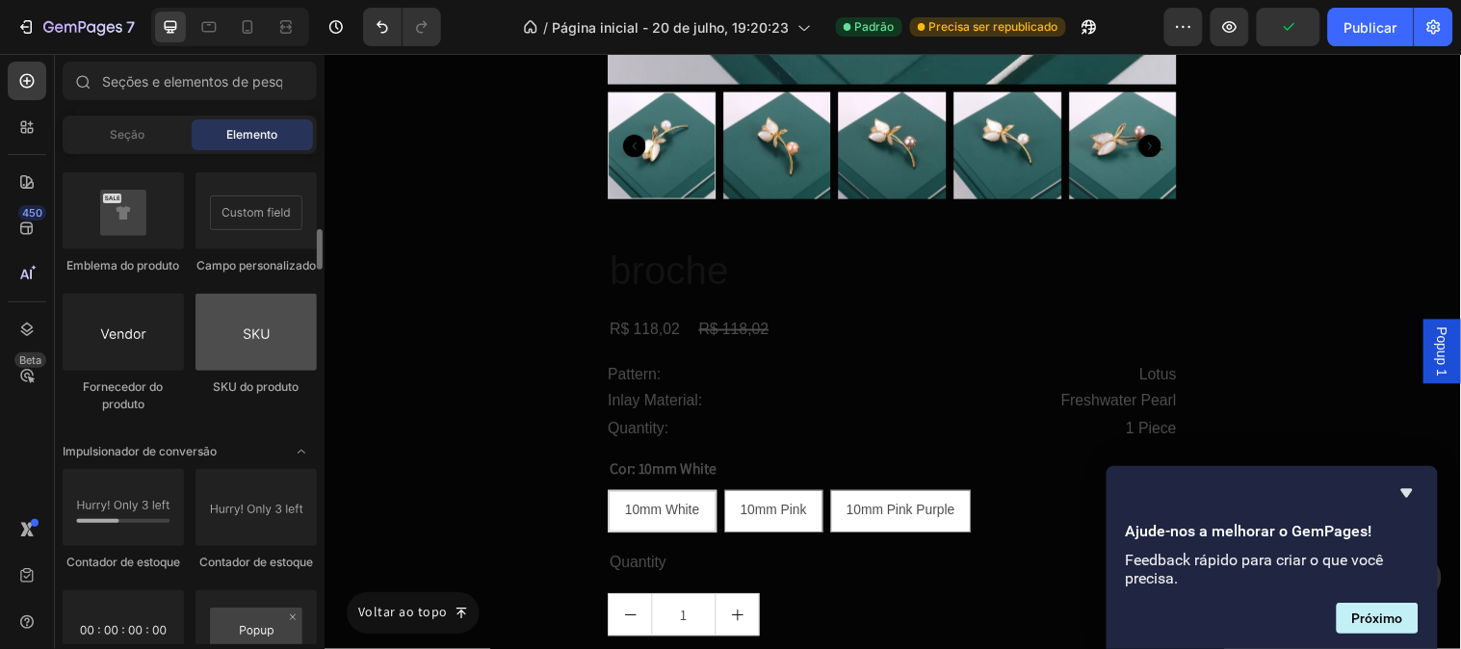
scroll to position [3423, 0]
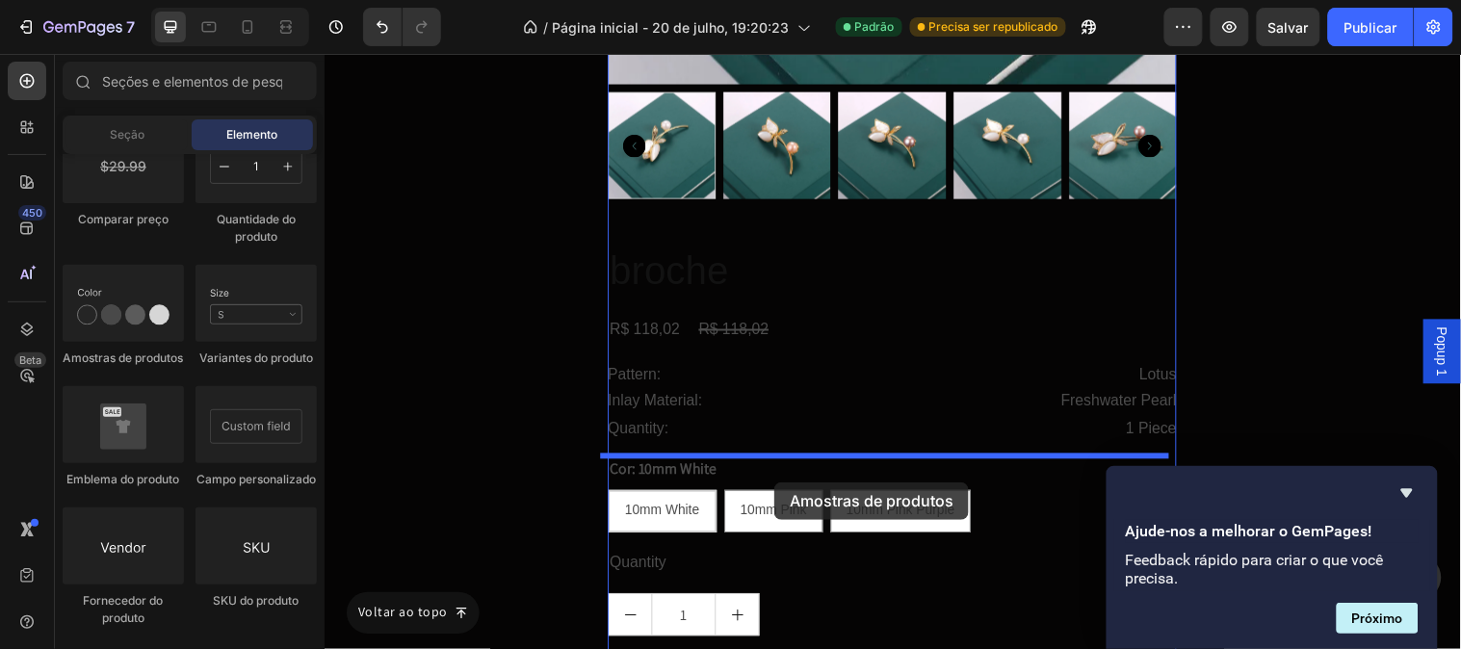
drag, startPoint x: 449, startPoint y: 382, endPoint x: 781, endPoint y: 488, distance: 348.7
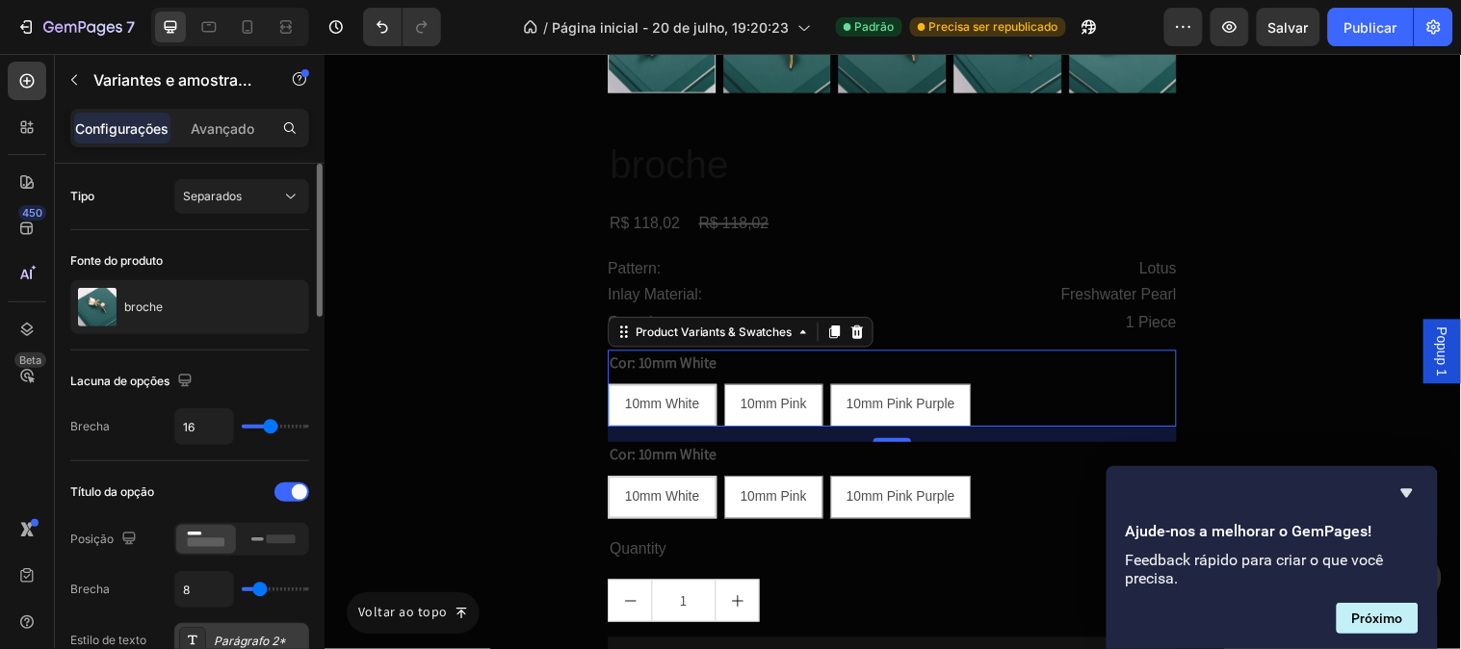
scroll to position [321, 0]
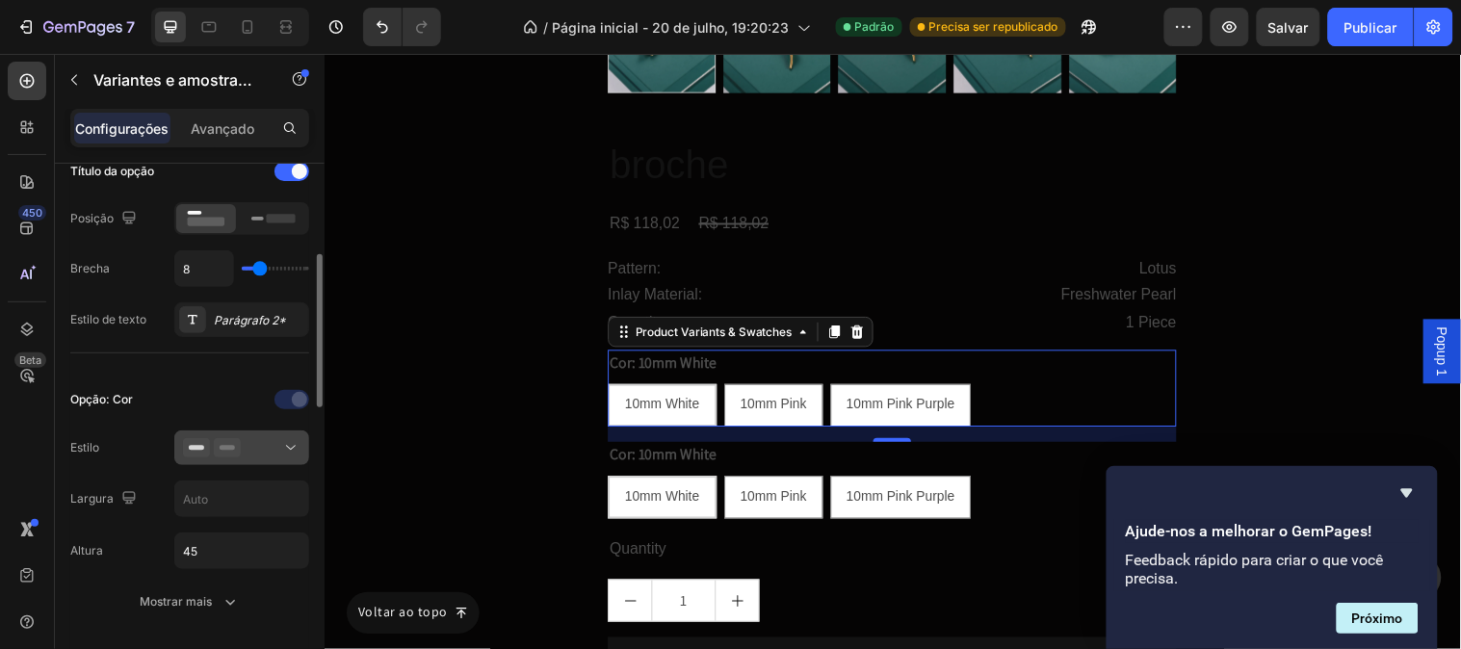
click at [268, 463] on button at bounding box center [241, 447] width 135 height 35
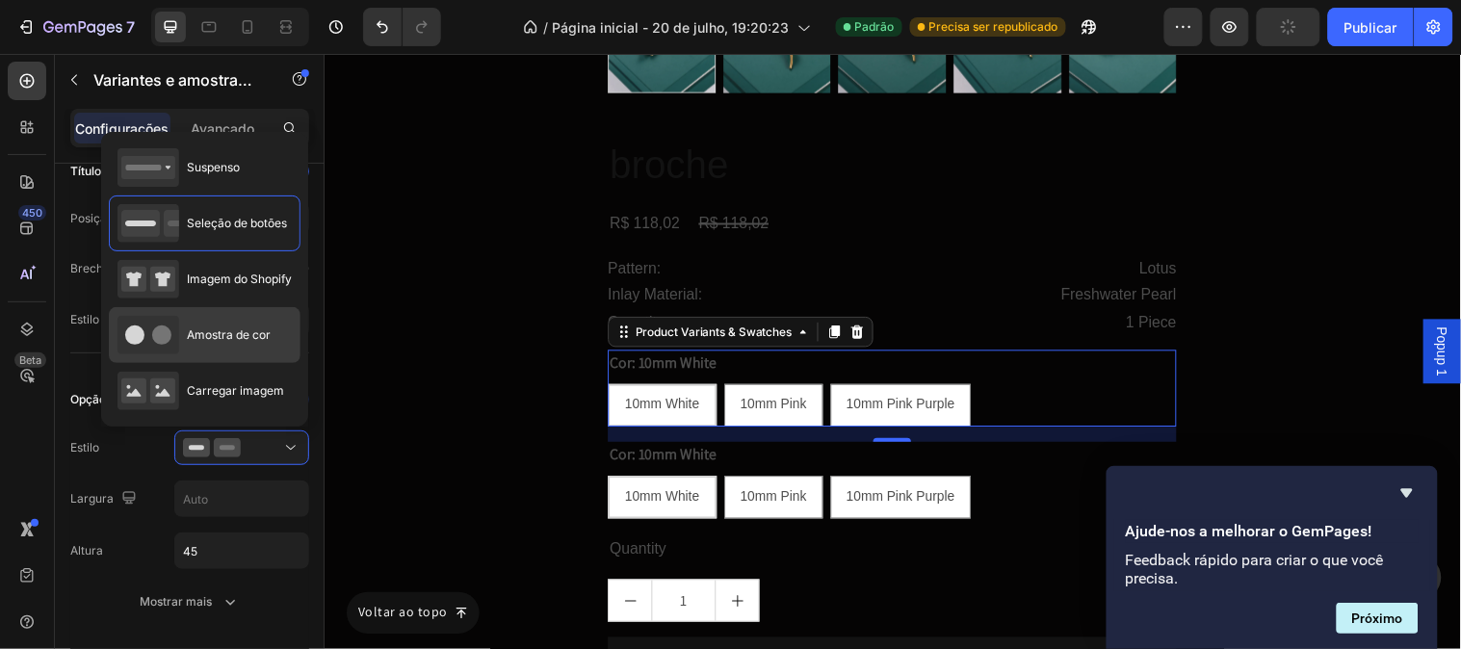
click at [194, 322] on div "Amostra de cor" at bounding box center [193, 335] width 153 height 39
type input "45"
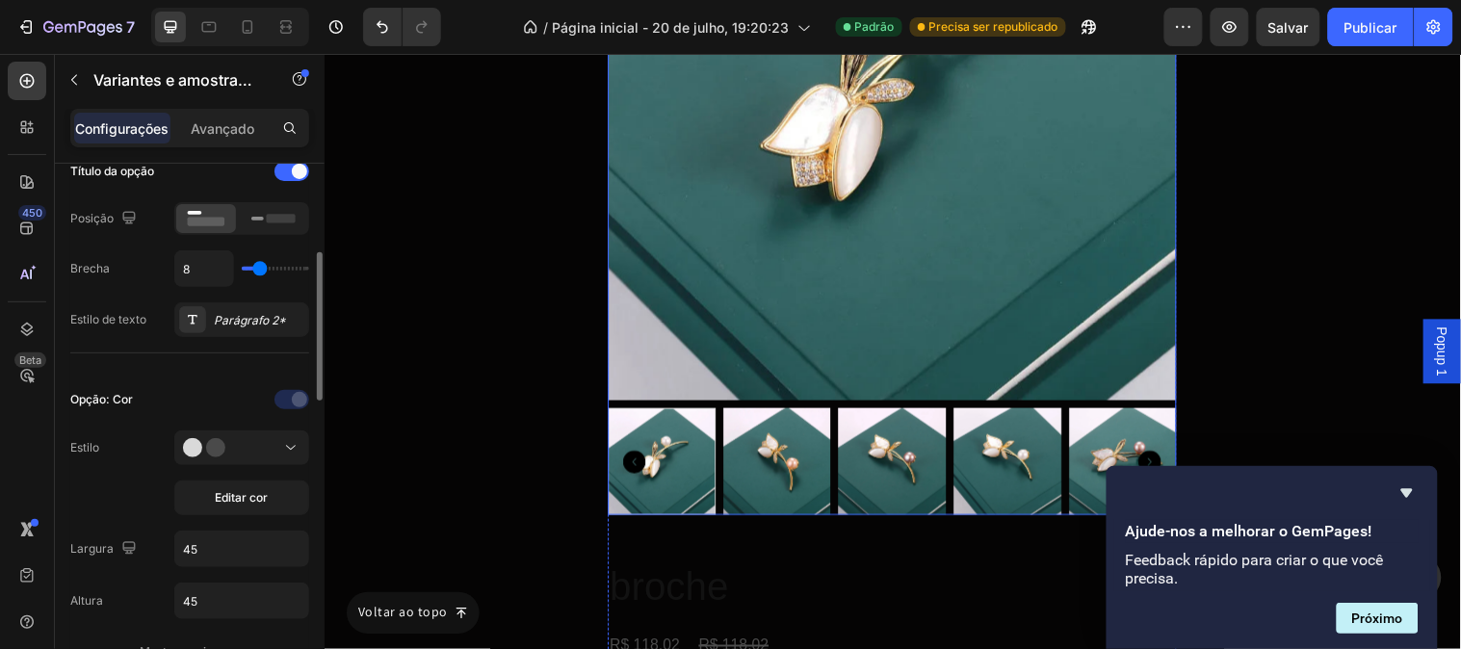
scroll to position [11153, 0]
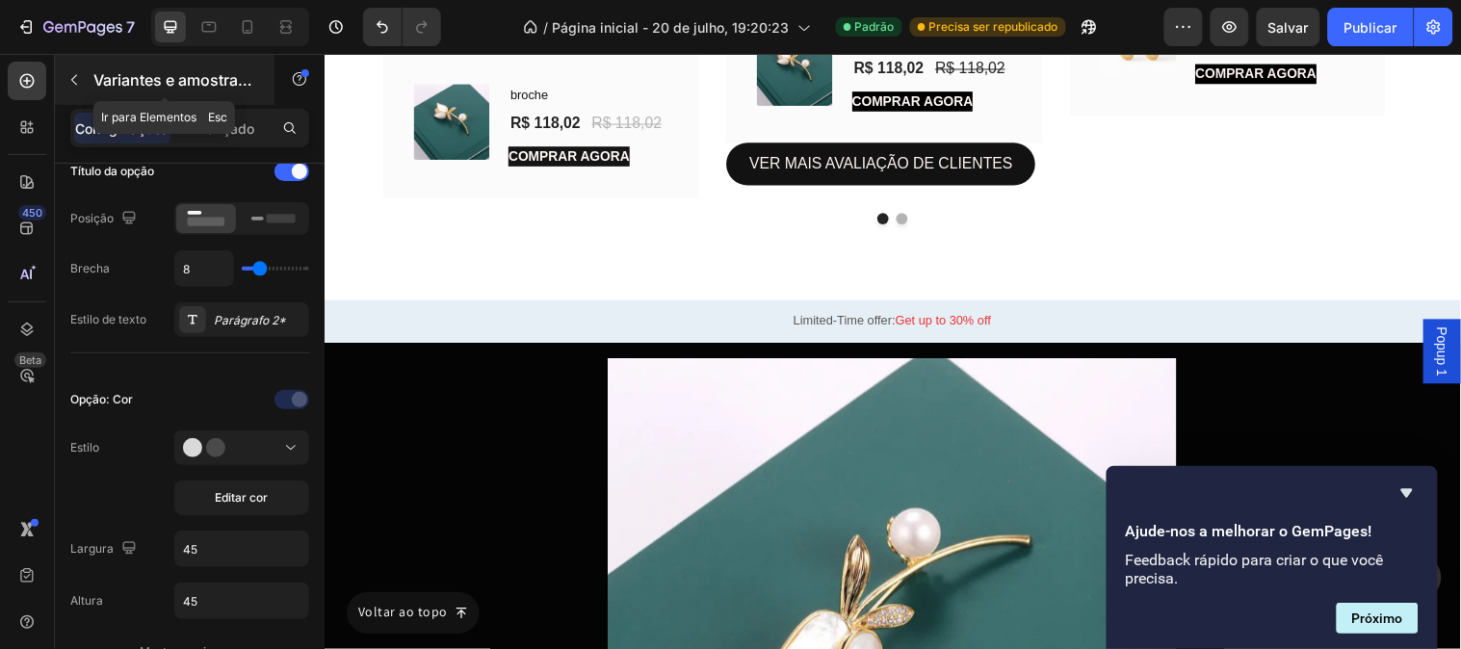
click at [77, 81] on icon "button" at bounding box center [73, 79] width 15 height 15
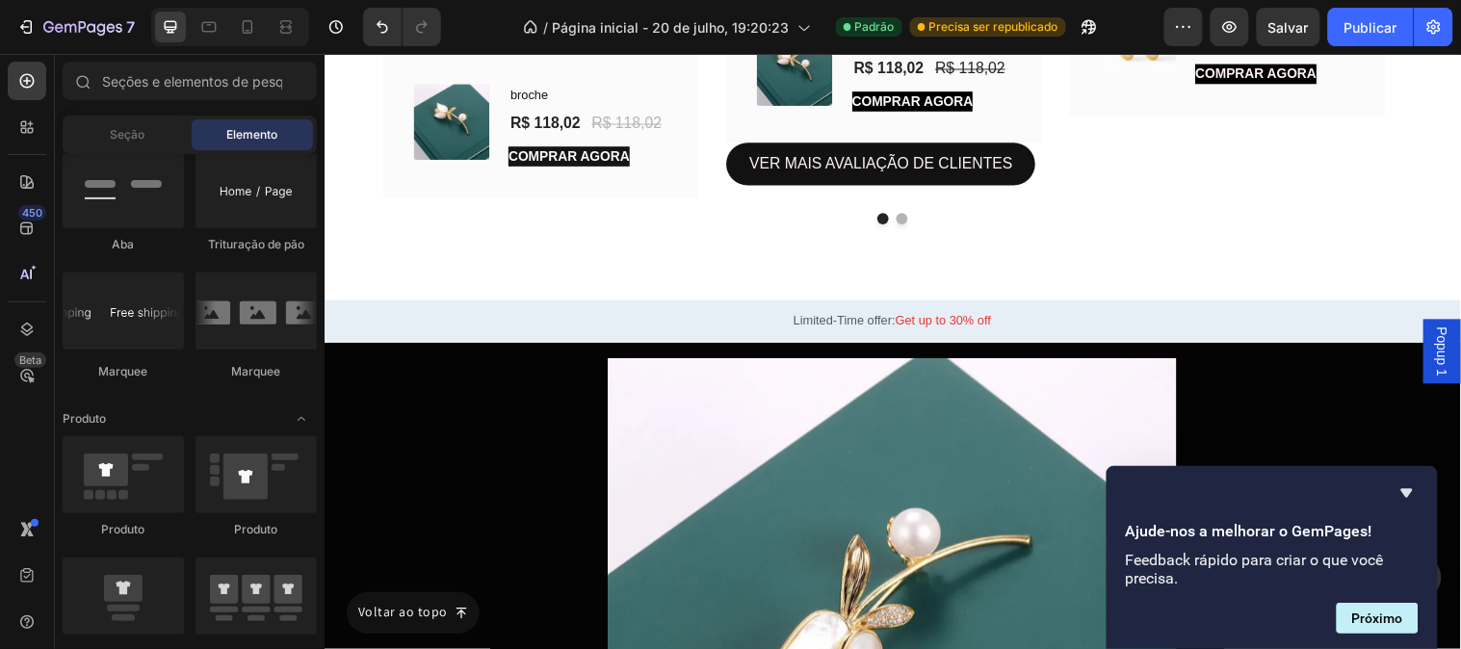
scroll to position [2033, 0]
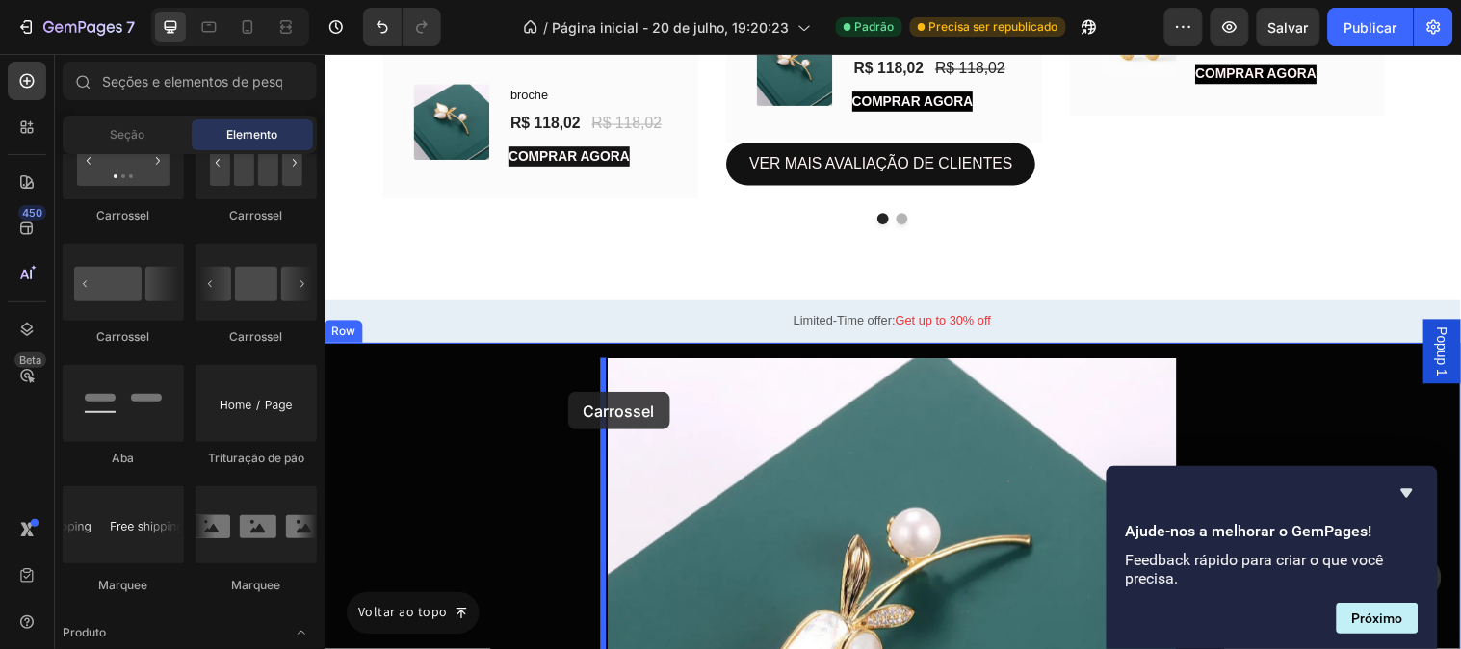
drag, startPoint x: 647, startPoint y: 270, endPoint x: 571, endPoint y: 397, distance: 148.1
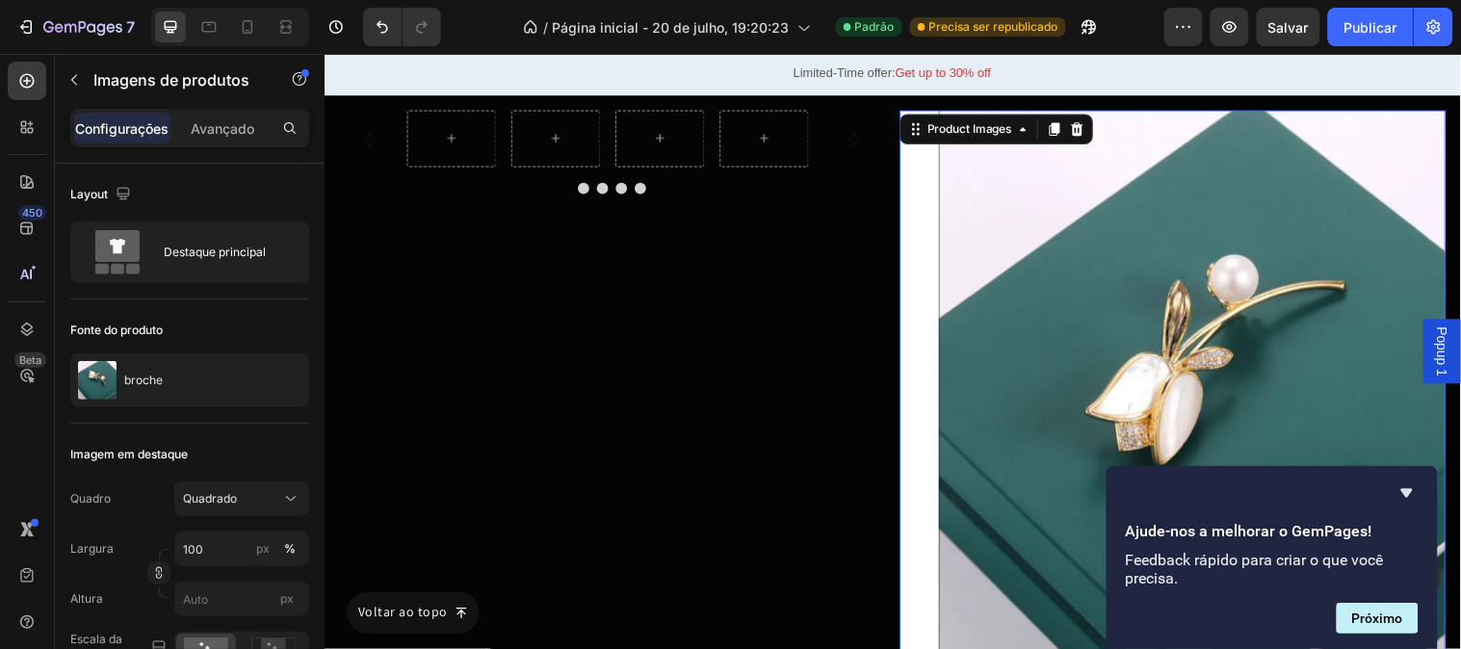
scroll to position [11260, 0]
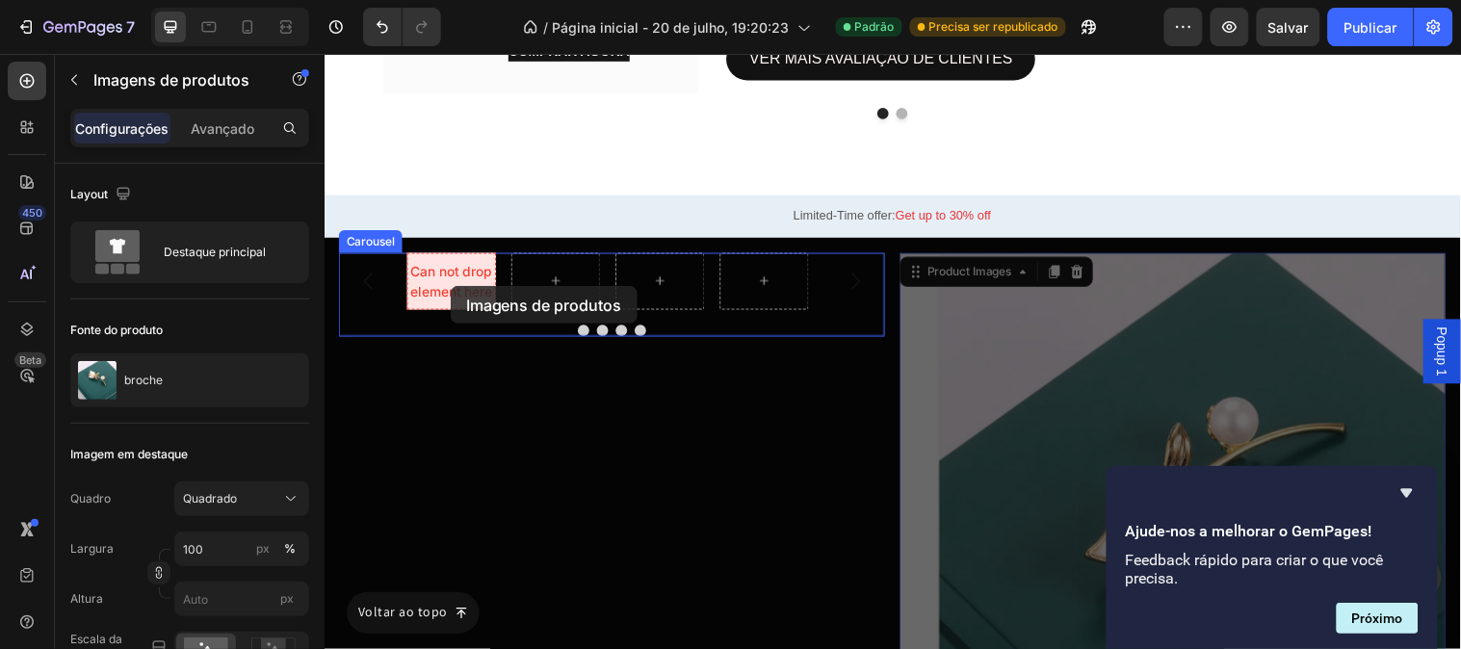
drag, startPoint x: 980, startPoint y: 285, endPoint x: 452, endPoint y: 289, distance: 528.7
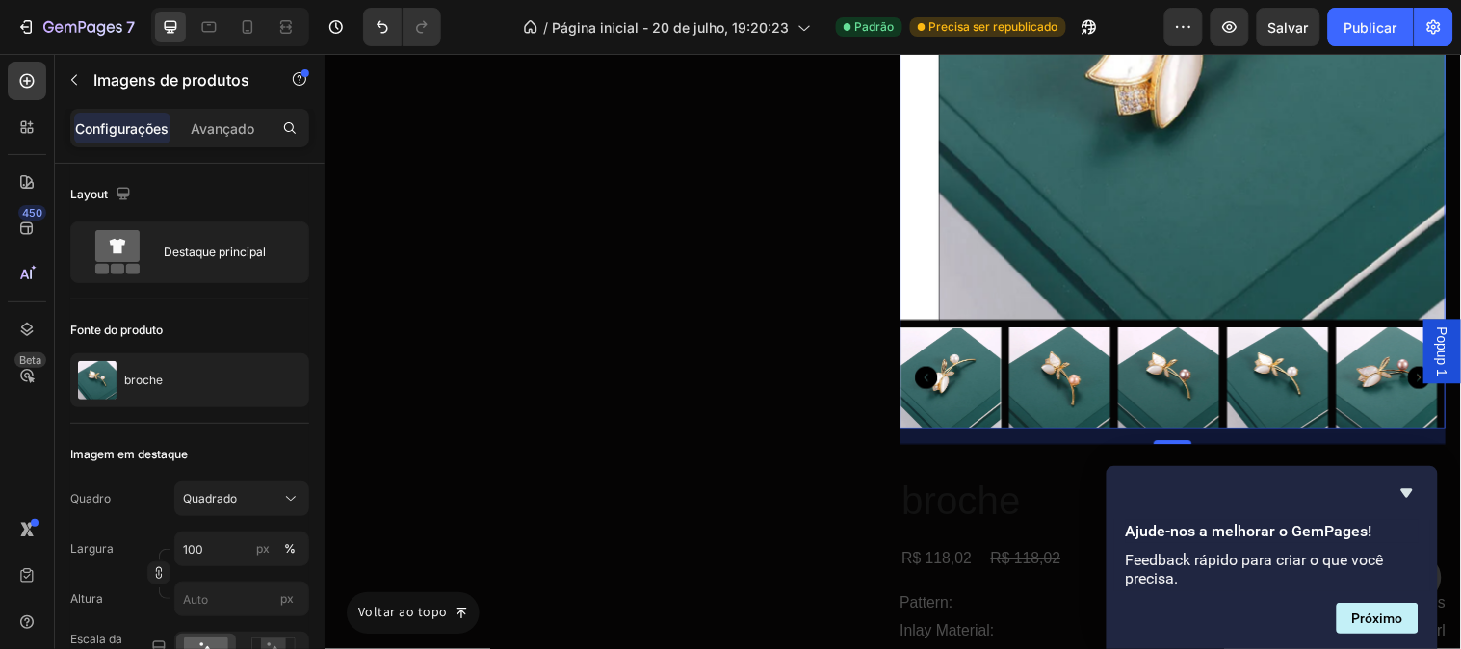
scroll to position [11903, 0]
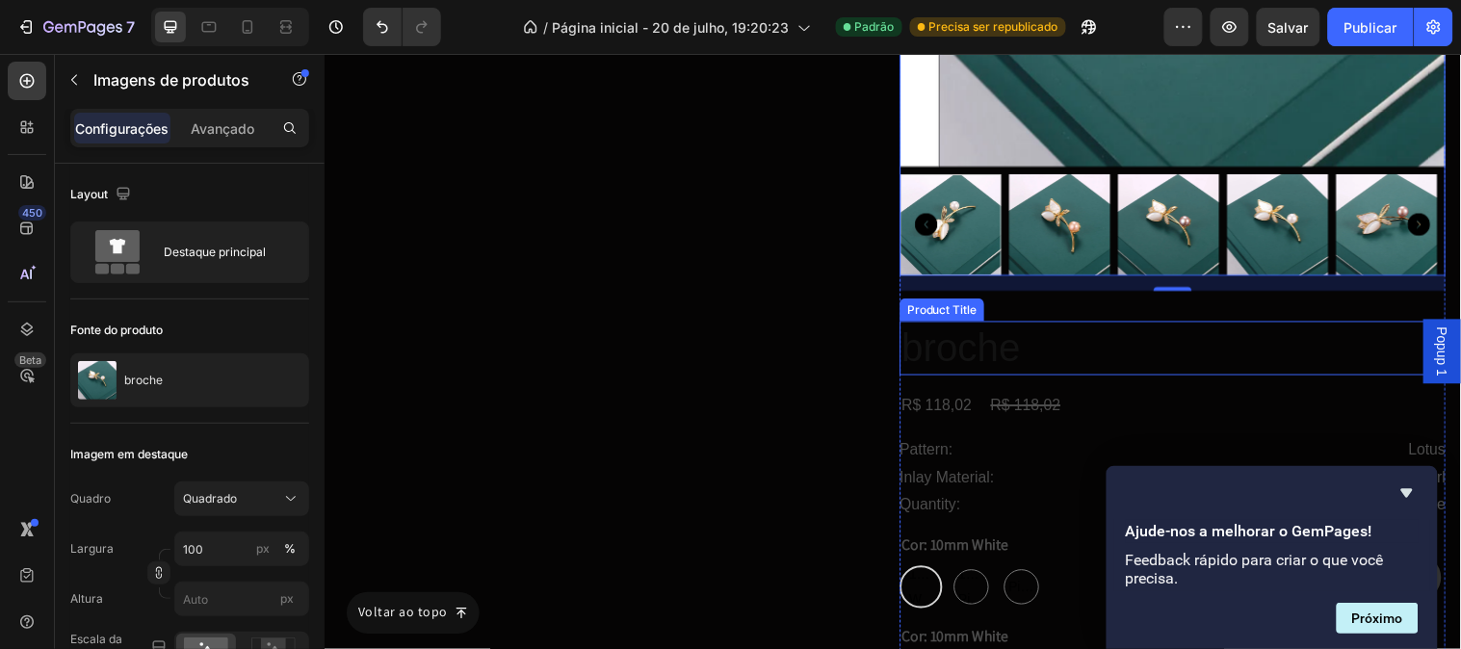
click at [992, 345] on h2 "broche" at bounding box center [1186, 352] width 555 height 55
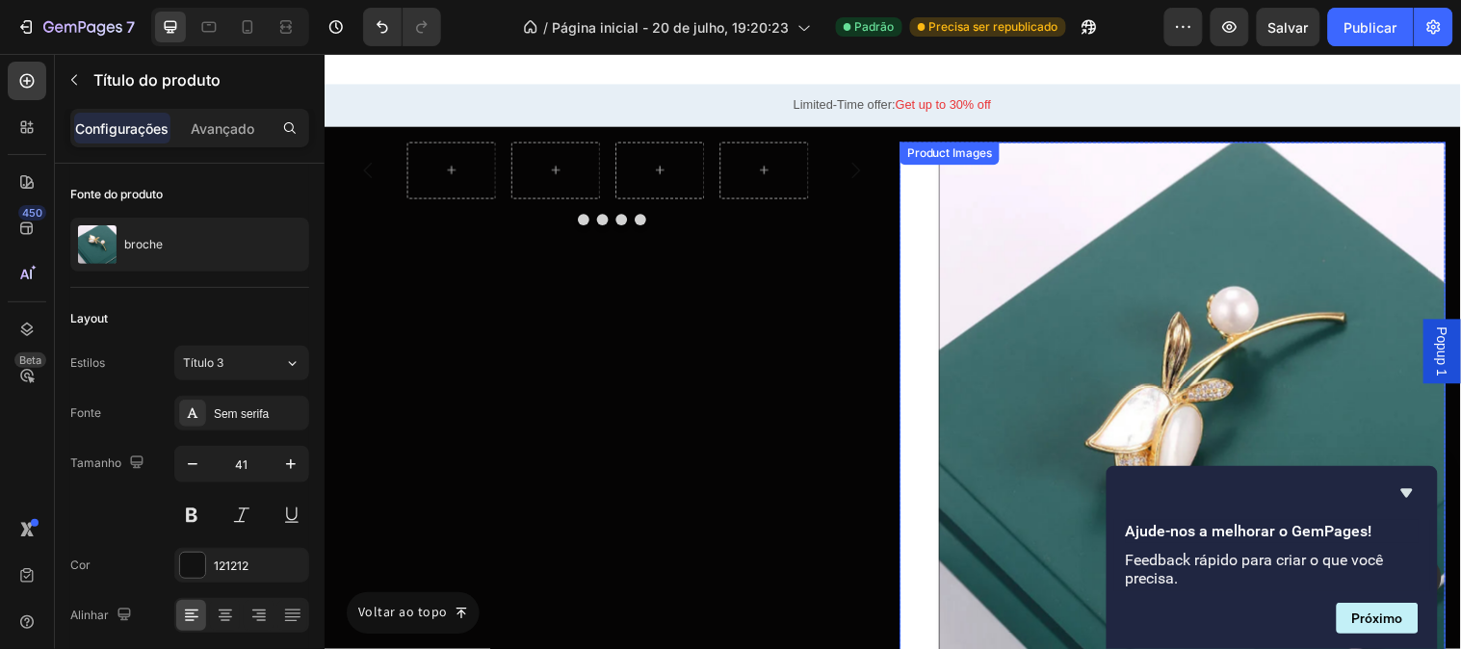
scroll to position [11260, 0]
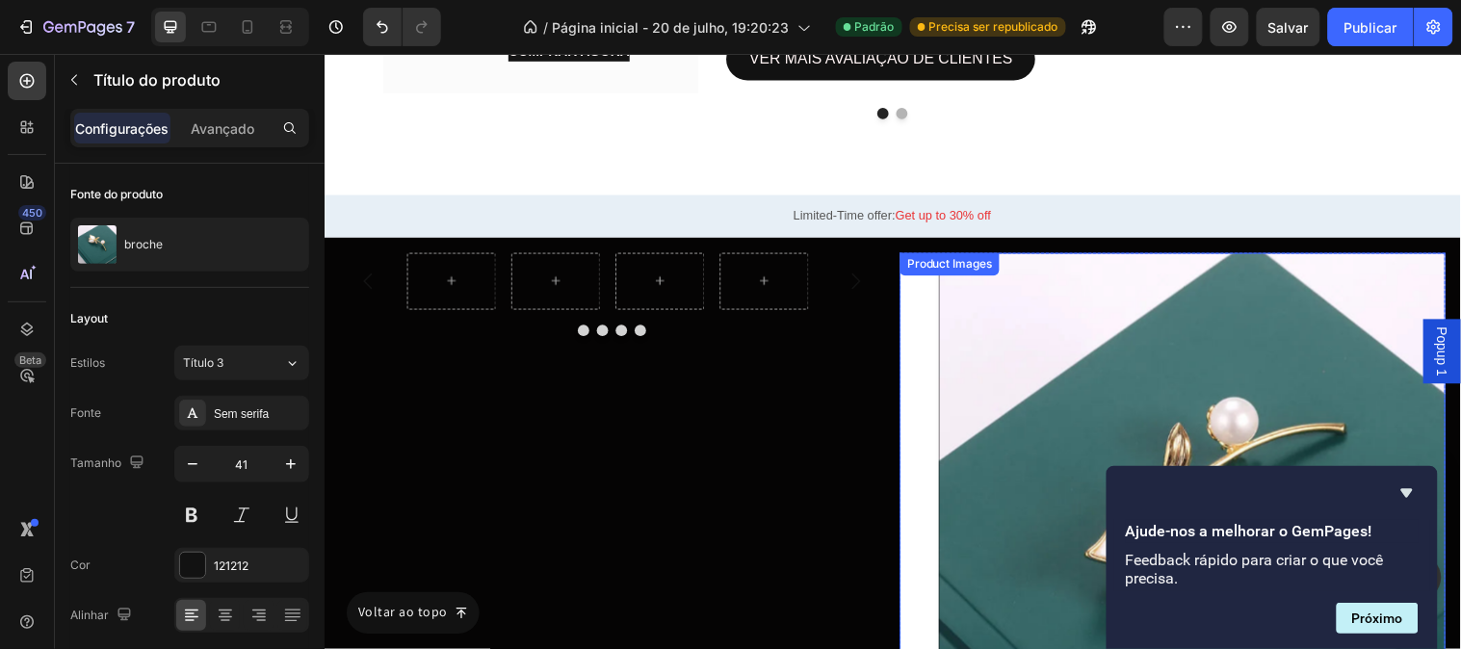
click at [996, 341] on img at bounding box center [1227, 532] width 555 height 555
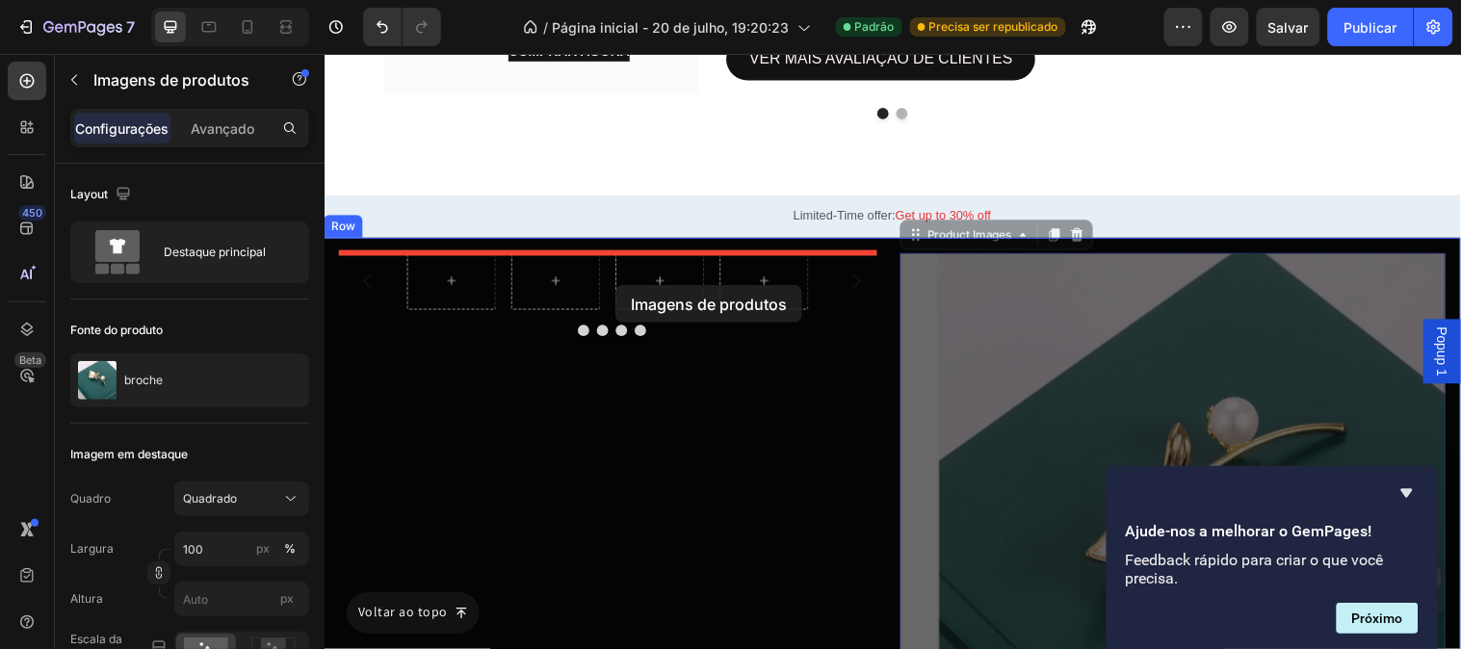
drag, startPoint x: 961, startPoint y: 239, endPoint x: 619, endPoint y: 288, distance: 345.4
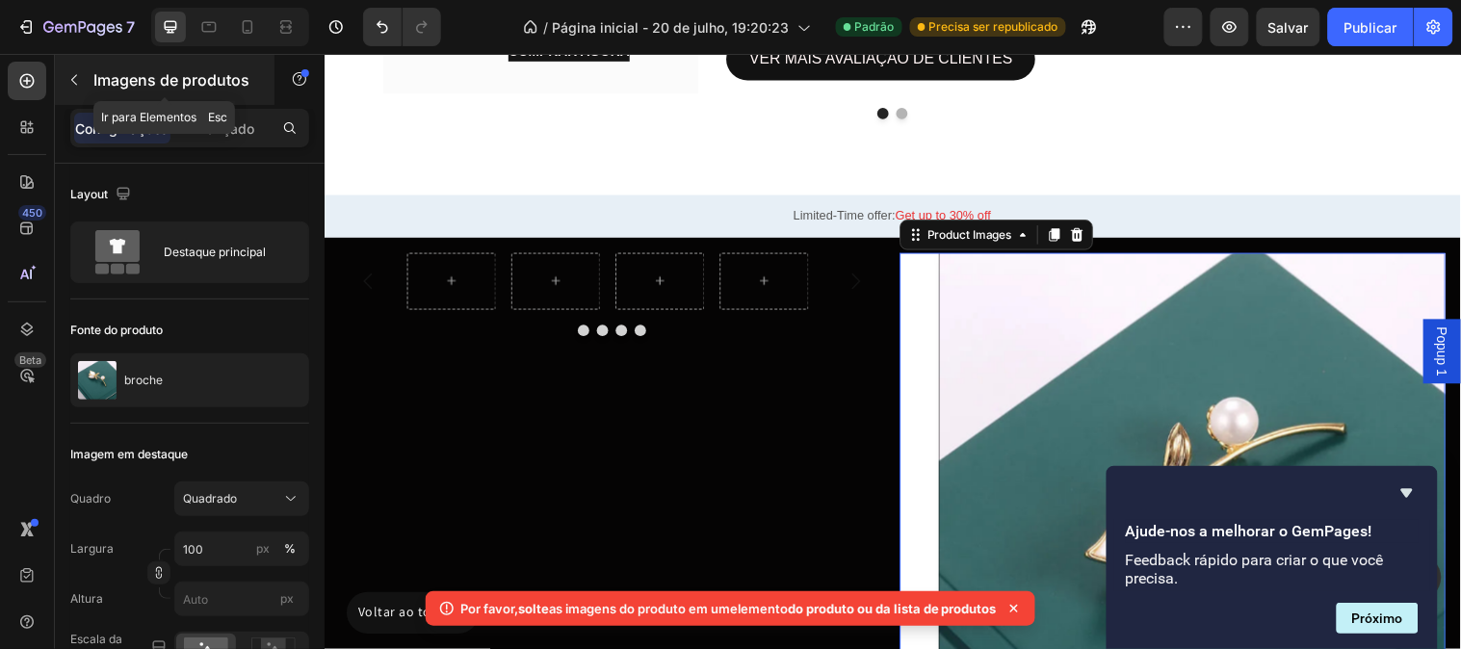
click at [70, 85] on icon "button" at bounding box center [73, 79] width 15 height 15
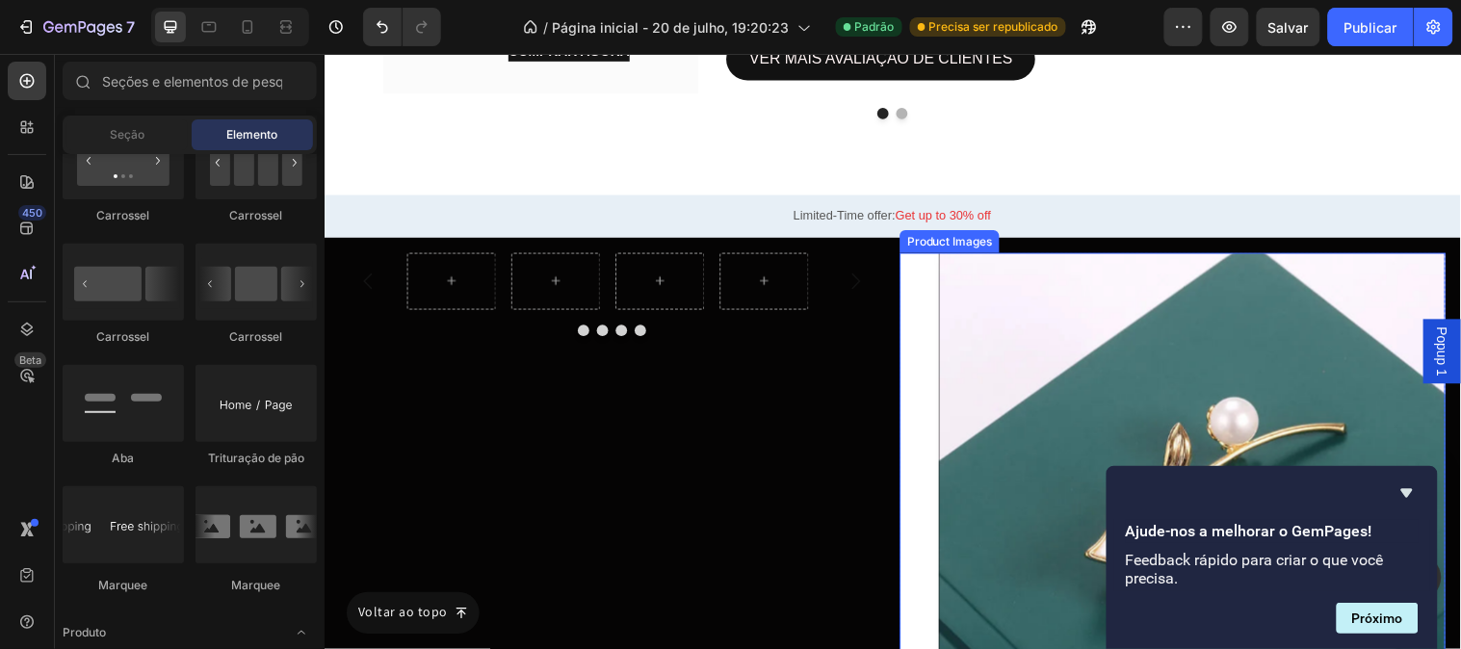
click at [950, 441] on img at bounding box center [1227, 532] width 555 height 555
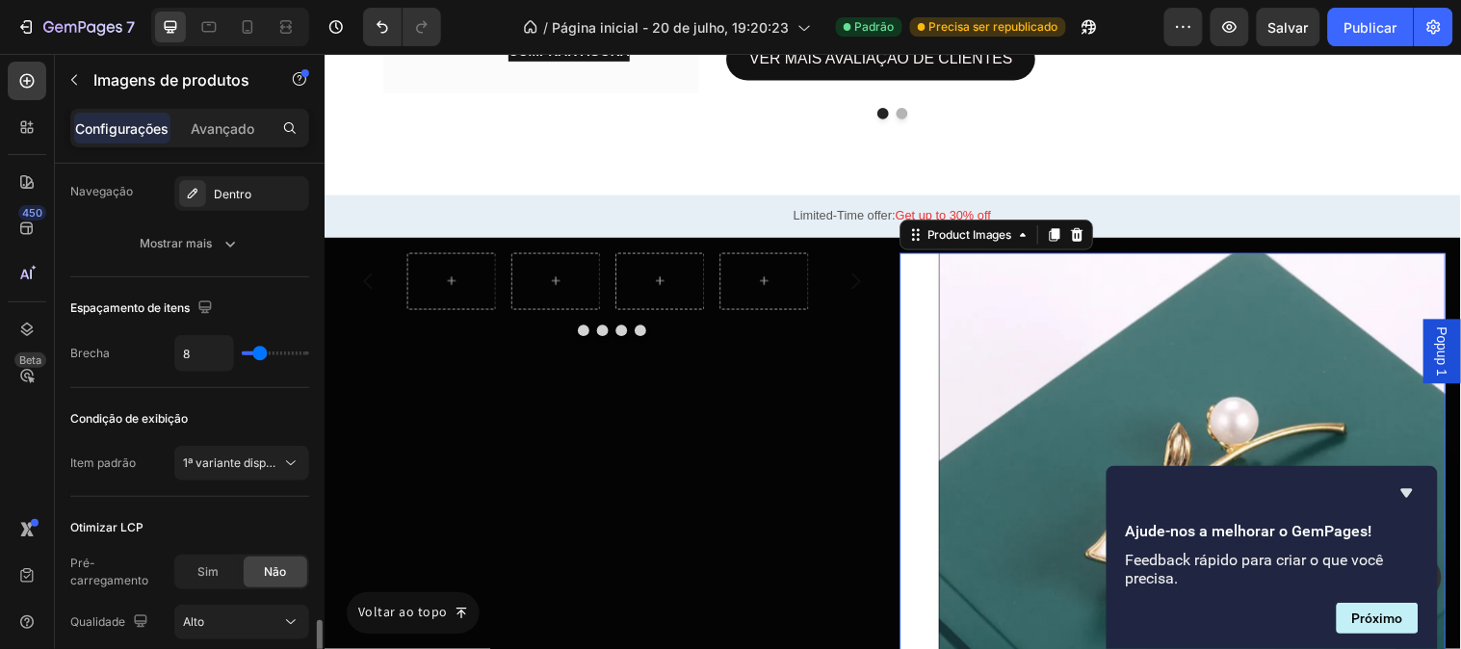
scroll to position [1070, 0]
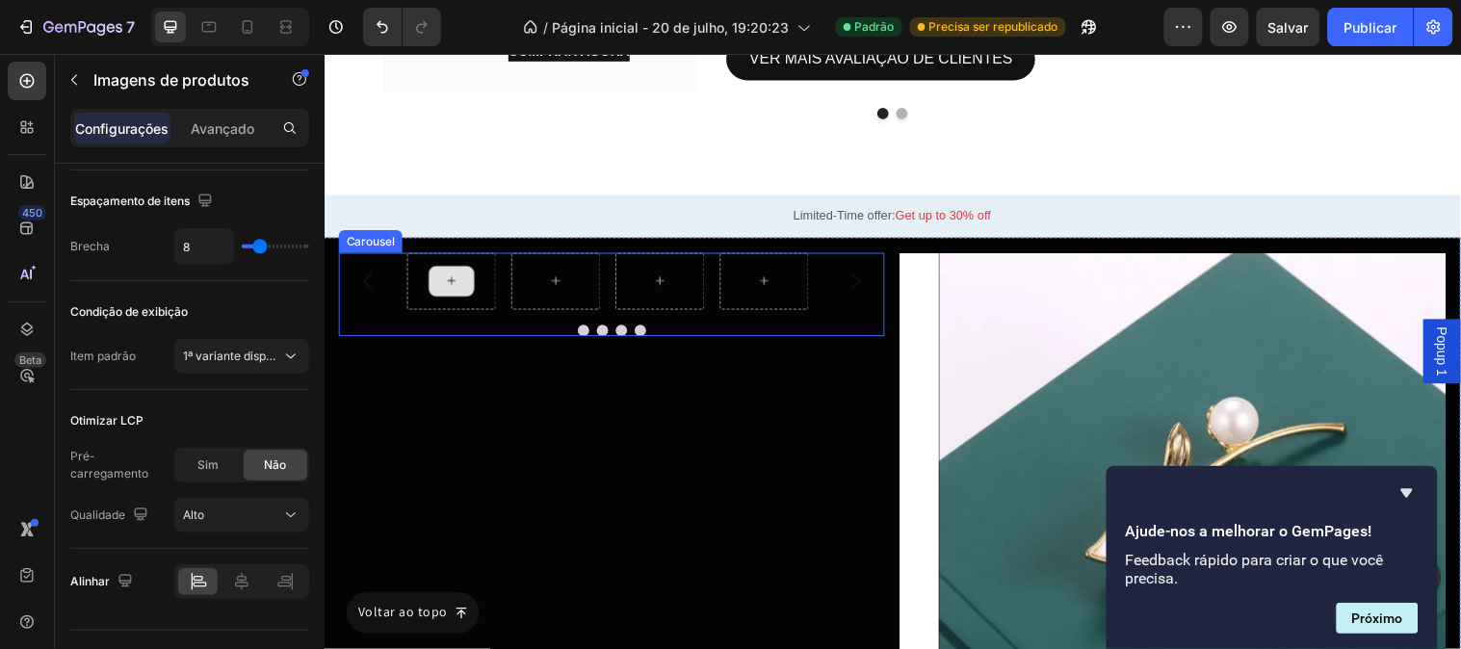
click at [429, 294] on div at bounding box center [453, 284] width 91 height 58
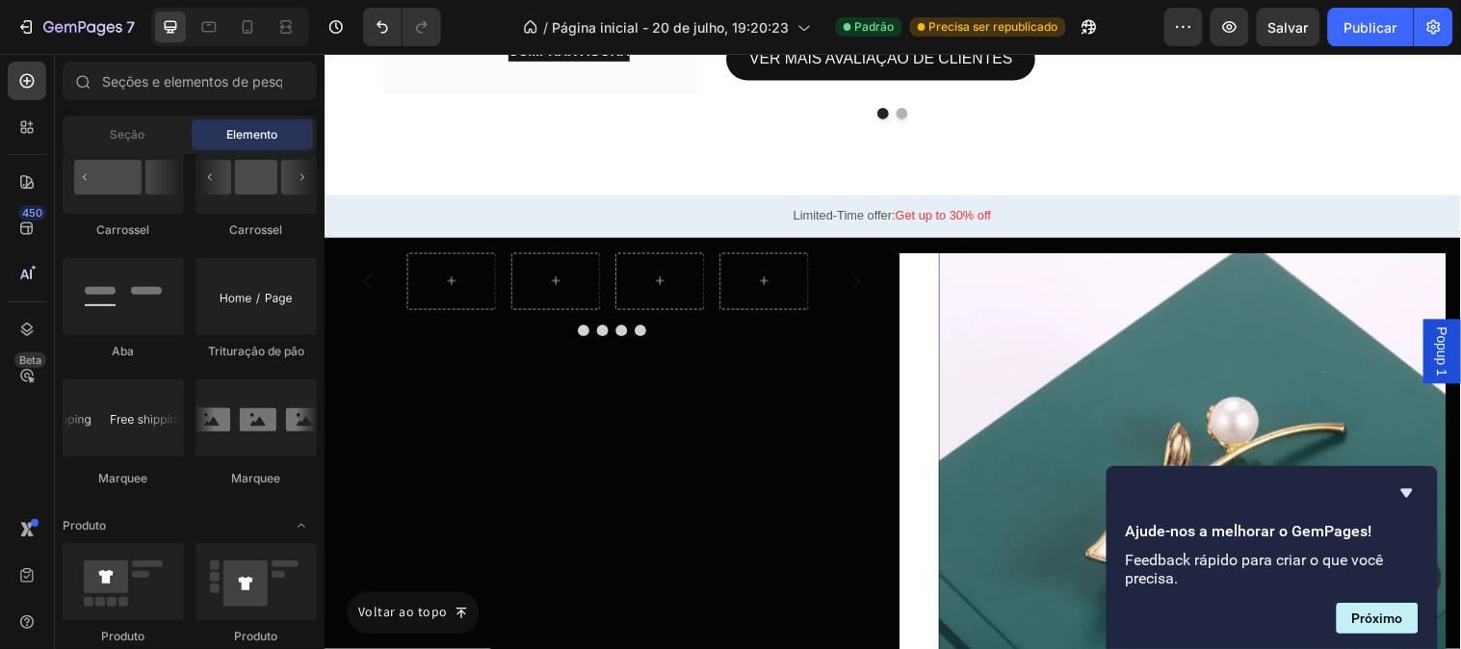
scroll to position [2460, 0]
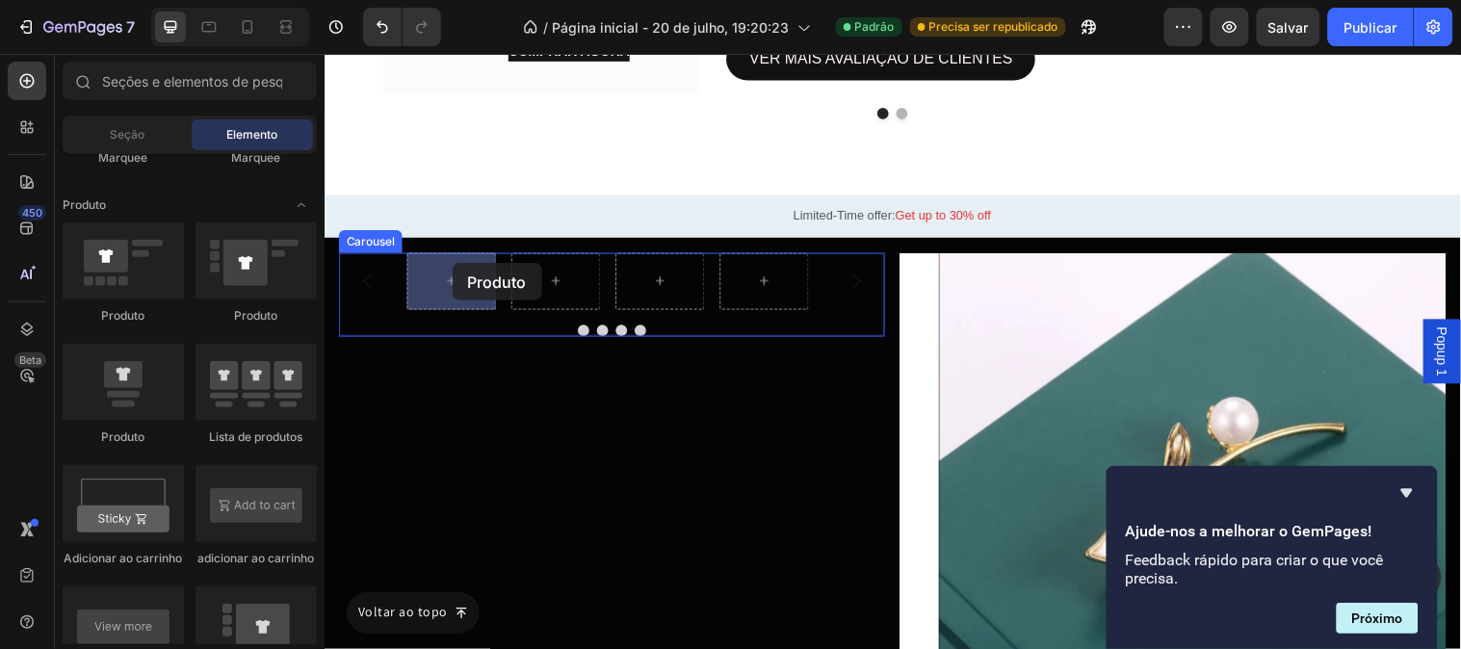
drag, startPoint x: 479, startPoint y: 426, endPoint x: 449, endPoint y: 270, distance: 158.8
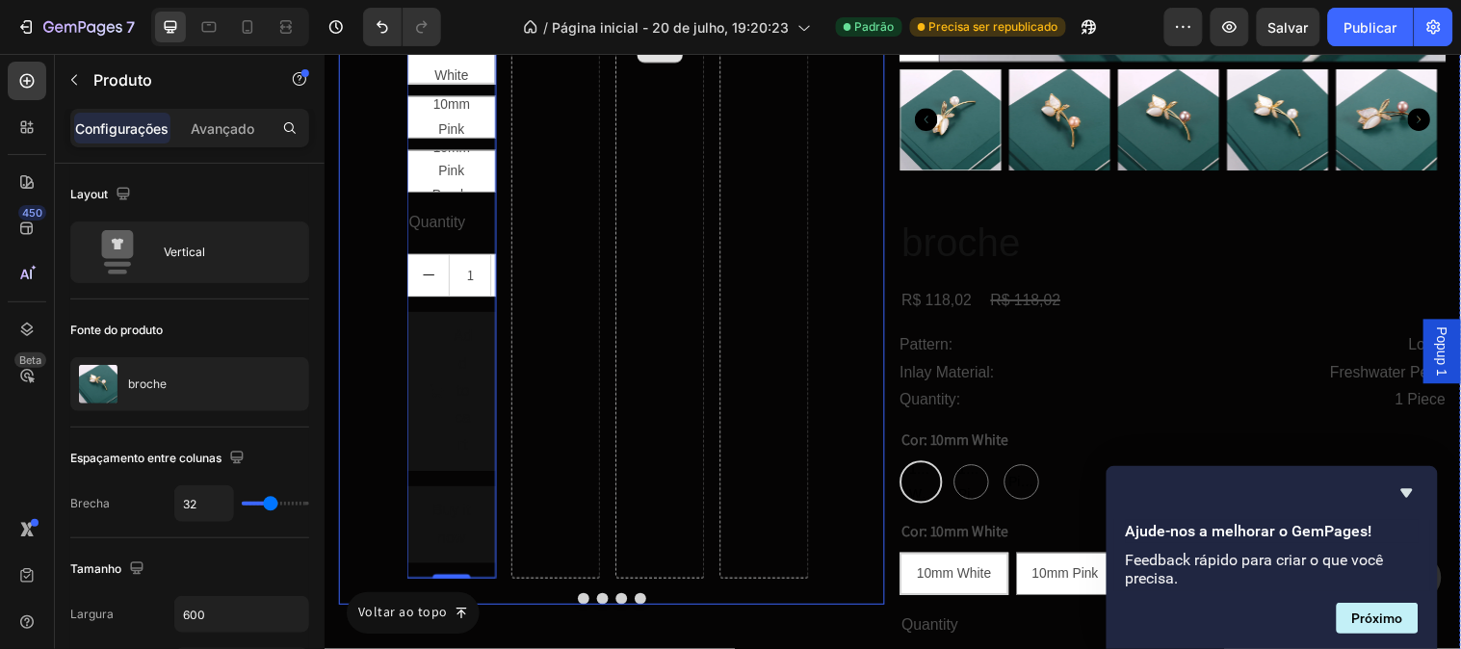
scroll to position [11688, 0]
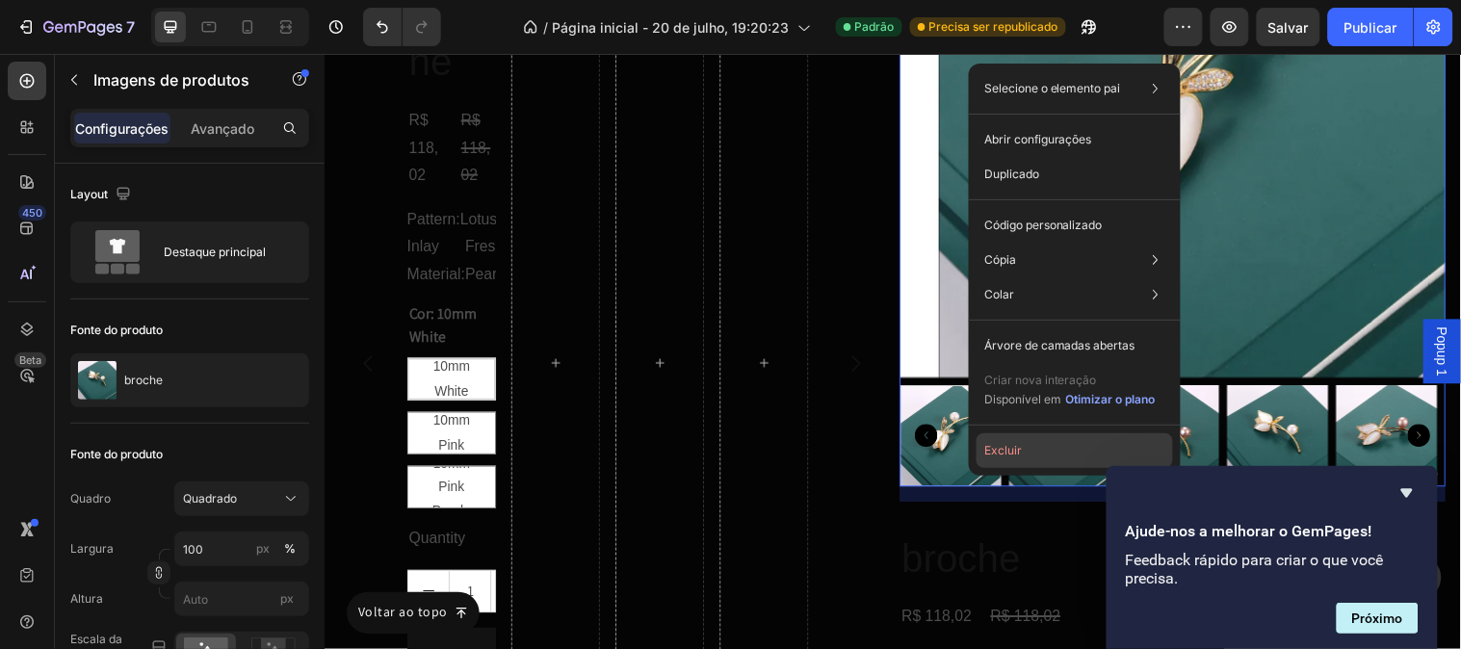
click at [1026, 446] on button "Excluir" at bounding box center [1074, 450] width 196 height 35
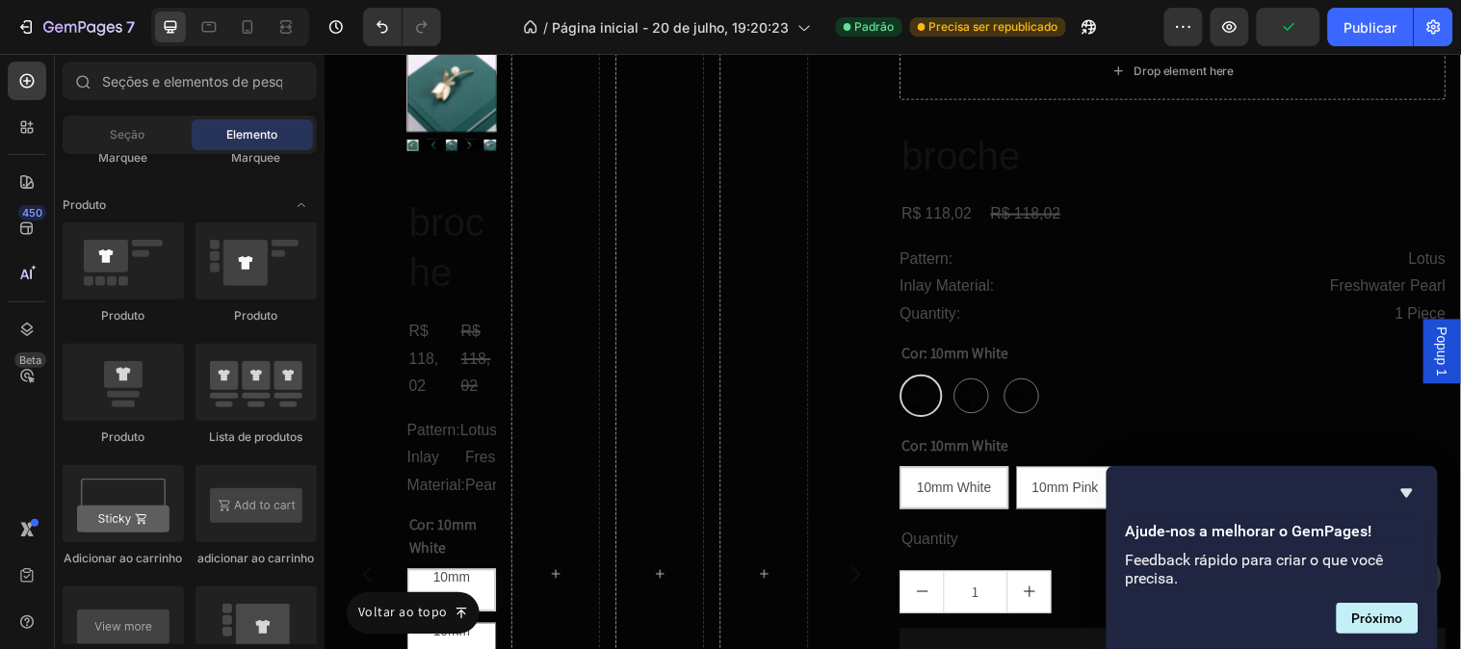
scroll to position [11153, 0]
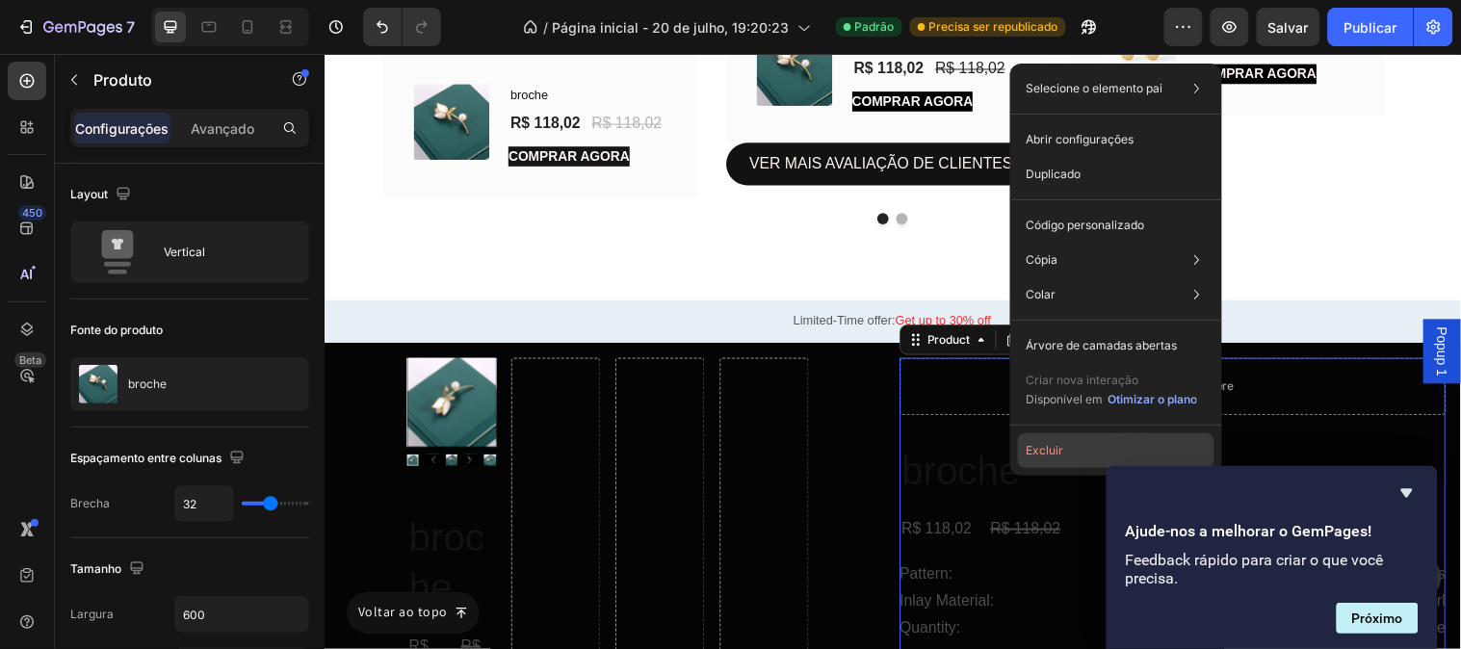
click at [1057, 434] on button "Excluir" at bounding box center [1116, 450] width 196 height 35
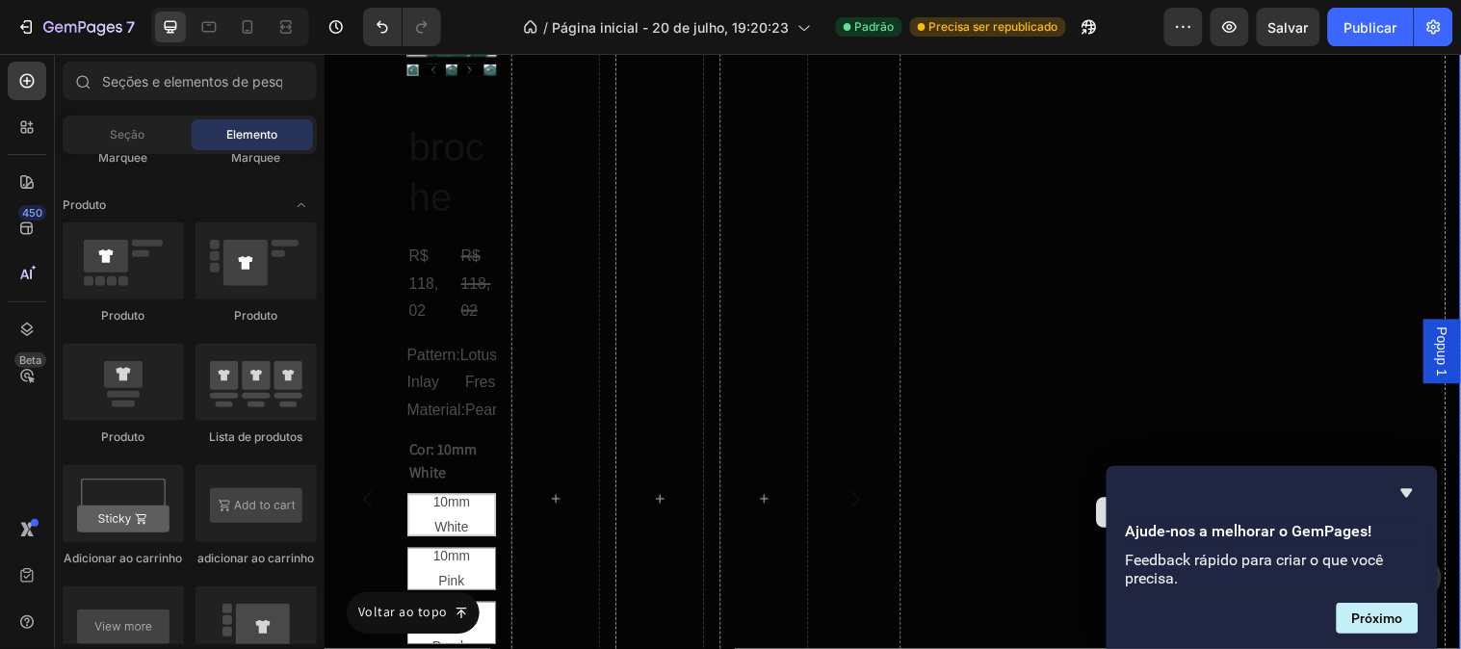
scroll to position [11581, 0]
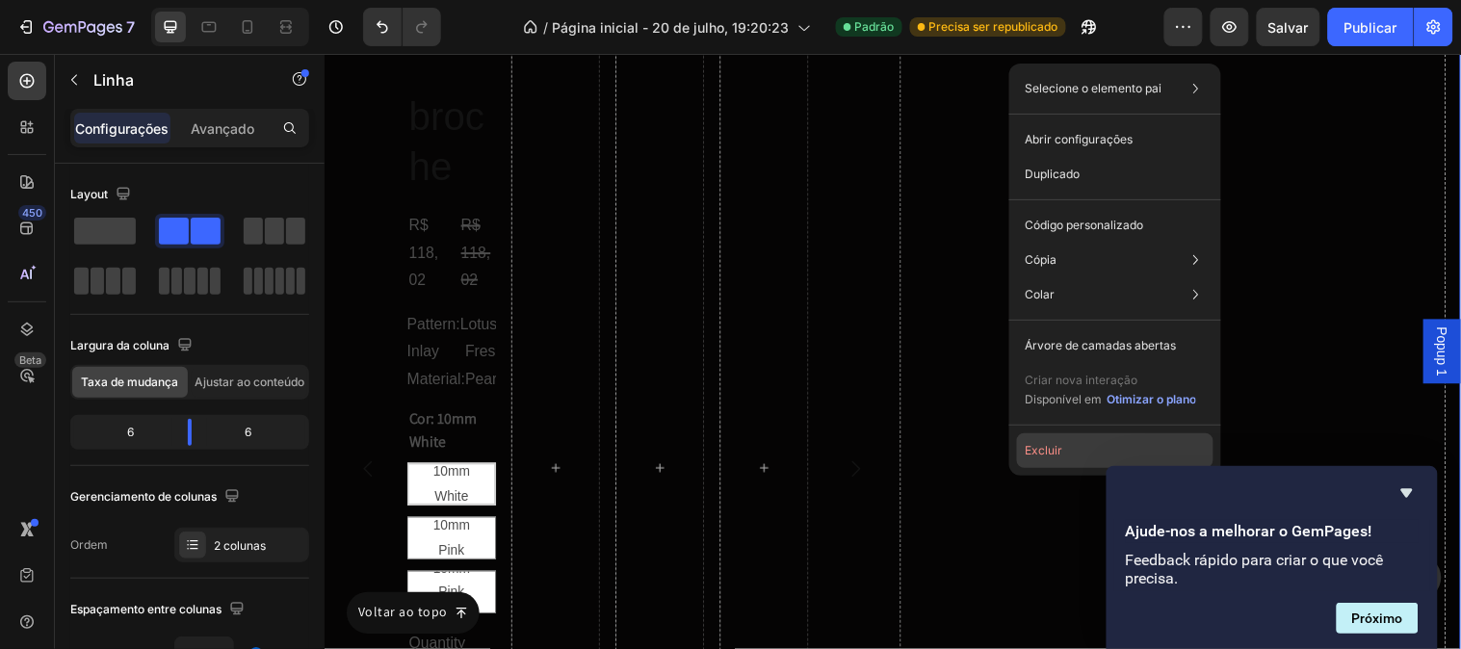
click at [1059, 445] on font "Excluir" at bounding box center [1044, 450] width 38 height 14
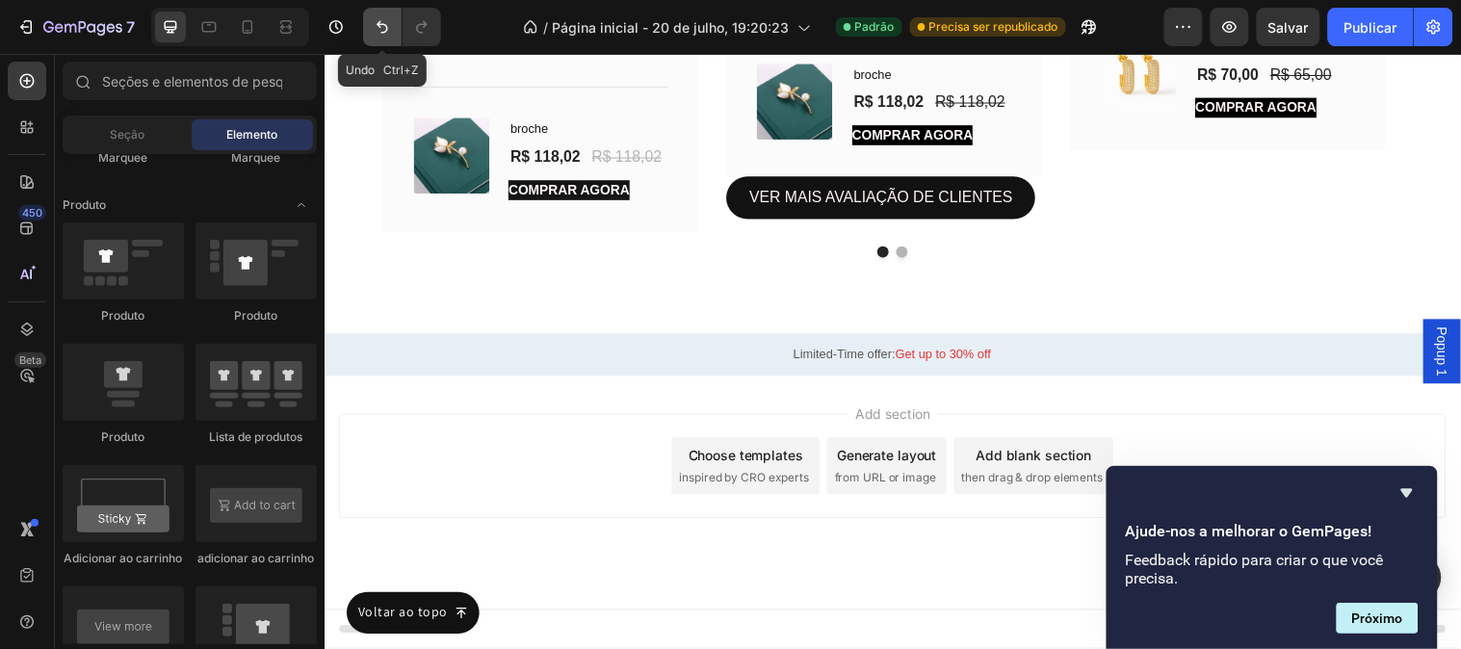
click at [399, 31] on button "Desfazer/Refazer" at bounding box center [382, 27] width 39 height 39
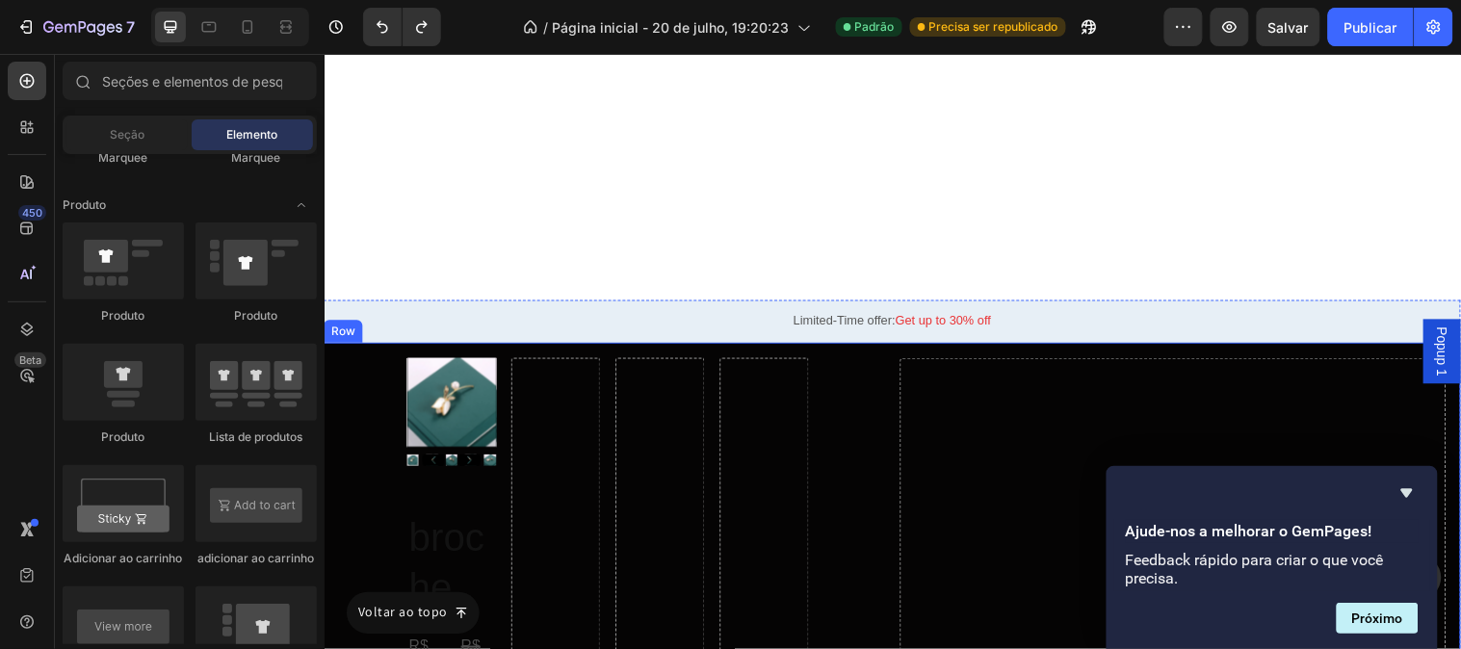
scroll to position [11795, 0]
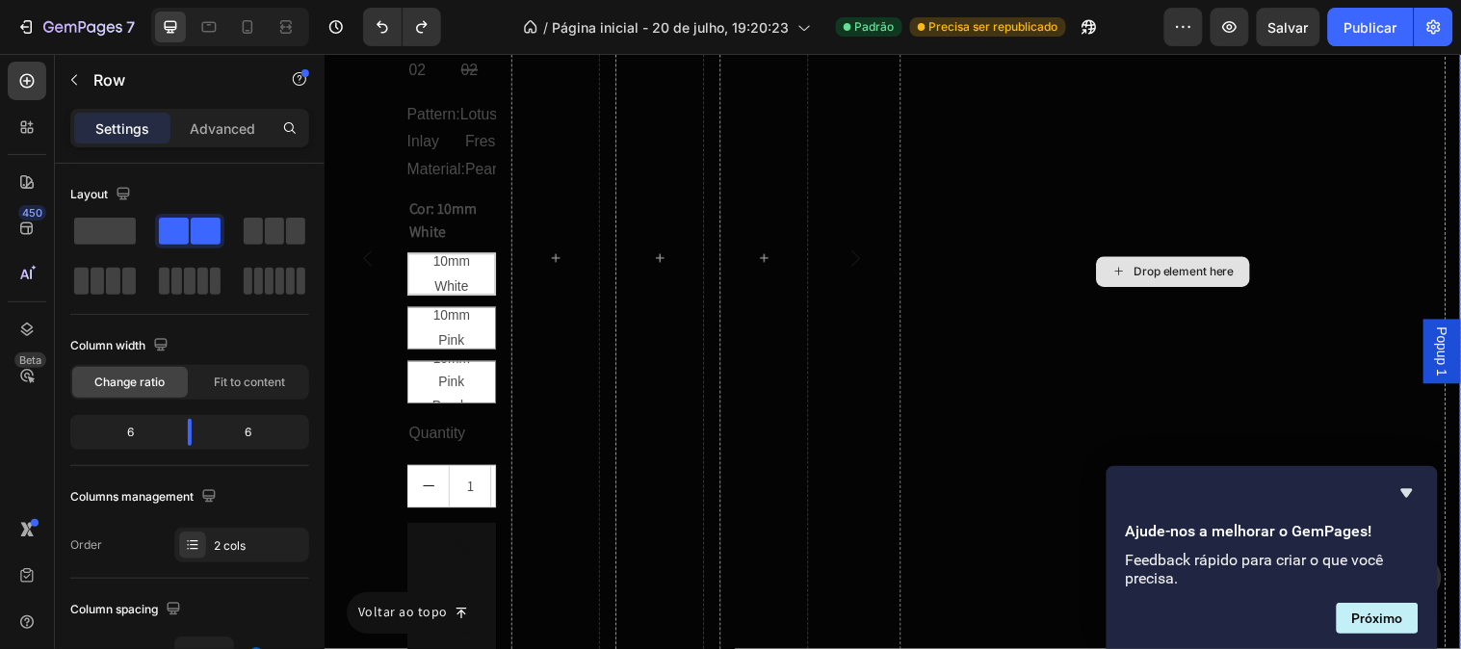
click at [1049, 268] on div "Drop element here" at bounding box center [1186, 274] width 555 height 1107
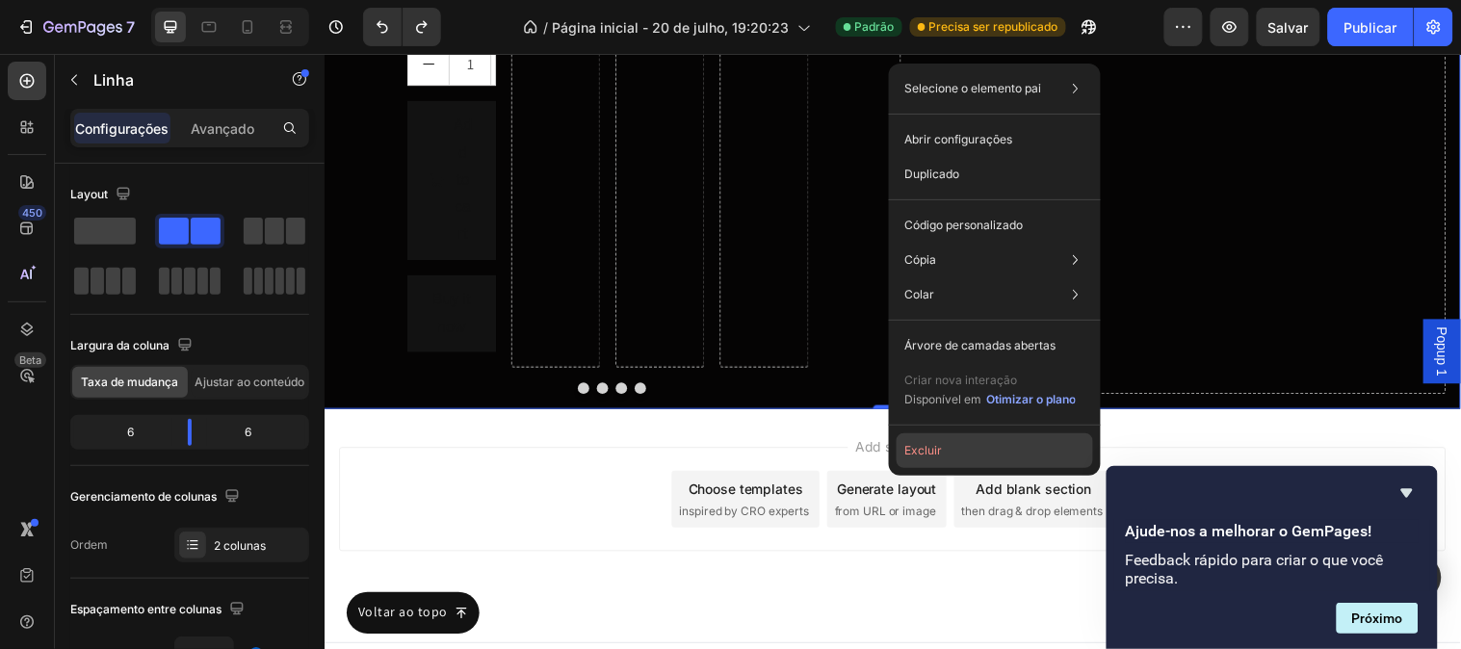
click at [945, 455] on button "Excluir" at bounding box center [995, 450] width 196 height 35
drag, startPoint x: 1268, startPoint y: 507, endPoint x: 948, endPoint y: 453, distance: 325.3
click at [953, 459] on div "Add section Choose templates inspired by CRO experts Generate layout from URL o…" at bounding box center [901, 506] width 1125 height 106
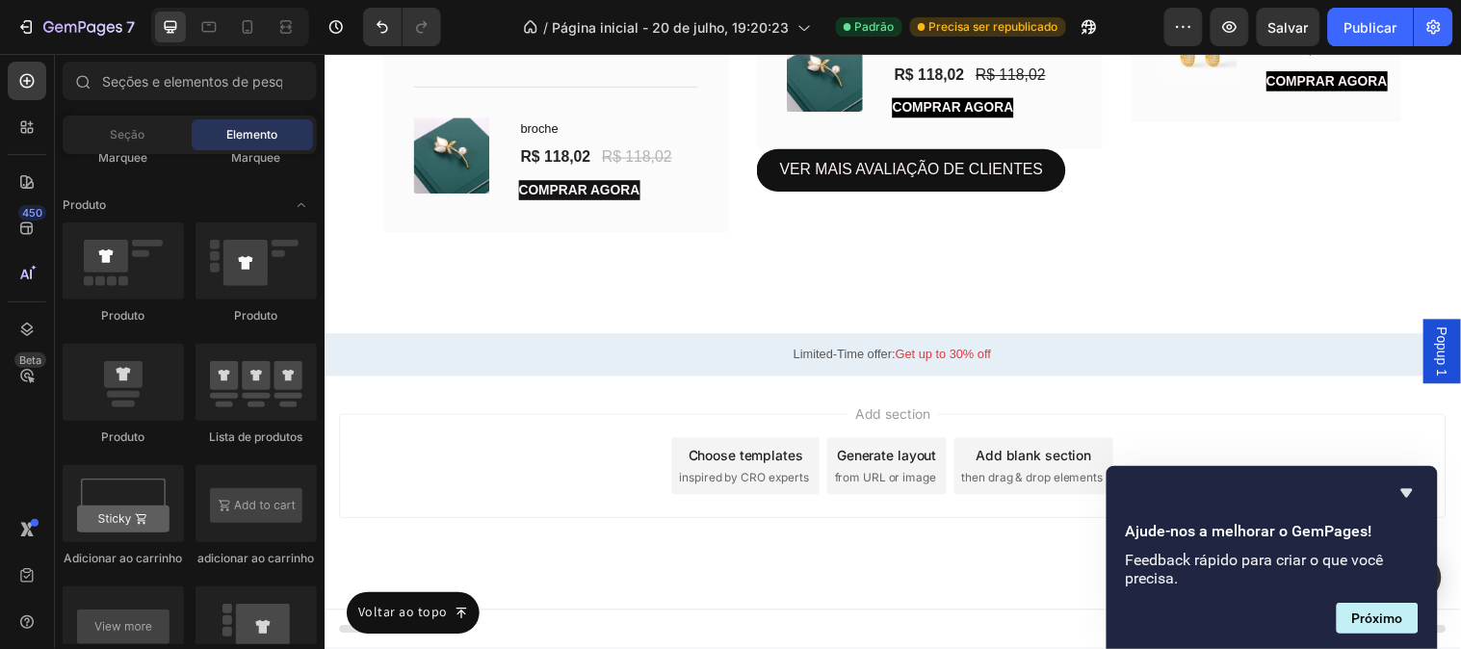
scroll to position [11120, 0]
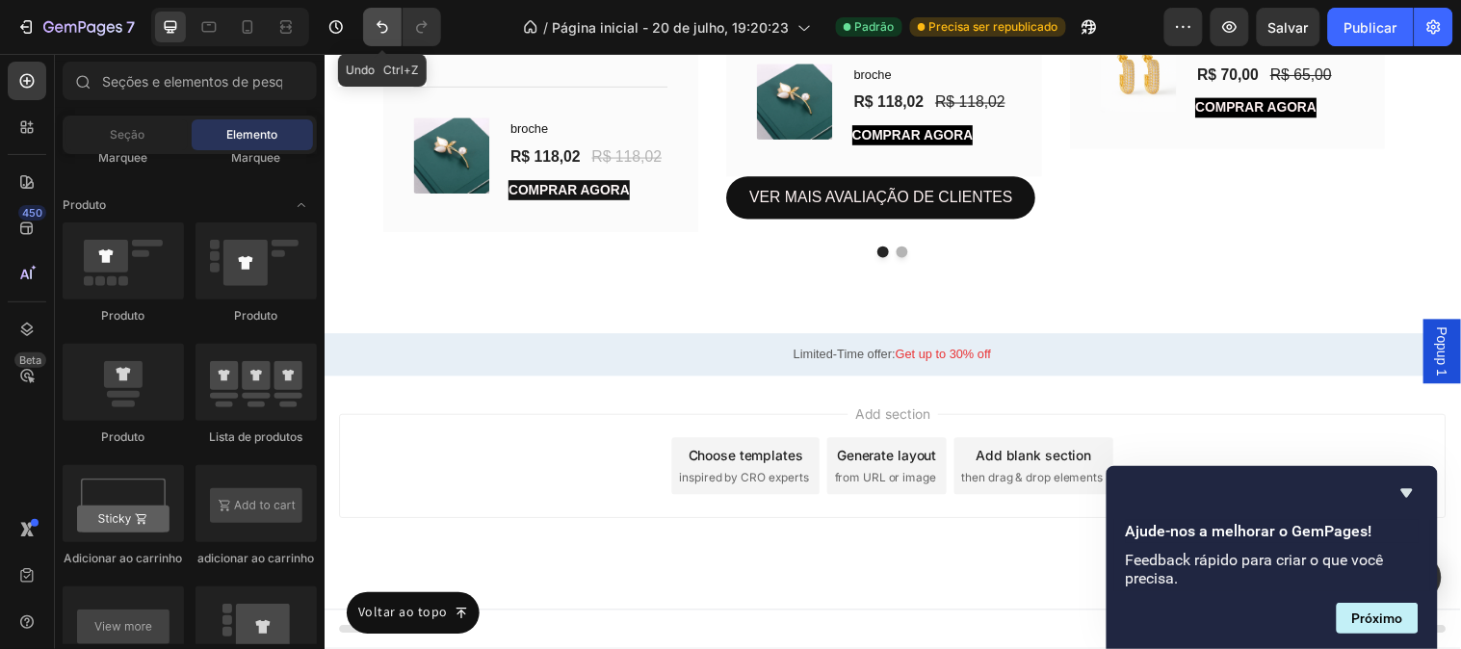
click at [395, 35] on button "Desfazer/Refazer" at bounding box center [382, 27] width 39 height 39
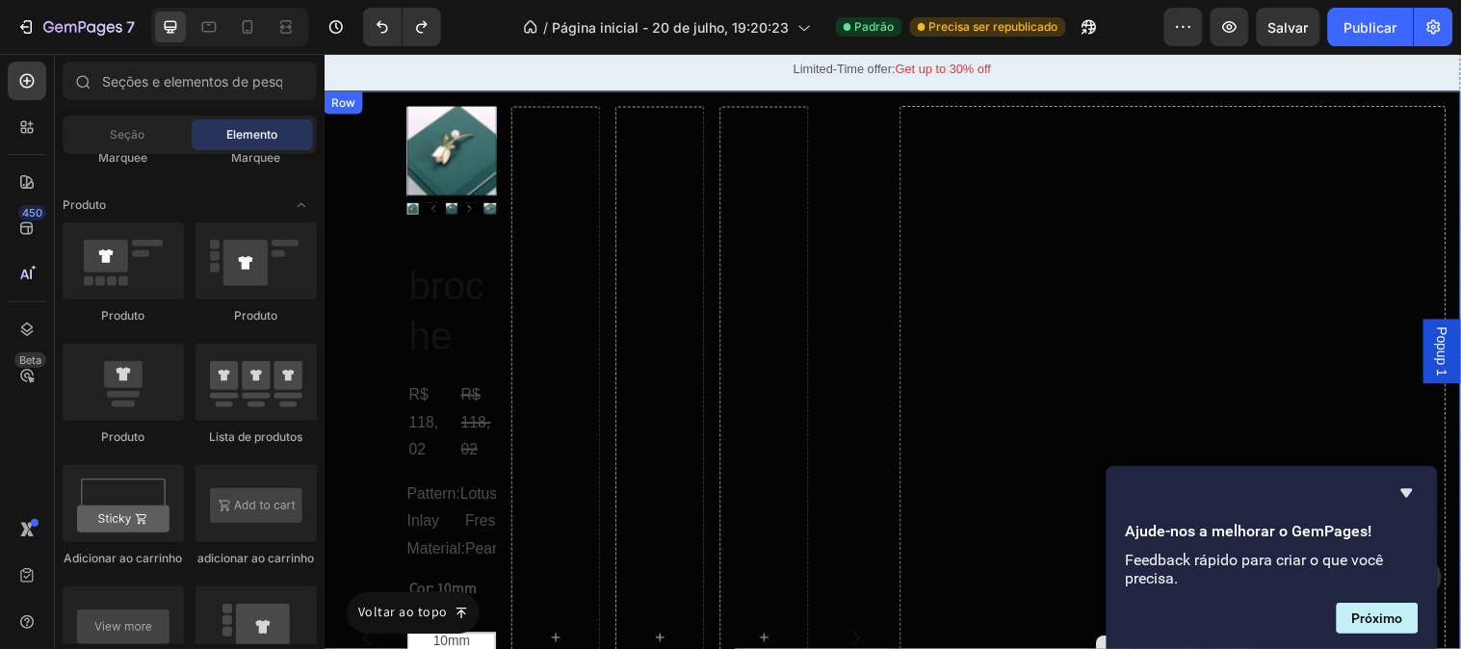
scroll to position [11367, 0]
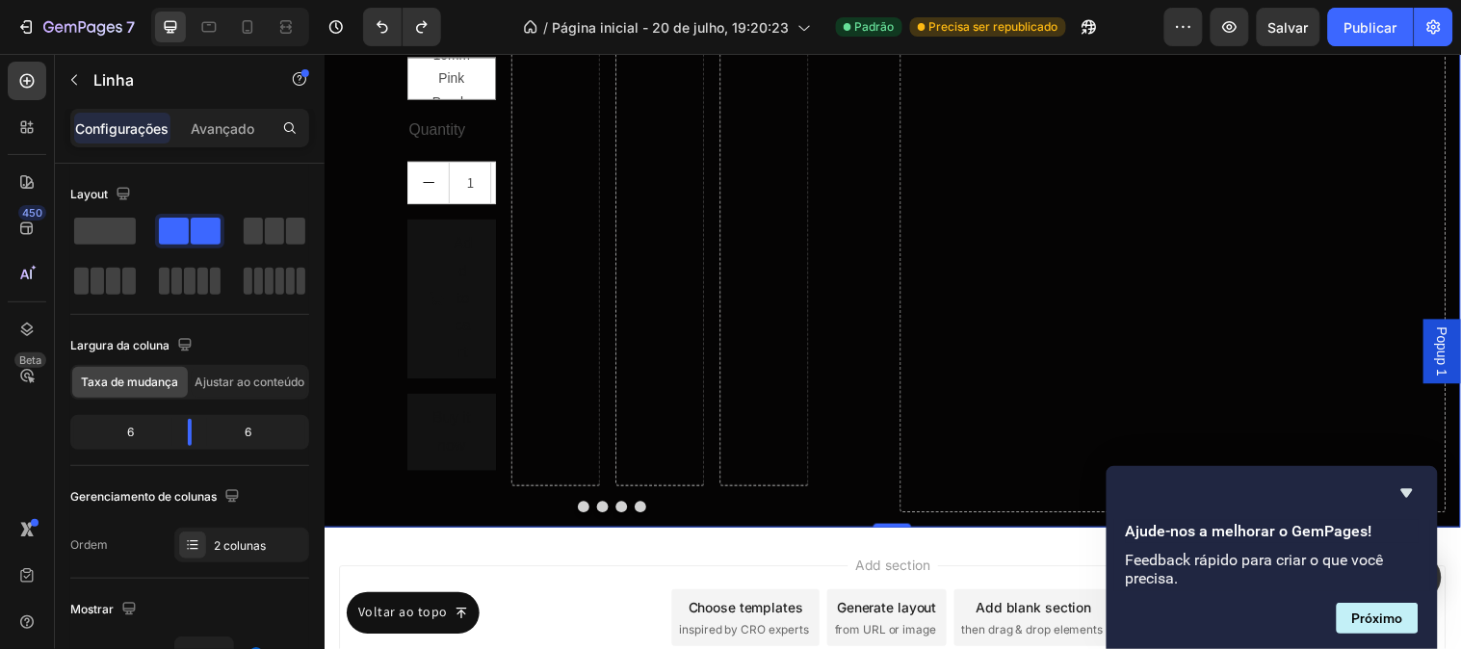
scroll to position [12116, 0]
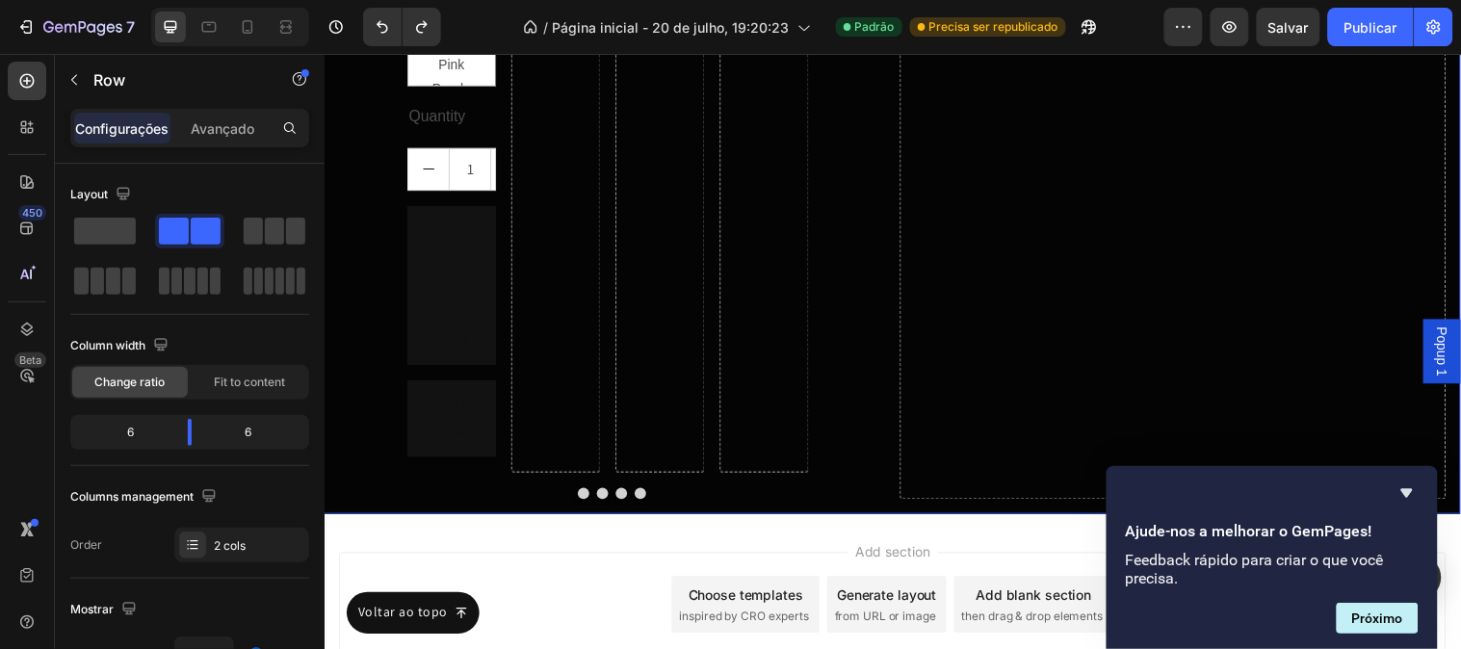
click at [135, 236] on span at bounding box center [105, 231] width 62 height 27
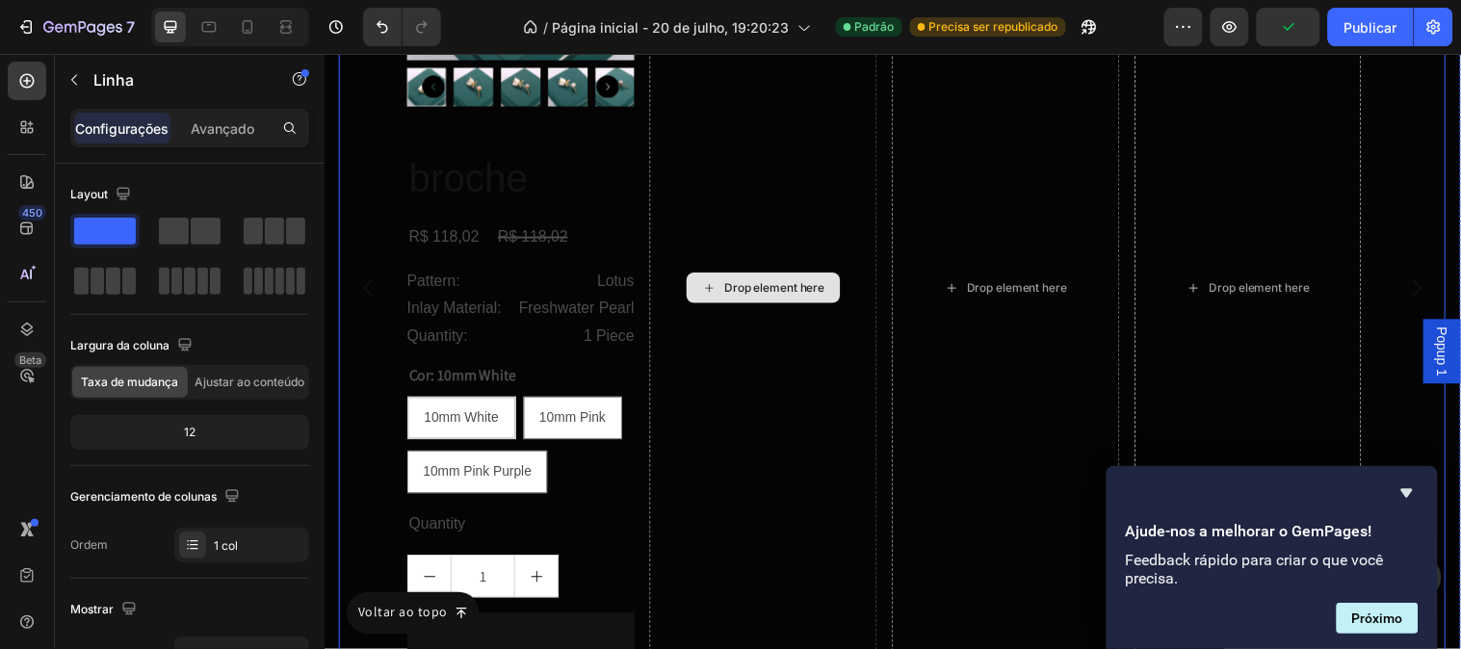
scroll to position [11675, 0]
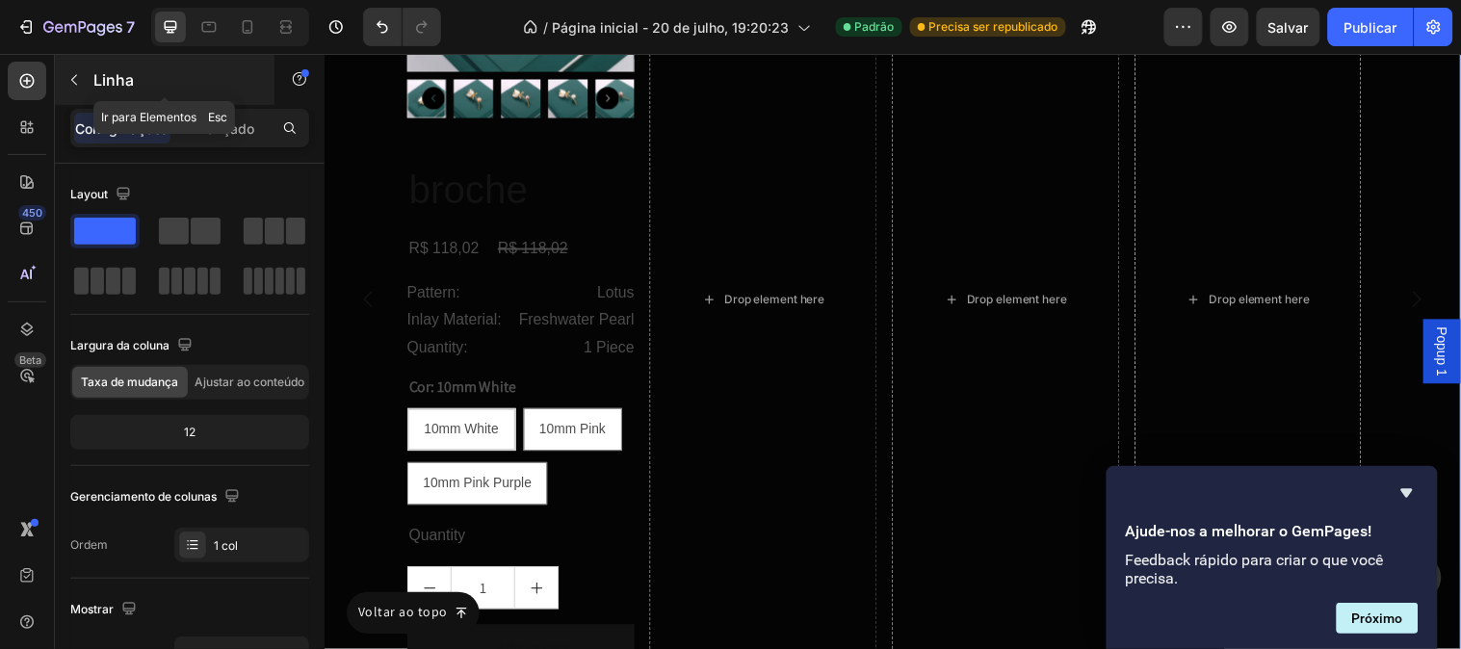
click at [79, 85] on icon "button" at bounding box center [73, 79] width 15 height 15
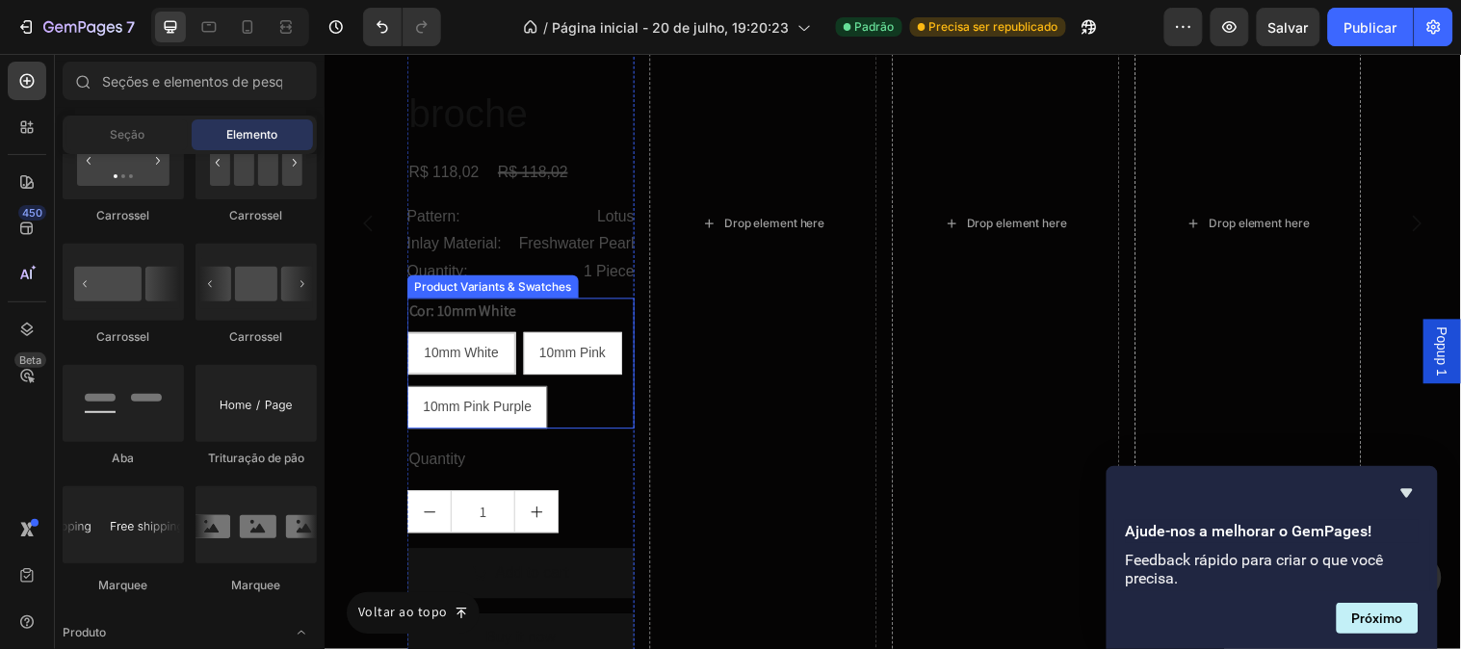
scroll to position [12103, 0]
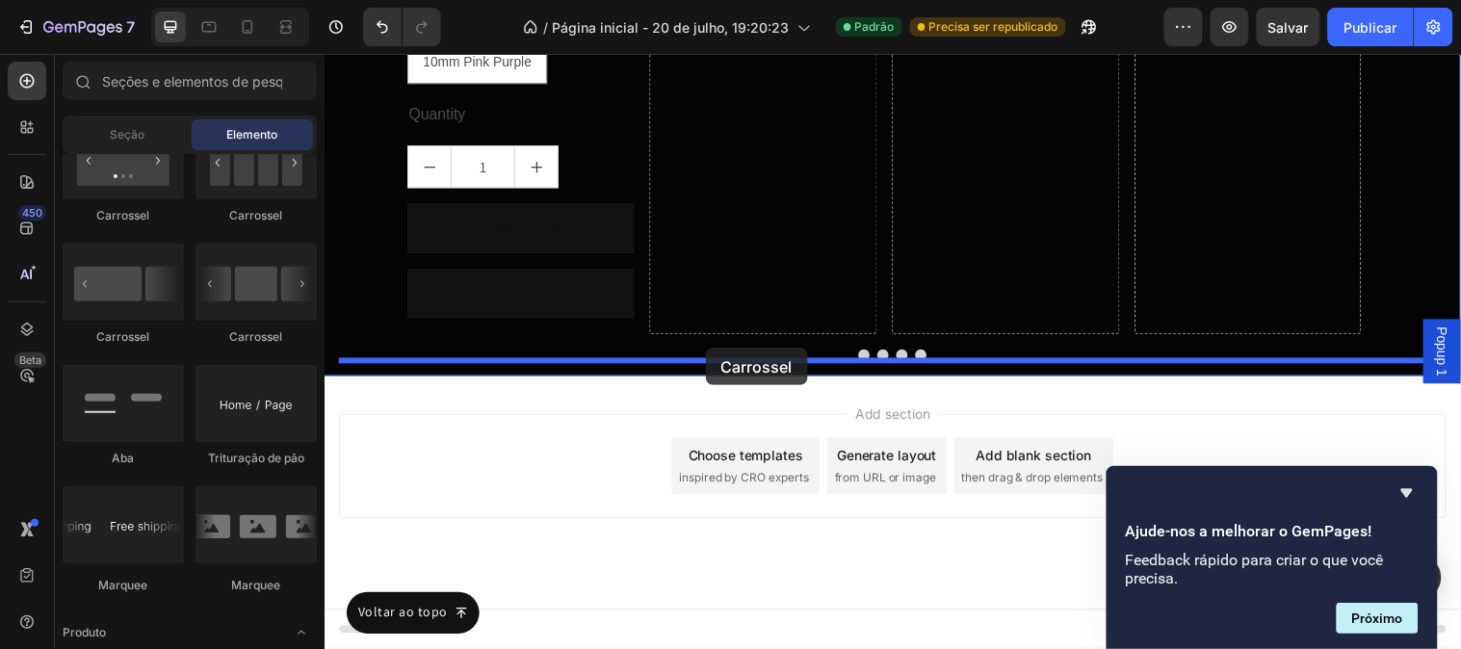
drag, startPoint x: 590, startPoint y: 246, endPoint x: 711, endPoint y: 351, distance: 160.3
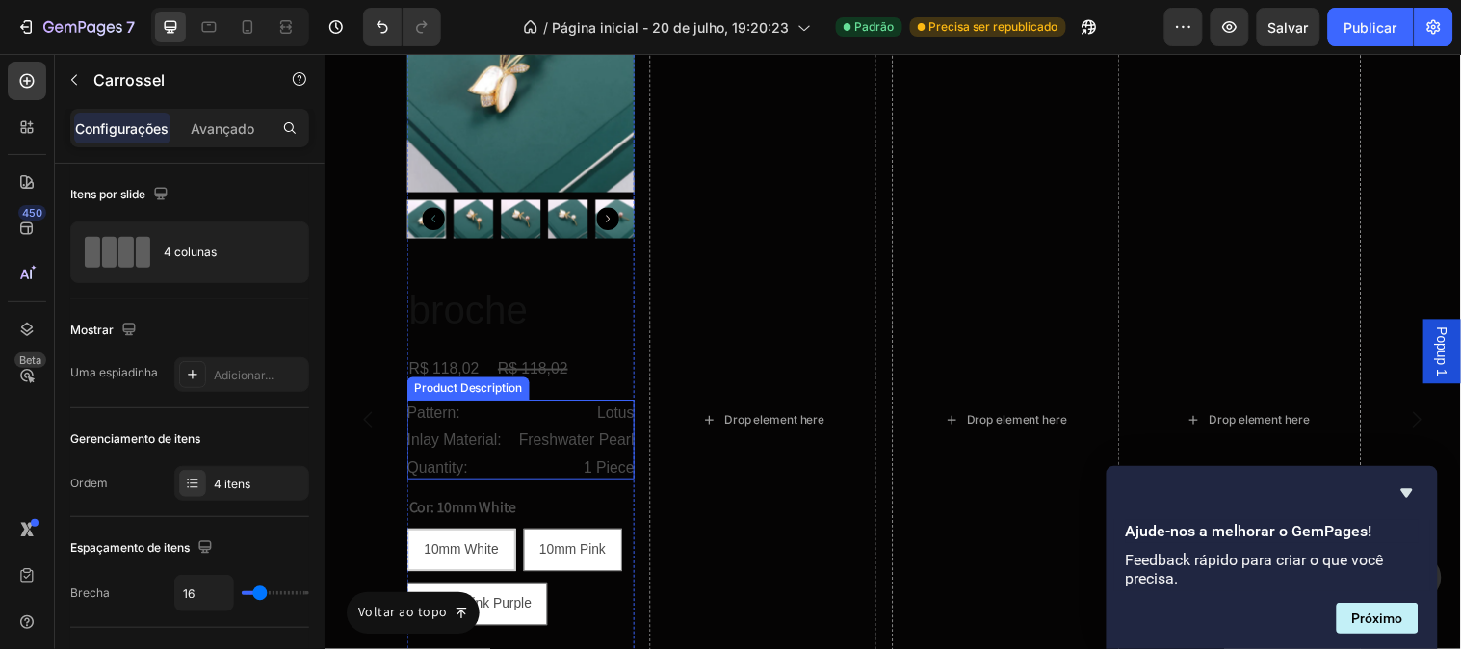
scroll to position [11462, 0]
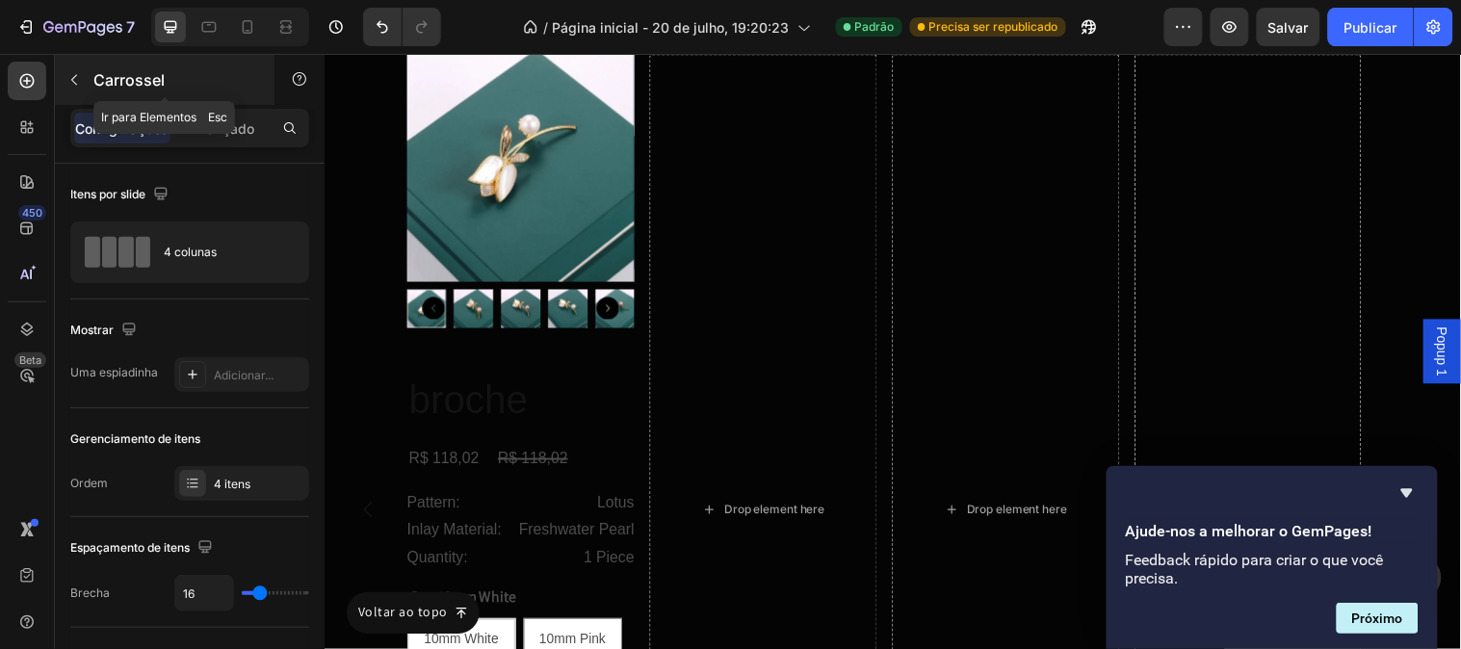
click at [81, 84] on icon "button" at bounding box center [73, 79] width 15 height 15
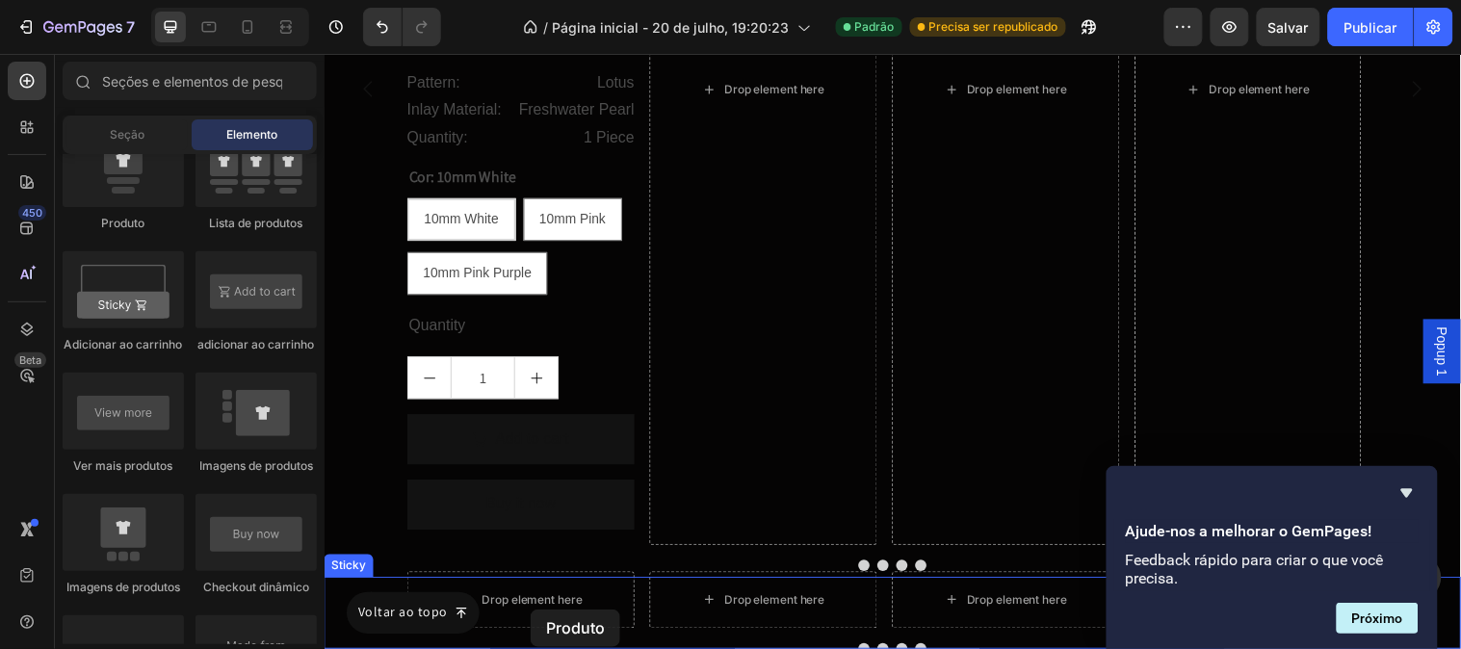
scroll to position [11996, 0]
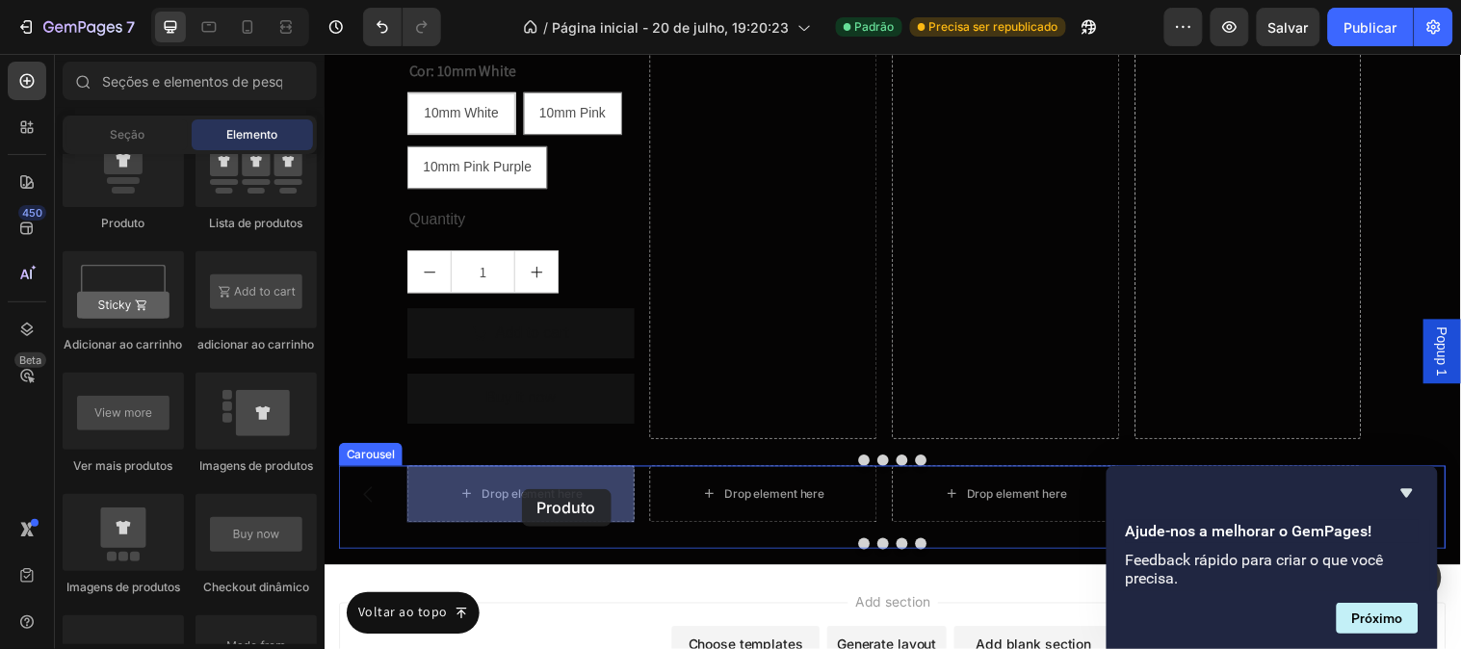
drag, startPoint x: 593, startPoint y: 325, endPoint x: 523, endPoint y: 495, distance: 183.5
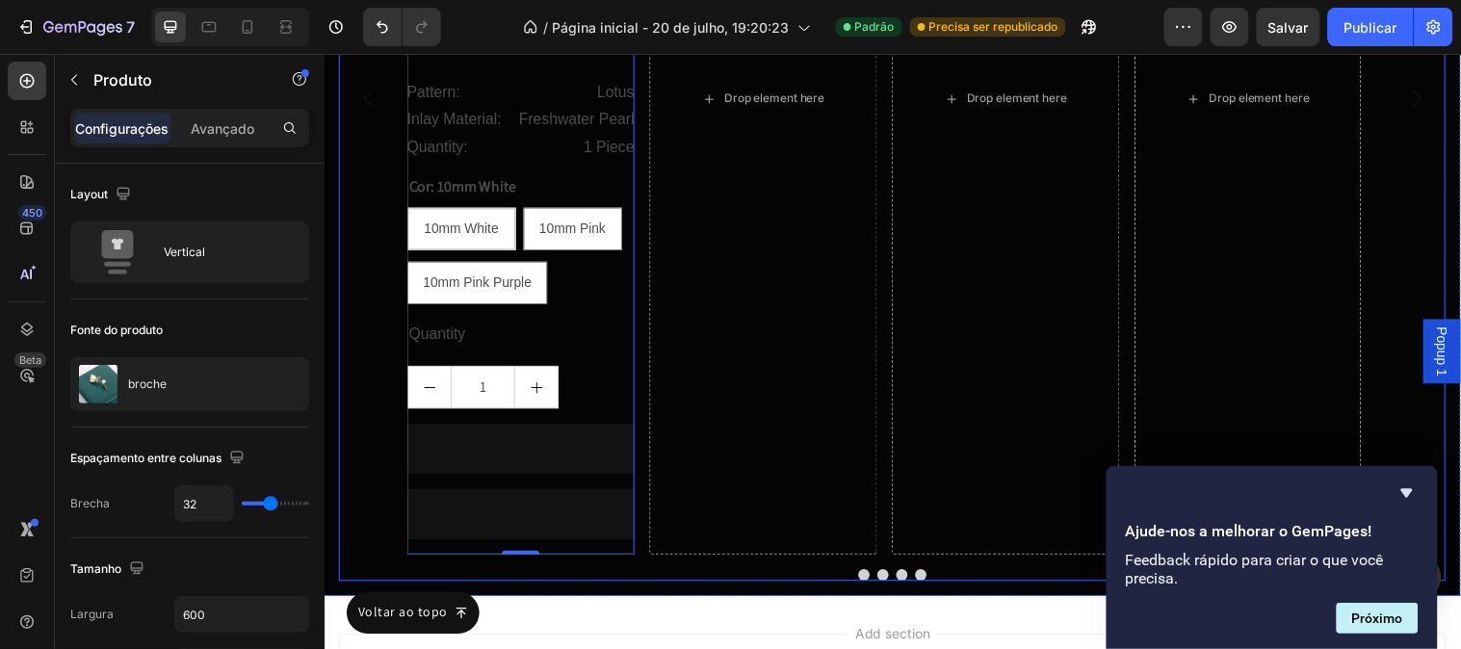
scroll to position [12734, 0]
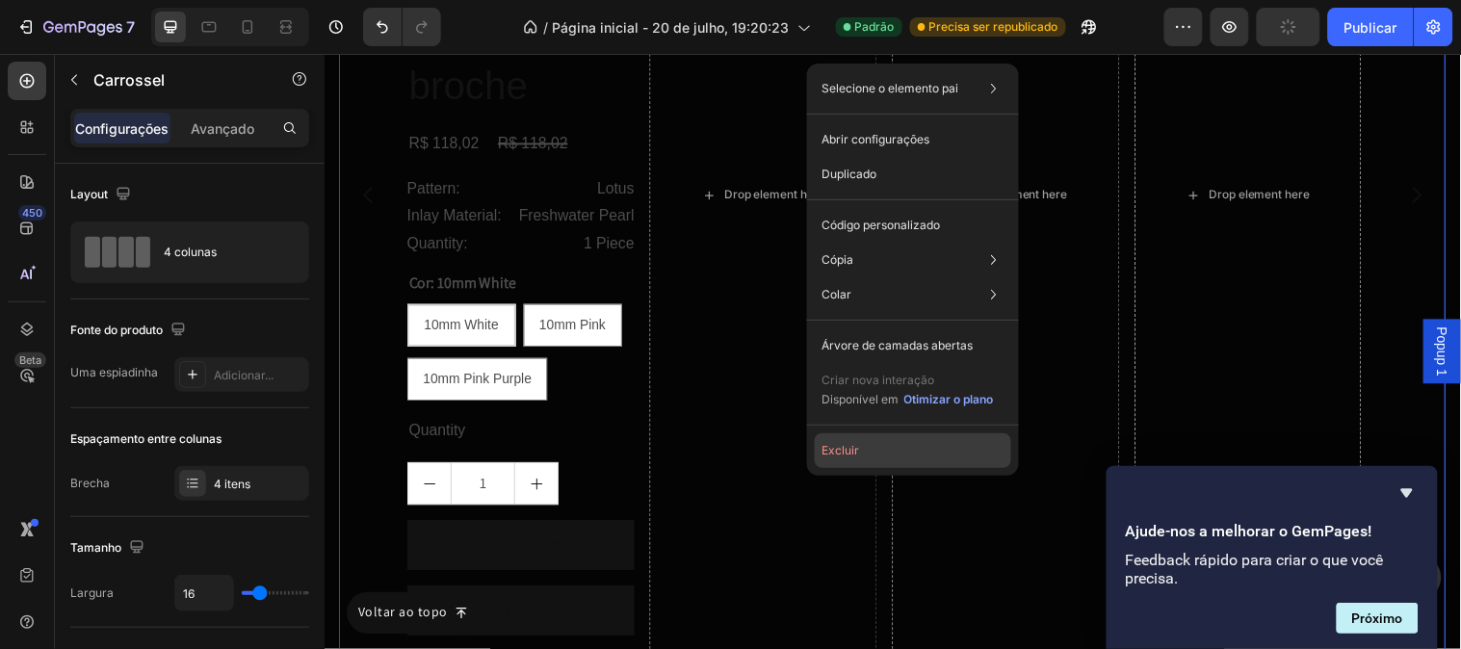
click at [840, 451] on font "Excluir" at bounding box center [841, 450] width 38 height 14
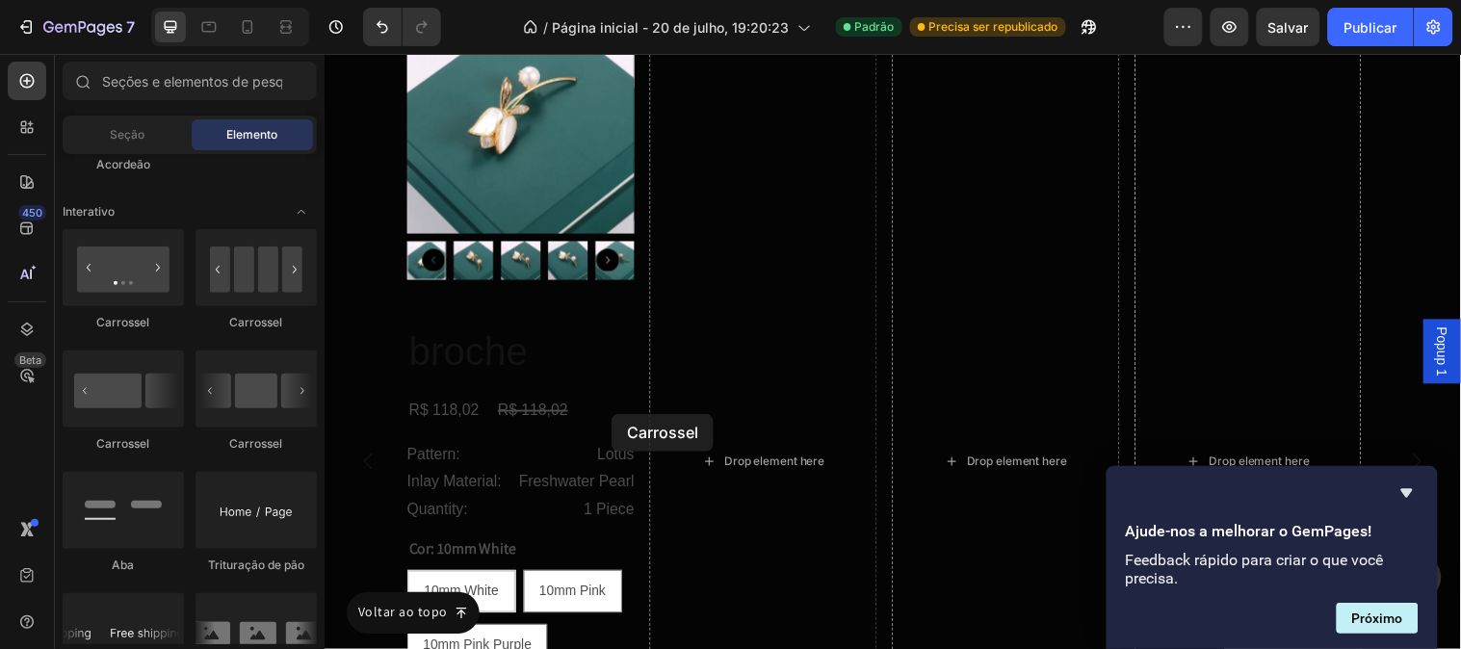
scroll to position [12103, 0]
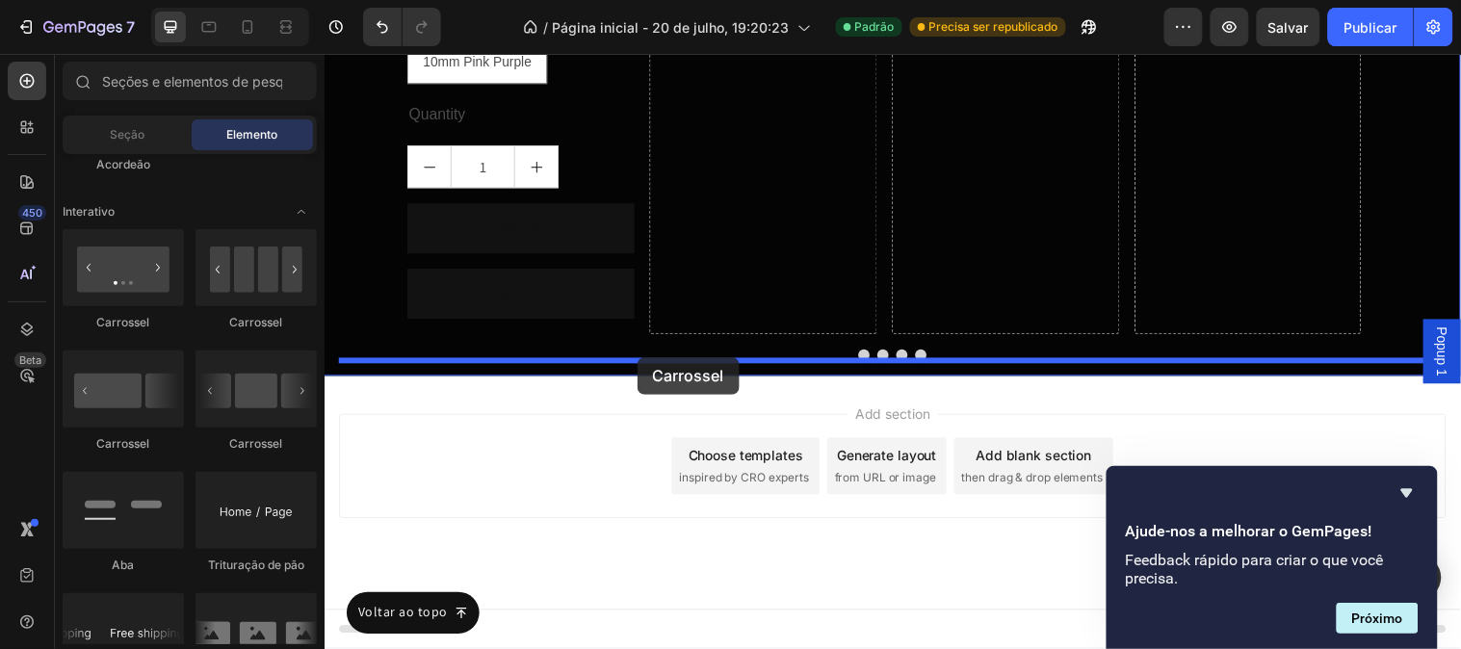
drag, startPoint x: 481, startPoint y: 353, endPoint x: 641, endPoint y: 361, distance: 161.0
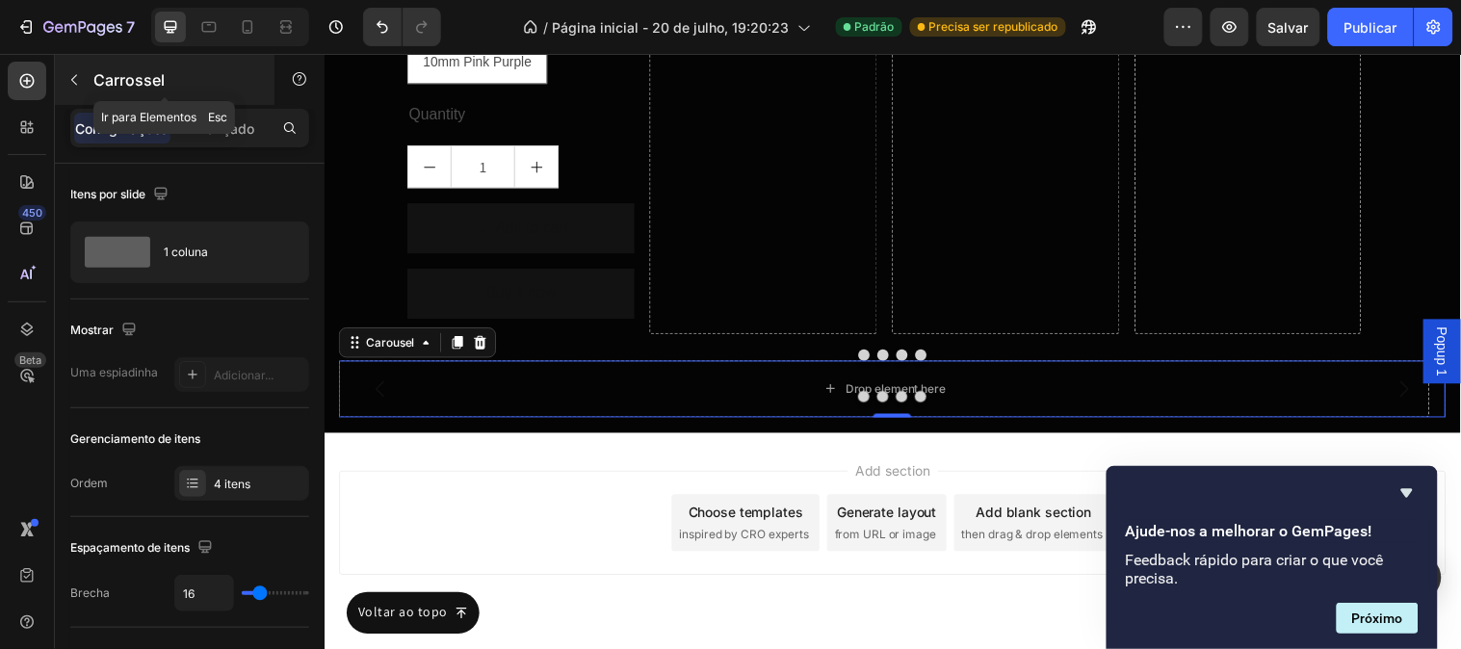
click at [68, 84] on icon "button" at bounding box center [73, 79] width 15 height 15
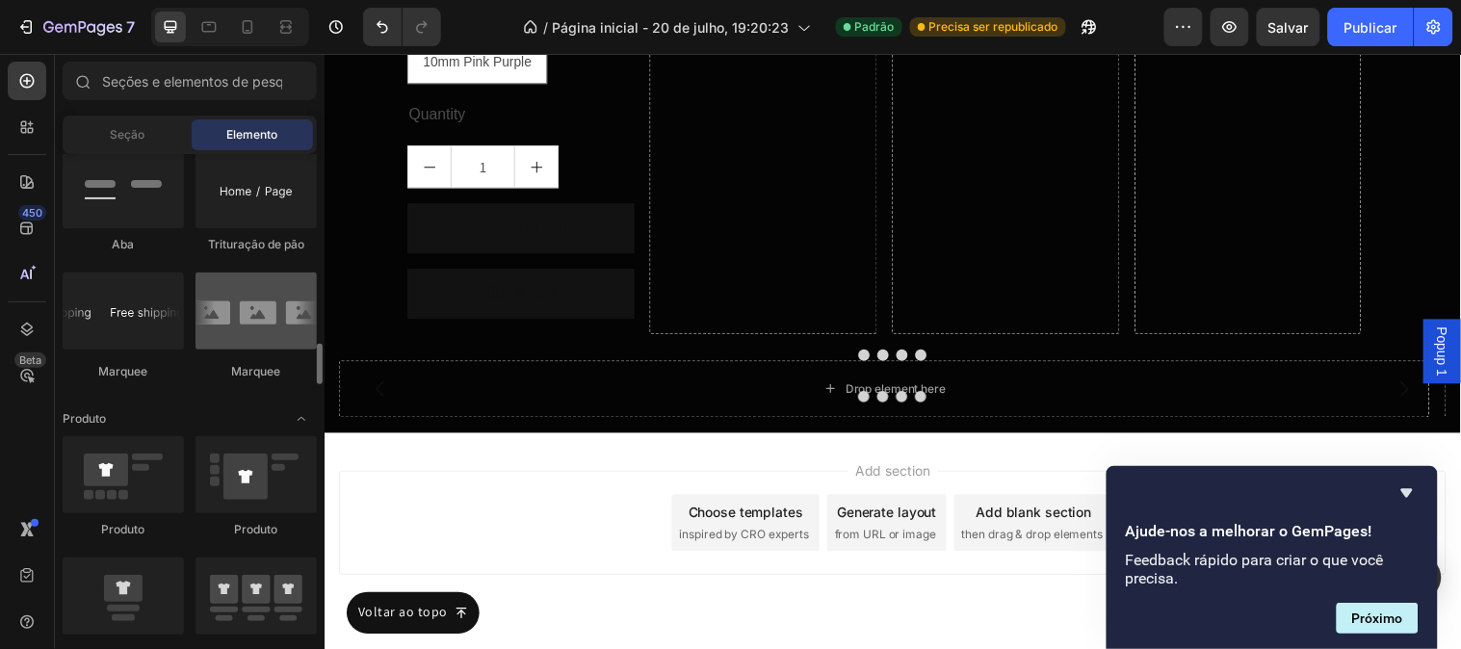
scroll to position [2354, 0]
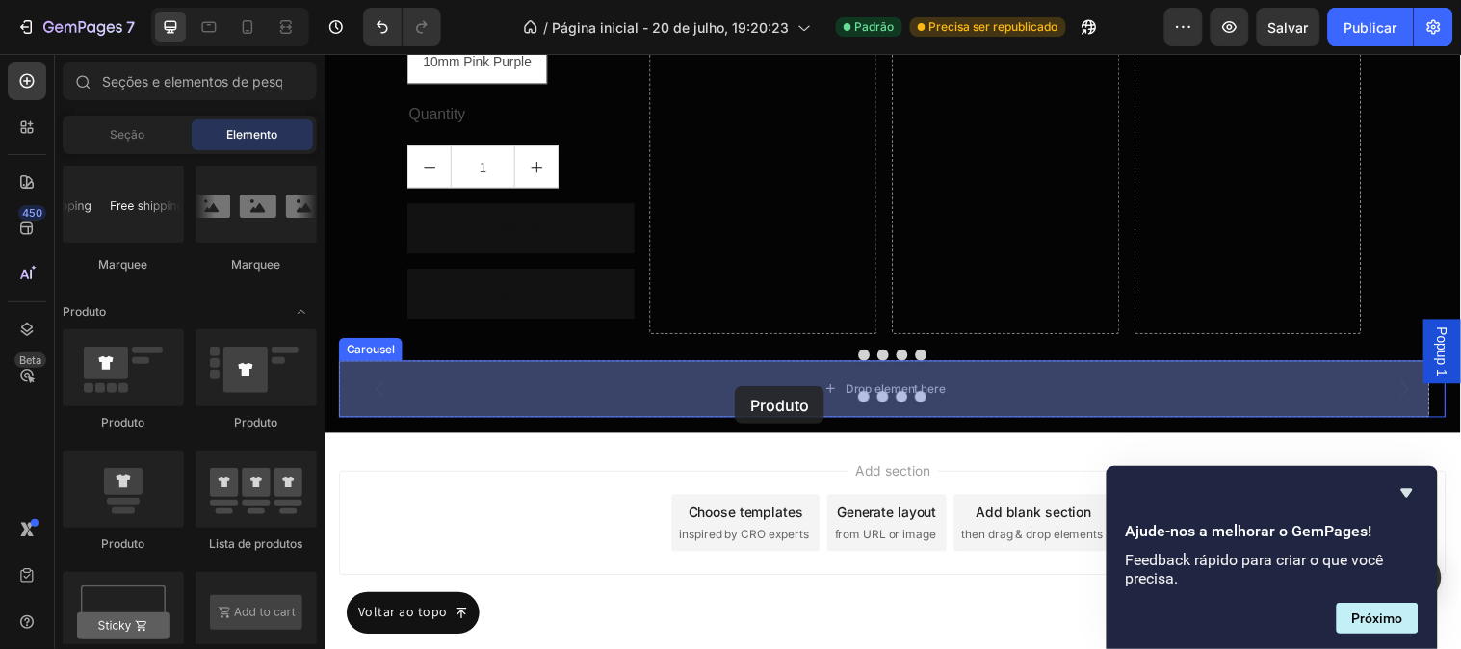
drag, startPoint x: 483, startPoint y: 551, endPoint x: 741, endPoint y: 391, distance: 302.8
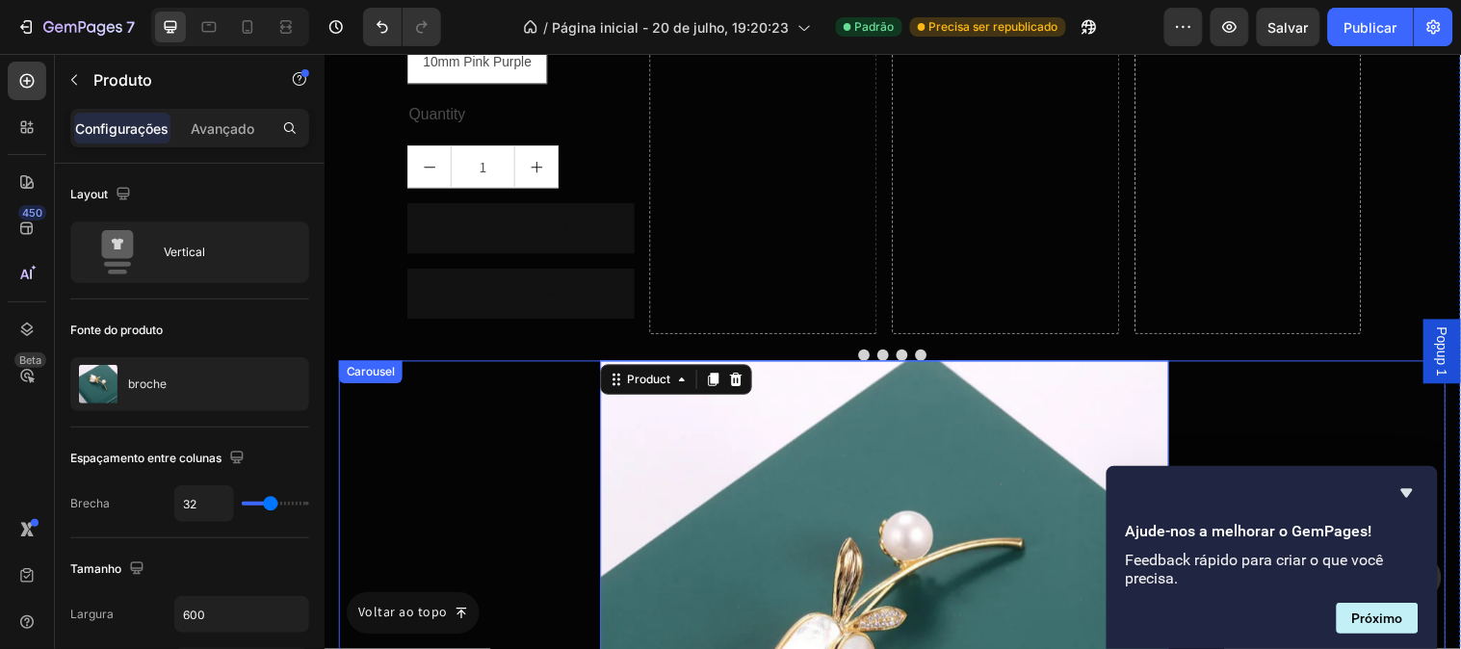
scroll to position [12531, 0]
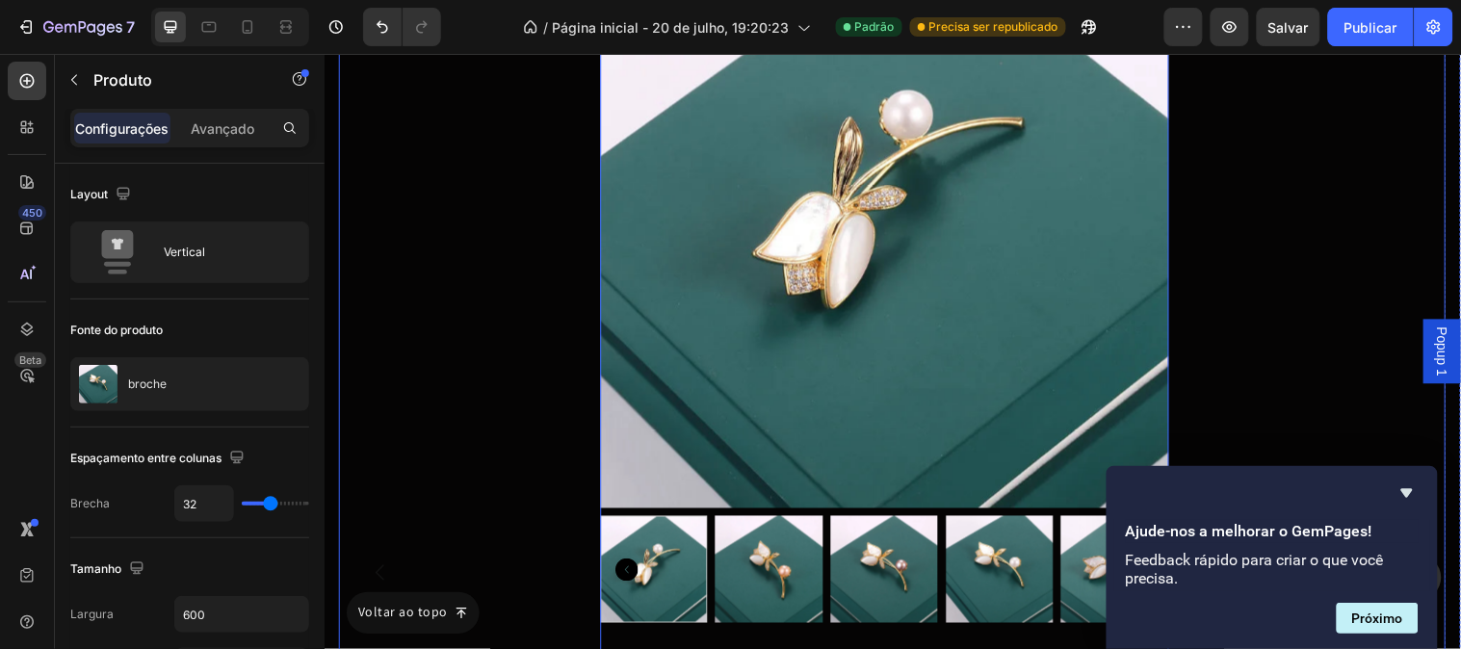
click at [572, 361] on div "Product Images broche Product Title R$ 118,02 Product Price Product Price R$ 11…" at bounding box center [893, 579] width 1108 height 1287
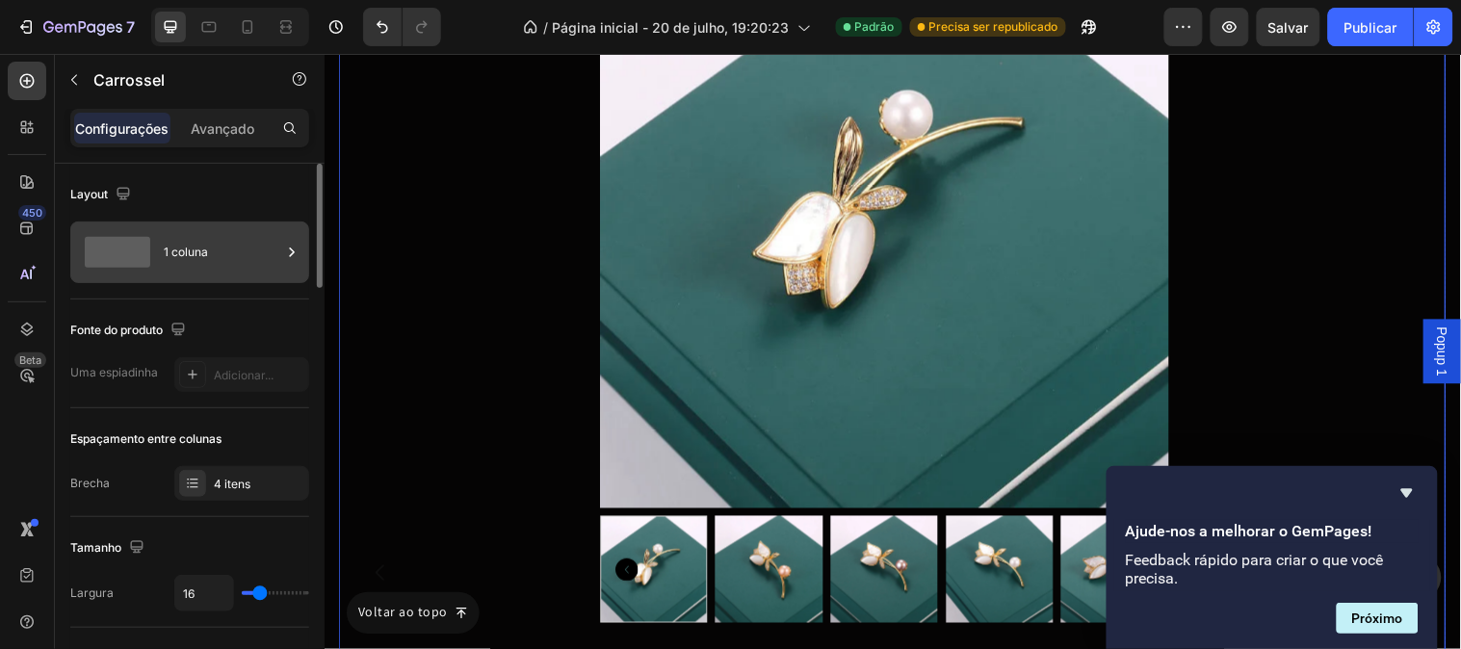
click at [217, 258] on div "1 coluna" at bounding box center [222, 252] width 117 height 44
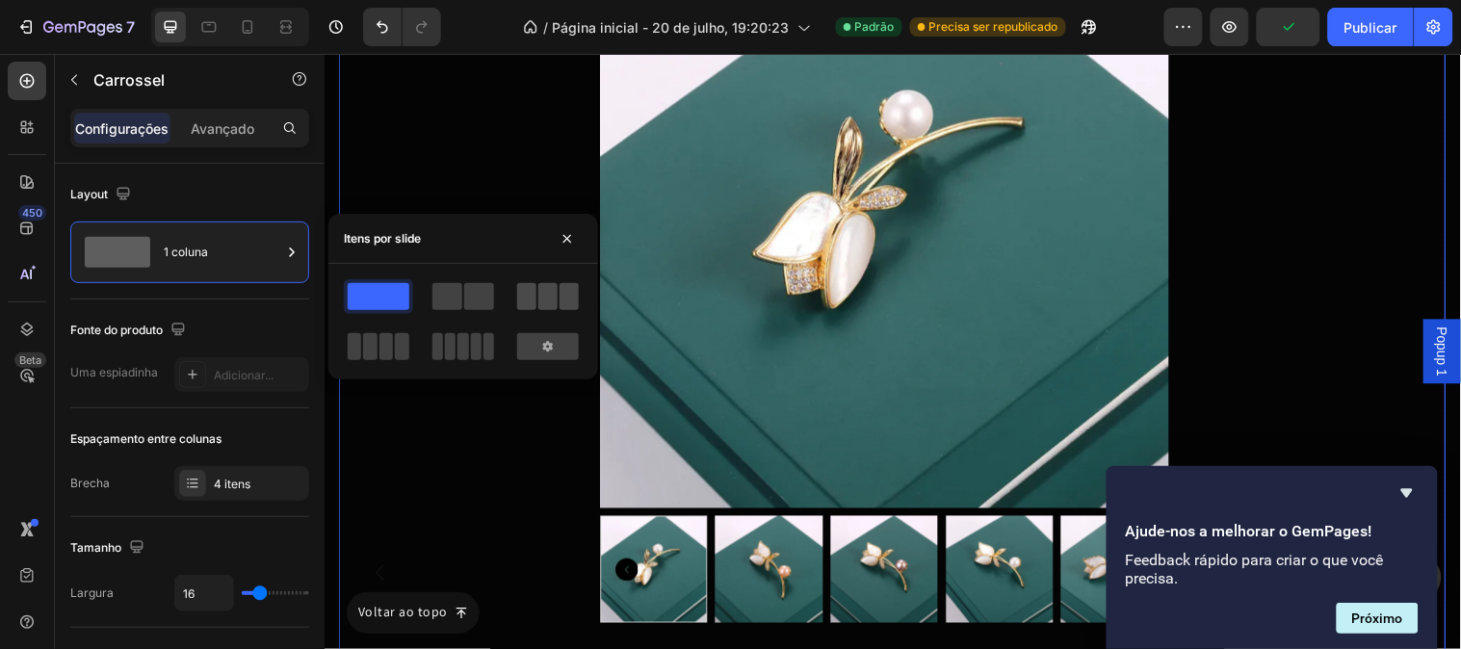
click at [533, 305] on span at bounding box center [526, 296] width 19 height 27
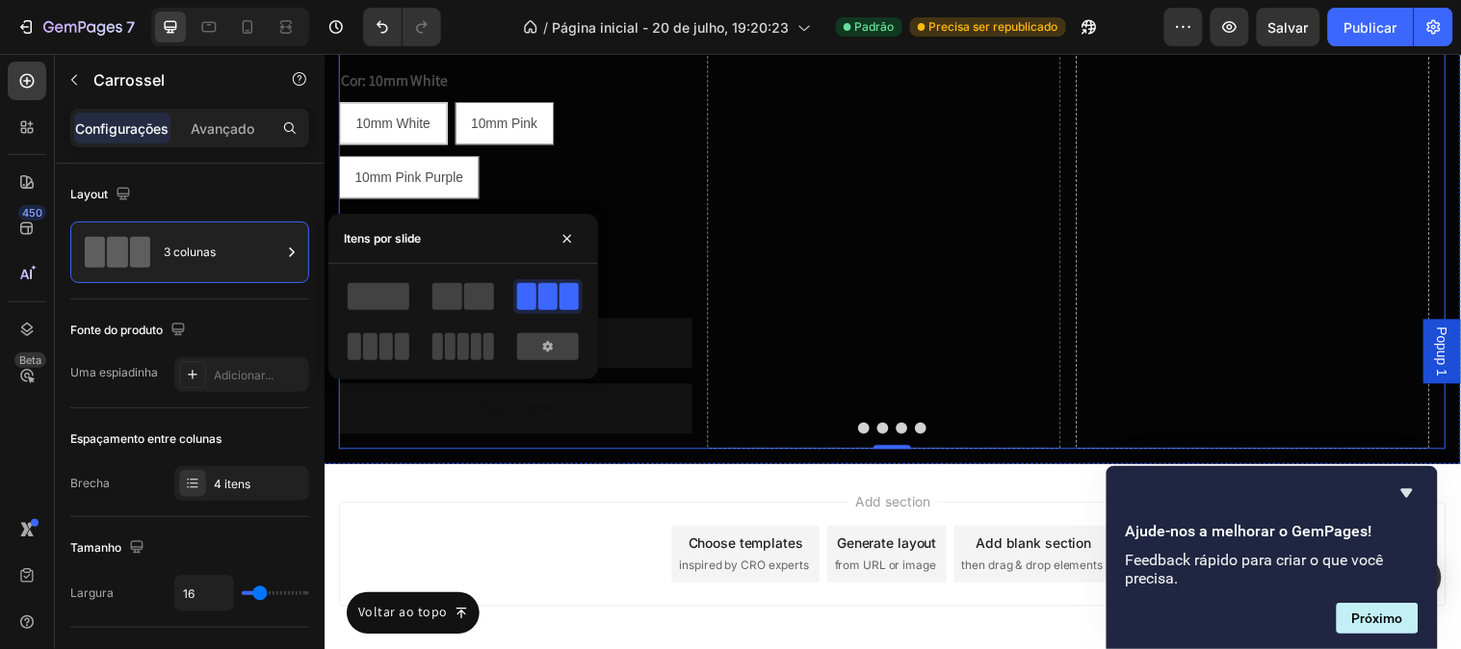
scroll to position [13181, 0]
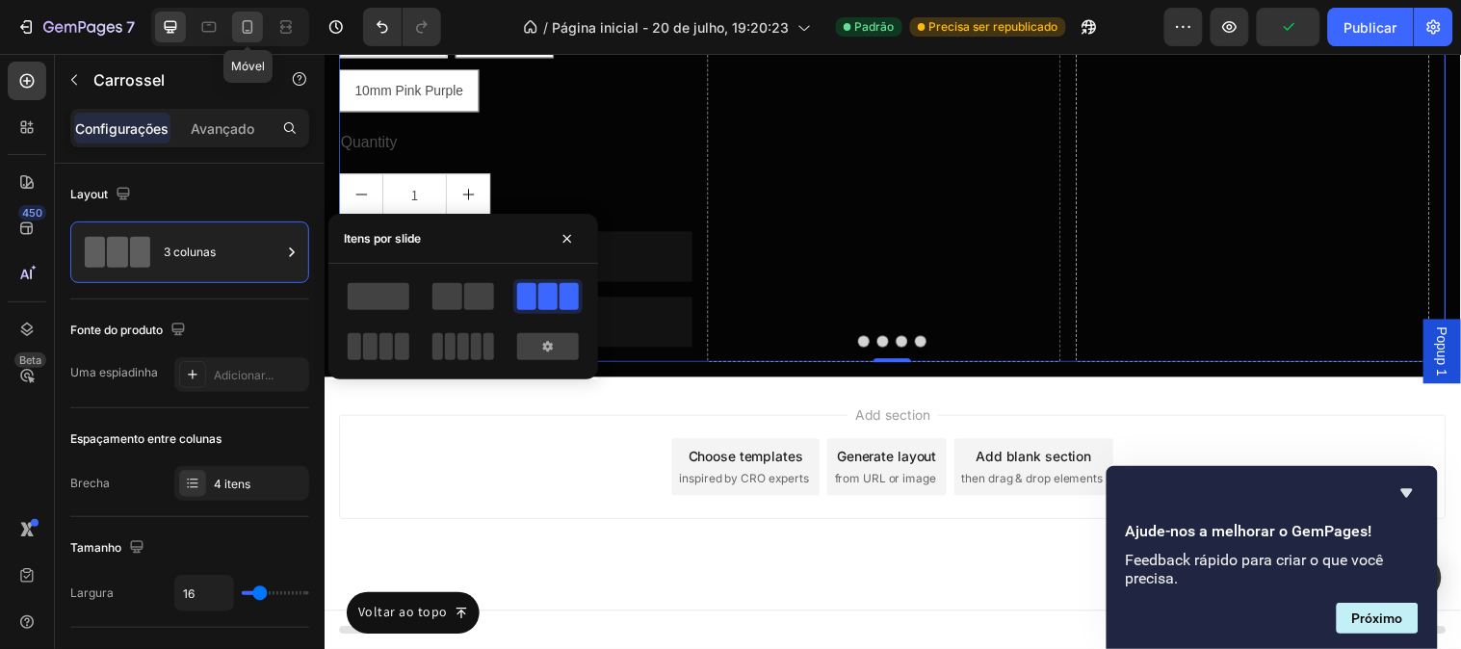
click at [238, 21] on icon at bounding box center [247, 26] width 19 height 19
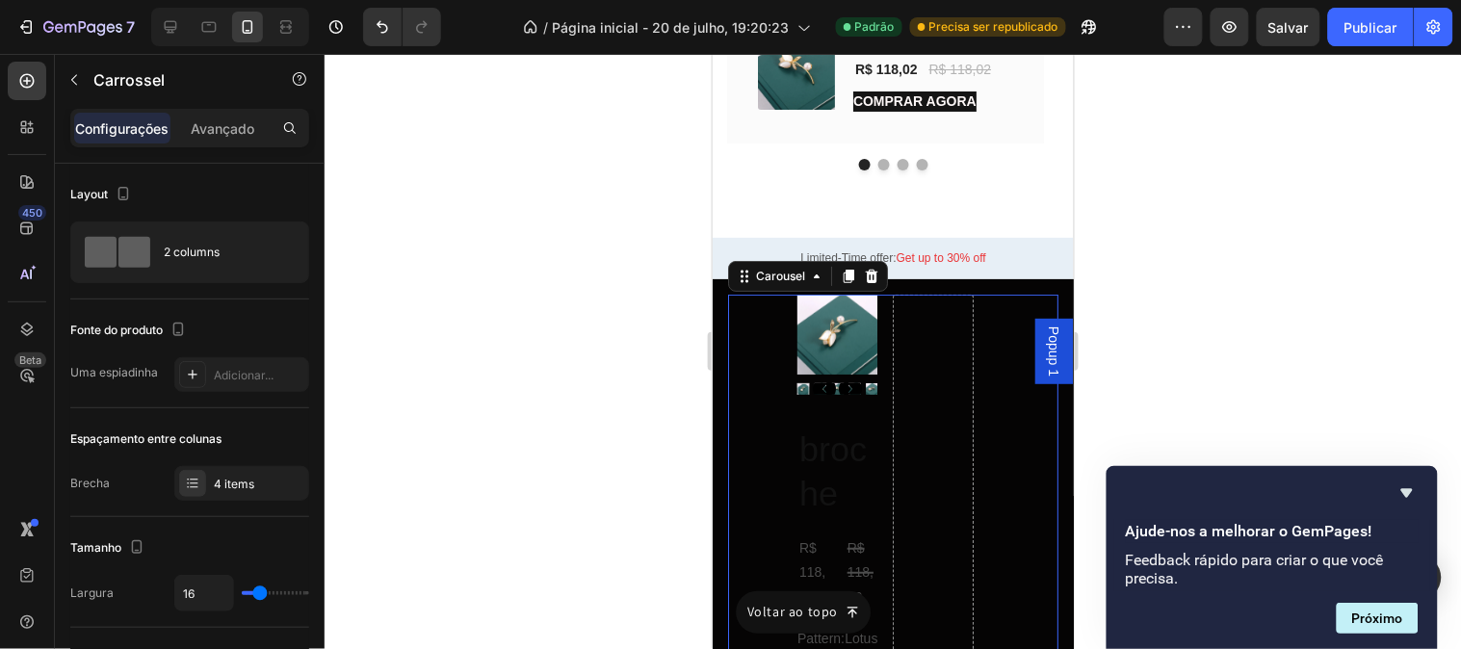
scroll to position [1070, 0]
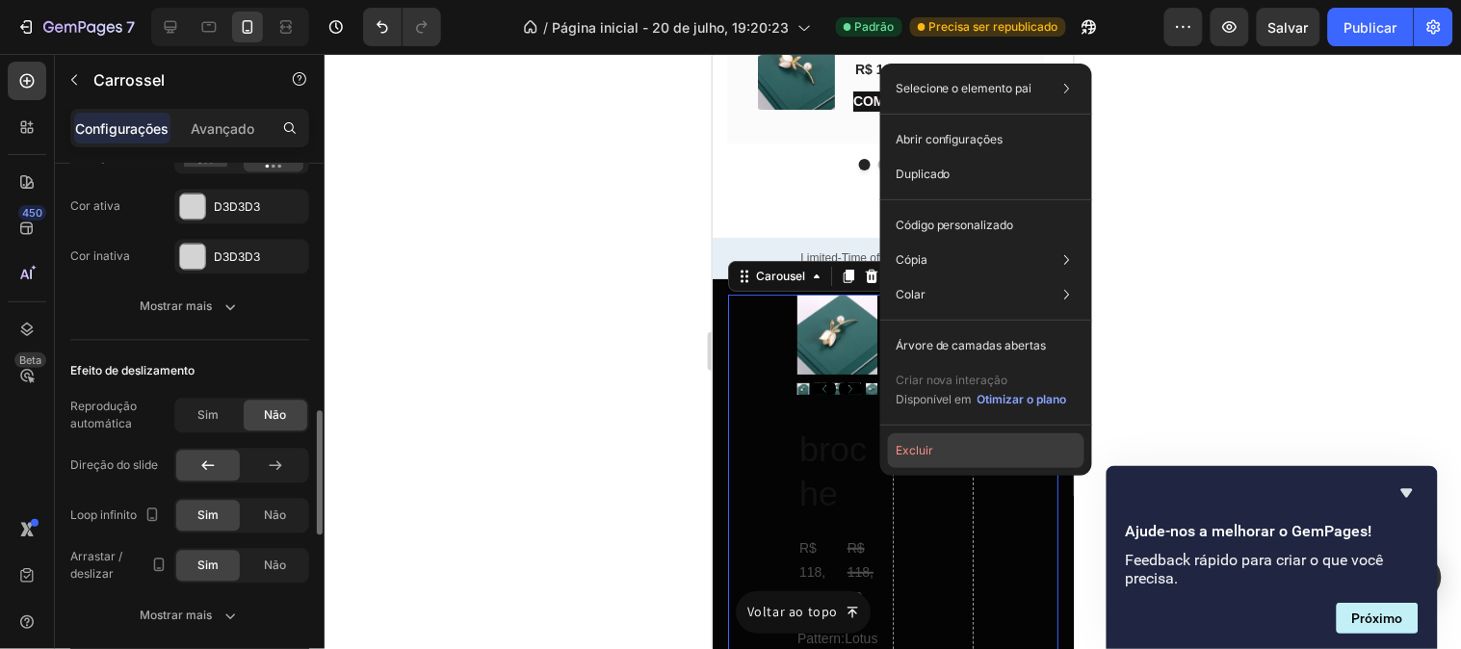
click at [965, 458] on button "Excluir" at bounding box center [986, 450] width 196 height 35
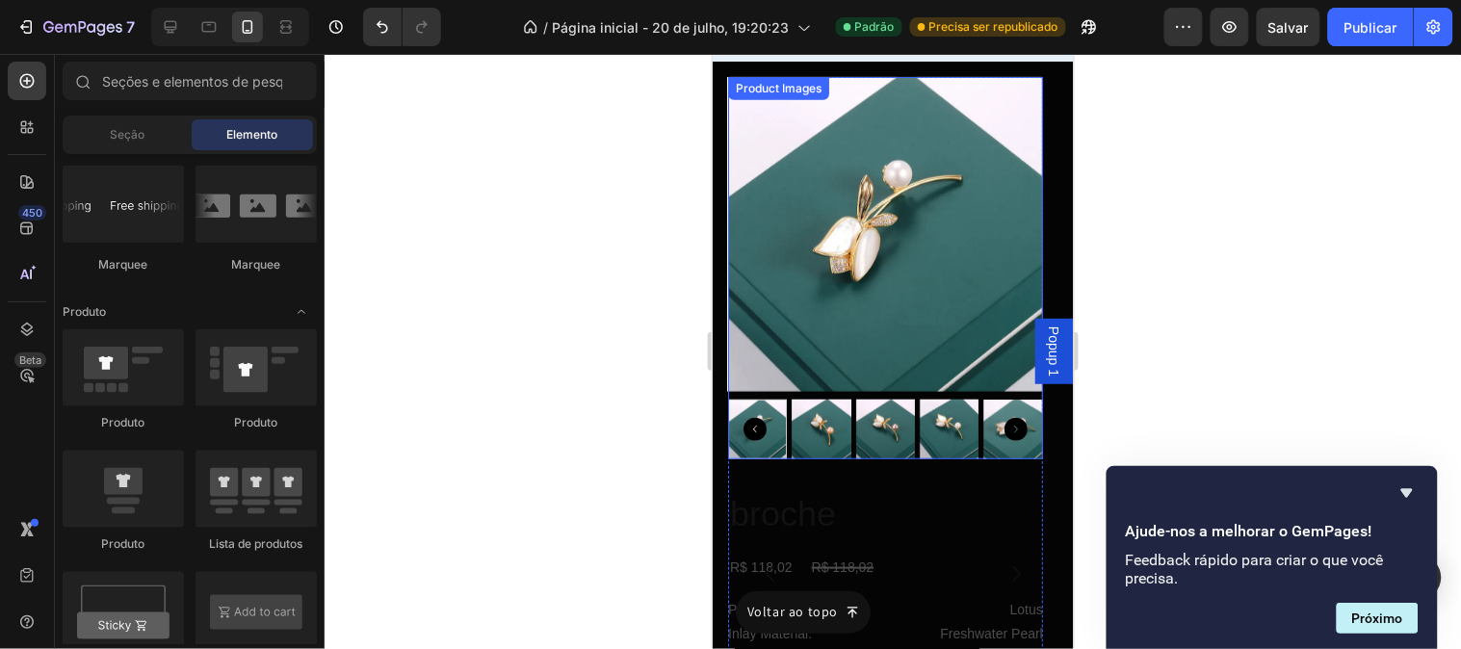
scroll to position [11461, 0]
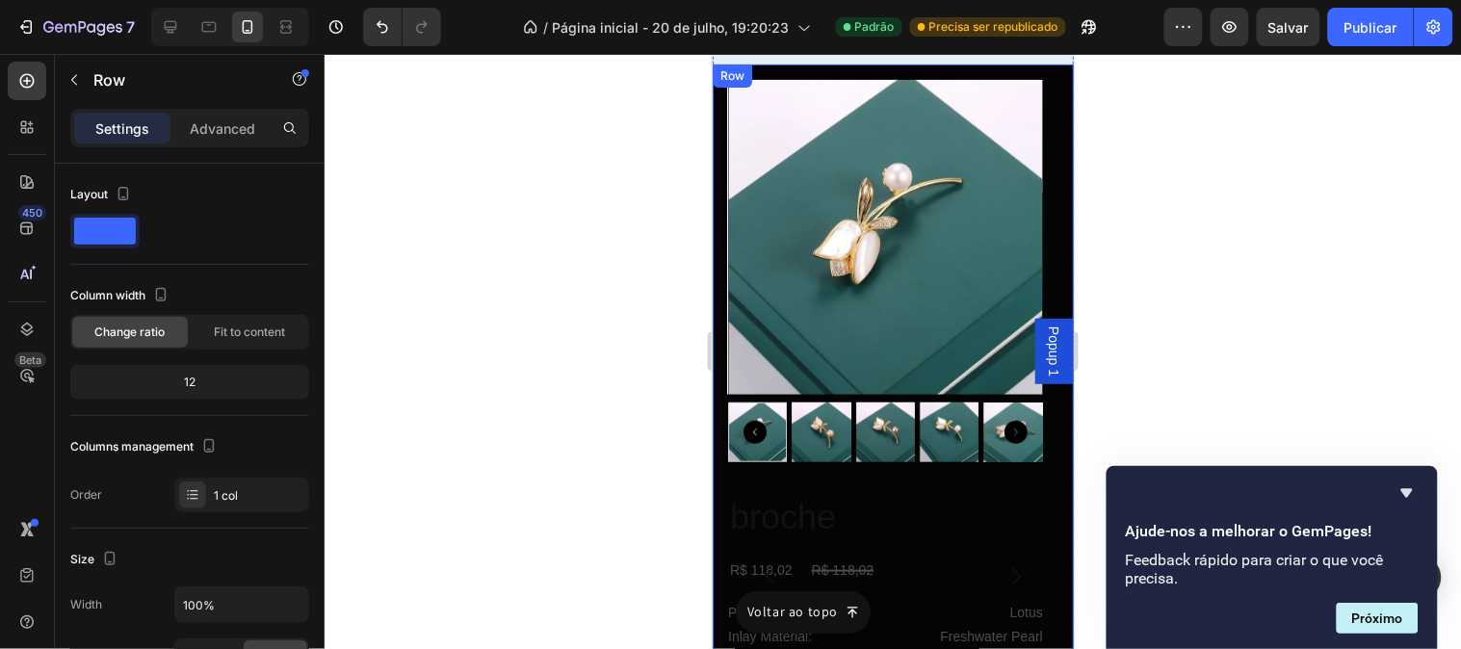
click at [720, 211] on div "Product Images broche Product Title R$ 118,02 Product Price Product Price R$ 11…" at bounding box center [892, 576] width 361 height 1024
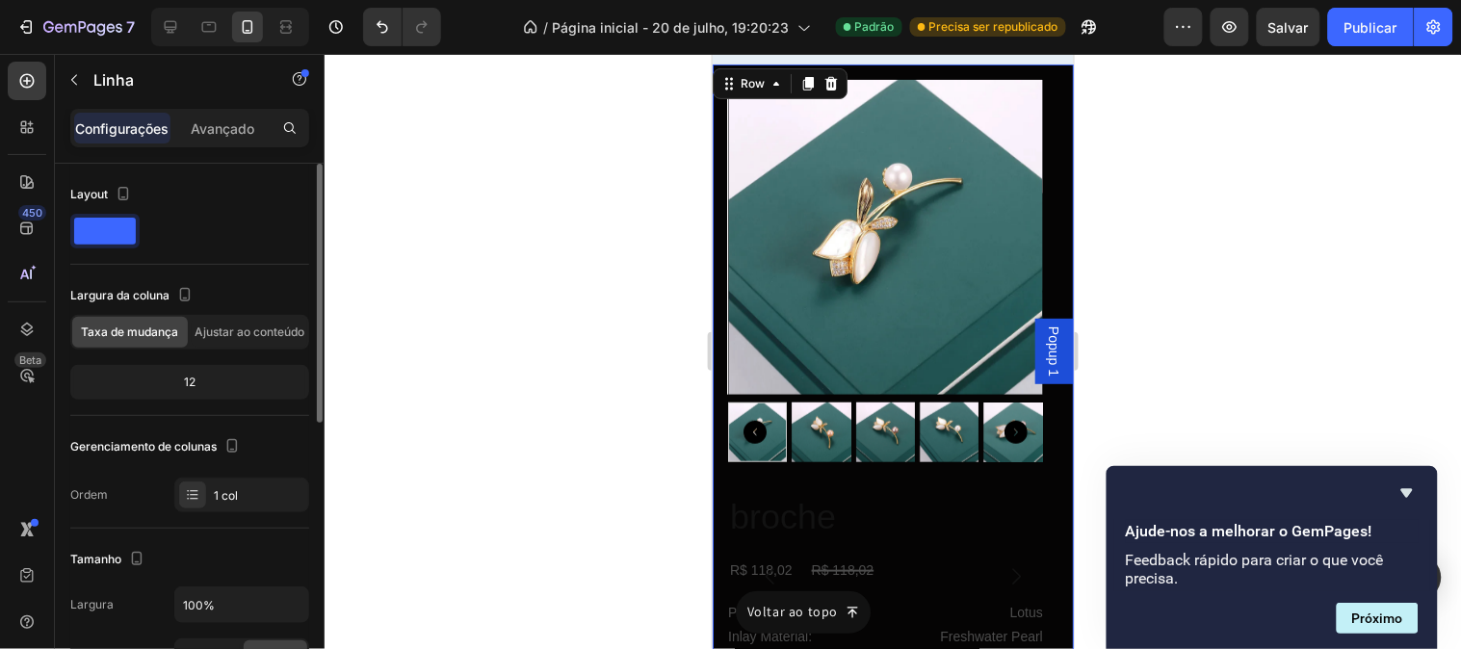
scroll to position [585, 0]
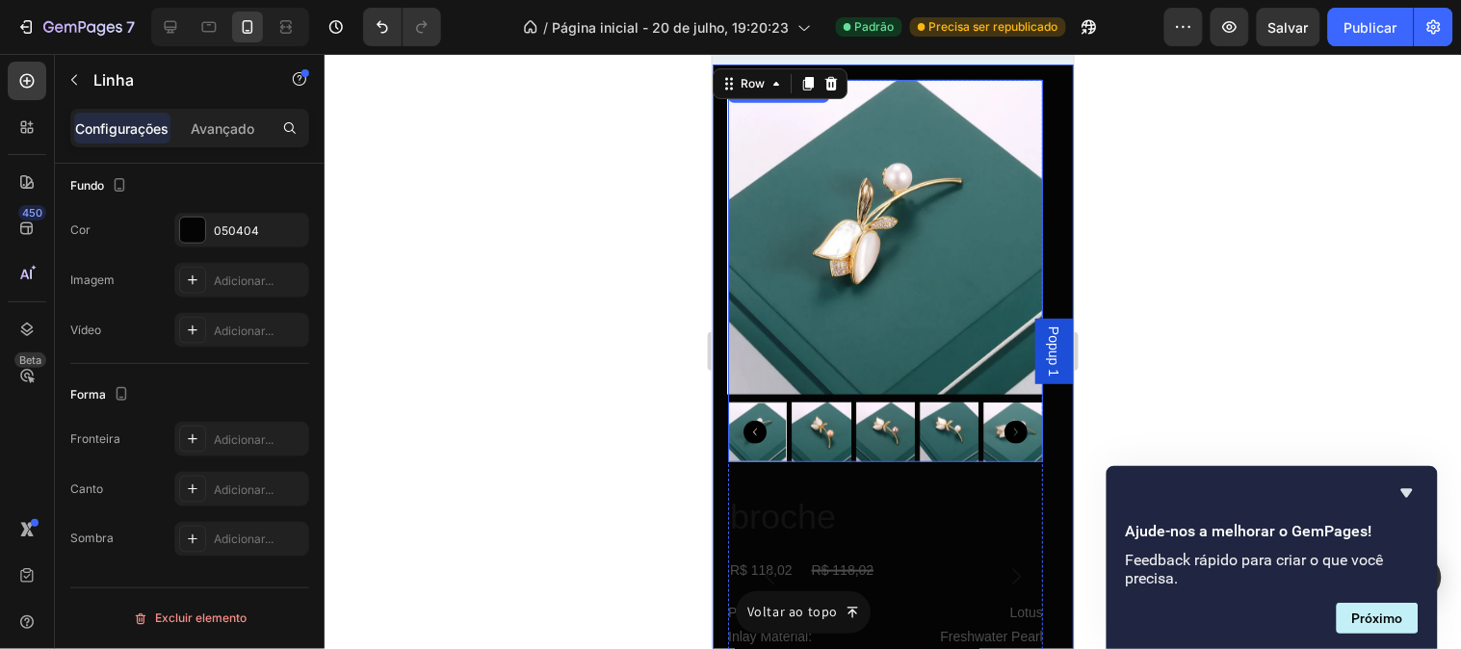
click at [751, 178] on img at bounding box center [884, 236] width 315 height 315
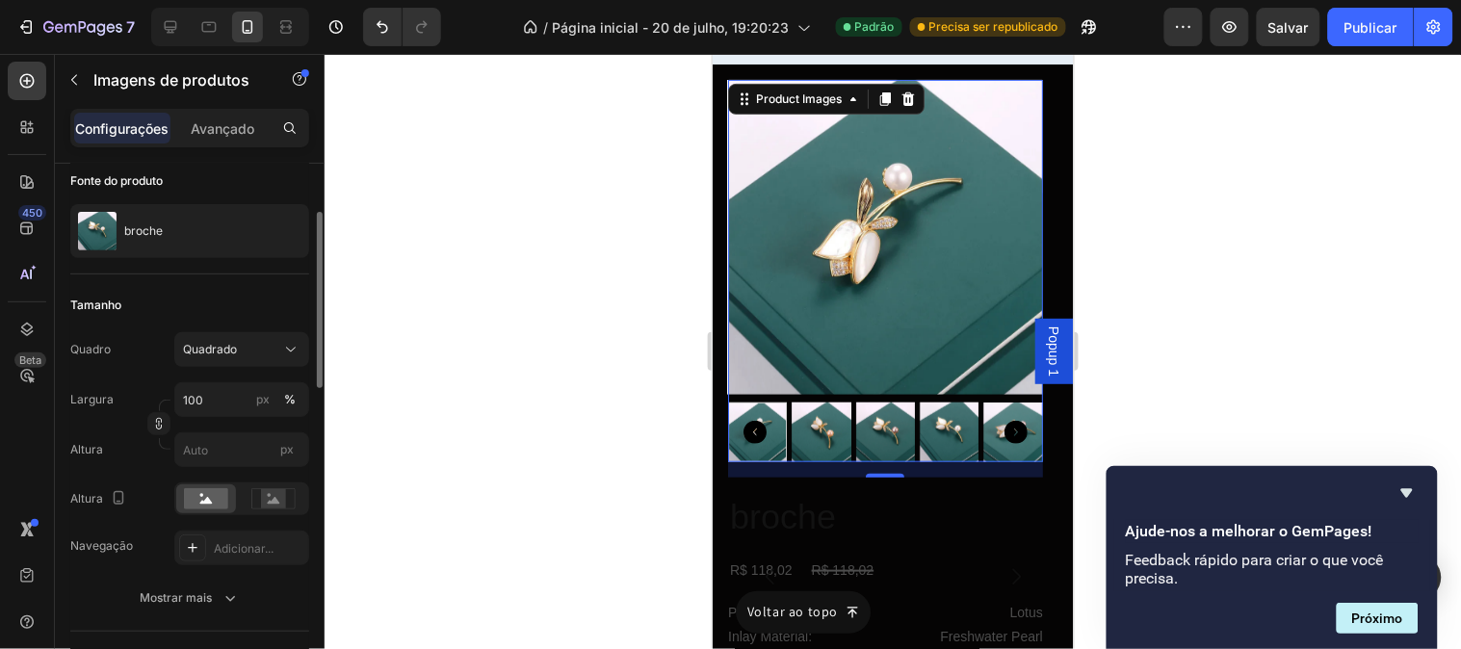
scroll to position [0, 0]
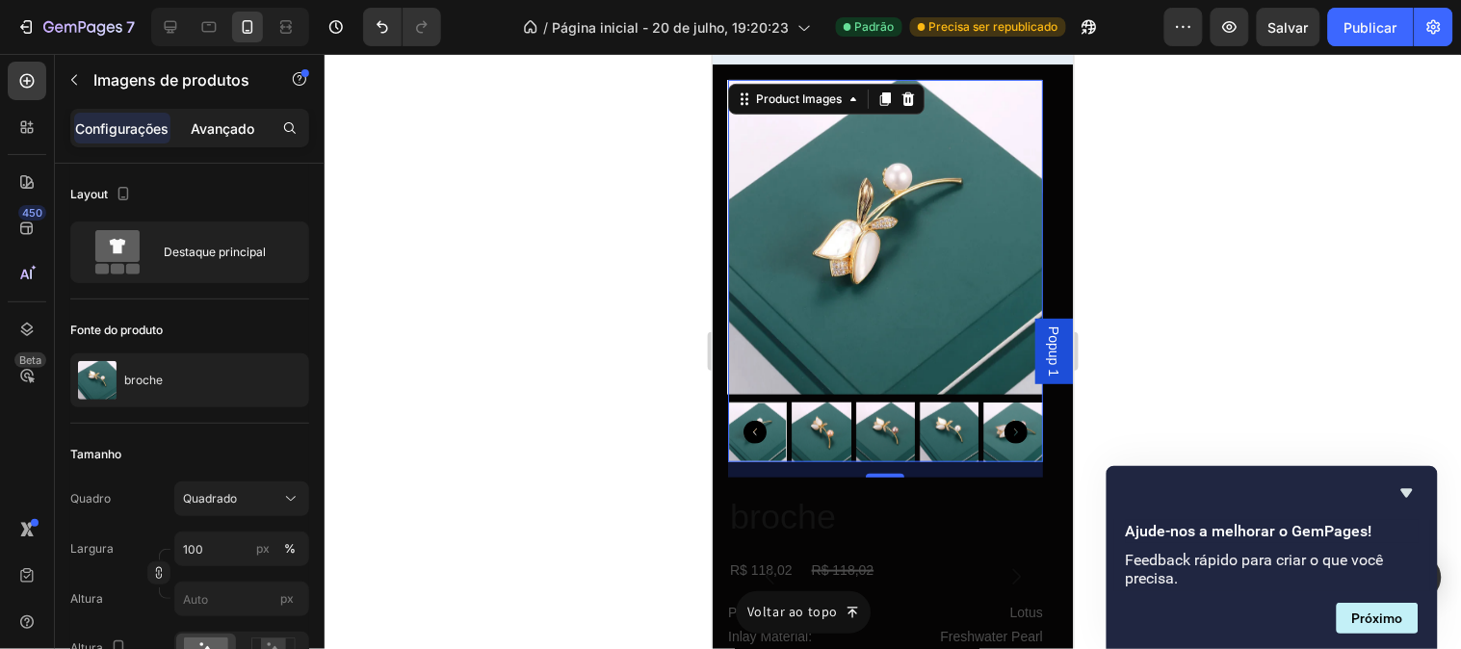
click at [215, 127] on font "Avançado" at bounding box center [223, 128] width 64 height 16
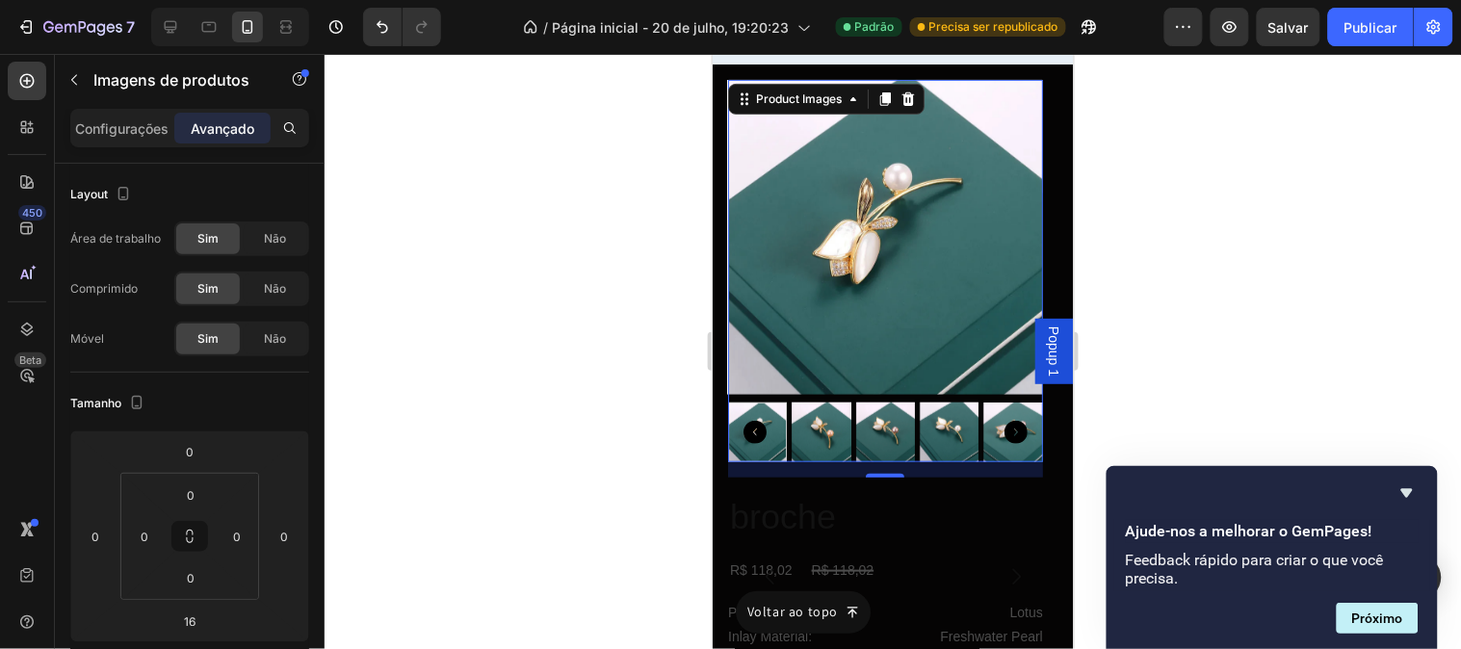
scroll to position [641, 0]
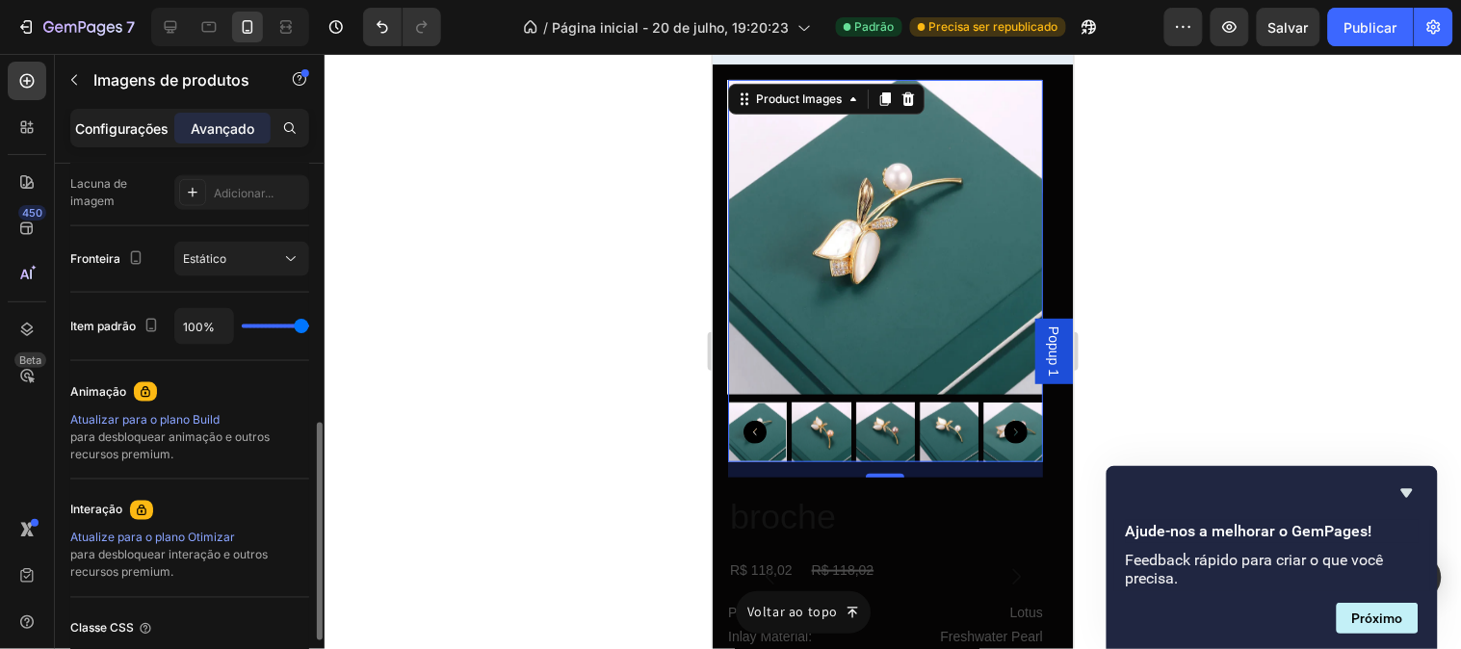
click at [144, 126] on font "Configurações" at bounding box center [122, 128] width 93 height 16
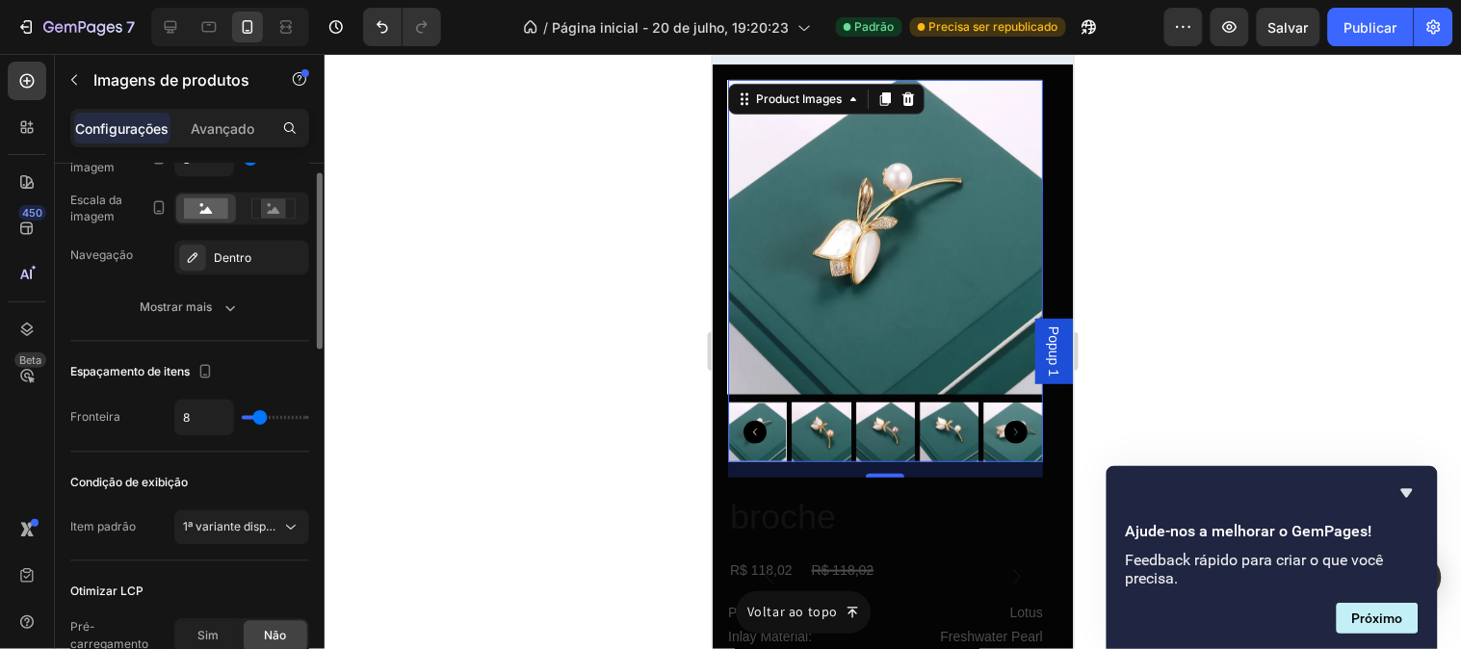
scroll to position [685, 0]
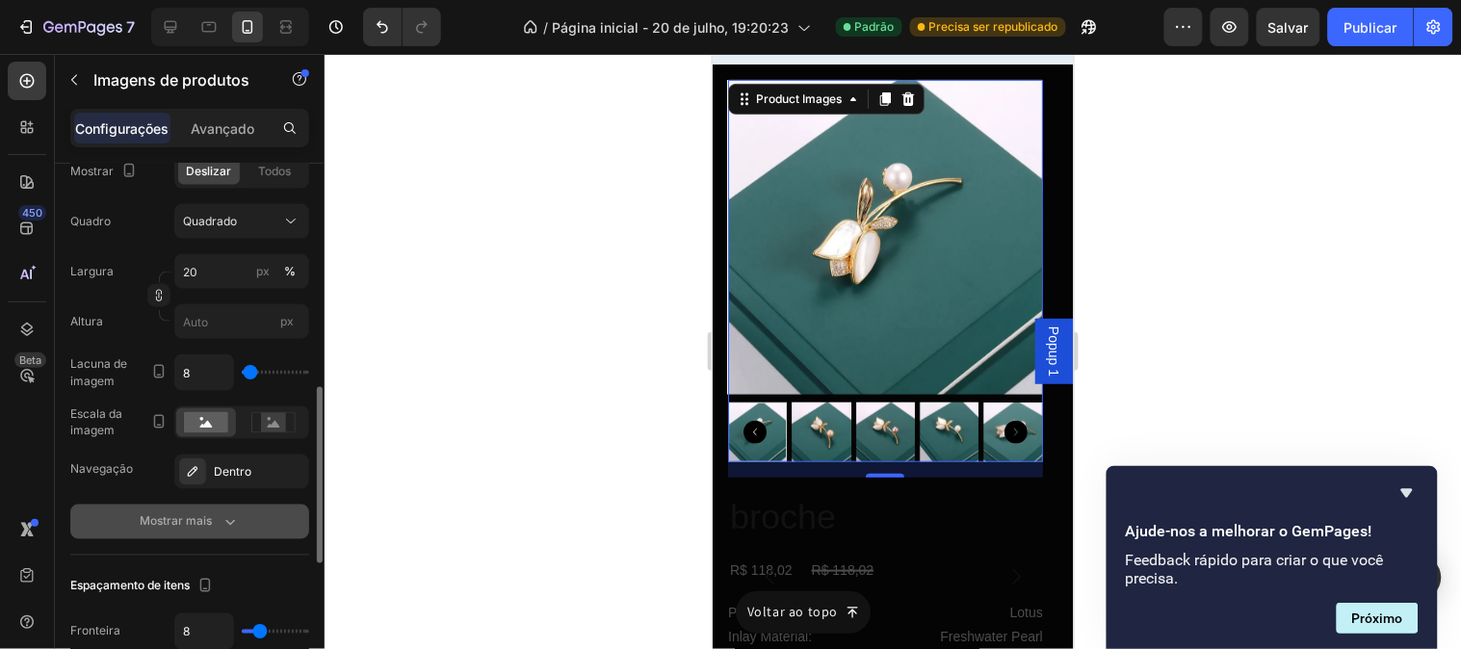
click at [179, 534] on button "Mostrar mais" at bounding box center [189, 522] width 239 height 35
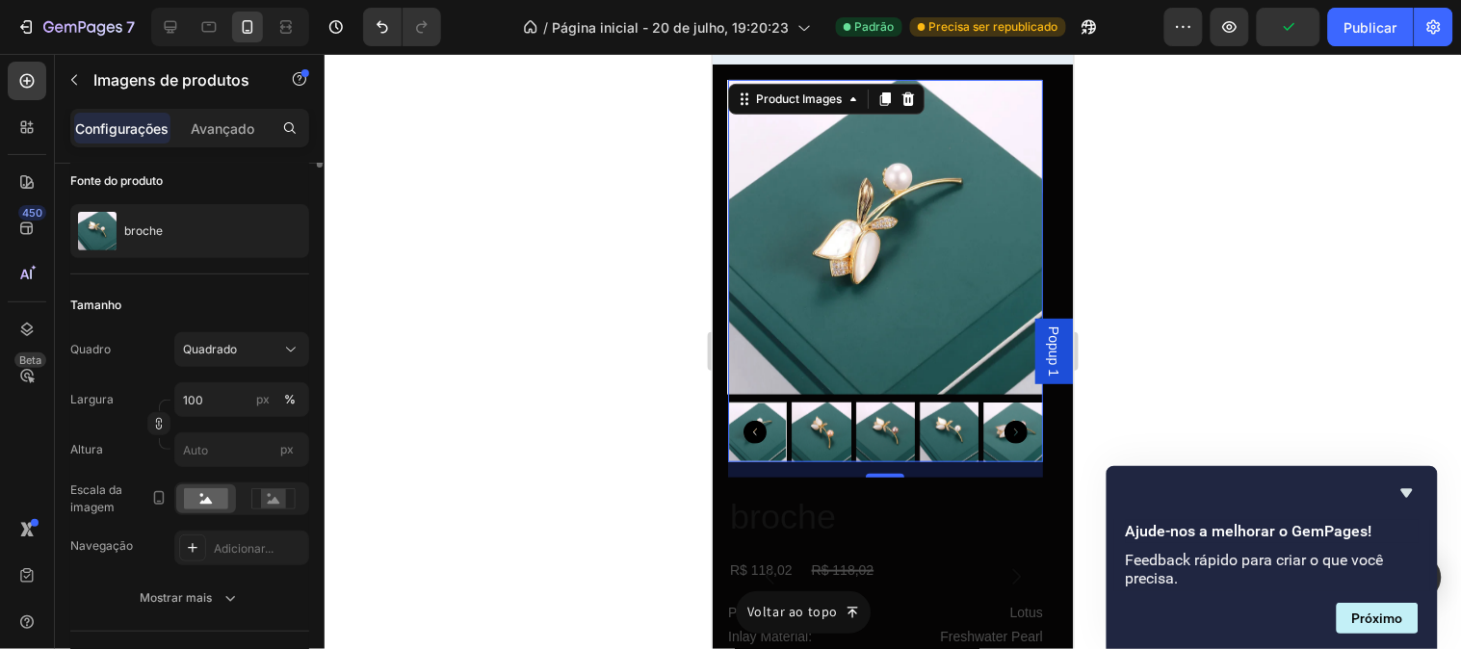
scroll to position [0, 0]
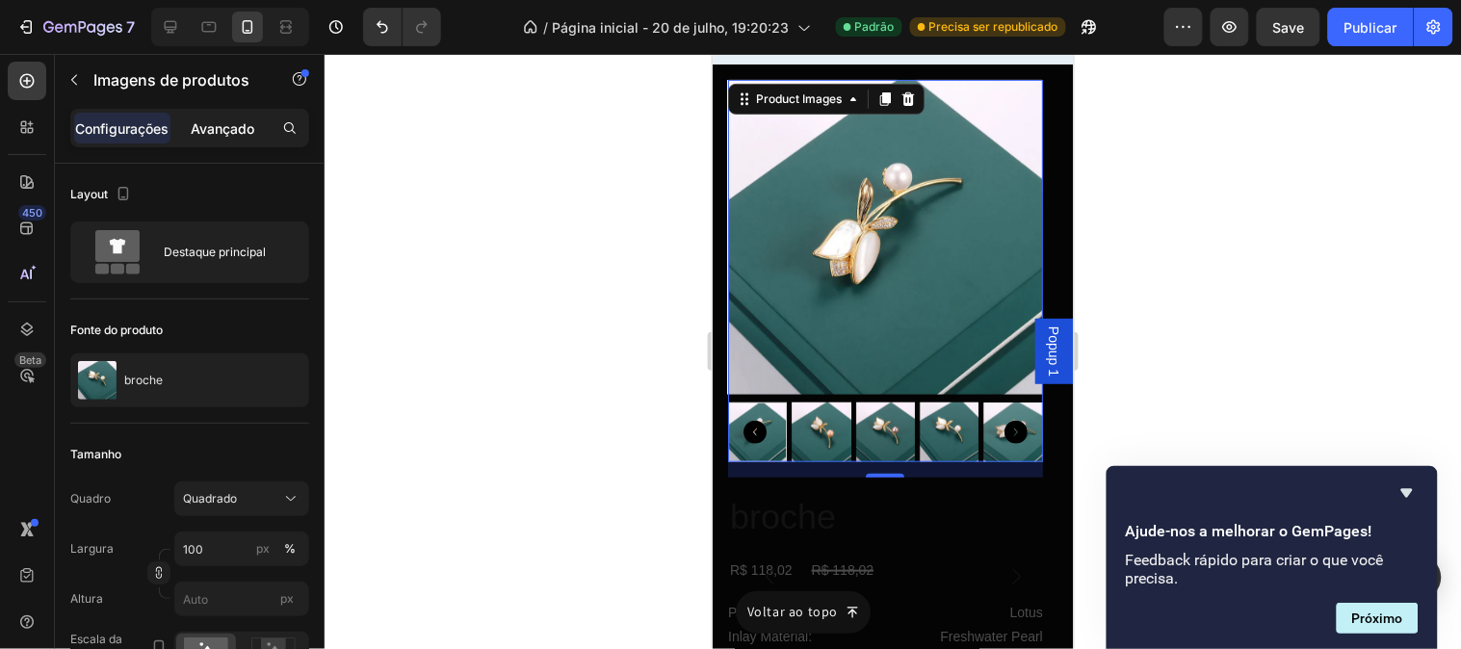
click at [210, 133] on font "Avançado" at bounding box center [223, 128] width 64 height 16
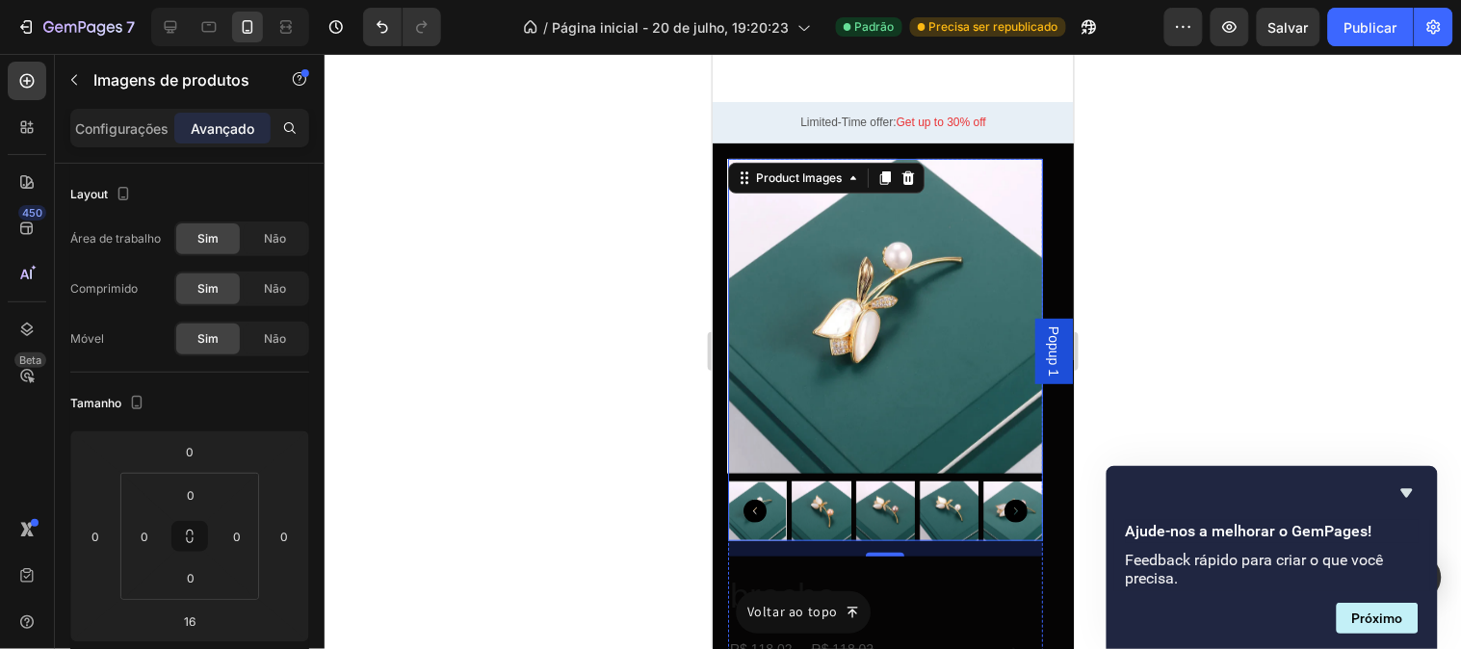
scroll to position [11288, 0]
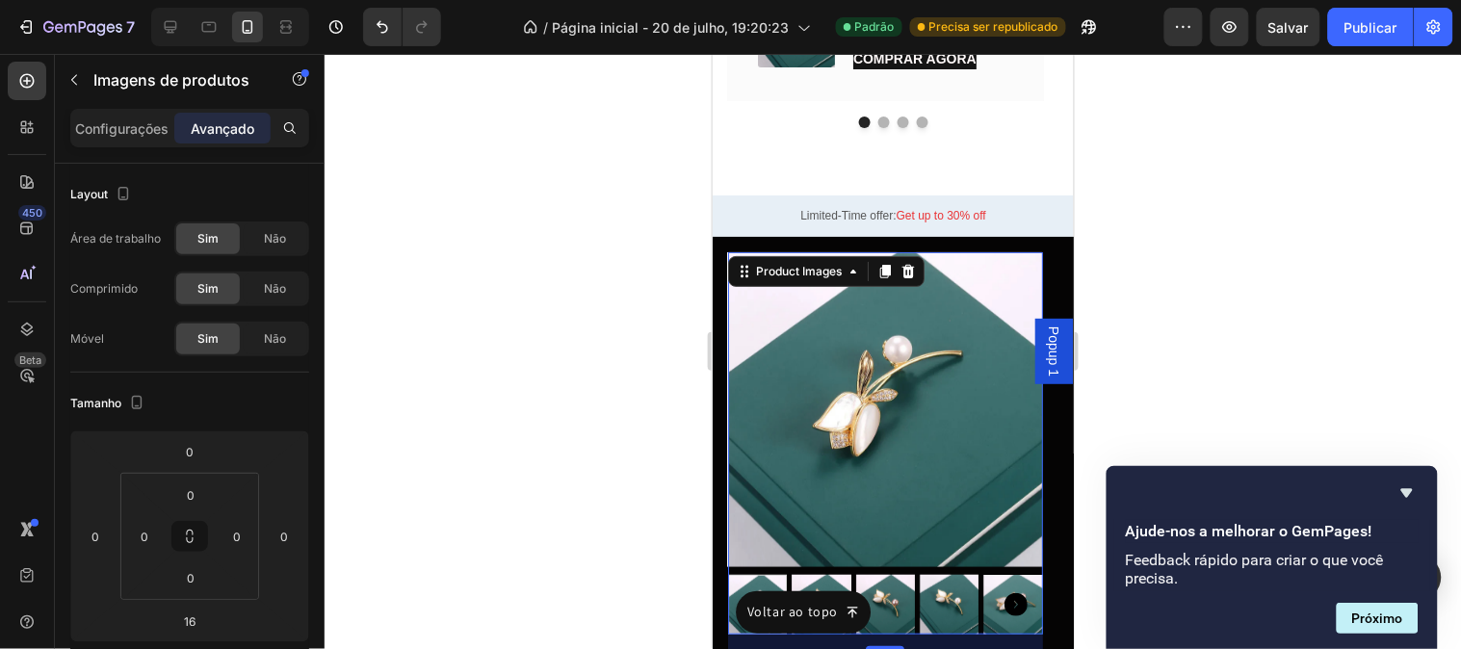
click at [926, 372] on img at bounding box center [884, 408] width 315 height 315
click at [152, 125] on font "Configurações" at bounding box center [122, 128] width 93 height 16
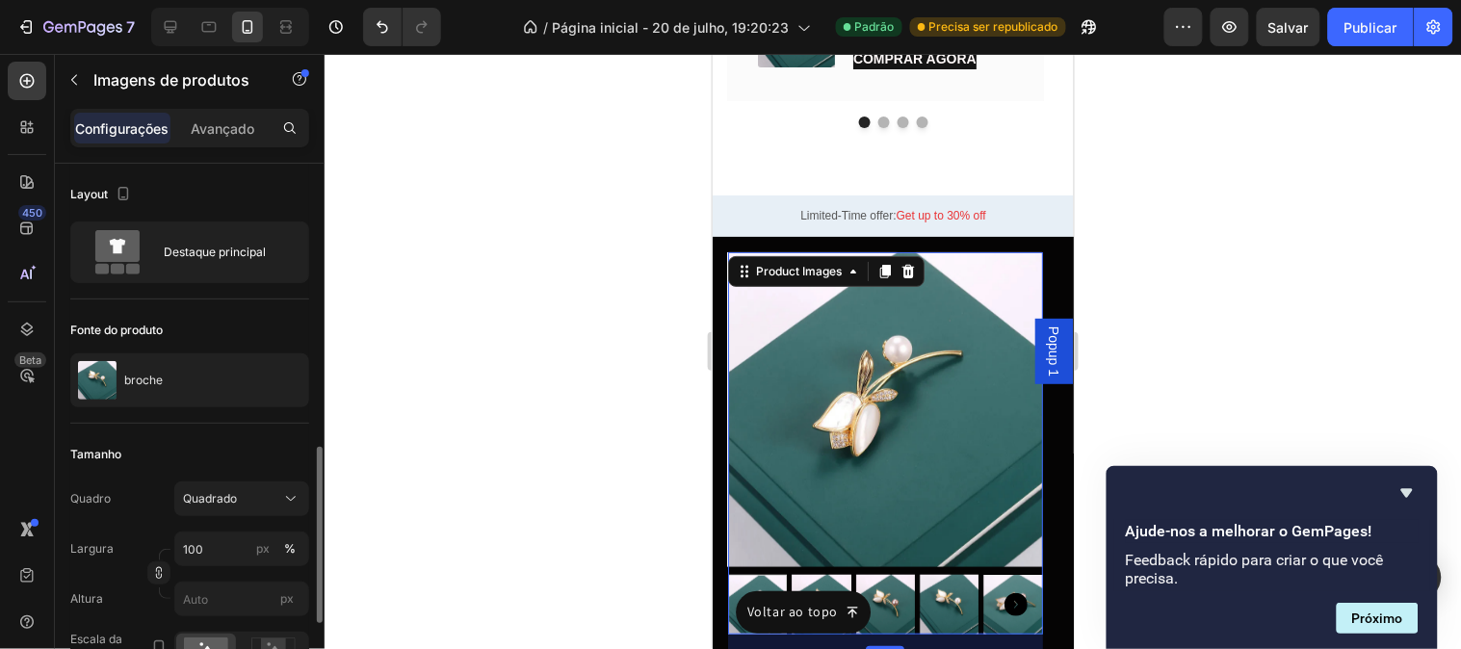
scroll to position [321, 0]
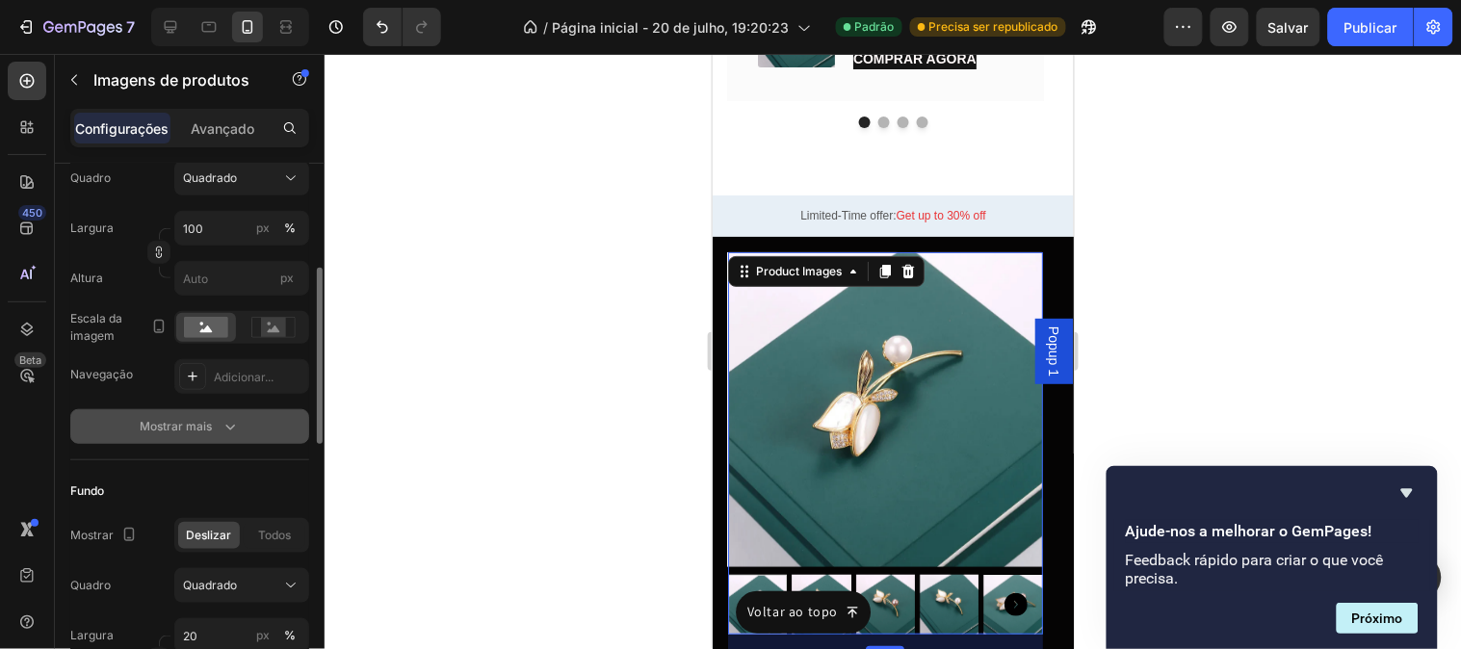
click at [212, 429] on font "Mostrar mais" at bounding box center [177, 426] width 72 height 14
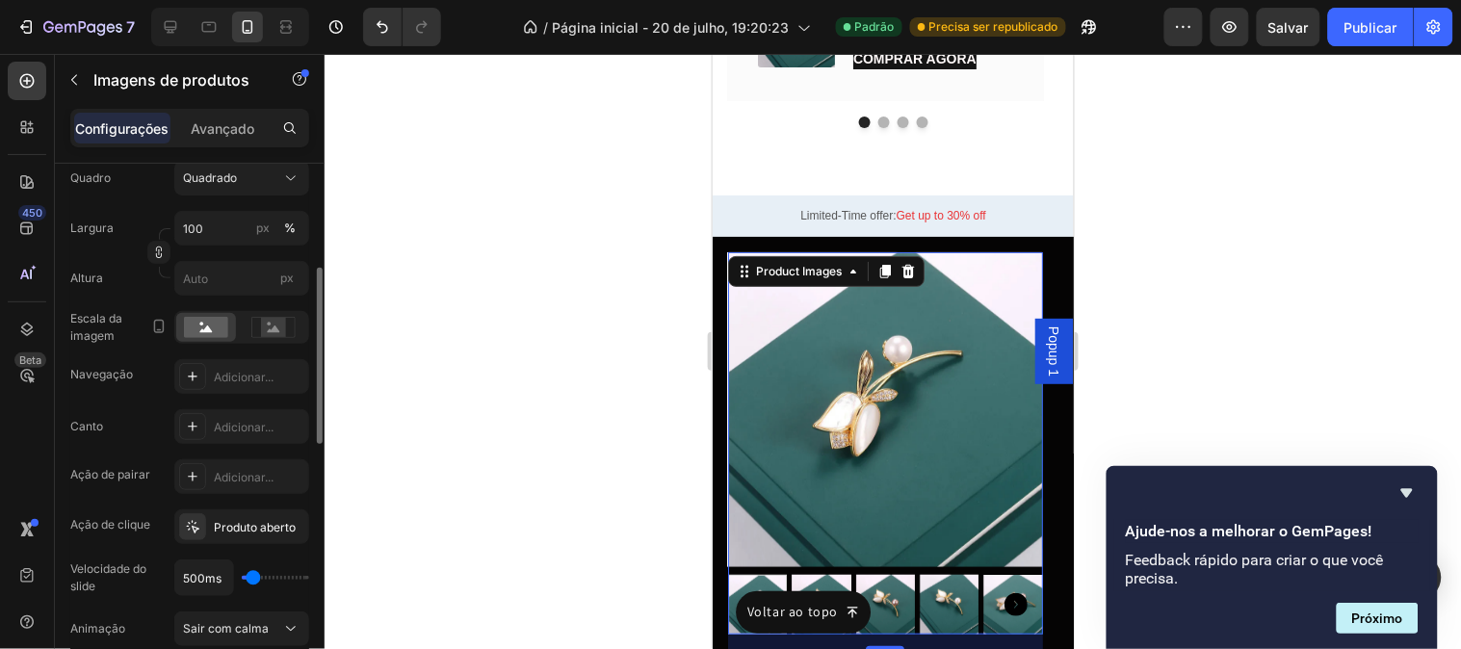
click at [212, 429] on div "Adicionar..." at bounding box center [241, 426] width 135 height 35
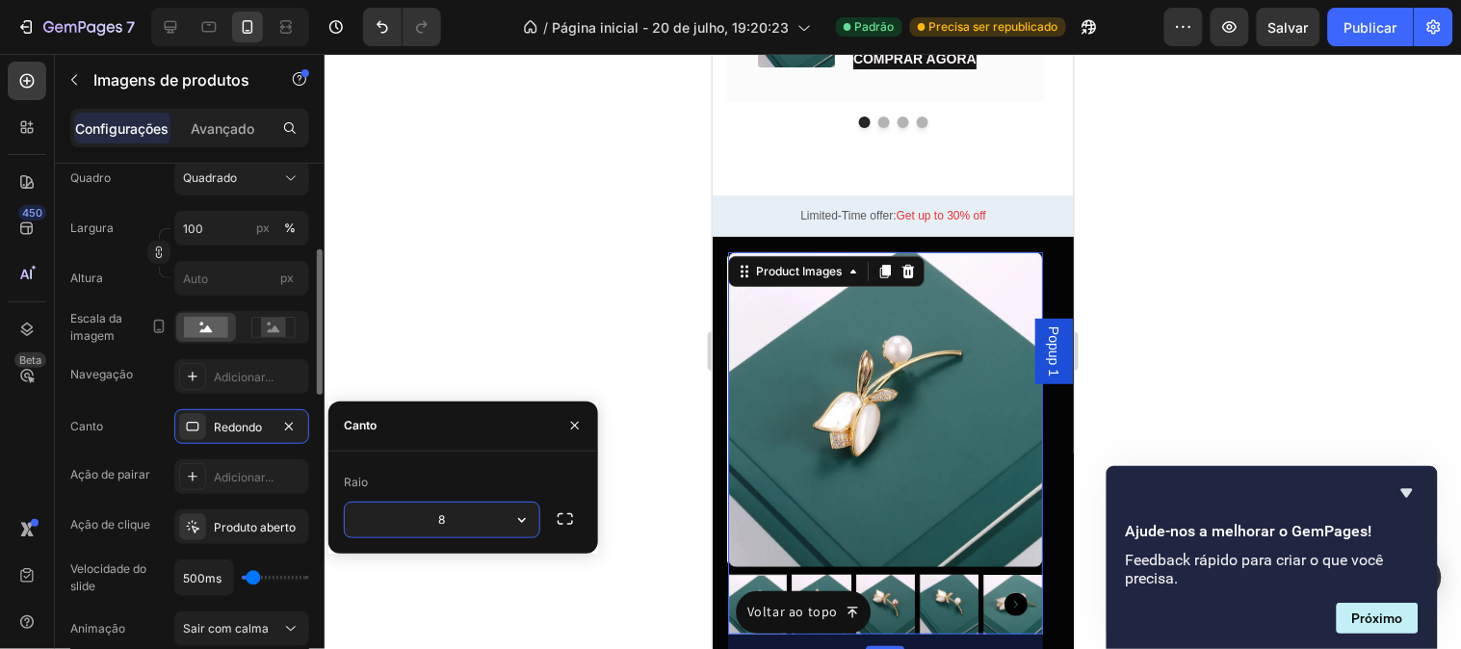
click at [169, 444] on div "Canto Redondo Ação de pairar Adicionar... Ação de clique Produto aberto Velocid…" at bounding box center [189, 577] width 239 height 337
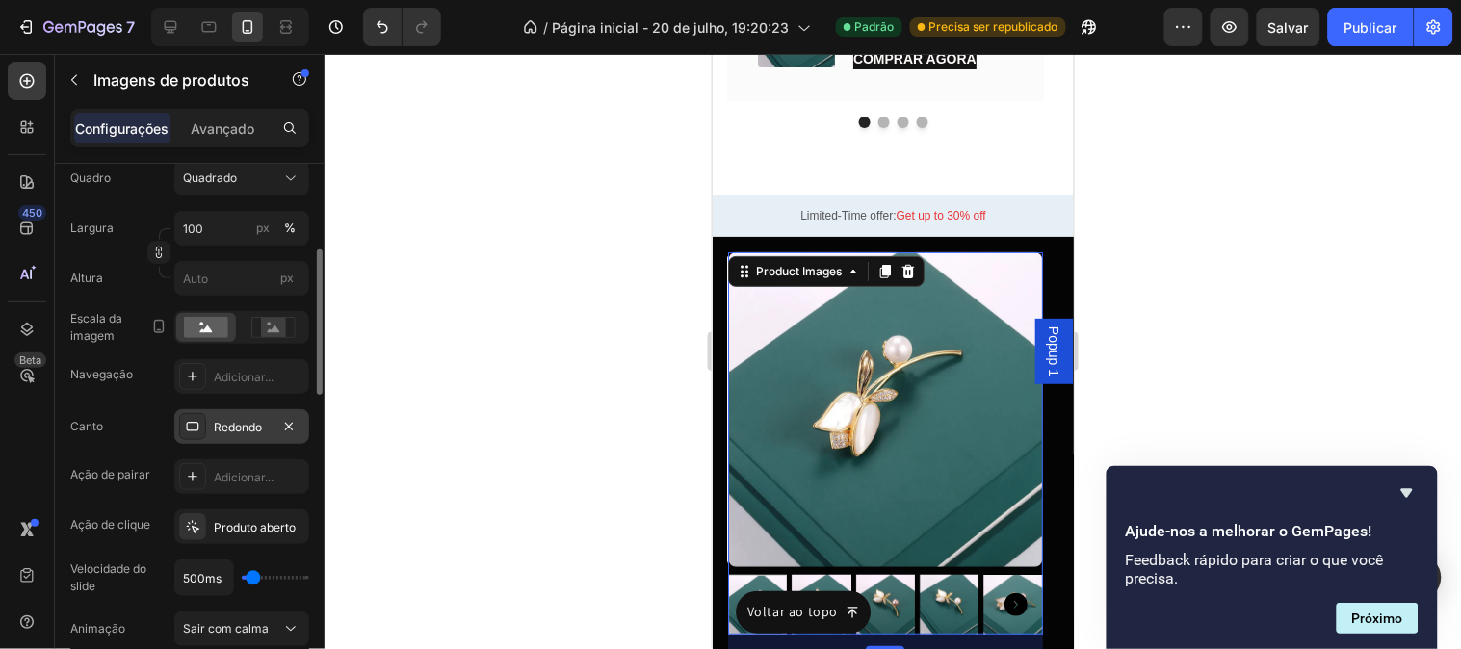
click at [227, 426] on font "Redondo" at bounding box center [238, 427] width 48 height 14
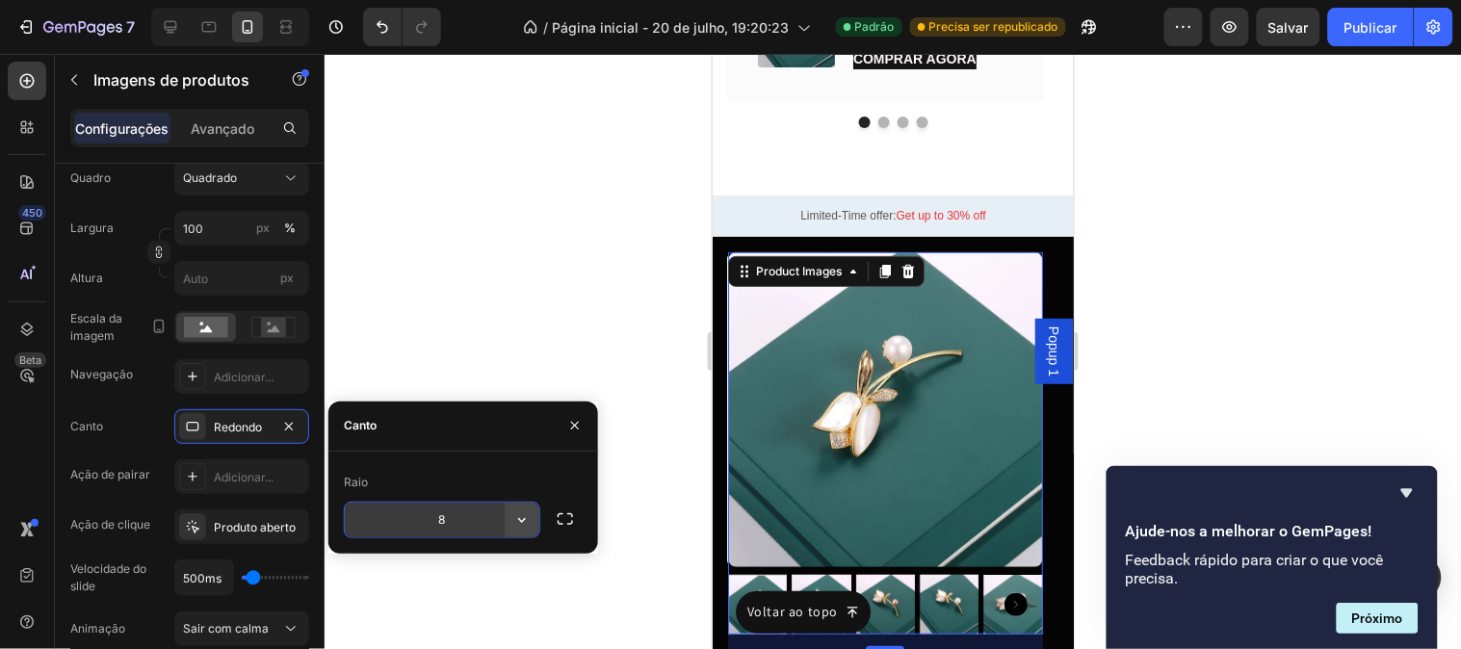
click at [527, 522] on icon "button" at bounding box center [521, 519] width 19 height 19
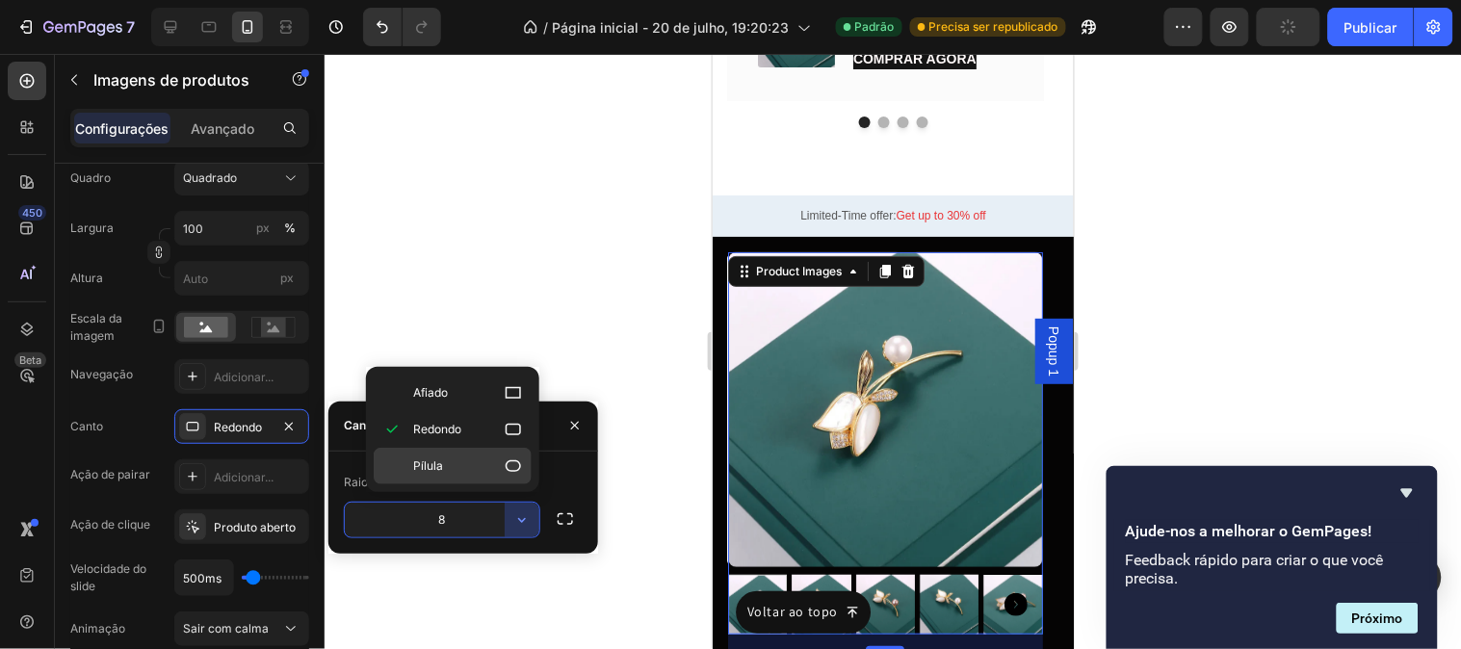
click at [473, 470] on p "Pílula" at bounding box center [468, 465] width 110 height 19
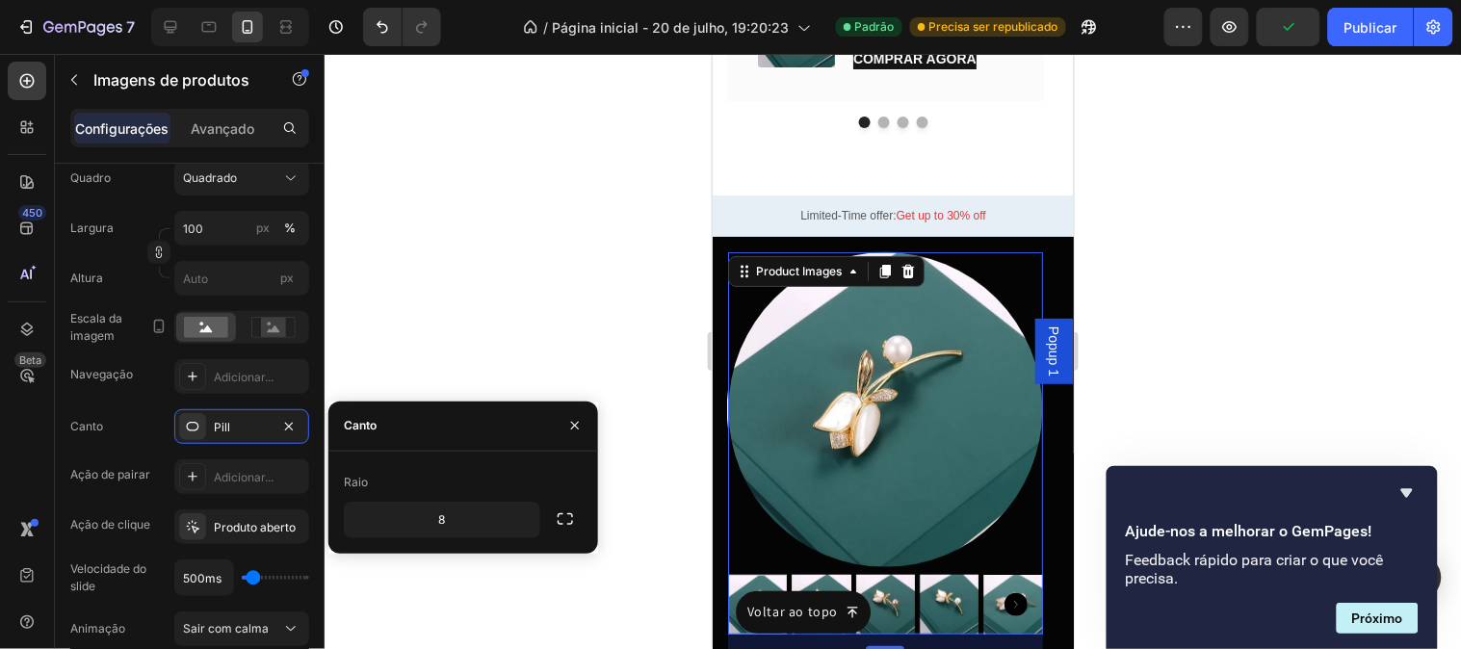
type input "9999"
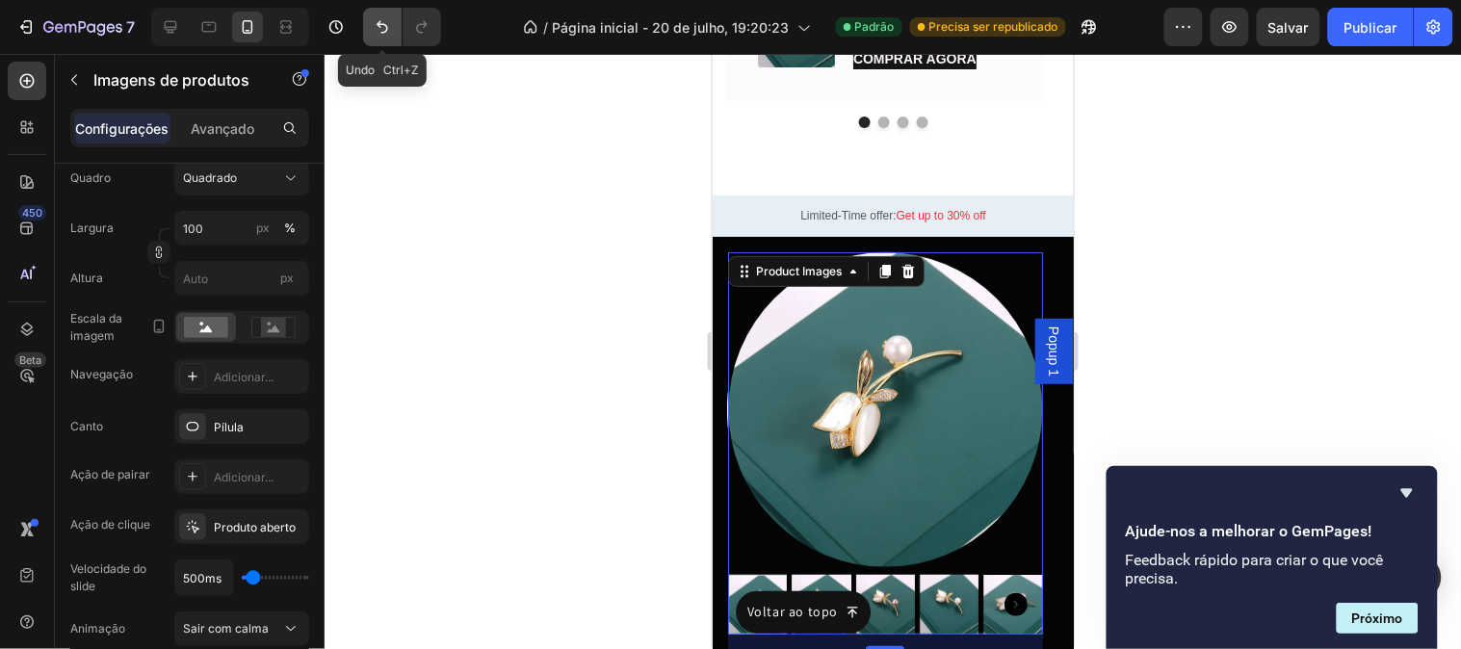
click at [371, 31] on button "Desfazer/Refazer" at bounding box center [382, 27] width 39 height 39
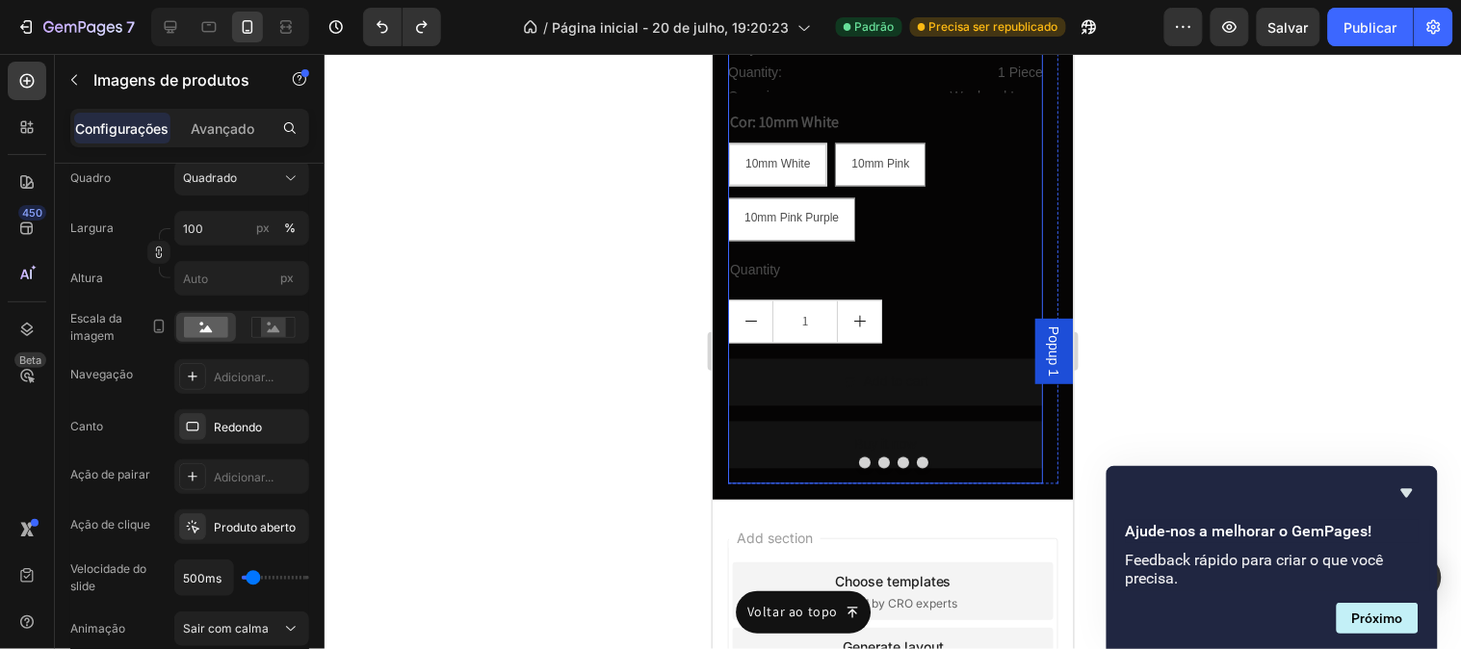
scroll to position [12144, 0]
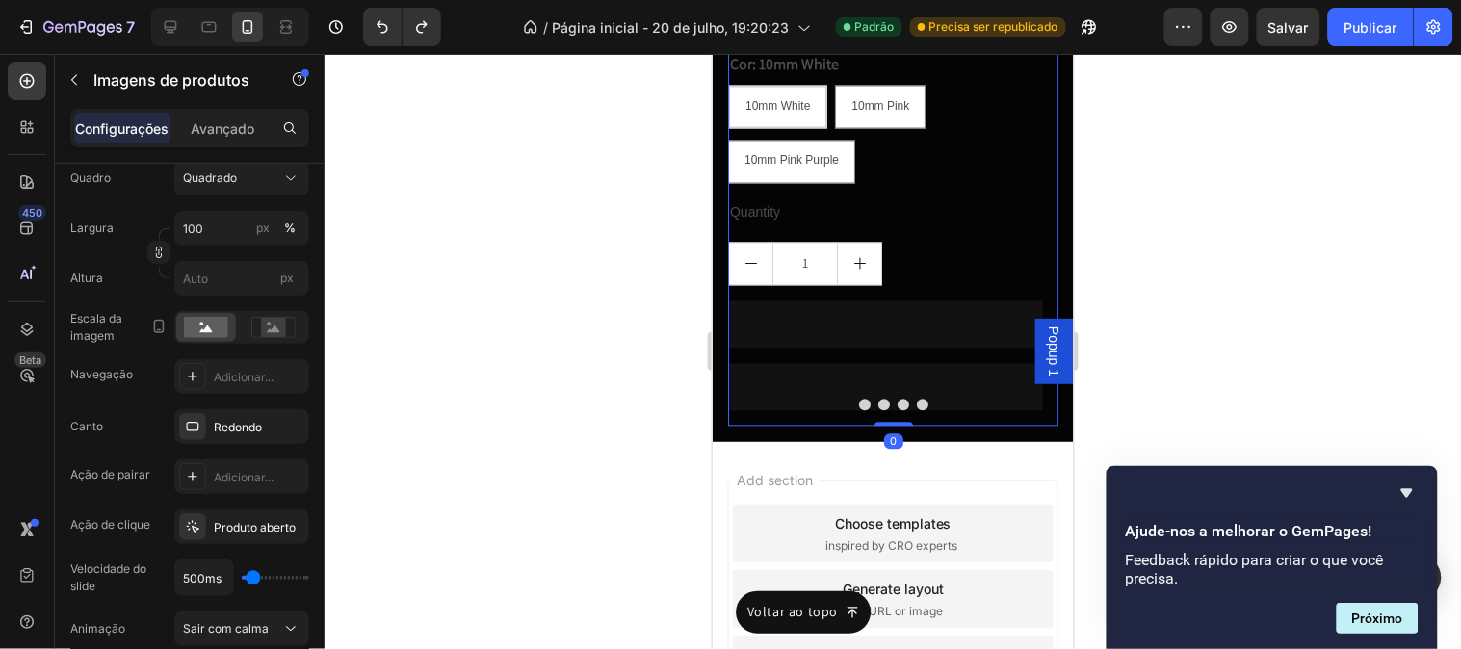
click at [1011, 407] on div at bounding box center [892, 405] width 330 height 12
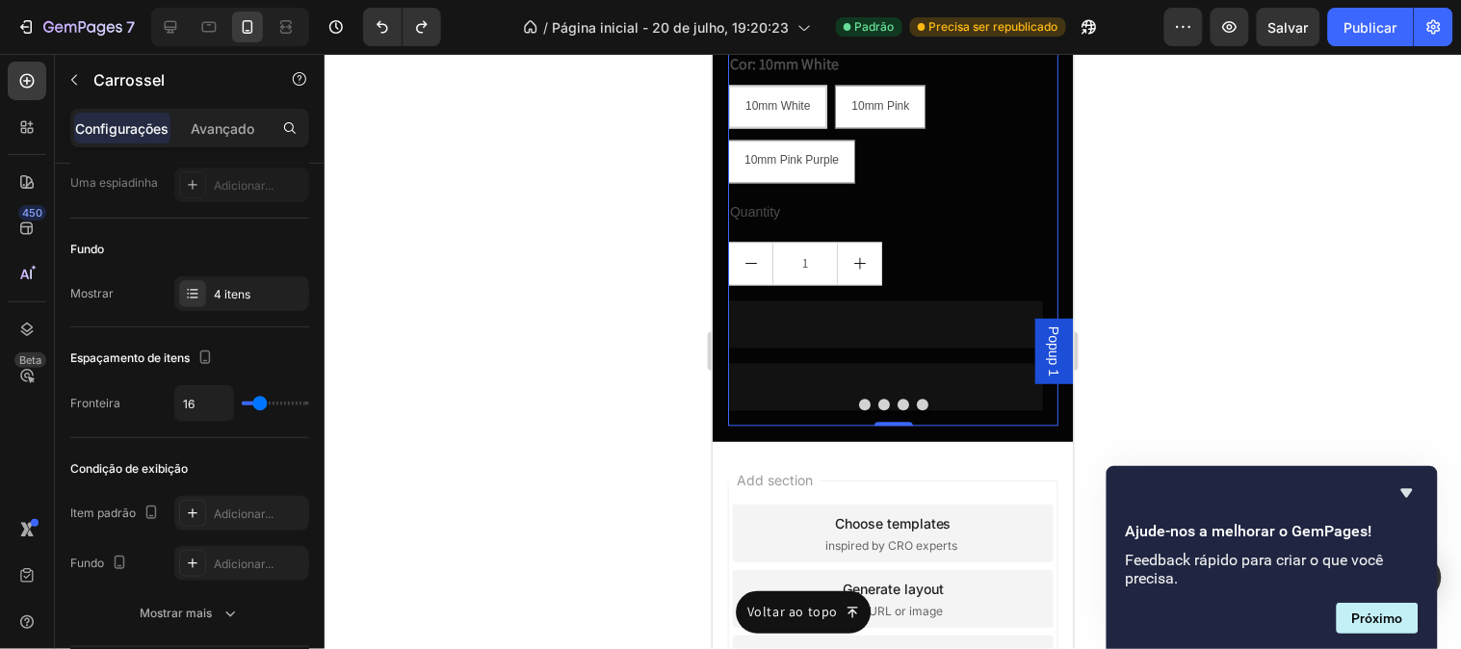
scroll to position [0, 0]
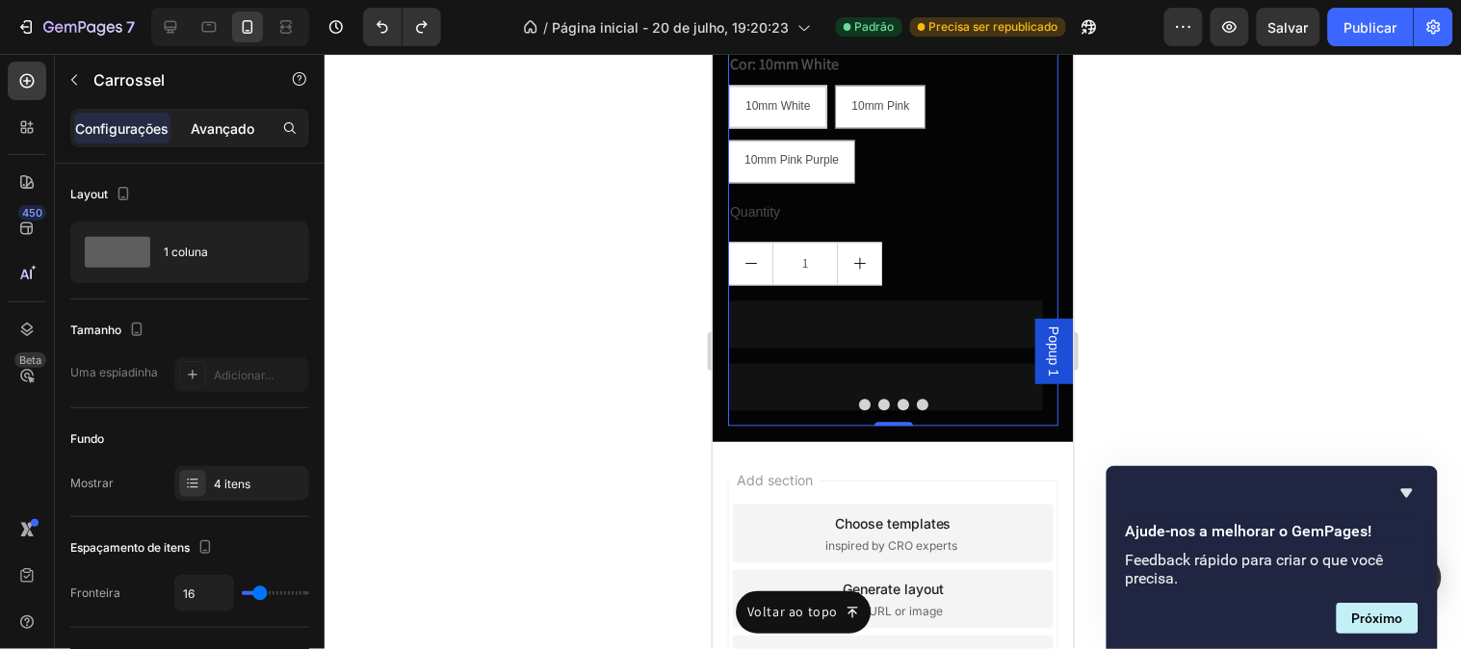
click at [204, 129] on font "Avançado" at bounding box center [223, 128] width 64 height 16
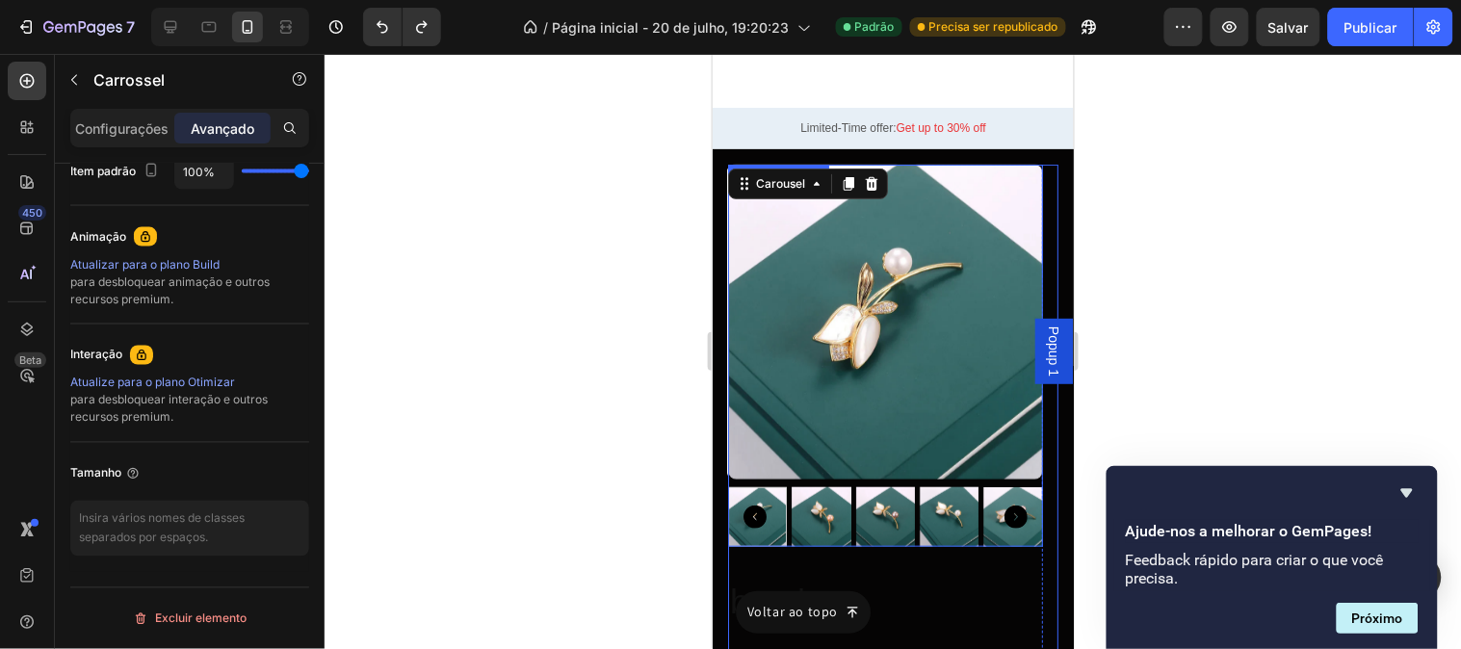
scroll to position [11395, 0]
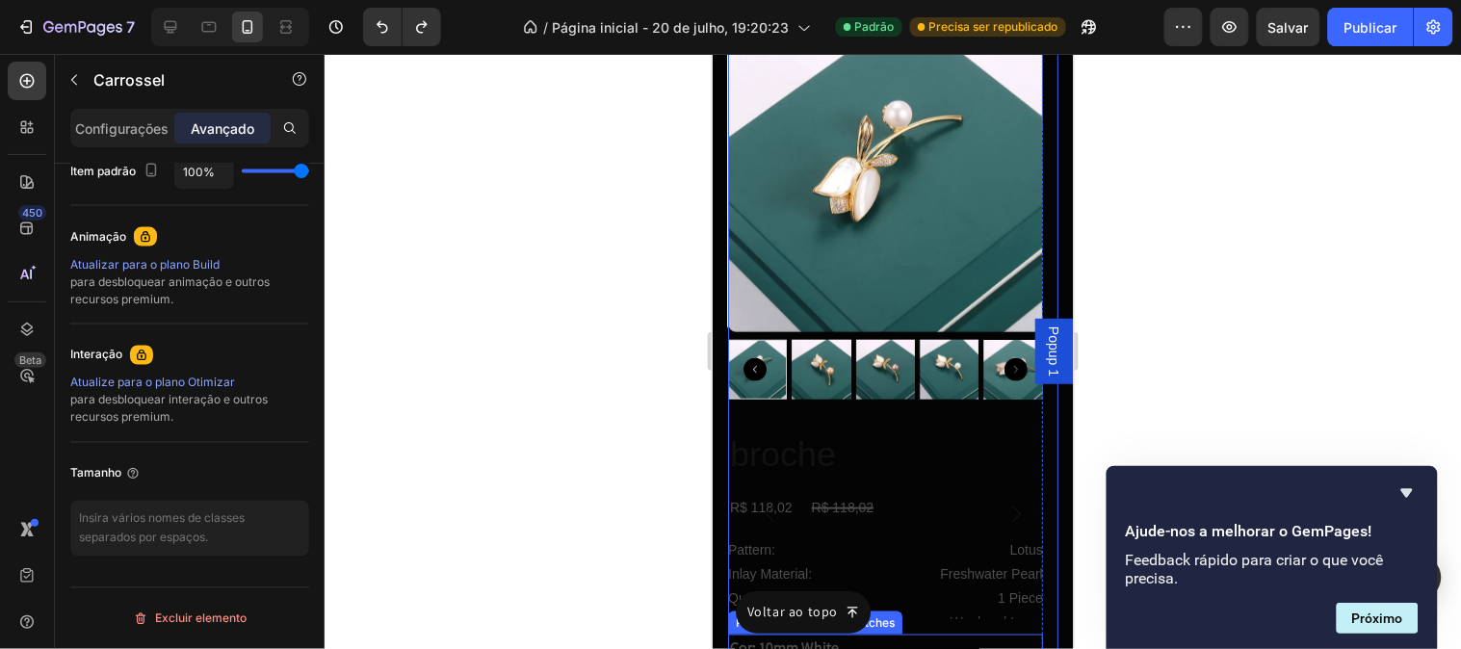
scroll to position [11502, 0]
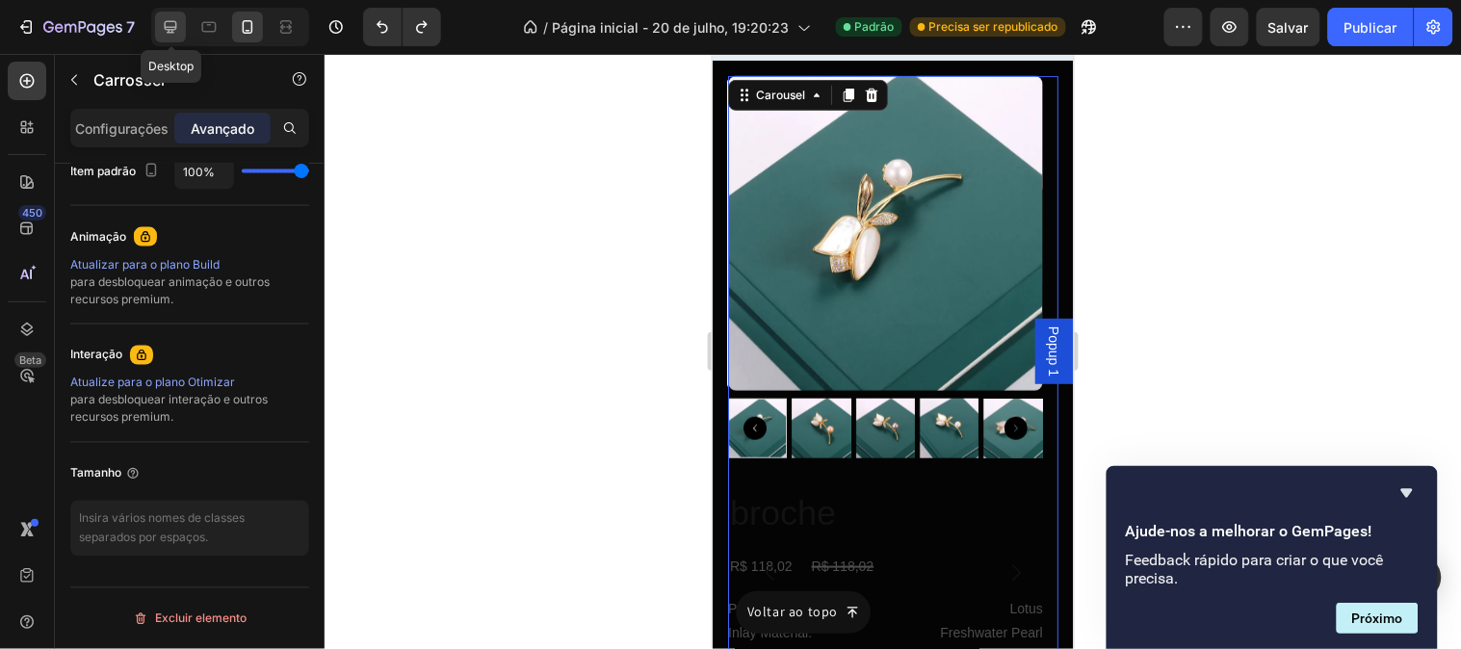
click at [169, 40] on div at bounding box center [170, 27] width 31 height 31
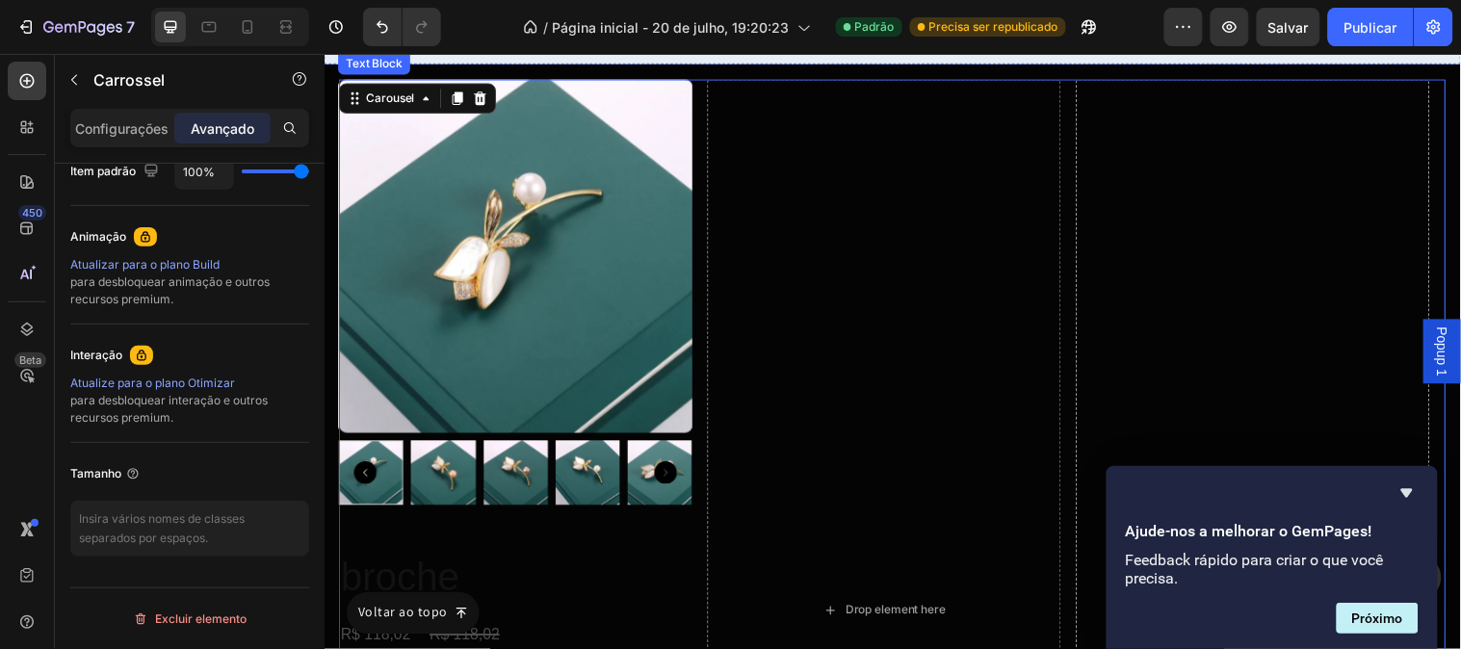
scroll to position [11330, 0]
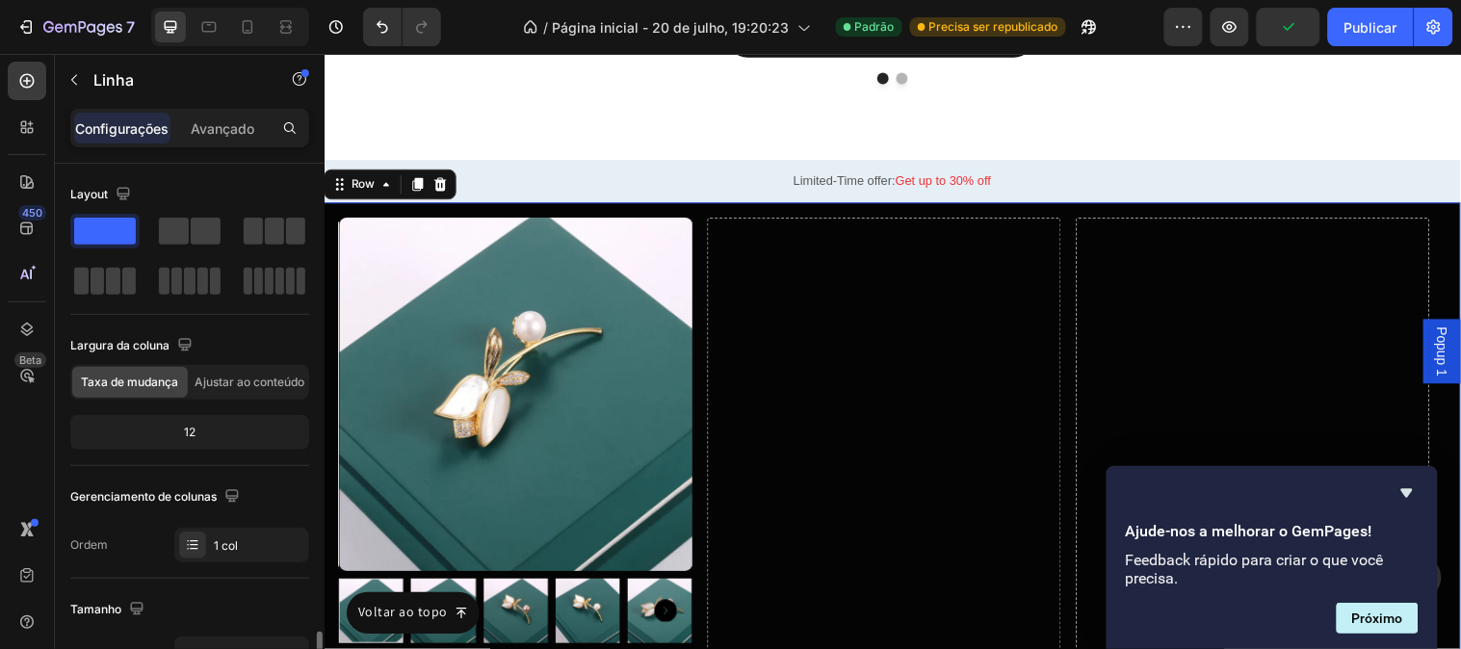
scroll to position [428, 0]
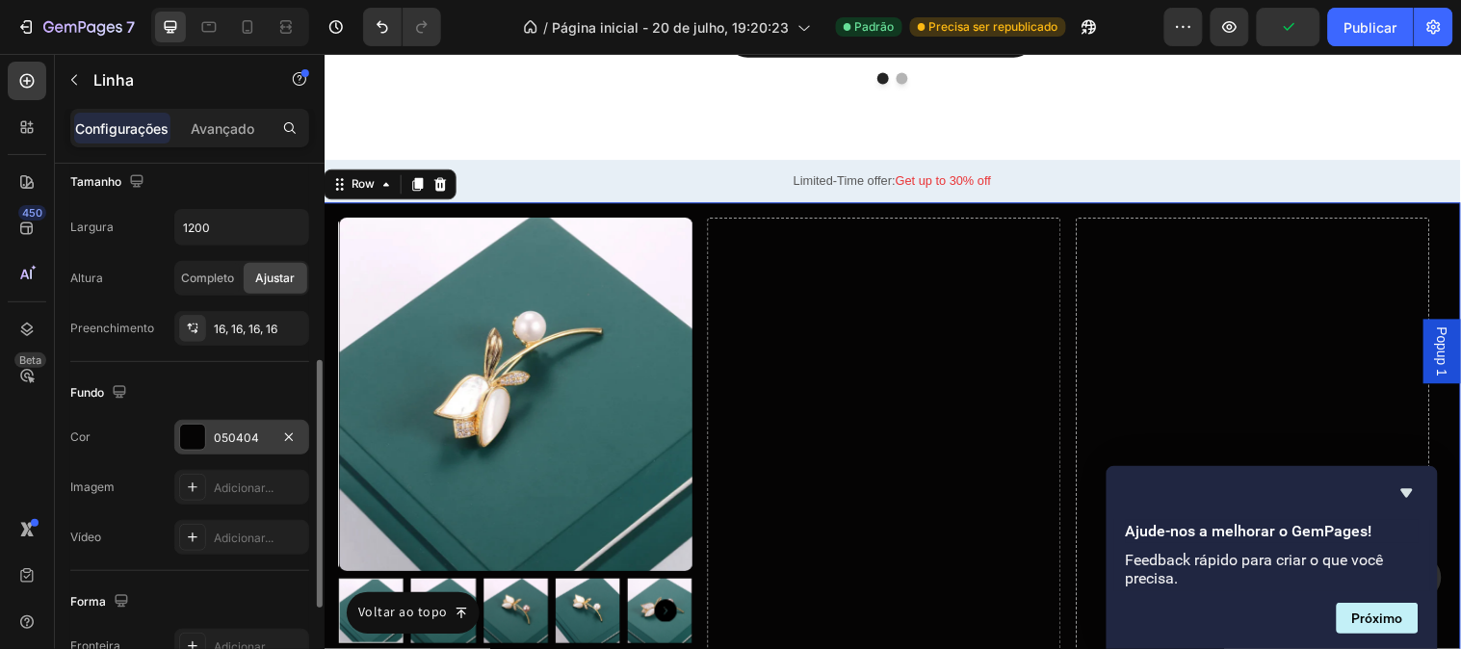
click at [246, 438] on font "050404" at bounding box center [236, 437] width 45 height 14
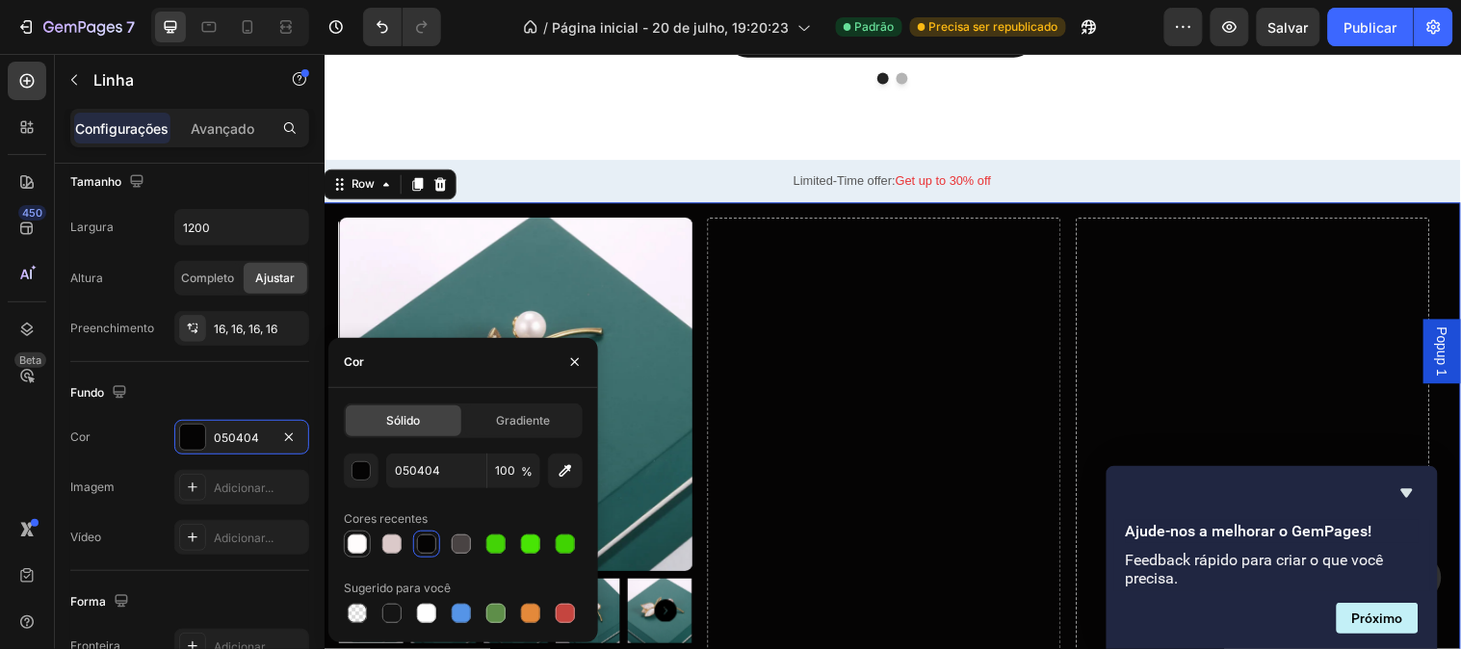
click at [344, 534] on div at bounding box center [357, 544] width 27 height 27
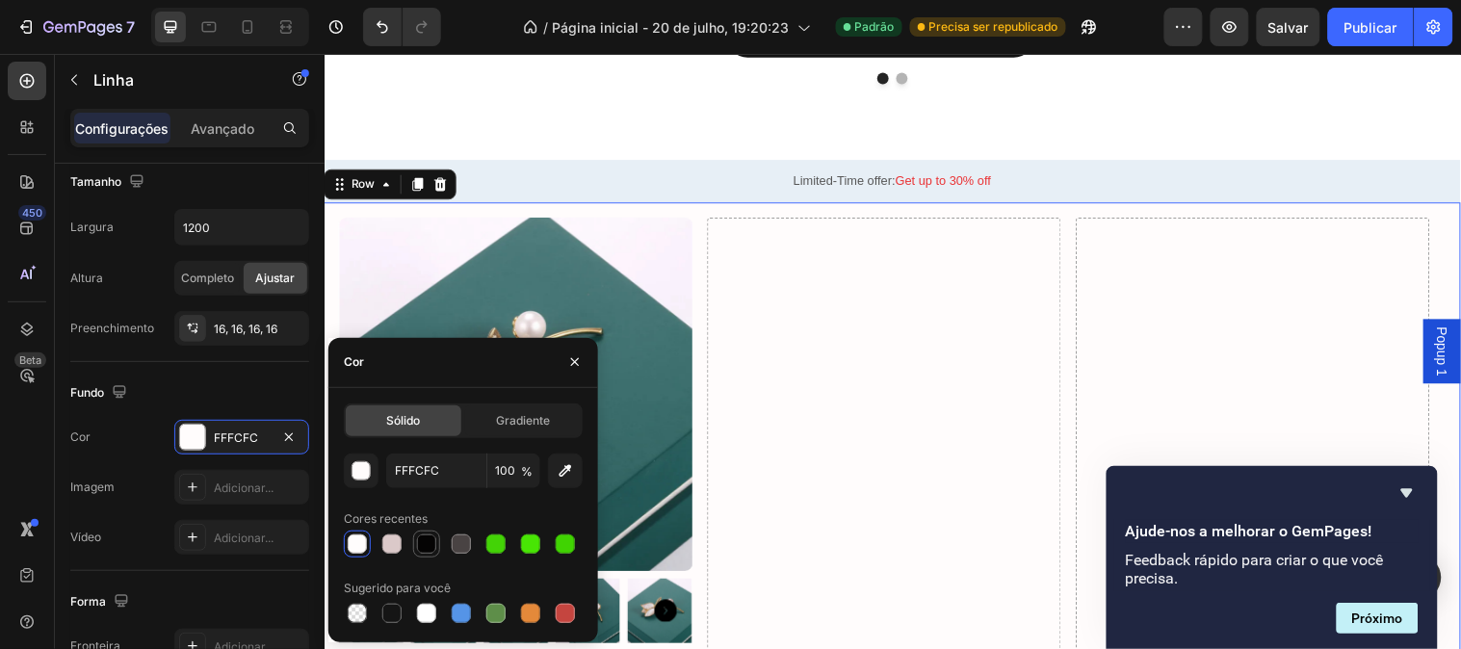
click at [429, 541] on div at bounding box center [426, 543] width 19 height 19
type input "050404"
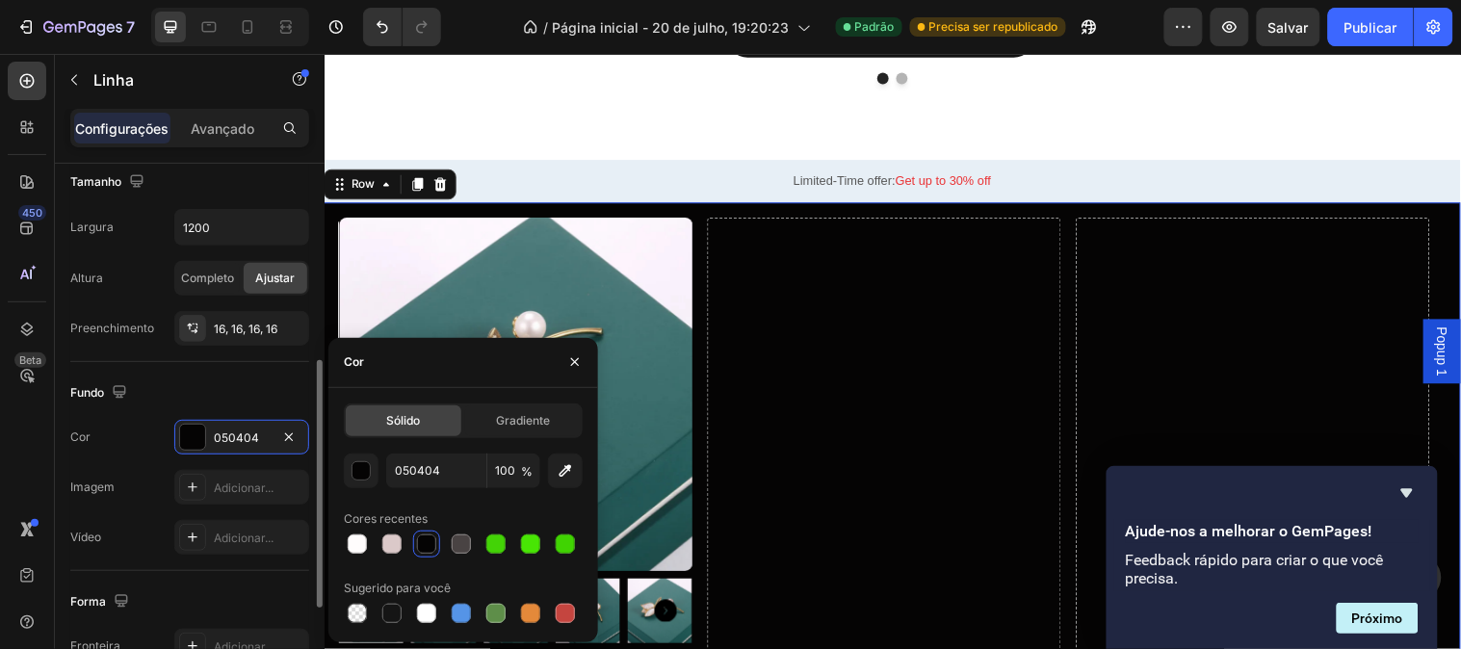
click at [180, 397] on div "Fundo" at bounding box center [189, 392] width 239 height 31
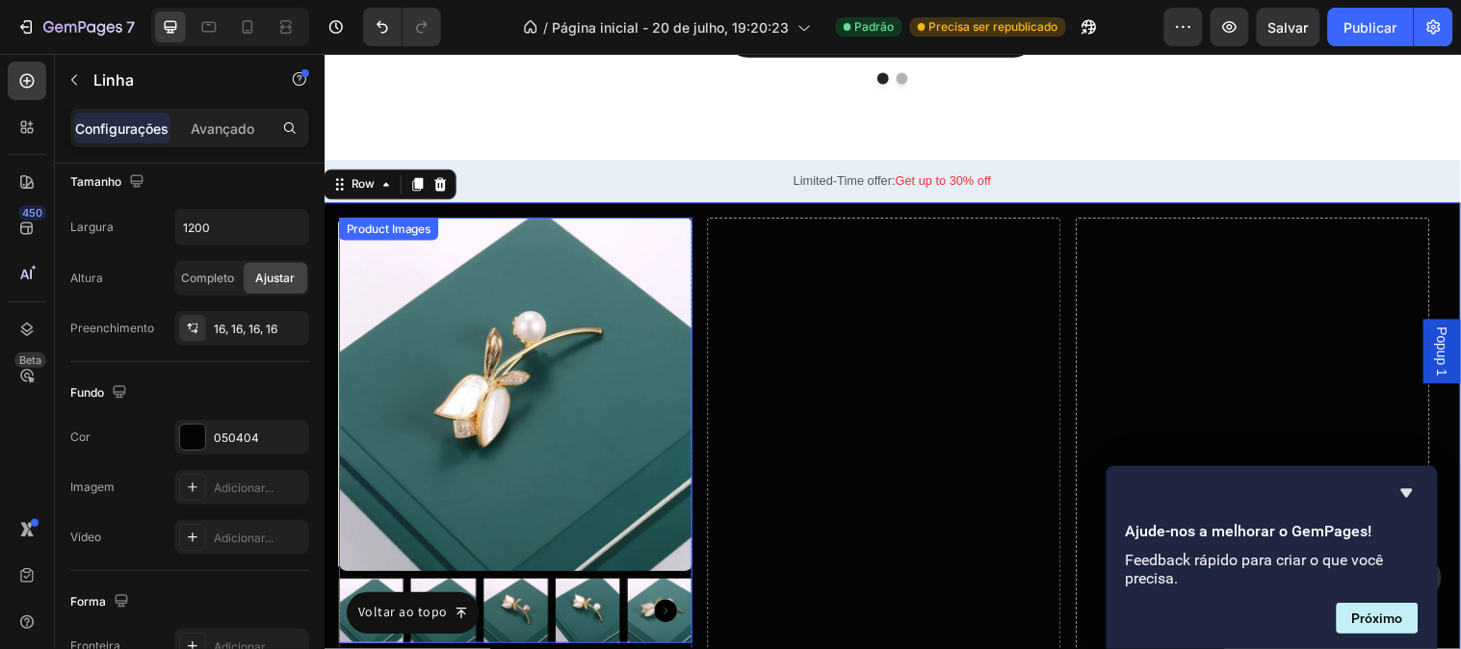
click at [397, 340] on img at bounding box center [518, 399] width 359 height 359
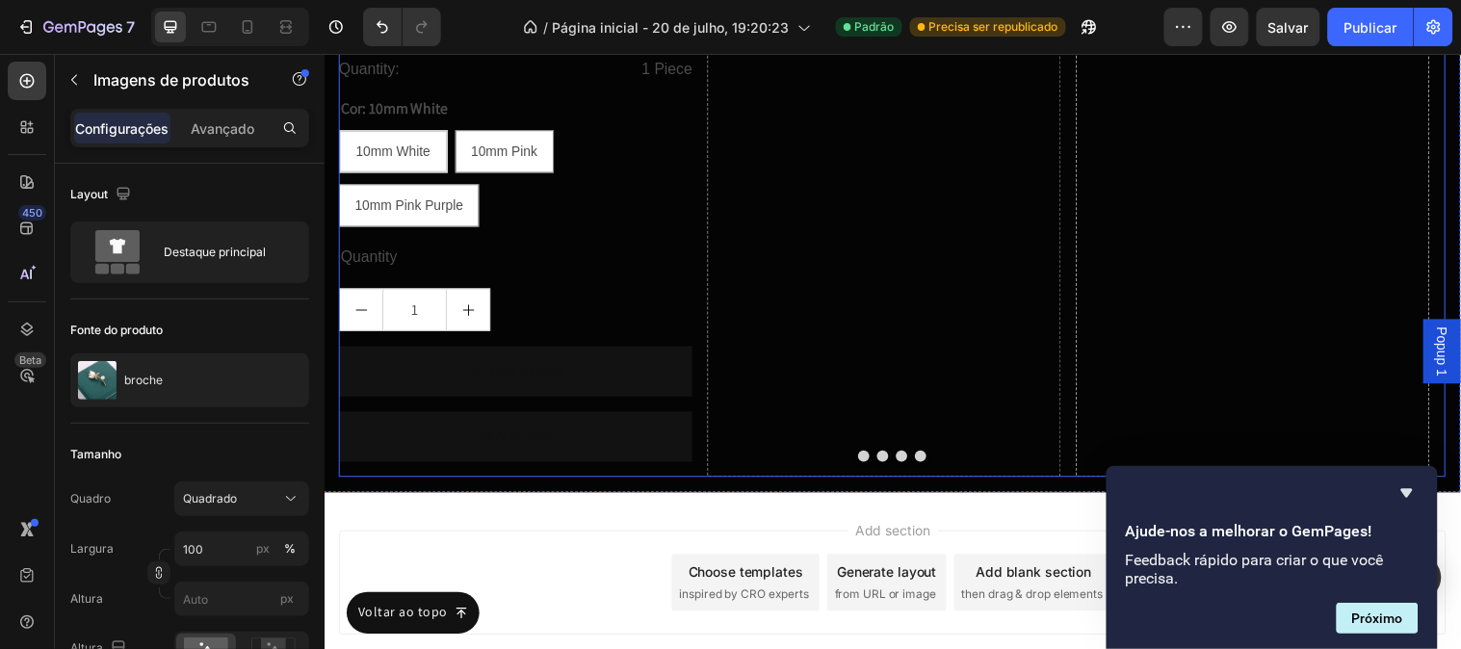
scroll to position [12186, 0]
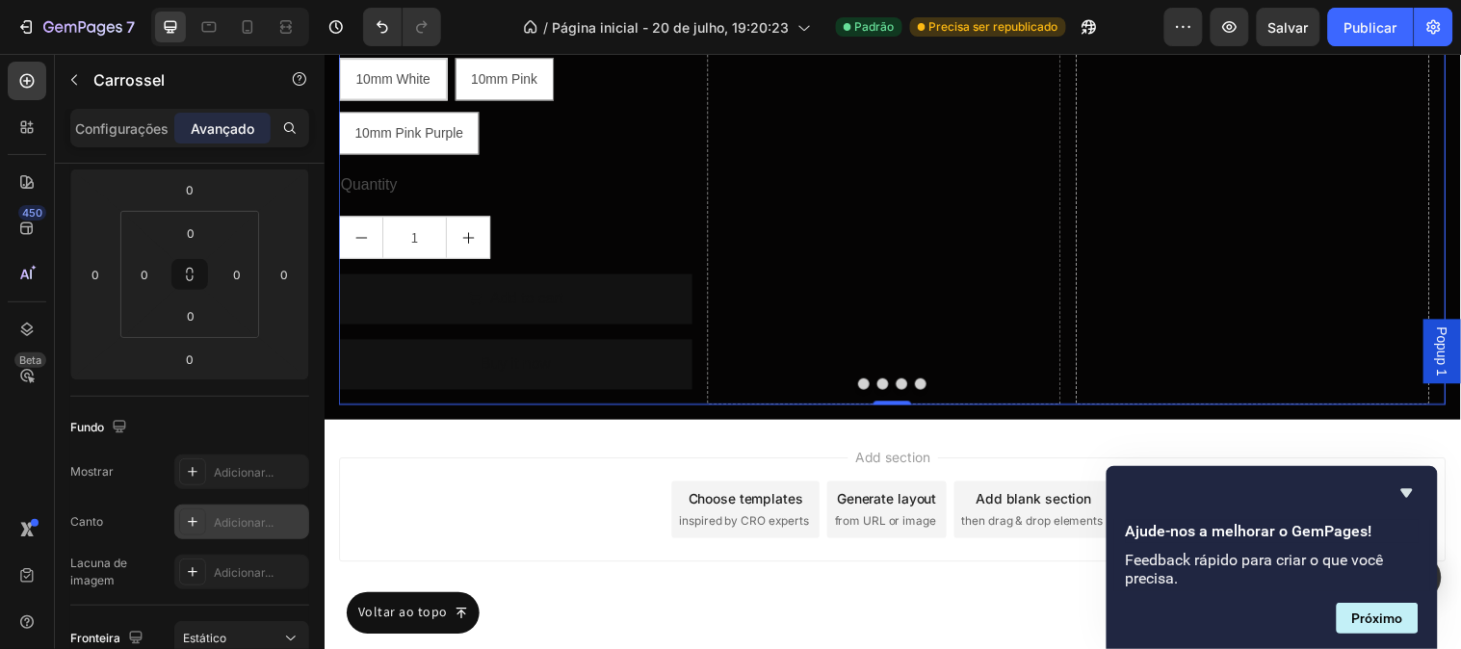
scroll to position [0, 0]
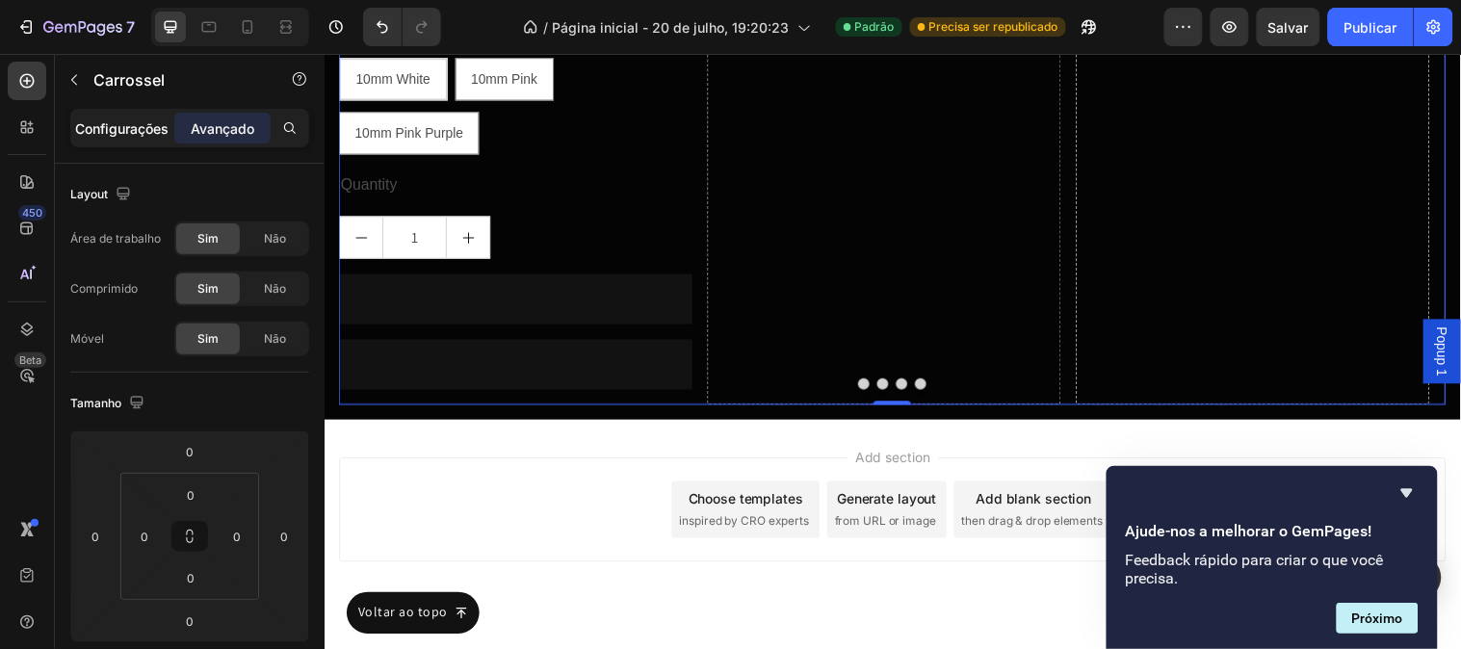
click at [112, 129] on font "Configurações" at bounding box center [122, 128] width 93 height 16
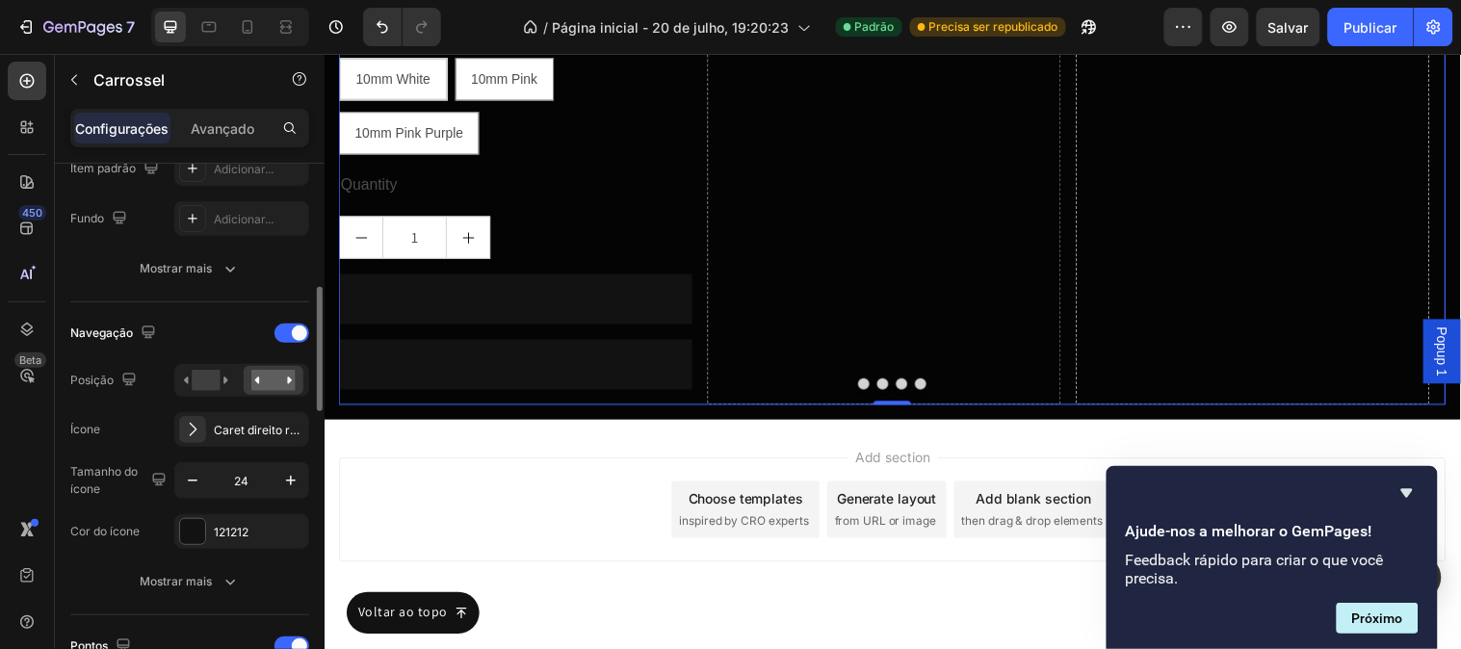
scroll to position [748, 0]
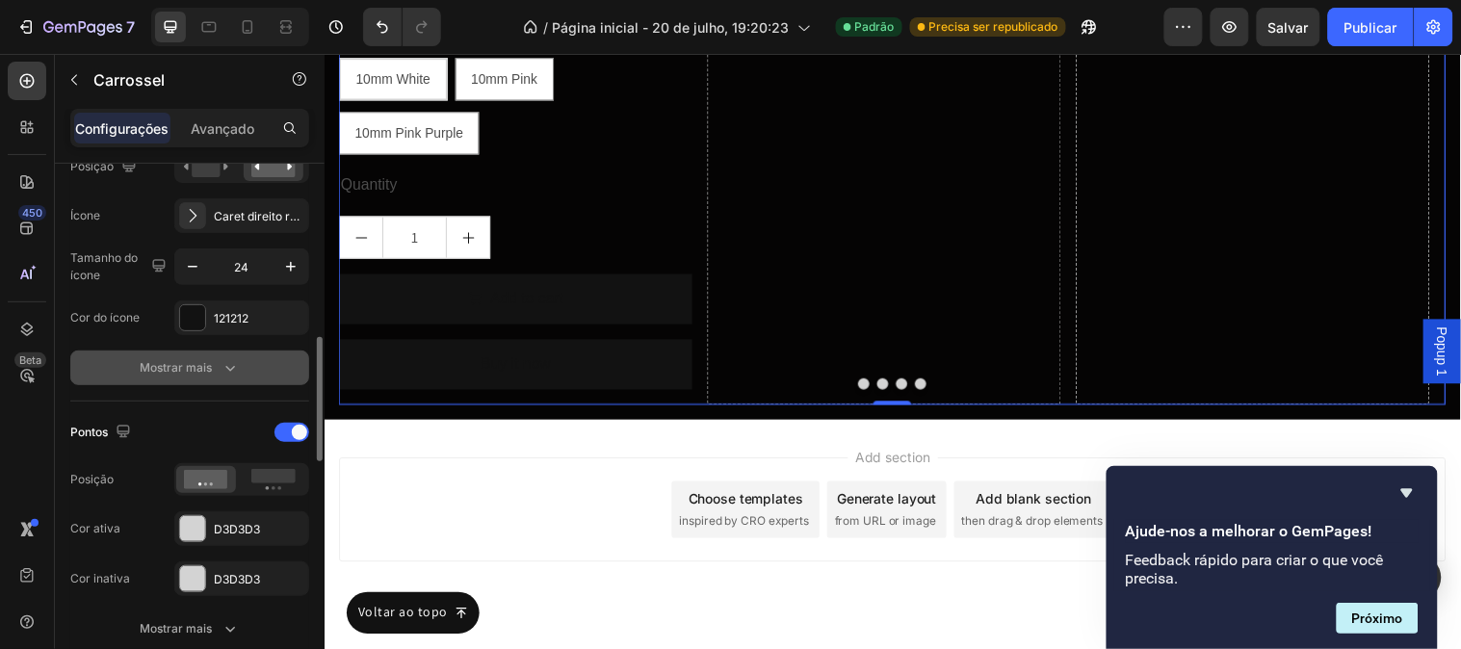
click at [210, 372] on font "Mostrar mais" at bounding box center [177, 367] width 72 height 14
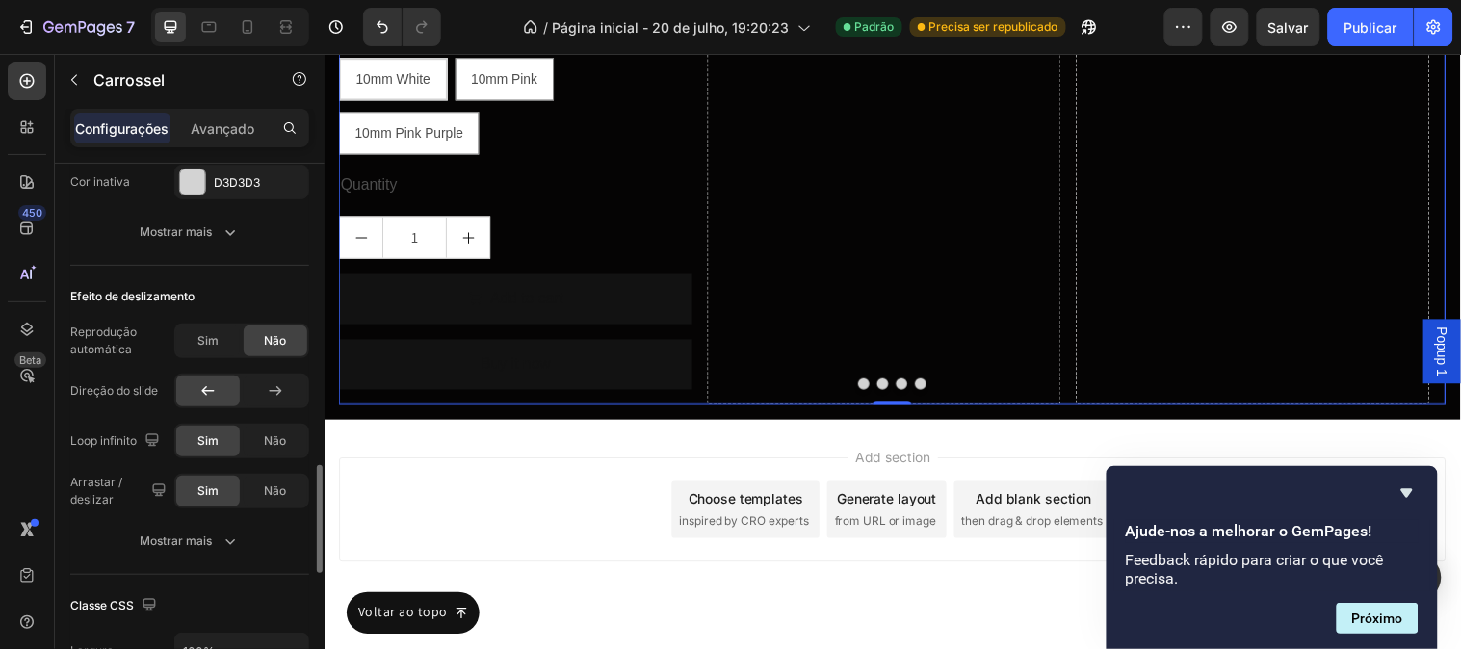
scroll to position [1391, 0]
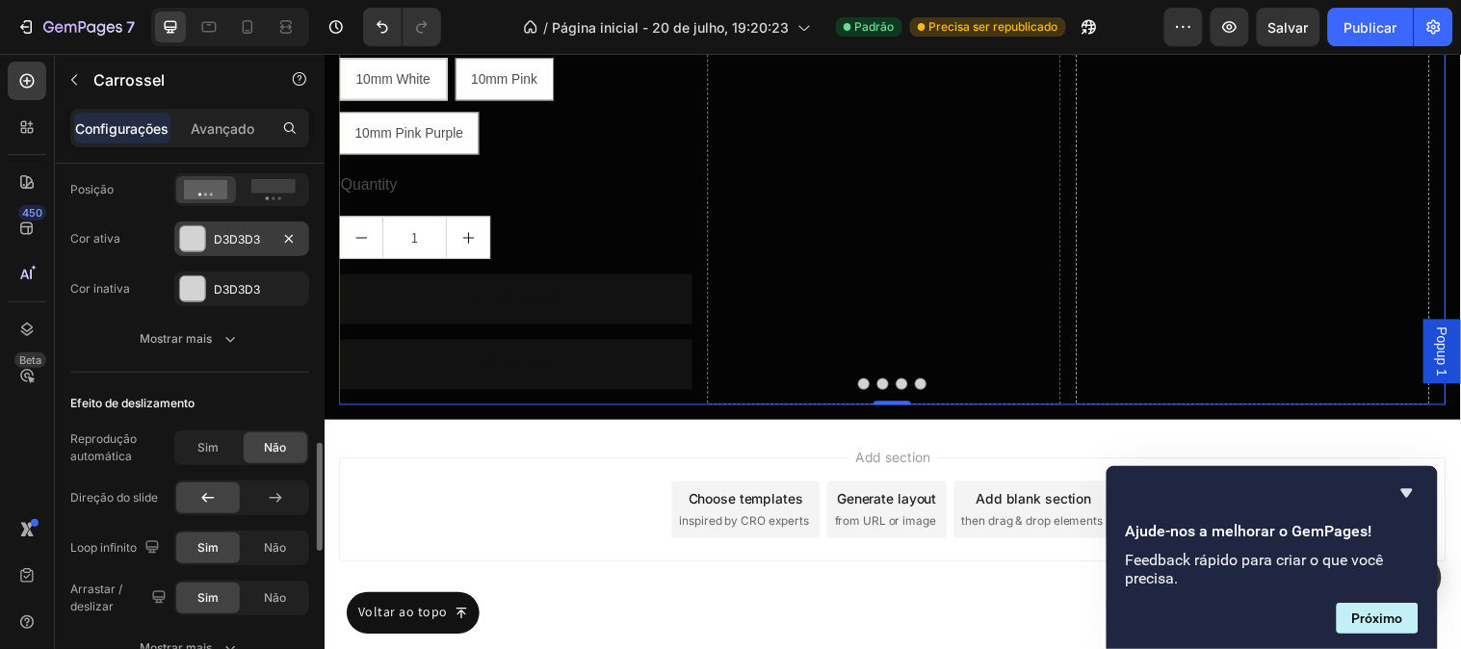
click at [219, 243] on font "D3D3D3" at bounding box center [237, 239] width 46 height 14
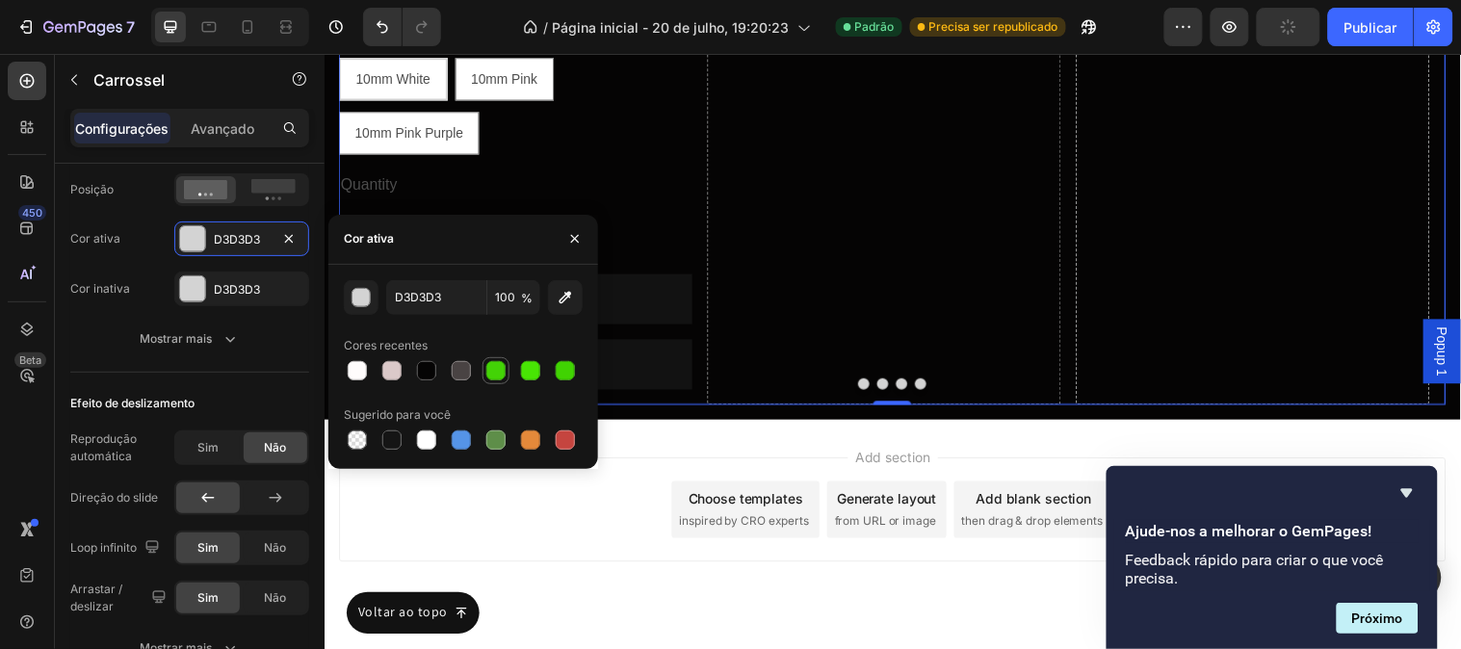
click at [486, 373] on div at bounding box center [495, 370] width 19 height 19
click at [428, 439] on div at bounding box center [426, 439] width 19 height 19
click at [450, 379] on div at bounding box center [461, 370] width 27 height 27
type input "494343"
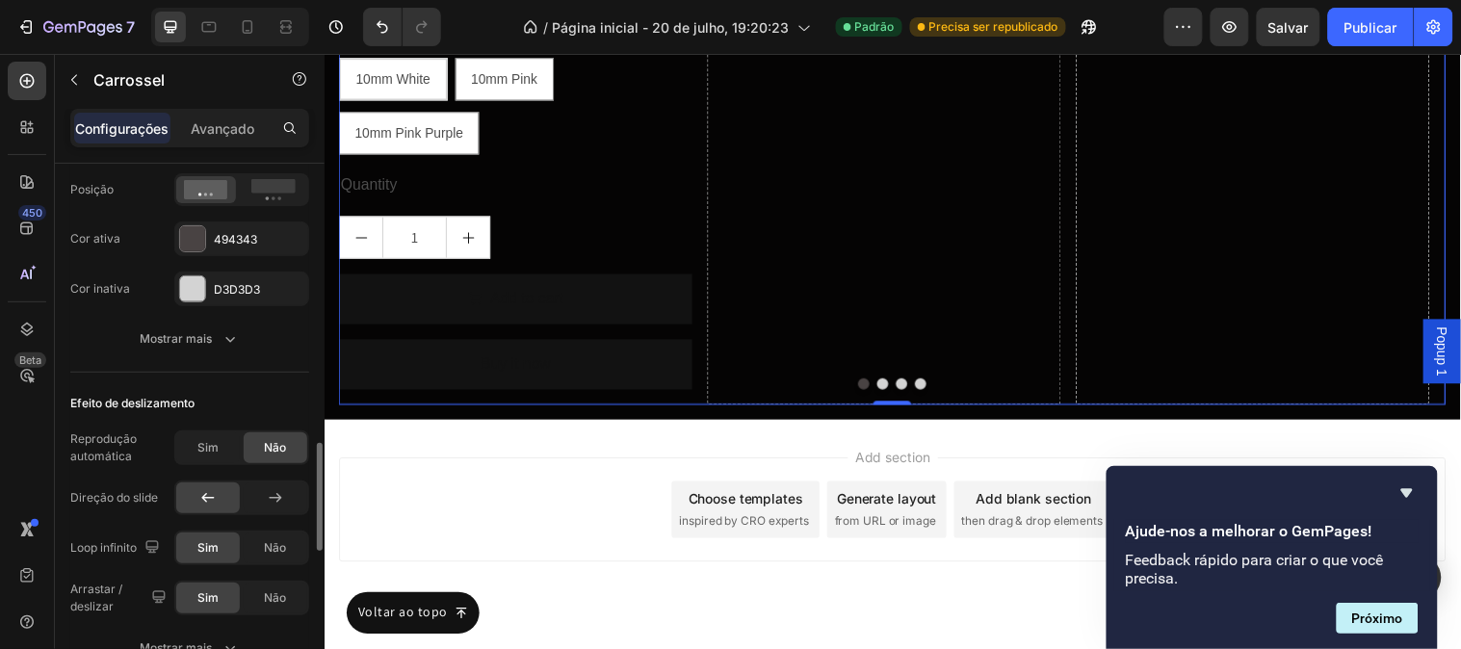
click at [273, 380] on div "Efeito de deslizamento Reprodução automática Sim Não Direção do slide Loop infi…" at bounding box center [189, 527] width 239 height 309
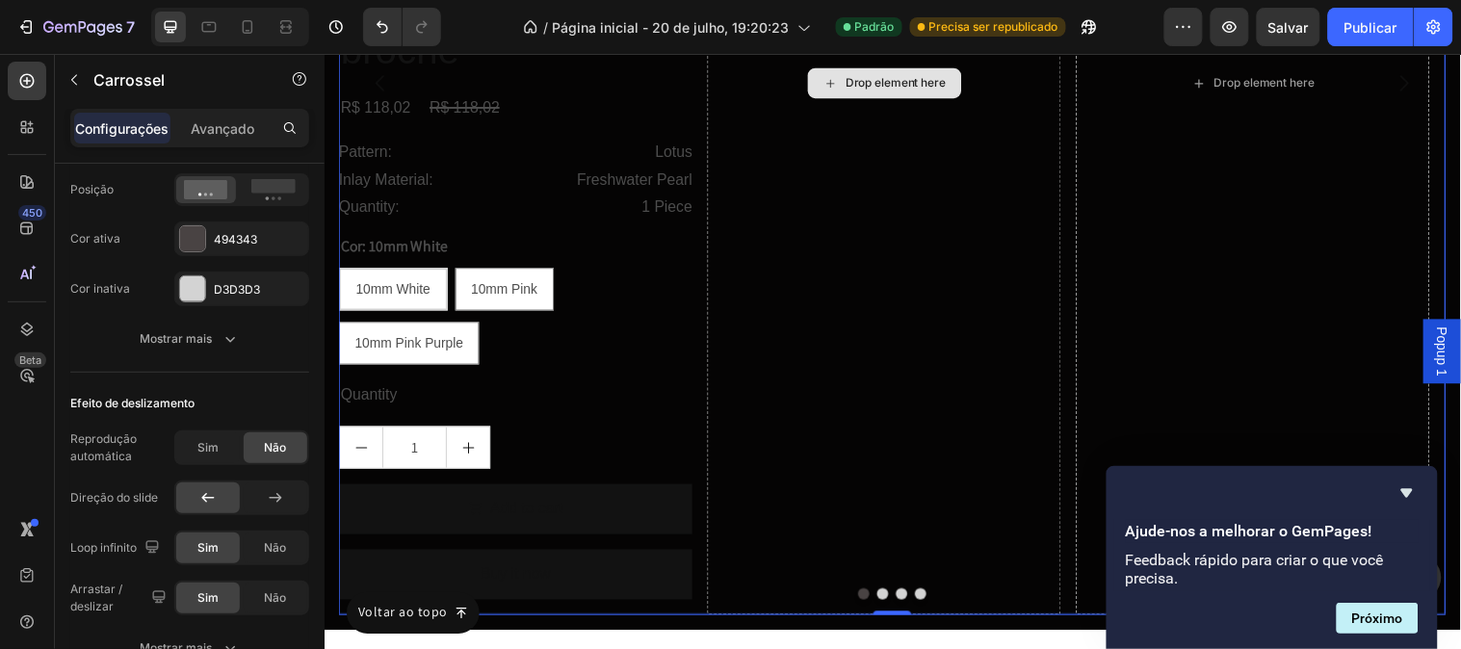
scroll to position [11330, 0]
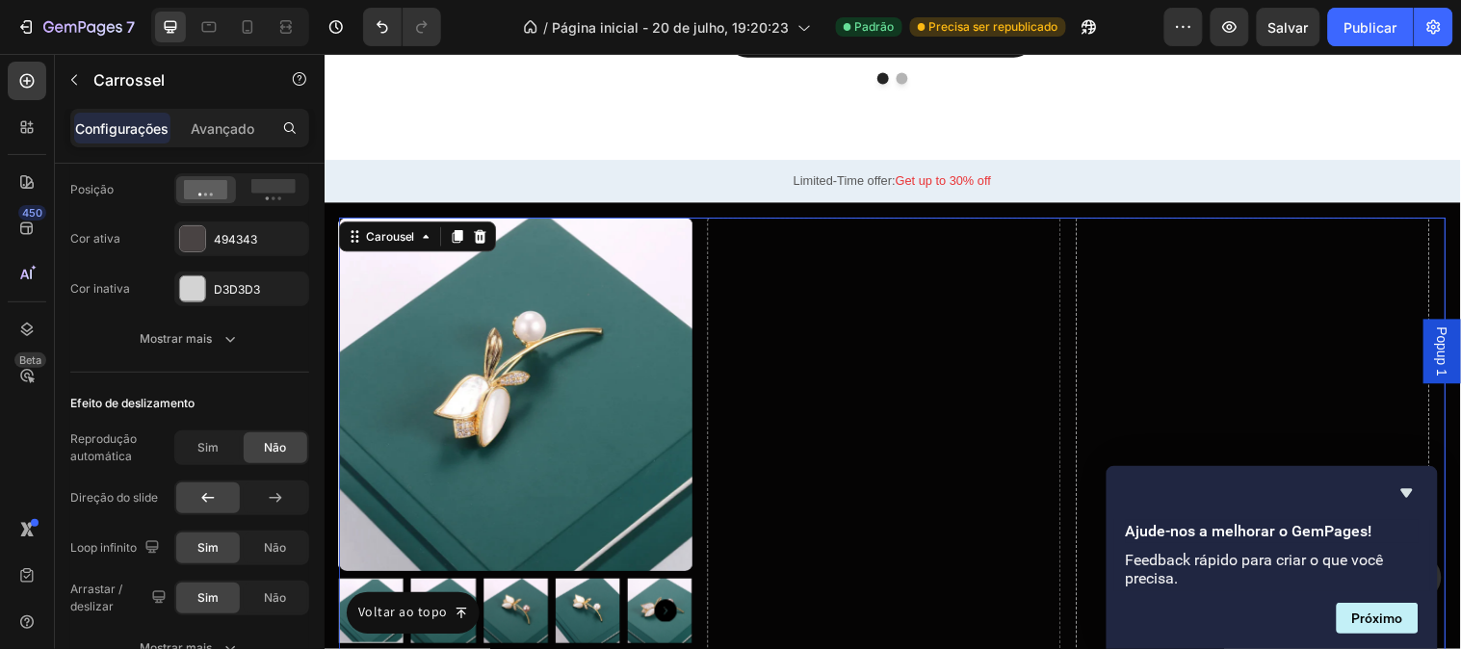
click at [485, 231] on icon at bounding box center [483, 237] width 13 height 13
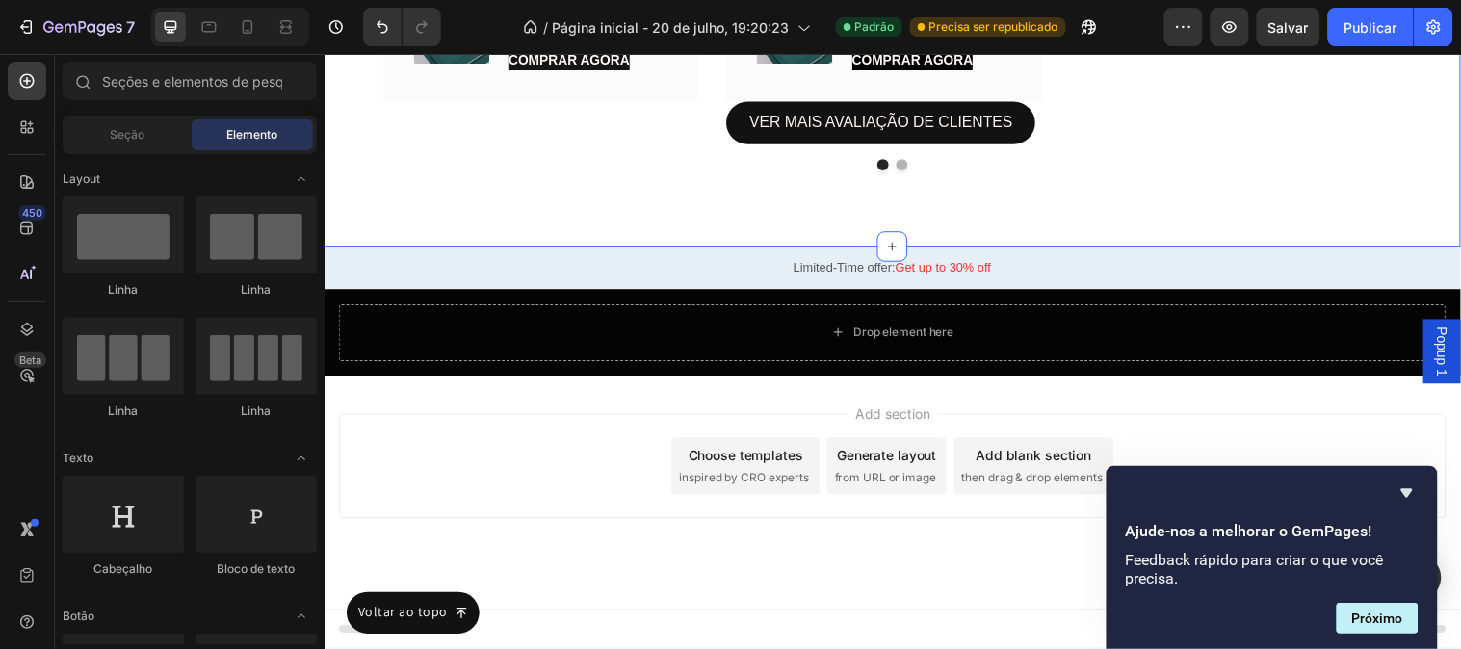
scroll to position [11209, 0]
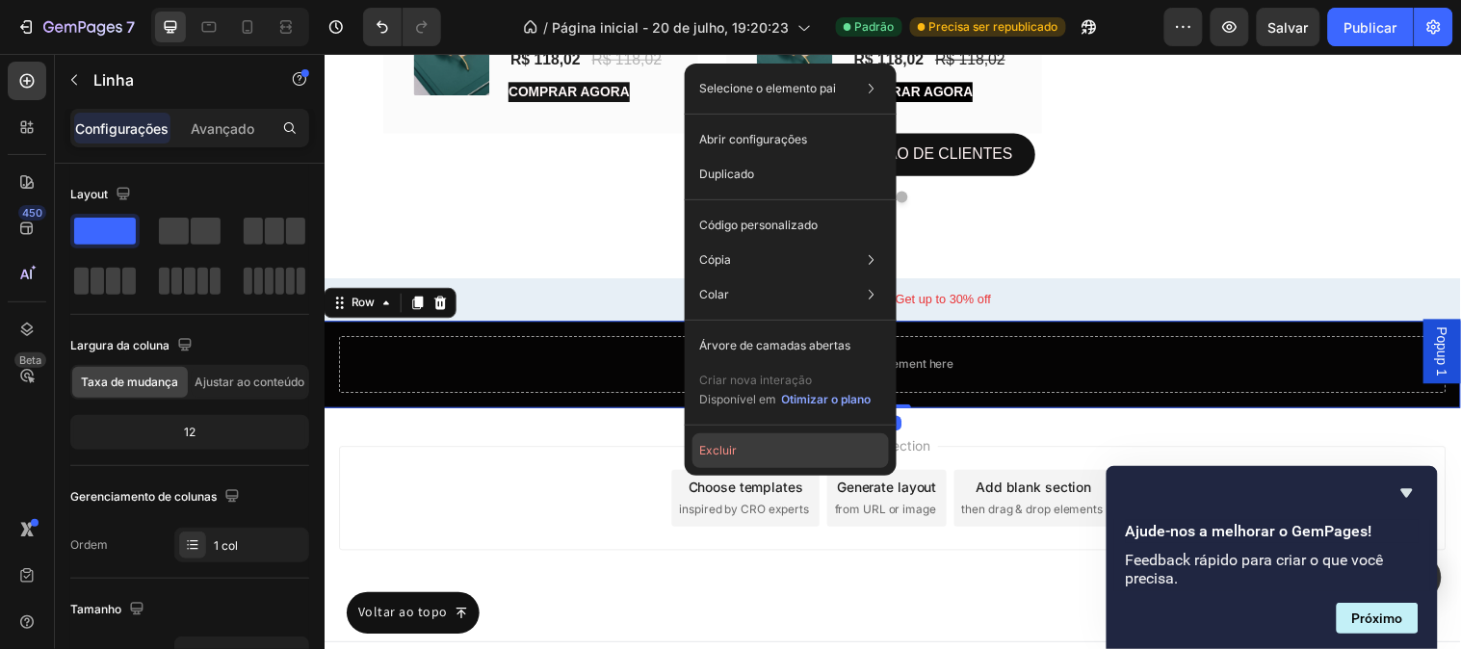
click at [742, 453] on button "Excluir" at bounding box center [790, 450] width 196 height 35
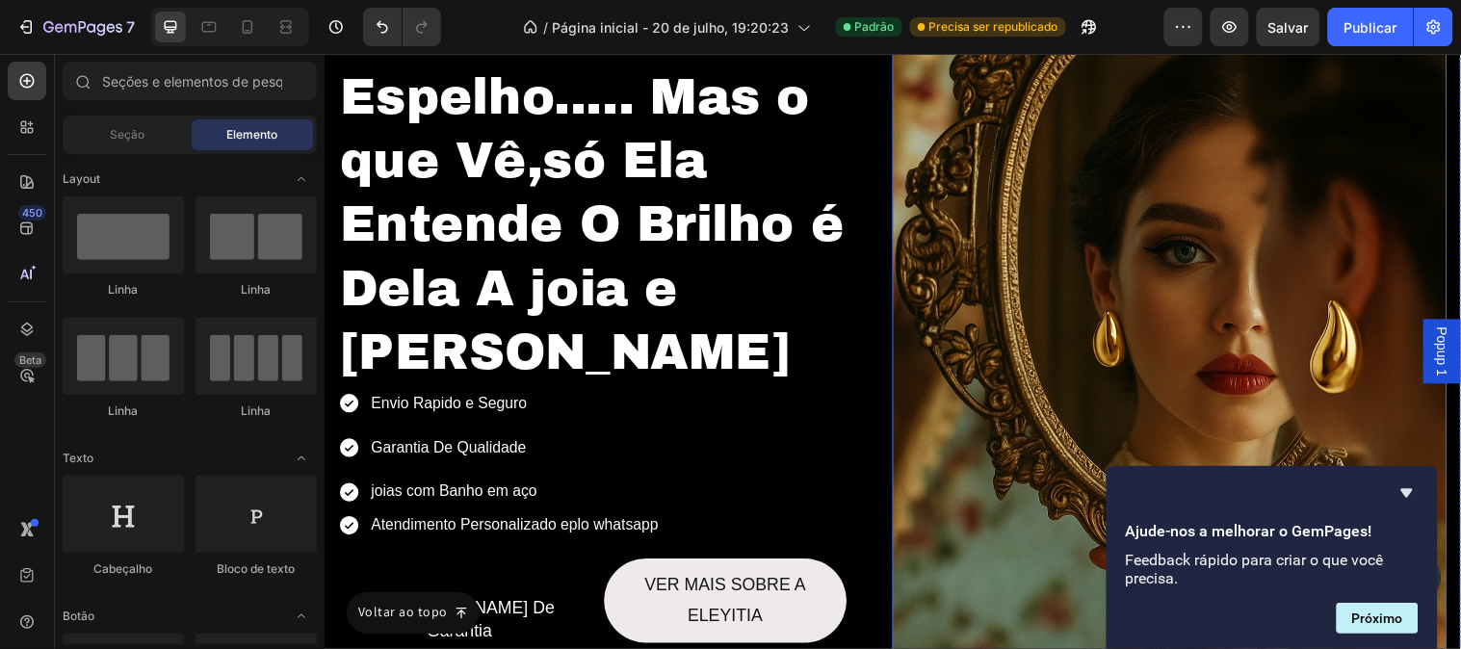
scroll to position [0, 0]
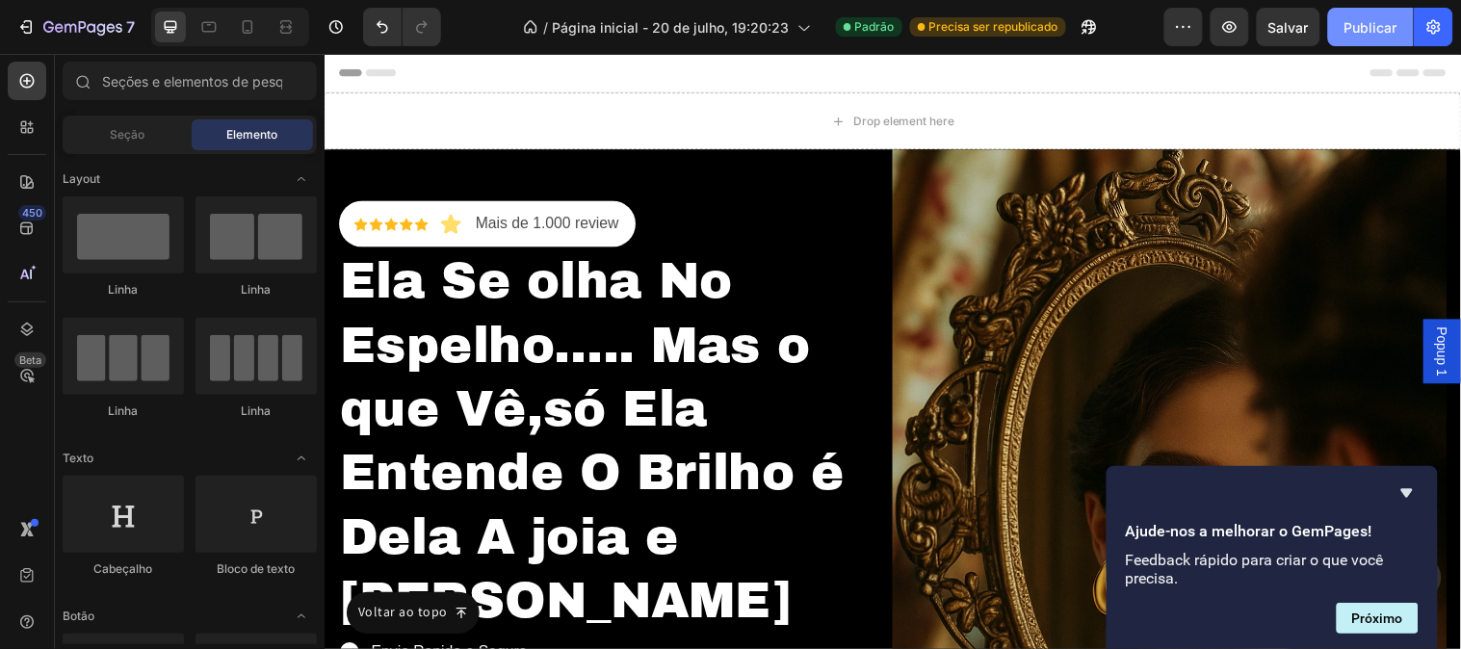
click at [1346, 24] on font "Publicar" at bounding box center [1370, 27] width 53 height 16
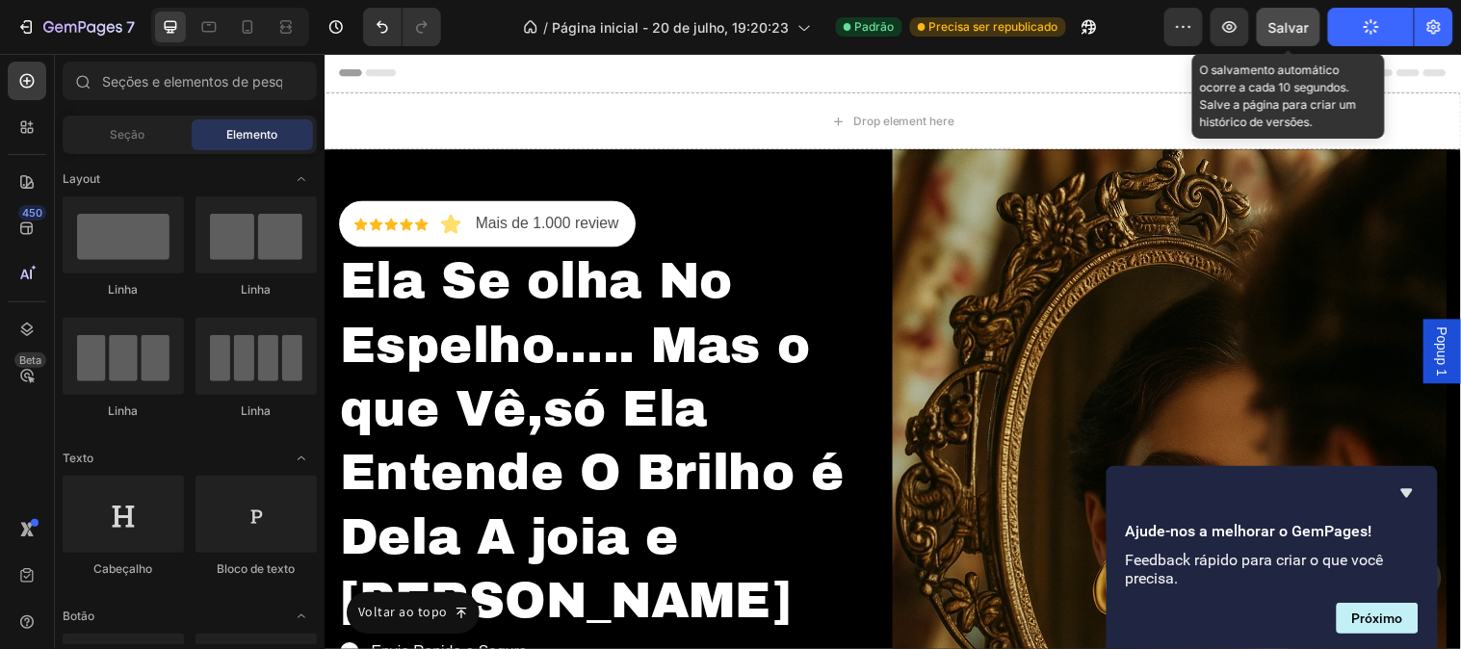
click at [1283, 27] on font "Salvar" at bounding box center [1288, 27] width 40 height 16
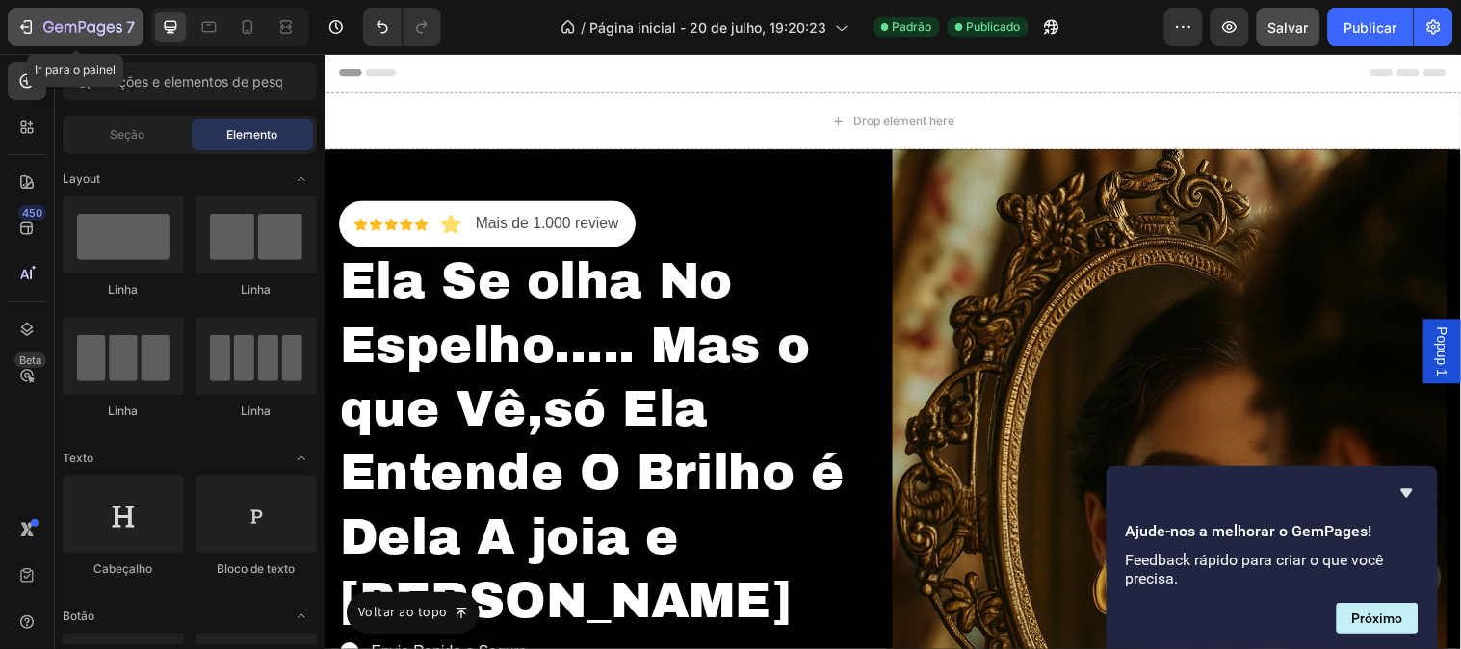
click at [27, 29] on icon "button" at bounding box center [25, 26] width 19 height 19
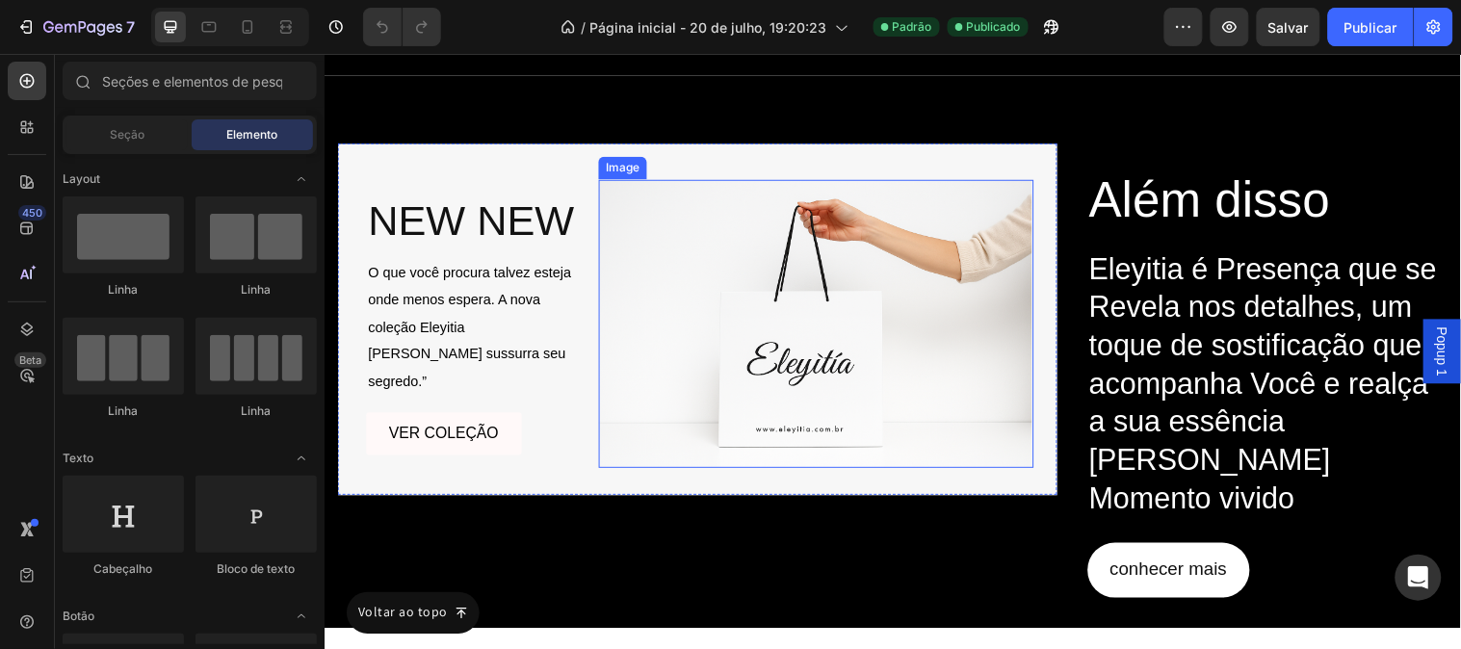
scroll to position [7416, 0]
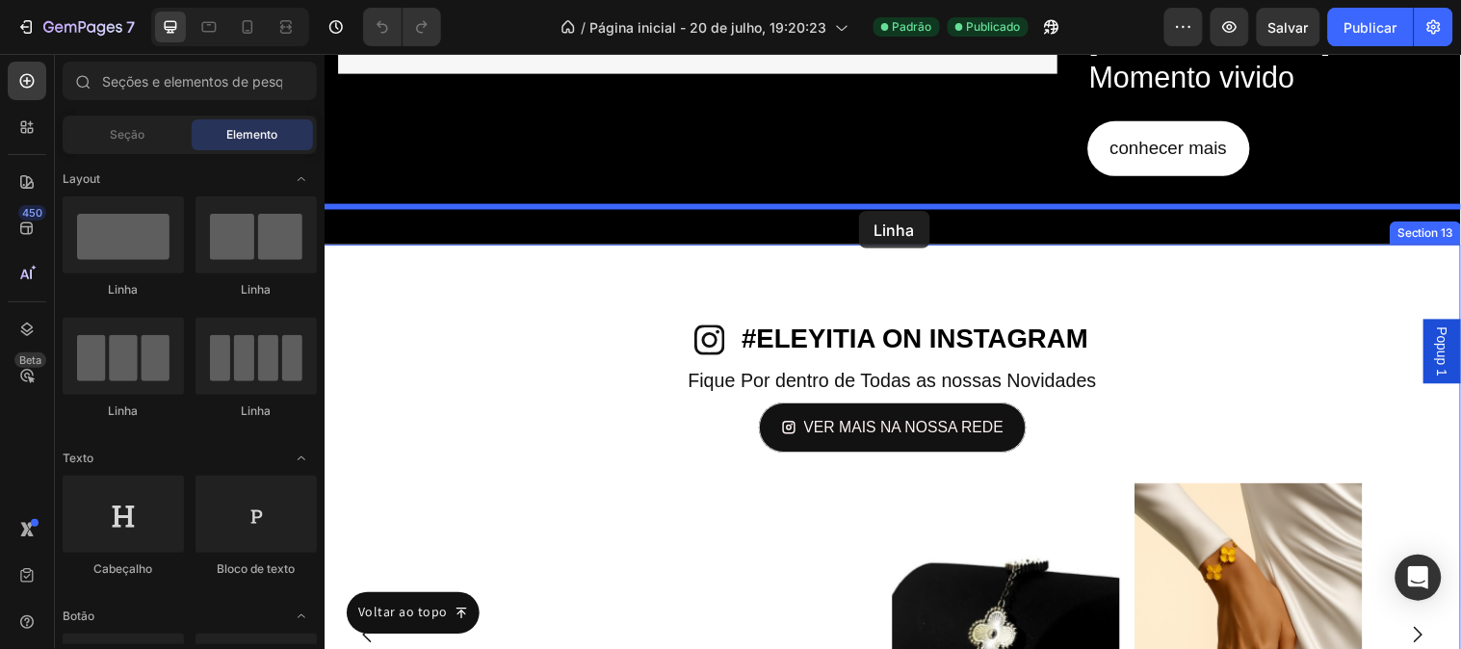
drag, startPoint x: 444, startPoint y: 406, endPoint x: 867, endPoint y: 213, distance: 465.0
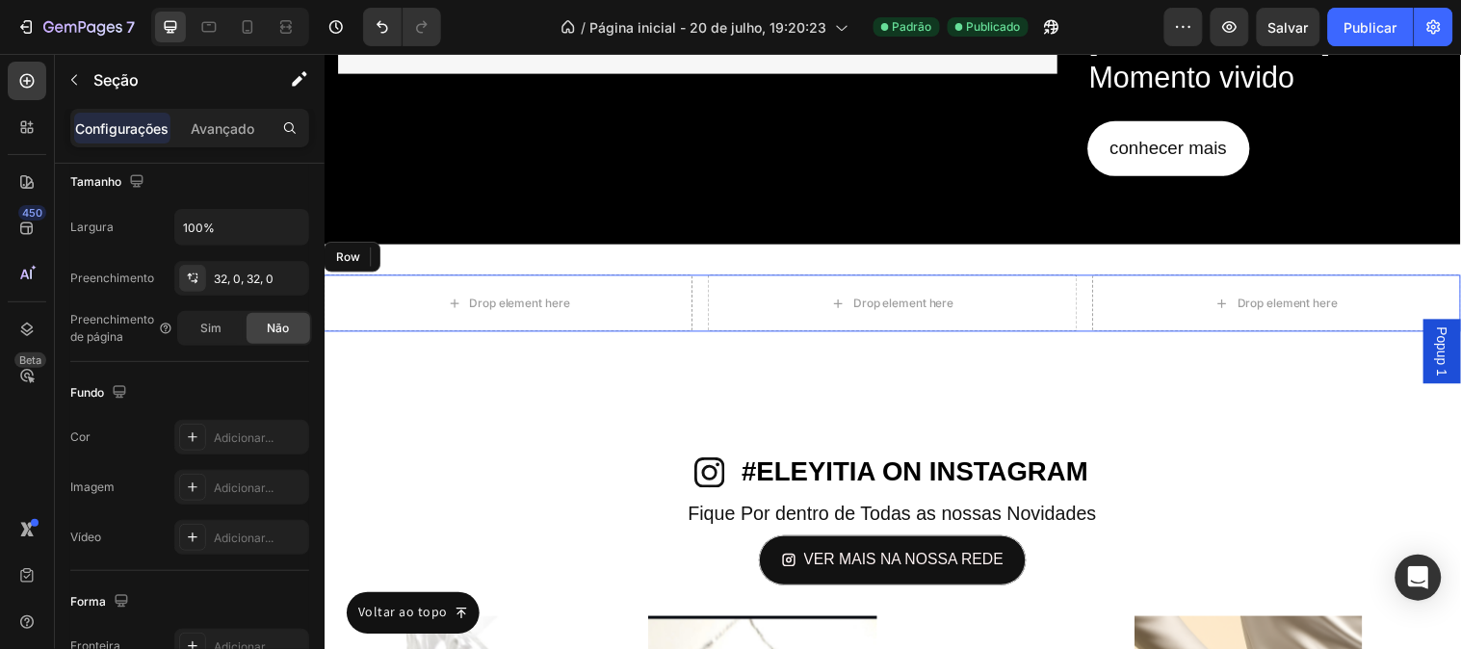
scroll to position [634, 0]
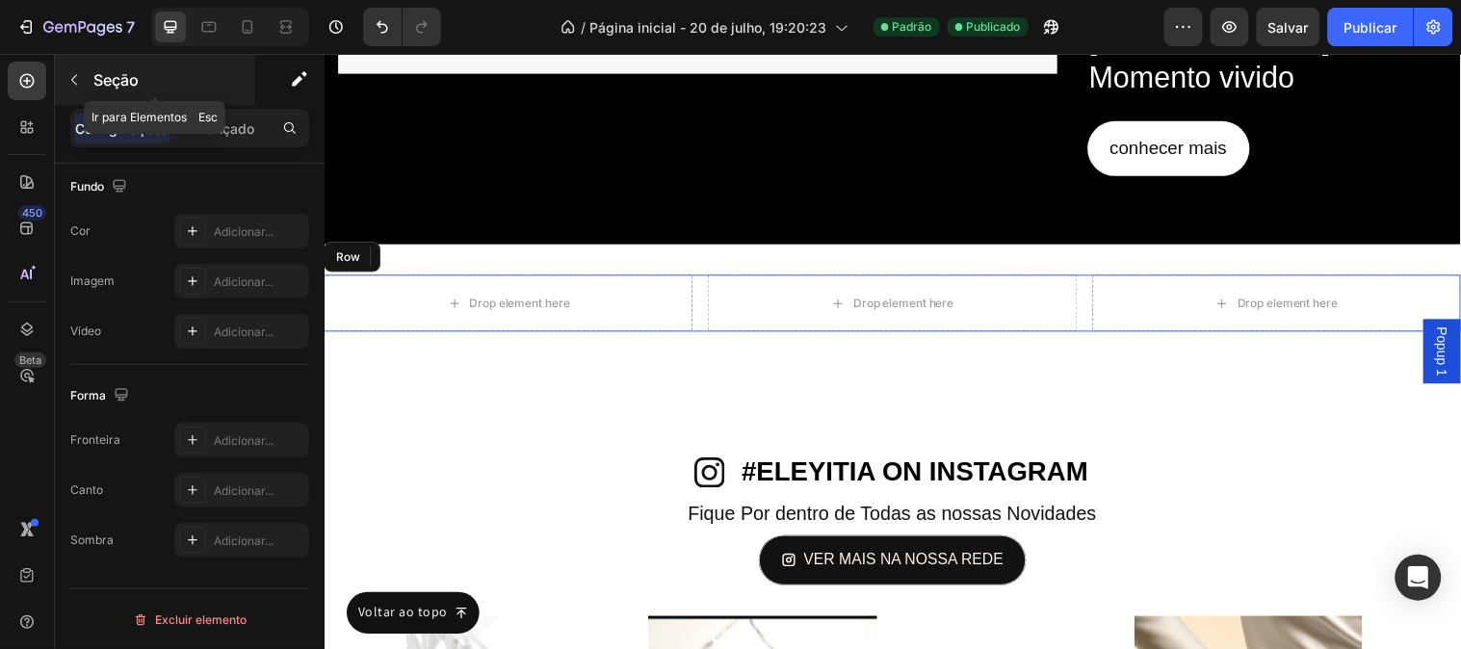
click at [71, 84] on icon "button" at bounding box center [73, 79] width 15 height 15
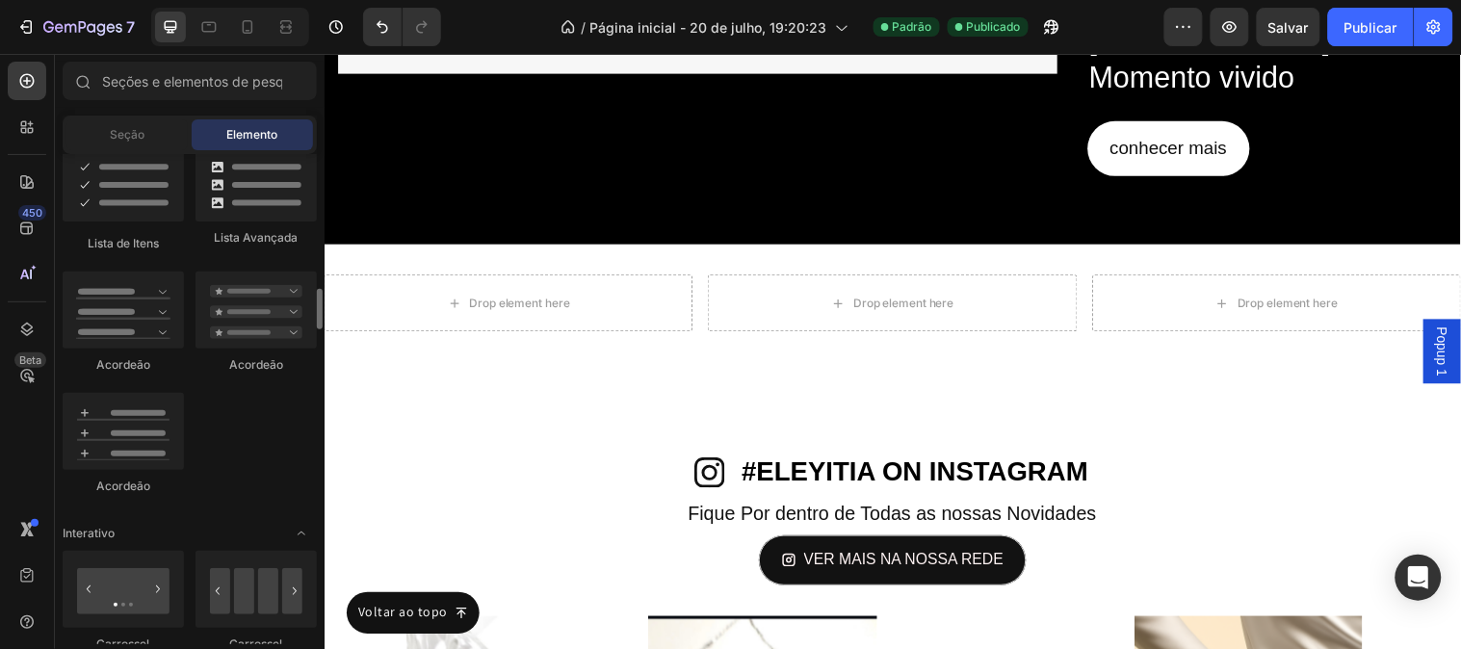
scroll to position [1926, 0]
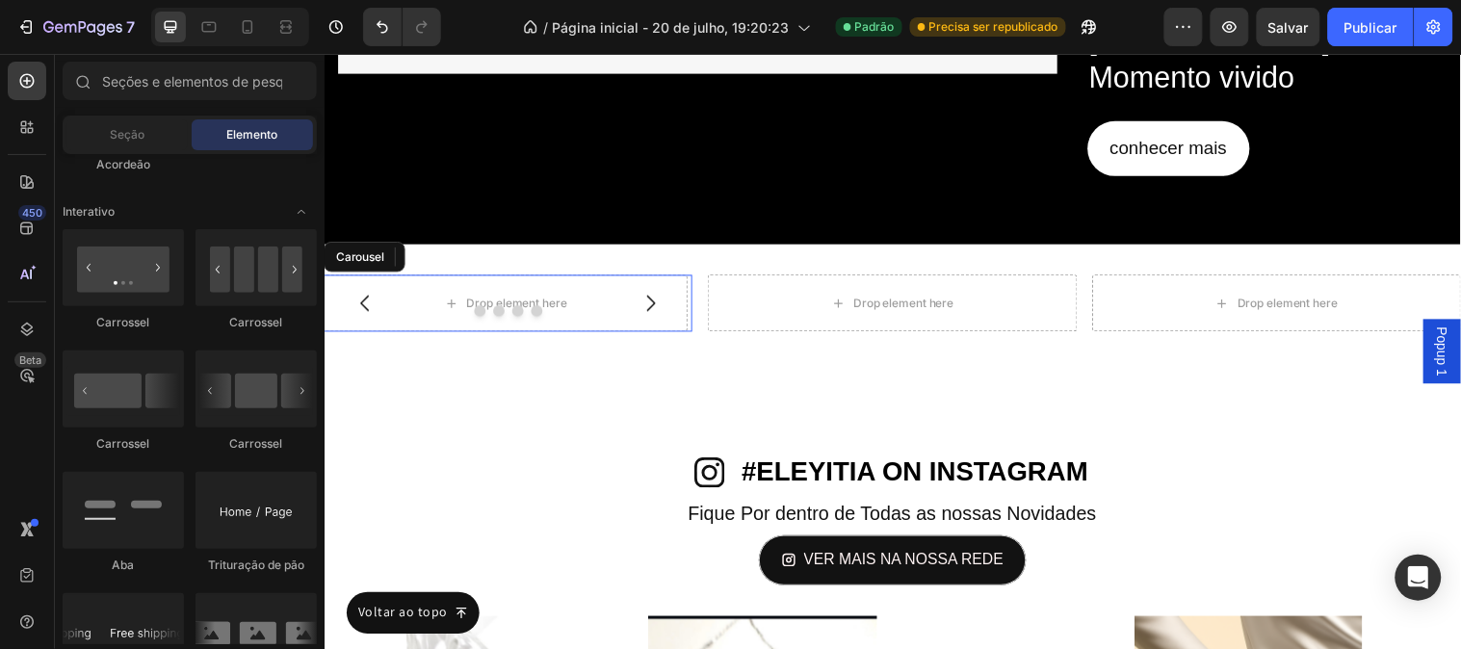
click at [657, 295] on icon "Carousel Next Arrow" at bounding box center [655, 306] width 23 height 23
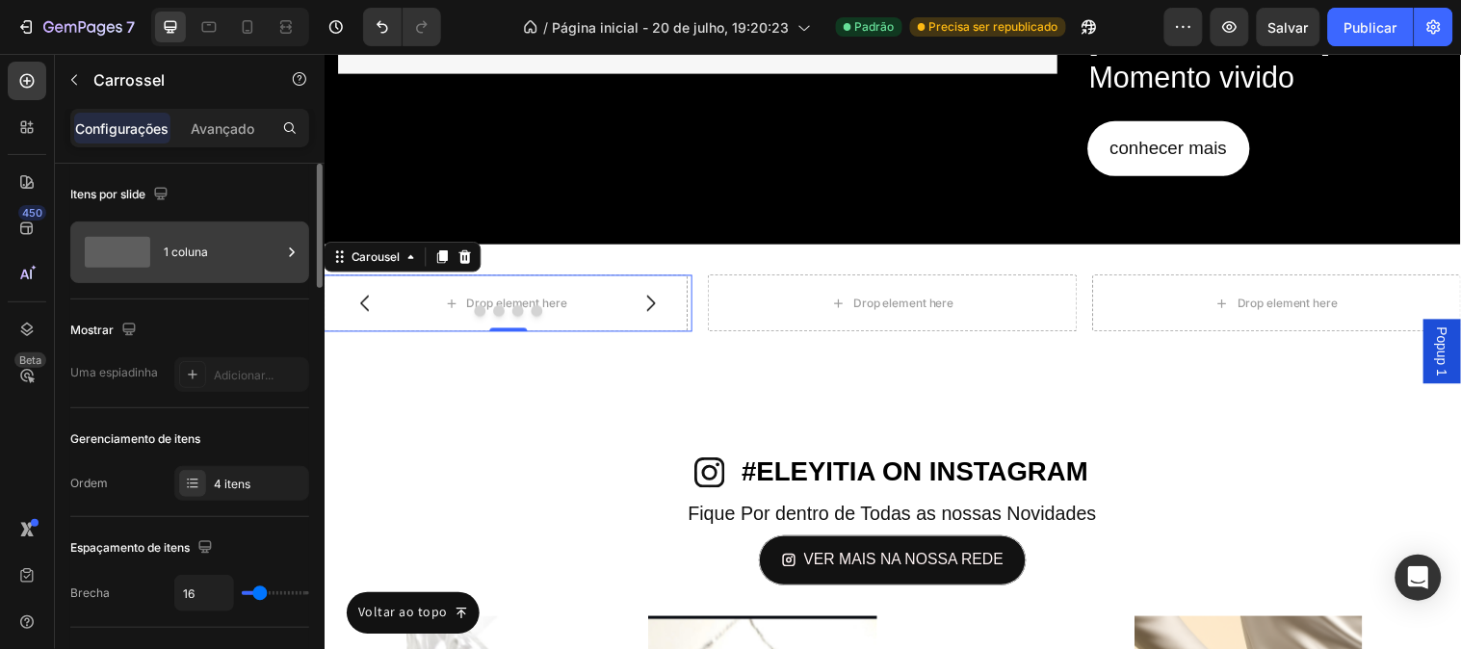
click at [295, 256] on icon at bounding box center [291, 252] width 19 height 19
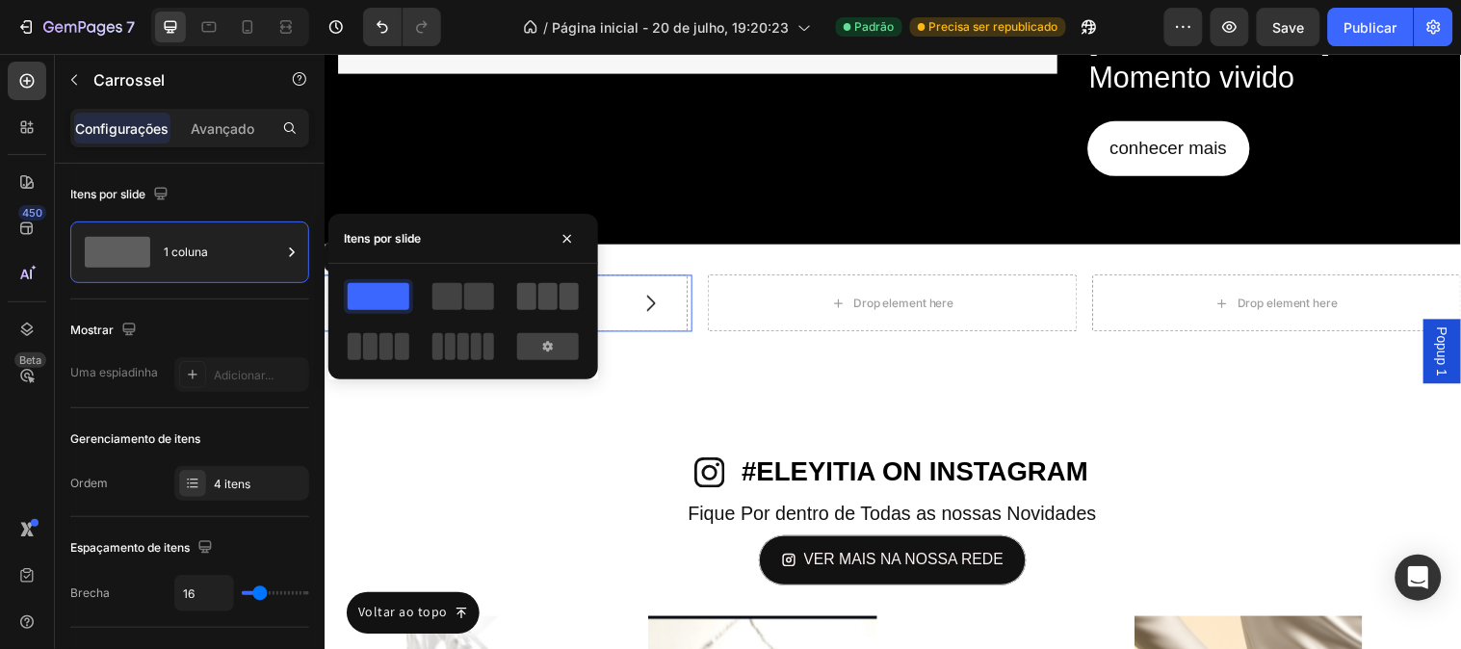
click at [517, 301] on span at bounding box center [526, 296] width 19 height 27
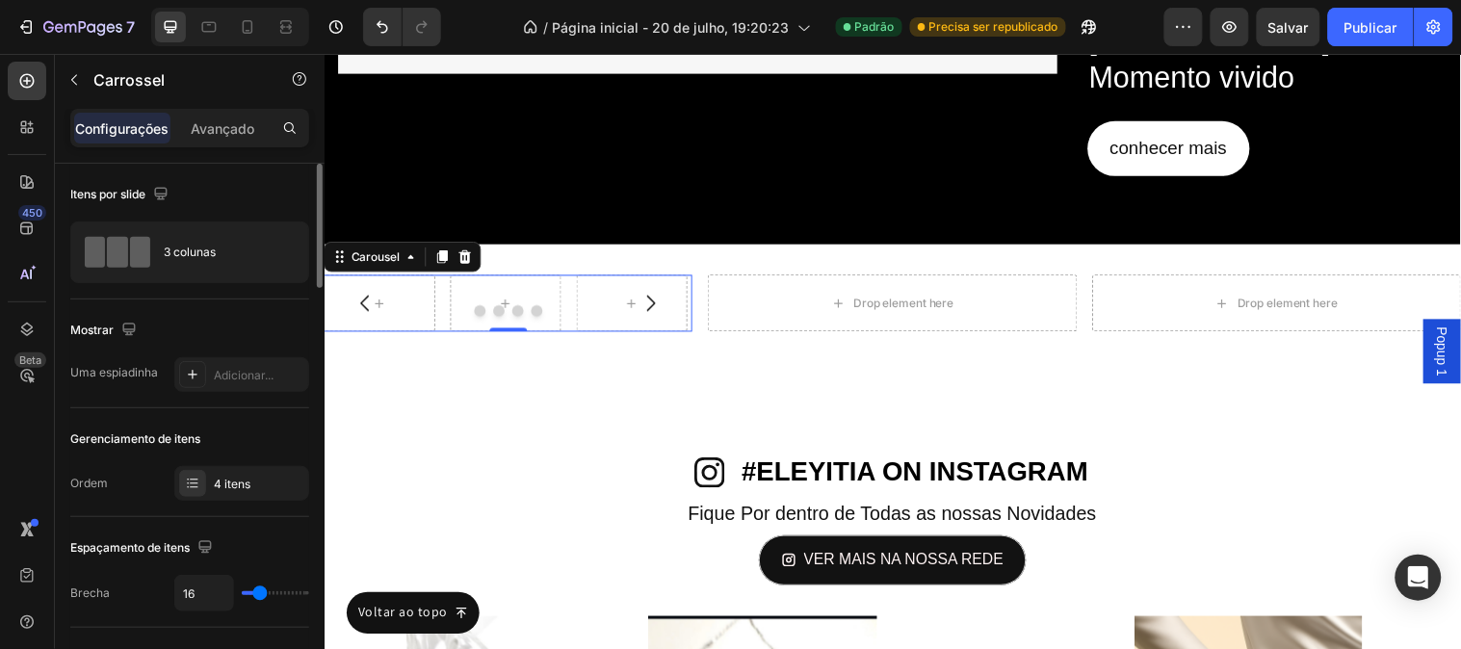
click at [273, 430] on div "Gerenciamento de itens" at bounding box center [189, 439] width 239 height 31
click at [390, 36] on icon "Desfazer/Refazer" at bounding box center [382, 26] width 19 height 19
click at [470, 252] on icon at bounding box center [467, 258] width 13 height 13
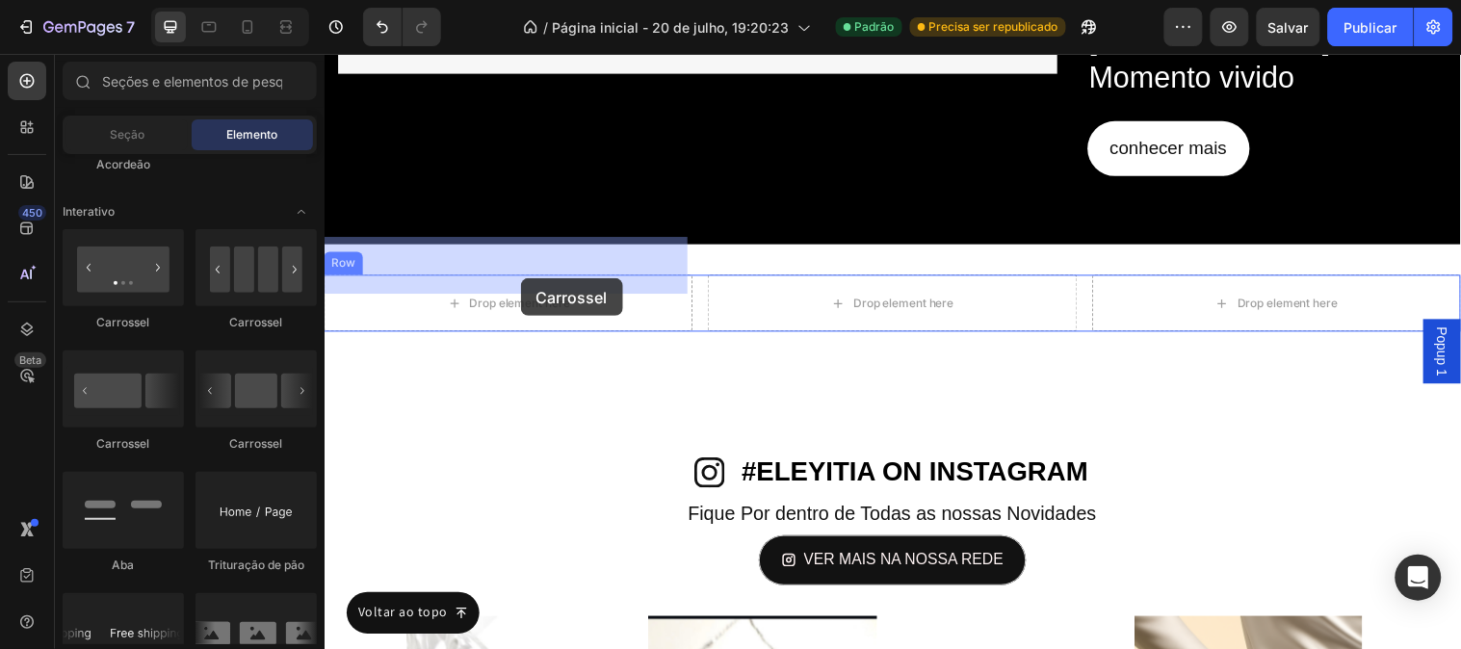
drag, startPoint x: 476, startPoint y: 443, endPoint x: 523, endPoint y: 281, distance: 168.5
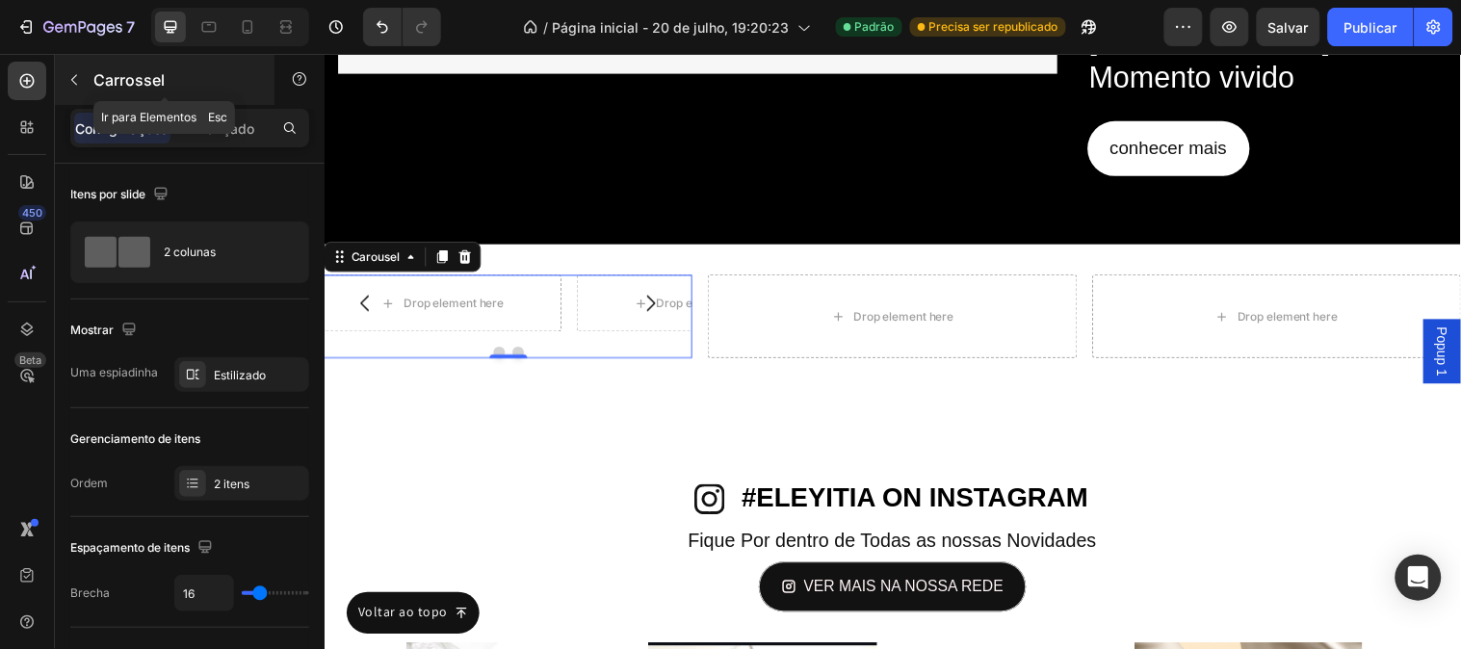
click at [61, 65] on button "button" at bounding box center [74, 80] width 31 height 31
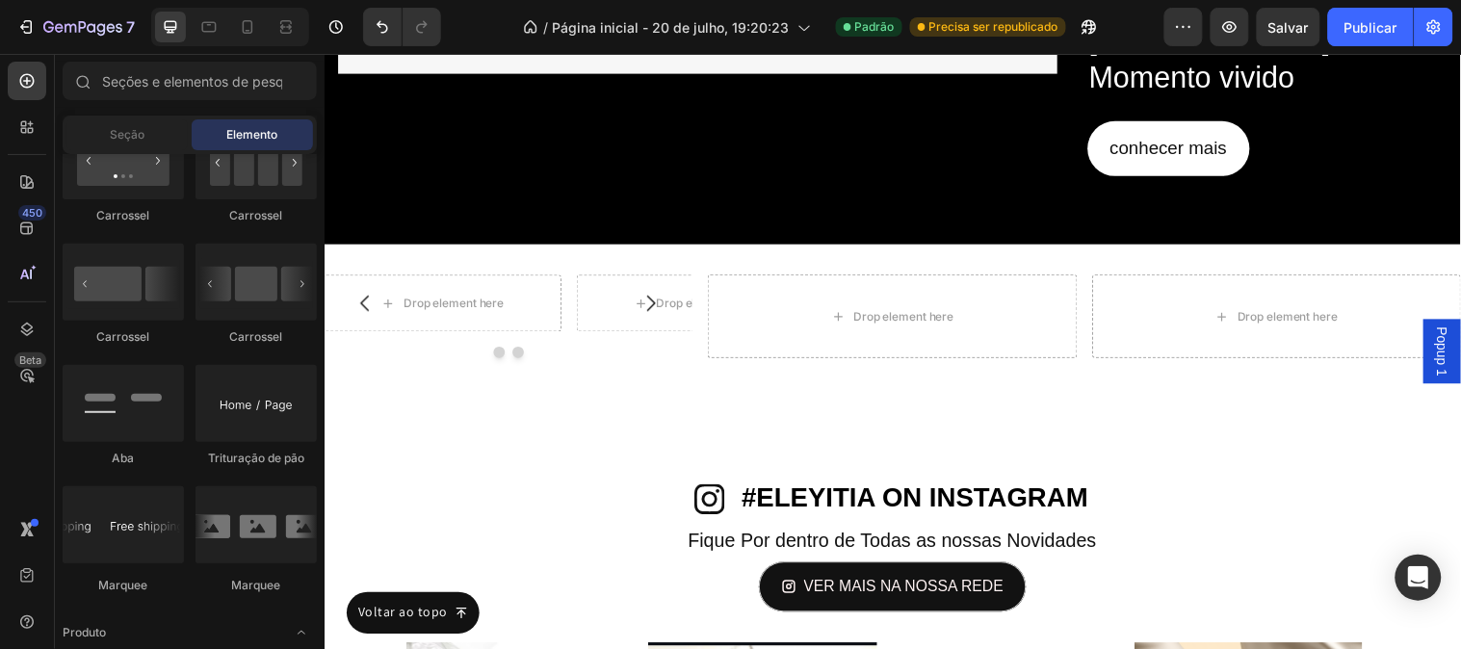
scroll to position [2567, 0]
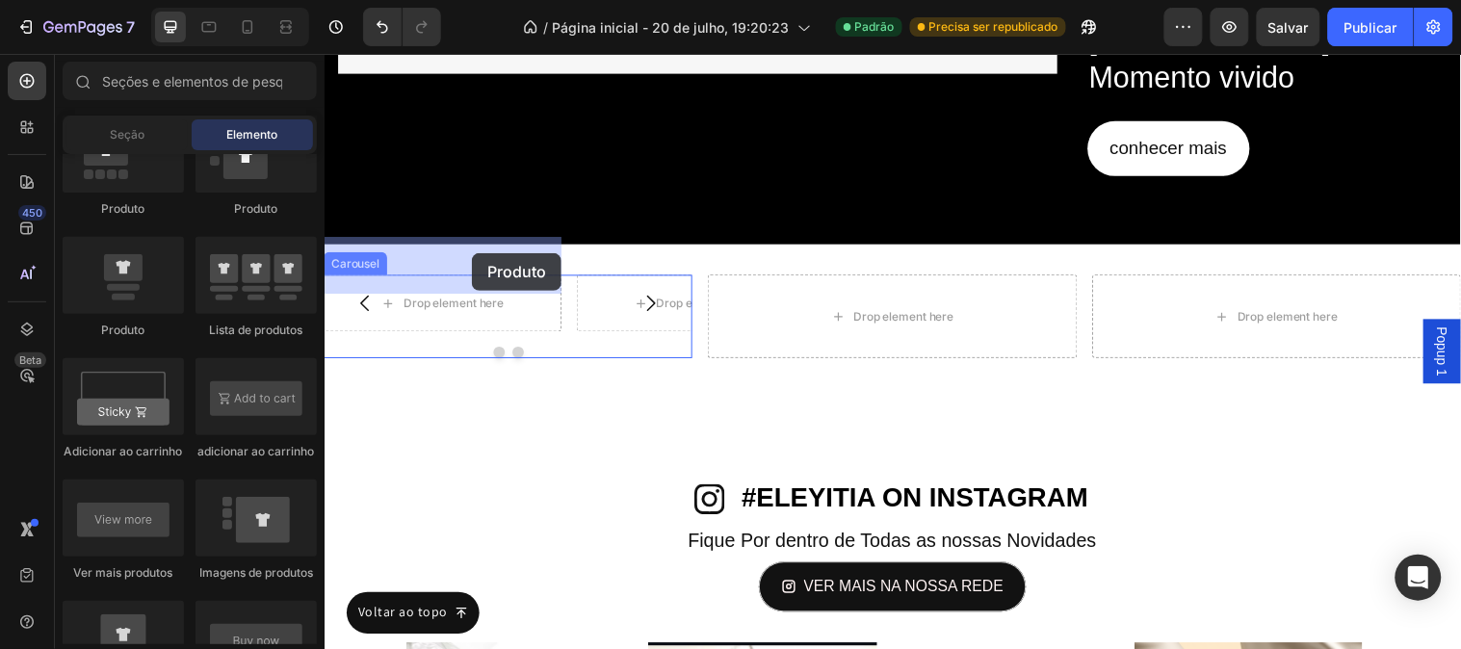
drag, startPoint x: 469, startPoint y: 350, endPoint x: 474, endPoint y: 255, distance: 94.5
click at [474, 277] on div "Drop element here" at bounding box center [445, 306] width 242 height 58
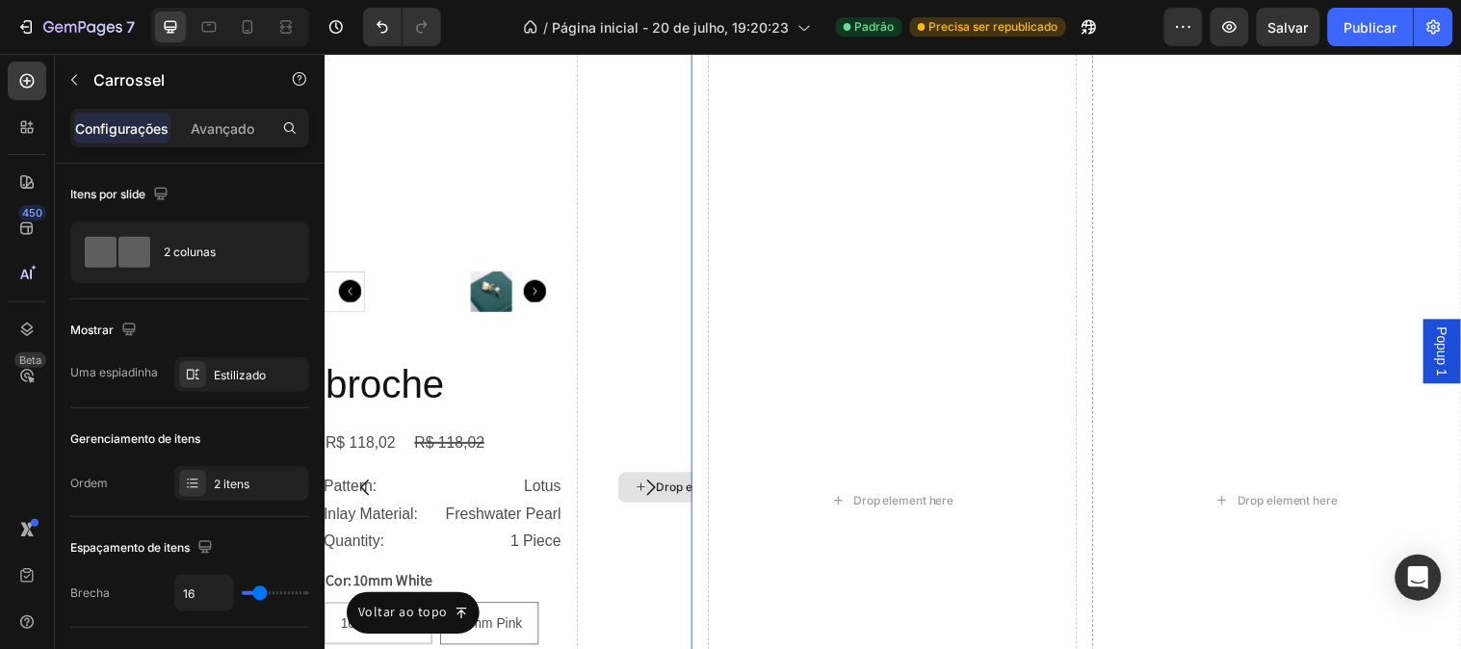
scroll to position [7416, 0]
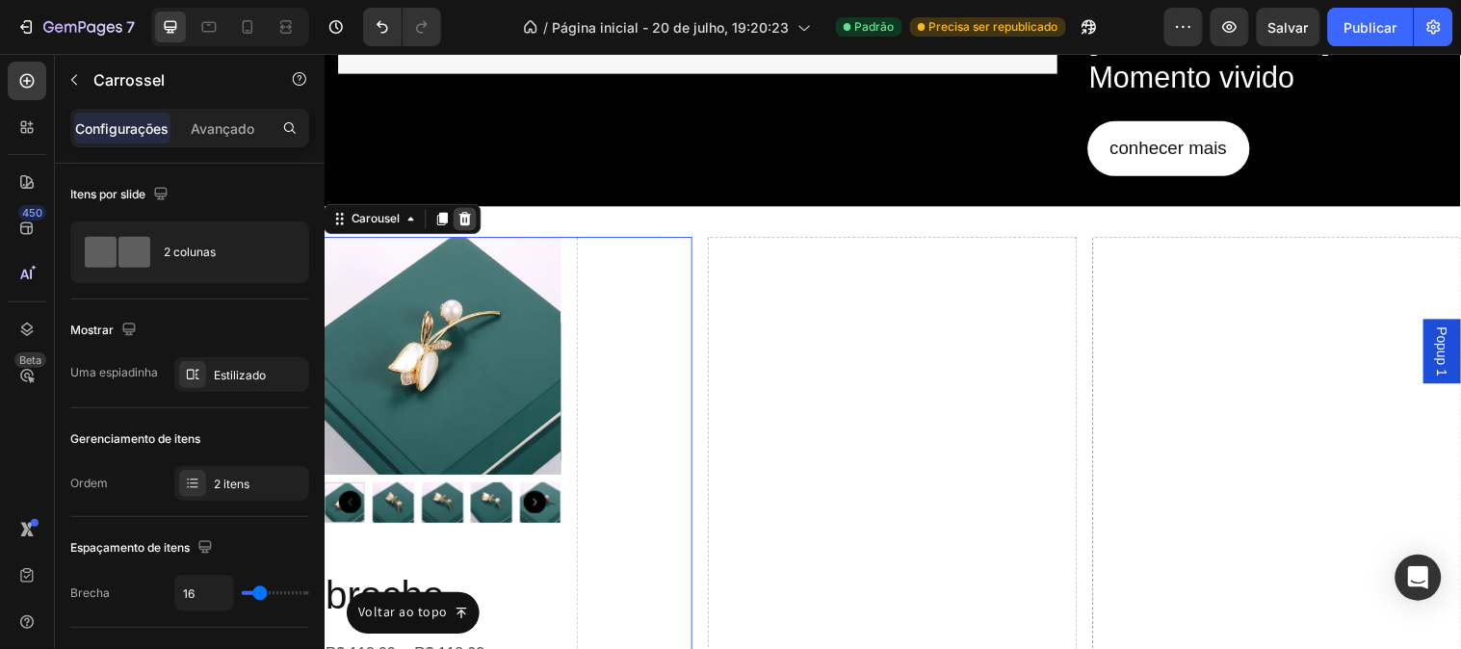
click at [470, 221] on icon at bounding box center [467, 220] width 13 height 13
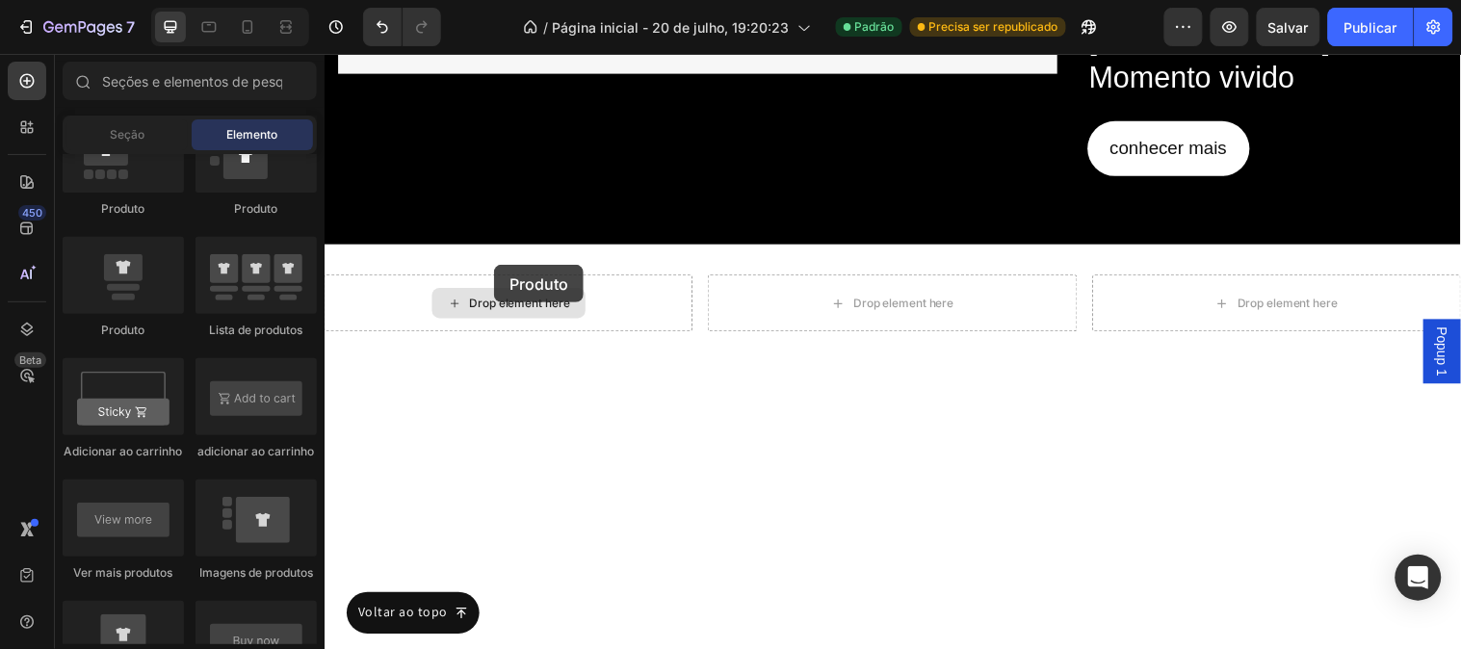
click at [496, 277] on div "Drop element here" at bounding box center [511, 306] width 375 height 58
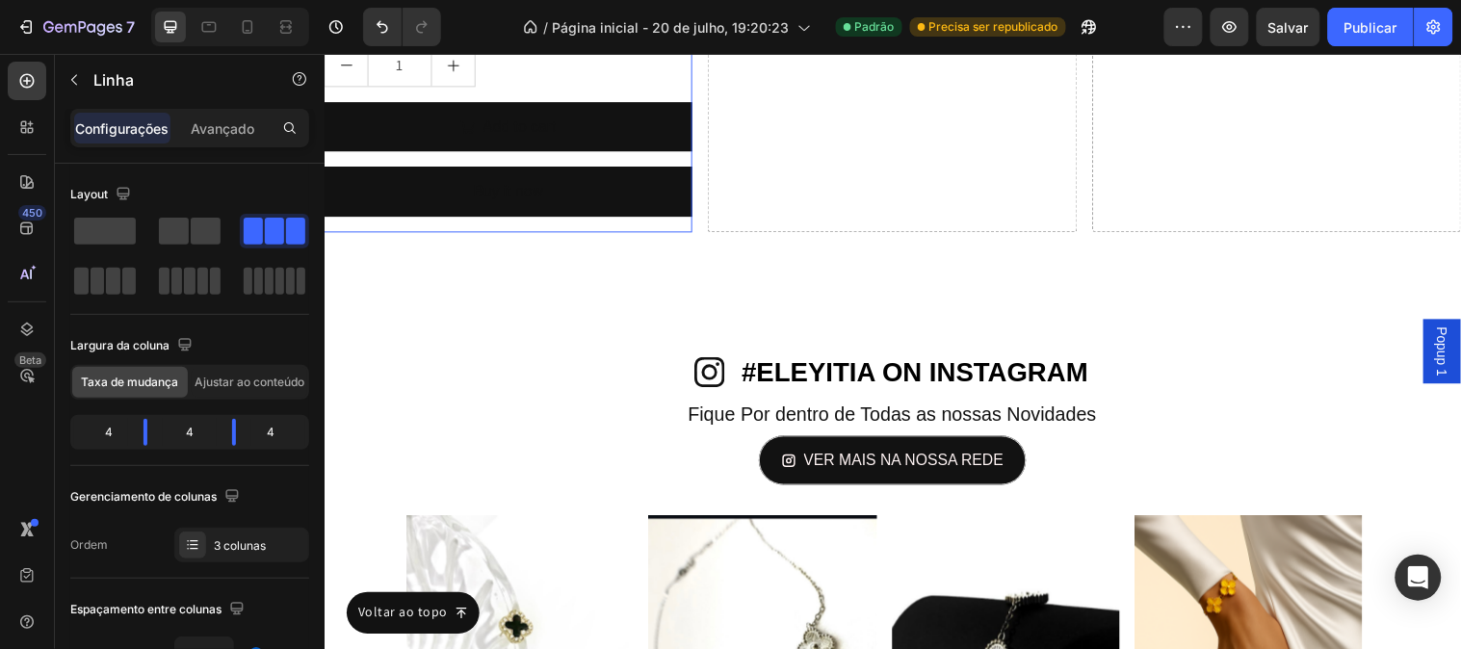
scroll to position [8379, 0]
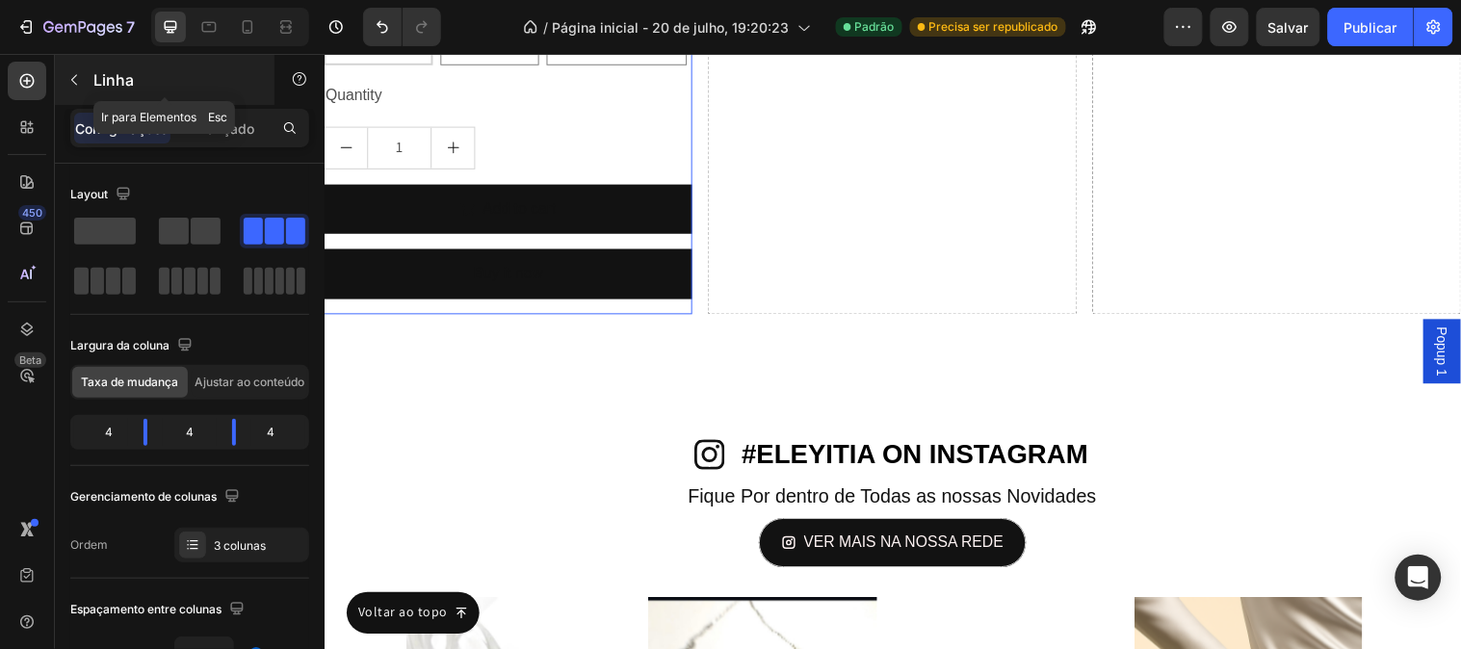
click at [80, 87] on icon "button" at bounding box center [73, 79] width 15 height 15
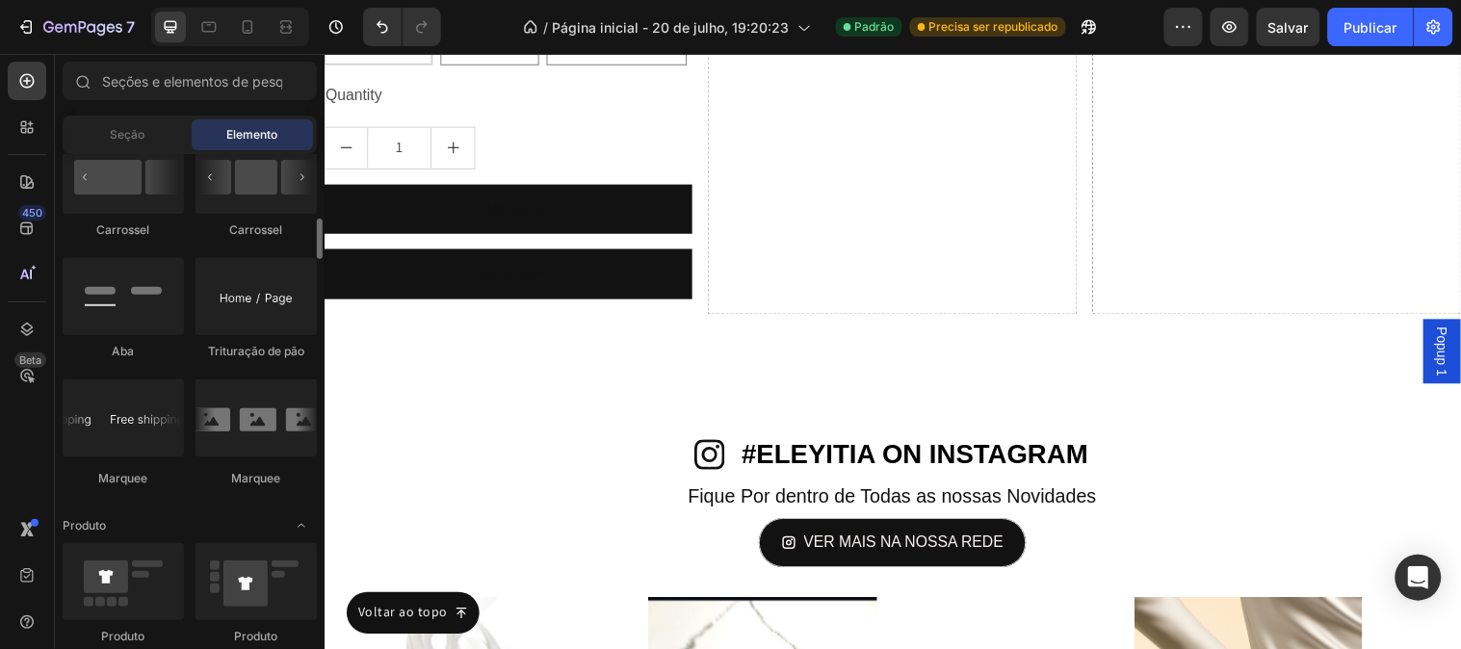
scroll to position [1926, 0]
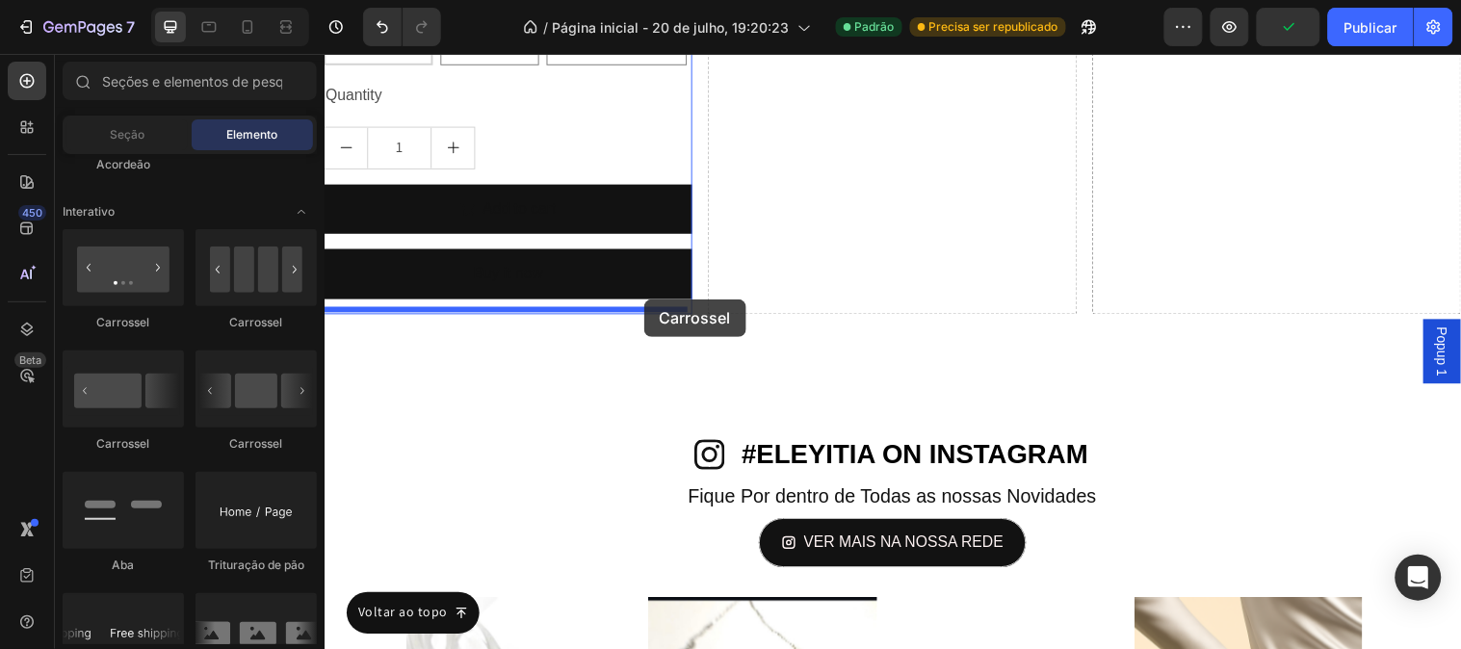
drag, startPoint x: 452, startPoint y: 364, endPoint x: 702, endPoint y: 328, distance: 252.9
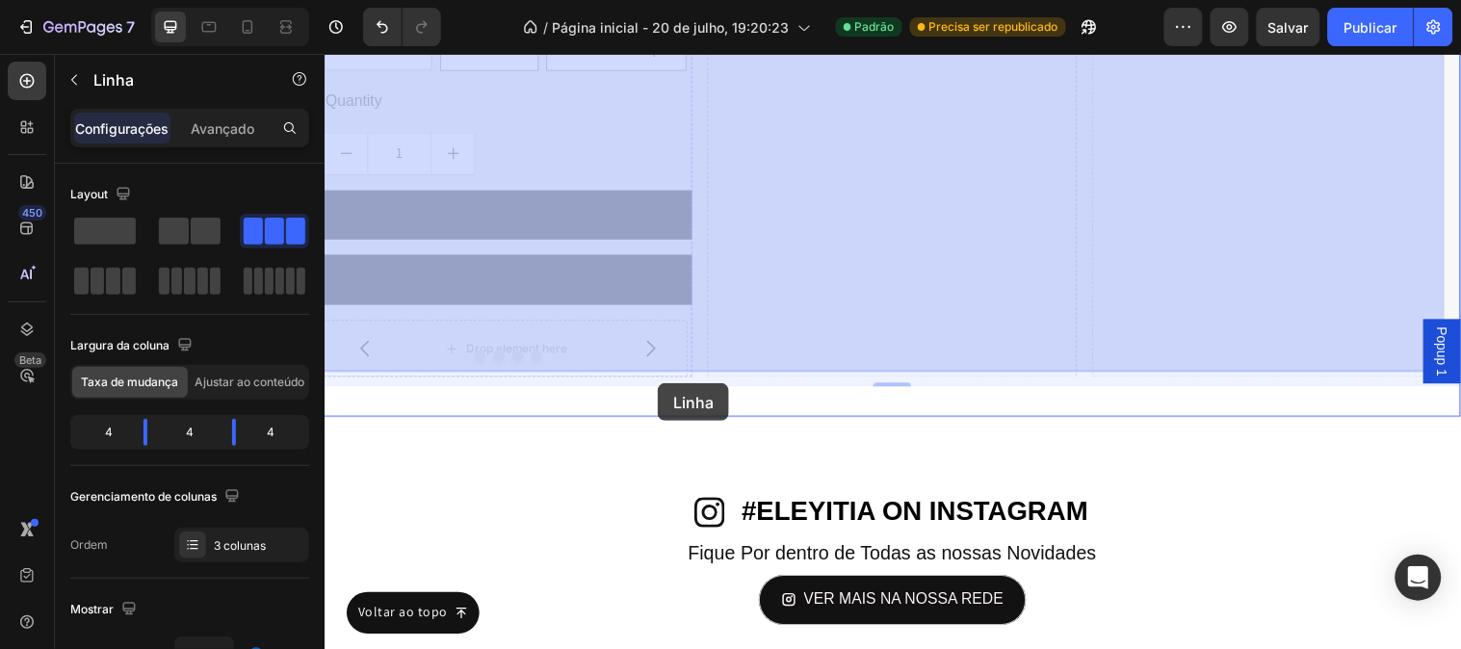
scroll to position [8379, 0]
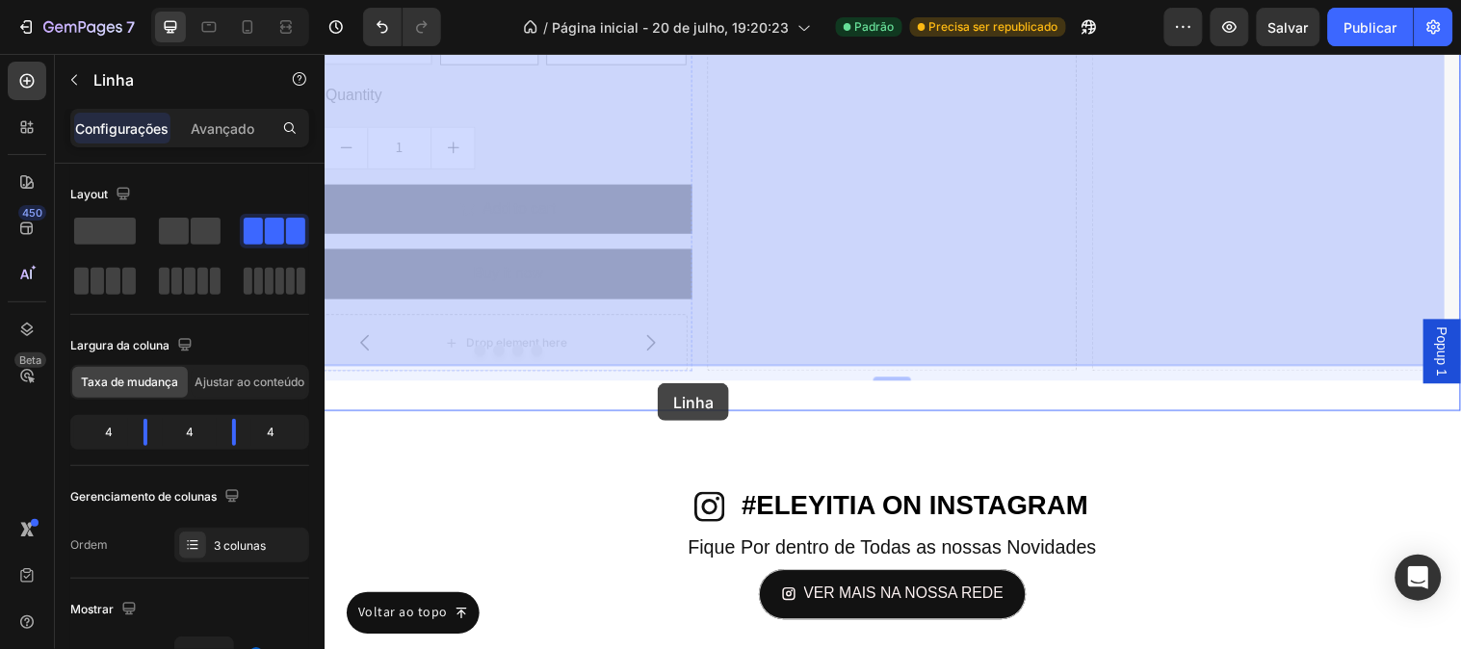
drag, startPoint x: 349, startPoint y: 159, endPoint x: 480, endPoint y: 321, distance: 208.1
click at [324, 53] on div at bounding box center [324, 53] width 0 height 0
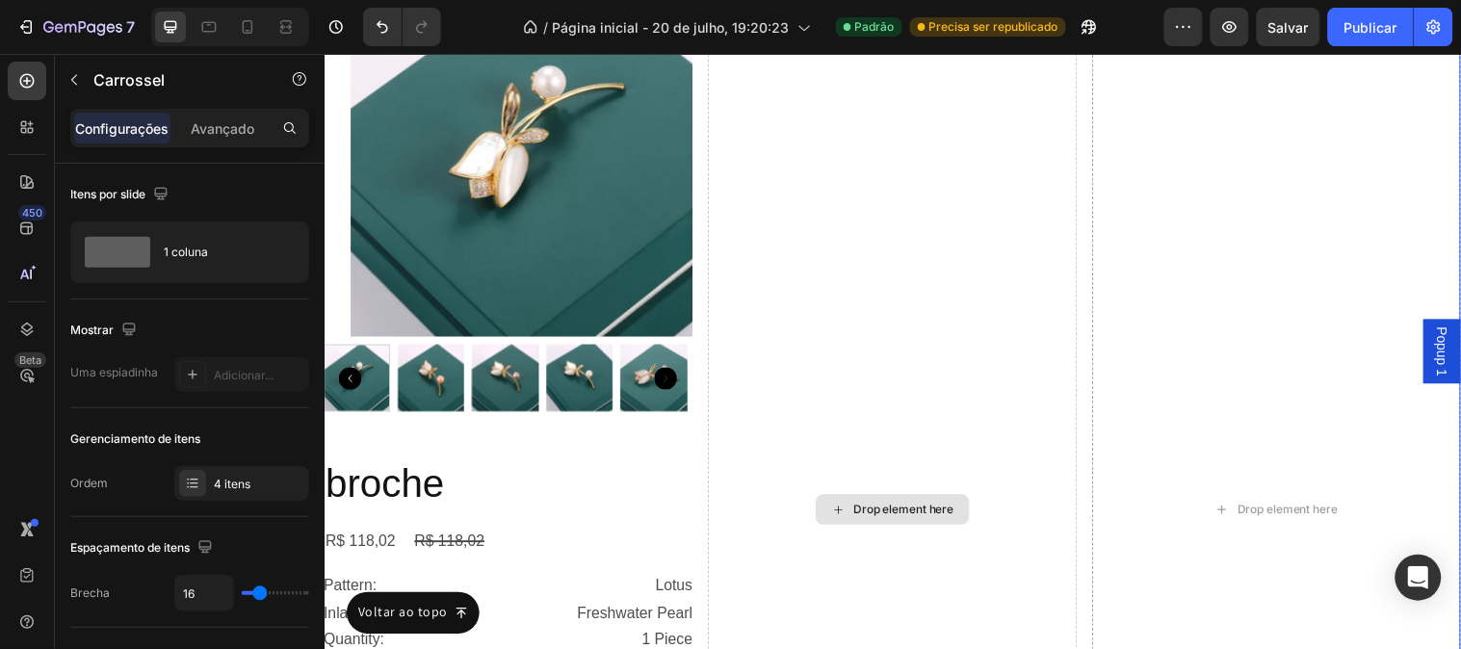
scroll to position [7523, 0]
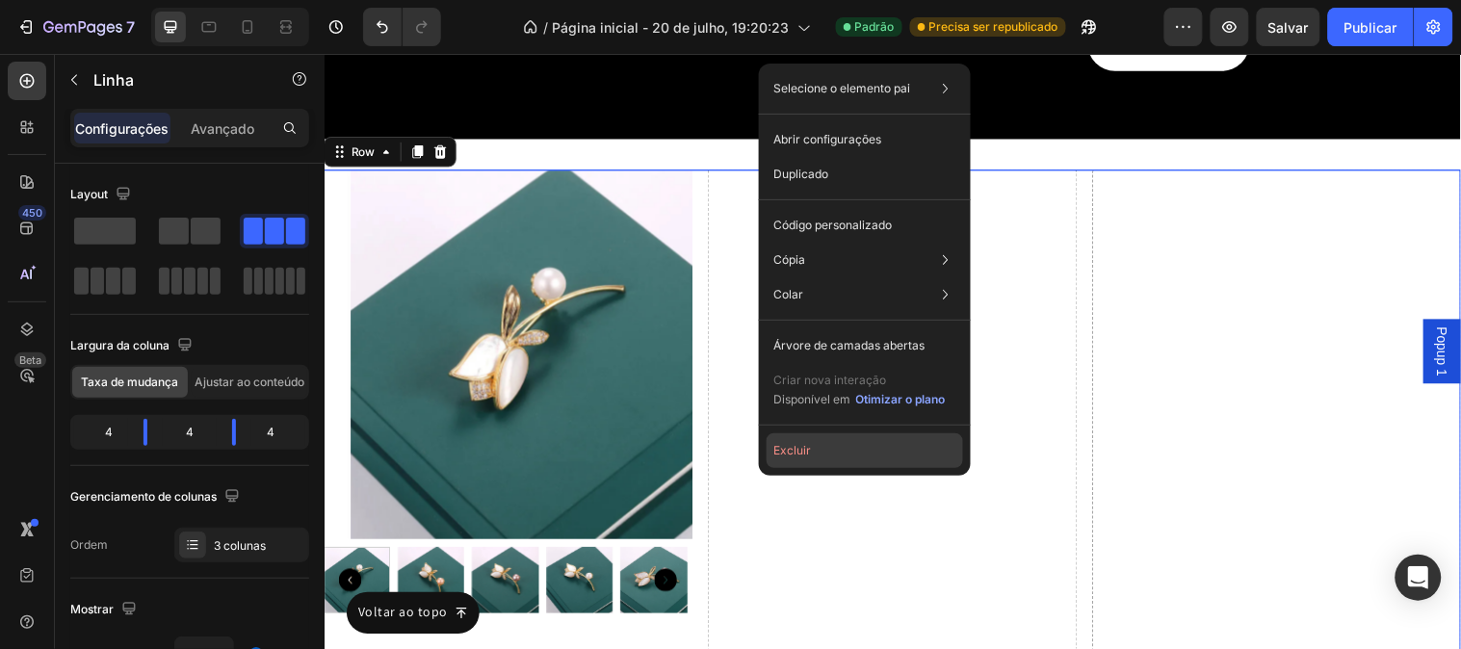
click at [840, 447] on button "Excluir" at bounding box center [865, 450] width 196 height 35
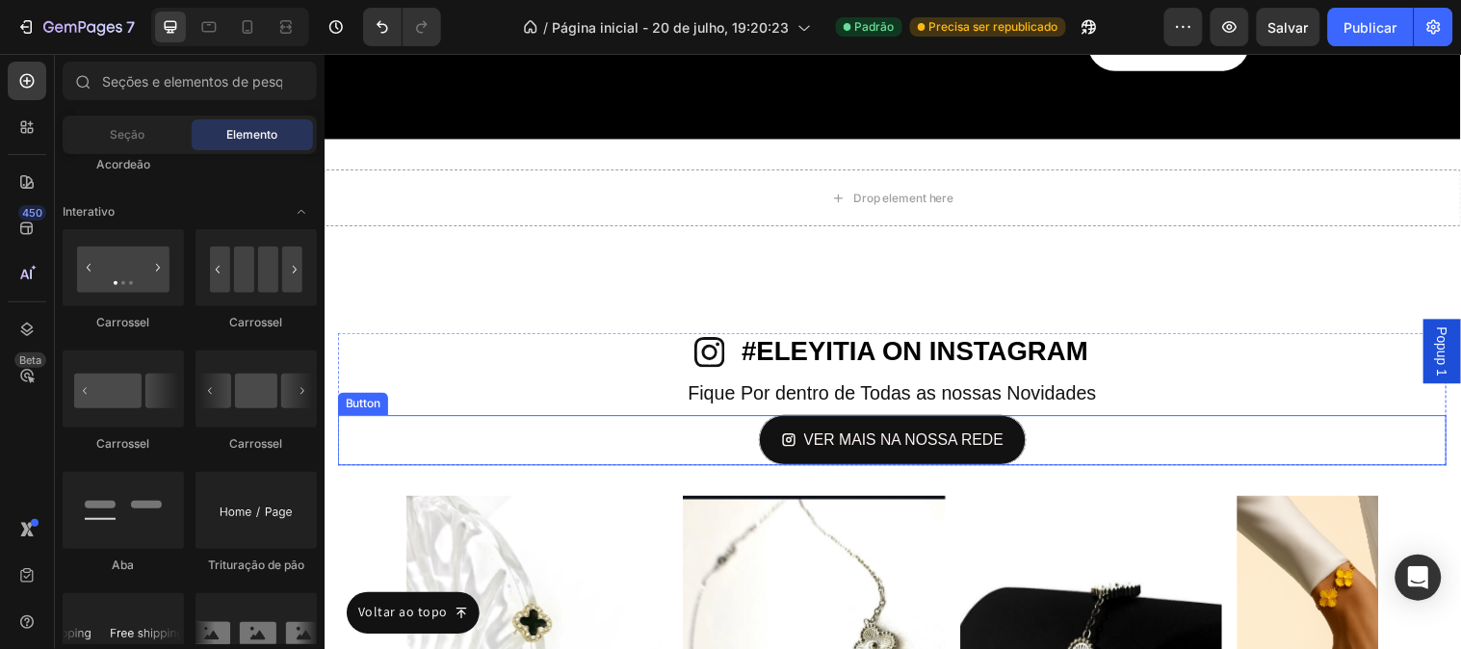
scroll to position [7416, 0]
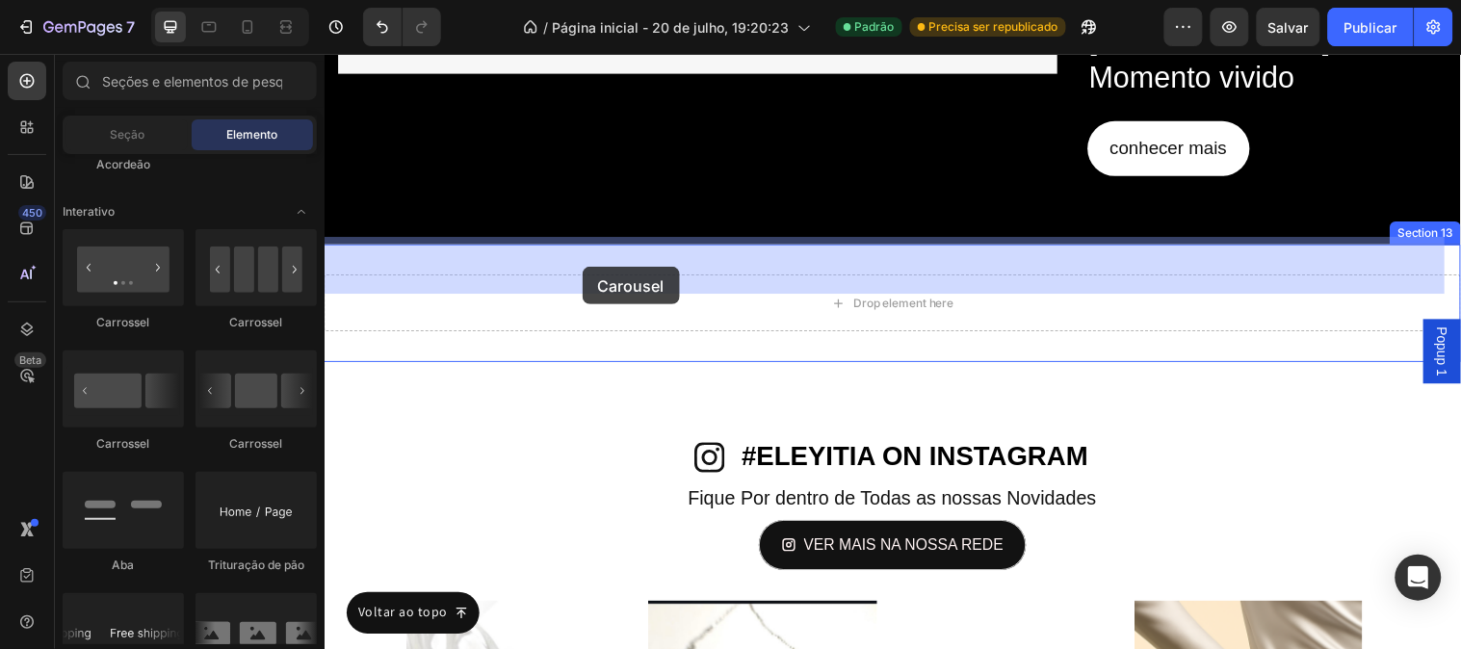
drag, startPoint x: 454, startPoint y: 339, endPoint x: 586, endPoint y: 270, distance: 149.0
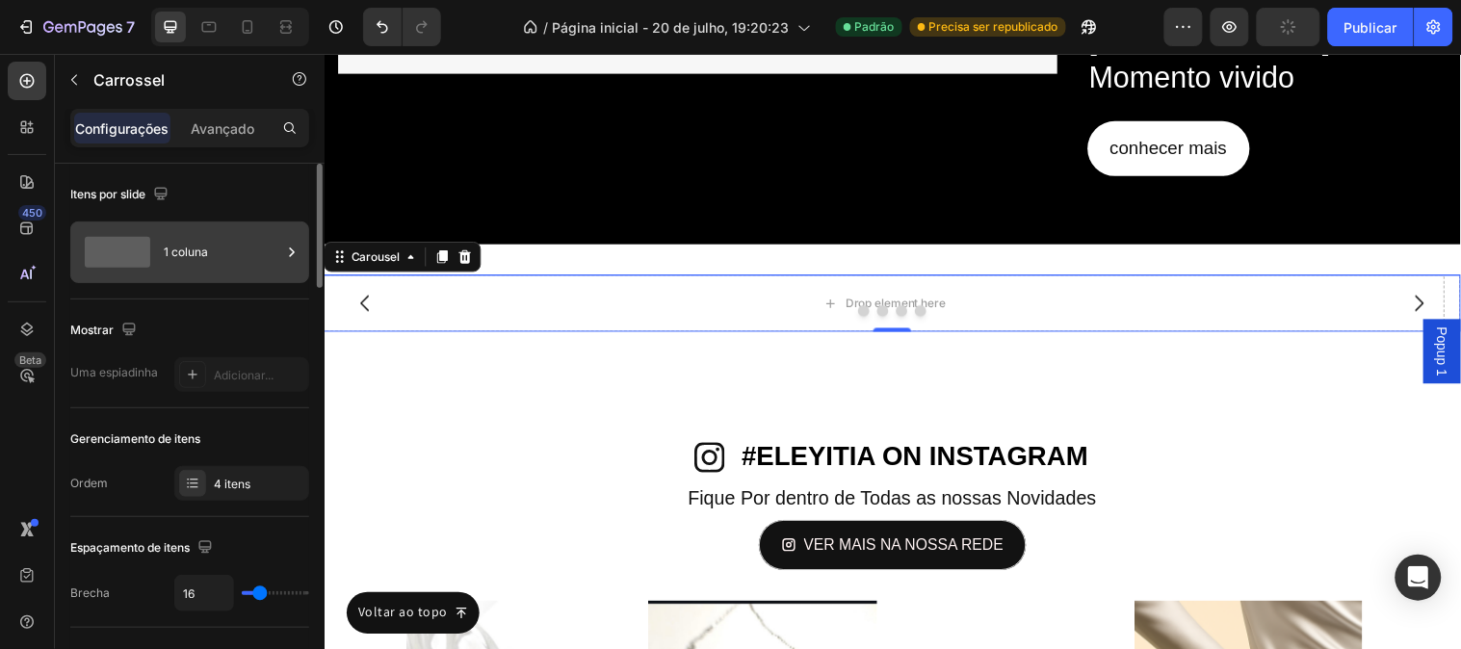
click at [285, 261] on icon at bounding box center [291, 252] width 19 height 19
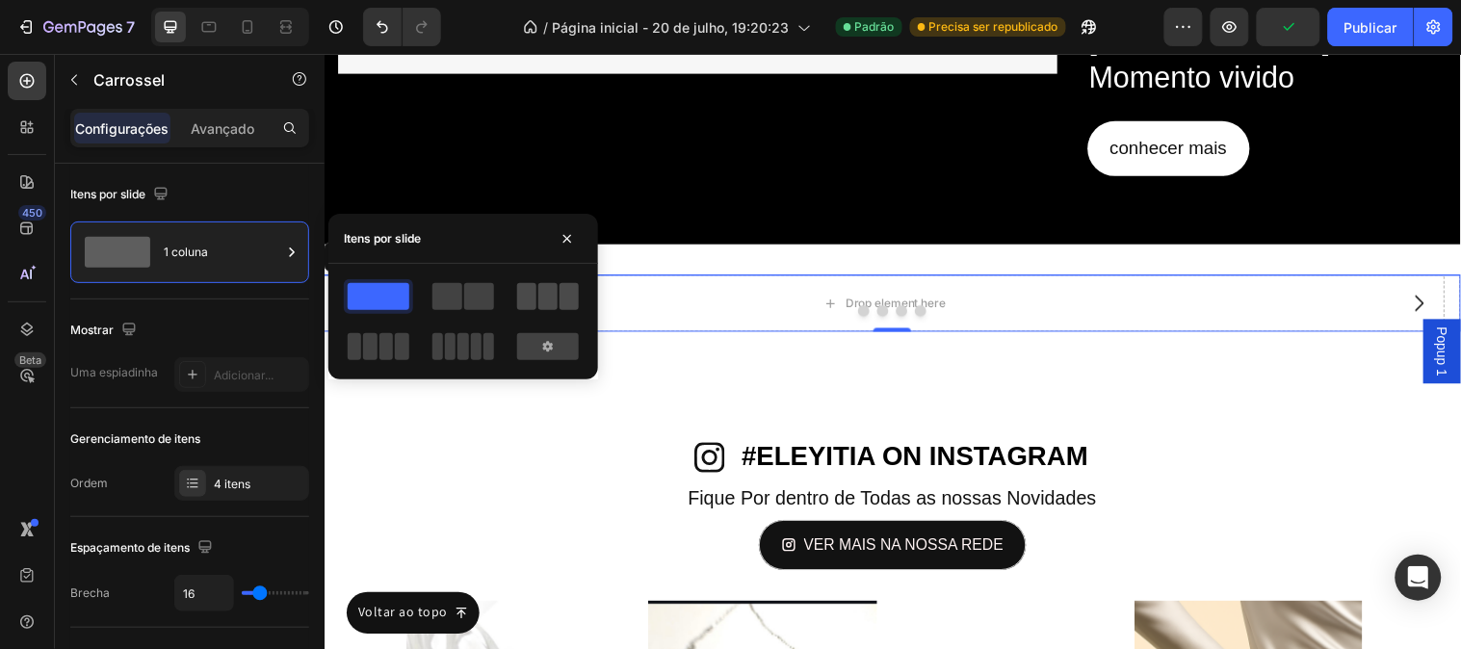
click at [526, 290] on span at bounding box center [526, 296] width 19 height 27
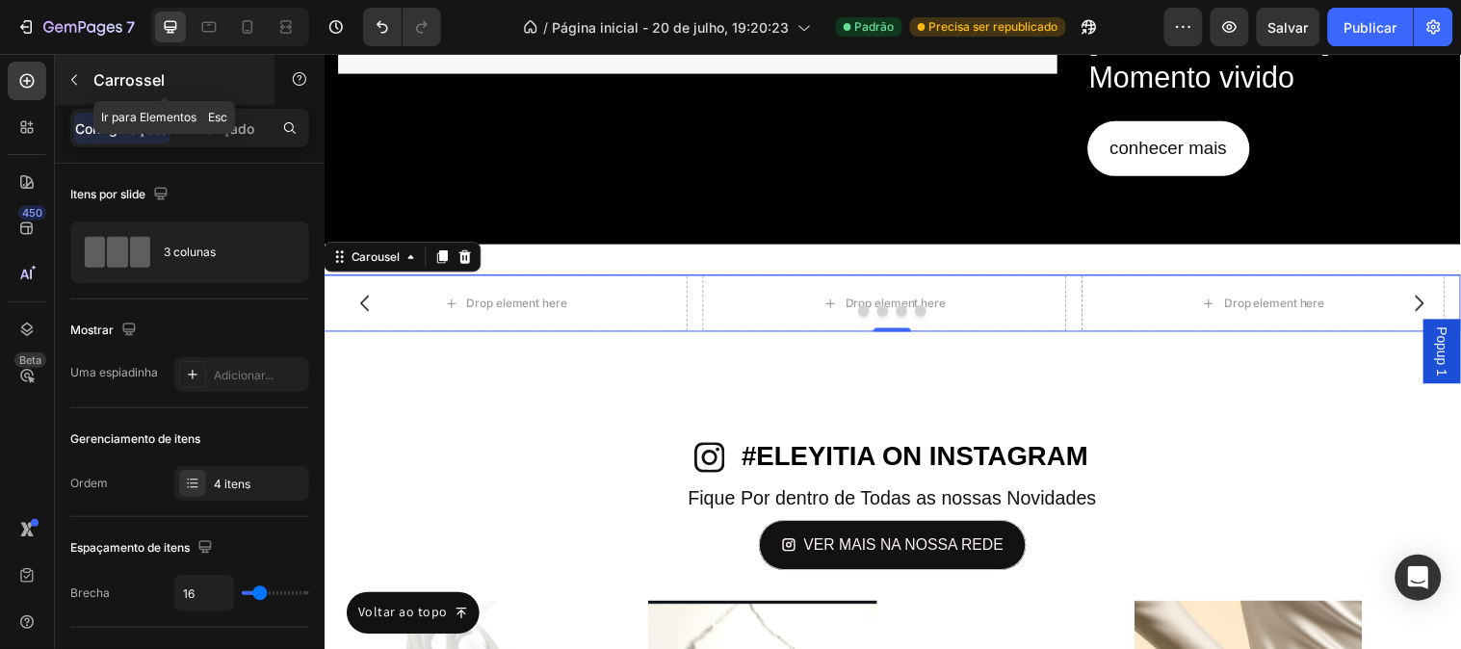
click at [68, 73] on icon "button" at bounding box center [73, 79] width 15 height 15
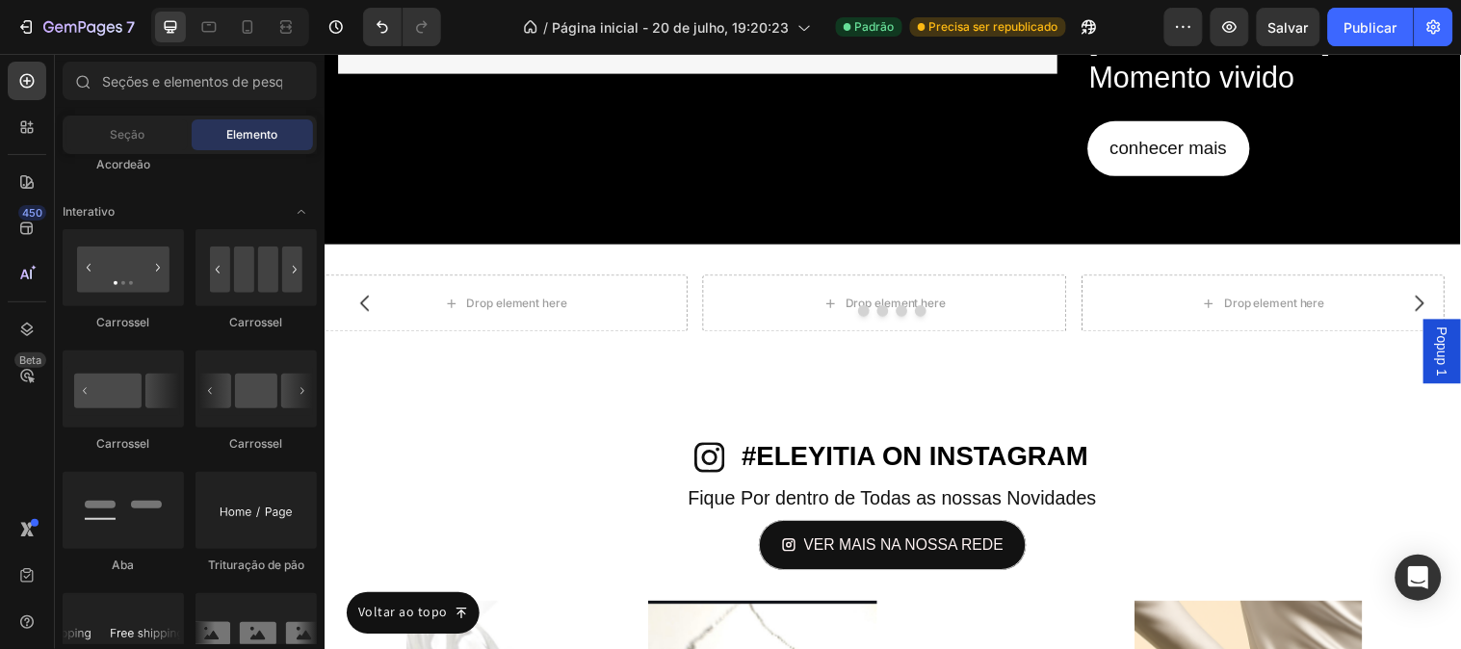
scroll to position [2354, 0]
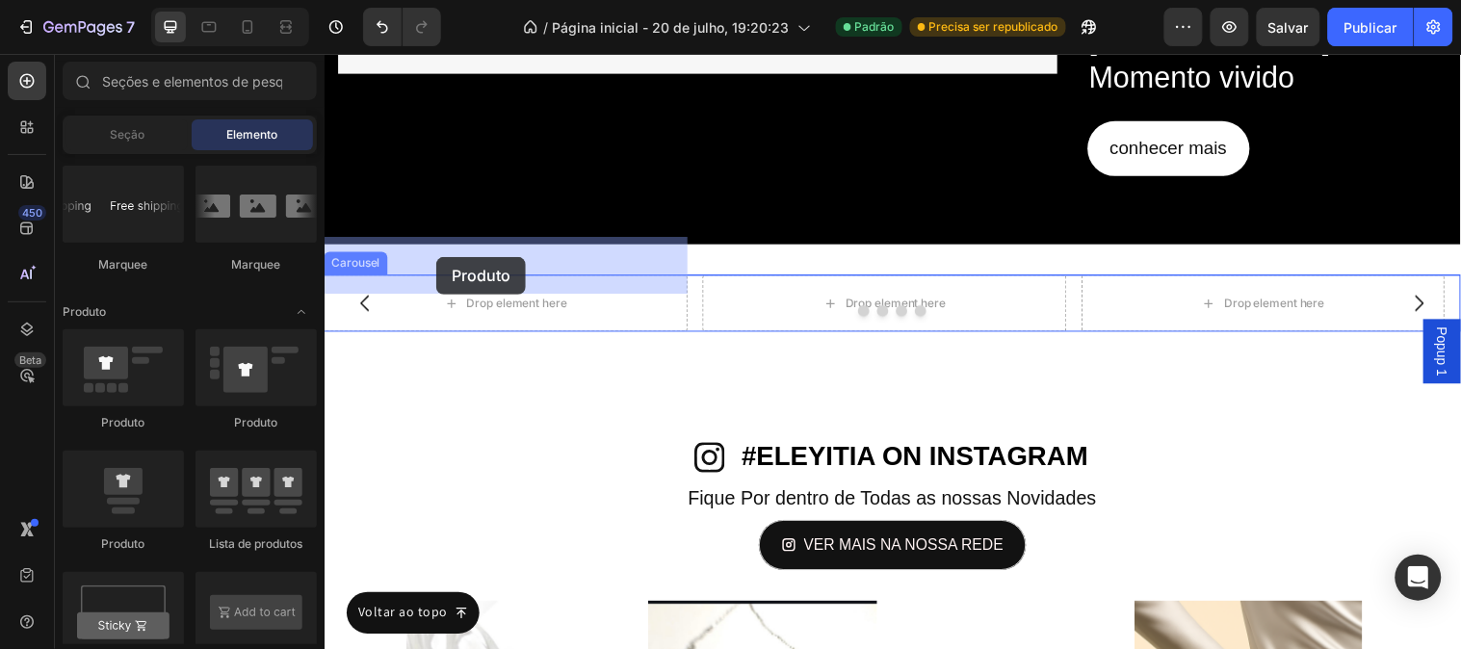
drag, startPoint x: 462, startPoint y: 527, endPoint x: 437, endPoint y: 259, distance: 268.9
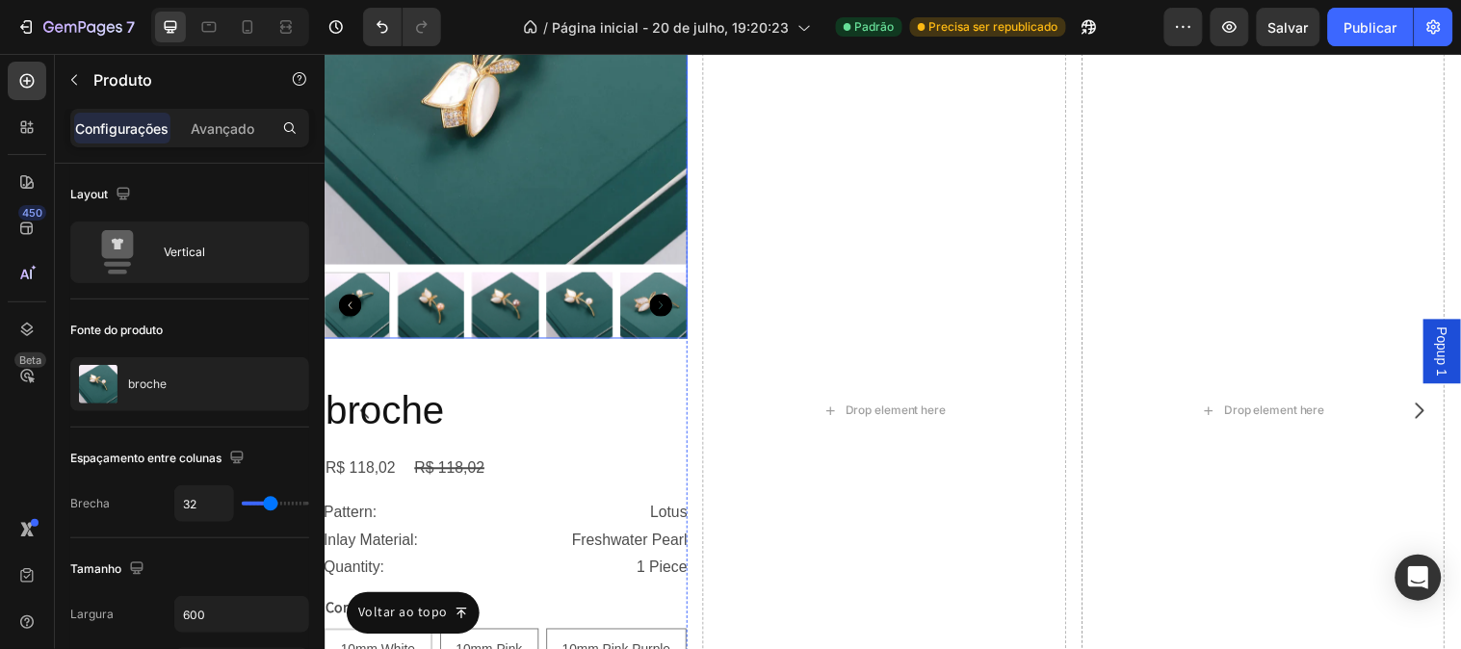
scroll to position [7844, 0]
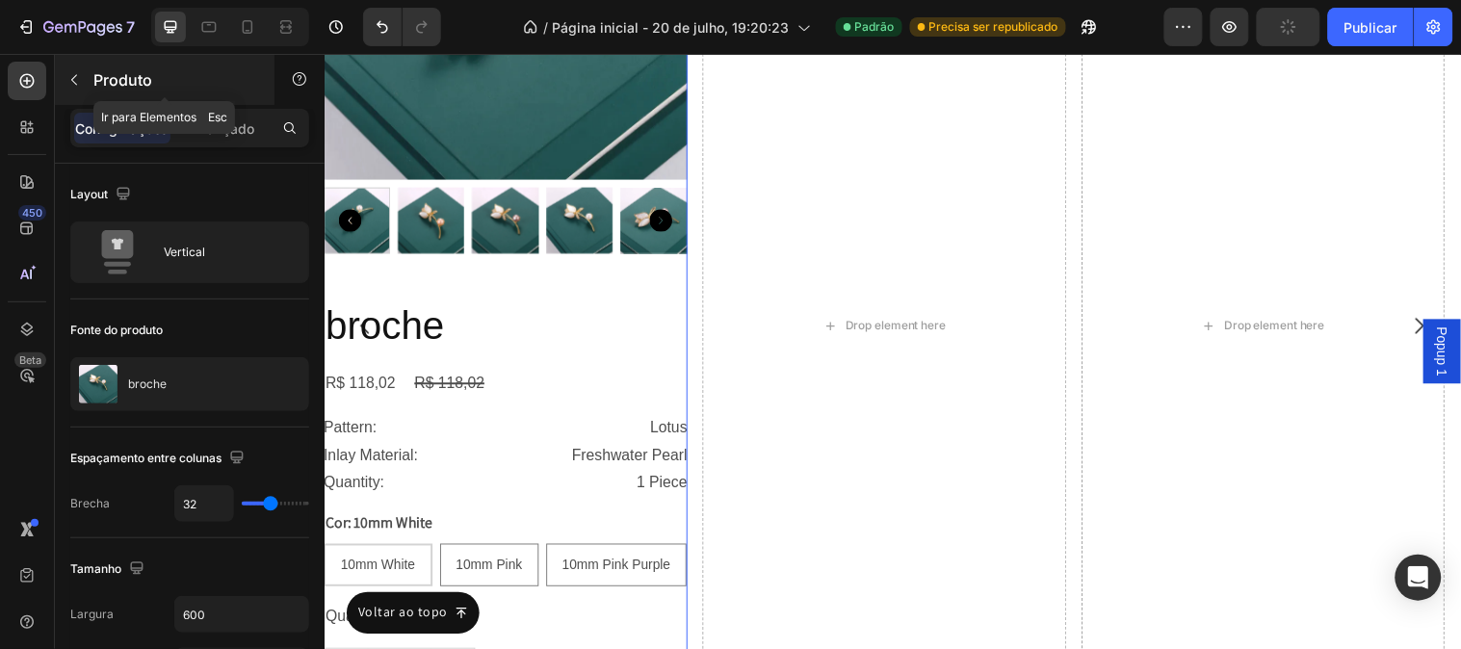
click at [73, 92] on button "button" at bounding box center [74, 80] width 31 height 31
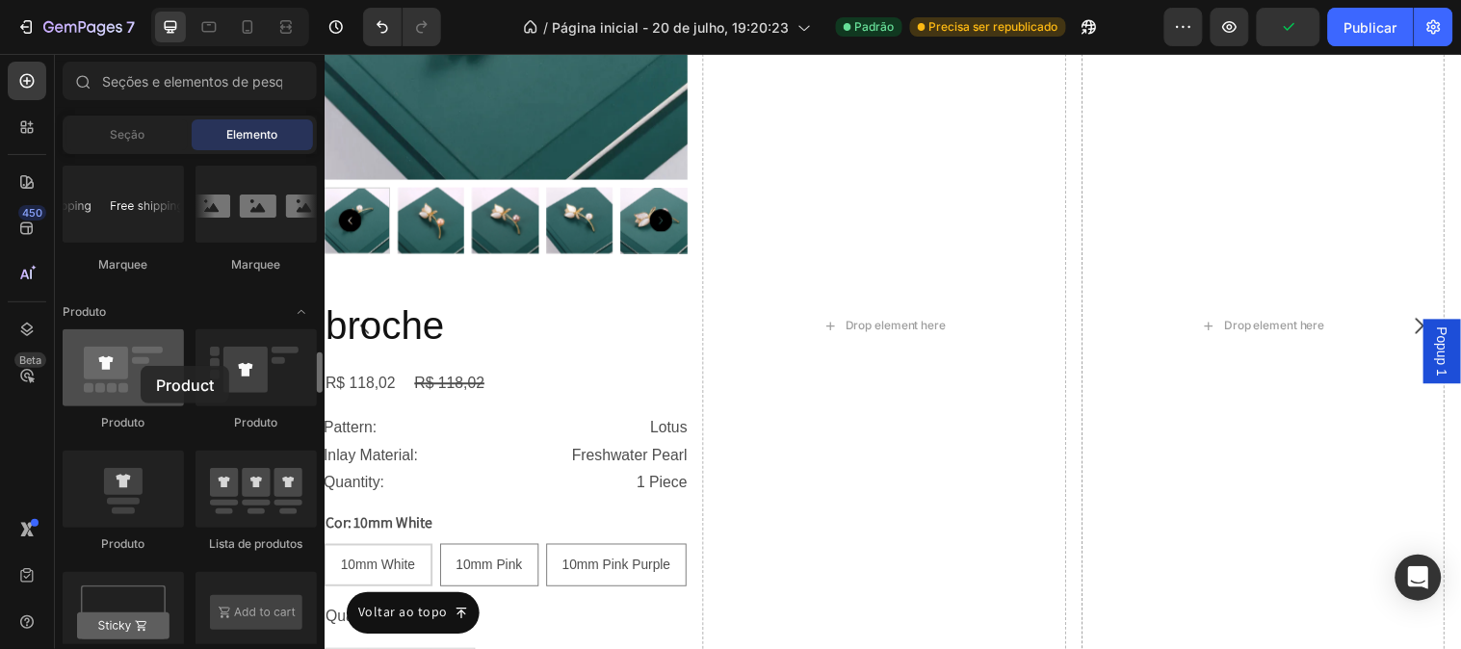
click at [141, 366] on div at bounding box center [123, 367] width 121 height 77
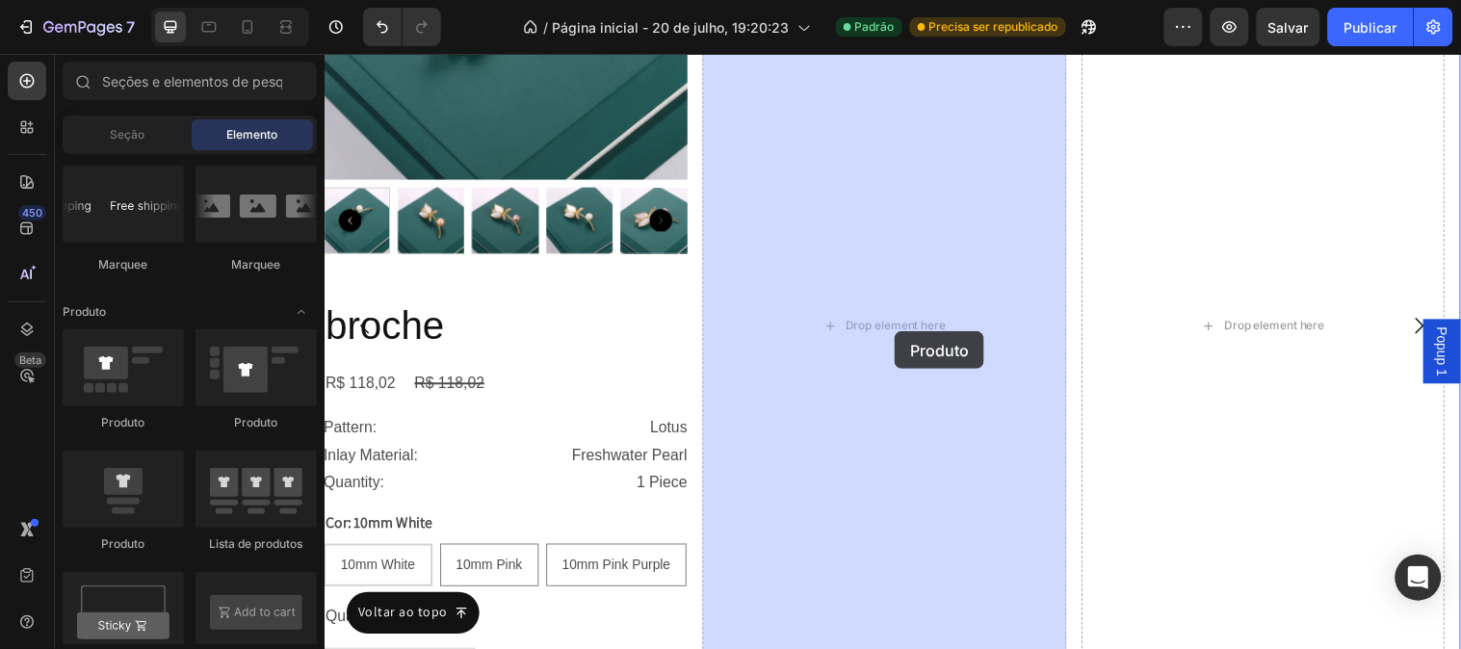
drag, startPoint x: 444, startPoint y: 530, endPoint x: 903, endPoint y: 335, distance: 498.8
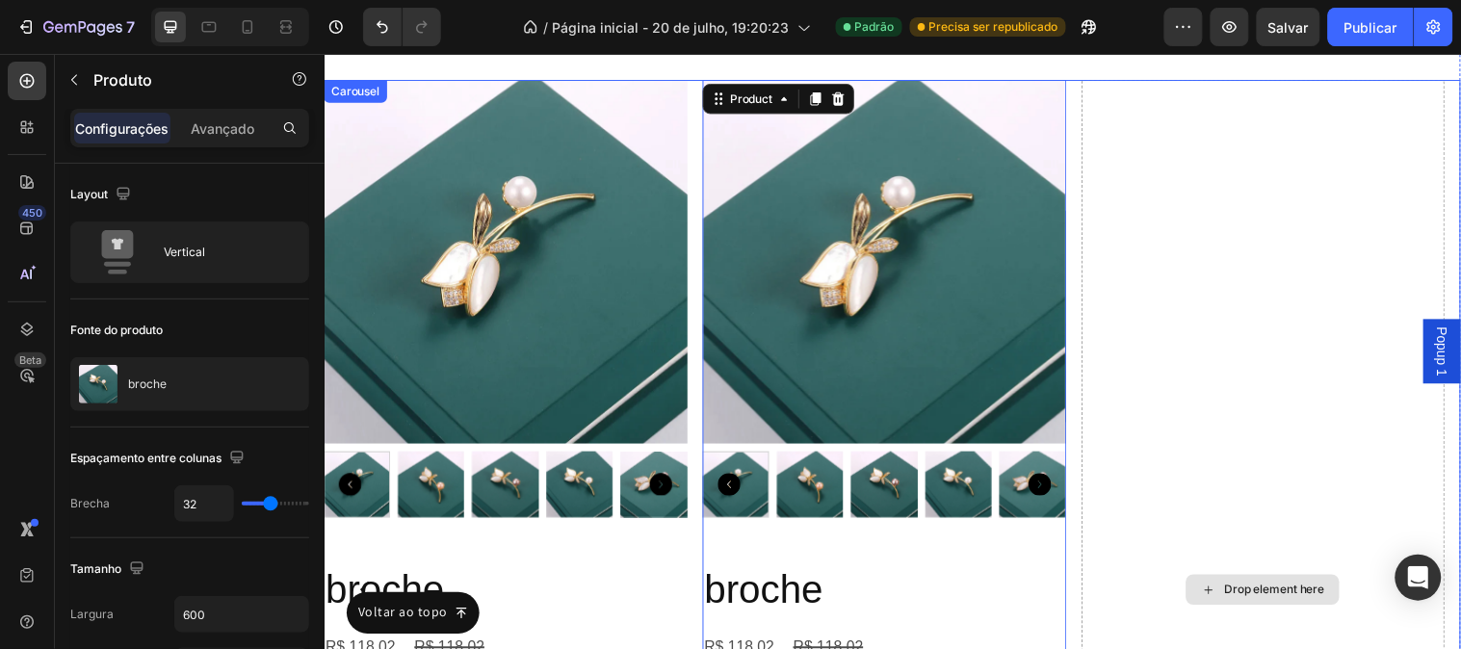
scroll to position [7416, 0]
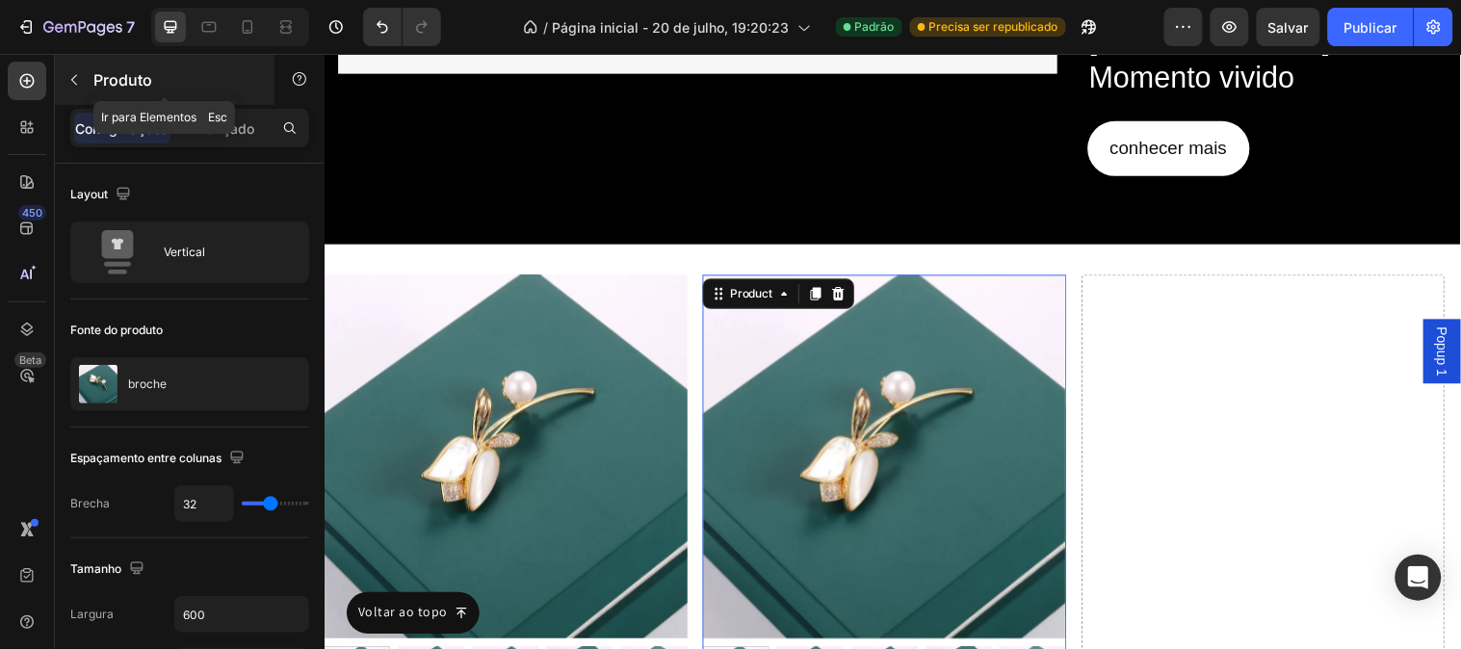
click at [78, 85] on icon "button" at bounding box center [73, 79] width 15 height 15
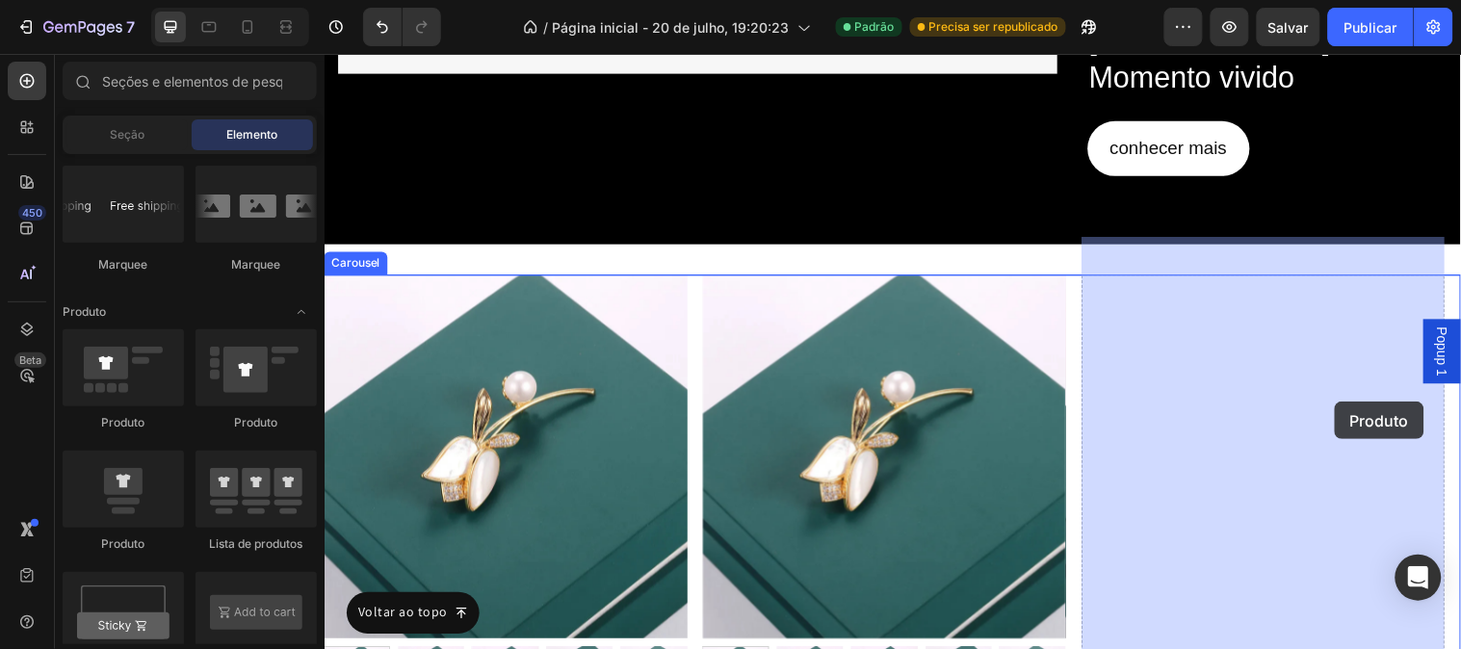
drag, startPoint x: 464, startPoint y: 547, endPoint x: 1349, endPoint y: 406, distance: 896.1
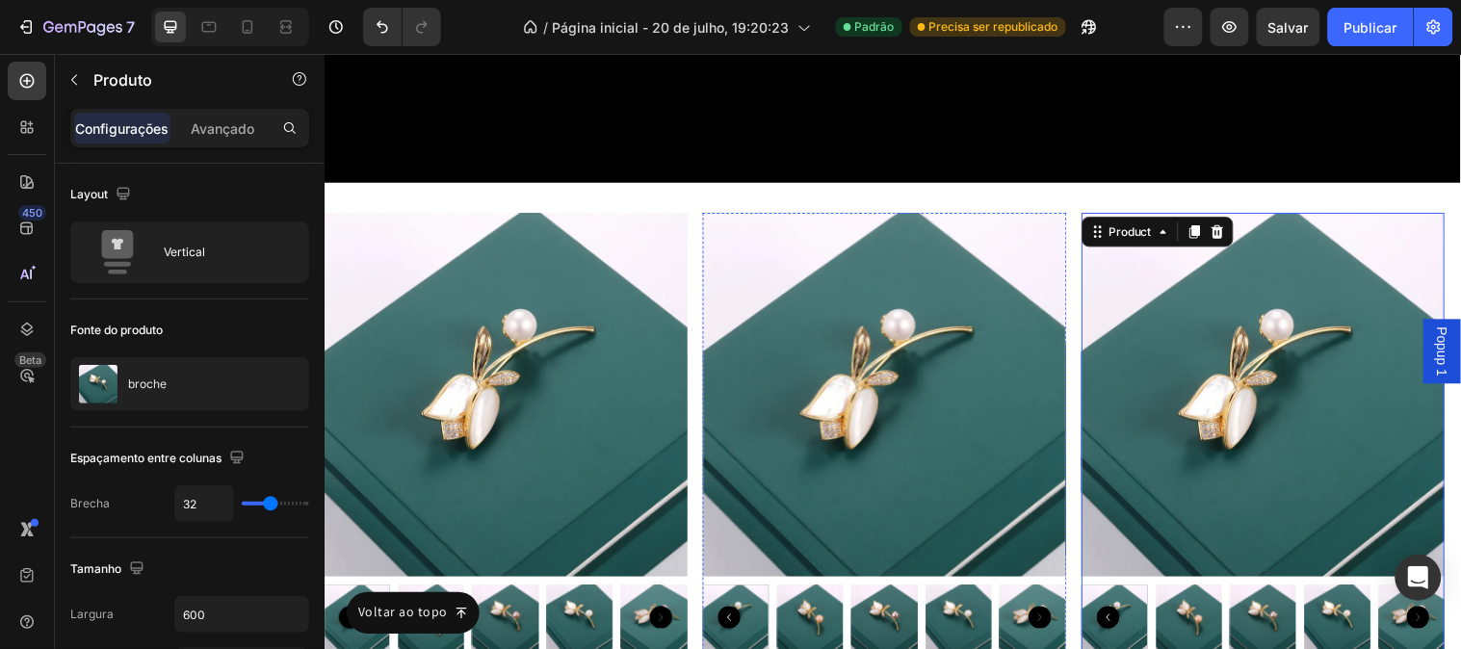
scroll to position [8164, 0]
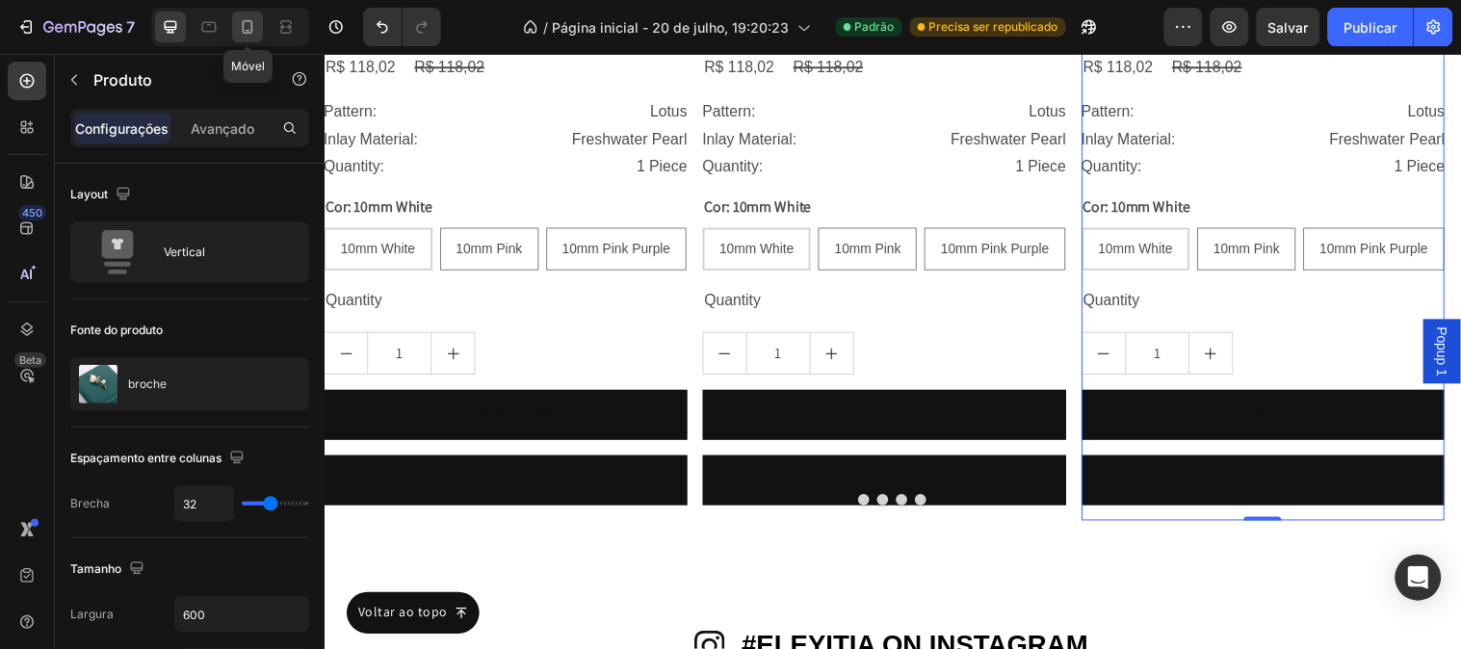
click at [253, 27] on icon at bounding box center [247, 26] width 19 height 19
type input "16"
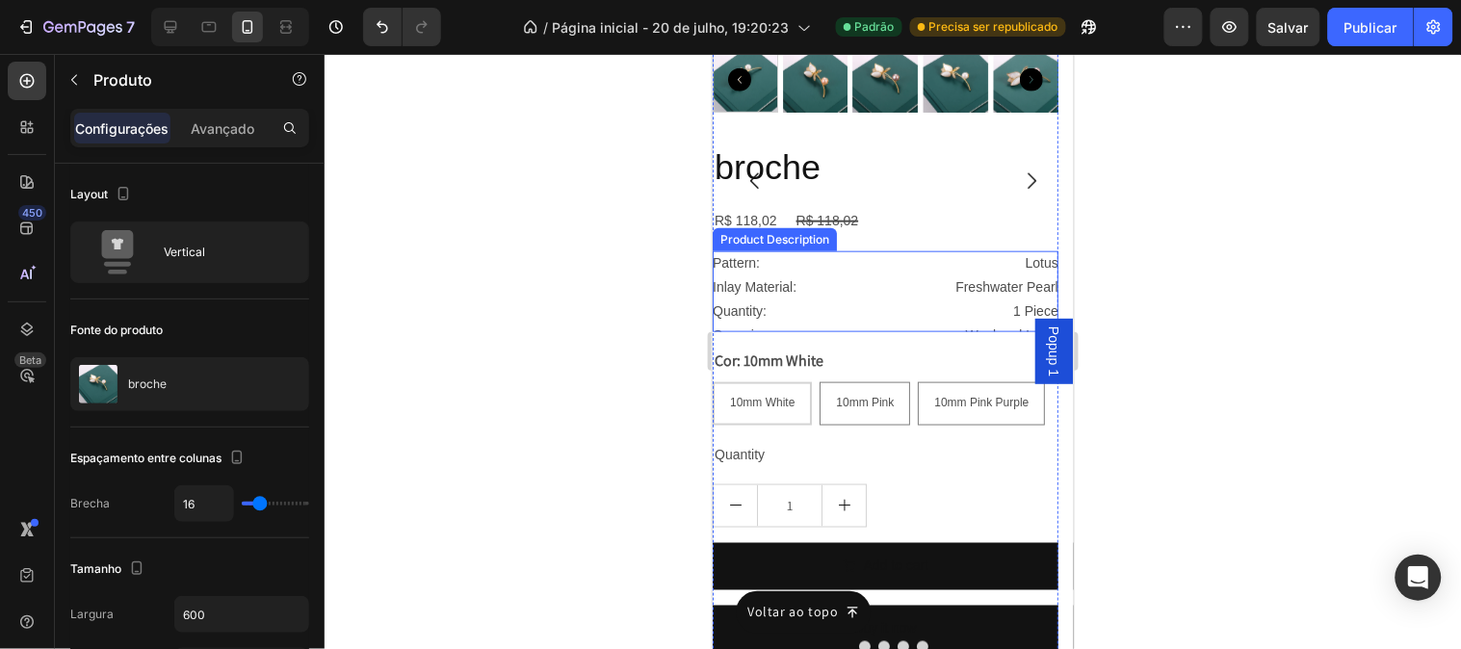
scroll to position [8391, 0]
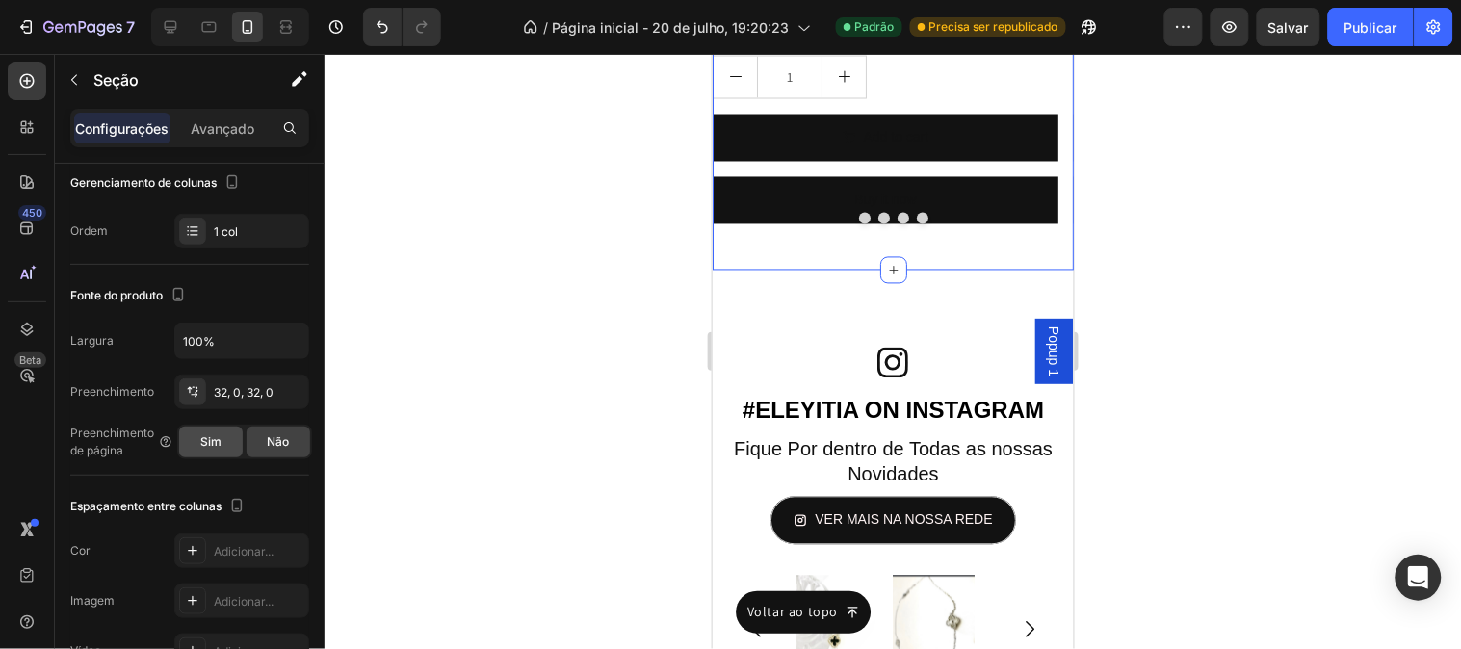
scroll to position [0, 0]
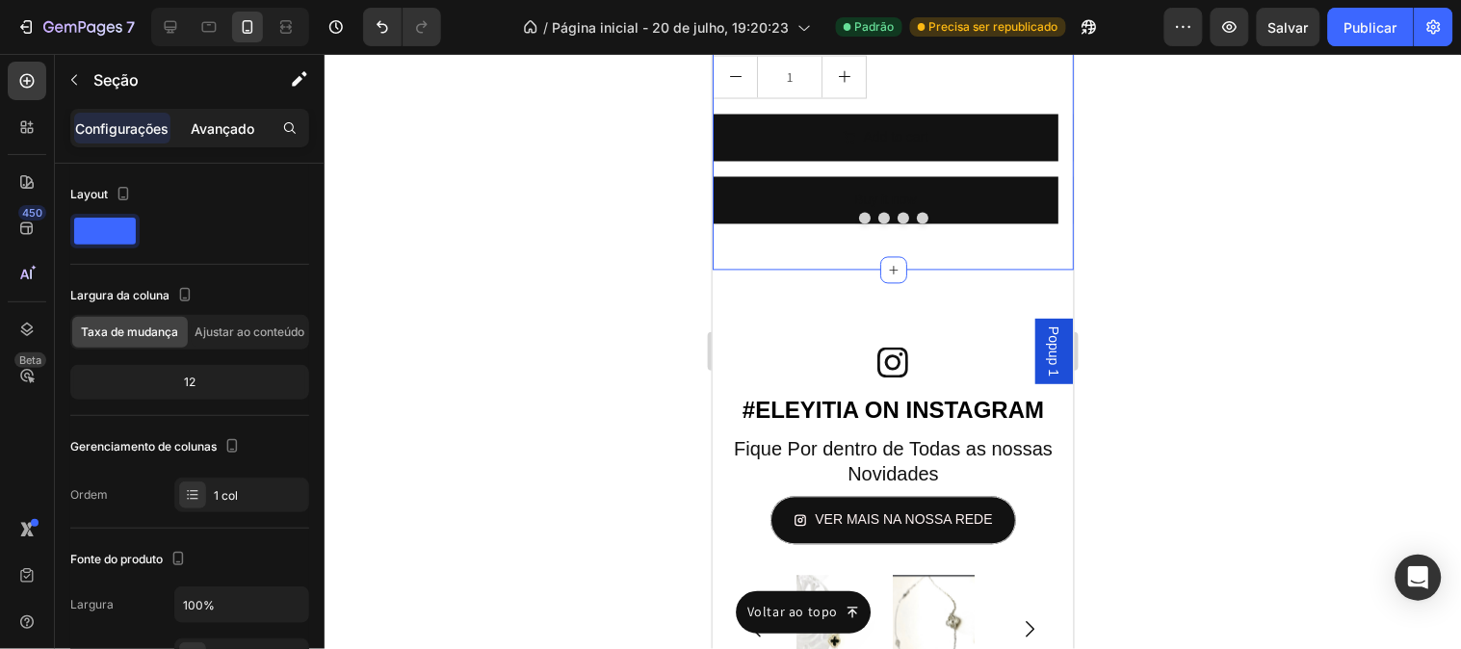
click at [222, 139] on div "Avançado" at bounding box center [222, 128] width 96 height 31
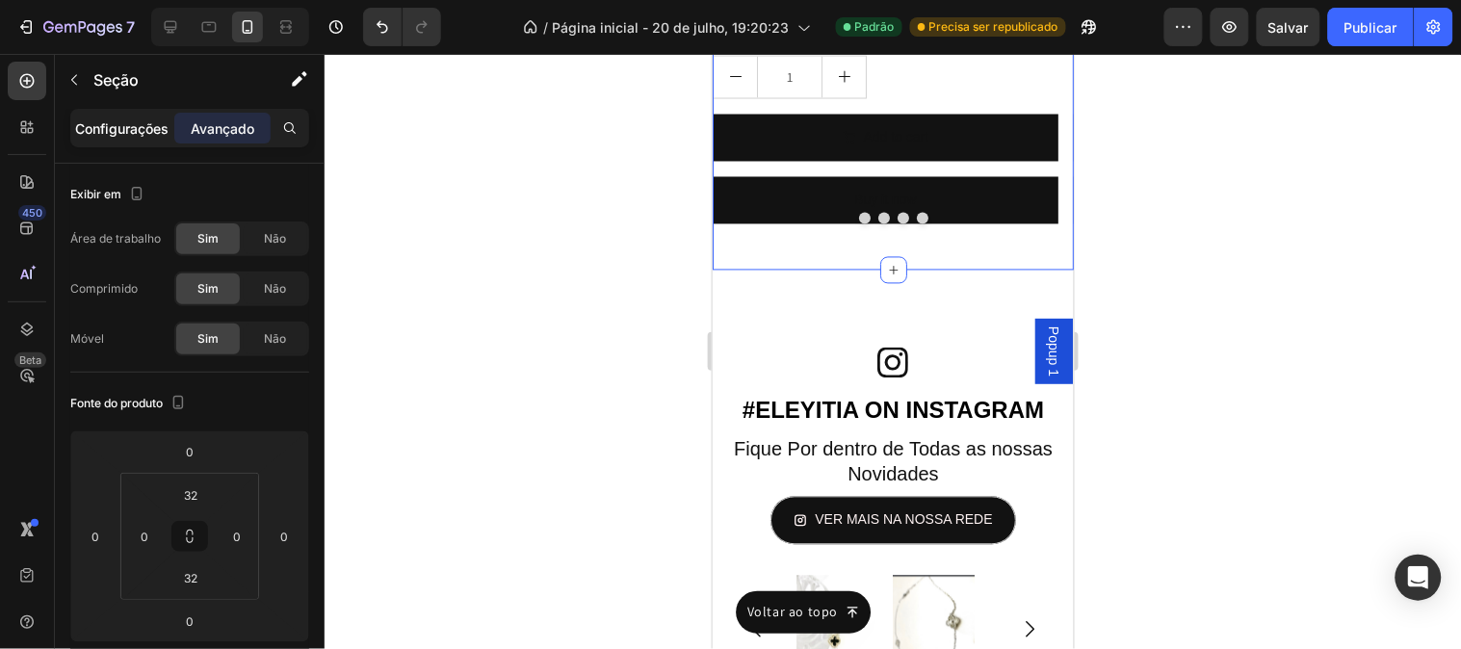
click at [143, 120] on font "Configurações" at bounding box center [122, 128] width 93 height 16
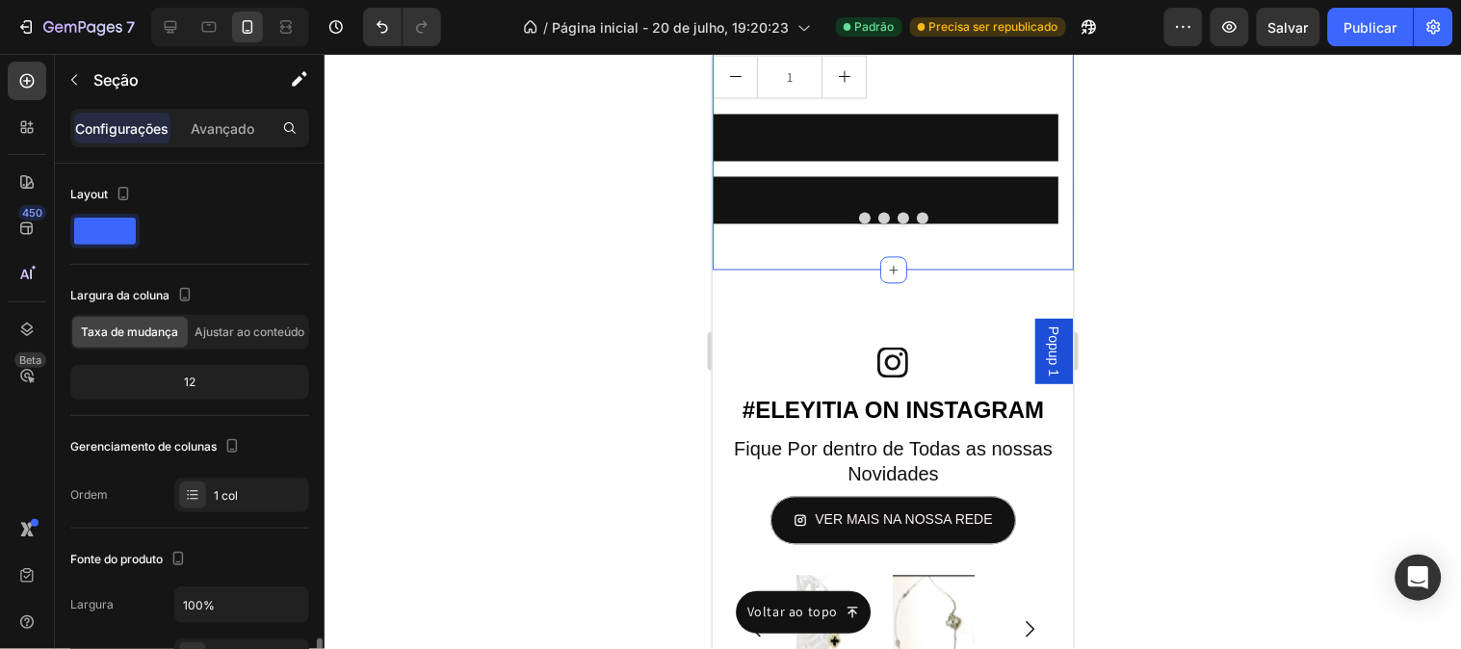
scroll to position [321, 0]
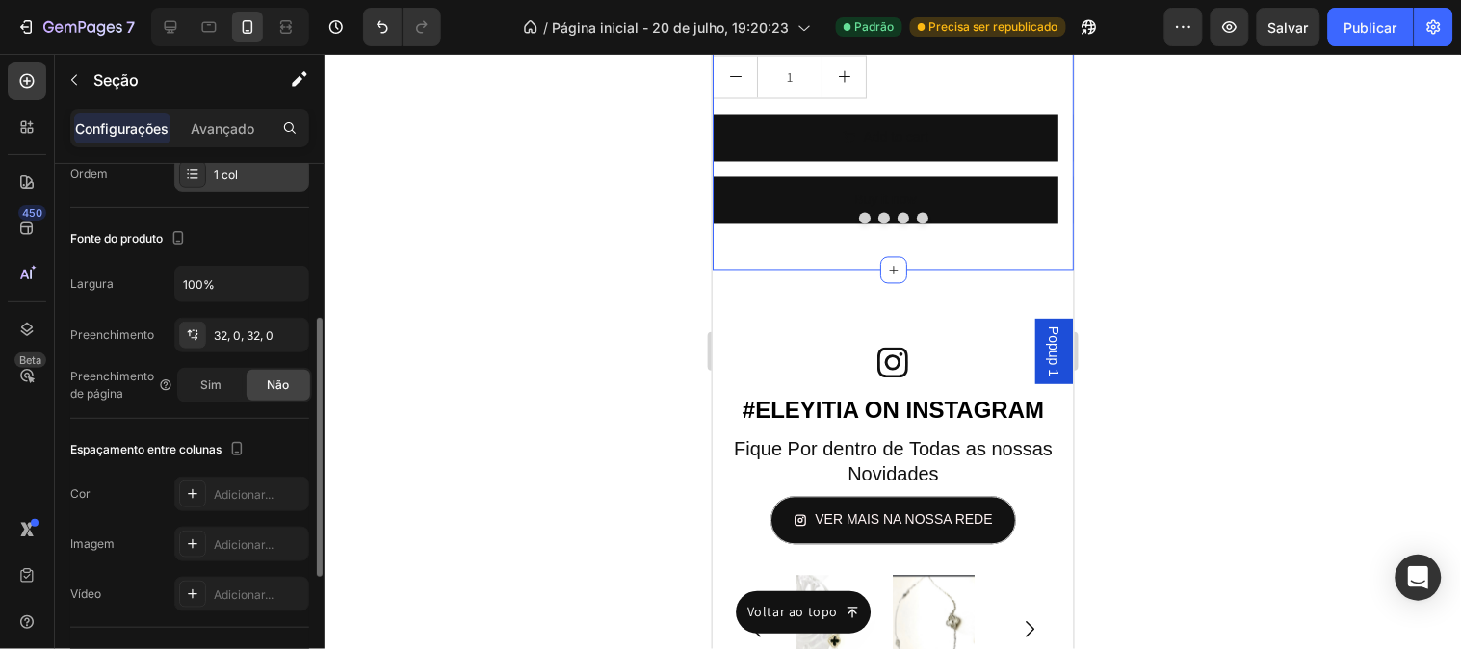
click at [235, 170] on font "1 col" at bounding box center [226, 175] width 24 height 14
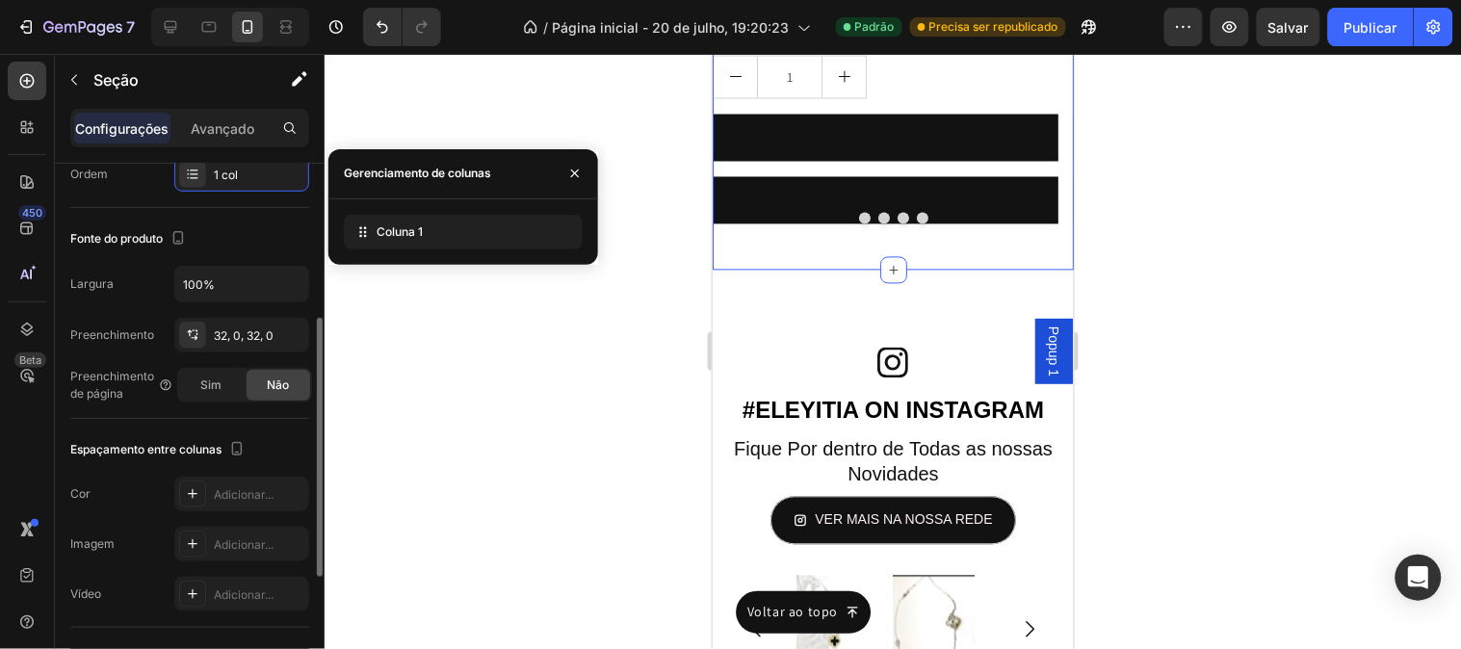
click at [243, 239] on div "Fonte do produto" at bounding box center [189, 238] width 239 height 31
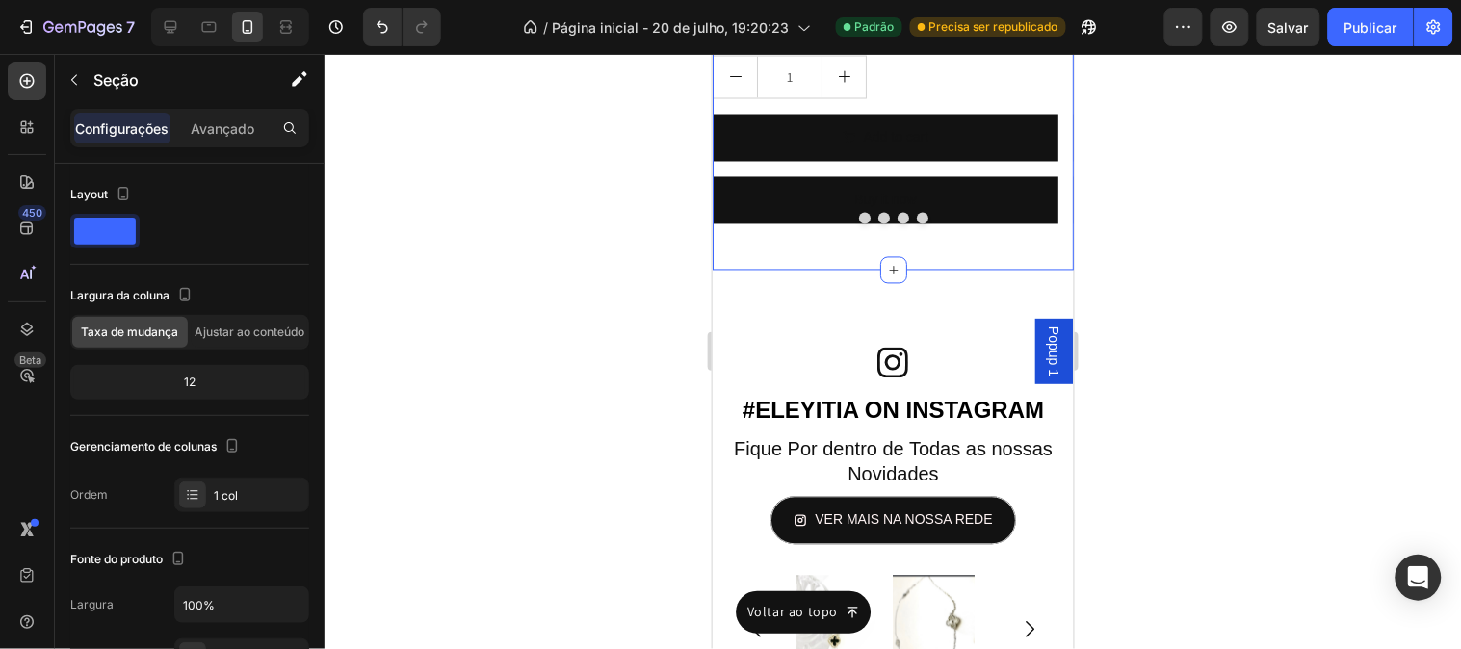
scroll to position [534, 0]
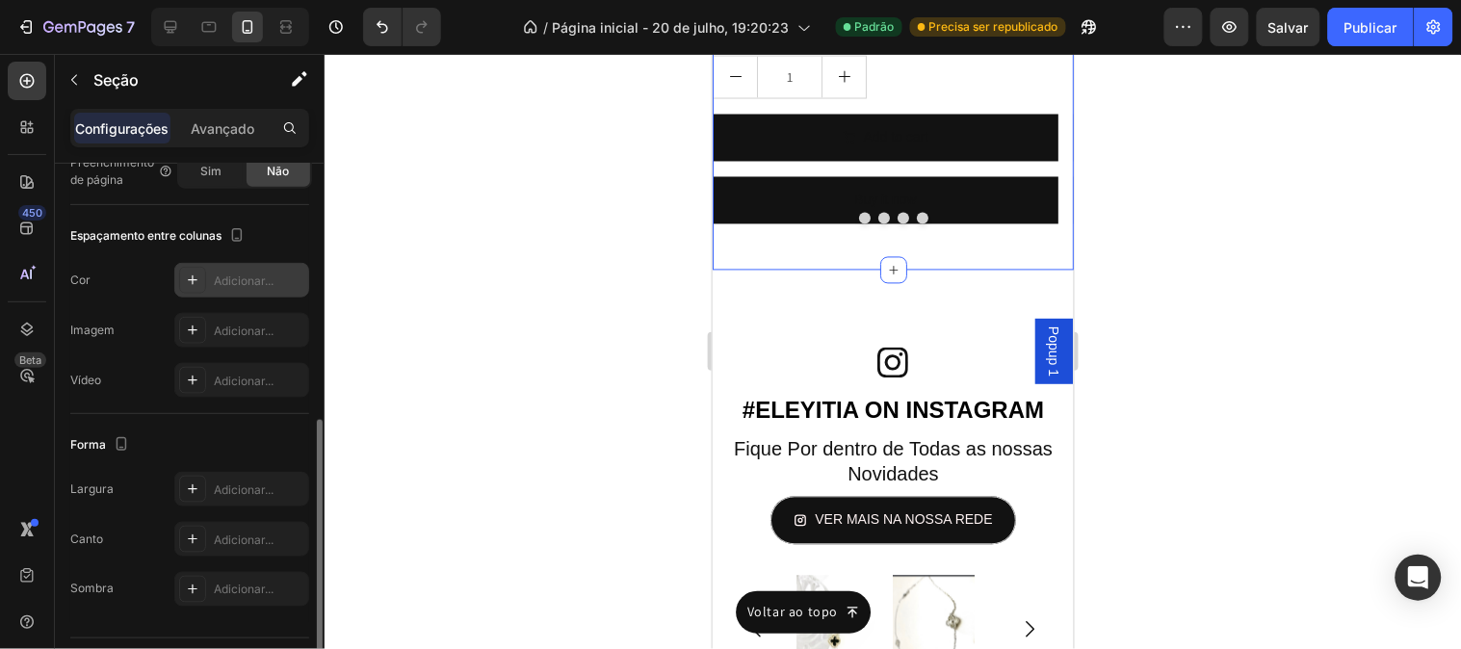
click at [231, 293] on div "Adicionar..." at bounding box center [241, 280] width 135 height 35
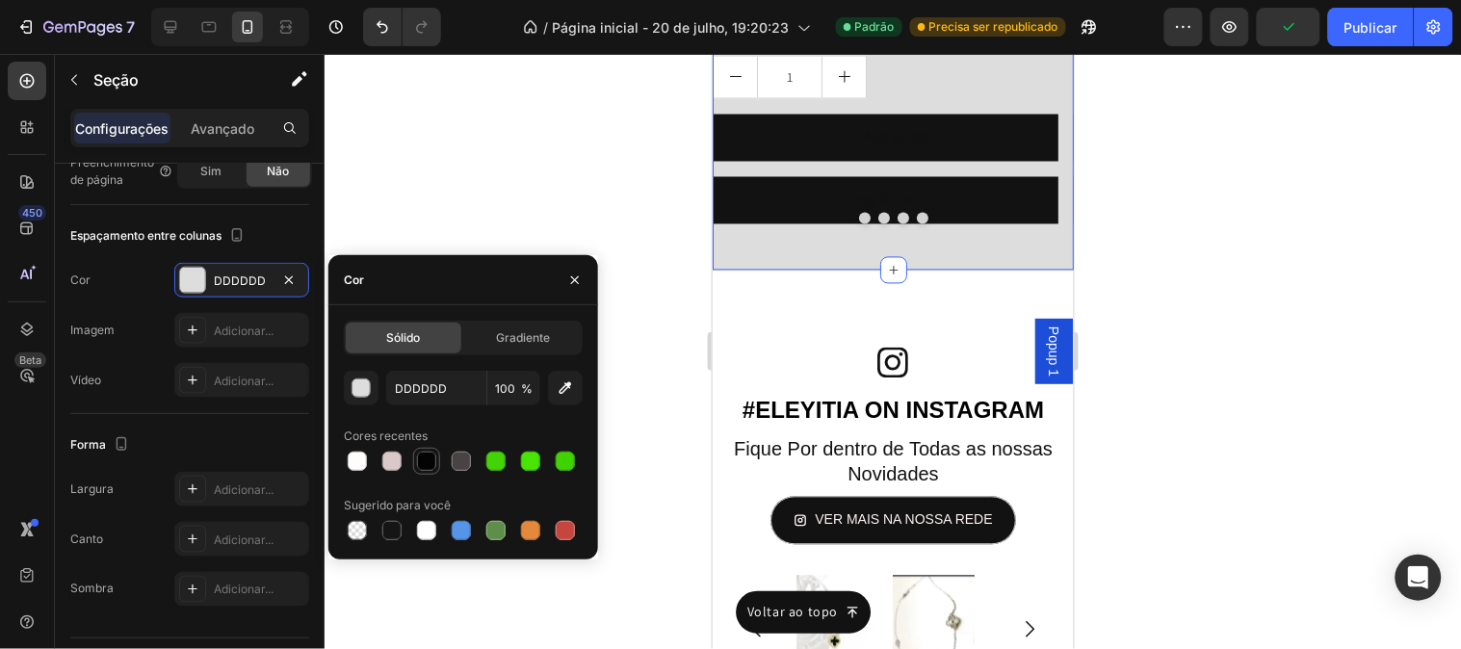
click at [429, 469] on div at bounding box center [426, 461] width 19 height 19
type input "050404"
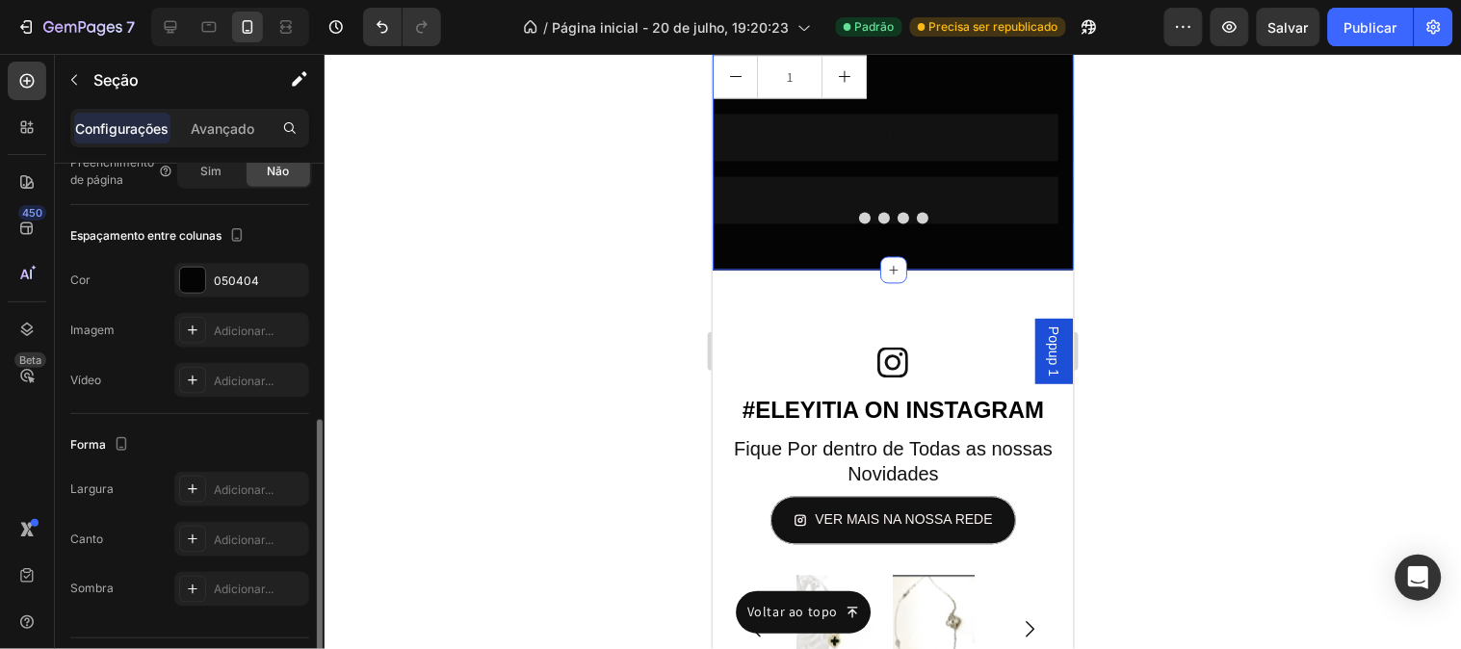
click at [283, 450] on div "Forma" at bounding box center [189, 444] width 239 height 31
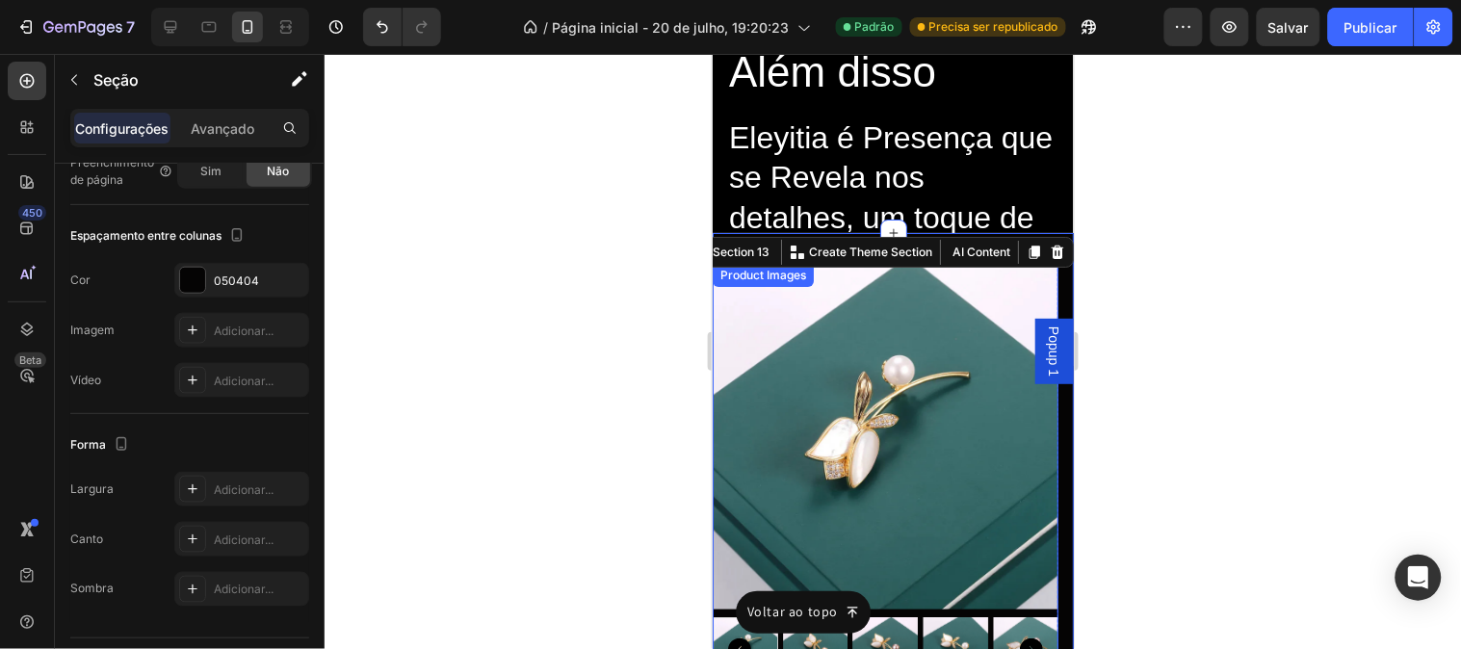
scroll to position [7383, 0]
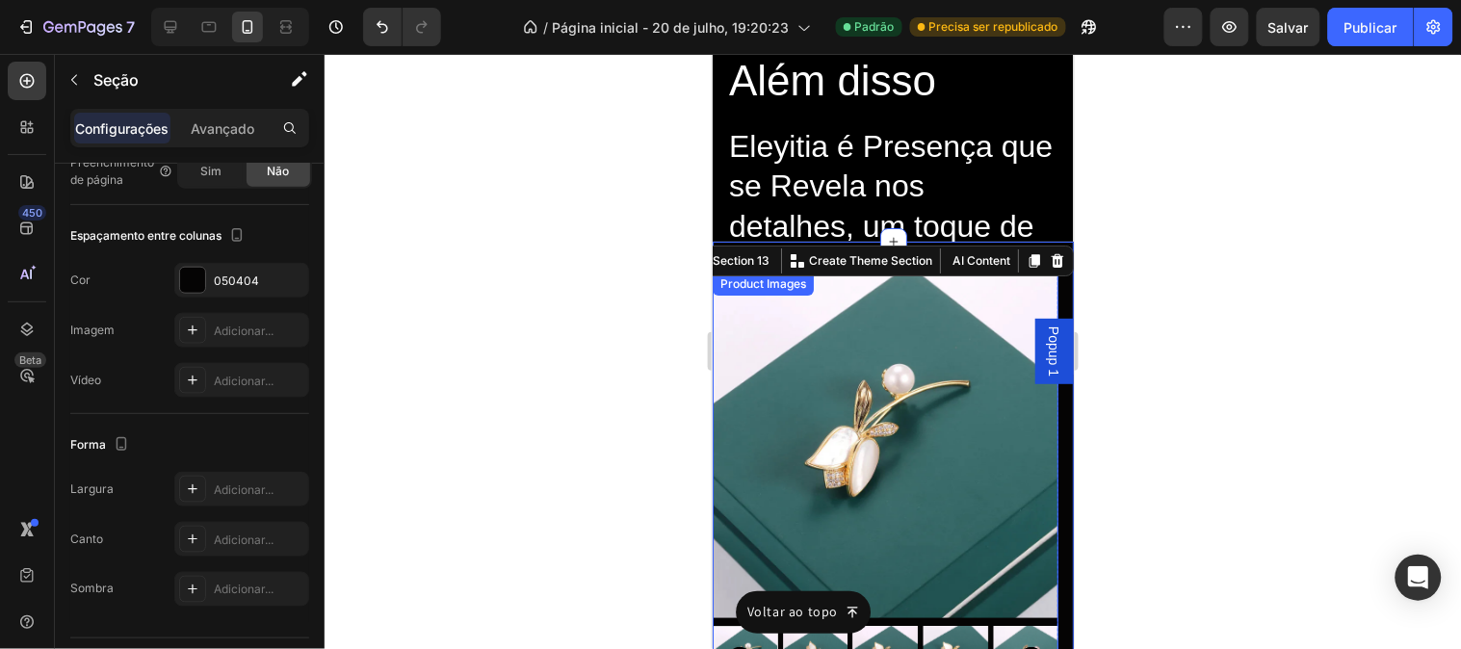
click at [925, 320] on img at bounding box center [885, 445] width 346 height 346
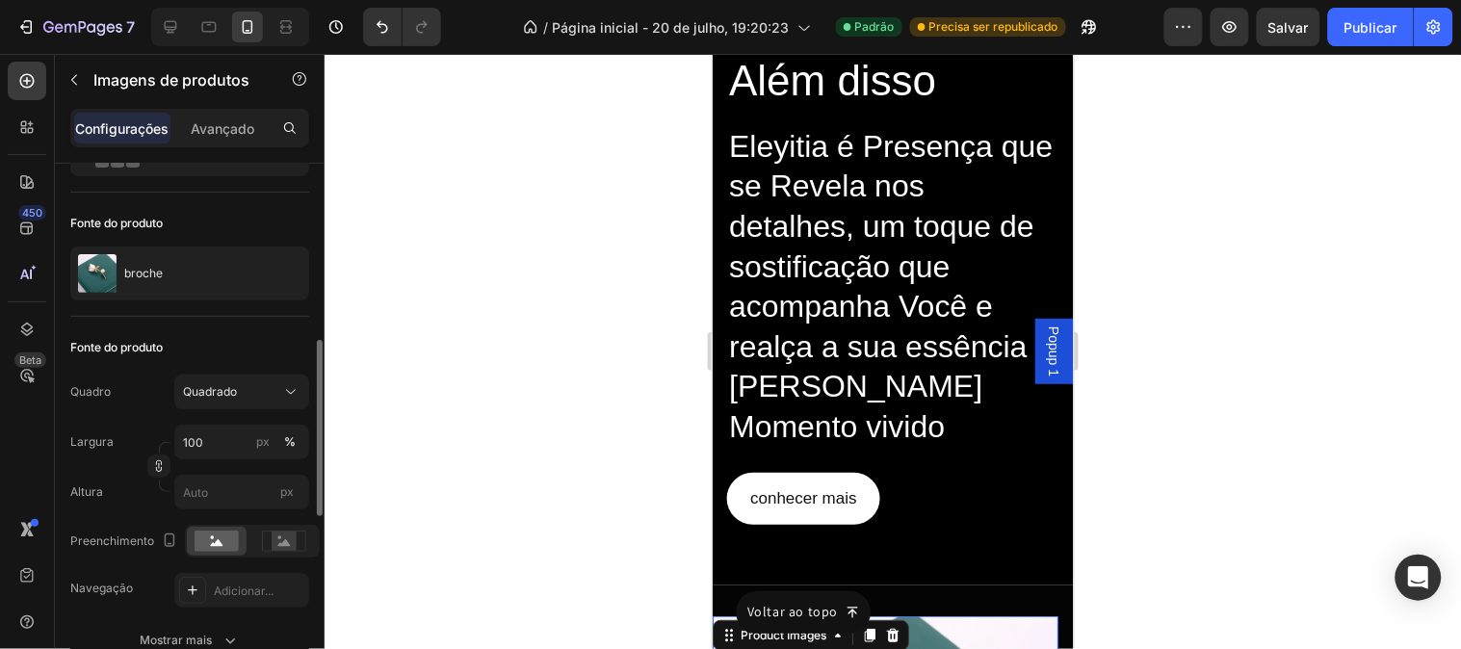
scroll to position [214, 0]
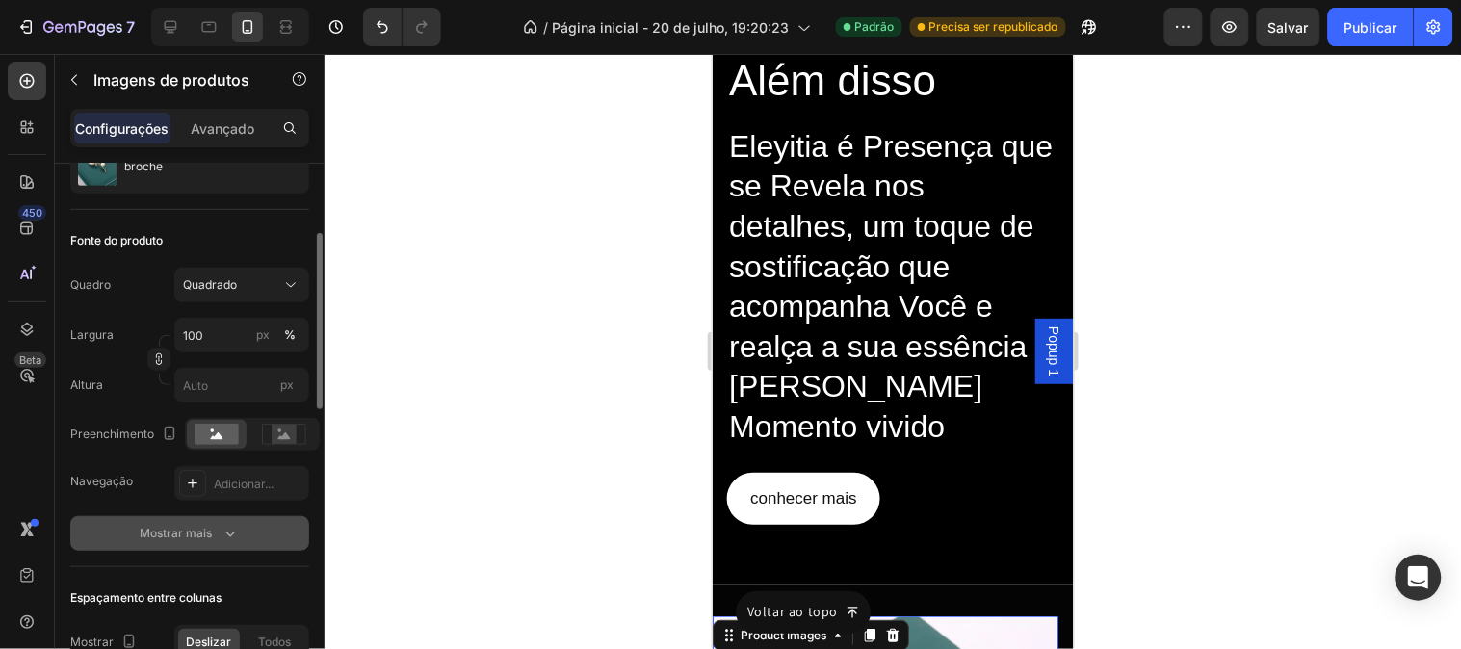
click at [208, 546] on button "Mostrar mais" at bounding box center [189, 533] width 239 height 35
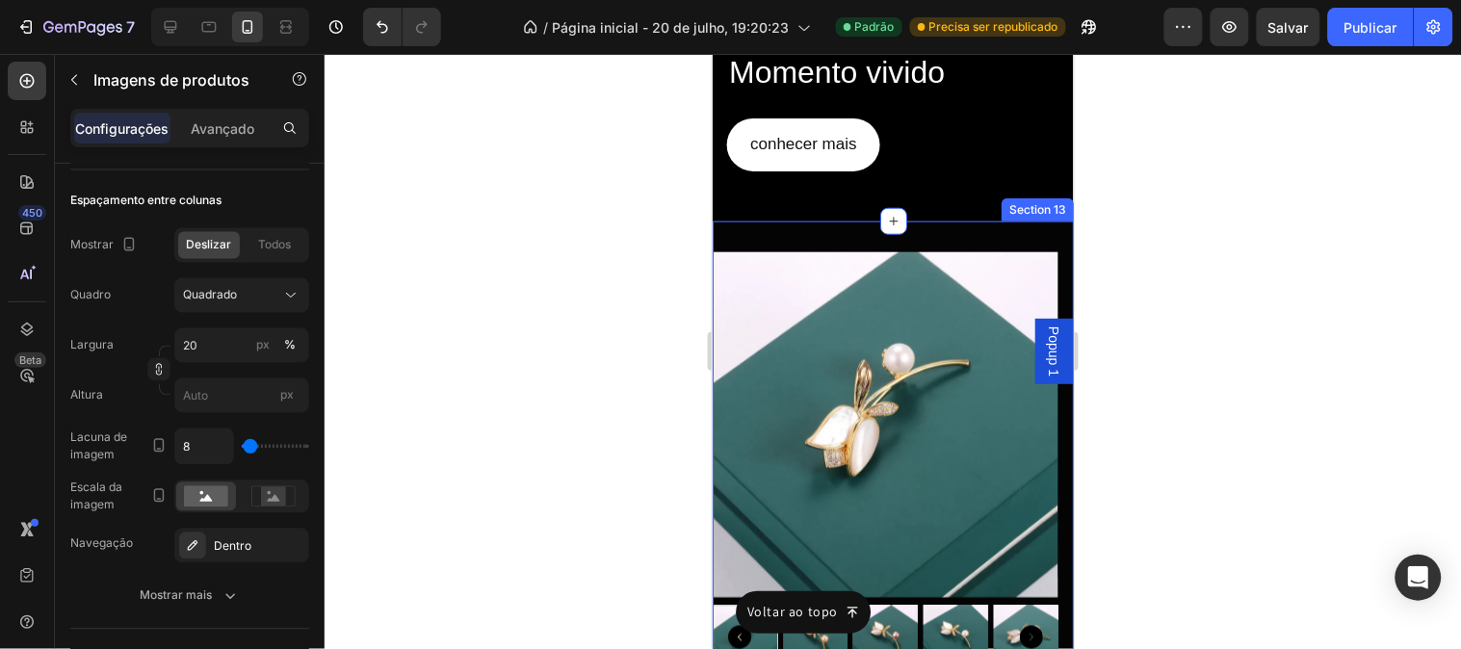
scroll to position [7812, 0]
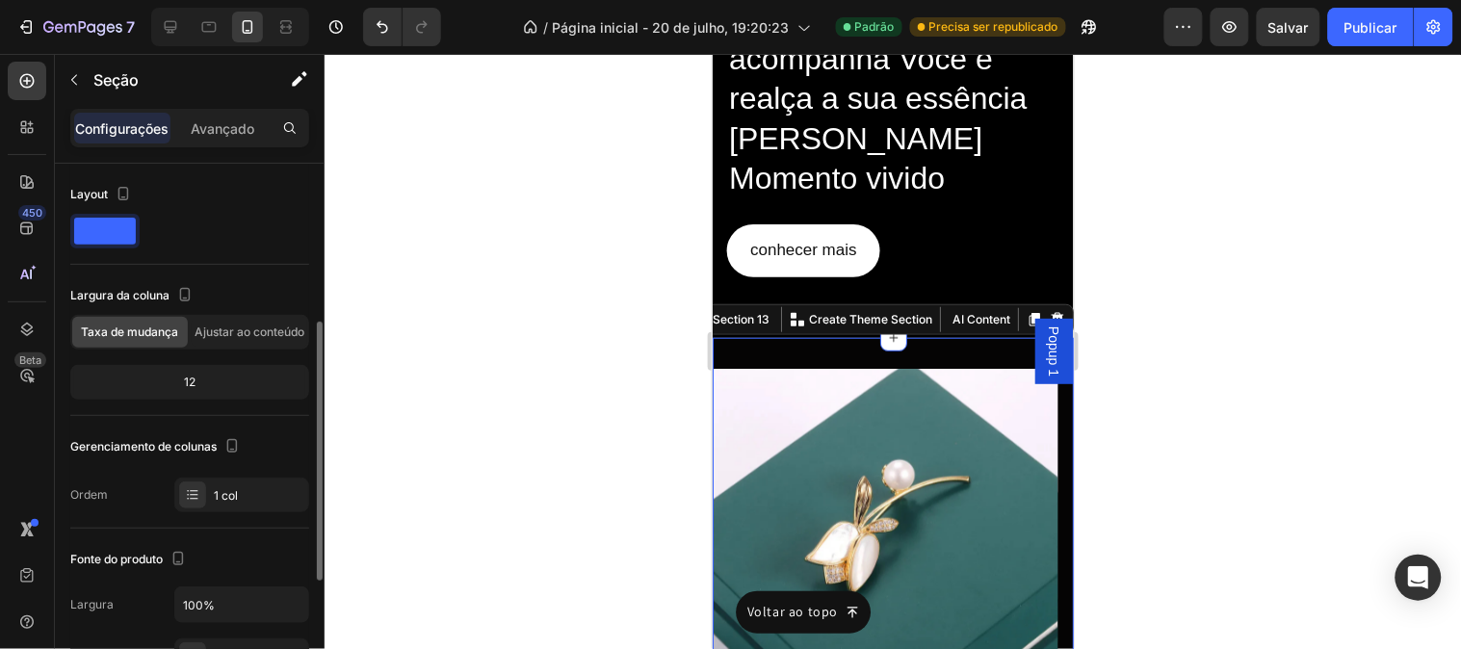
scroll to position [214, 0]
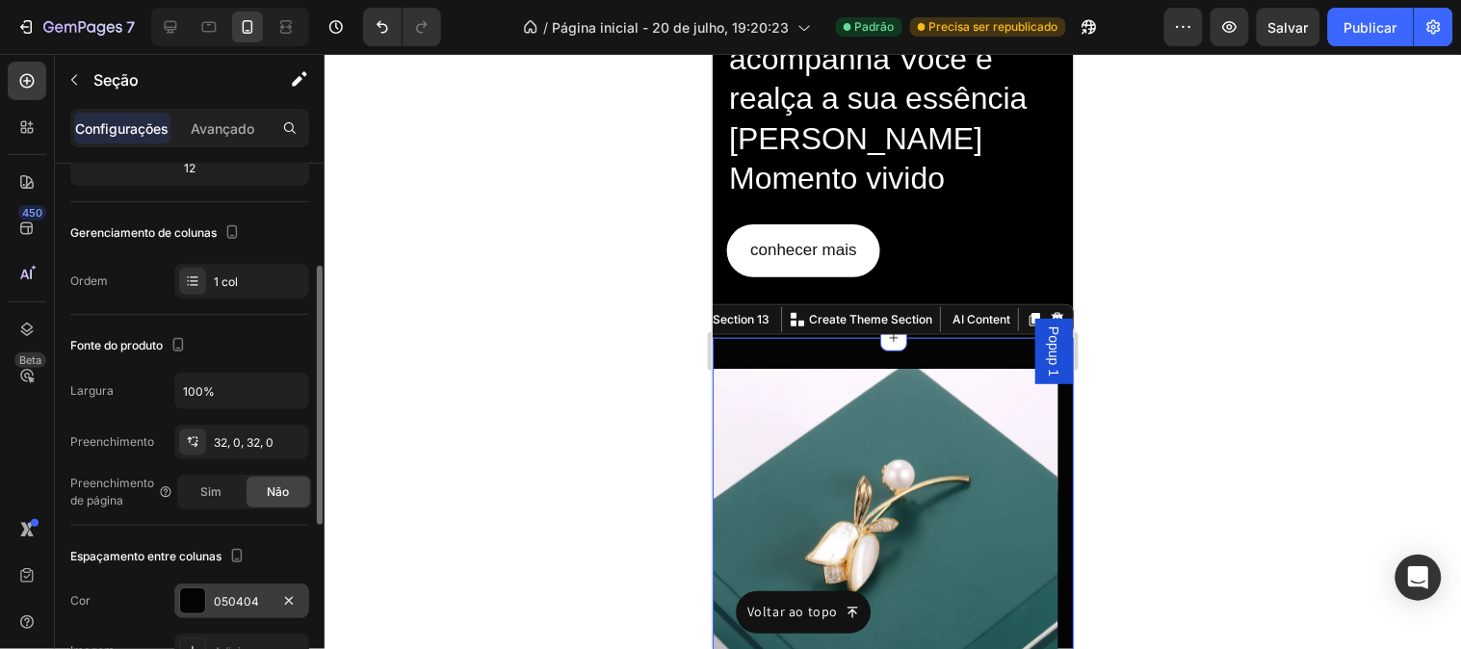
click at [204, 600] on div at bounding box center [192, 600] width 25 height 25
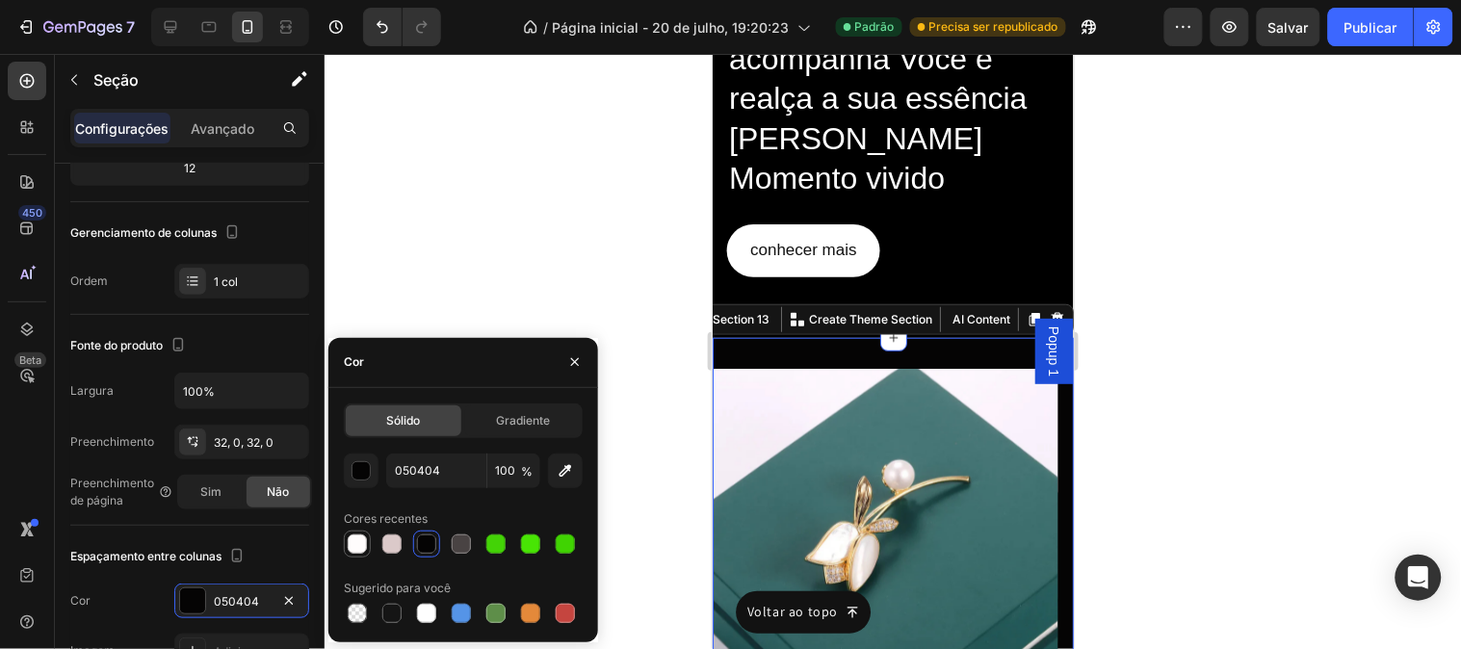
click at [362, 543] on div at bounding box center [357, 543] width 19 height 19
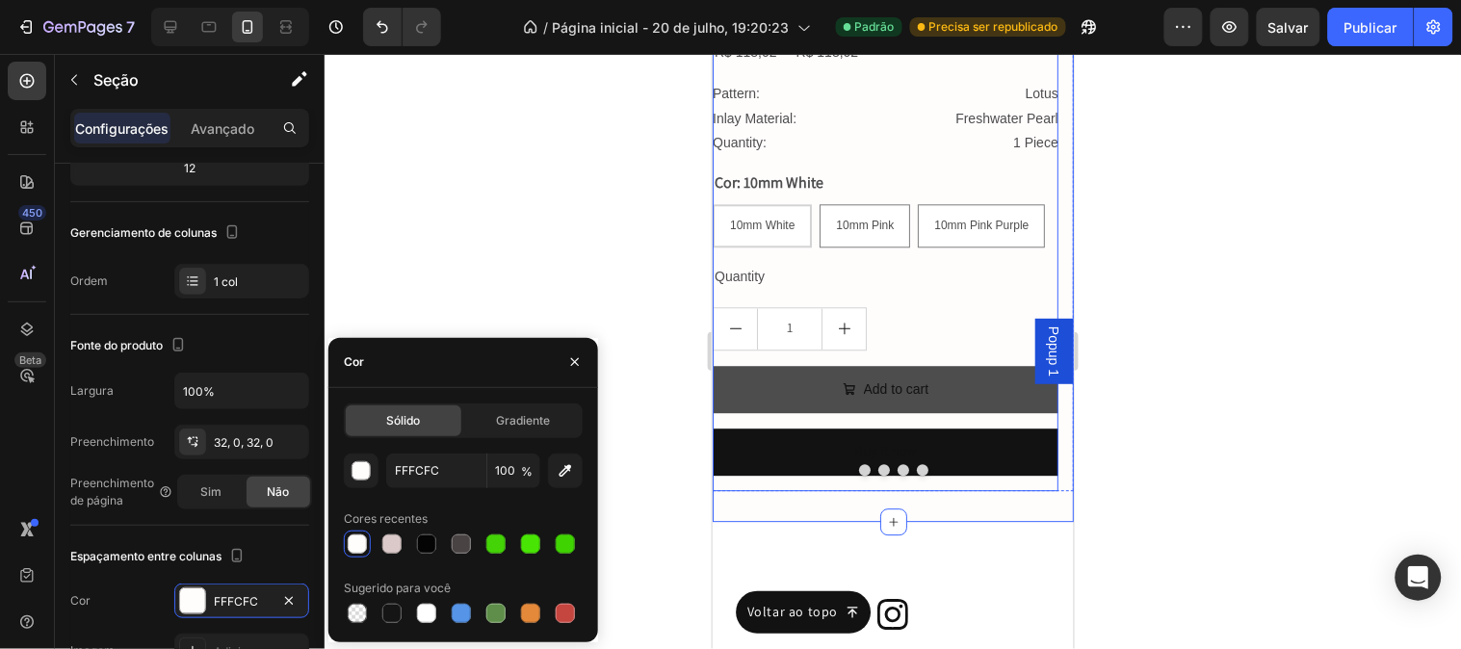
scroll to position [8668, 0]
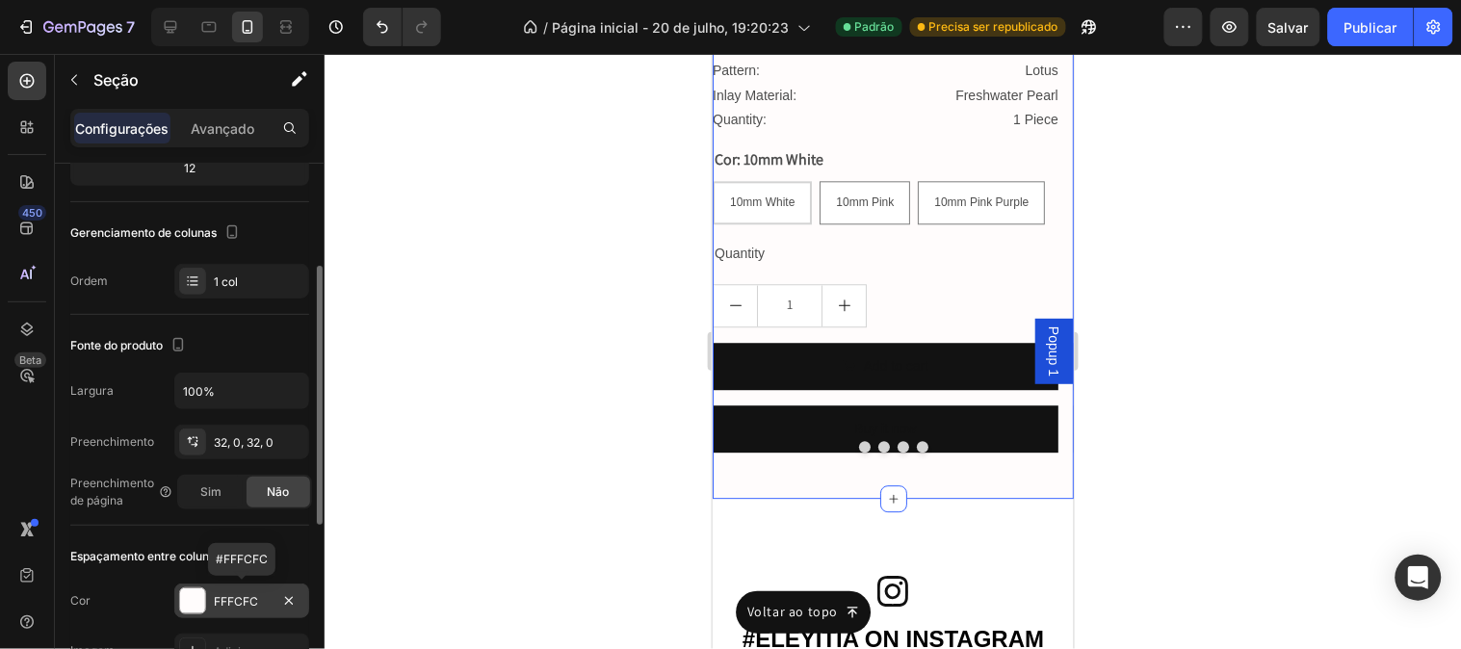
click at [227, 602] on font "FFFCFC" at bounding box center [236, 601] width 44 height 14
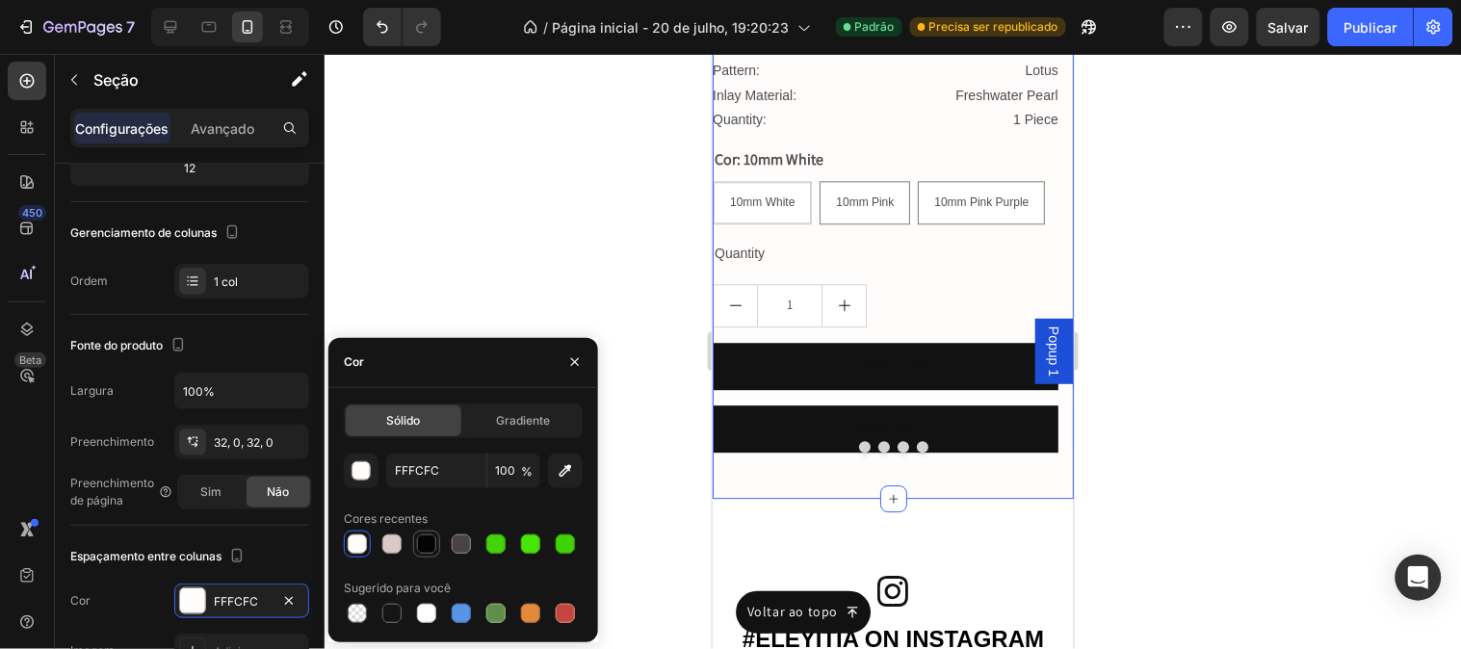
click at [435, 545] on div at bounding box center [426, 543] width 19 height 19
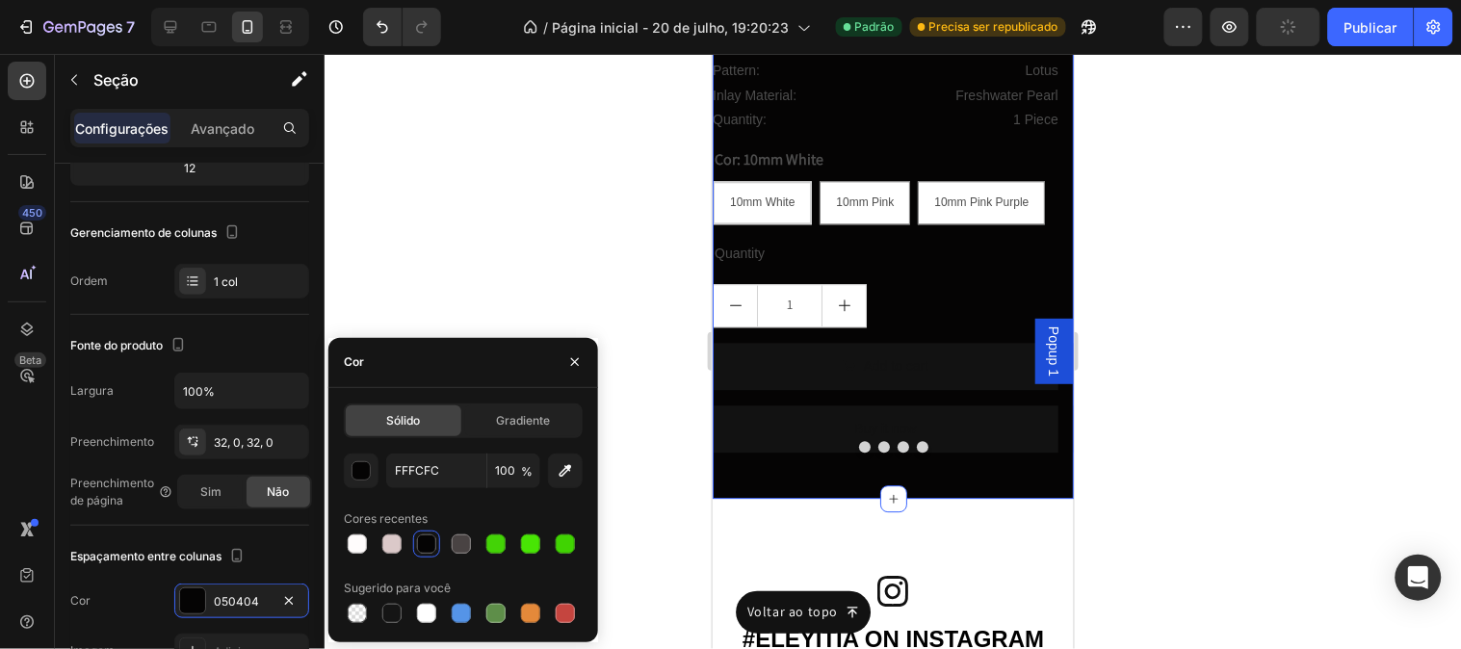
type input "050404"
click at [277, 564] on div "Espaçamento entre colunas" at bounding box center [189, 556] width 239 height 31
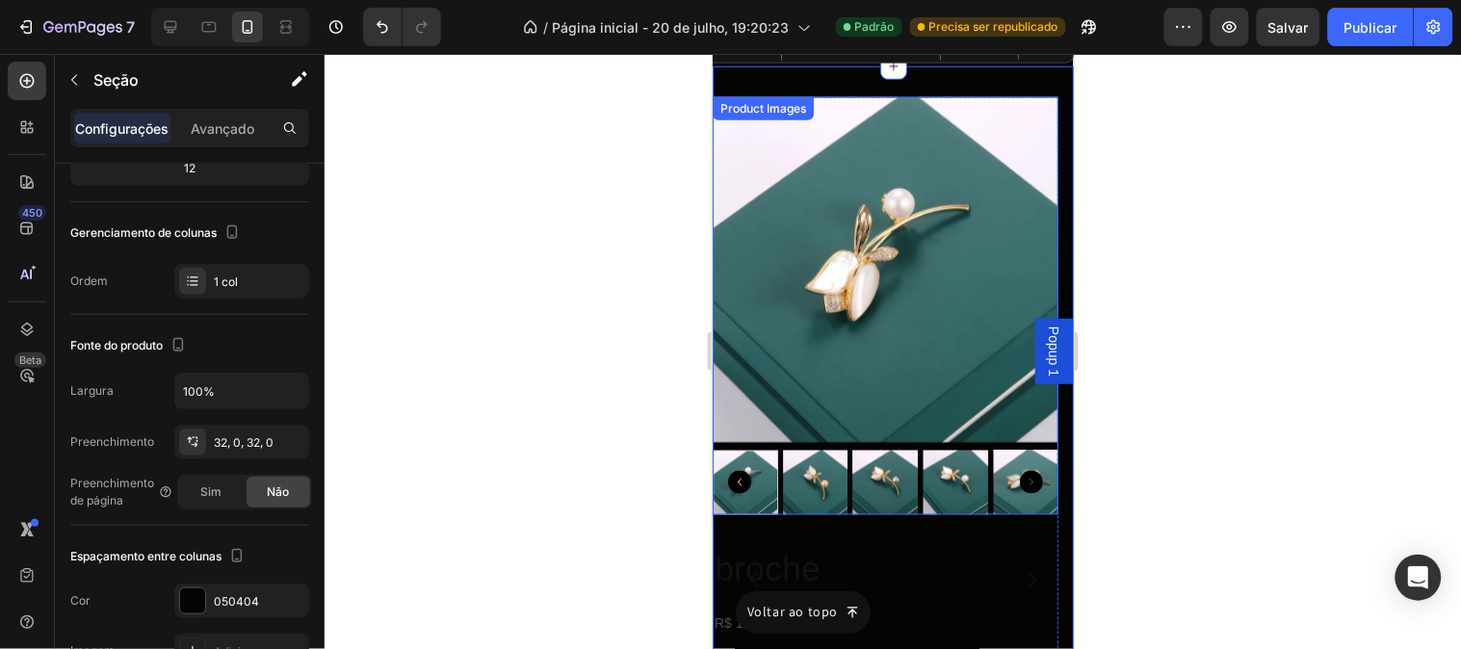
scroll to position [7919, 0]
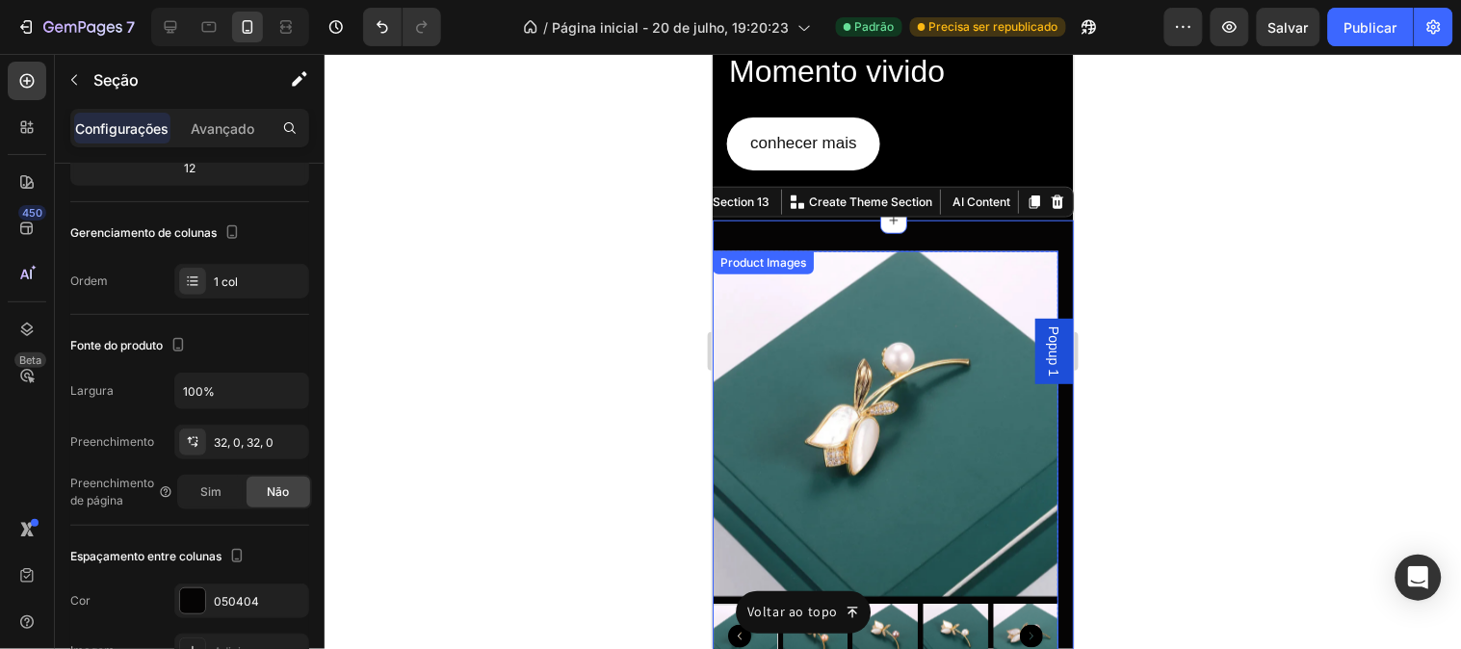
click at [881, 404] on img at bounding box center [885, 423] width 346 height 346
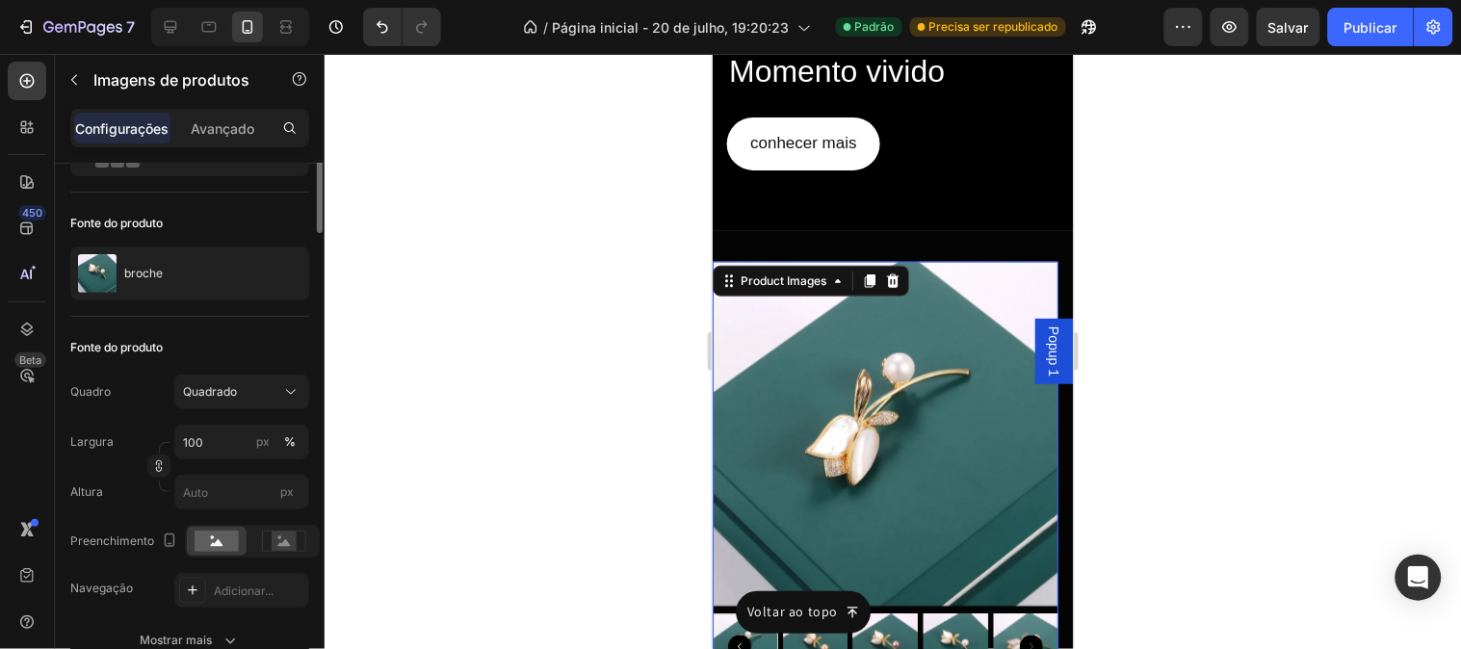
scroll to position [0, 0]
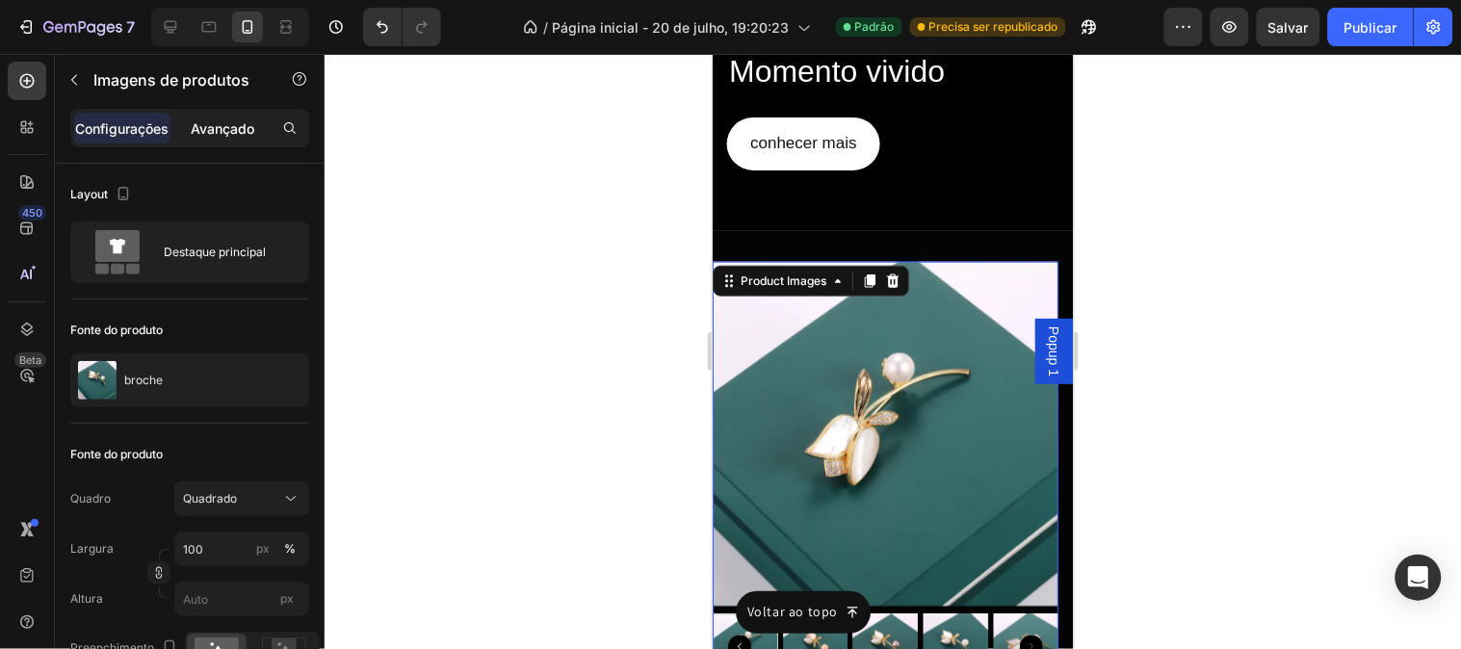
click at [208, 133] on font "Avançado" at bounding box center [223, 128] width 64 height 16
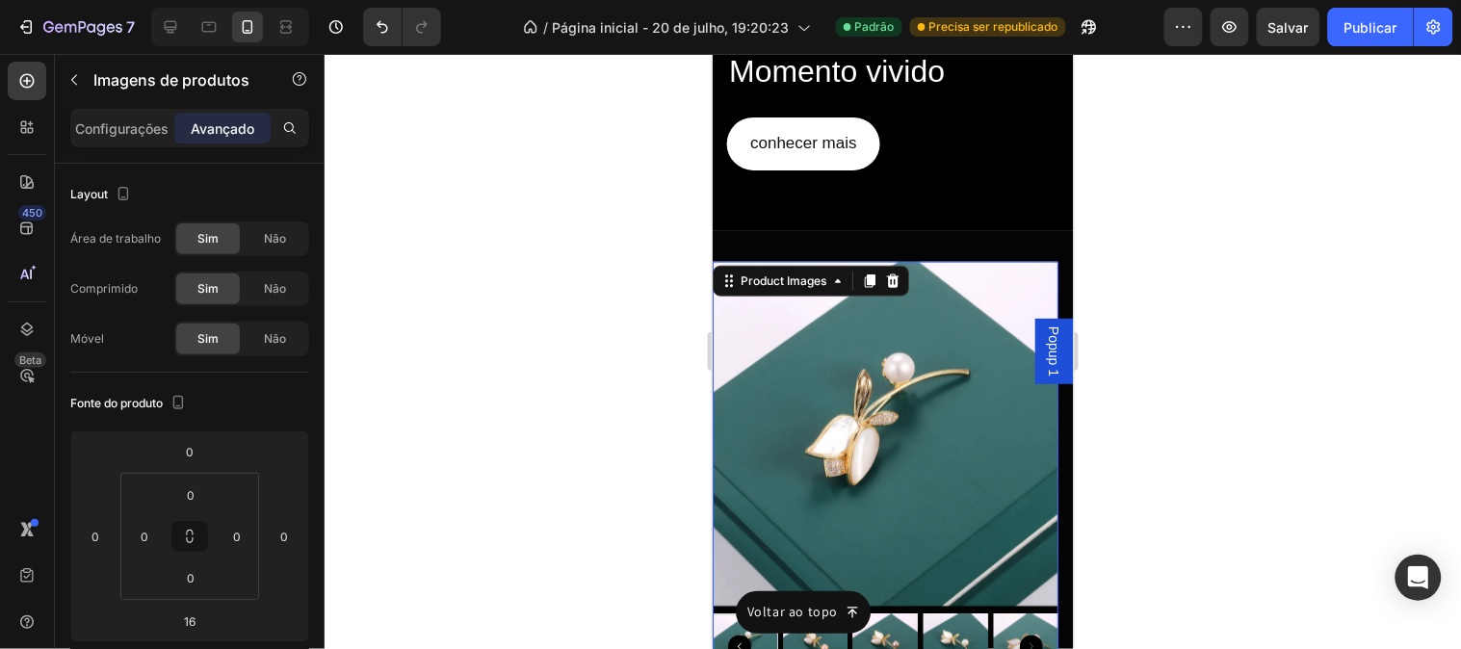
scroll to position [796, 0]
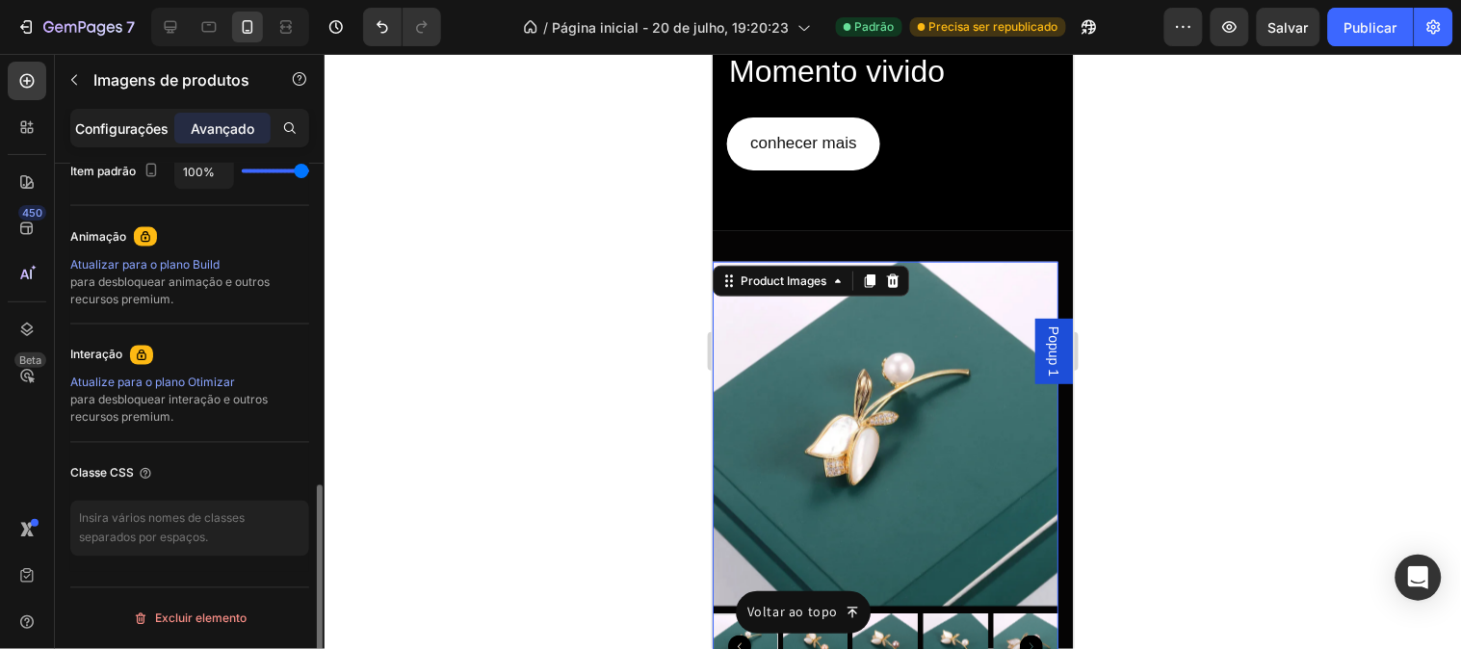
click at [143, 129] on font "Configurações" at bounding box center [122, 128] width 93 height 16
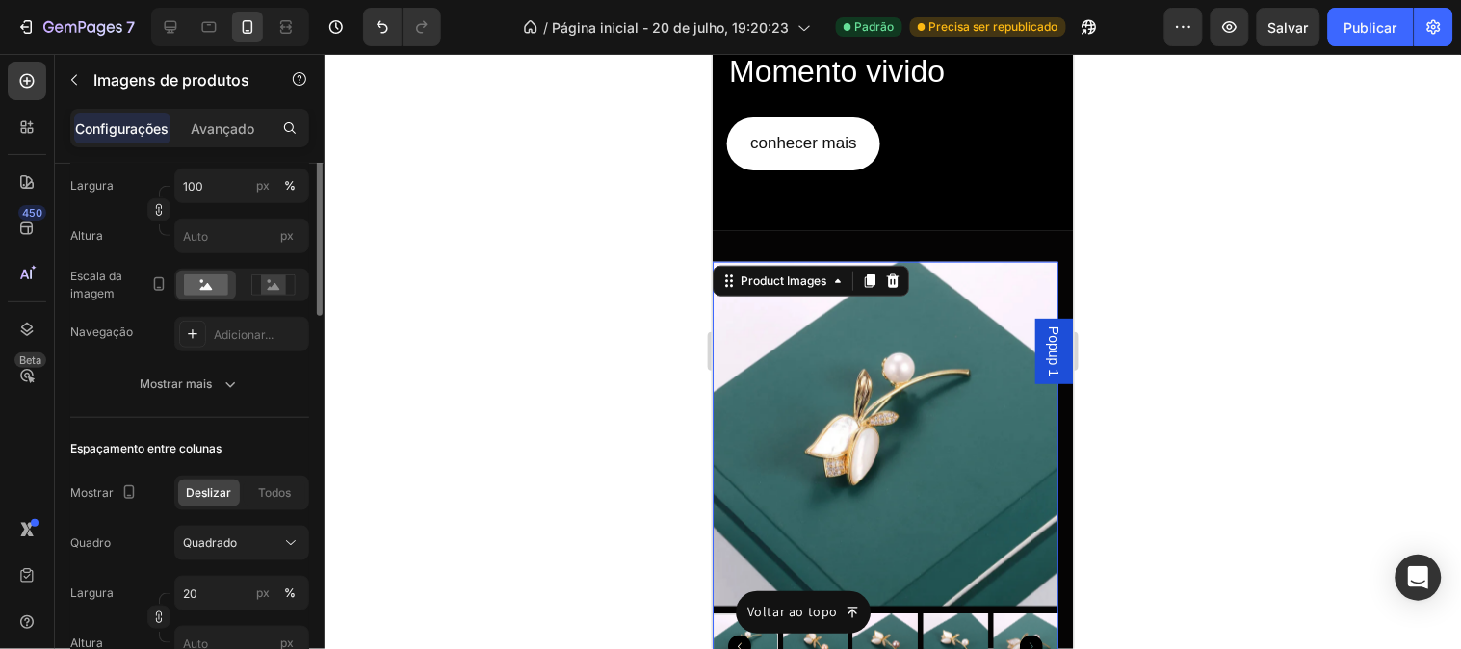
scroll to position [256, 0]
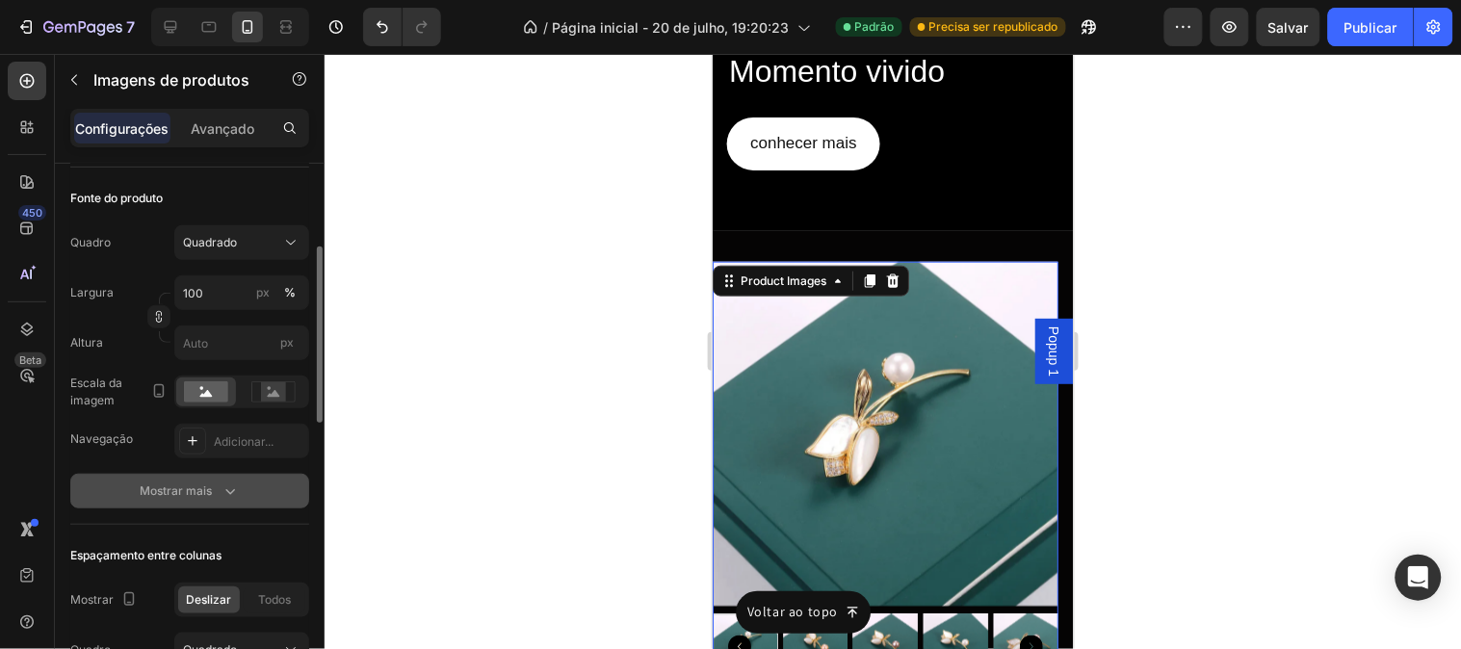
click at [210, 486] on font "Mostrar mais" at bounding box center [177, 490] width 72 height 14
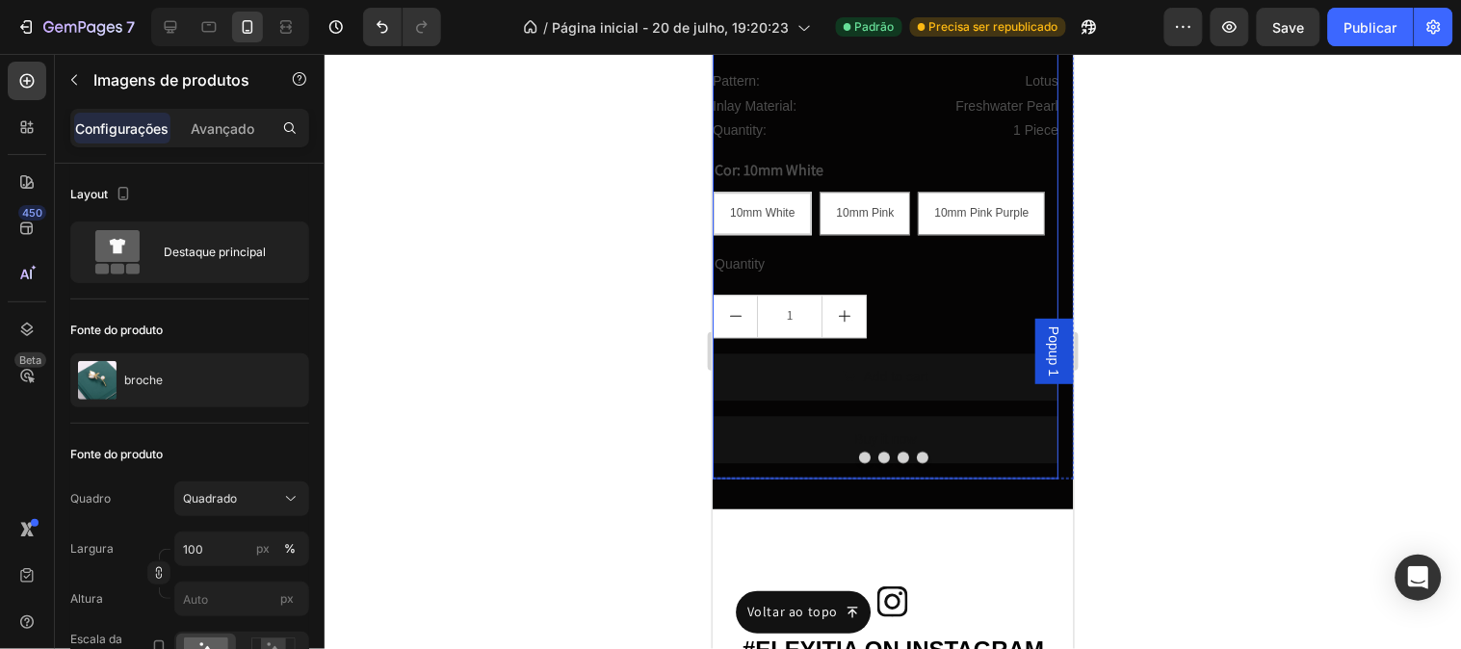
scroll to position [8668, 0]
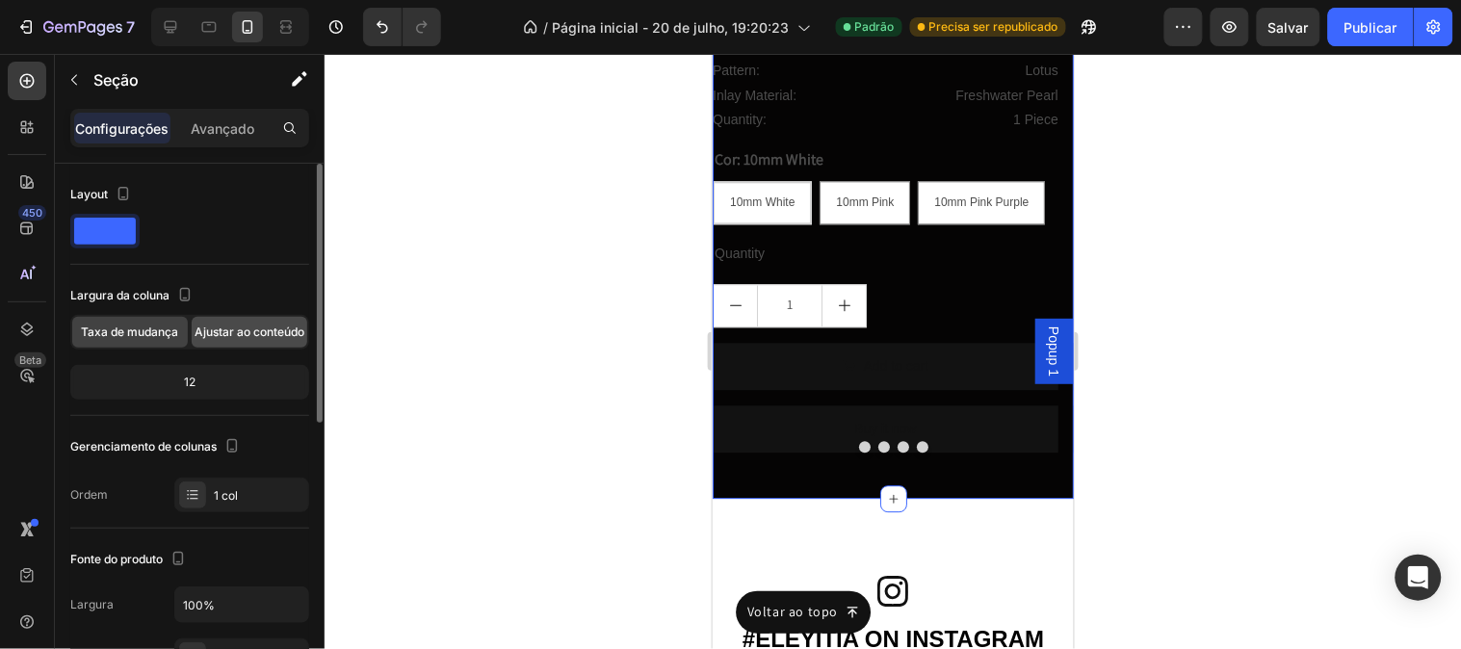
click at [247, 338] on font "Ajustar ao conteúdo" at bounding box center [250, 332] width 110 height 14
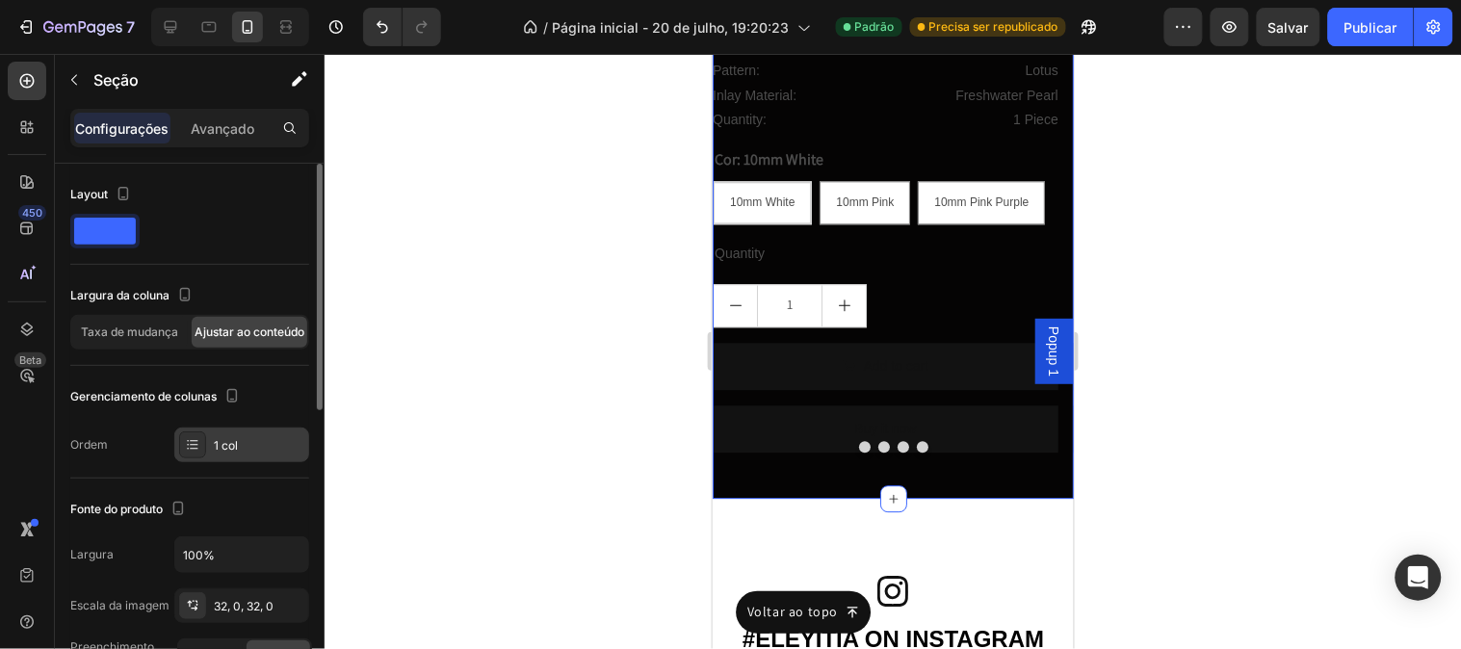
click at [195, 448] on icon at bounding box center [192, 444] width 15 height 15
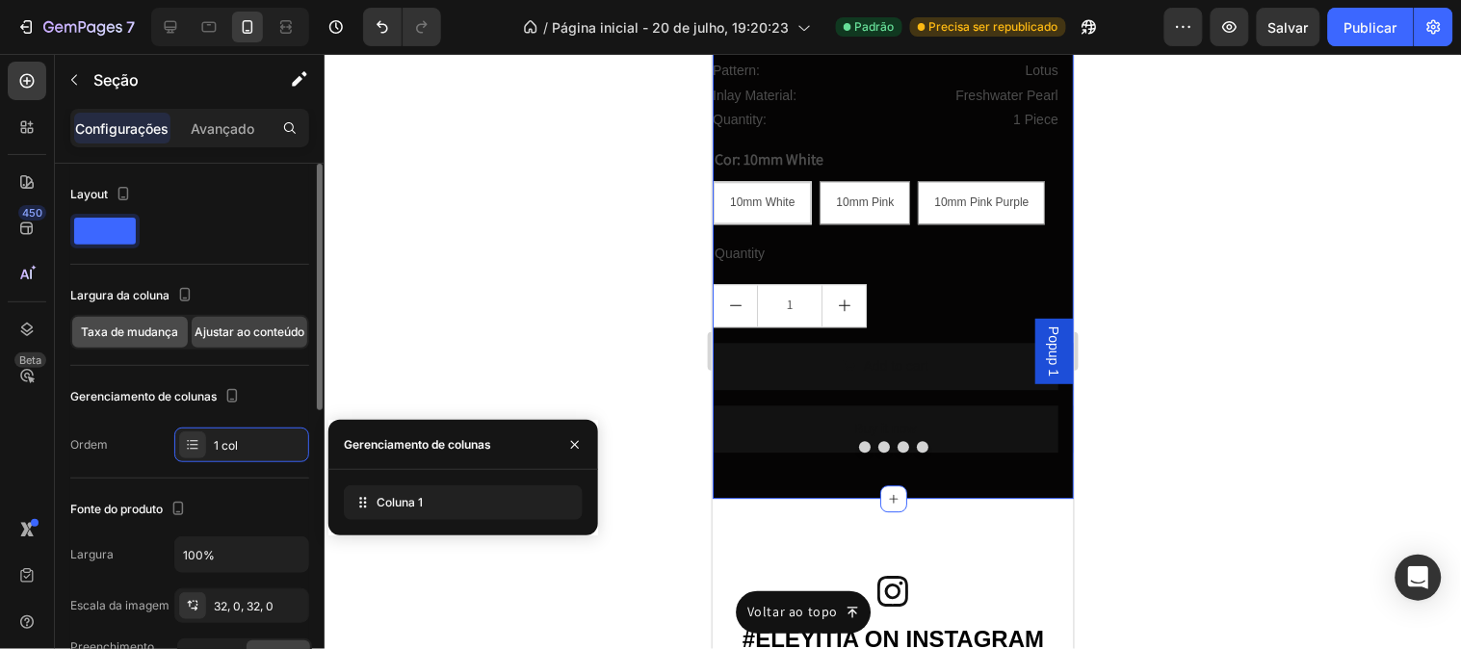
click at [141, 344] on div "Taxa de mudança" at bounding box center [130, 332] width 116 height 31
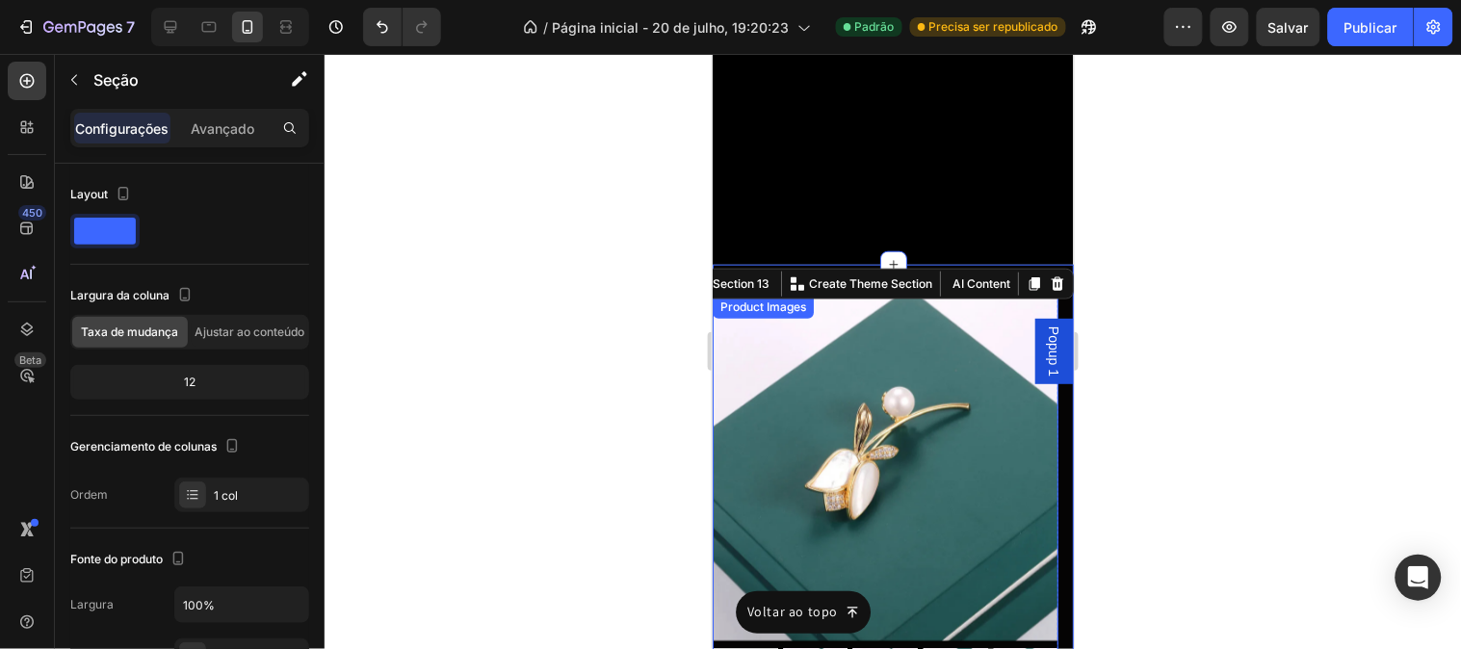
scroll to position [8196, 0]
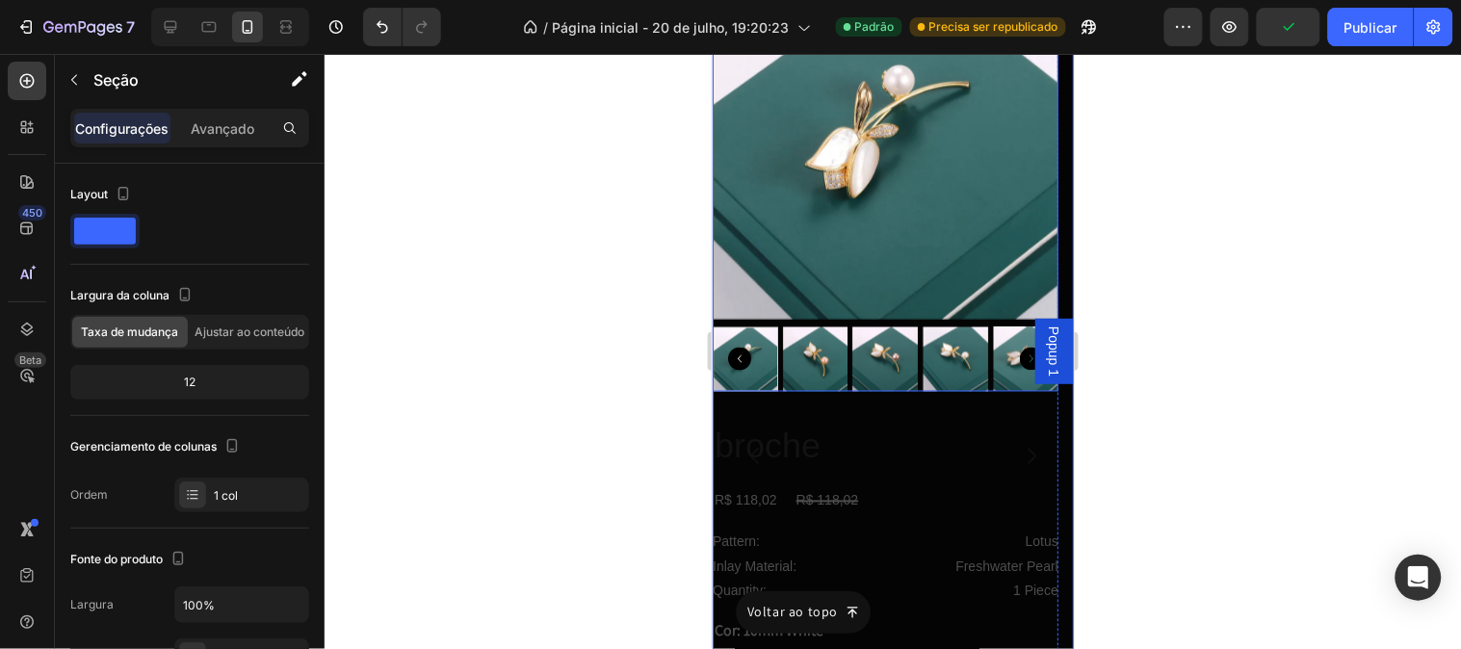
click at [817, 251] on img at bounding box center [885, 146] width 346 height 346
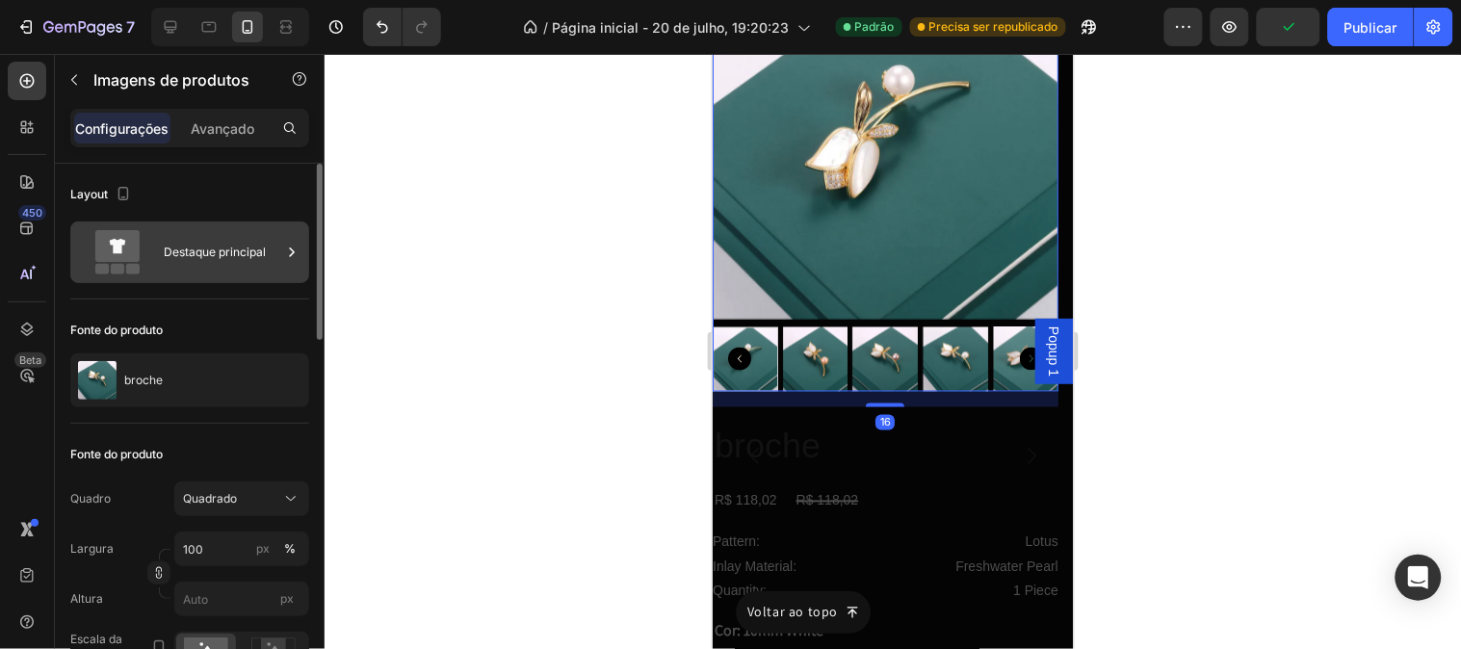
click at [218, 248] on font "Destaque principal" at bounding box center [215, 252] width 102 height 14
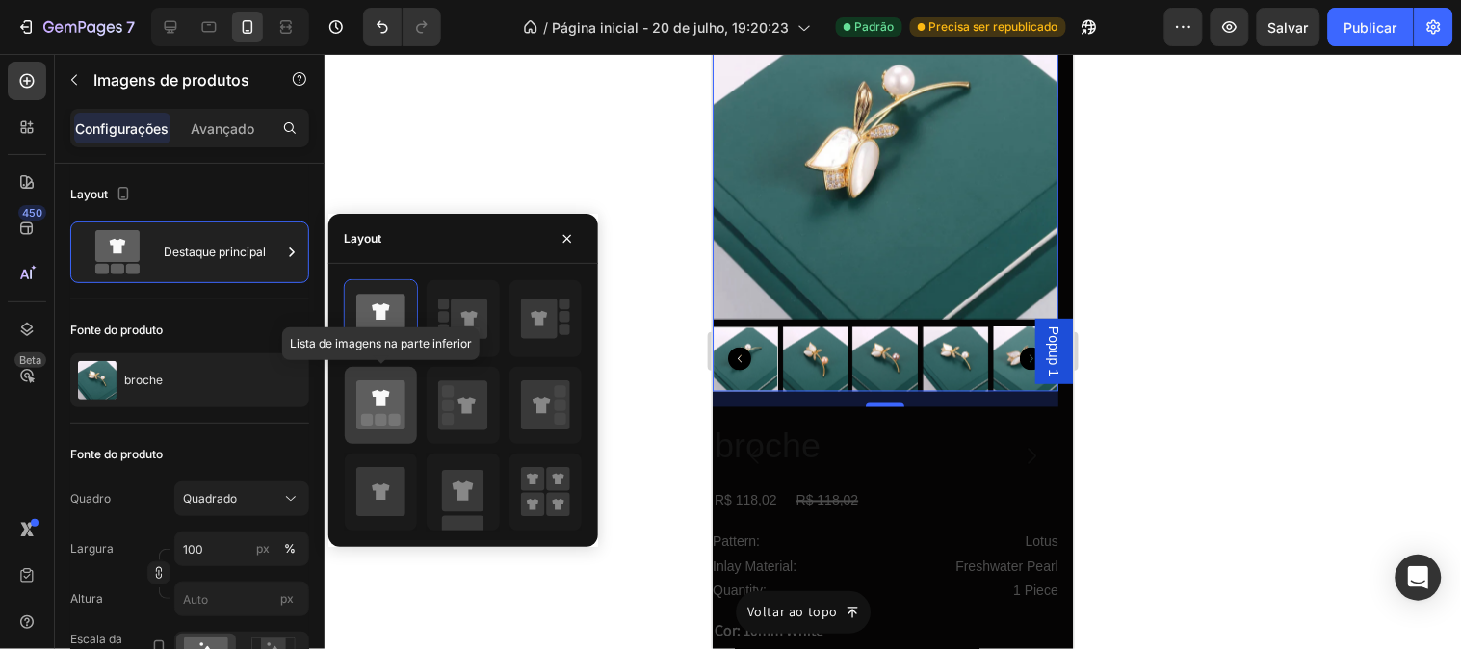
click at [381, 383] on icon at bounding box center [380, 404] width 49 height 49
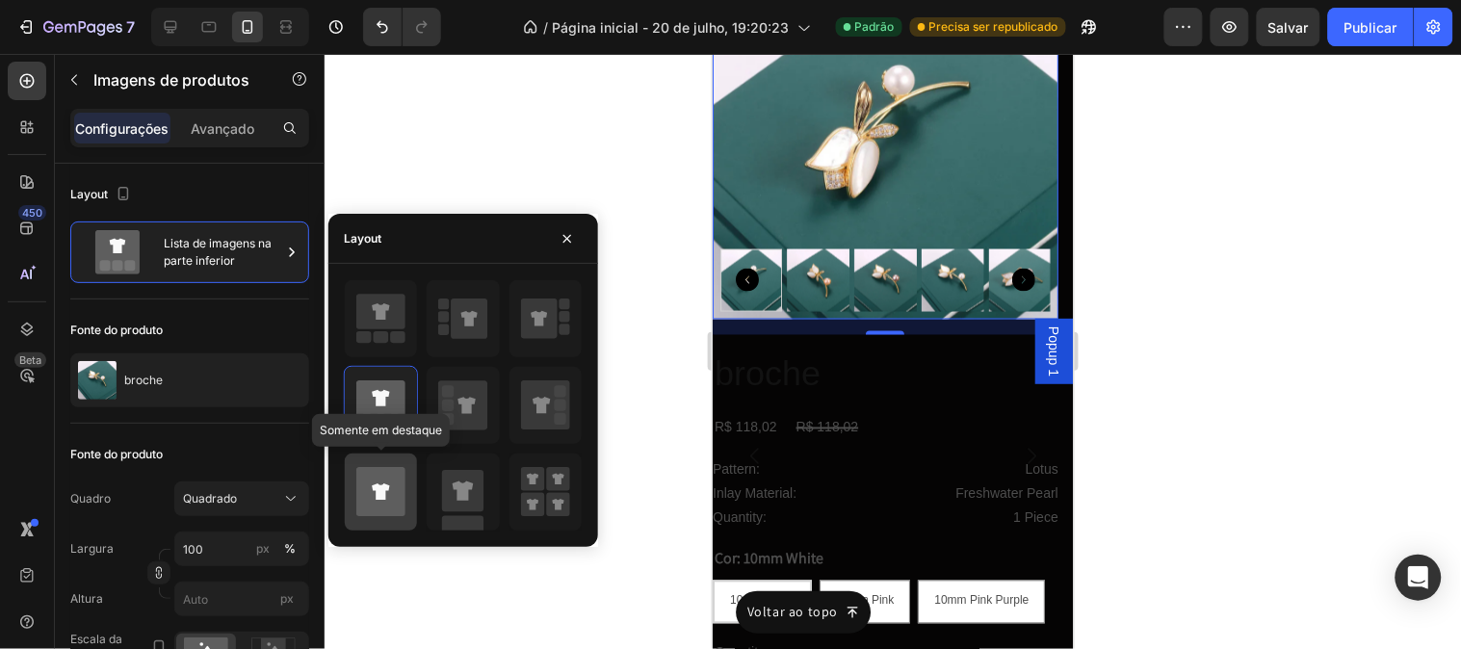
click at [383, 470] on icon at bounding box center [380, 491] width 49 height 49
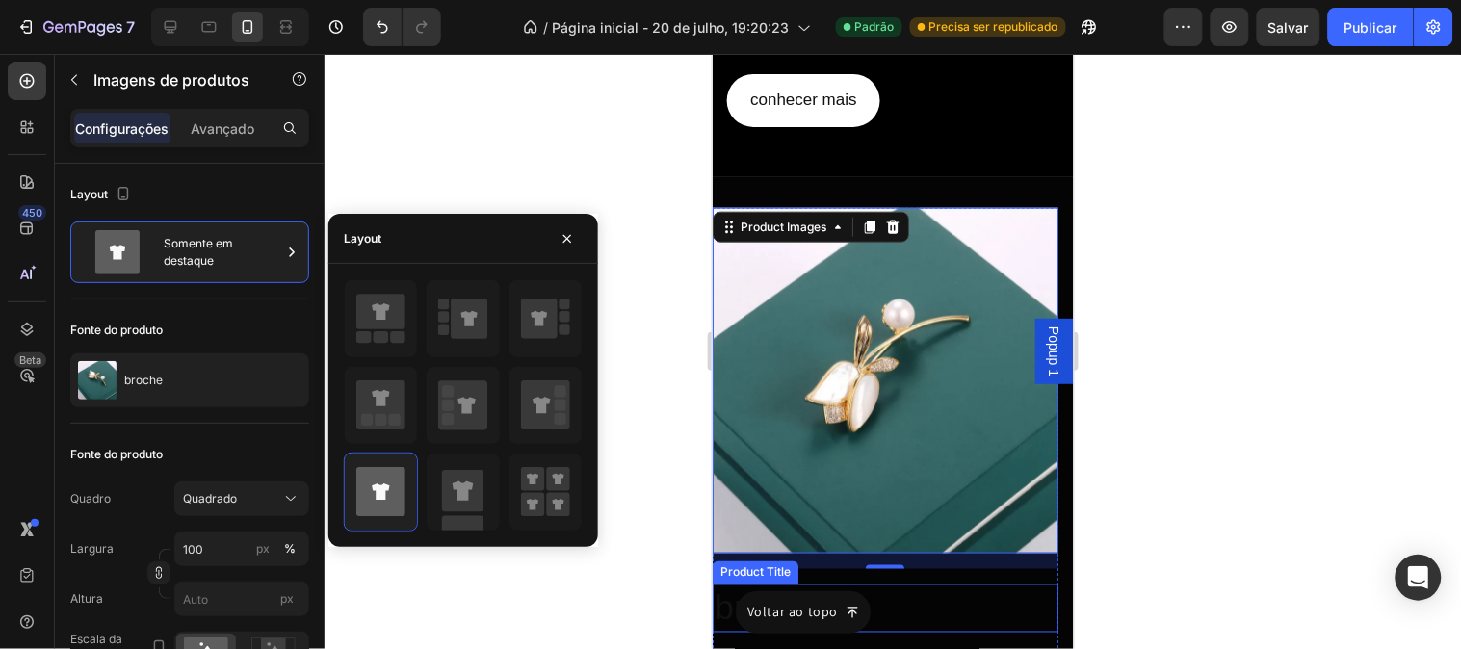
scroll to position [7768, 0]
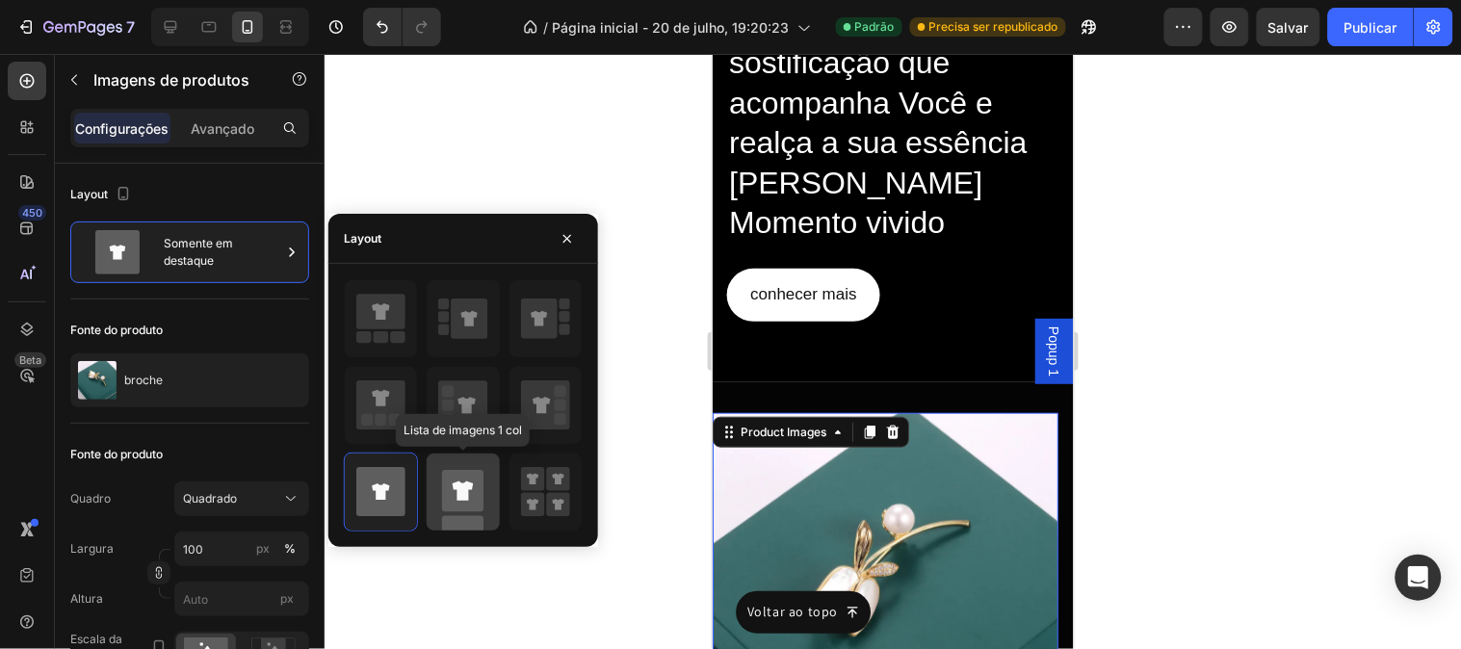
click at [498, 513] on div at bounding box center [463, 492] width 72 height 77
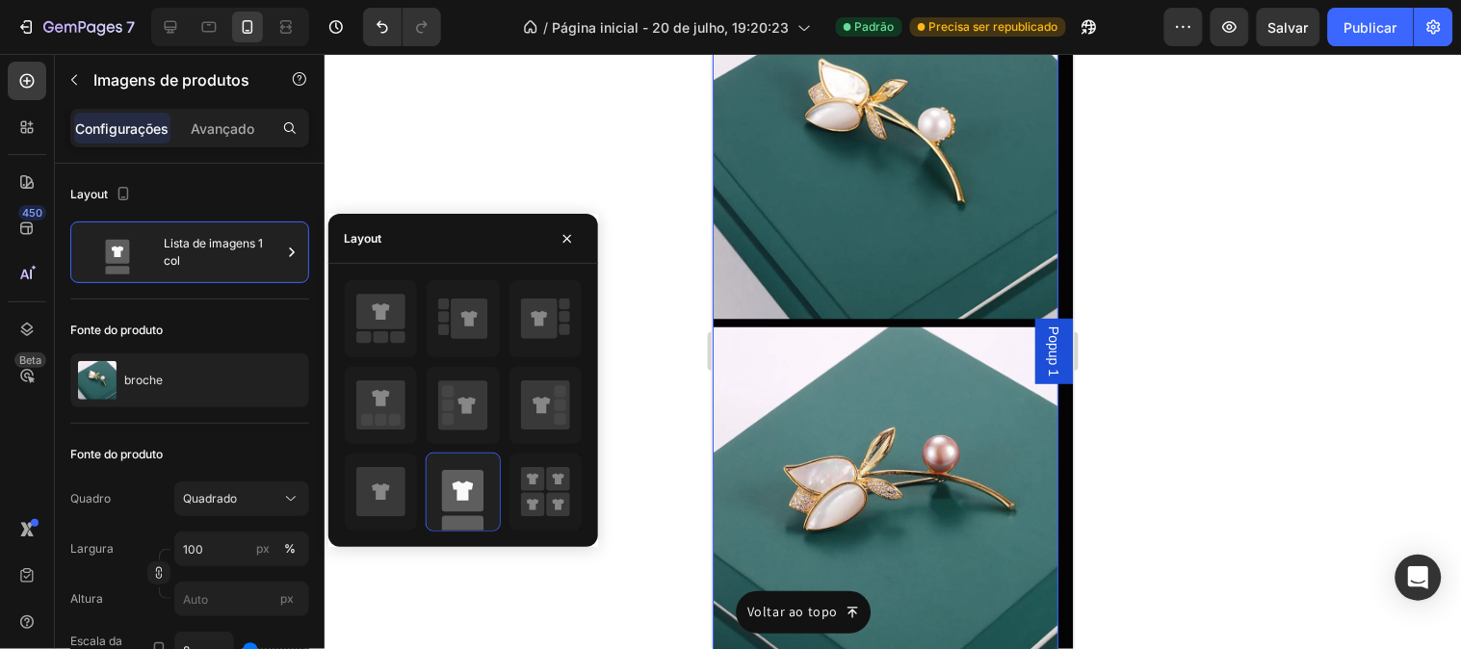
scroll to position [8731, 0]
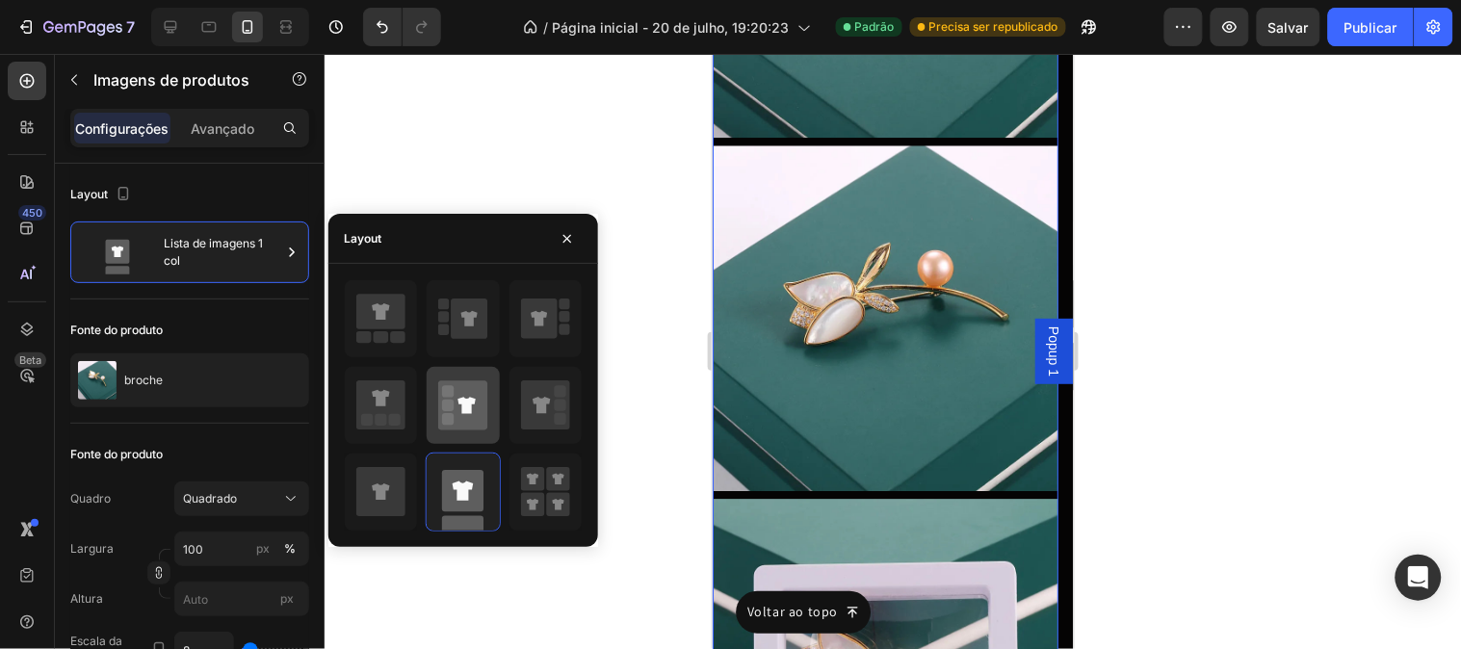
click at [491, 415] on div at bounding box center [463, 405] width 72 height 77
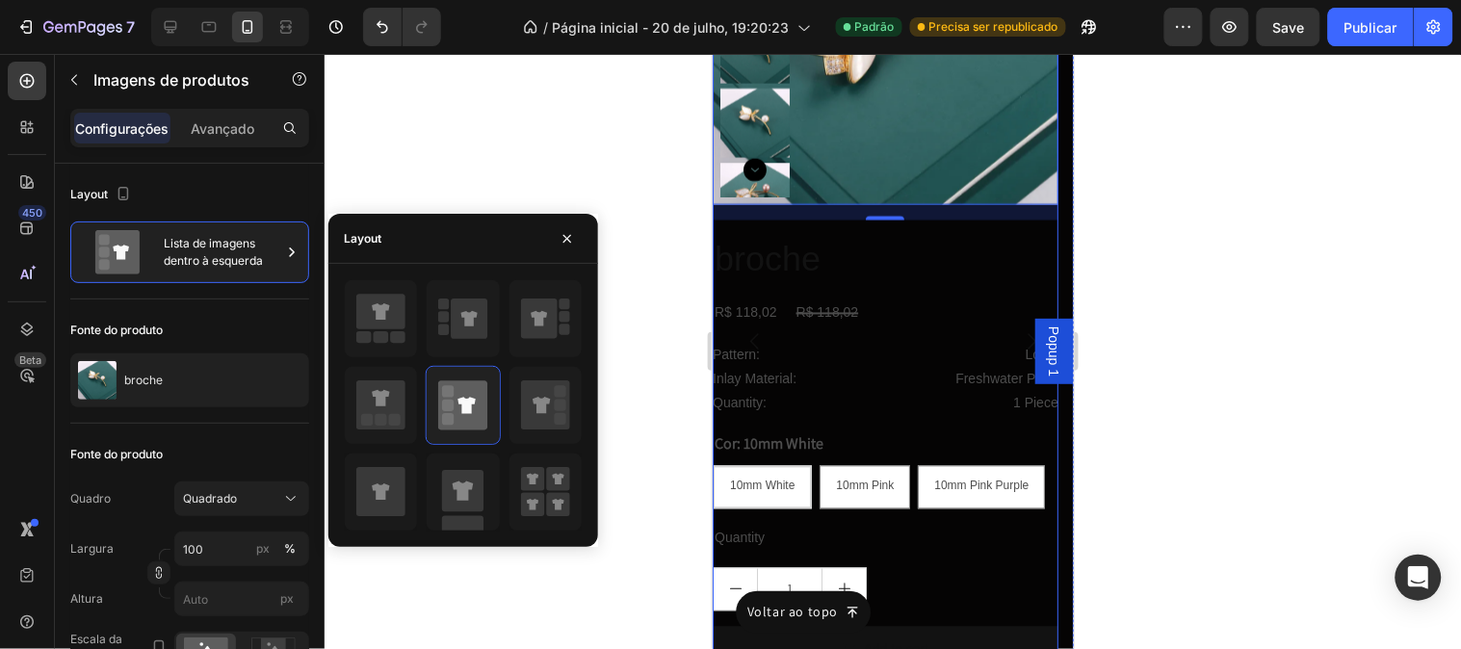
scroll to position [8303, 0]
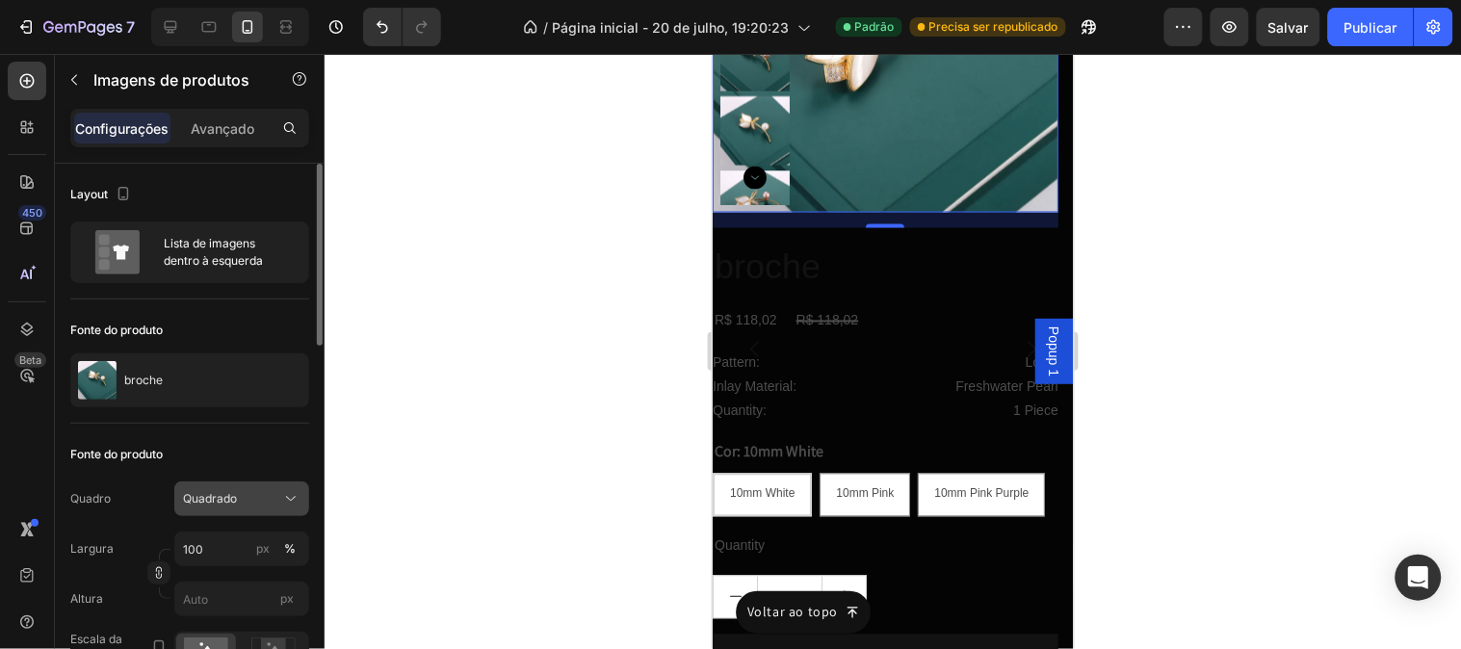
click at [185, 493] on font "Quadrado" at bounding box center [210, 498] width 54 height 14
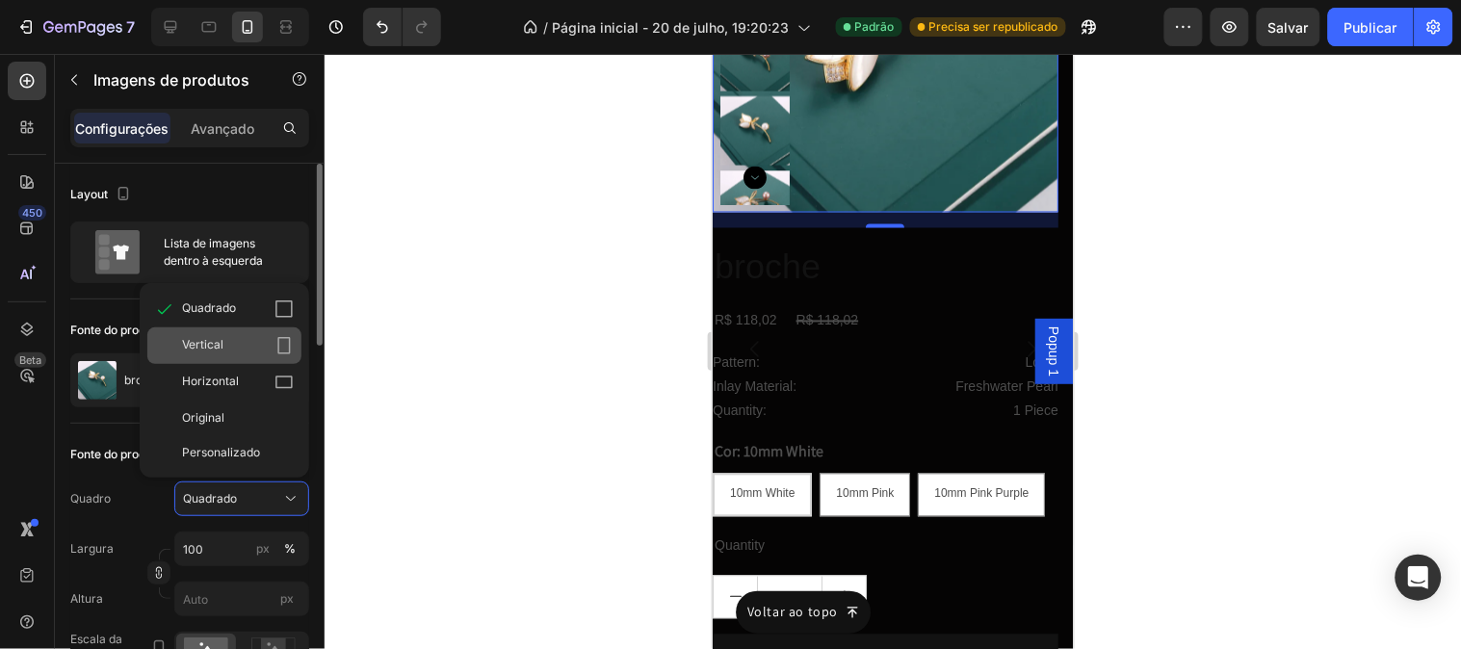
click at [219, 352] on span "Vertical" at bounding box center [202, 345] width 41 height 19
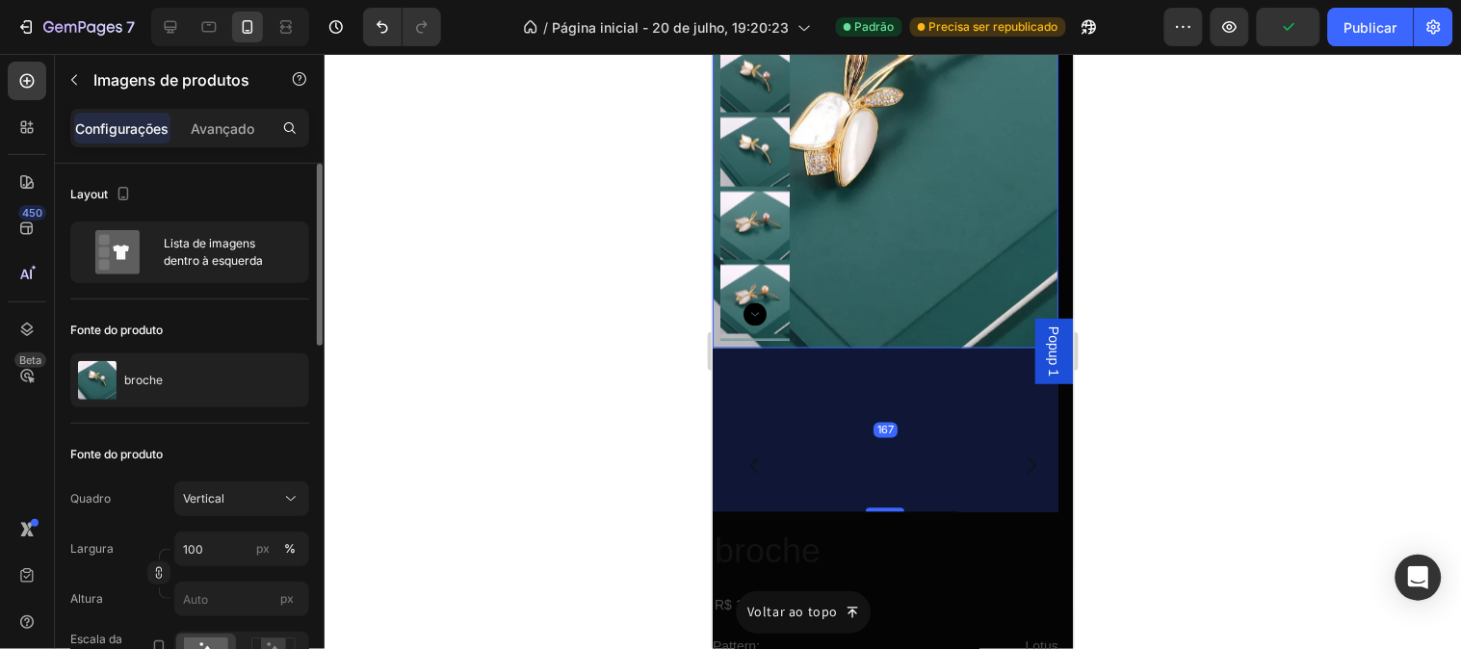
scroll to position [8295, 0]
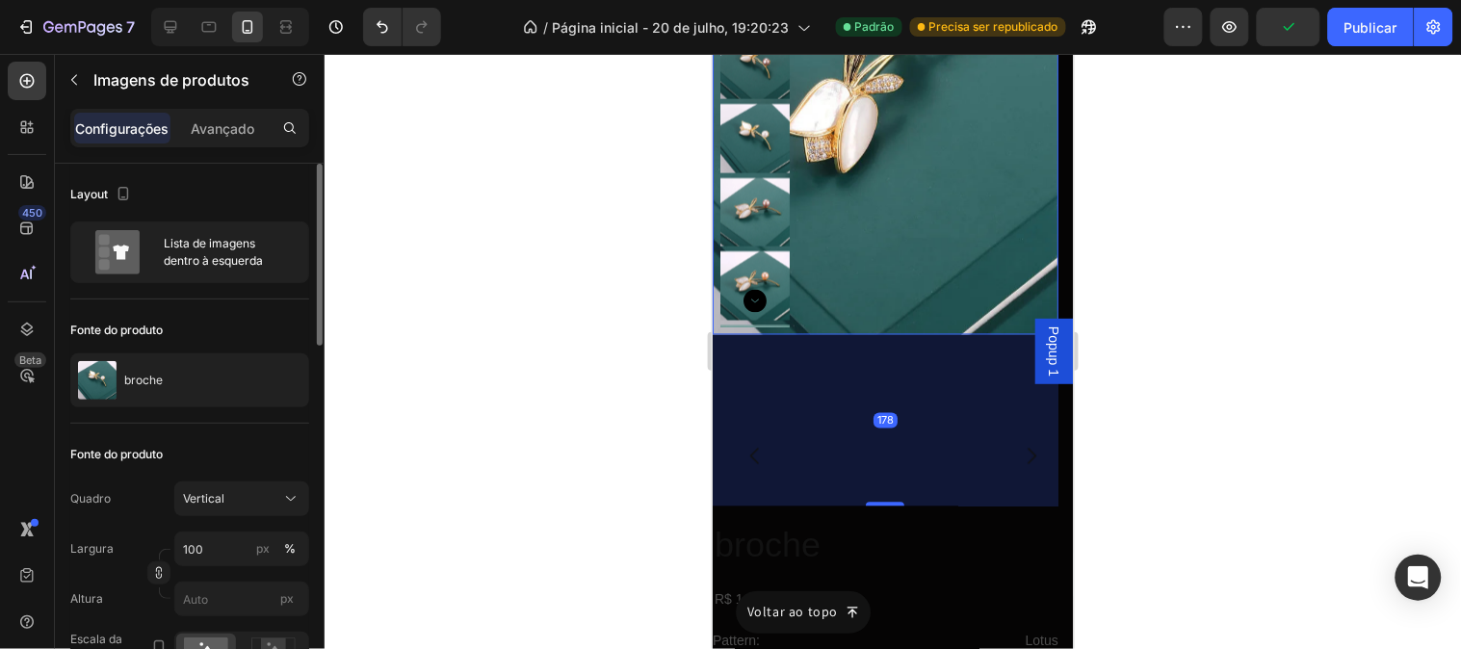
drag, startPoint x: 897, startPoint y: 427, endPoint x: 879, endPoint y: 583, distance: 157.0
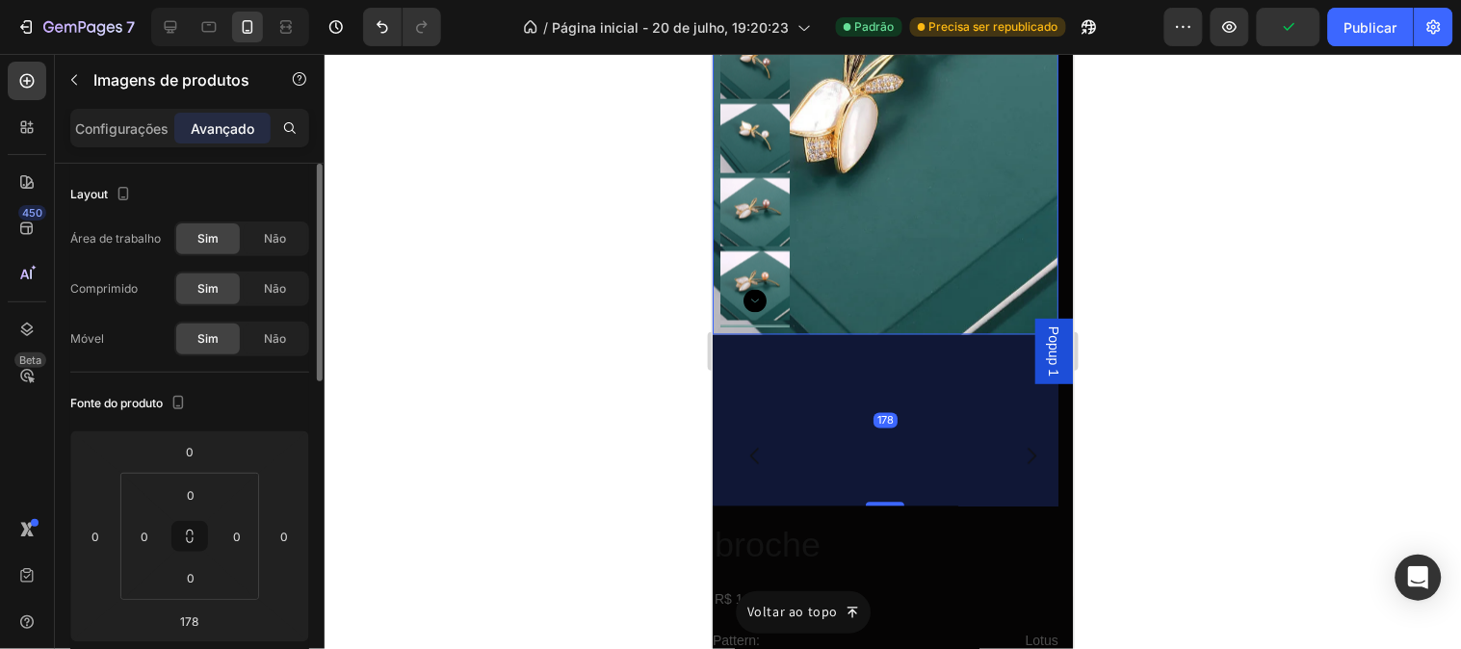
click at [618, 428] on div at bounding box center [893, 351] width 1136 height 595
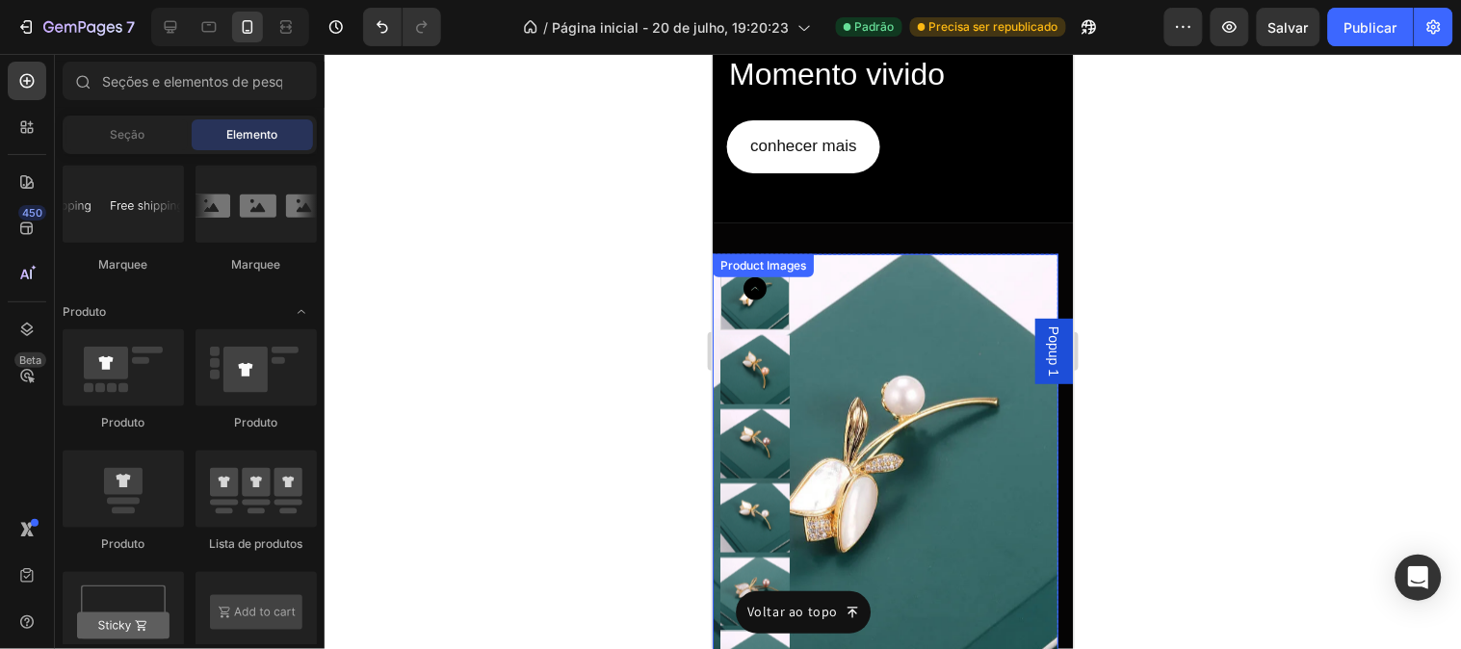
scroll to position [7760, 0]
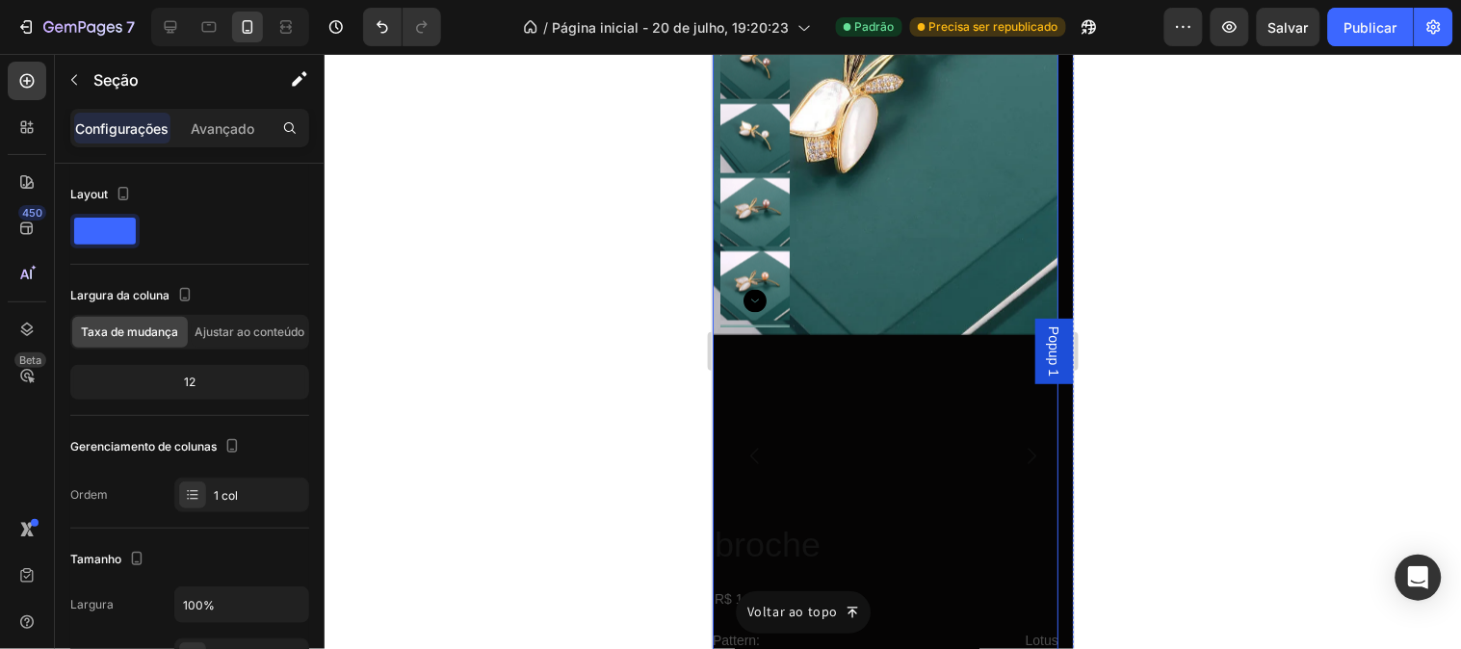
scroll to position [8616, 0]
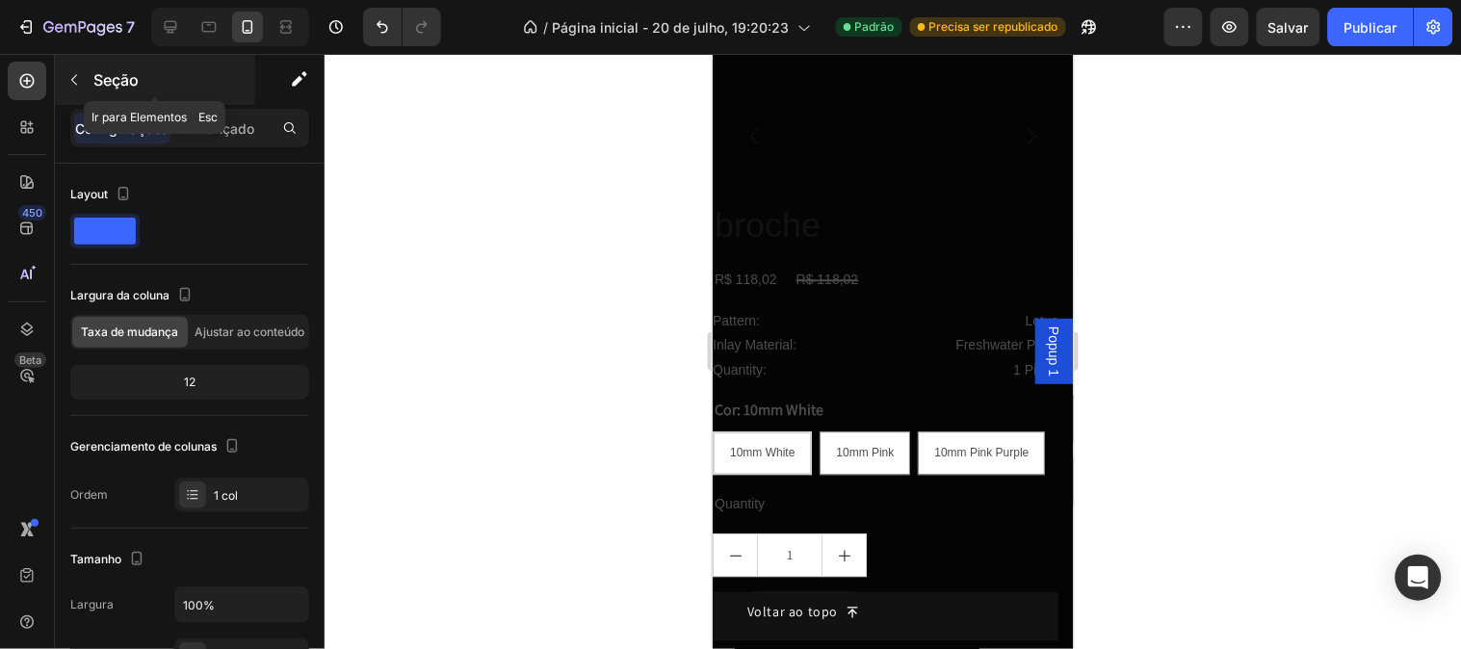
click at [67, 90] on button "button" at bounding box center [74, 80] width 31 height 31
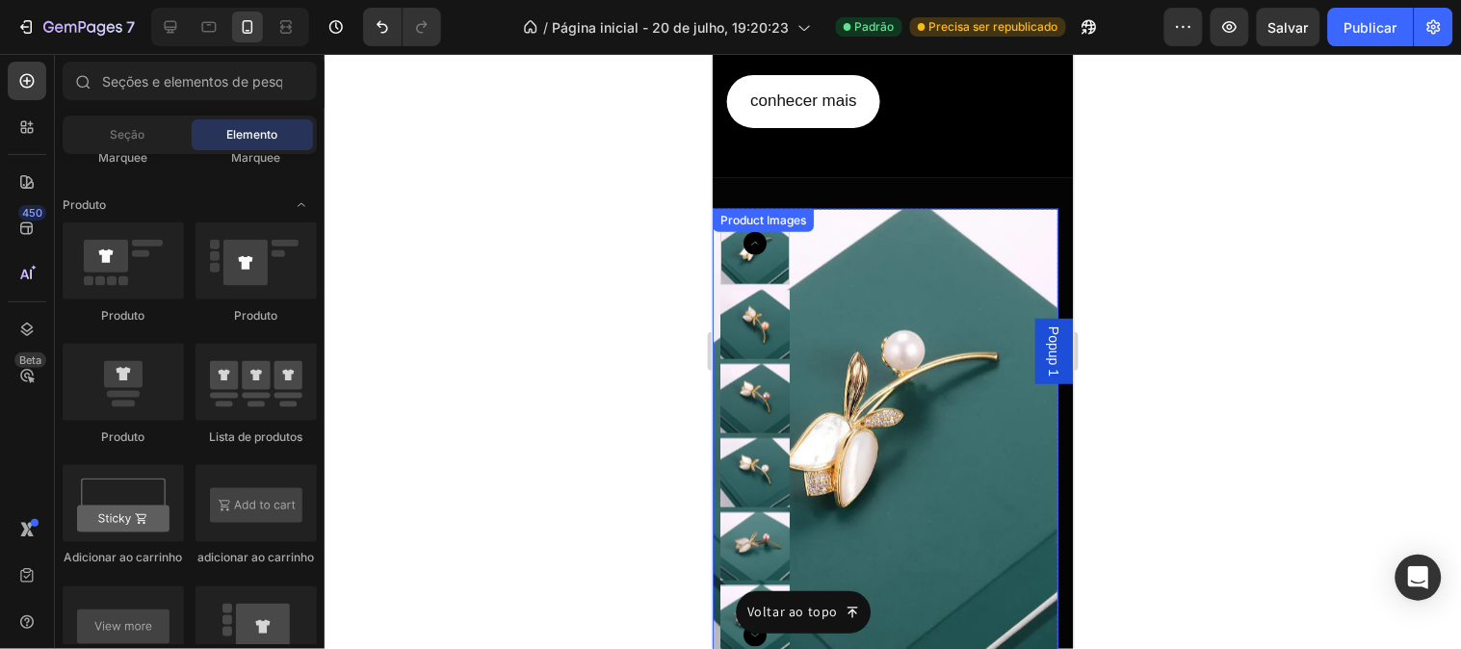
scroll to position [7930, 0]
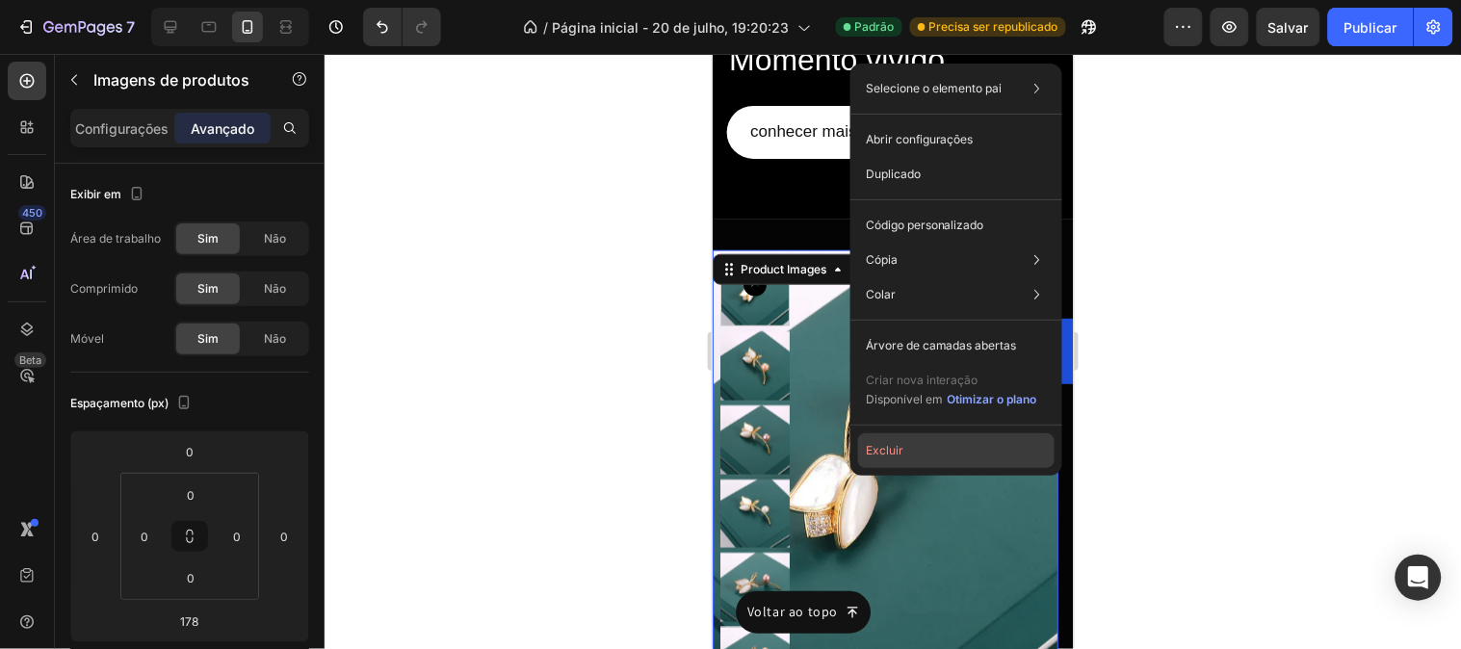
drag, startPoint x: 173, startPoint y: 393, endPoint x: 887, endPoint y: 447, distance: 715.6
click at [887, 447] on font "Excluir" at bounding box center [885, 450] width 38 height 14
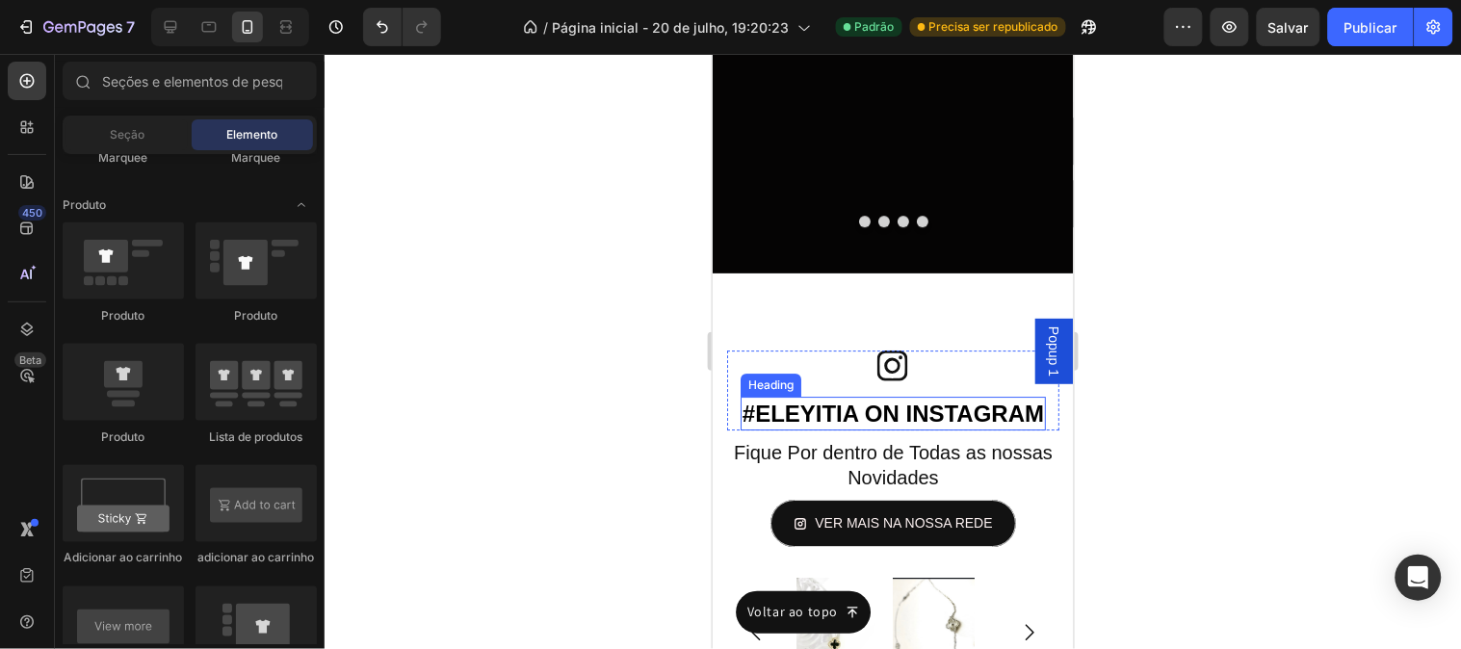
scroll to position [8679, 0]
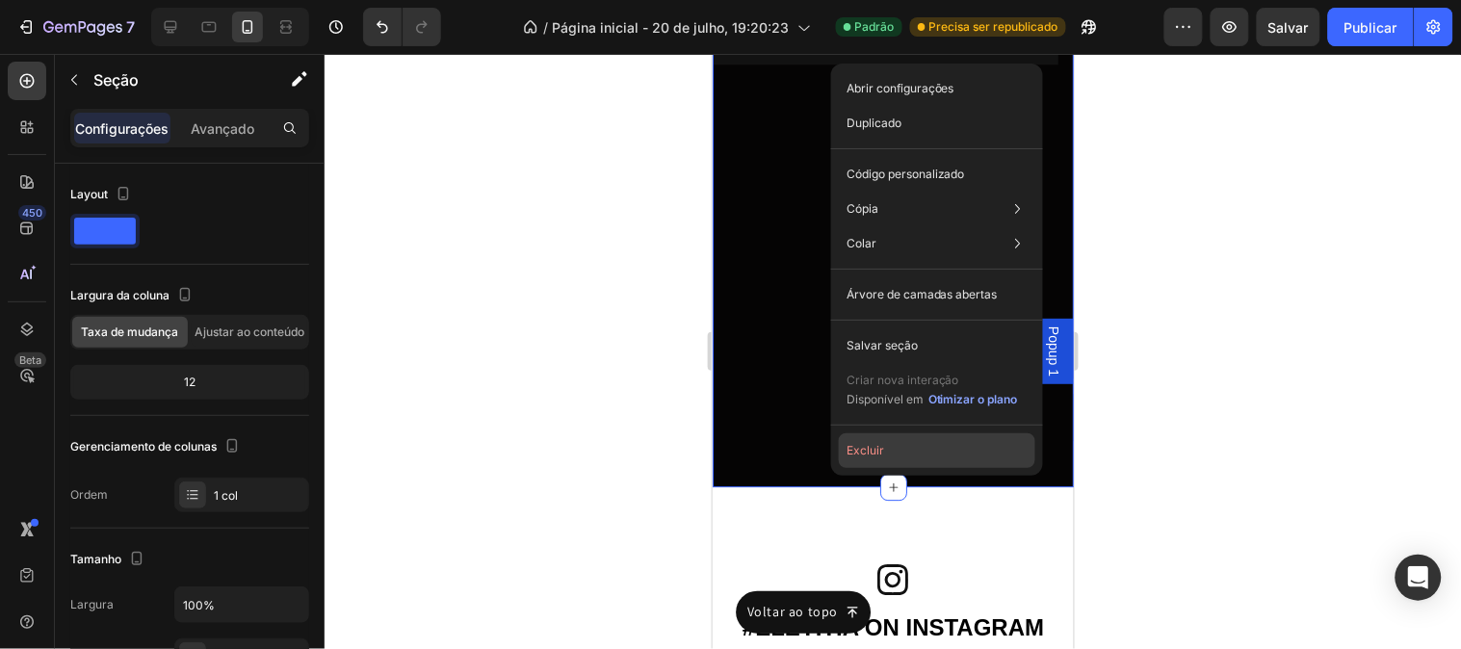
click at [851, 453] on font "Excluir" at bounding box center [865, 450] width 38 height 14
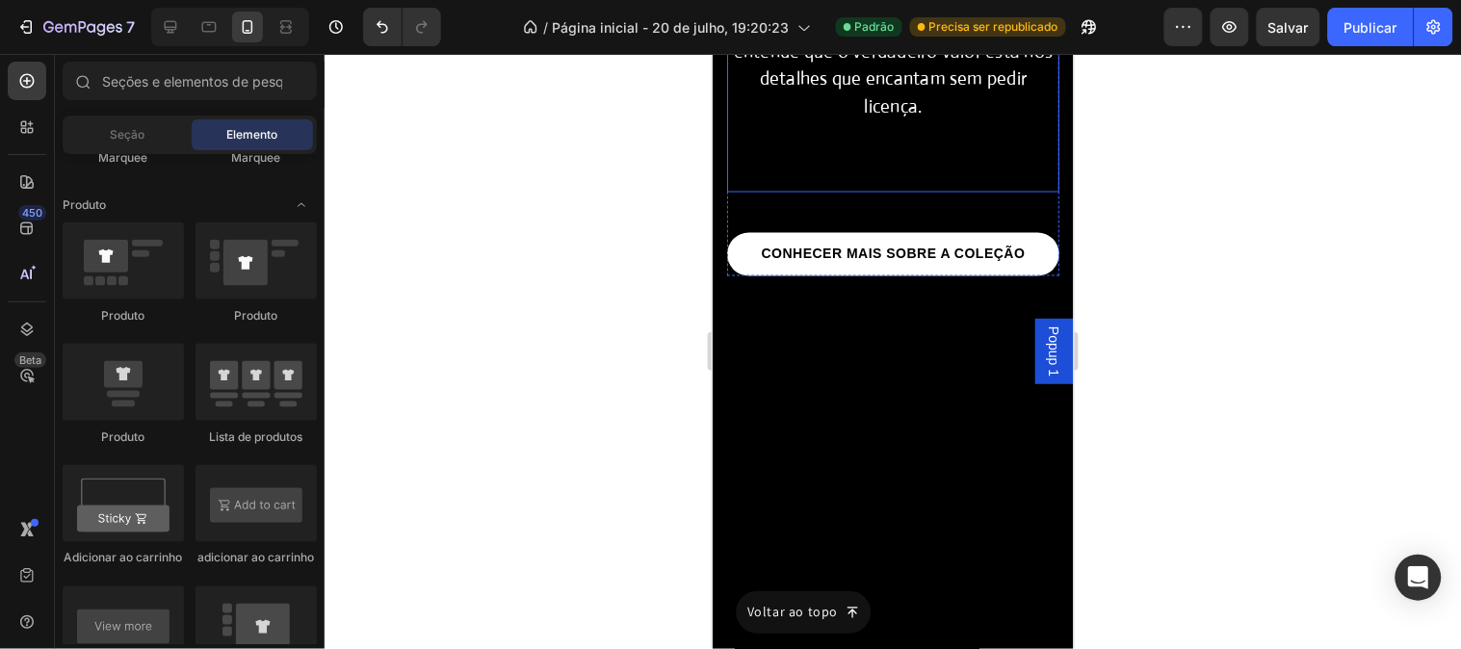
scroll to position [6367, 0]
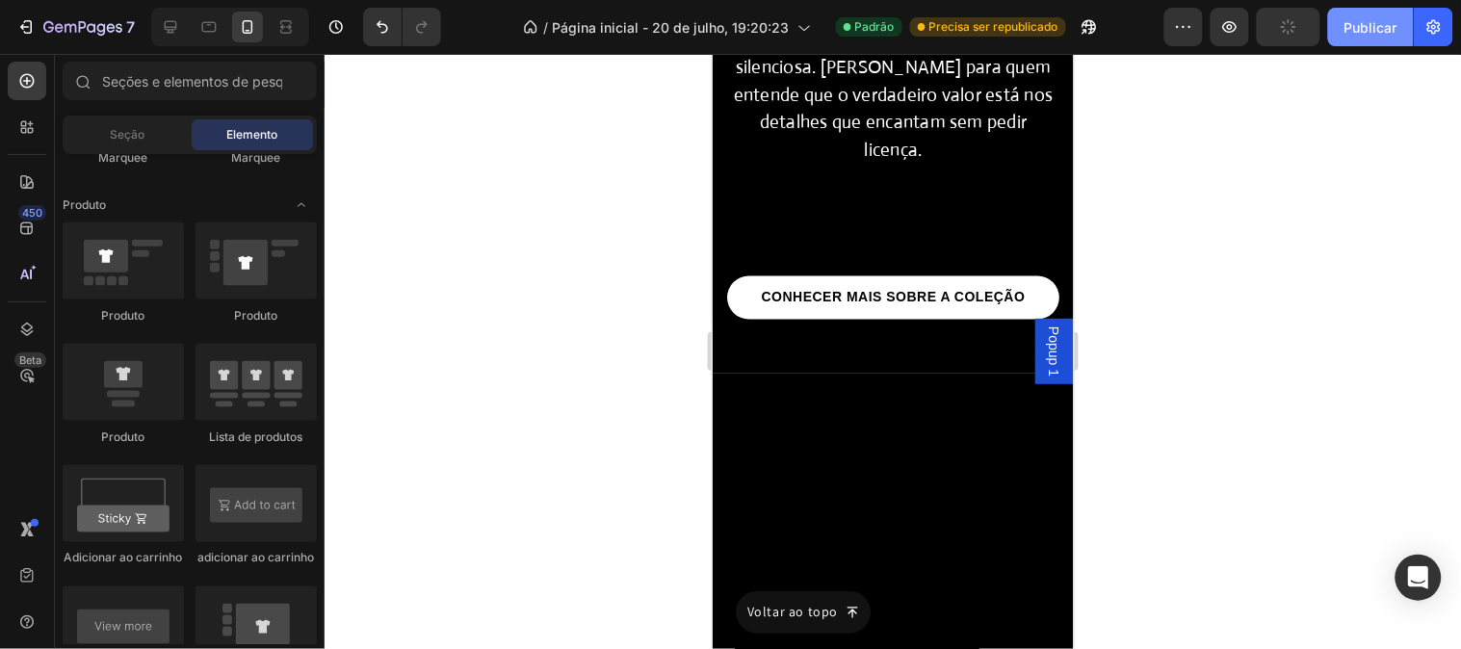
click at [1368, 36] on font "Publicar" at bounding box center [1370, 27] width 53 height 20
